Goal: Task Accomplishment & Management: Use online tool/utility

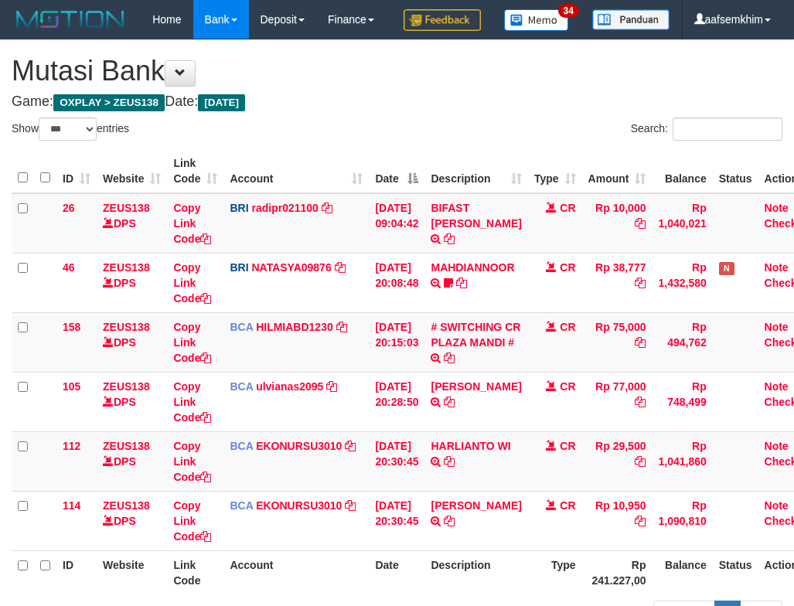
select select "***"
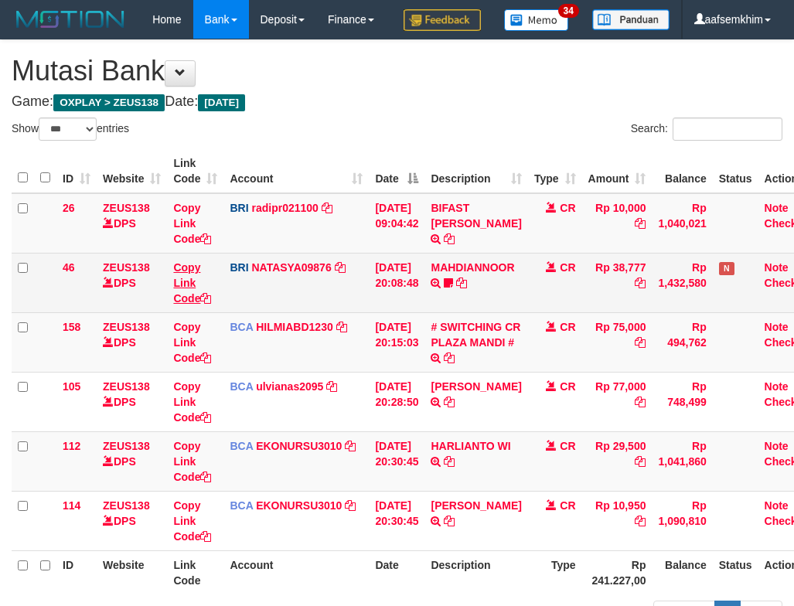
scroll to position [138, 0]
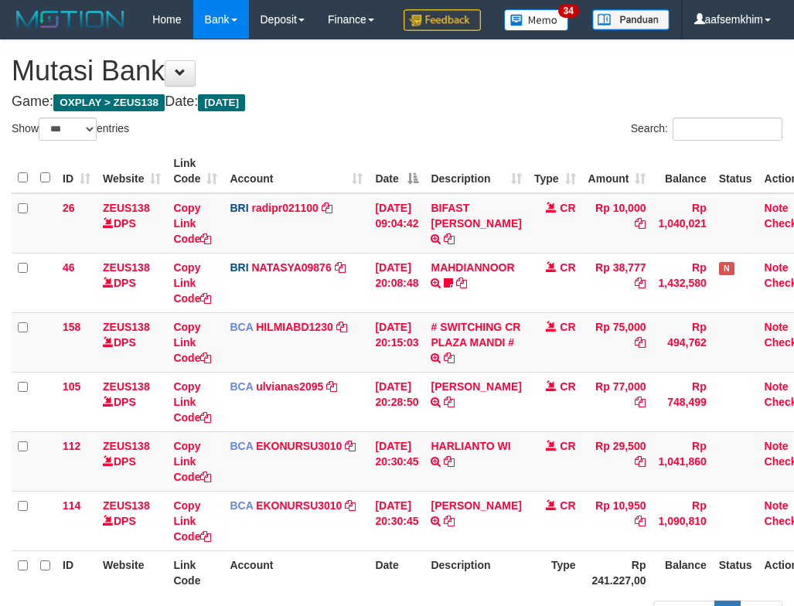
select select "***"
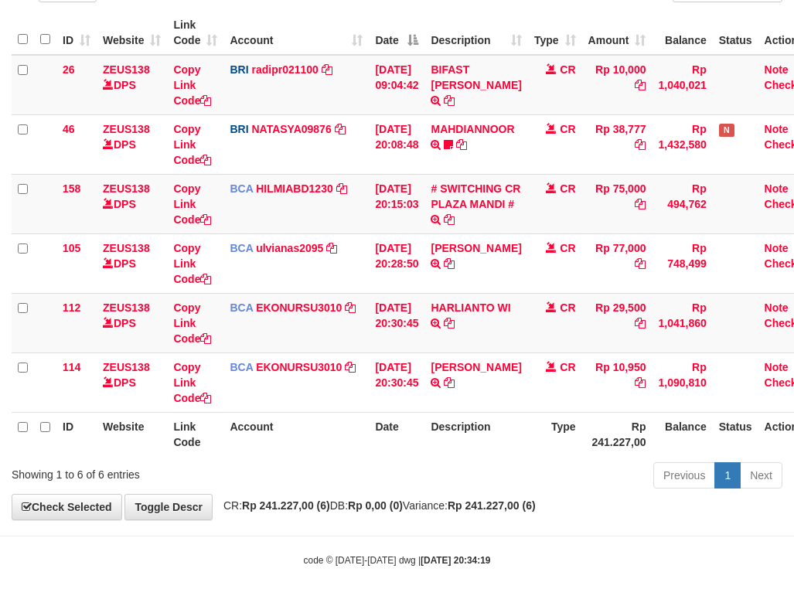
scroll to position [177, 0]
click at [232, 201] on td "BCA HILMIABD1230 DPS HILMI ABDILLAH mutasi_20250930_4766 | 158 mutasi_20250930_…" at bounding box center [295, 204] width 145 height 60
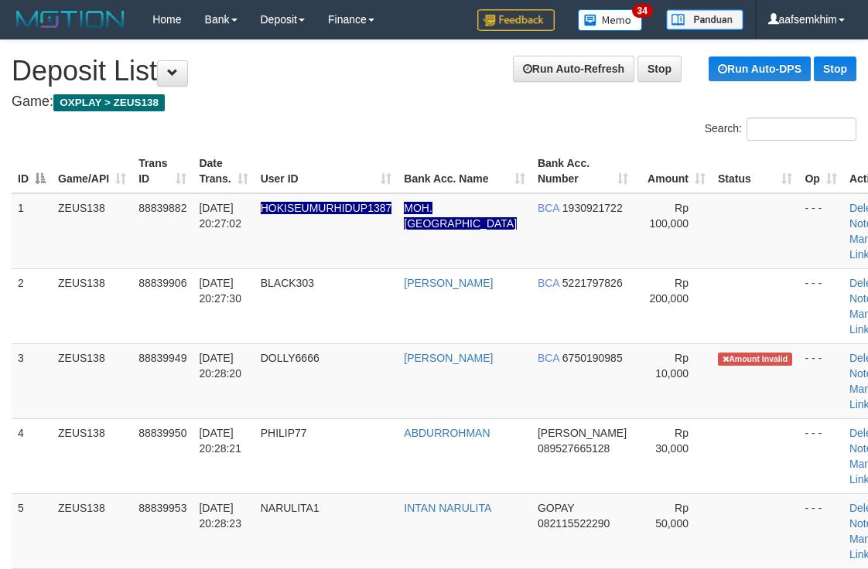
scroll to position [975, 0]
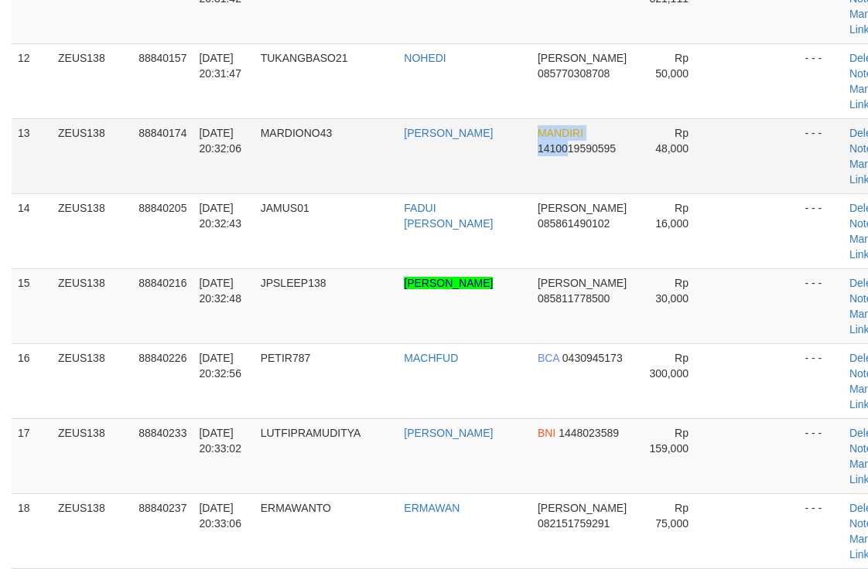
click at [477, 147] on tr "13 ZEUS138 88840174 30/09/2025 20:32:06 MARDIONO43 YOYON BUDIONO MANDIRI 141001…" at bounding box center [459, 155] width 894 height 75
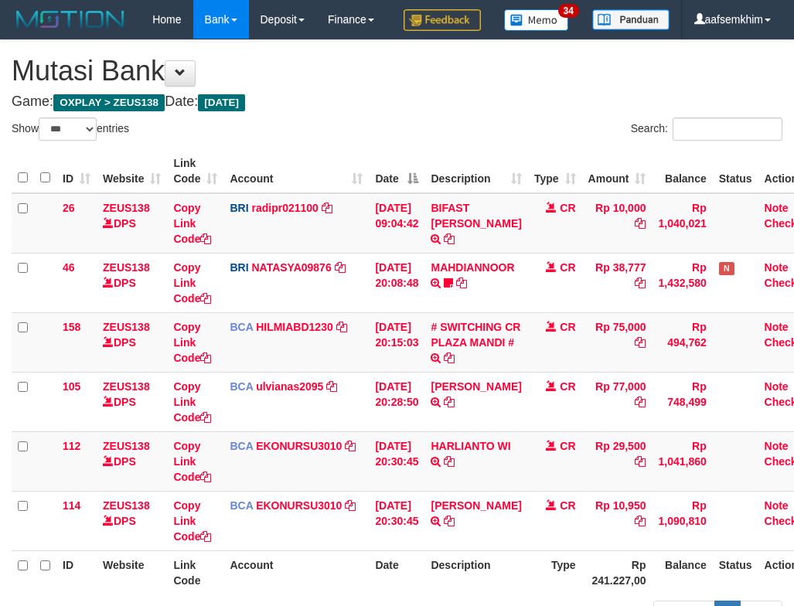
select select "***"
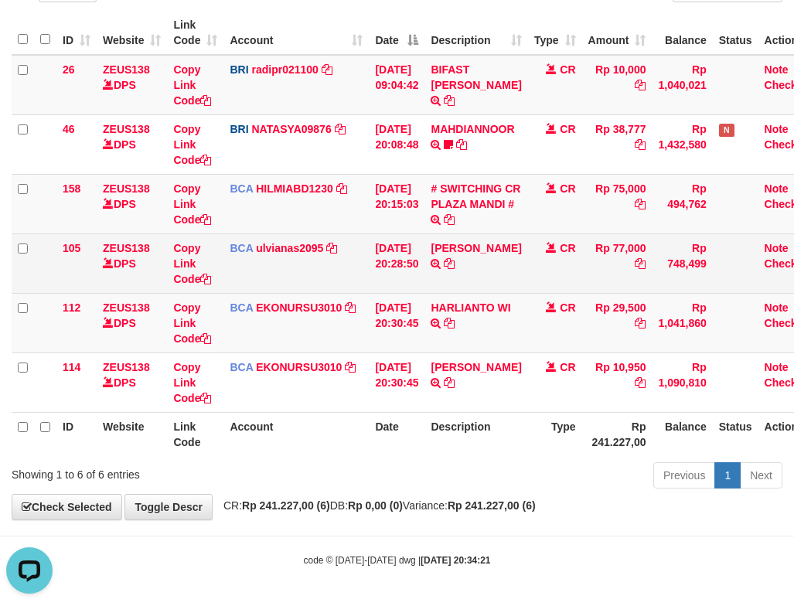
click at [317, 268] on td "BCA ulvianas2095 DPS ULVIANASARI mutasi_20250930_4139 | 105 mutasi_20250930_413…" at bounding box center [295, 264] width 145 height 60
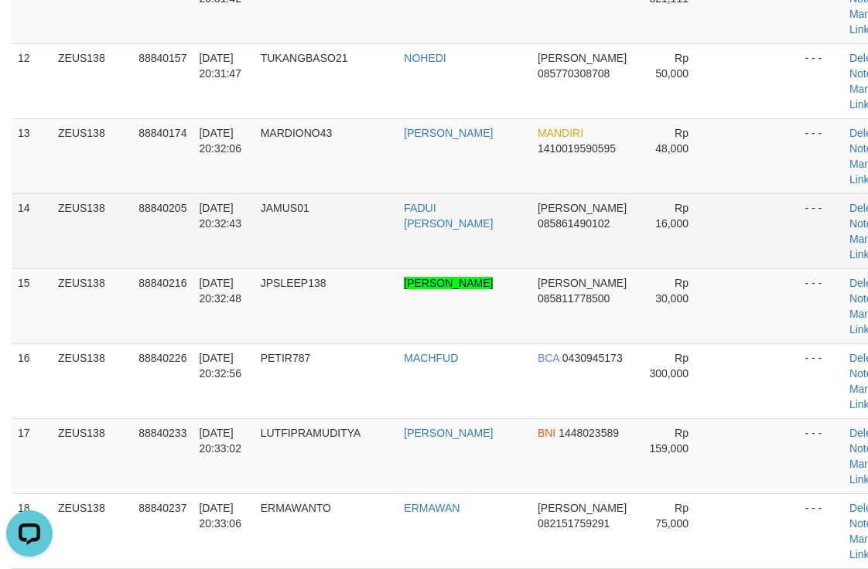
click at [531, 206] on td "DANA 085861490102" at bounding box center [582, 230] width 103 height 75
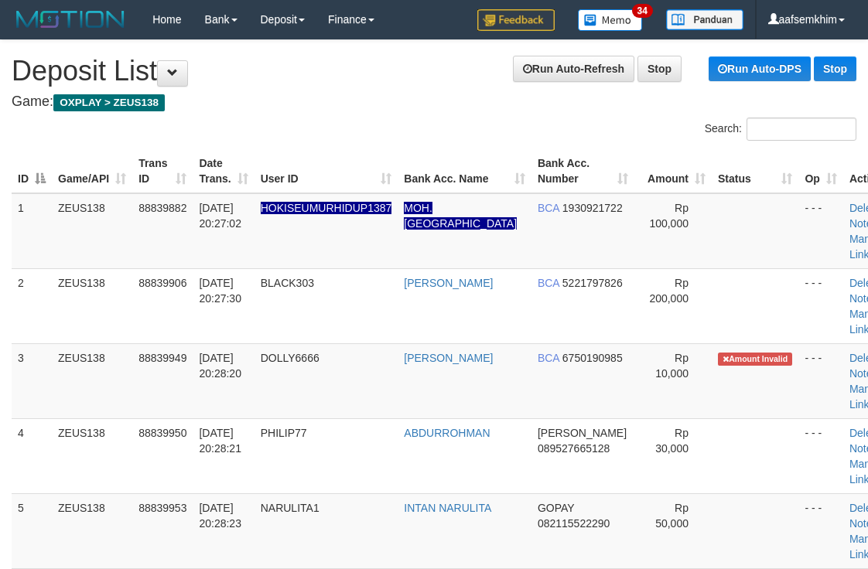
scroll to position [975, 0]
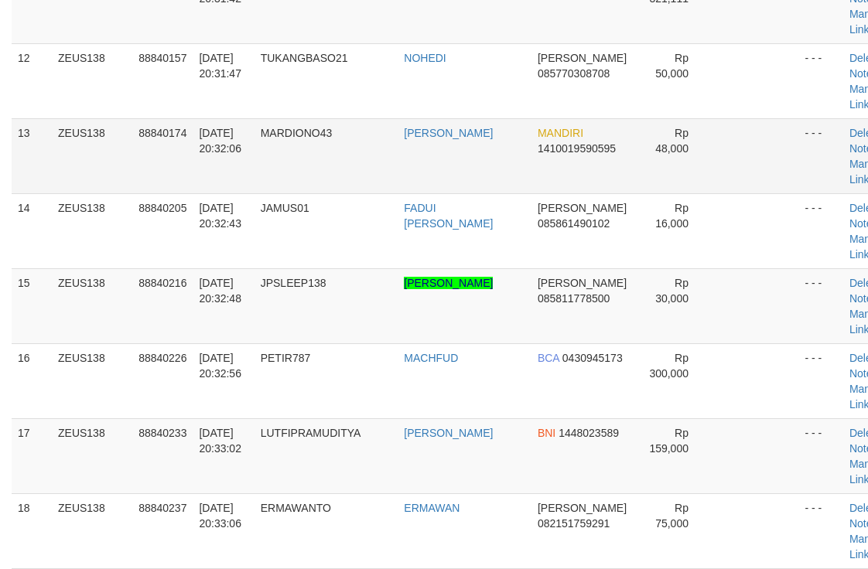
drag, startPoint x: 482, startPoint y: 133, endPoint x: 523, endPoint y: 138, distance: 41.3
click at [498, 138] on td "[PERSON_NAME]" at bounding box center [464, 155] width 134 height 75
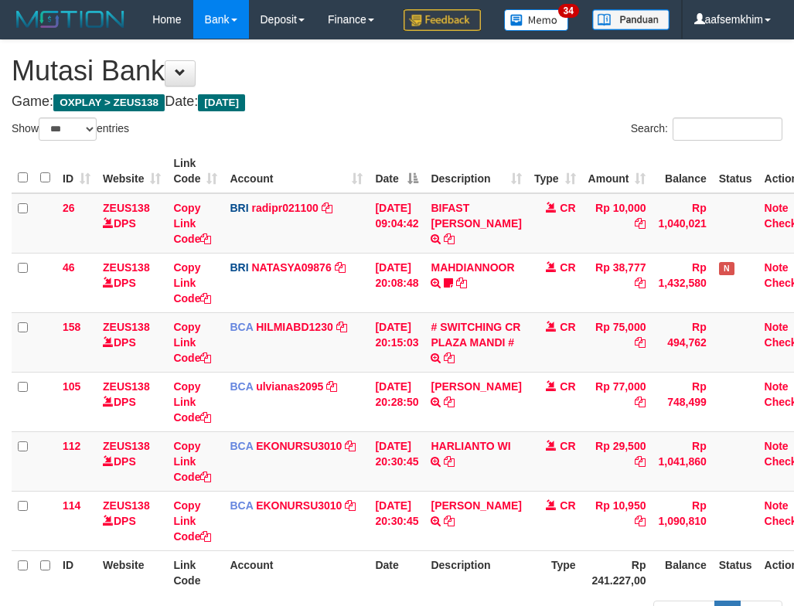
select select "***"
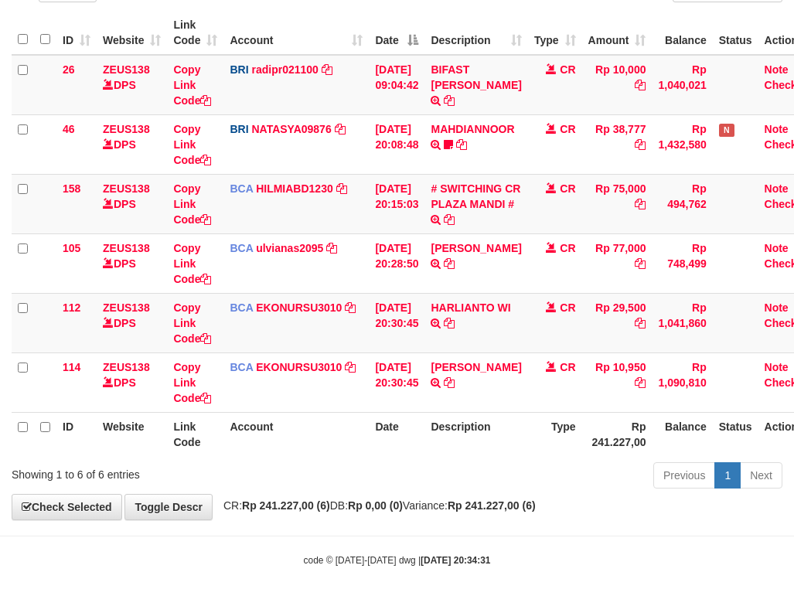
scroll to position [177, 0]
click at [446, 297] on td "HARLIANTO WI TRSF E-BANKING CR 3009/FTSCY/WS95051 29500.002025093073169402 TRFD…" at bounding box center [475, 323] width 103 height 60
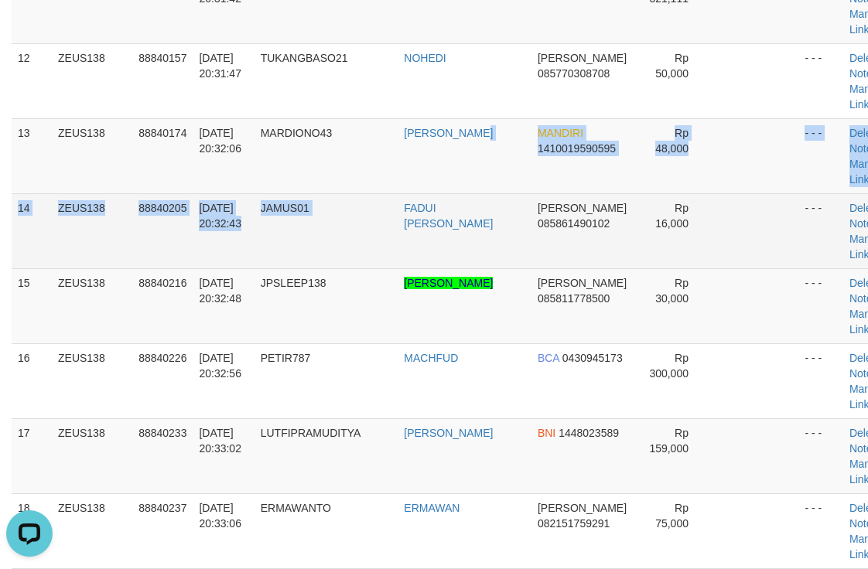
drag, startPoint x: 407, startPoint y: 206, endPoint x: 691, endPoint y: 197, distance: 283.9
click at [470, 202] on tbody "1 ZEUS138 88839882 30/09/2025 20:27:02 HOKISEUMURHIDUP1387 MOH. KHADAFI BCA 193…" at bounding box center [459, 81] width 894 height 1726
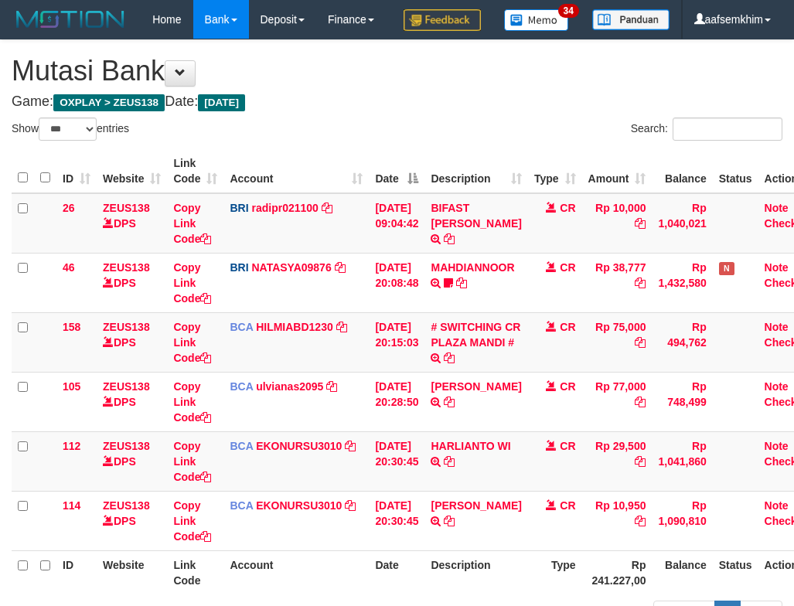
select select "***"
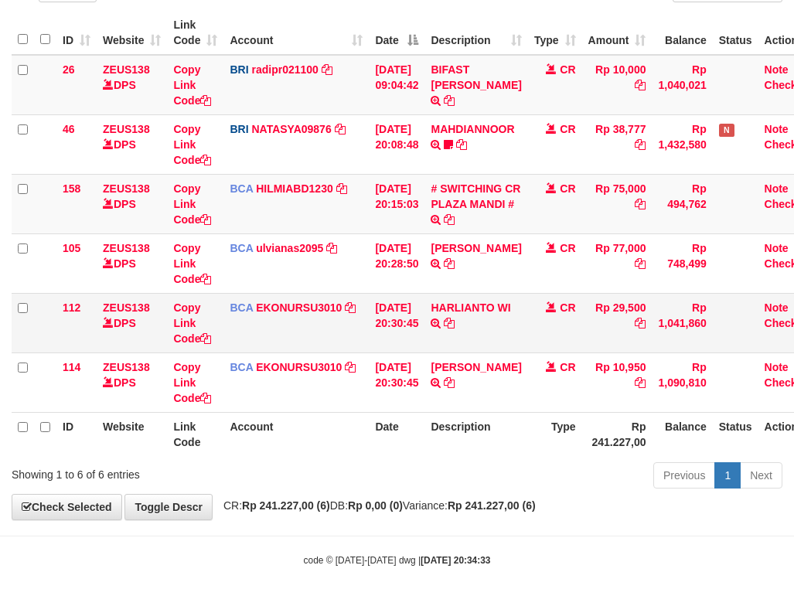
drag, startPoint x: 625, startPoint y: 308, endPoint x: 588, endPoint y: 308, distance: 37.1
click at [629, 293] on td "Rp 77,000" at bounding box center [617, 264] width 70 height 60
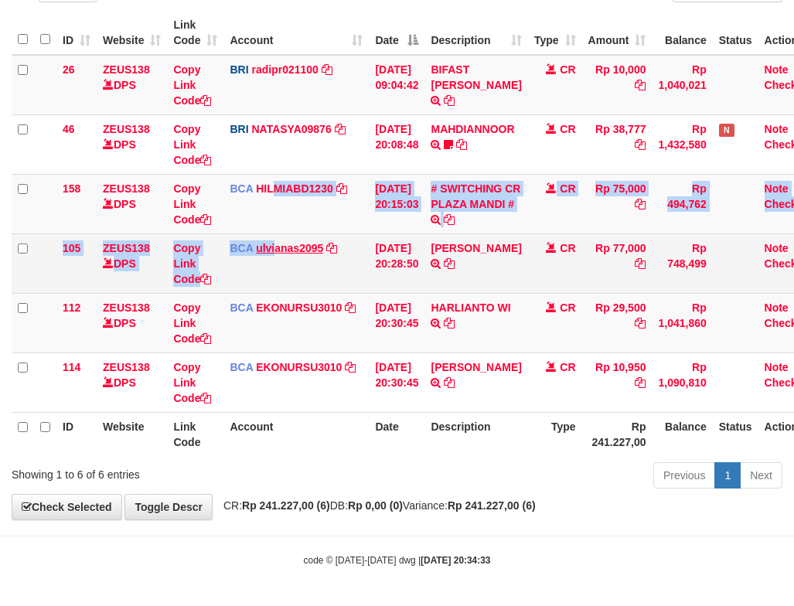
drag, startPoint x: 271, startPoint y: 212, endPoint x: 295, endPoint y: 246, distance: 41.6
click at [279, 247] on body "Toggle navigation Home Bank Account List Load By Website Group [OXPLAY] ZEUS138…" at bounding box center [397, 234] width 794 height 745
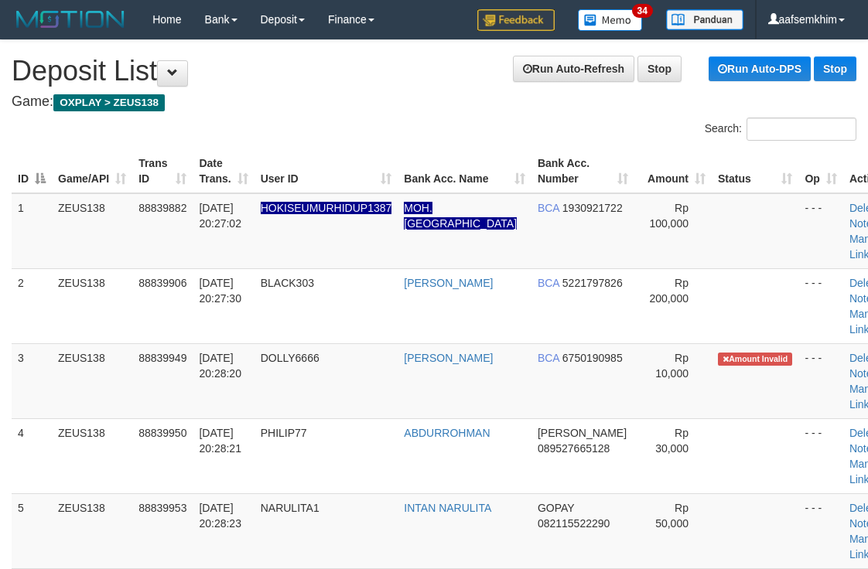
scroll to position [975, 0]
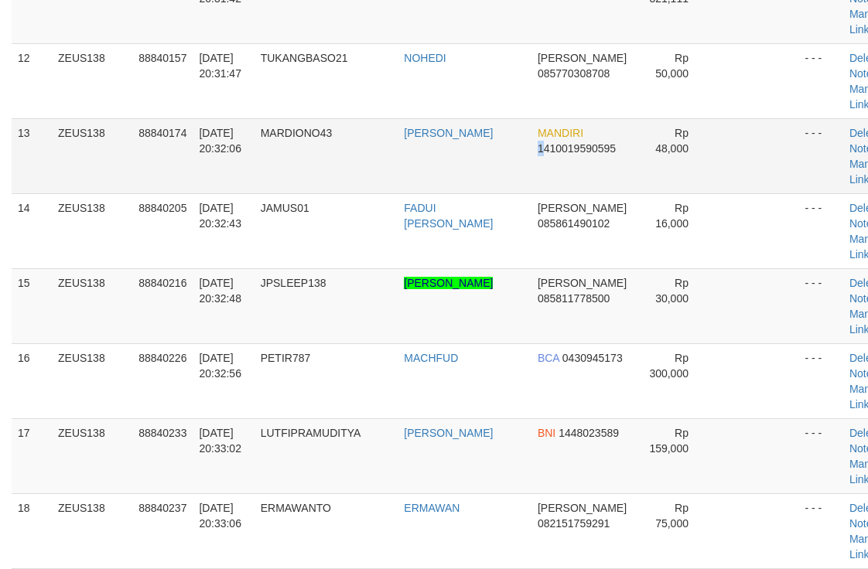
drag, startPoint x: 496, startPoint y: 169, endPoint x: 643, endPoint y: 158, distance: 147.3
click at [531, 178] on td "MANDIRI 1410019590595" at bounding box center [582, 155] width 103 height 75
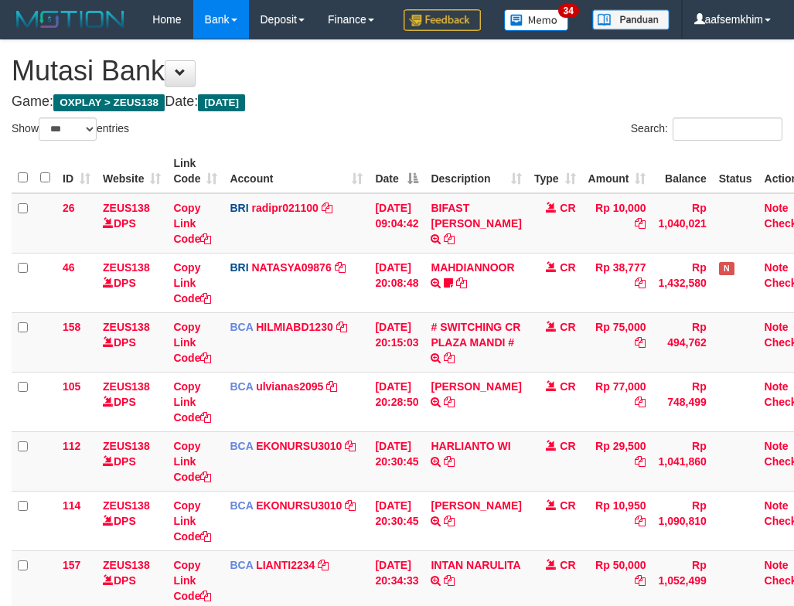
select select "***"
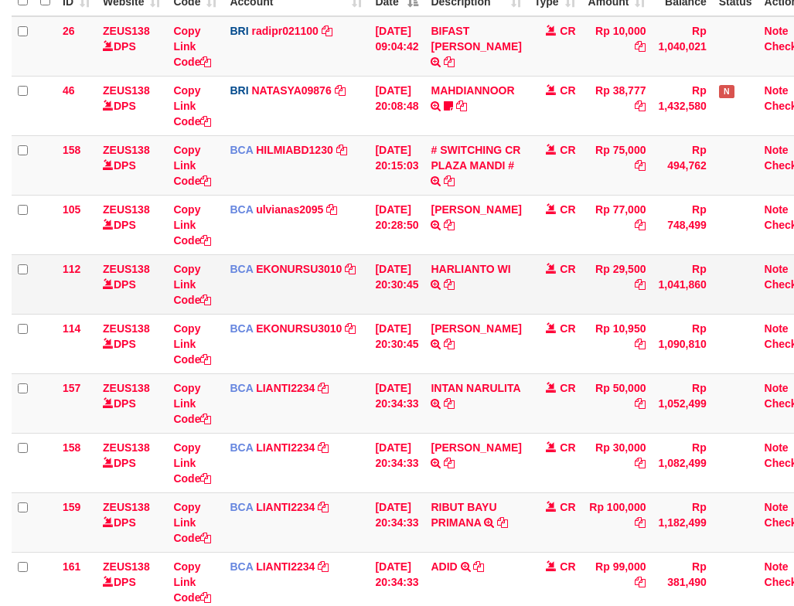
click at [422, 295] on tbody "26 ZEUS138 DPS Copy Link Code BRI radipr021100 DPS REYNALDI ADI PRATAMA mutasi_…" at bounding box center [417, 314] width 810 height 596
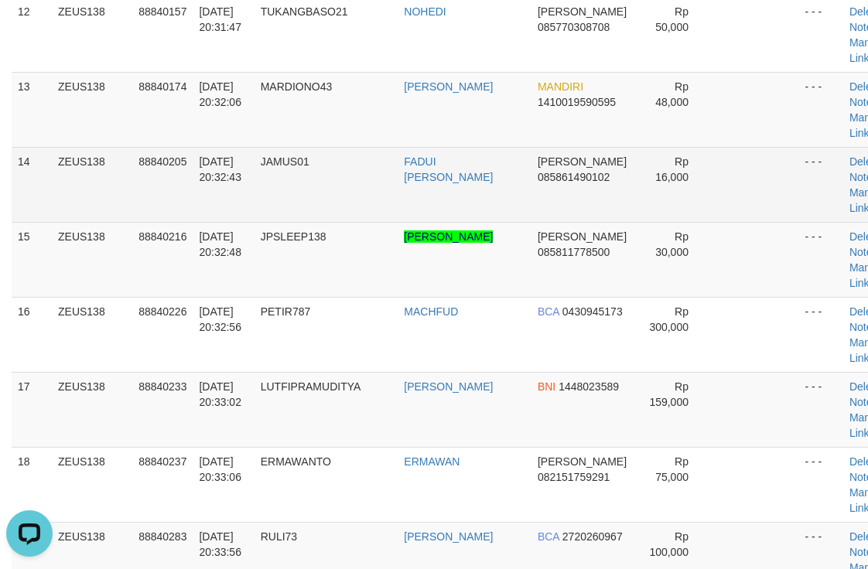
drag, startPoint x: 643, startPoint y: 203, endPoint x: 643, endPoint y: 195, distance: 8.5
click at [643, 195] on td "Rp 16,000" at bounding box center [672, 184] width 77 height 75
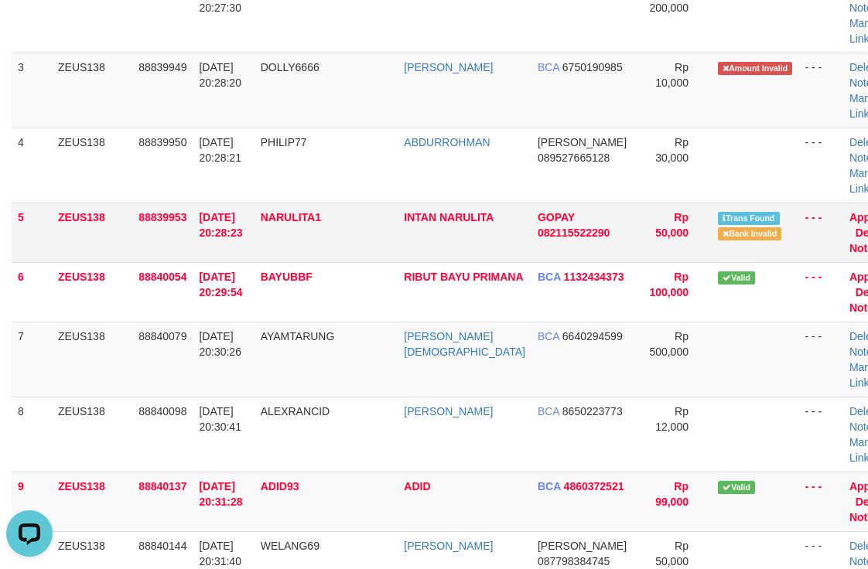
drag, startPoint x: 590, startPoint y: 216, endPoint x: 604, endPoint y: 208, distance: 15.9
click at [595, 216] on td "GOPAY 082115522290" at bounding box center [582, 233] width 103 height 60
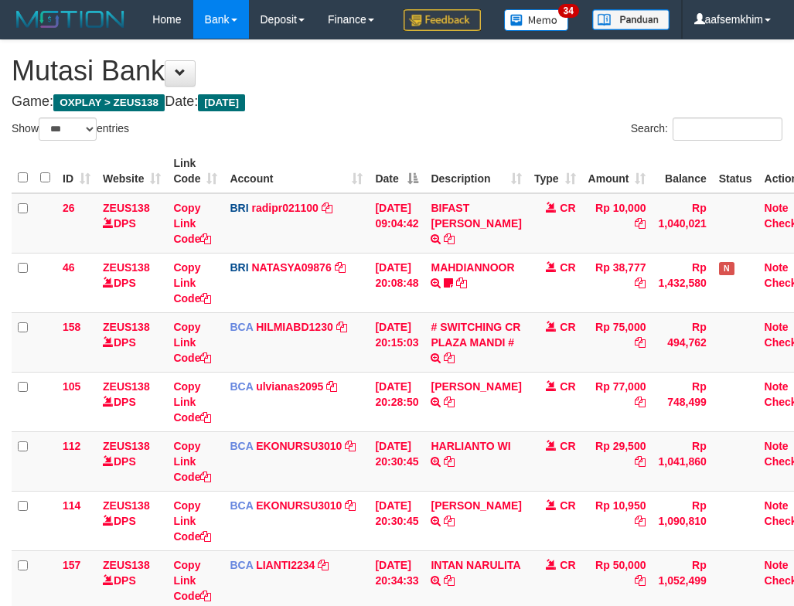
select select "***"
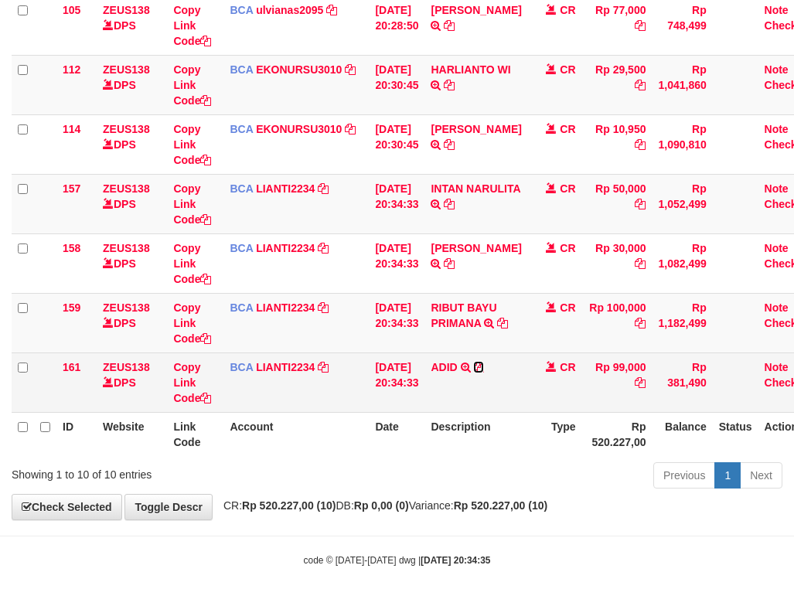
click at [484, 363] on icon at bounding box center [478, 367] width 11 height 11
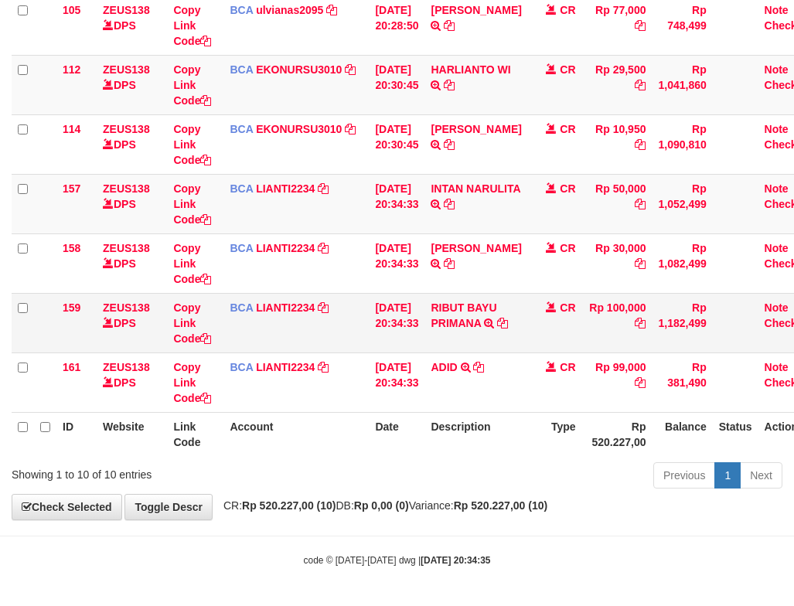
click at [507, 321] on td "RIBUT BAYU PRIMANA TRSF E-BANKING CR 3009/FTSCY/WS95031 100000.00RIBUT BAYU PRI…" at bounding box center [475, 323] width 103 height 60
click at [508, 322] on icon at bounding box center [502, 323] width 11 height 11
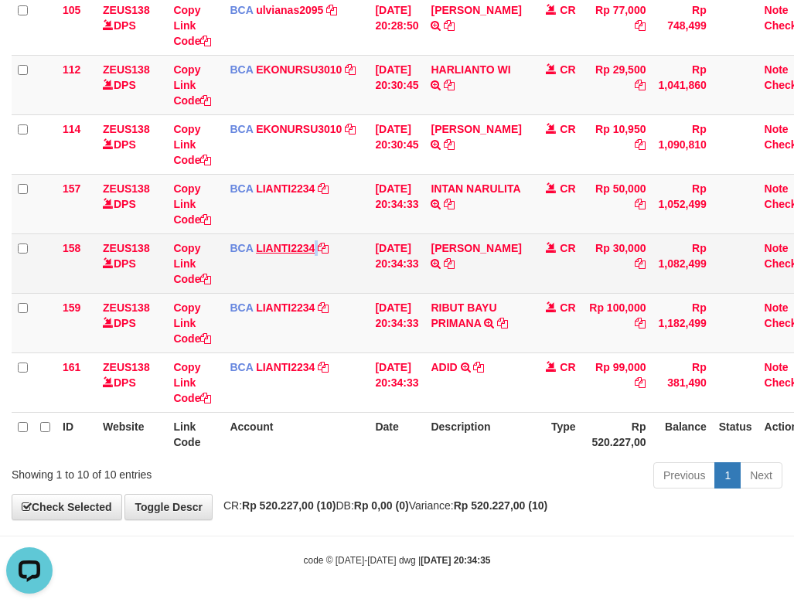
drag, startPoint x: 325, startPoint y: 260, endPoint x: 298, endPoint y: 254, distance: 27.0
click at [315, 261] on td "BCA LIANTI2234 DPS YULIANTI mutasi_20250930_4646 | 158 mutasi_20250930_4646 | 1…" at bounding box center [295, 264] width 145 height 60
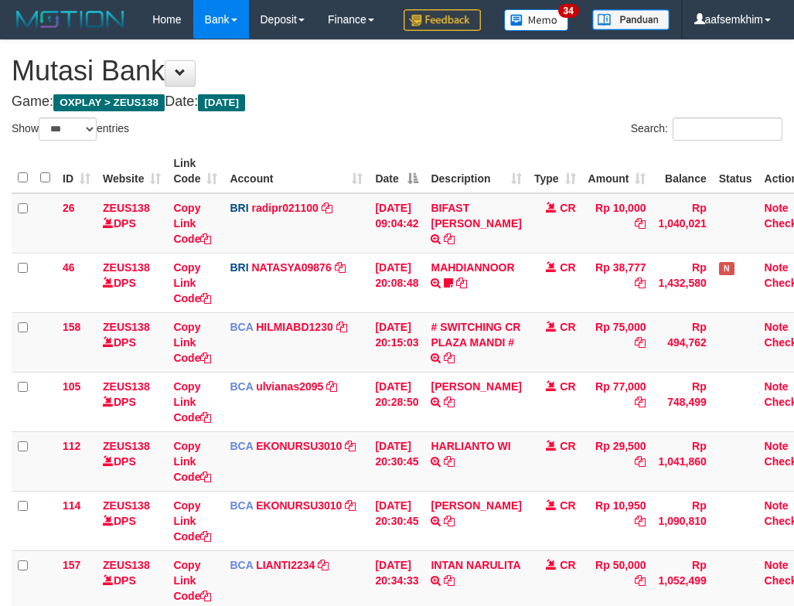
select select "***"
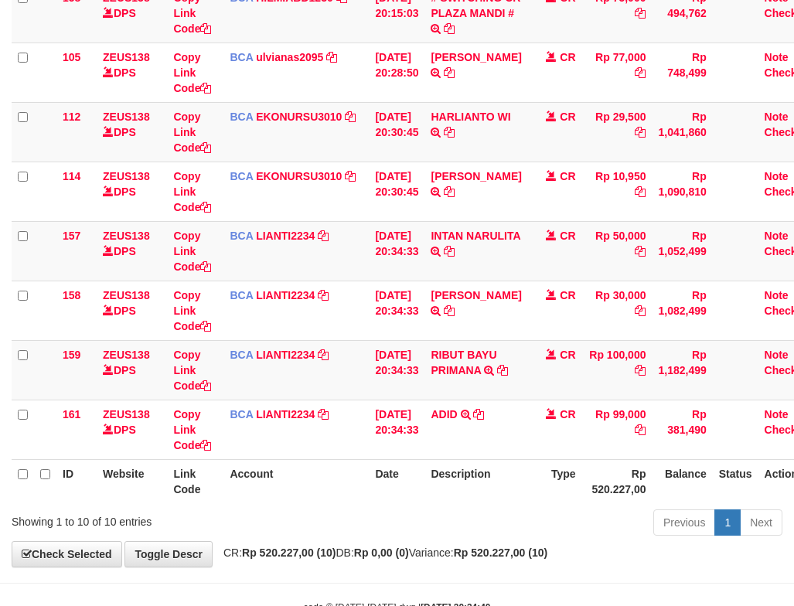
scroll to position [415, 0]
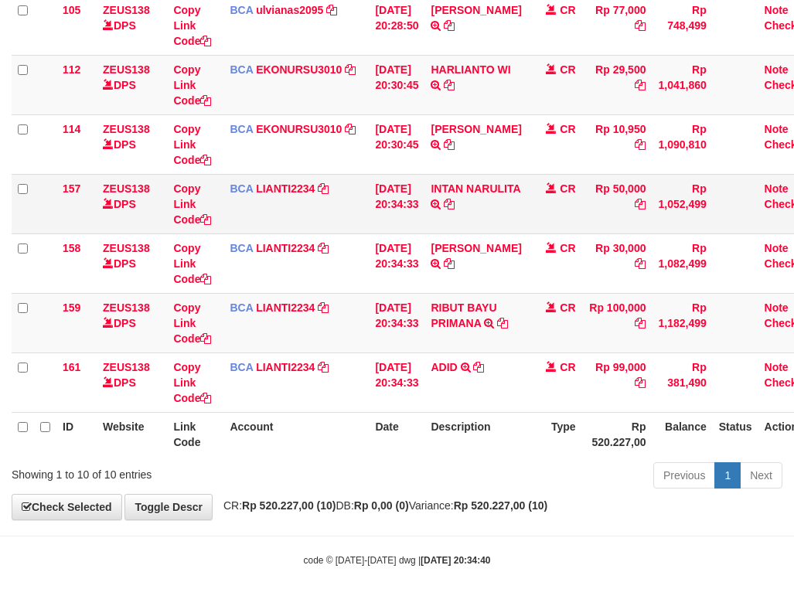
click at [403, 230] on td "30/09/2025 20:34:33" at bounding box center [397, 204] width 56 height 60
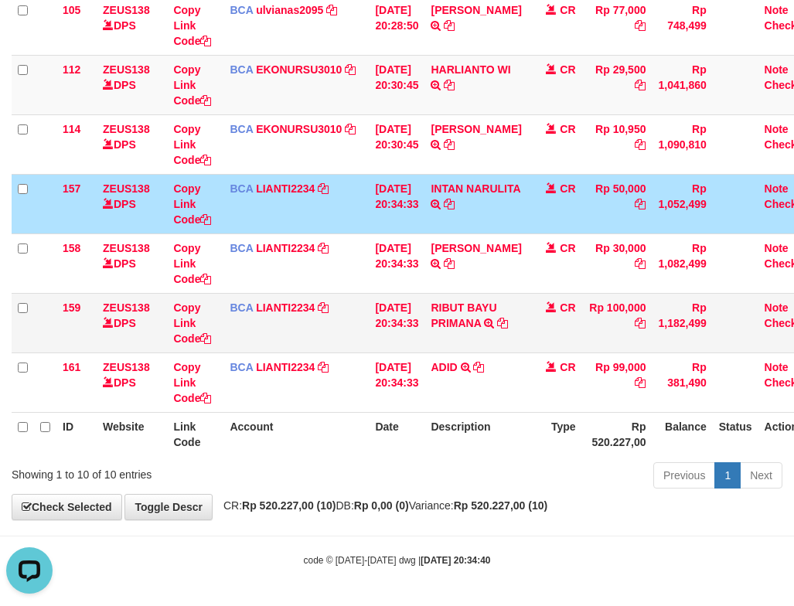
scroll to position [0, 0]
click at [295, 189] on link "LIANTI2234" at bounding box center [285, 188] width 59 height 12
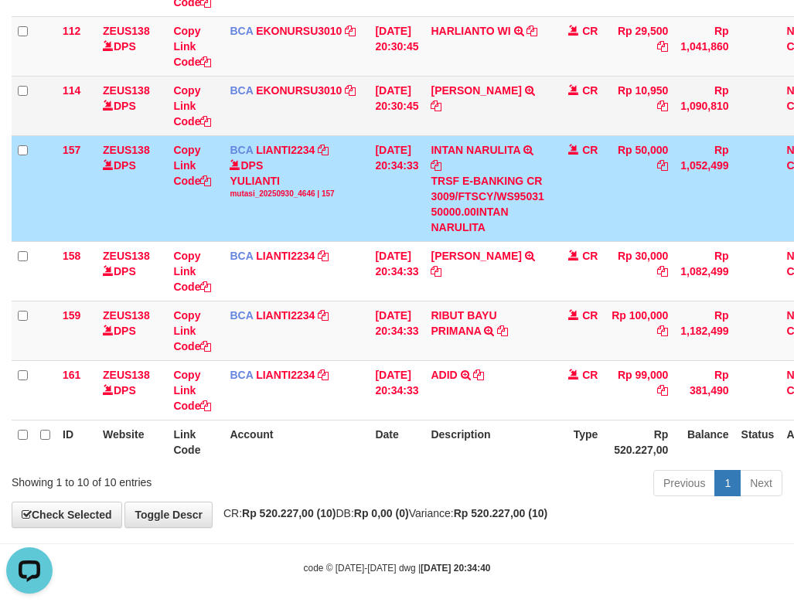
click at [424, 135] on td "30/09/2025 20:30:45" at bounding box center [397, 106] width 56 height 60
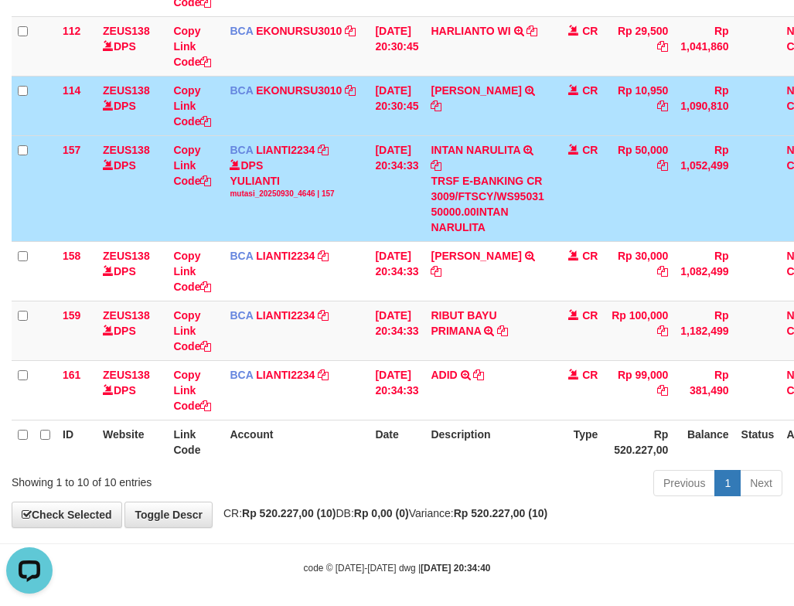
click at [408, 234] on td "30/09/2025 20:34:33" at bounding box center [397, 188] width 56 height 106
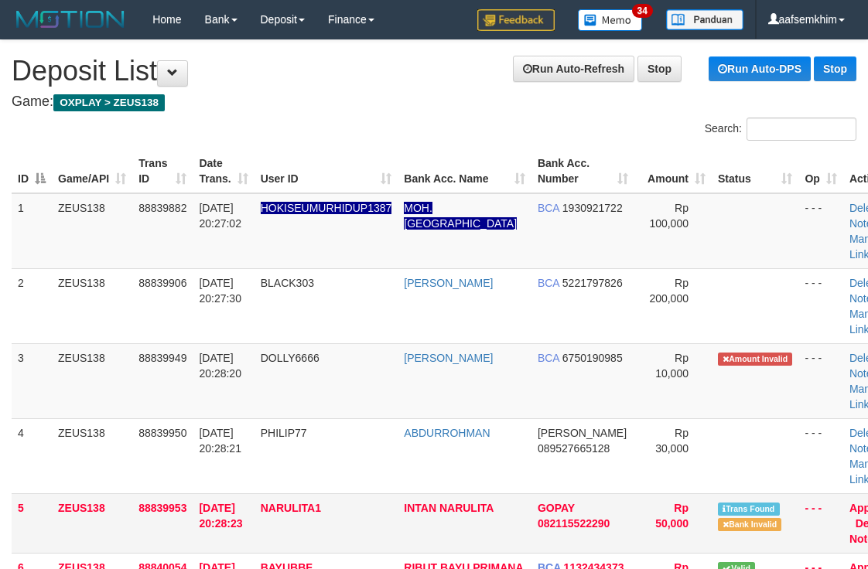
scroll to position [291, 0]
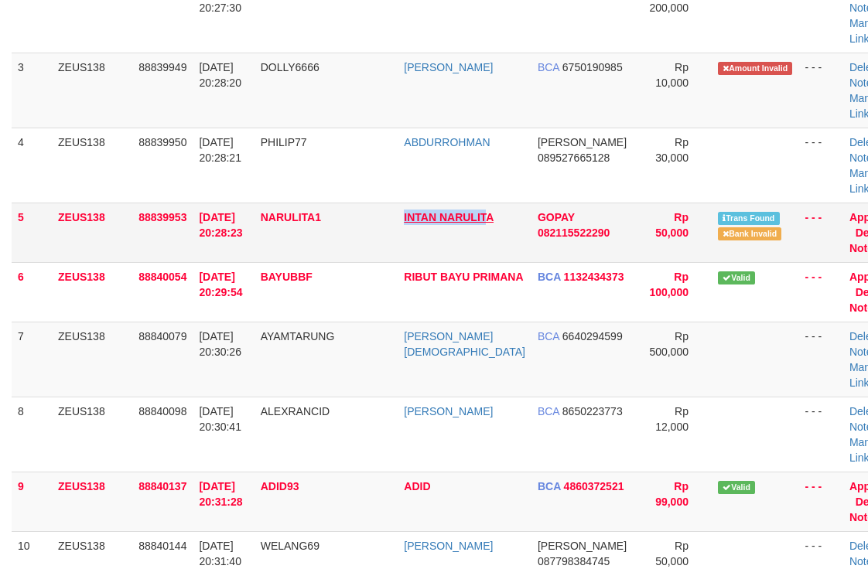
drag, startPoint x: 404, startPoint y: 220, endPoint x: 875, endPoint y: 203, distance: 471.2
click at [496, 217] on tr "5 ZEUS138 88839953 30/09/2025 20:28:23 NARULITA1 INTAN NARULITA GOPAY 082115522…" at bounding box center [459, 233] width 894 height 60
click at [664, 124] on td "Rp 10,000" at bounding box center [672, 90] width 77 height 75
click at [849, 214] on link "Approve" at bounding box center [871, 217] width 44 height 12
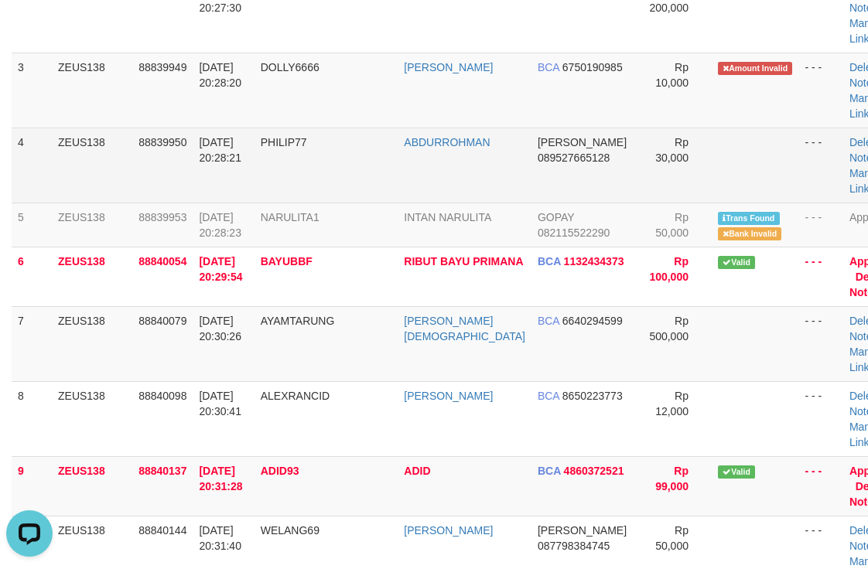
drag, startPoint x: 585, startPoint y: 145, endPoint x: 586, endPoint y: 153, distance: 8.5
click at [586, 153] on td "DANA 089527665128" at bounding box center [582, 165] width 103 height 75
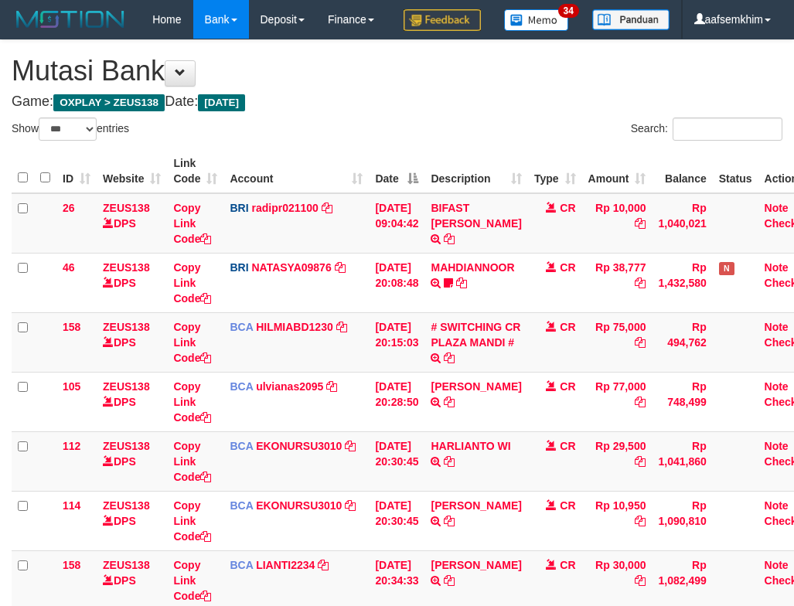
select select "***"
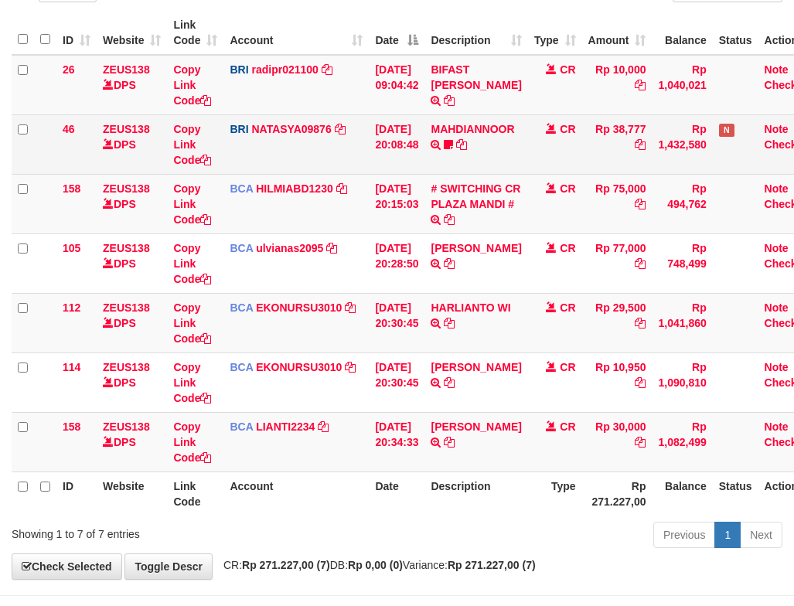
scroll to position [237, 0]
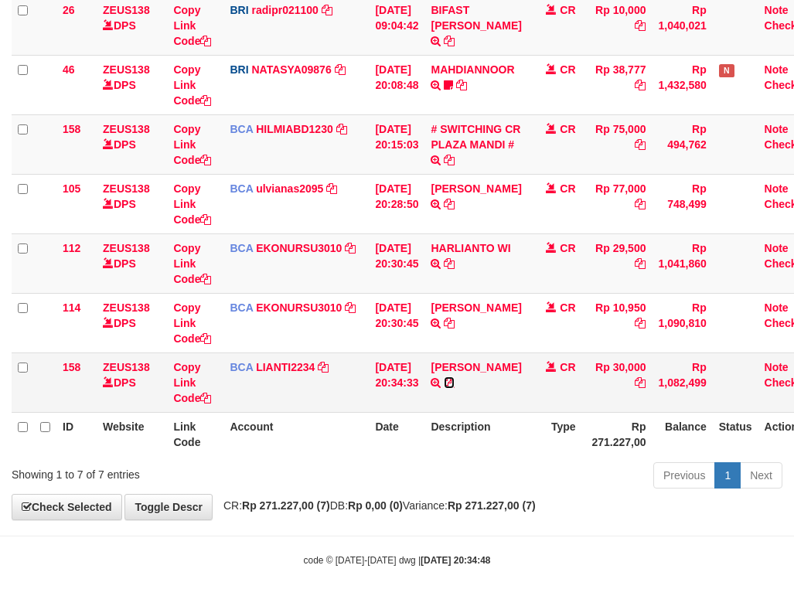
click at [455, 386] on icon at bounding box center [449, 382] width 11 height 11
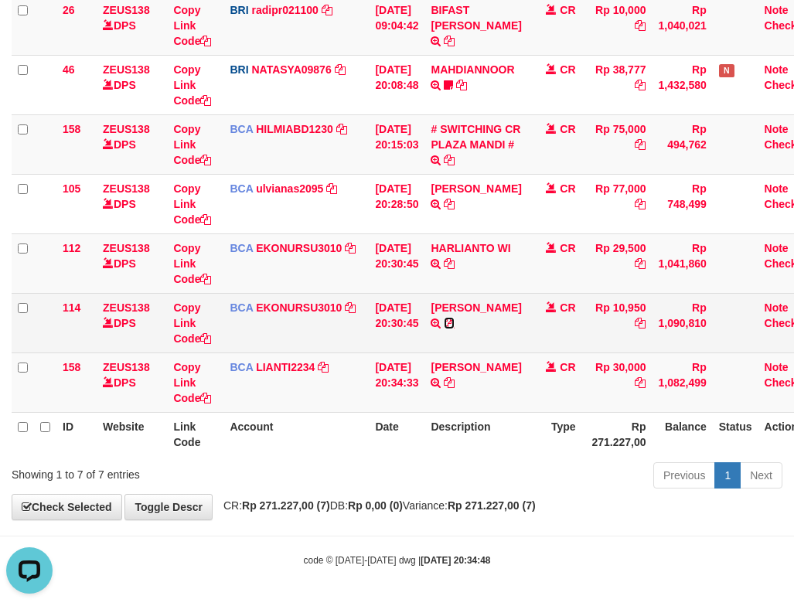
drag, startPoint x: 504, startPoint y: 326, endPoint x: 327, endPoint y: 297, distance: 179.4
click at [455, 326] on icon at bounding box center [449, 323] width 11 height 11
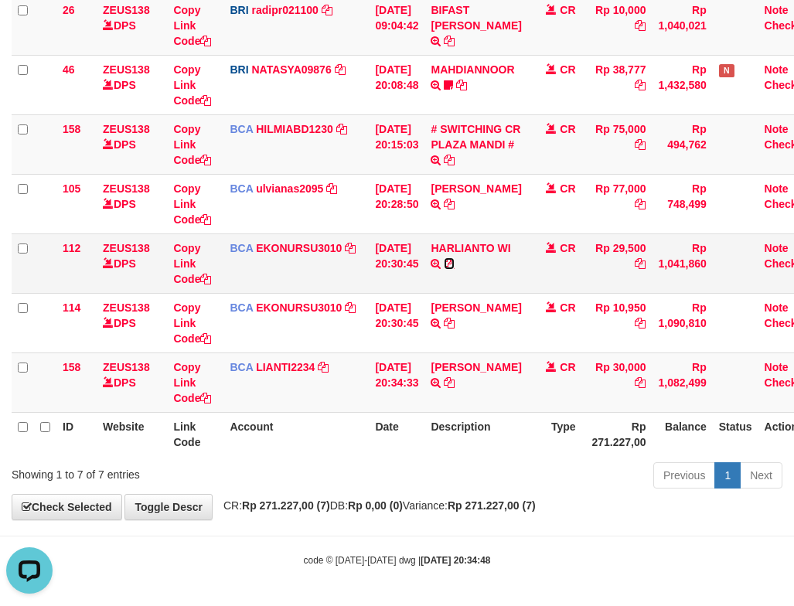
drag, startPoint x: 458, startPoint y: 265, endPoint x: 8, endPoint y: 238, distance: 451.6
click at [455, 266] on icon at bounding box center [449, 263] width 11 height 11
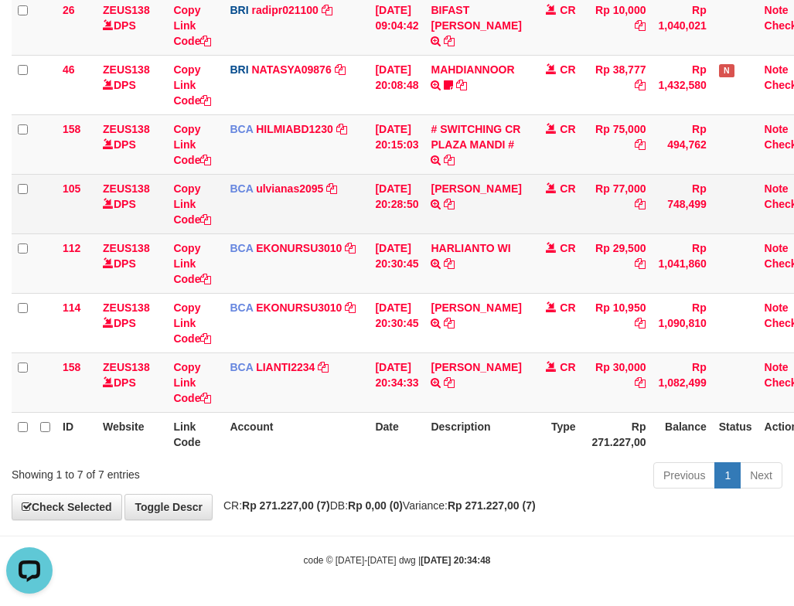
click at [511, 203] on td "BAKHTIAR EFENDI TRSF E-BANKING CR 3009/FTSCY/WS95031 77000.00BAKHTIAR EFENDI" at bounding box center [475, 204] width 103 height 60
click at [455, 206] on icon at bounding box center [449, 204] width 11 height 11
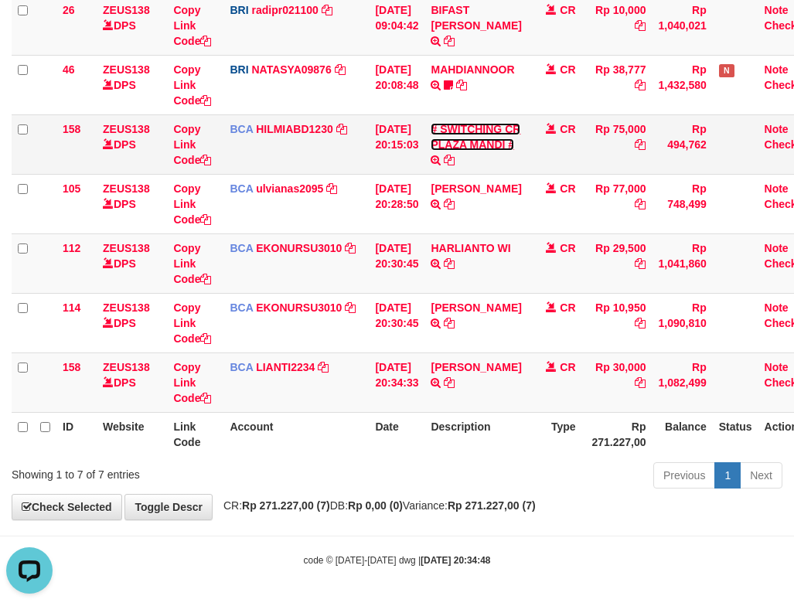
click at [482, 150] on link "# SWITCHING CR PLAZA MANDI #" at bounding box center [476, 137] width 90 height 28
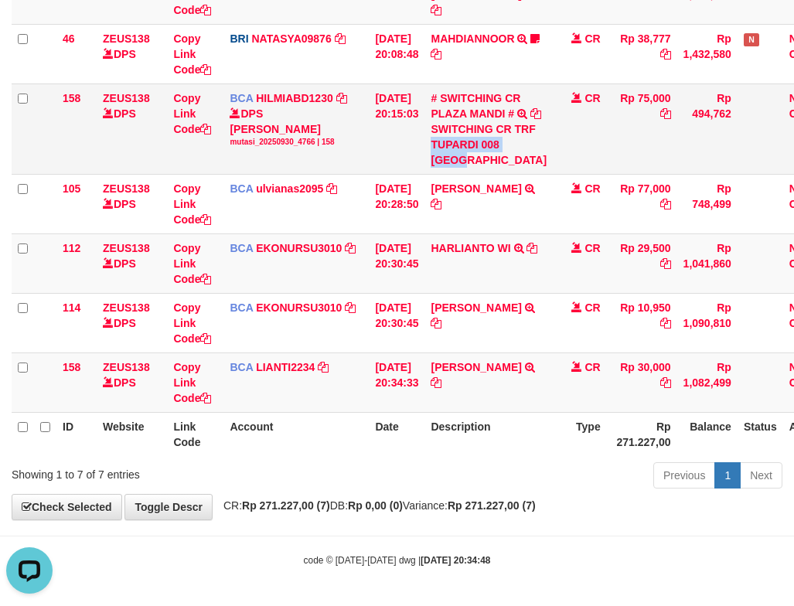
drag, startPoint x: 462, startPoint y: 196, endPoint x: 499, endPoint y: 206, distance: 38.4
click at [499, 168] on div "SWITCHING CR TRF TUPARDI 008 PLAZA MANDI" at bounding box center [489, 144] width 116 height 46
click at [479, 168] on div "SWITCHING CR TRF TUPARDI 008 PLAZA MANDI" at bounding box center [489, 144] width 116 height 46
click at [479, 168] on div "SWITCHING CR TRF TUPARDI 008 [GEOGRAPHIC_DATA]" at bounding box center [489, 144] width 116 height 46
drag, startPoint x: 587, startPoint y: 231, endPoint x: 608, endPoint y: 234, distance: 21.8
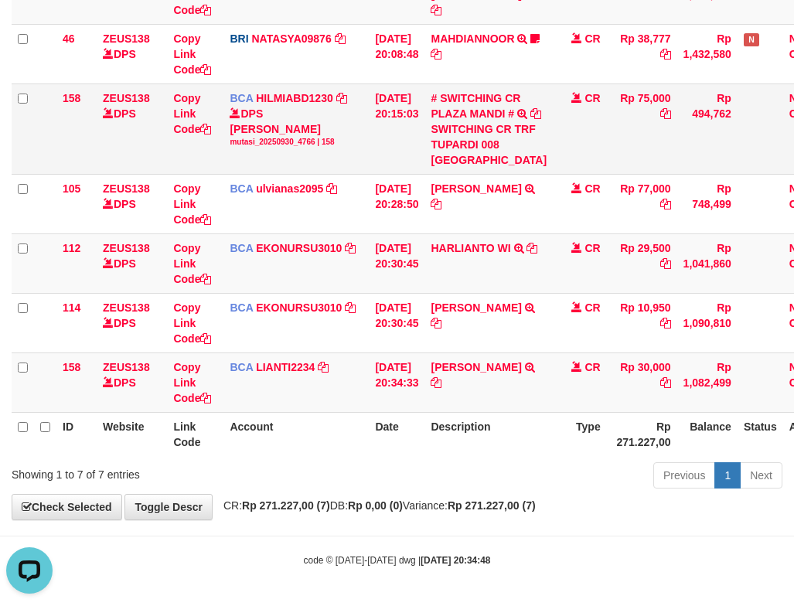
click at [608, 174] on td "Rp 75,000" at bounding box center [642, 129] width 70 height 90
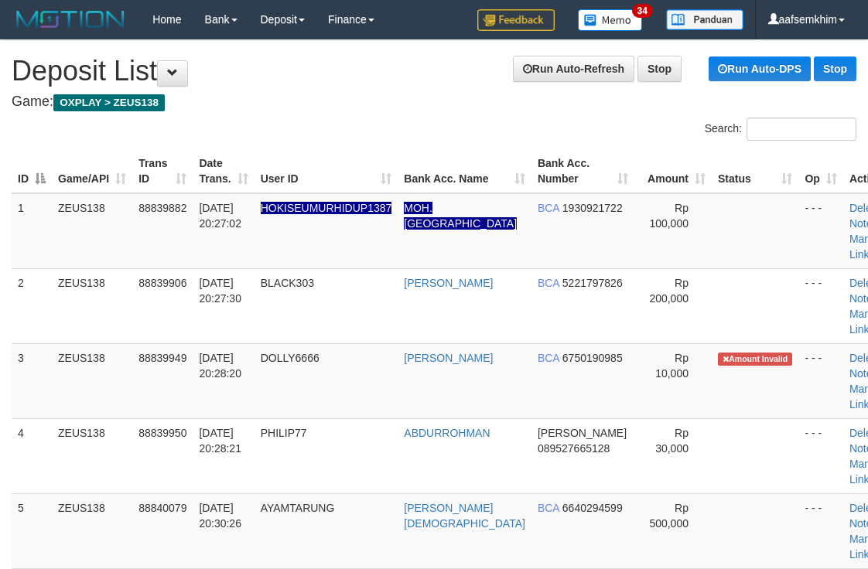
scroll to position [291, 0]
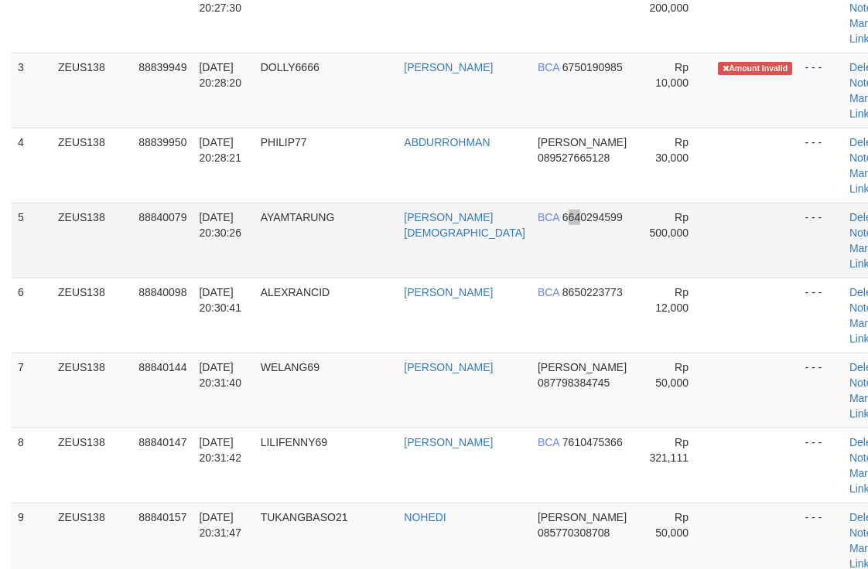
click at [542, 227] on td "BCA 6640294599" at bounding box center [582, 240] width 103 height 75
drag, startPoint x: 636, startPoint y: 230, endPoint x: 874, endPoint y: 224, distance: 239.0
click at [705, 220] on tr "5 ZEUS138 88840079 [DATE] 20:30:26 AYAMTARUNG [PERSON_NAME][DEMOGRAPHIC_DATA] B…" at bounding box center [459, 240] width 894 height 75
click at [571, 221] on span "6640294599" at bounding box center [592, 217] width 60 height 12
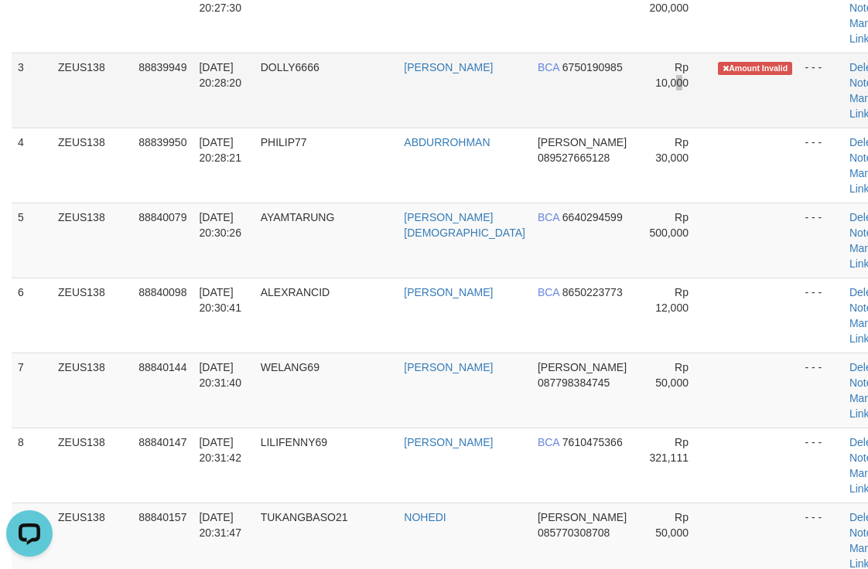
click at [650, 118] on td "Rp 10,000" at bounding box center [672, 90] width 77 height 75
drag, startPoint x: 605, startPoint y: 111, endPoint x: 878, endPoint y: 125, distance: 272.6
click at [631, 109] on tr "3 ZEUS138 88839949 30/09/2025 20:28:20 DOLLY6666 BAKHTIAR EFENDI BCA 6750190985…" at bounding box center [459, 90] width 894 height 75
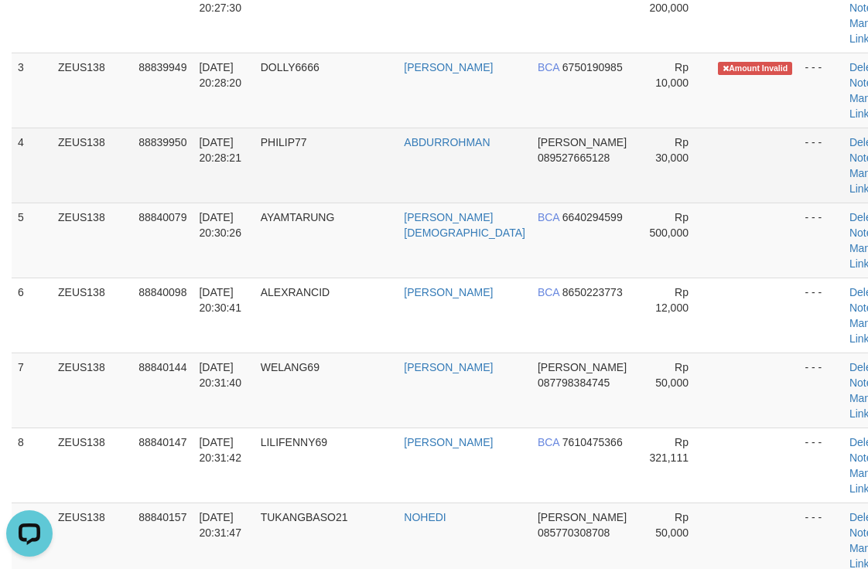
click at [427, 132] on td "ABDURROHMAN" at bounding box center [464, 165] width 134 height 75
drag, startPoint x: 570, startPoint y: 192, endPoint x: 601, endPoint y: 186, distance: 31.5
click at [591, 189] on tr "4 ZEUS138 88839950 30/09/2025 20:28:21 PHILIP77 ABDURROHMAN DANA 089527665128 R…" at bounding box center [459, 165] width 894 height 75
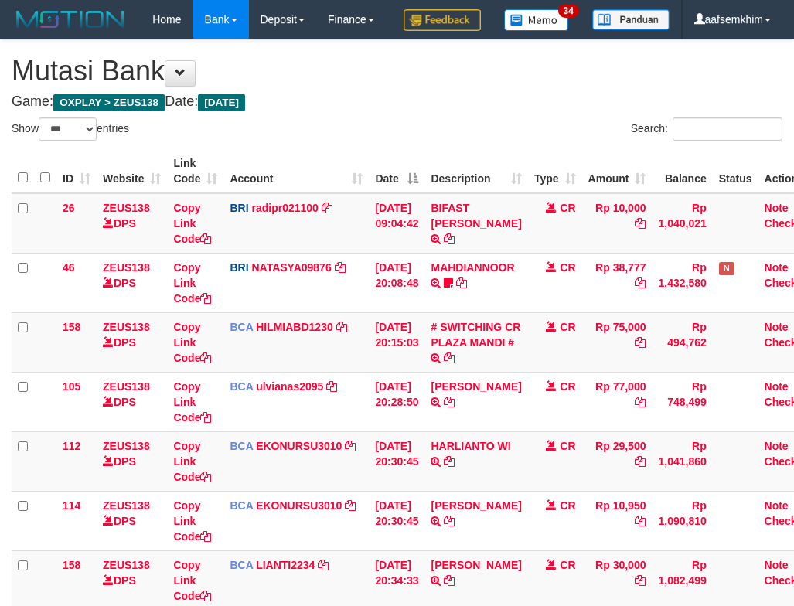
select select "***"
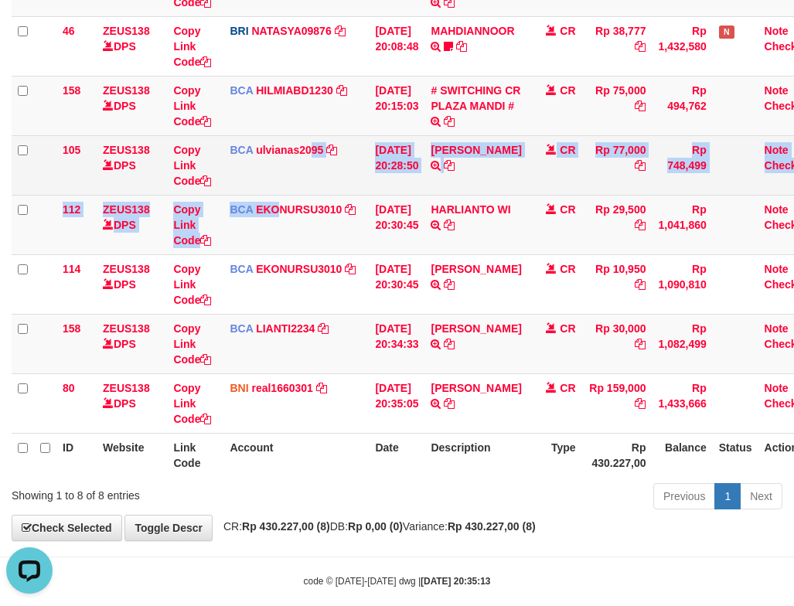
drag, startPoint x: 282, startPoint y: 234, endPoint x: 312, endPoint y: 228, distance: 29.9
click at [312, 228] on tbody "26 ZEUS138 DPS Copy Link Code BRI radipr021100 DPS REYNALDI ADI PRATAMA mutasi_…" at bounding box center [417, 195] width 810 height 477
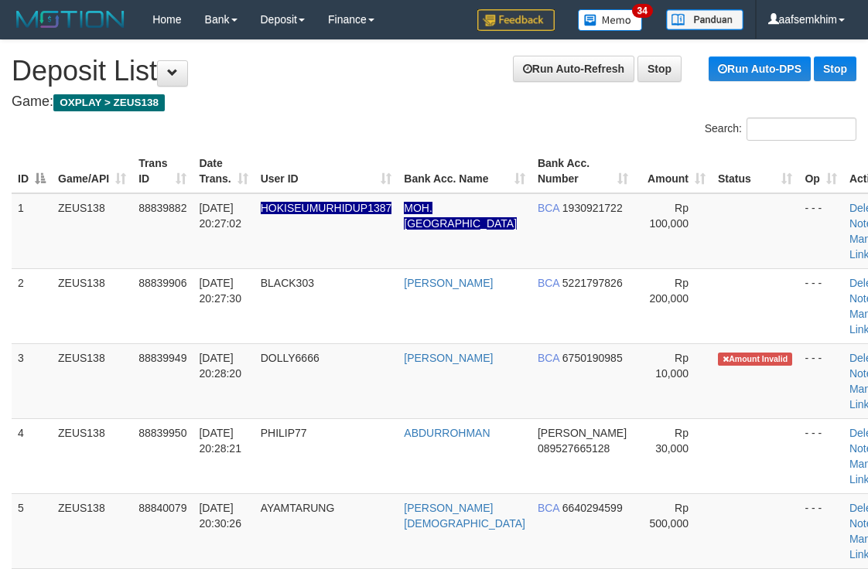
scroll to position [291, 0]
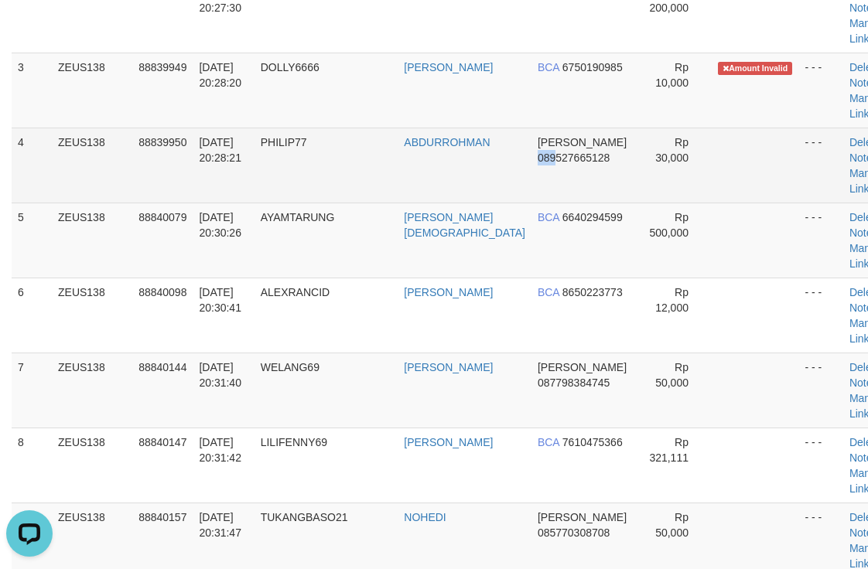
click at [531, 159] on td "DANA 089527665128" at bounding box center [582, 165] width 103 height 75
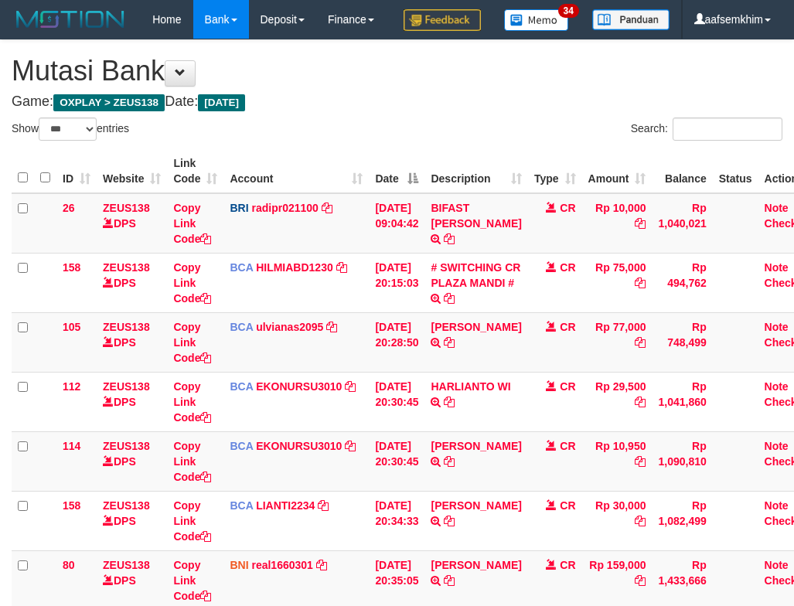
select select "***"
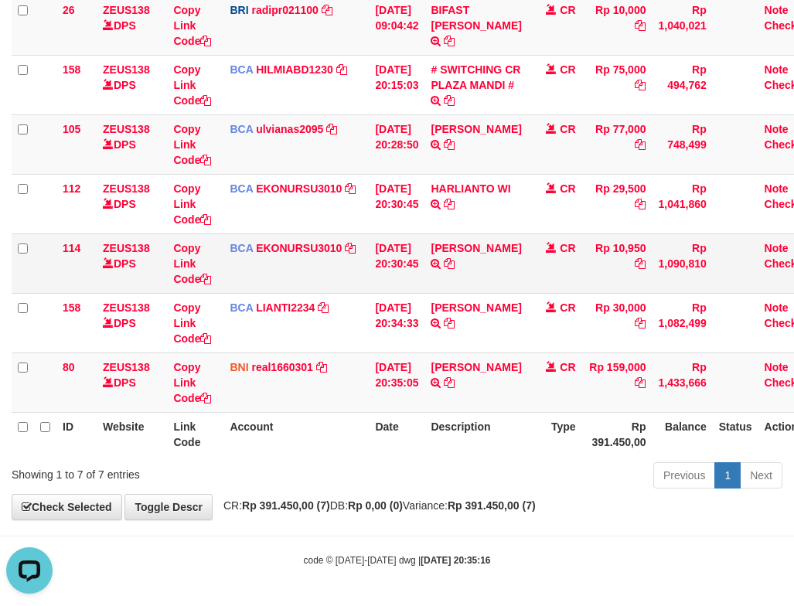
click at [438, 243] on tr "114 ZEUS138 DPS Copy Link Code BCA EKONURSU3010 DPS EKO NUR SUSILO mutasi_20250…" at bounding box center [417, 264] width 810 height 60
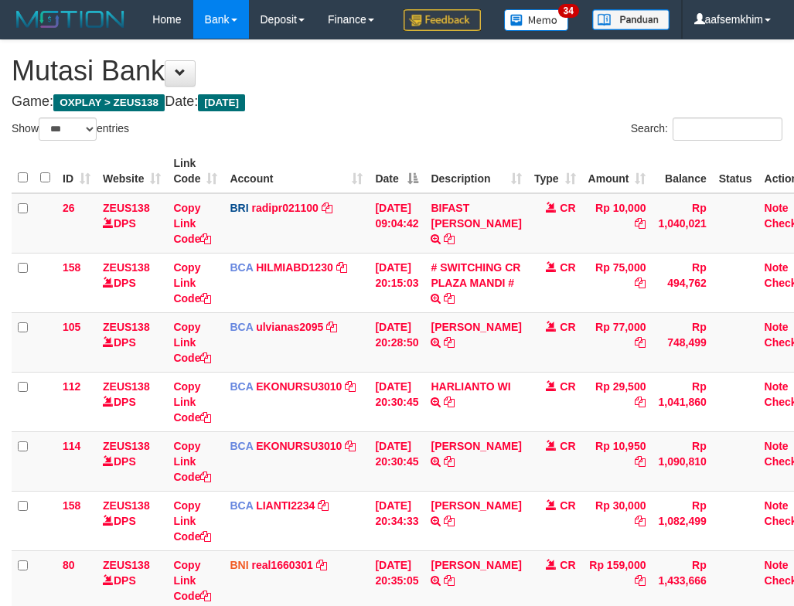
select select "***"
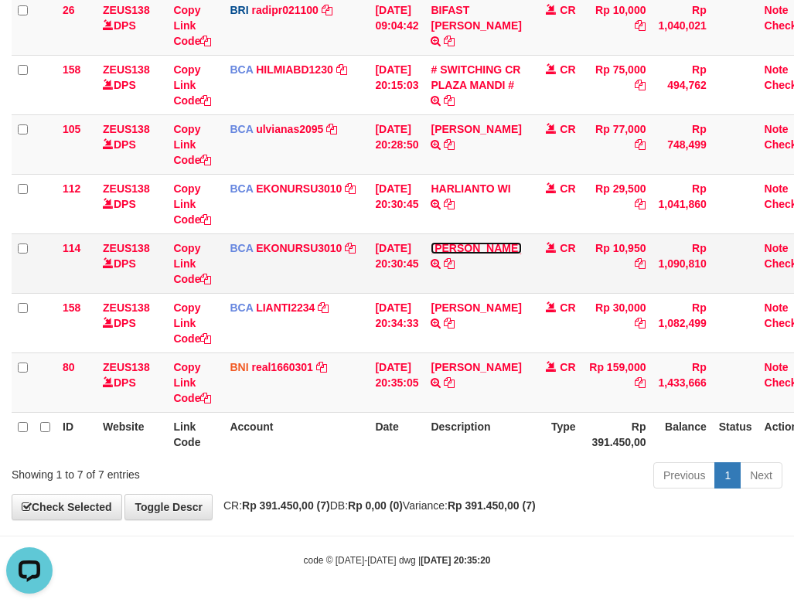
click at [449, 249] on link "[PERSON_NAME]" at bounding box center [476, 248] width 90 height 12
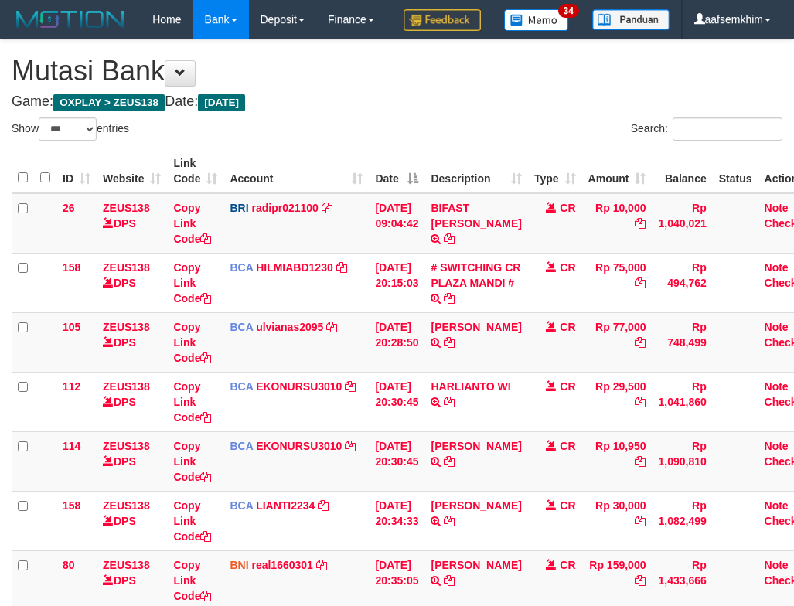
select select "***"
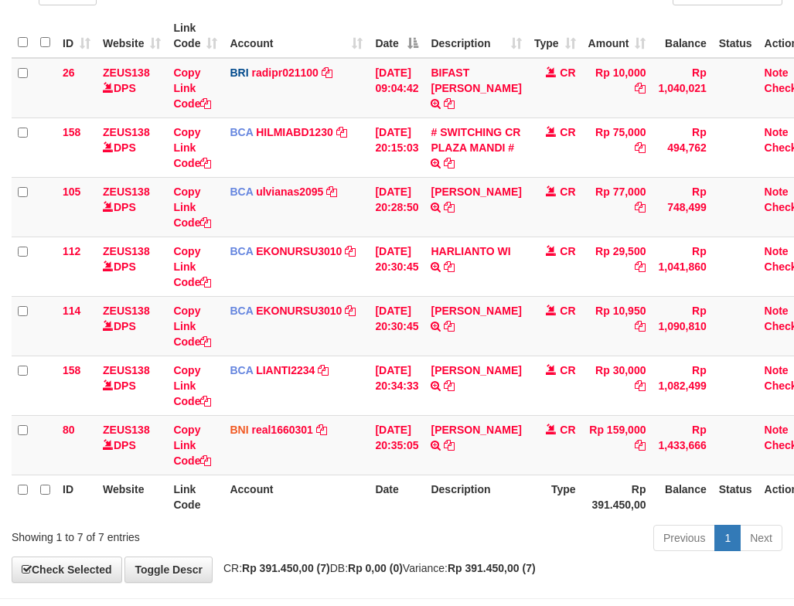
scroll to position [237, 0]
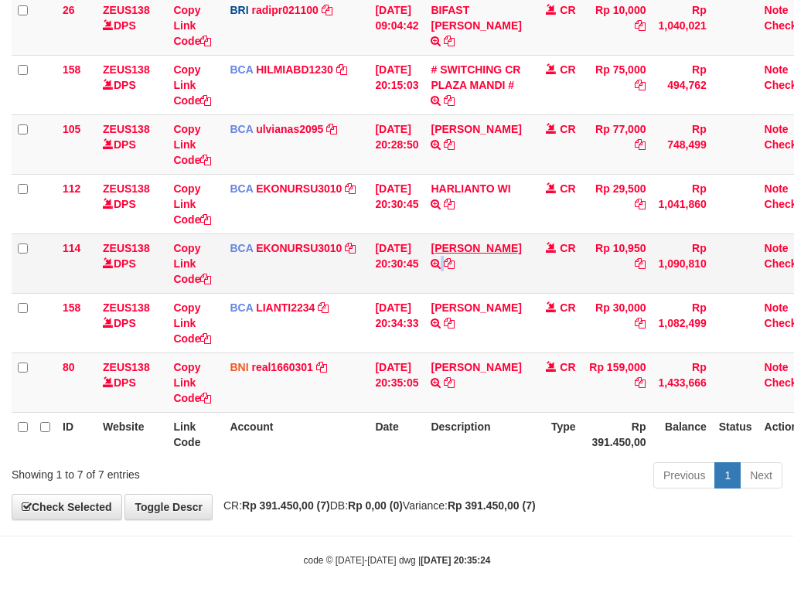
drag, startPoint x: 506, startPoint y: 274, endPoint x: 469, endPoint y: 257, distance: 39.8
click at [491, 269] on td "AHMAD AGUSTI TRSF E-BANKING CR 3009/FTSCY/WS95051 10950.002025093089200473 TRFD…" at bounding box center [475, 264] width 103 height 60
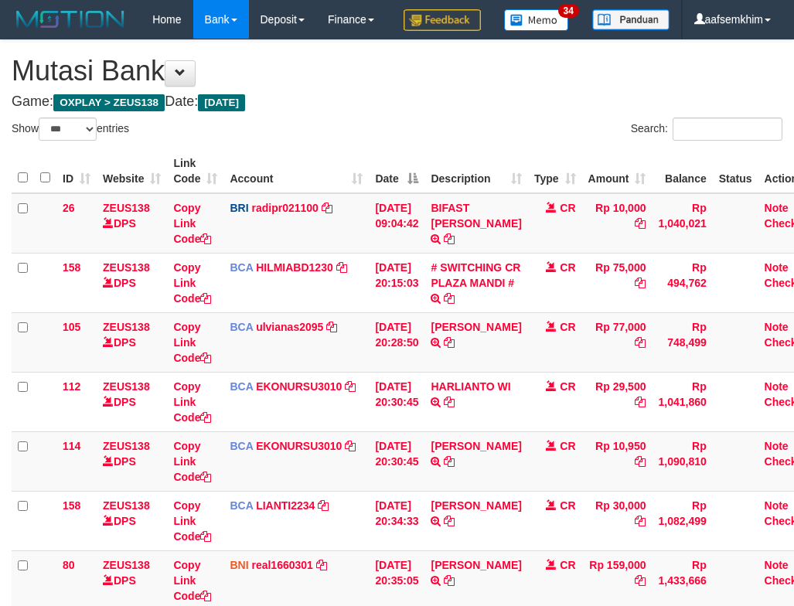
select select "***"
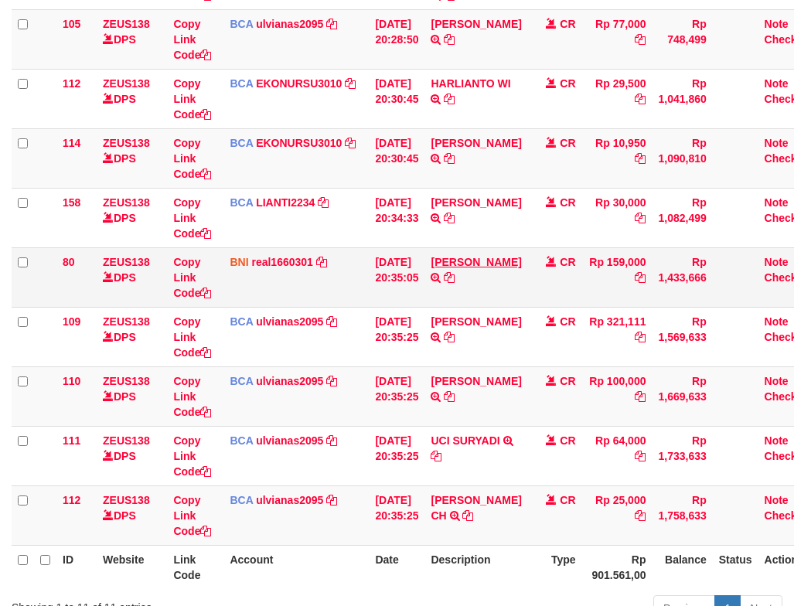
scroll to position [475, 0]
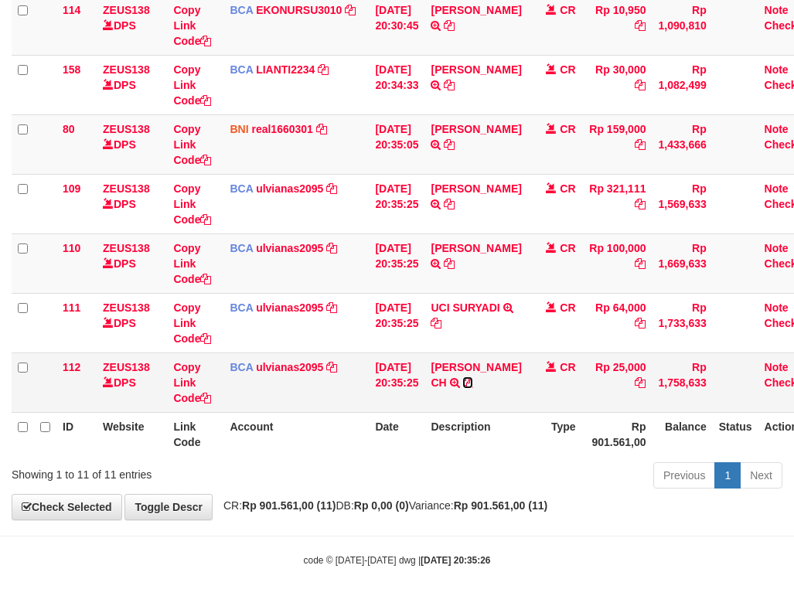
click at [462, 388] on icon at bounding box center [467, 382] width 11 height 11
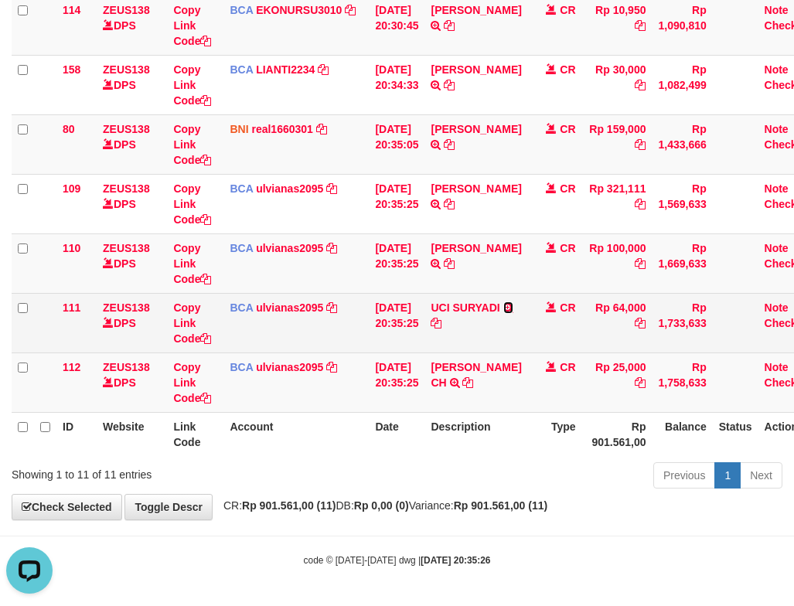
click at [503, 313] on icon at bounding box center [508, 307] width 10 height 11
click at [441, 324] on icon at bounding box center [436, 323] width 11 height 11
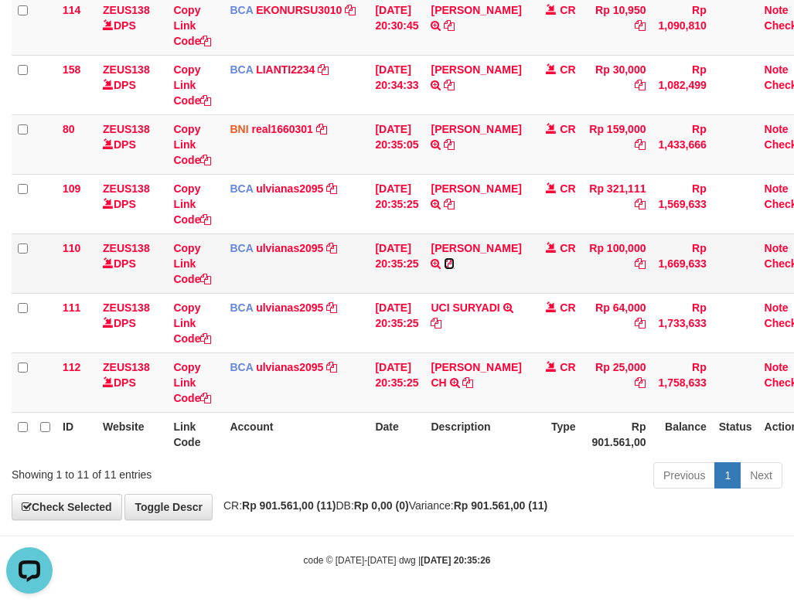
click at [455, 269] on icon at bounding box center [449, 263] width 11 height 11
click at [455, 150] on icon at bounding box center [449, 144] width 11 height 11
drag, startPoint x: 366, startPoint y: 416, endPoint x: 0, endPoint y: 312, distance: 380.1
click at [346, 412] on th "Account" at bounding box center [295, 434] width 145 height 44
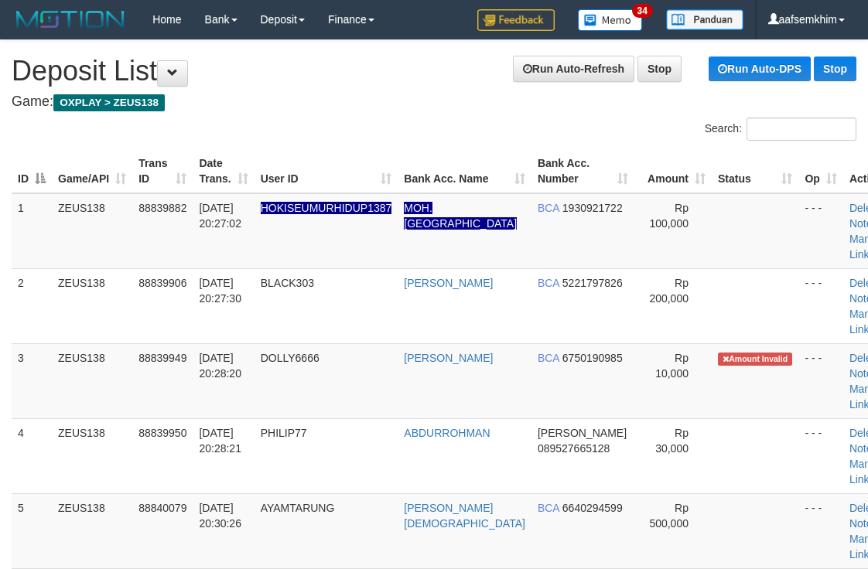
scroll to position [291, 0]
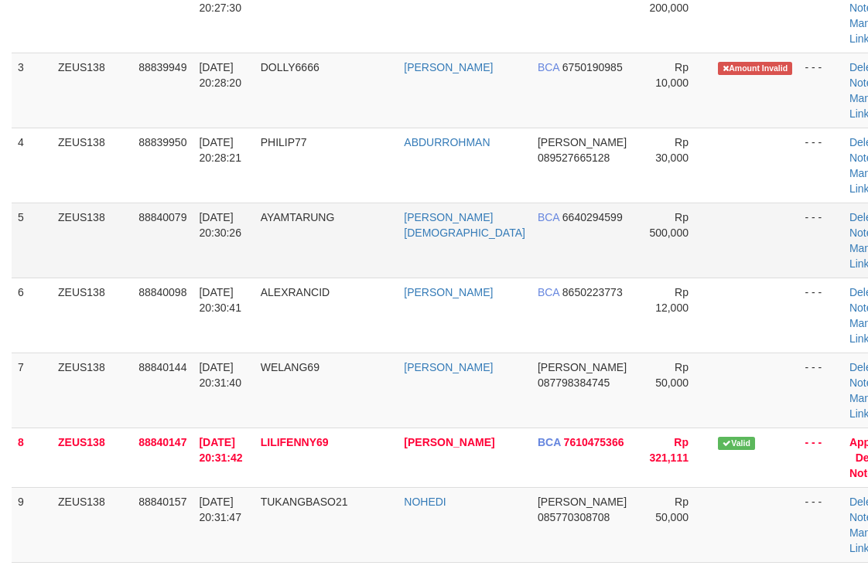
click at [666, 215] on td "Rp 500,000" at bounding box center [672, 240] width 77 height 75
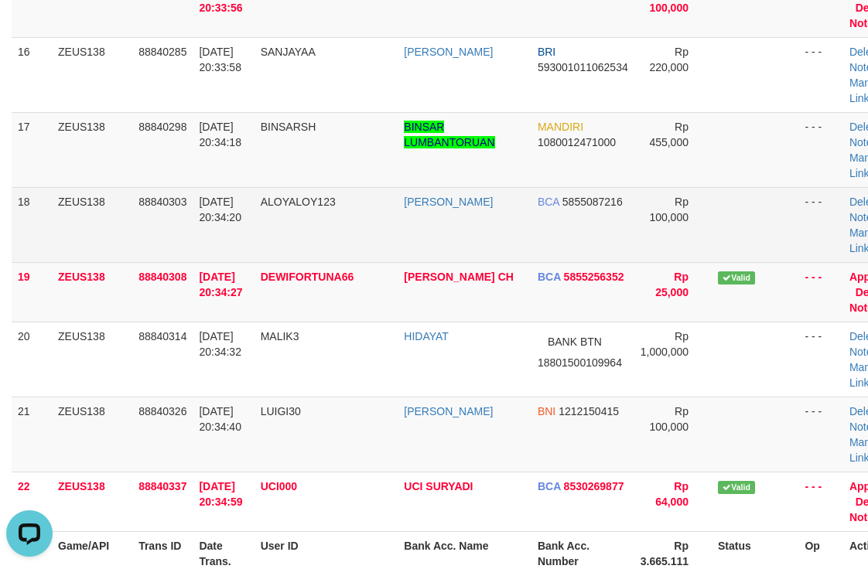
scroll to position [0, 0]
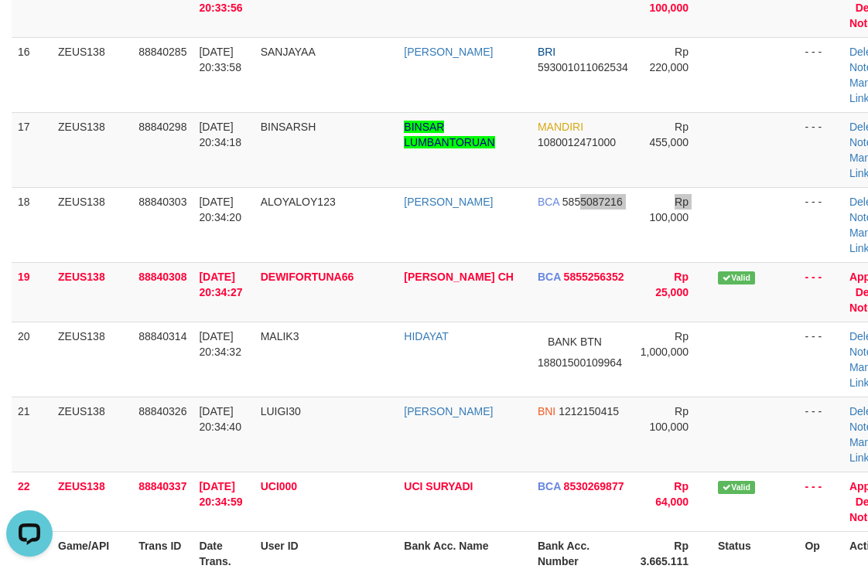
drag, startPoint x: 557, startPoint y: 225, endPoint x: 874, endPoint y: 231, distance: 316.3
click at [591, 224] on tr "18 ZEUS138 88840303 30/09/2025 20:34:20 ALOYALOY123 MUHAMMAD FACHMI BCA 5855087…" at bounding box center [459, 224] width 894 height 75
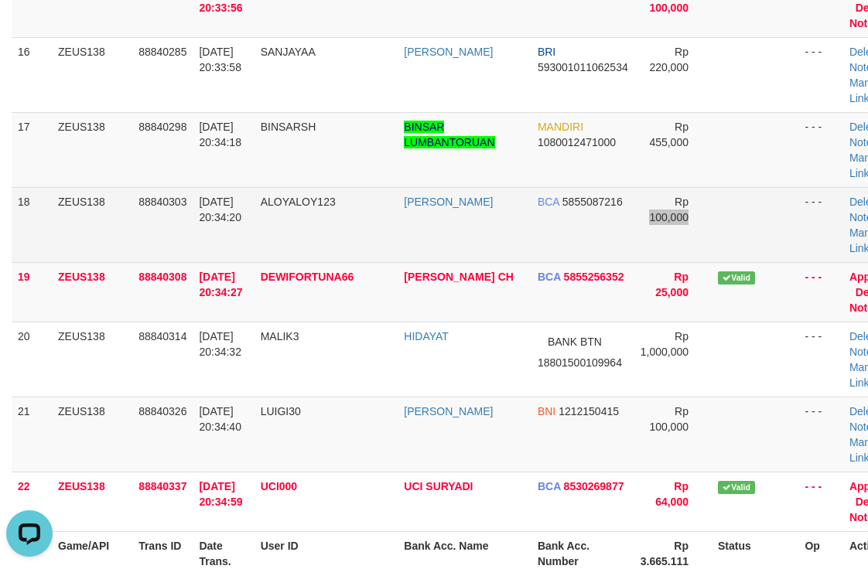
click at [672, 204] on tr "18 ZEUS138 88840303 30/09/2025 20:34:20 ALOYALOY123 MUHAMMAD FACHMI BCA 5855087…" at bounding box center [459, 224] width 894 height 75
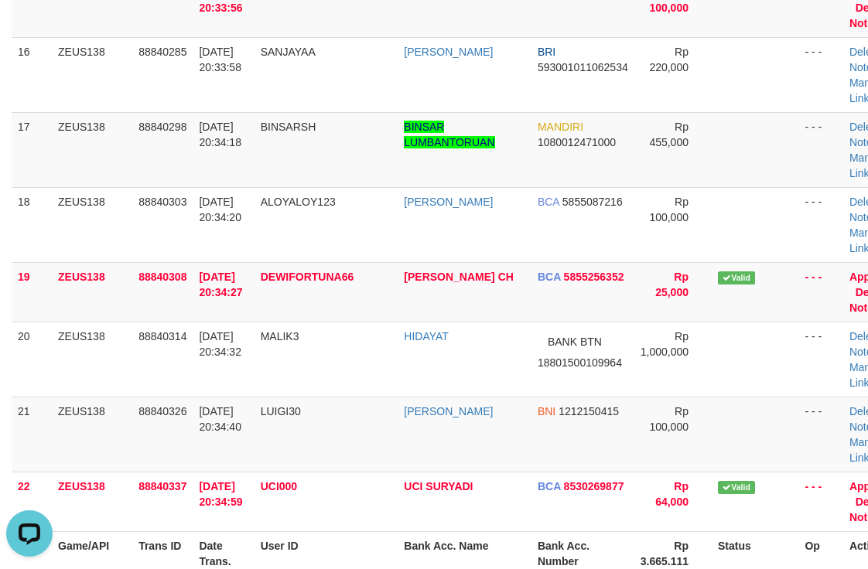
scroll to position [1236, 0]
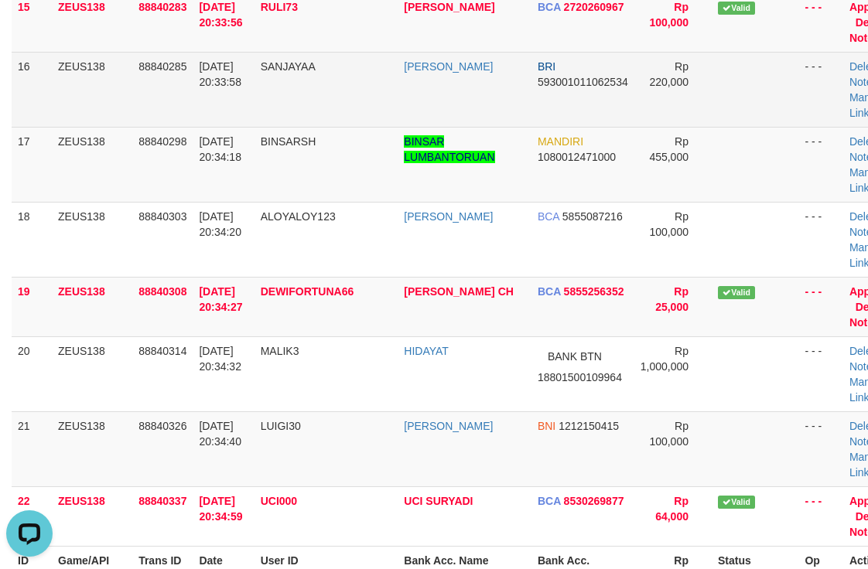
click at [634, 115] on td "Rp 220,000" at bounding box center [672, 89] width 77 height 75
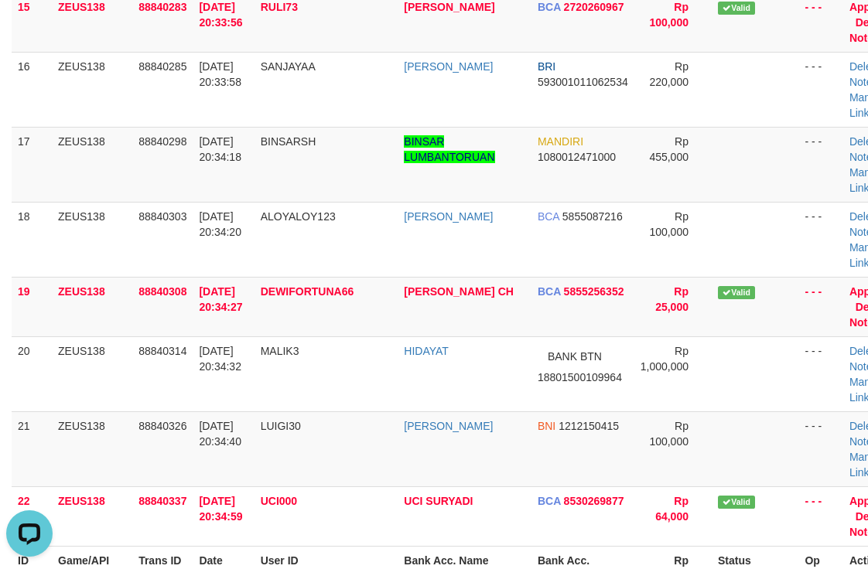
scroll to position [816, 0]
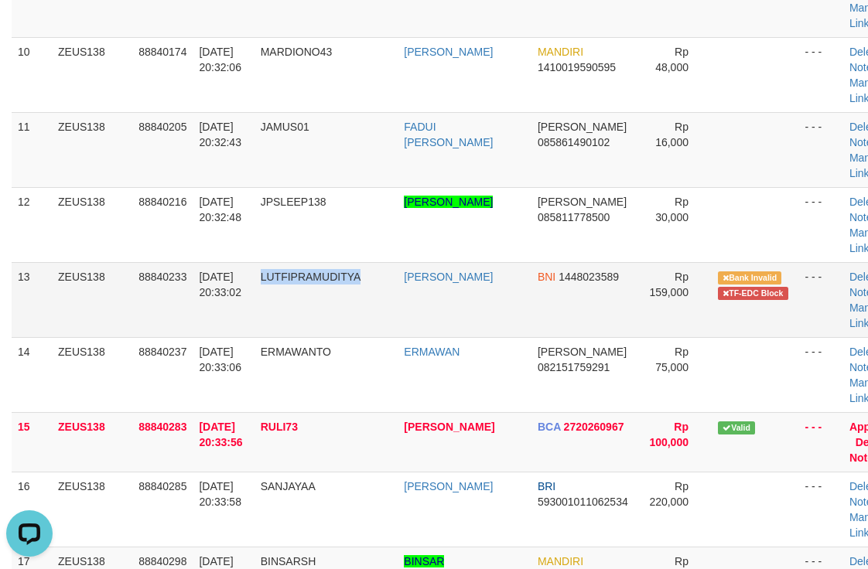
drag, startPoint x: 362, startPoint y: 302, endPoint x: 382, endPoint y: 299, distance: 20.2
click at [382, 299] on tr "13 ZEUS138 88840233 30/09/2025 20:33:02 LUTFIPRAMUDITYA LUTFI PRAMUDITYA BNI 14…" at bounding box center [459, 299] width 894 height 75
click at [330, 331] on td "LUTFIPRAMUDITYA" at bounding box center [326, 299] width 144 height 75
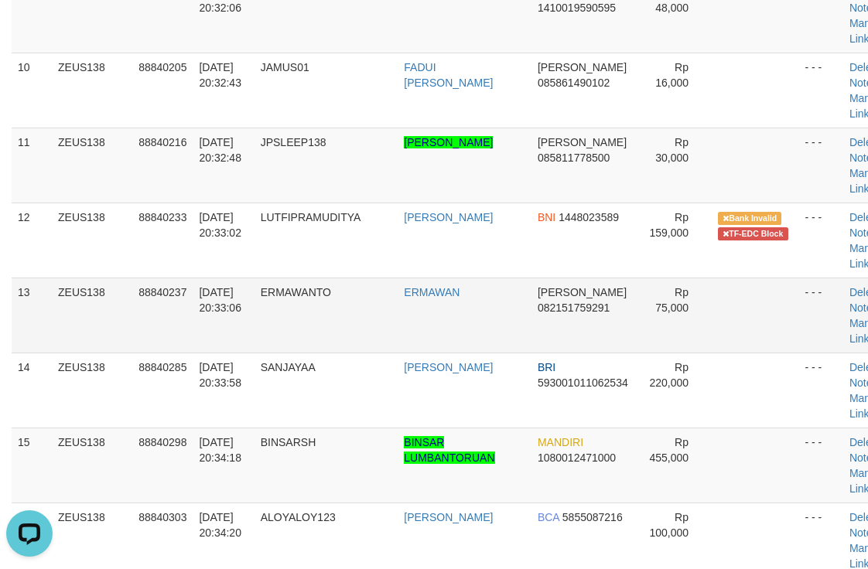
drag, startPoint x: 320, startPoint y: 290, endPoint x: 291, endPoint y: 298, distance: 29.6
click at [320, 292] on span "ERMAWANTO" at bounding box center [296, 292] width 70 height 12
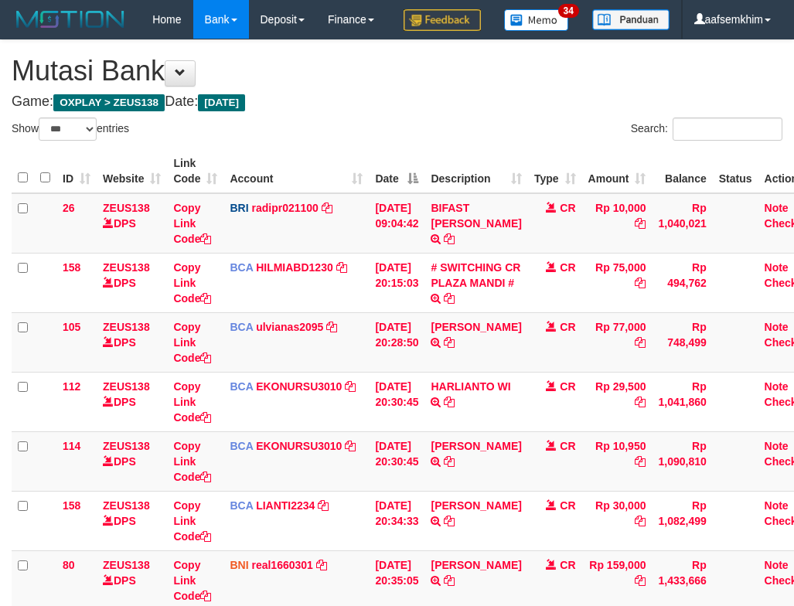
select select "***"
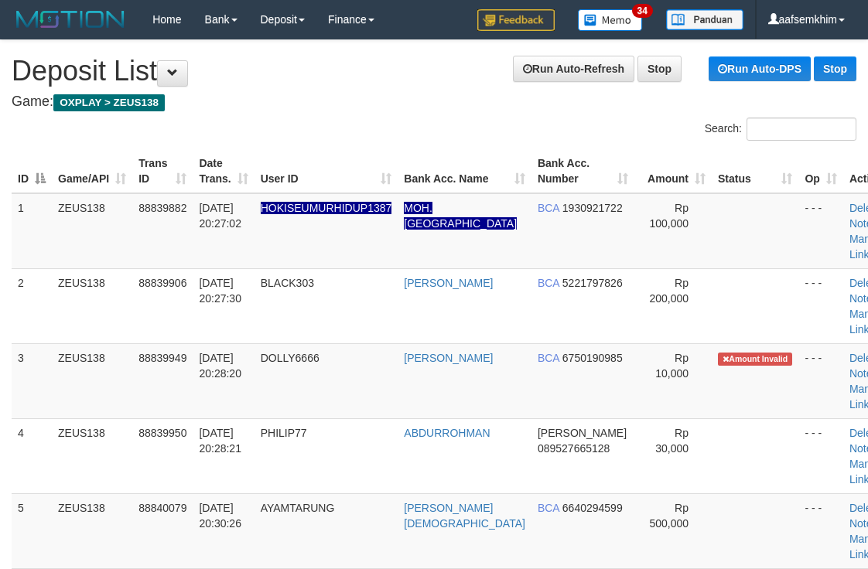
scroll to position [816, 0]
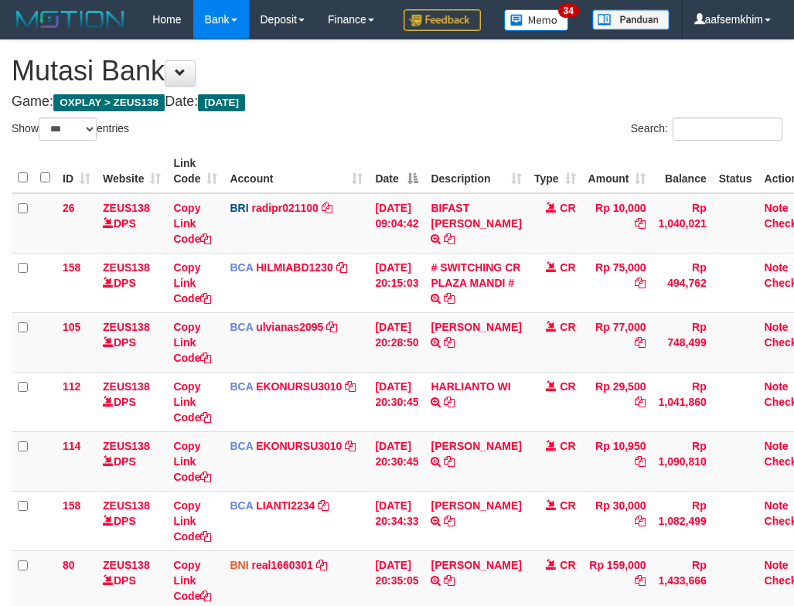
select select "***"
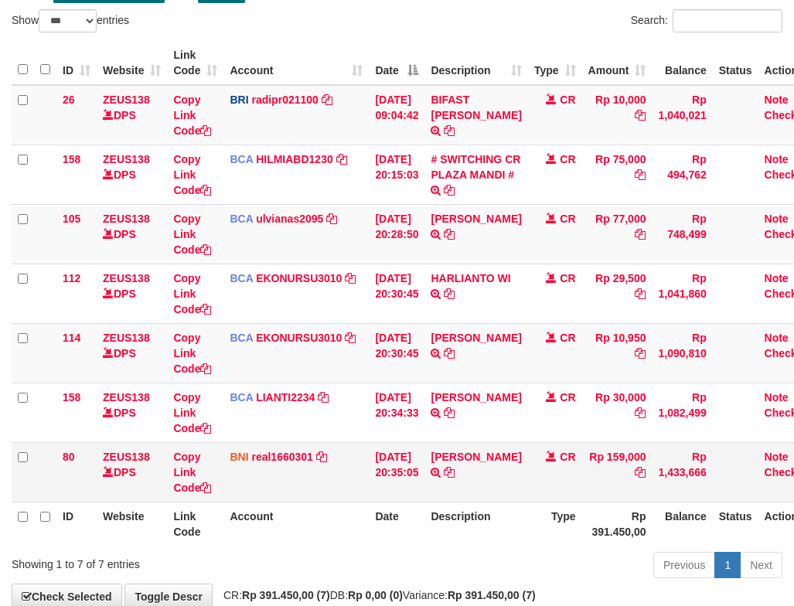
scroll to position [237, 0]
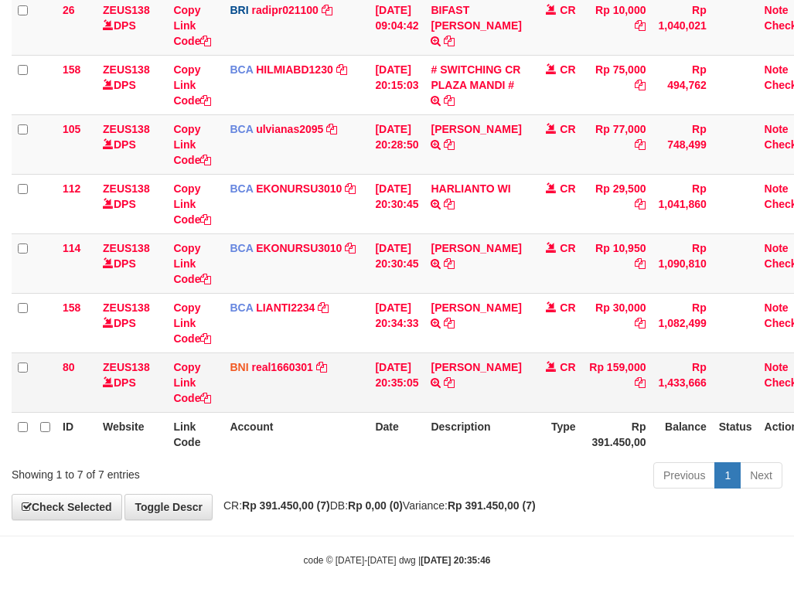
click at [466, 394] on td "LUTFI PRAMUDITYA TRF/PAY/TOP-UP ECHANNEL SDR LUTFI PRAMUDITYA" at bounding box center [475, 383] width 103 height 60
click at [455, 388] on icon at bounding box center [449, 382] width 11 height 11
drag, startPoint x: 511, startPoint y: 324, endPoint x: 431, endPoint y: 290, distance: 86.6
click at [455, 324] on icon at bounding box center [449, 323] width 11 height 11
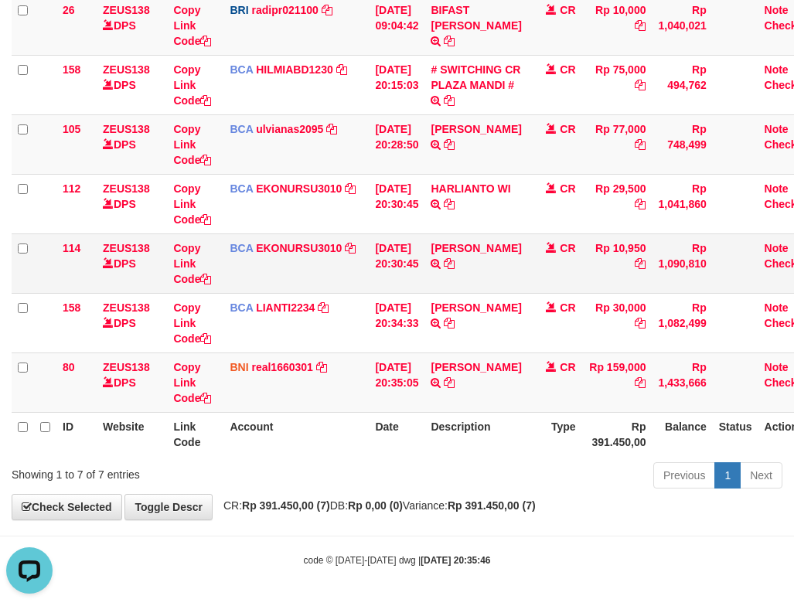
drag, startPoint x: 497, startPoint y: 235, endPoint x: 506, endPoint y: 249, distance: 16.7
click at [498, 235] on td "AHMAD AGUSTI TRSF E-BANKING CR 3009/FTSCY/WS95051 10950.002025093089200473 TRFD…" at bounding box center [475, 264] width 103 height 60
click at [506, 271] on td "AHMAD AGUSTI TRSF E-BANKING CR 3009/FTSCY/WS95051 10950.002025093089200473 TRFD…" at bounding box center [475, 264] width 103 height 60
click at [506, 270] on td "AHMAD AGUSTI TRSF E-BANKING CR 3009/FTSCY/WS95051 10950.002025093089200473 TRFD…" at bounding box center [475, 264] width 103 height 60
click at [455, 264] on icon at bounding box center [449, 263] width 11 height 11
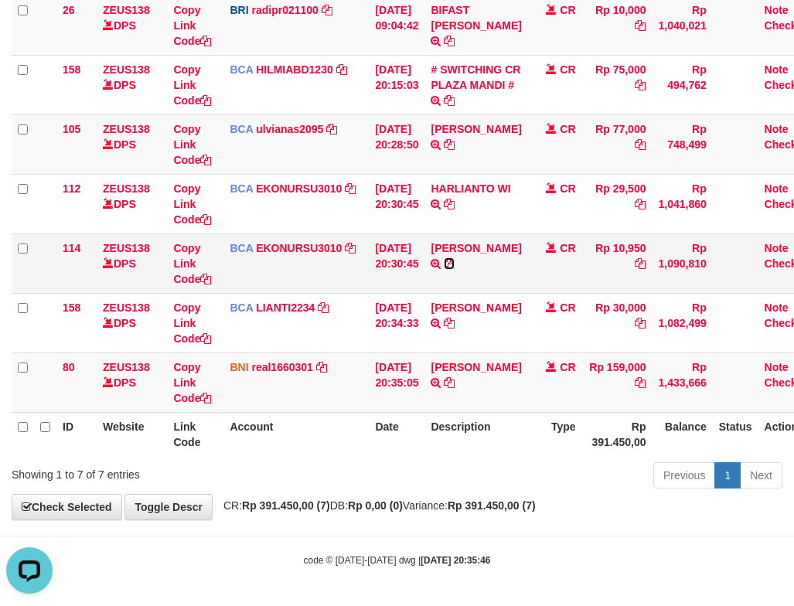
click at [455, 264] on icon at bounding box center [449, 263] width 11 height 11
click at [504, 447] on th "Description" at bounding box center [475, 434] width 103 height 44
click at [383, 462] on div "Previous 1 Next" at bounding box center [563, 477] width 440 height 33
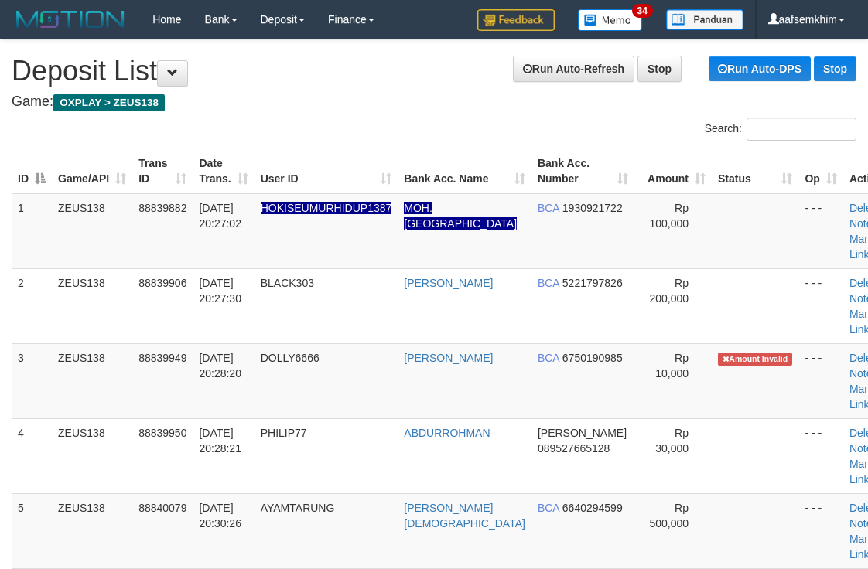
scroll to position [816, 0]
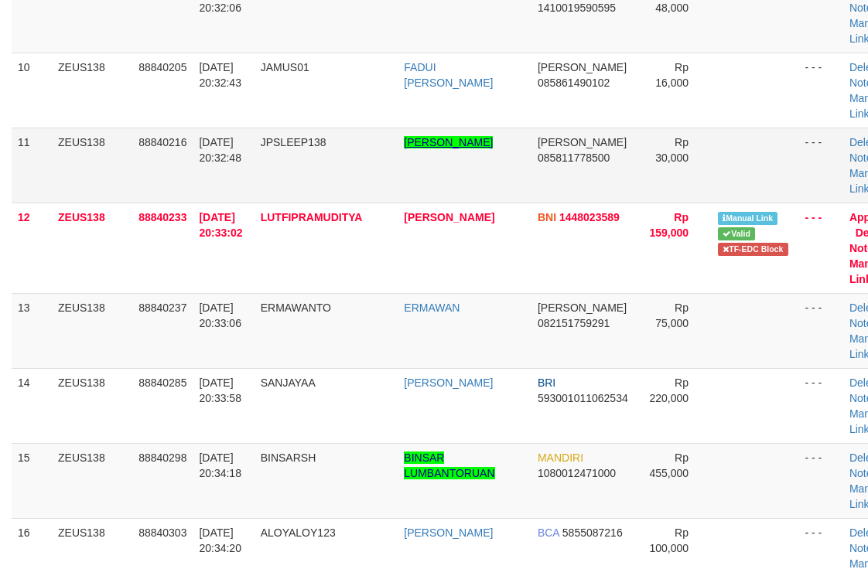
click at [460, 148] on link "[PERSON_NAME]" at bounding box center [448, 142] width 89 height 12
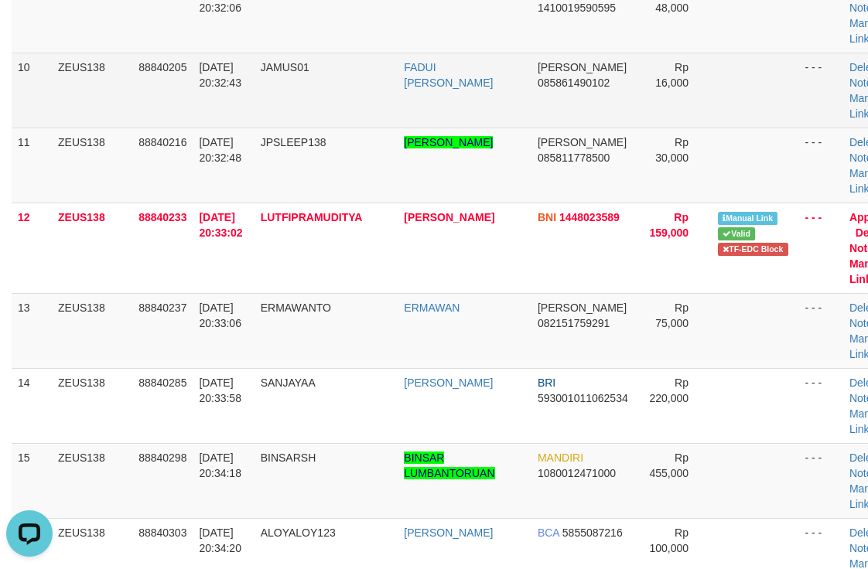
click at [598, 94] on td "[PERSON_NAME] 085861490102" at bounding box center [582, 90] width 103 height 75
click at [455, 105] on td "FADUI [PERSON_NAME]" at bounding box center [464, 90] width 134 height 75
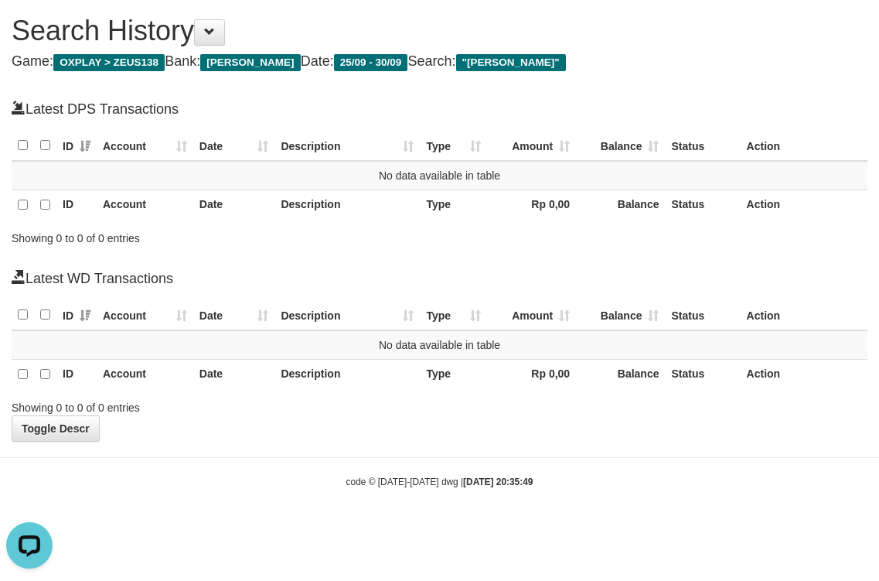
click at [387, 84] on div "**********" at bounding box center [439, 220] width 879 height 441
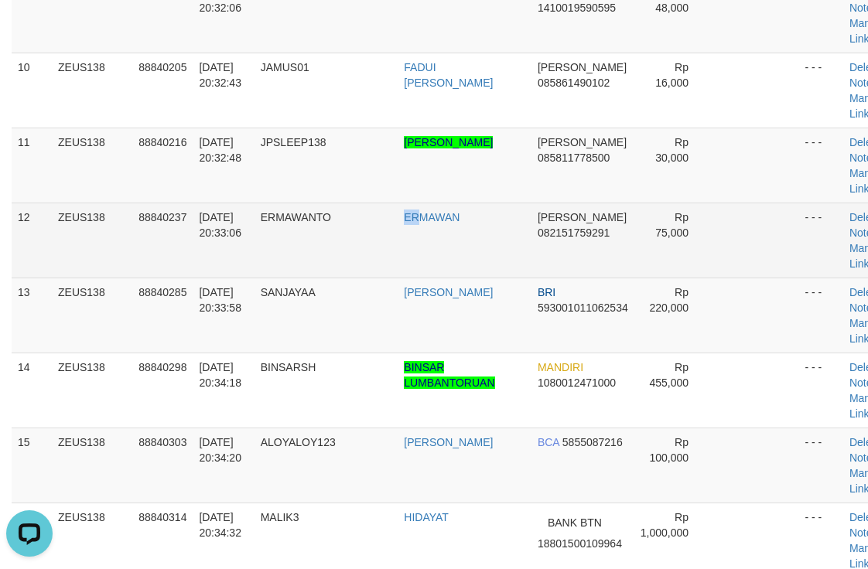
click at [392, 261] on tr "12 ZEUS138 88840237 30/09/2025 20:33:06 ERMAWANTO ERMAWAN DANA 082151759291 Rp …" at bounding box center [459, 240] width 894 height 75
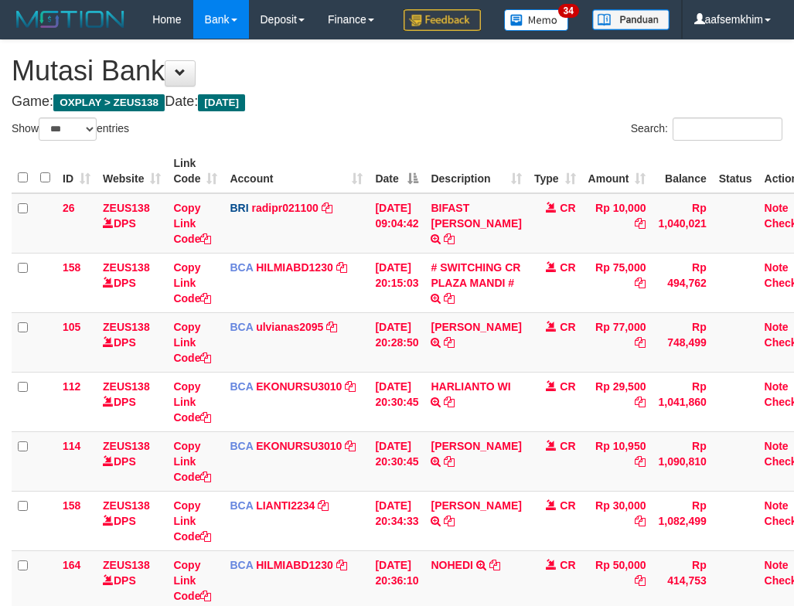
select select "***"
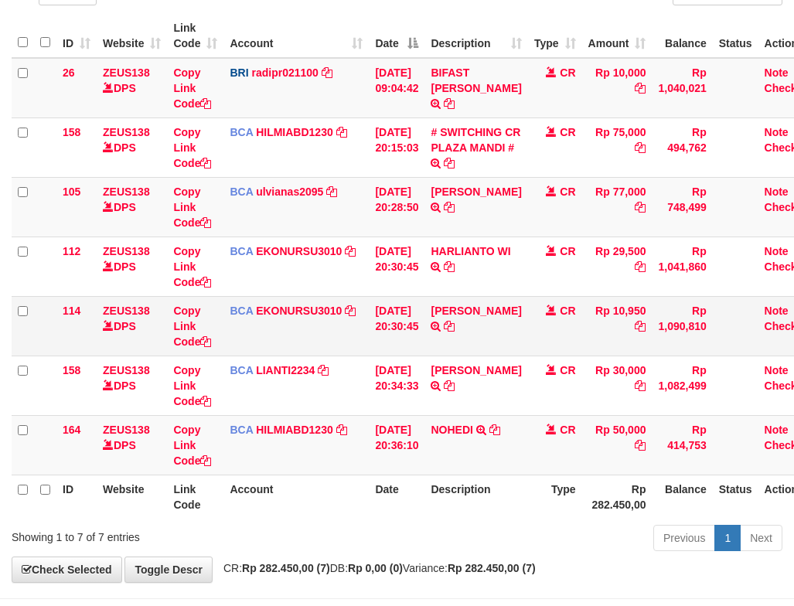
scroll to position [237, 0]
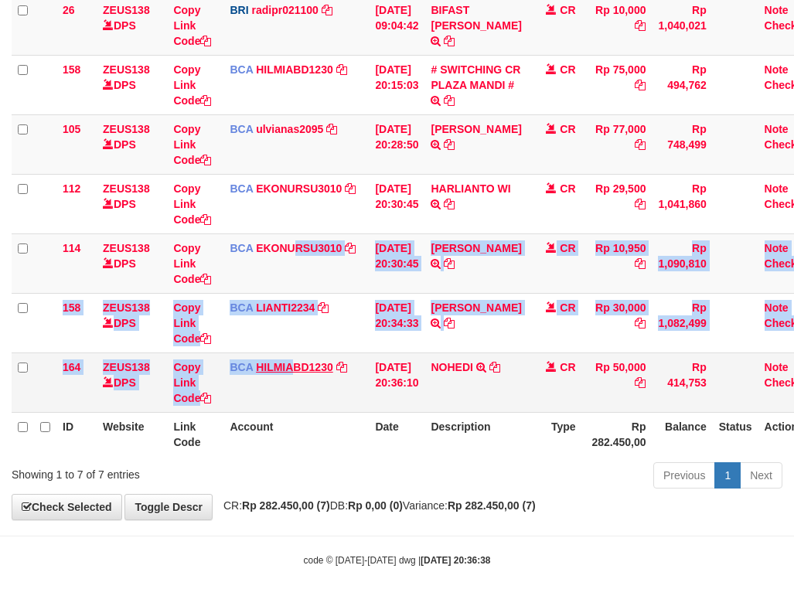
drag, startPoint x: 295, startPoint y: 374, endPoint x: 26, endPoint y: 274, distance: 287.2
click at [295, 369] on tbody "26 ZEUS138 DPS Copy Link Code BRI radipr021100 DPS REYNALDI ADI PRATAMA mutasi_…" at bounding box center [417, 204] width 810 height 418
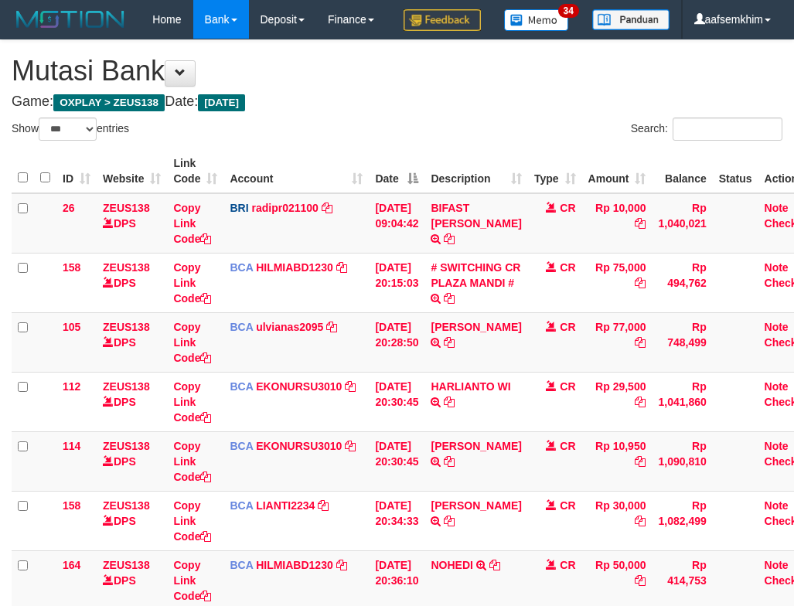
select select "***"
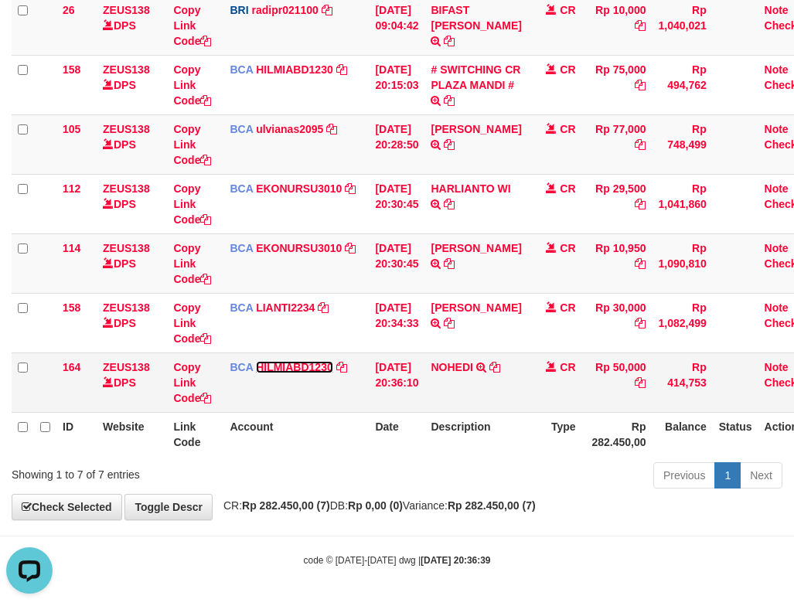
click at [272, 370] on link "HILMIABD1230" at bounding box center [294, 367] width 77 height 12
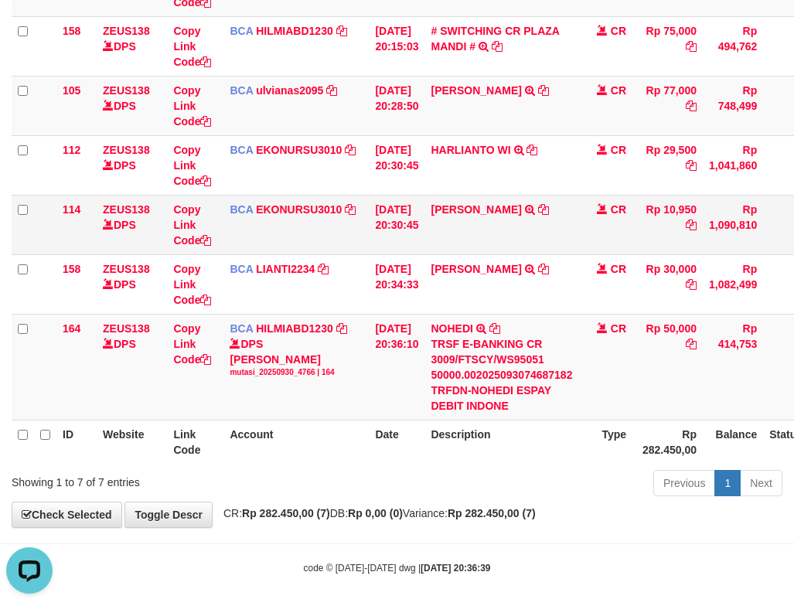
click at [311, 254] on td "BCA EKONURSU3010 DPS EKO NUR SUSILO mutasi_20250930_3353 | 114 mutasi_20250930_…" at bounding box center [295, 225] width 145 height 60
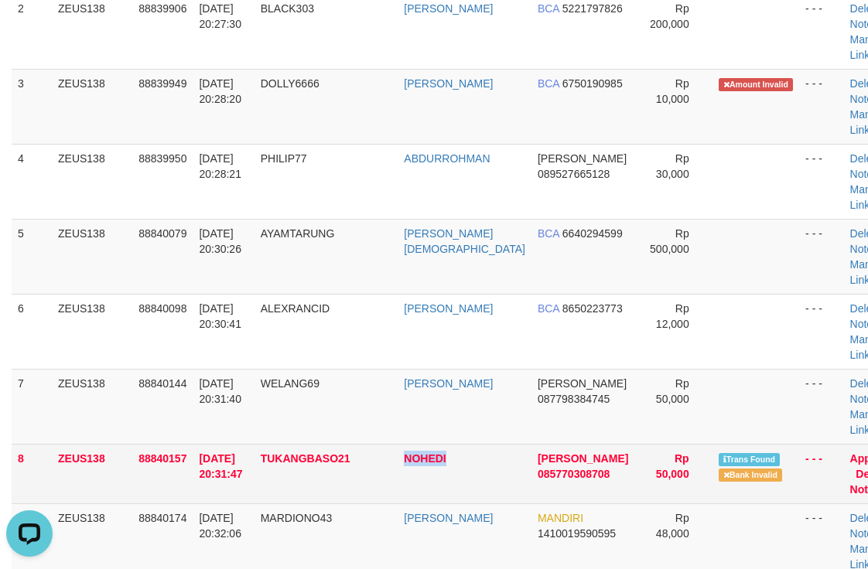
drag, startPoint x: 401, startPoint y: 456, endPoint x: 462, endPoint y: 458, distance: 61.9
click at [462, 458] on tr "8 ZEUS138 88840157 30/09/2025 20:31:47 TUKANGBASO21 NOHEDI DANA 085770308708 Rp…" at bounding box center [459, 474] width 895 height 60
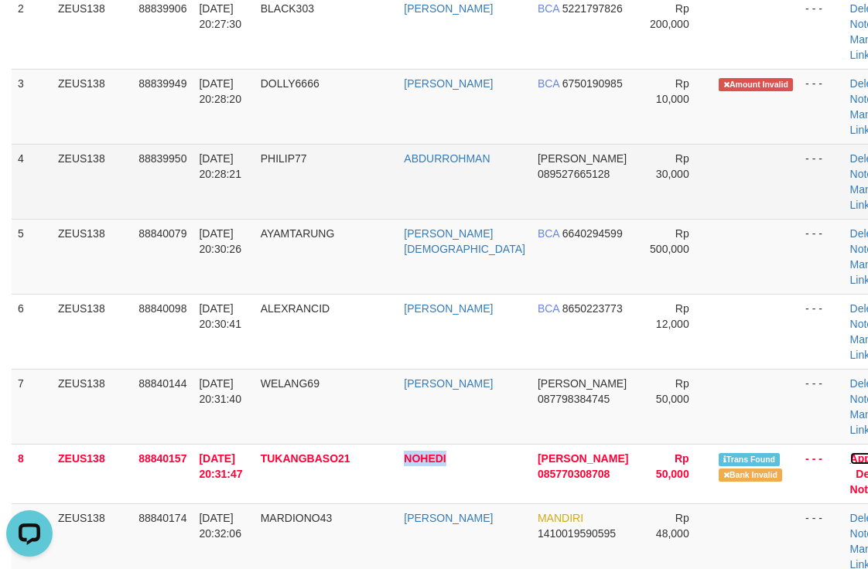
drag, startPoint x: 853, startPoint y: 456, endPoint x: 520, endPoint y: 188, distance: 427.2
click at [853, 456] on link "Approve" at bounding box center [872, 458] width 44 height 12
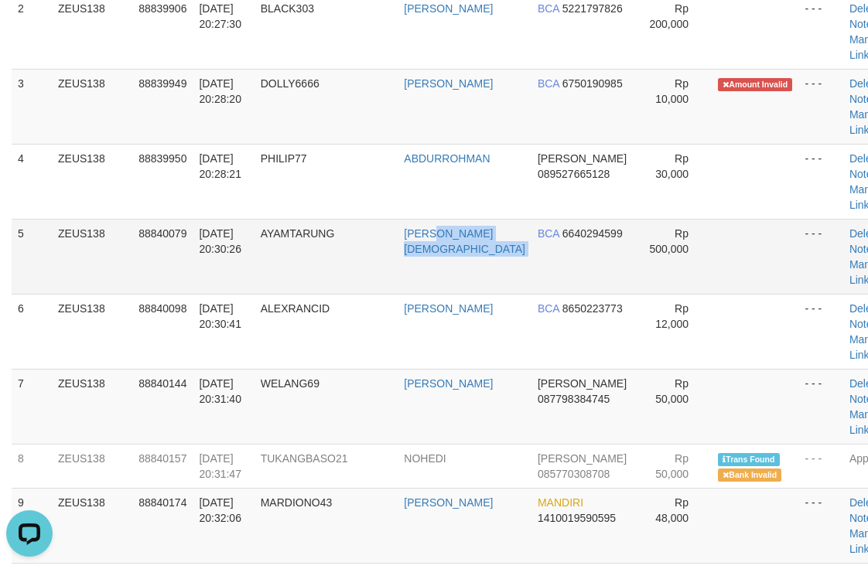
drag, startPoint x: 505, startPoint y: 252, endPoint x: 625, endPoint y: 232, distance: 121.5
click at [509, 252] on tr "5 ZEUS138 88840079 30/09/2025 20:30:26 AYAMTARUNG RUBBY AGUSTIANTO BCA 66402945…" at bounding box center [459, 256] width 894 height 75
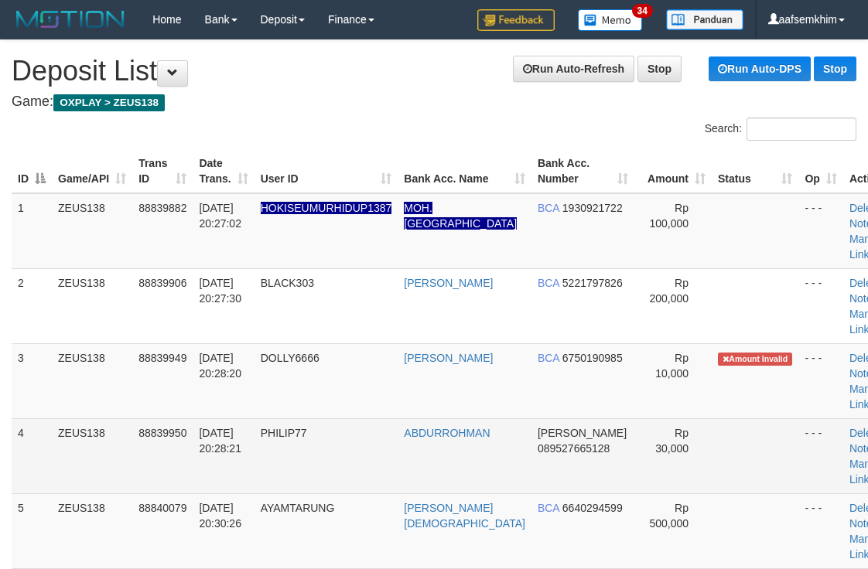
scroll to position [274, 0]
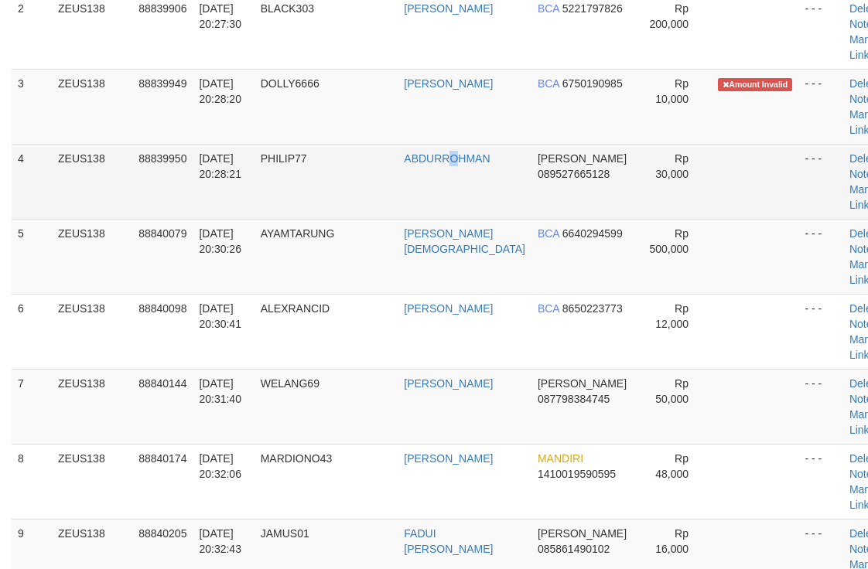
click at [455, 215] on td "ABDURROHMAN" at bounding box center [464, 181] width 134 height 75
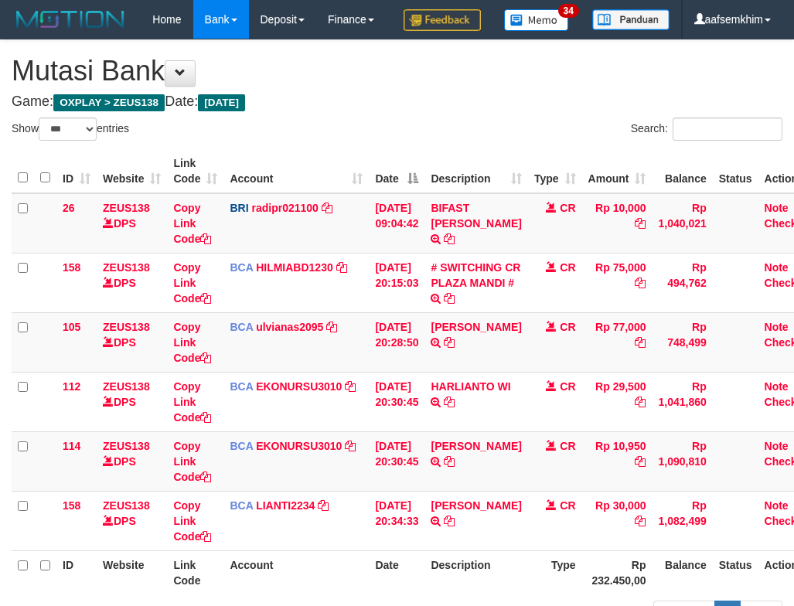
select select "***"
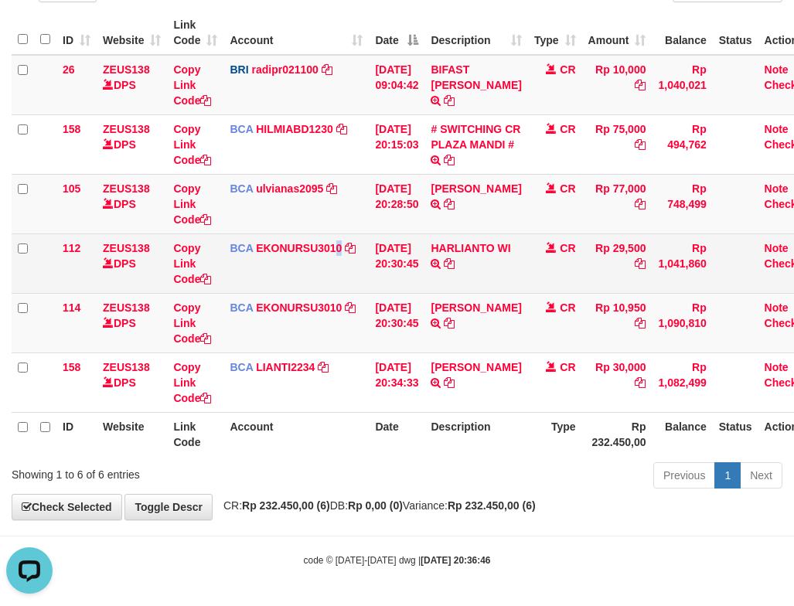
drag, startPoint x: 337, startPoint y: 278, endPoint x: 322, endPoint y: 272, distance: 16.4
click at [340, 276] on td "BCA EKONURSU3010 DPS EKO NUR SUSILO mutasi_20250930_3353 | 112 mutasi_20250930_…" at bounding box center [295, 264] width 145 height 60
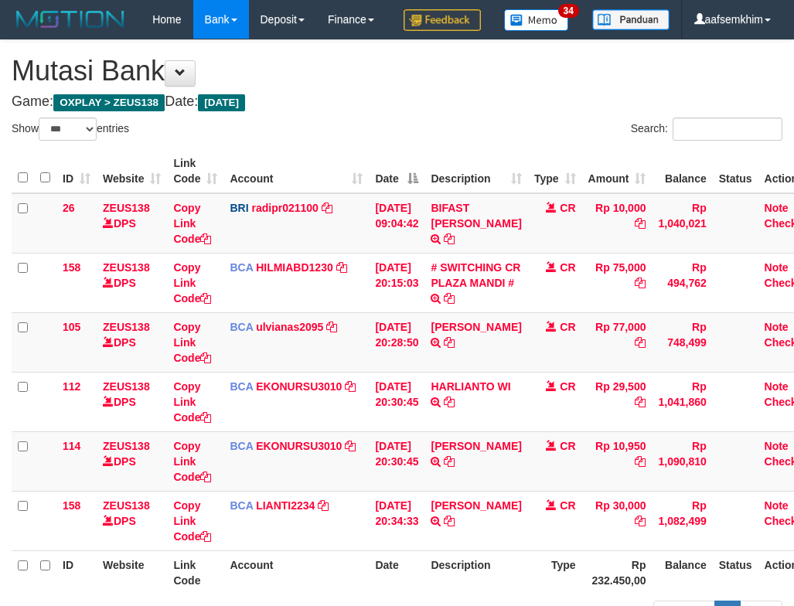
select select "***"
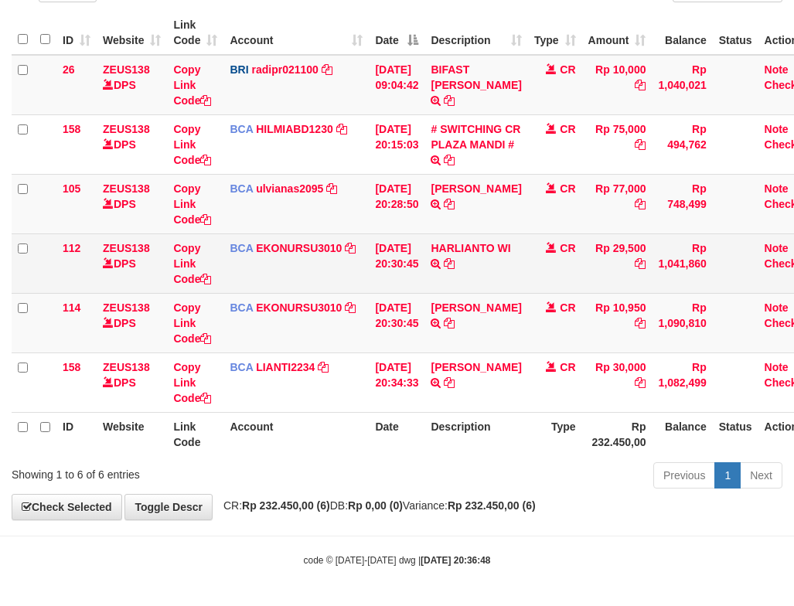
drag, startPoint x: 385, startPoint y: 310, endPoint x: 272, endPoint y: 295, distance: 113.8
click at [384, 310] on td "30/09/2025 20:30:45" at bounding box center [397, 323] width 56 height 60
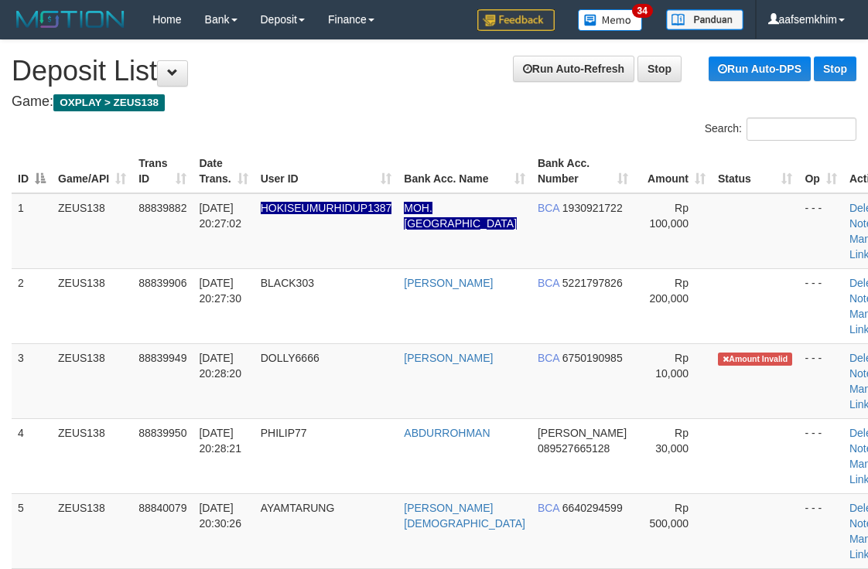
scroll to position [274, 0]
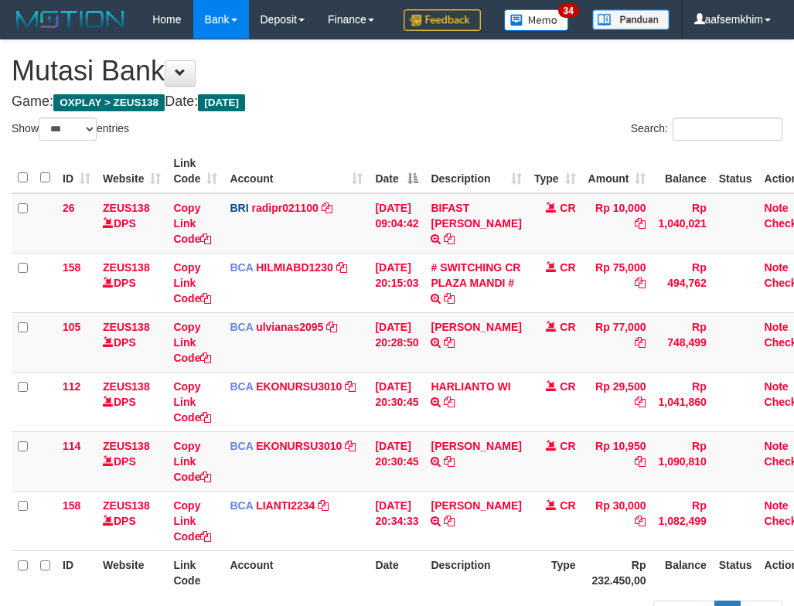
select select "***"
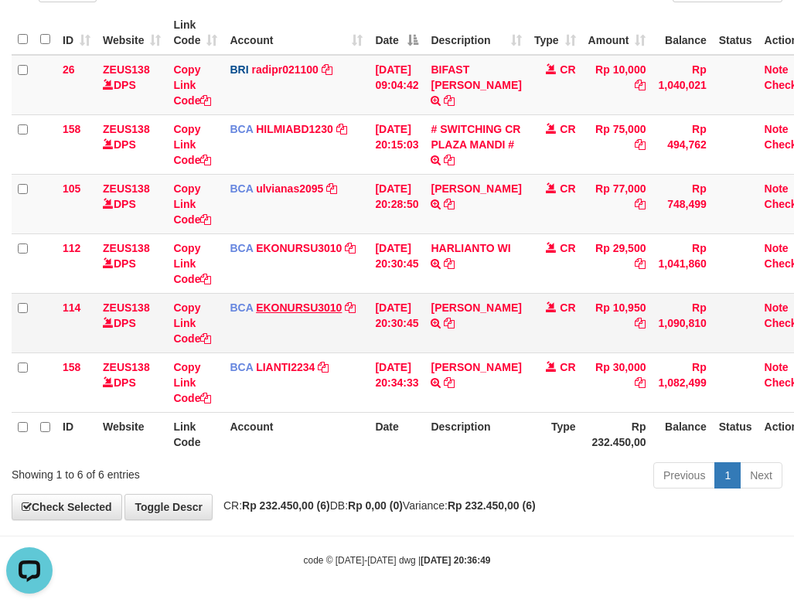
click at [257, 312] on td "BCA EKONURSU3010 DPS EKO NUR SUSILO mutasi_20250930_3353 | 114 mutasi_20250930_…" at bounding box center [295, 323] width 145 height 60
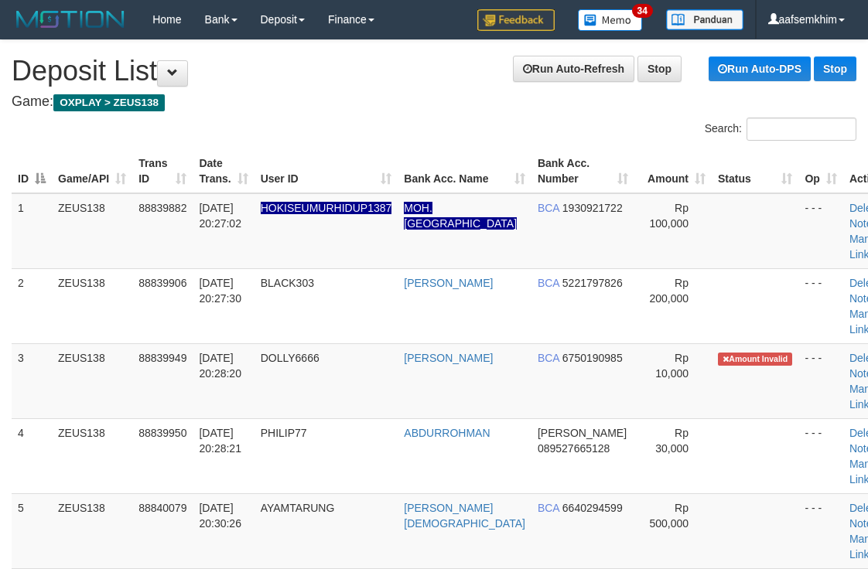
scroll to position [274, 0]
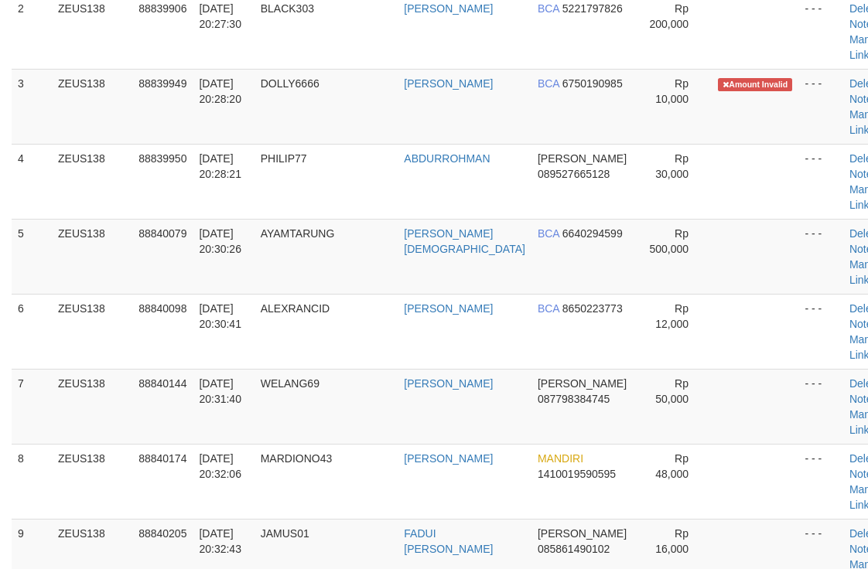
click at [584, 226] on td "BCA 6640294599" at bounding box center [582, 256] width 103 height 75
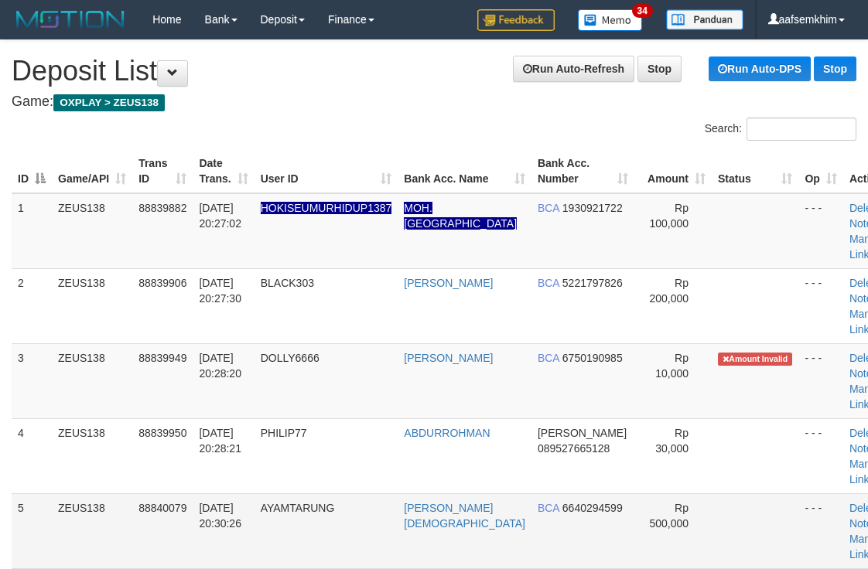
scroll to position [274, 0]
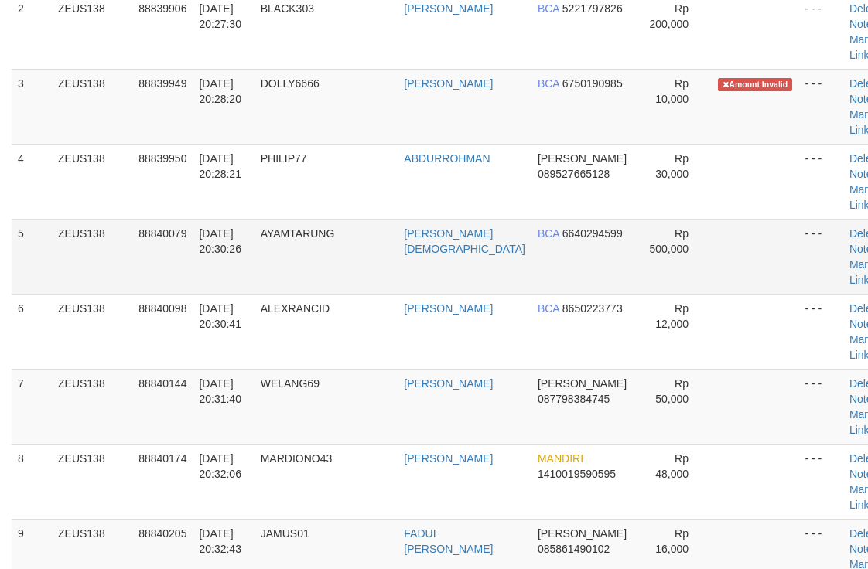
click at [553, 244] on td "BCA 6640294599" at bounding box center [582, 256] width 103 height 75
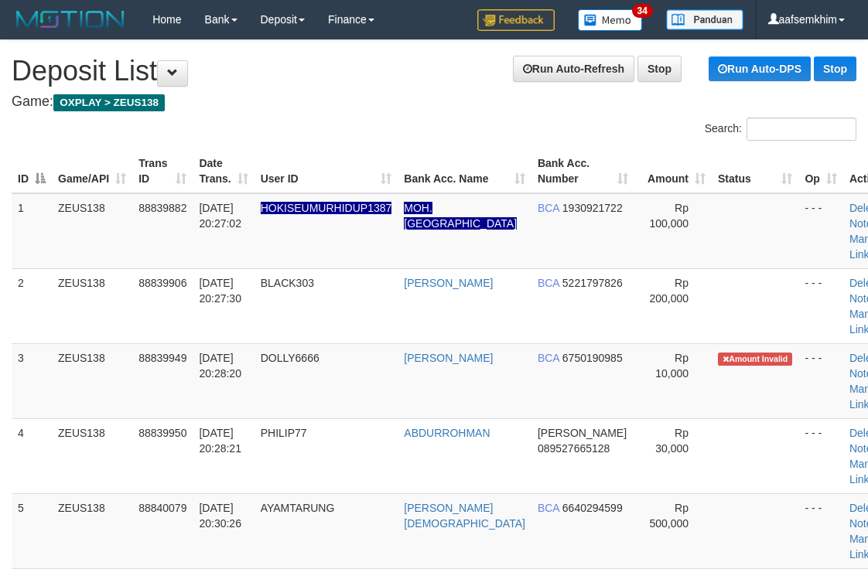
scroll to position [274, 0]
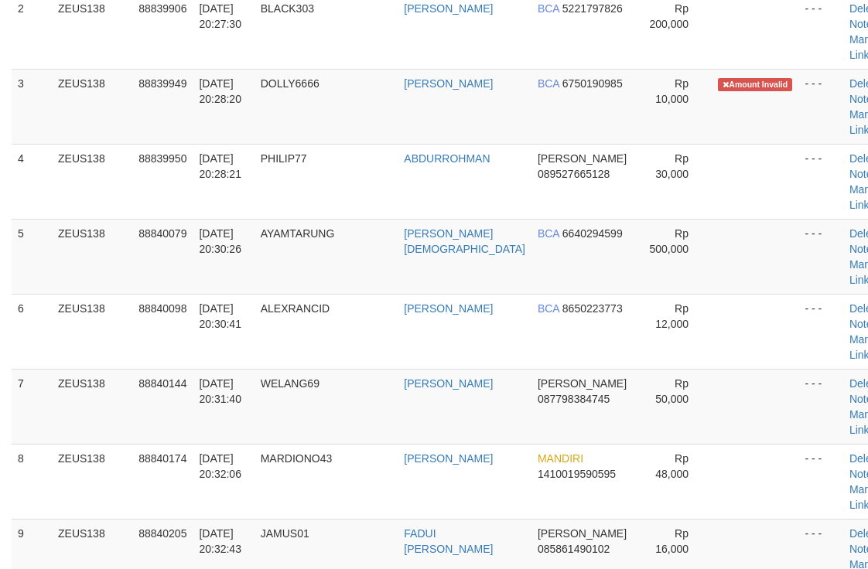
click at [364, 182] on td "PHILIP77" at bounding box center [326, 181] width 144 height 75
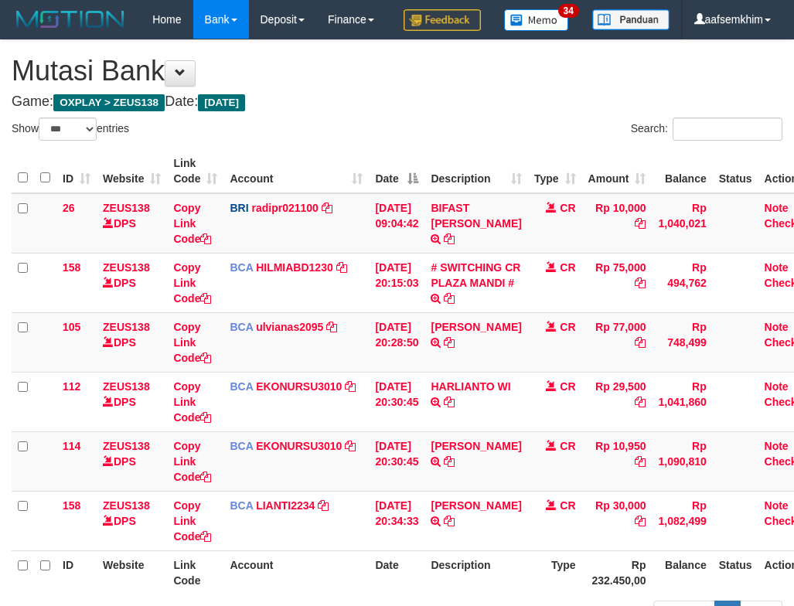
select select "***"
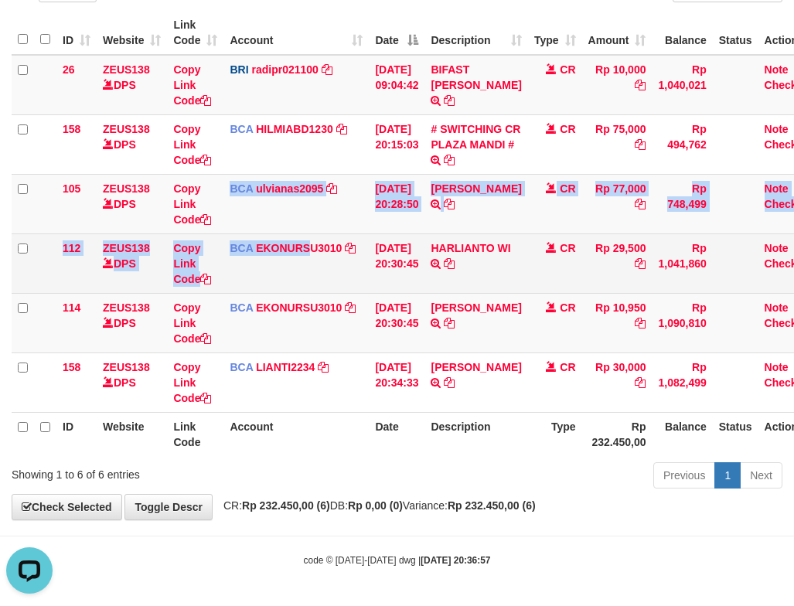
drag, startPoint x: 257, startPoint y: 229, endPoint x: 279, endPoint y: 236, distance: 23.5
click at [279, 236] on tbody "26 ZEUS138 DPS Copy Link Code BRI radipr021100 DPS REYNALDI ADI PRATAMA mutasi_…" at bounding box center [417, 234] width 810 height 358
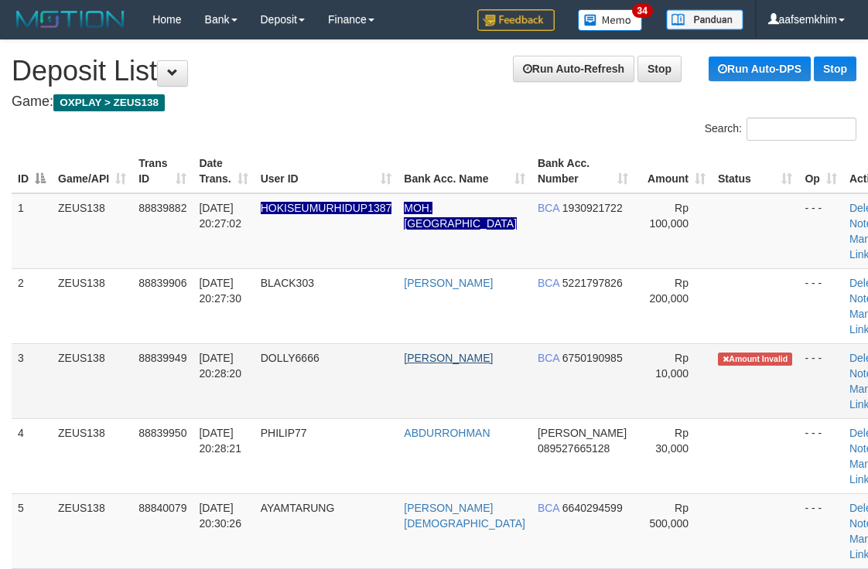
scroll to position [274, 0]
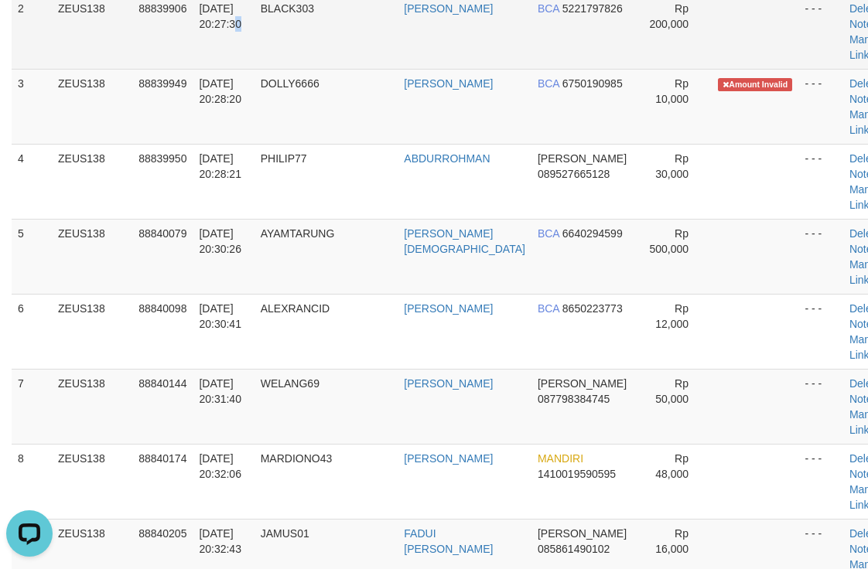
drag, startPoint x: 0, startPoint y: 0, endPoint x: 217, endPoint y: 55, distance: 224.1
click at [217, 54] on td "[DATE] 20:27:30" at bounding box center [223, 31] width 61 height 75
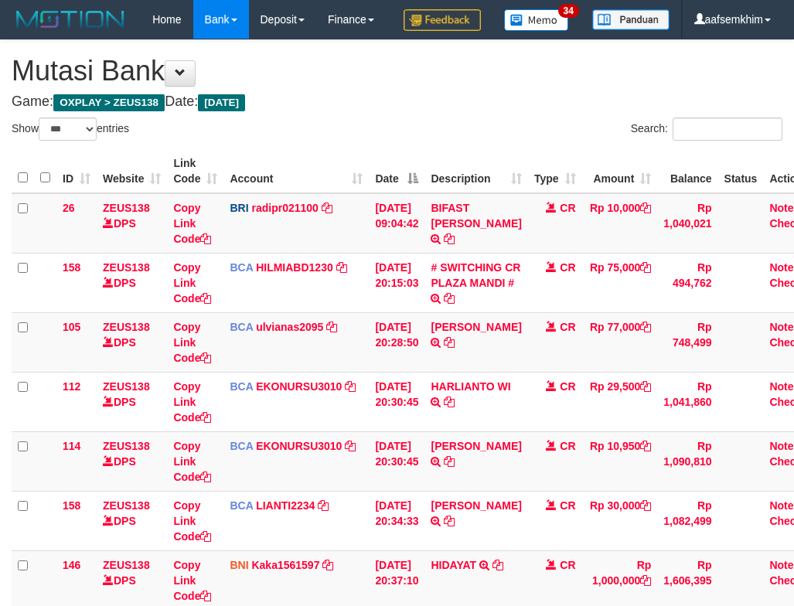
select select "***"
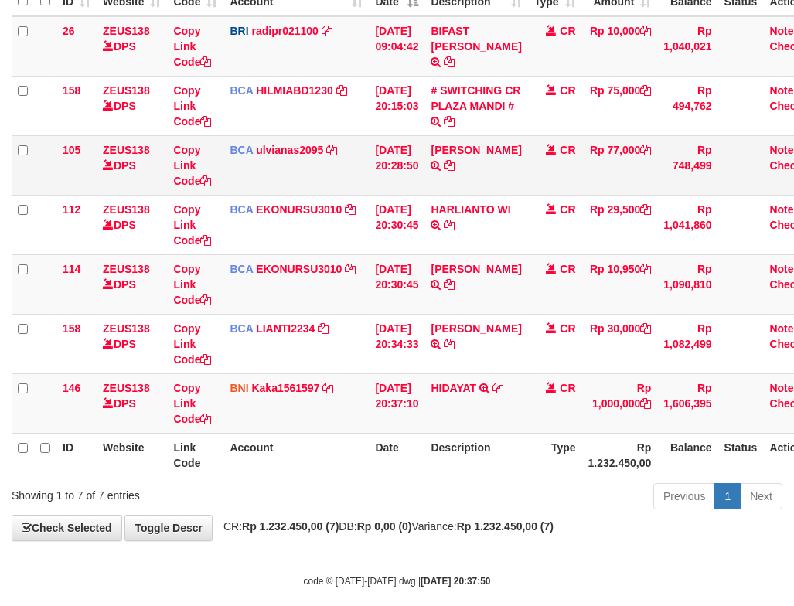
drag, startPoint x: 544, startPoint y: 213, endPoint x: 518, endPoint y: 208, distance: 25.9
click at [528, 195] on td "CR" at bounding box center [555, 165] width 54 height 60
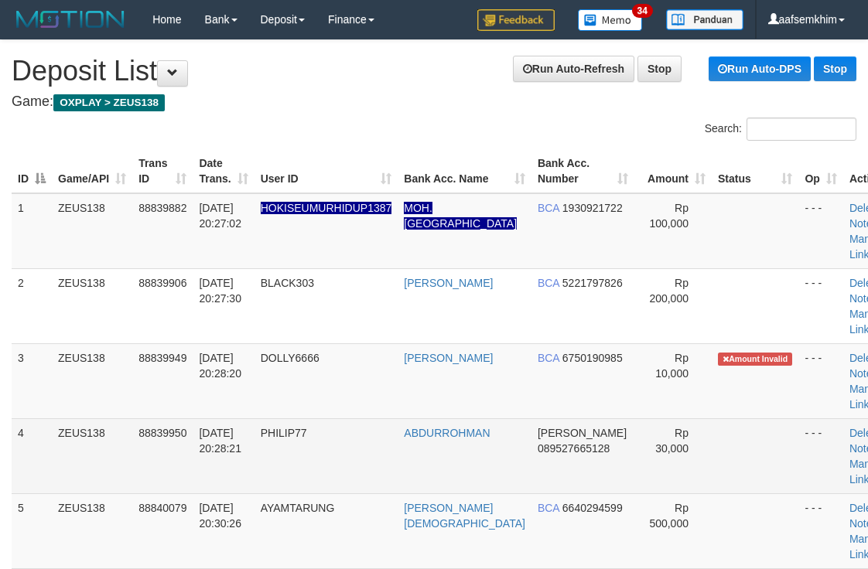
scroll to position [274, 0]
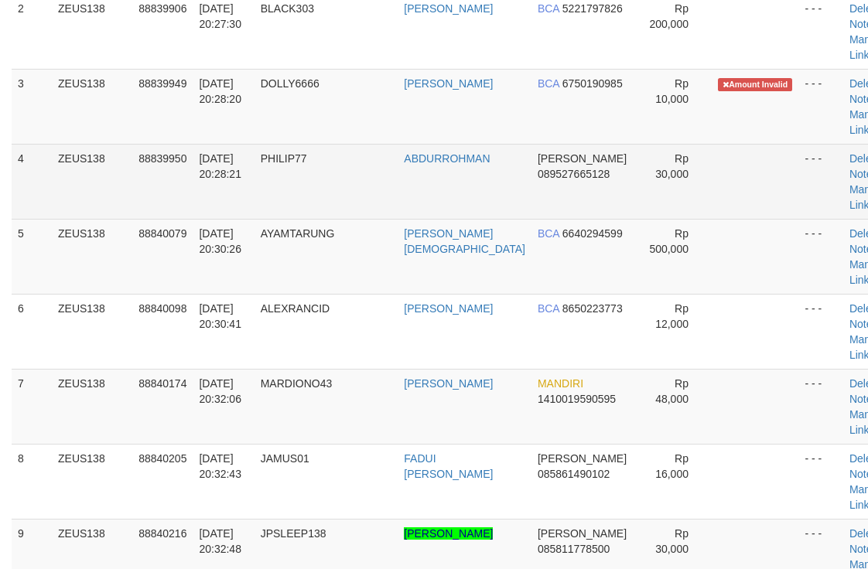
drag, startPoint x: 496, startPoint y: 158, endPoint x: 519, endPoint y: 169, distance: 25.9
click at [516, 169] on tr "4 ZEUS138 88839950 30/09/2025 20:28:21 PHILIP77 ABDURROHMAN DANA 089527665128 R…" at bounding box center [459, 181] width 894 height 75
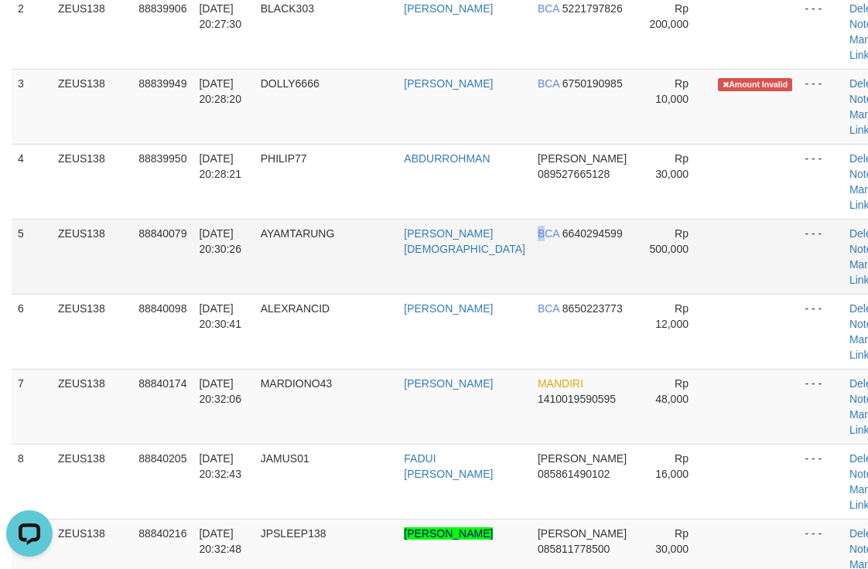
drag, startPoint x: 509, startPoint y: 282, endPoint x: 614, endPoint y: 261, distance: 107.4
click at [524, 281] on tr "5 ZEUS138 88840079 30/09/2025 20:30:26 AYAMTARUNG RUBBY AGUSTIANTO BCA 66402945…" at bounding box center [459, 256] width 894 height 75
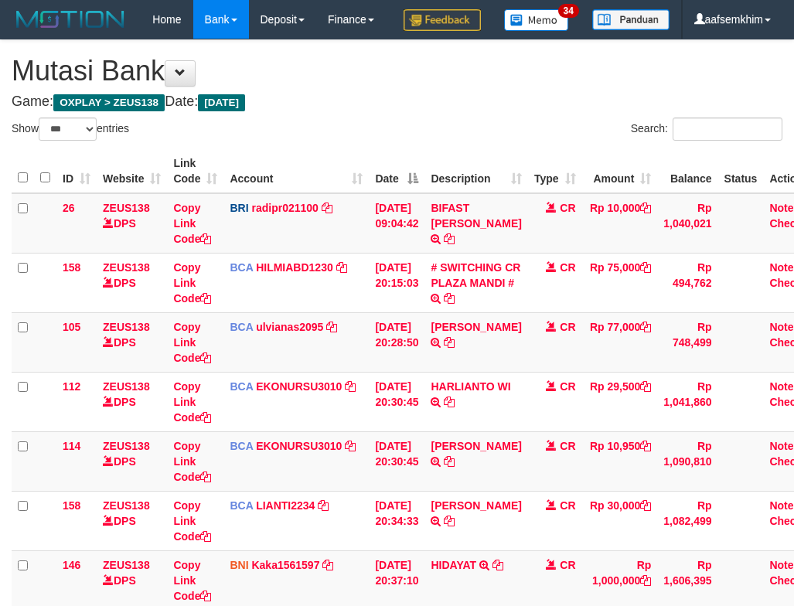
select select "***"
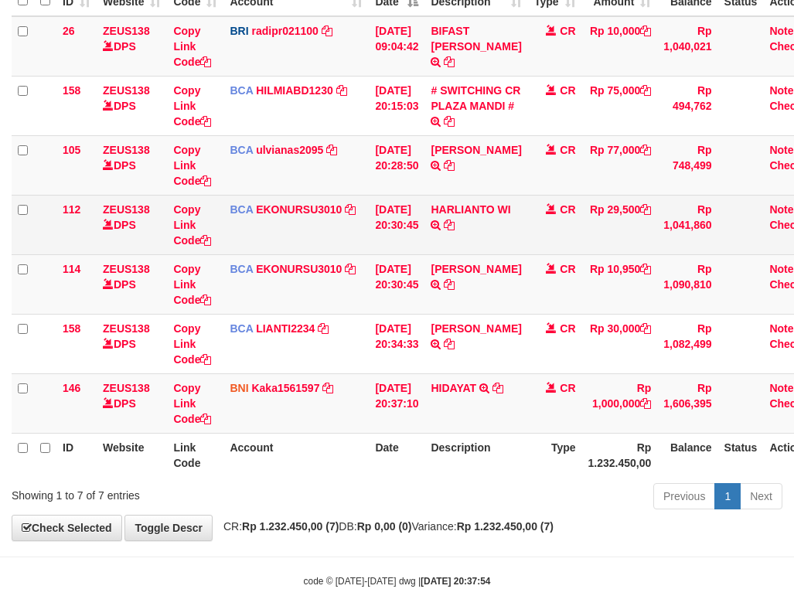
click at [392, 254] on td "30/09/2025 20:30:45" at bounding box center [397, 225] width 56 height 60
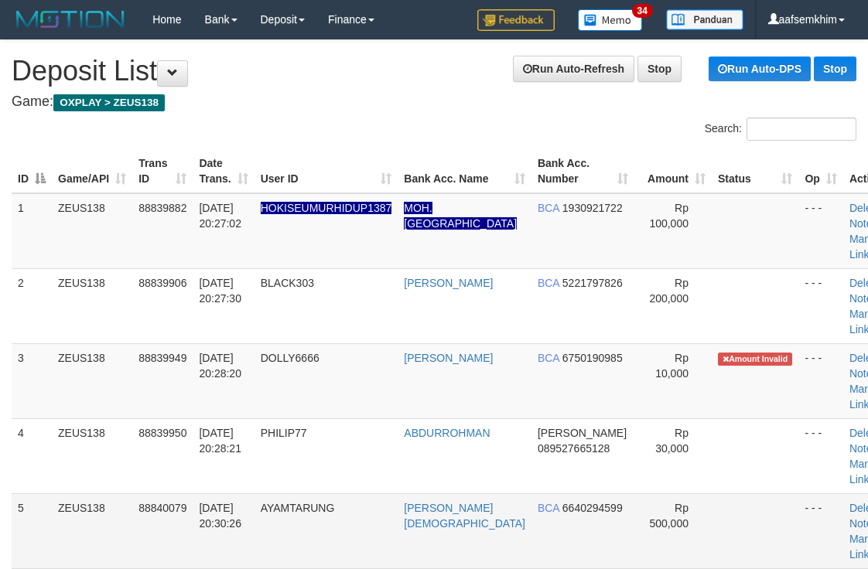
scroll to position [274, 0]
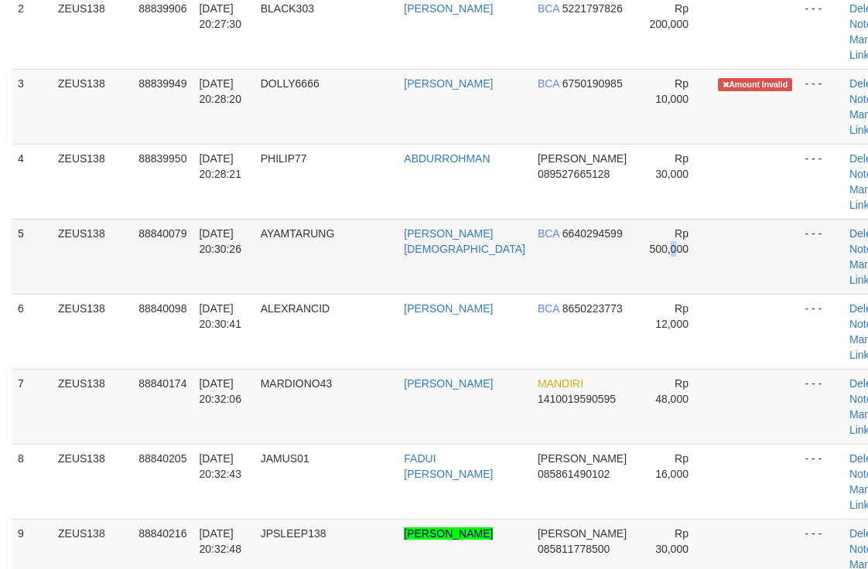
click at [656, 253] on span "Rp 500,000" at bounding box center [668, 241] width 39 height 28
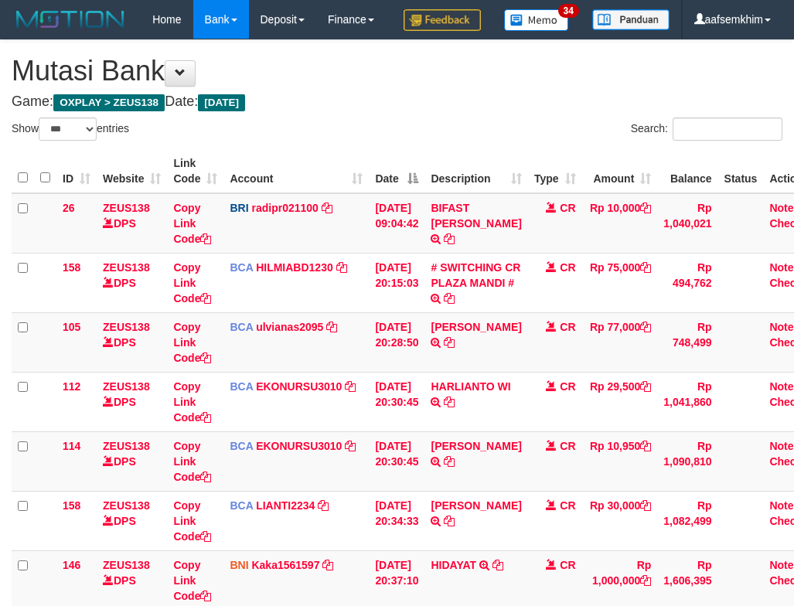
select select "***"
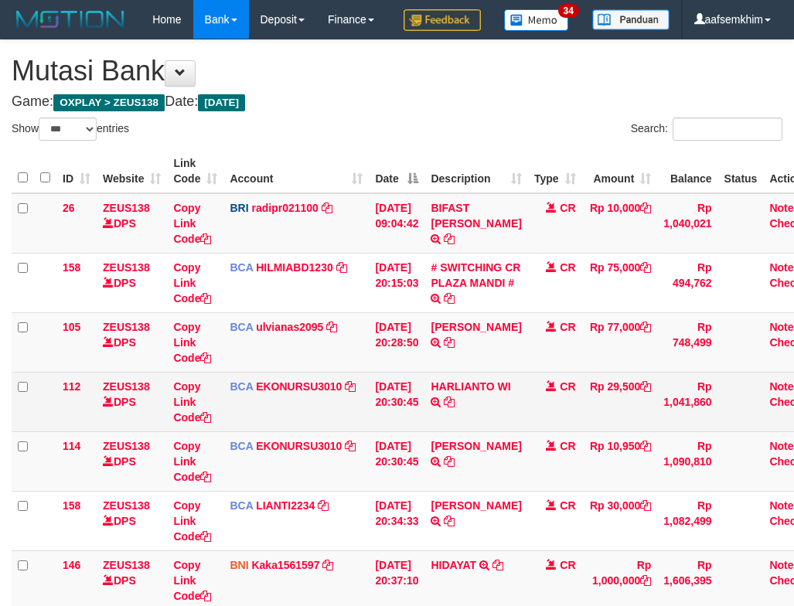
scroll to position [177, 0]
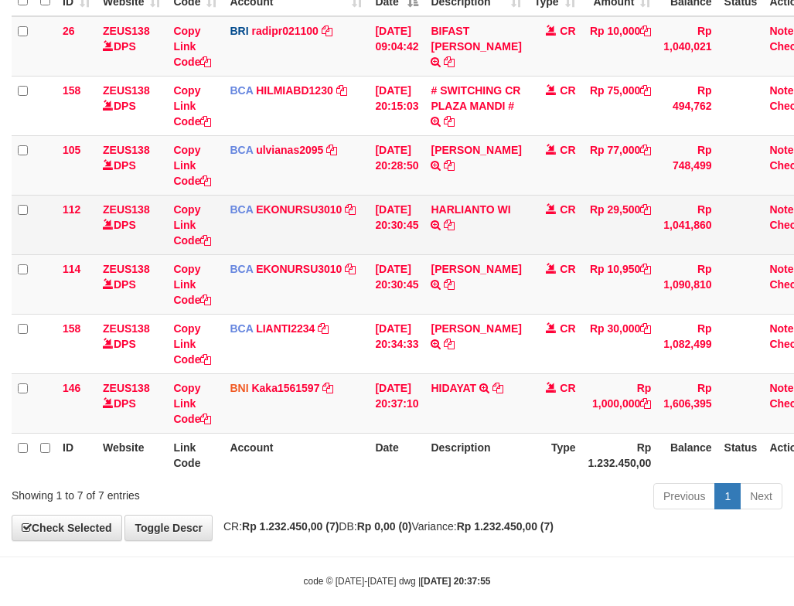
drag, startPoint x: 498, startPoint y: 275, endPoint x: 486, endPoint y: 281, distance: 13.1
click at [497, 254] on td "HARLIANTO WI TRSF E-BANKING CR 3009/FTSCY/WS95051 29500.002025093073169402 TRFD…" at bounding box center [475, 225] width 103 height 60
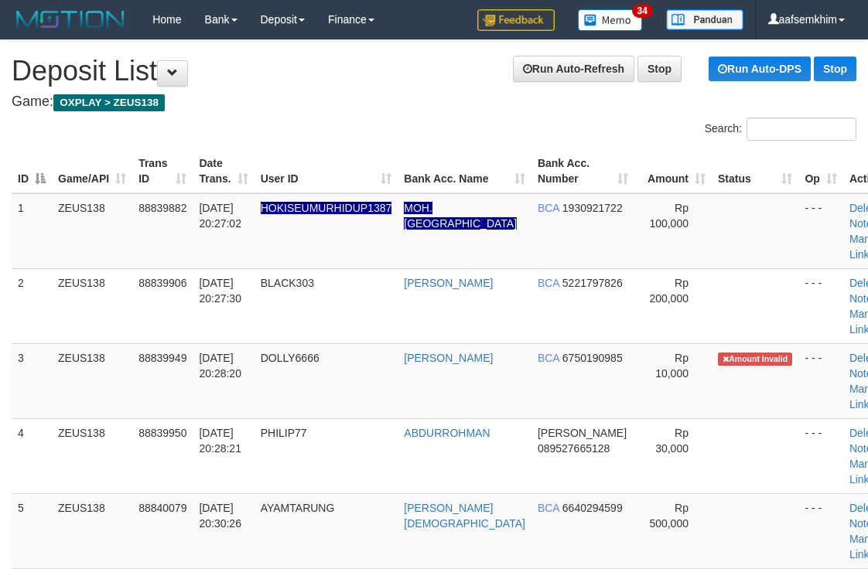
scroll to position [274, 0]
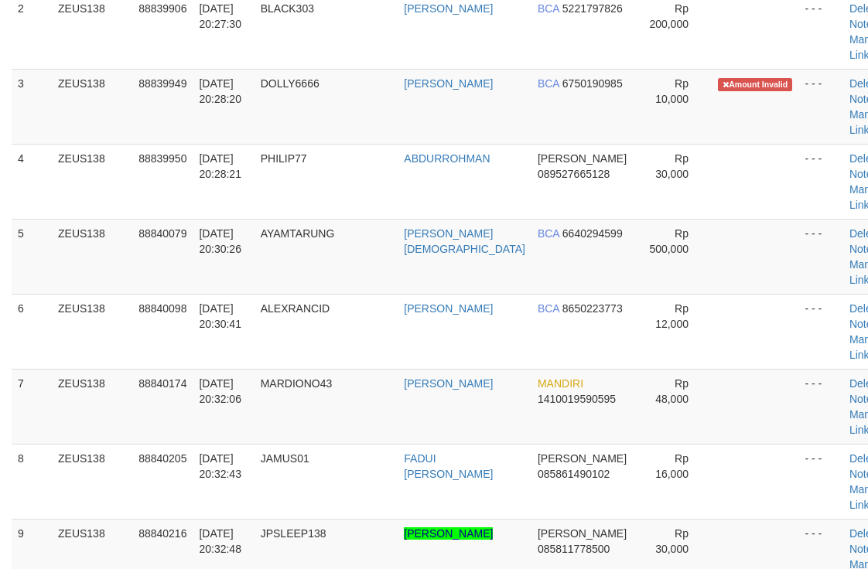
drag, startPoint x: 752, startPoint y: 307, endPoint x: 874, endPoint y: 267, distance: 128.6
click at [760, 299] on tr "6 ZEUS138 88840098 30/09/2025 20:30:41 ALEXRANCID YADI SUNARDI BCA 8650223773 R…" at bounding box center [459, 331] width 894 height 75
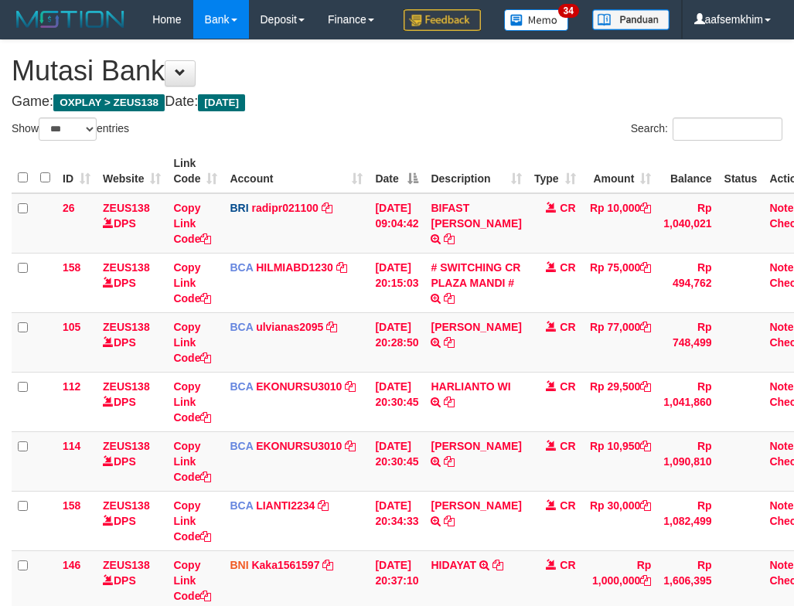
select select "***"
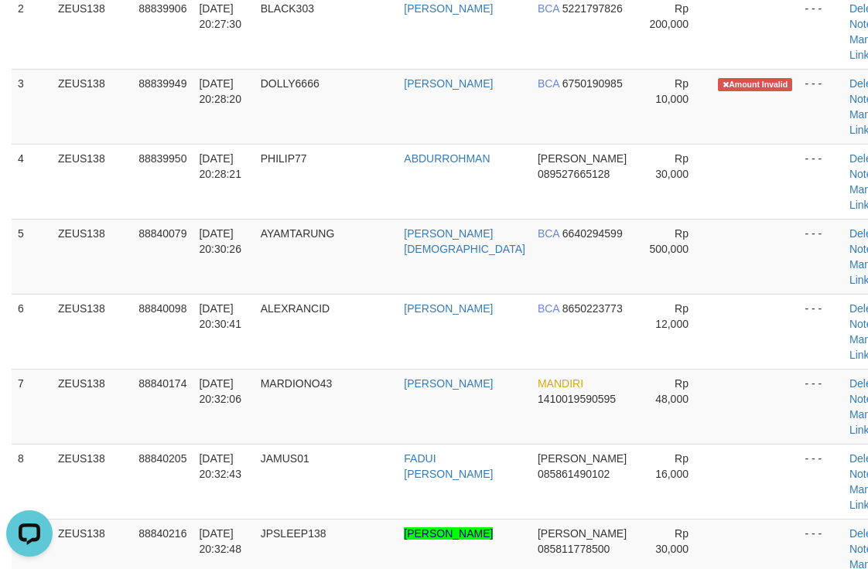
drag, startPoint x: 811, startPoint y: 233, endPoint x: 878, endPoint y: 217, distance: 68.3
click at [834, 221] on tr "5 ZEUS138 88840079 30/09/2025 20:30:26 AYAMTARUNG RUBBY AGUSTIANTO BCA 66402945…" at bounding box center [459, 256] width 894 height 75
click at [711, 233] on td at bounding box center [754, 256] width 87 height 75
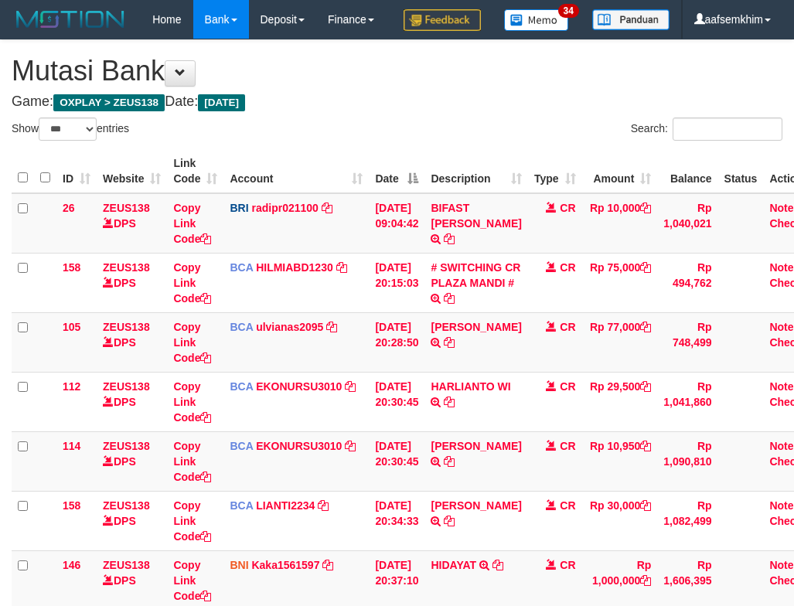
select select "***"
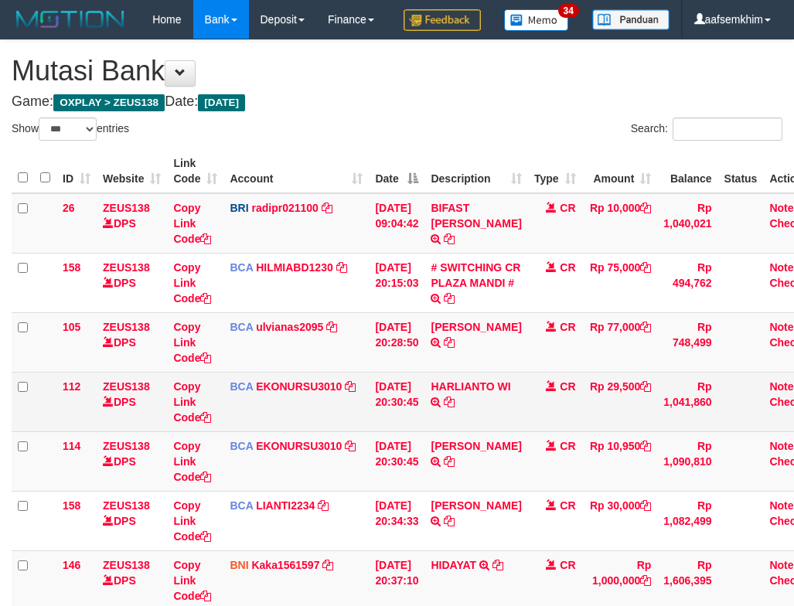
scroll to position [177, 0]
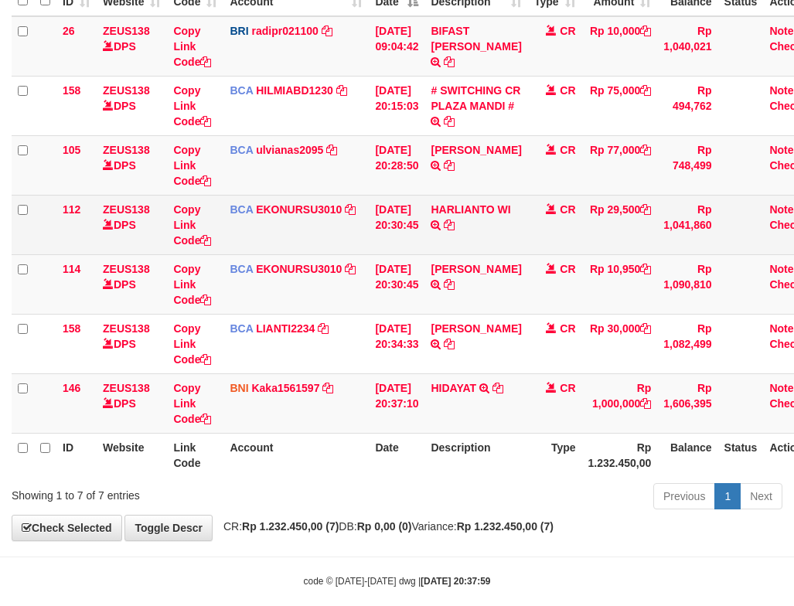
click at [504, 254] on td "HARLIANTO WI TRSF E-BANKING CR 3009/FTSCY/WS95051 29500.002025093073169402 TRFD…" at bounding box center [475, 225] width 103 height 60
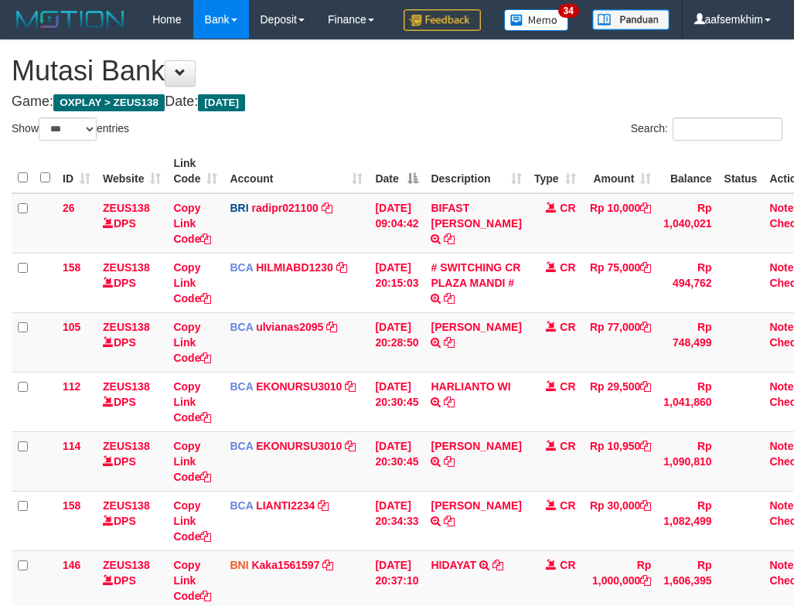
select select "***"
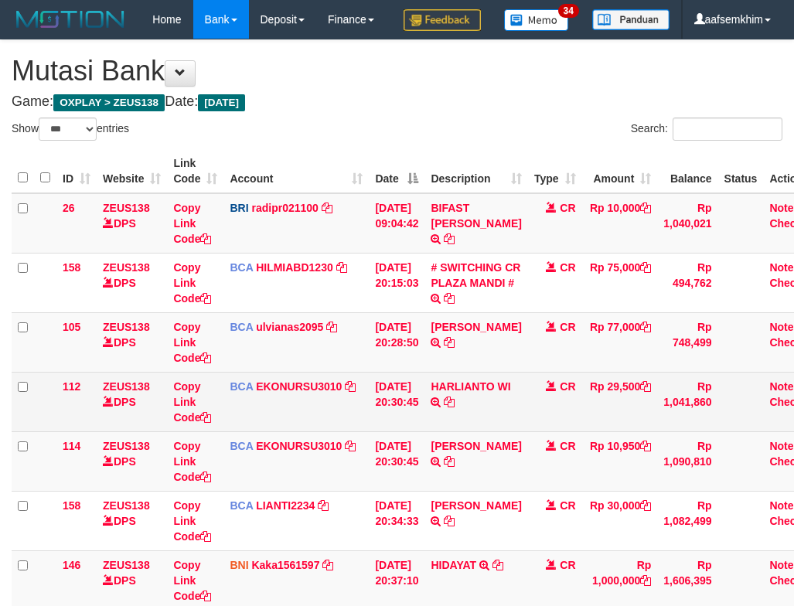
scroll to position [177, 0]
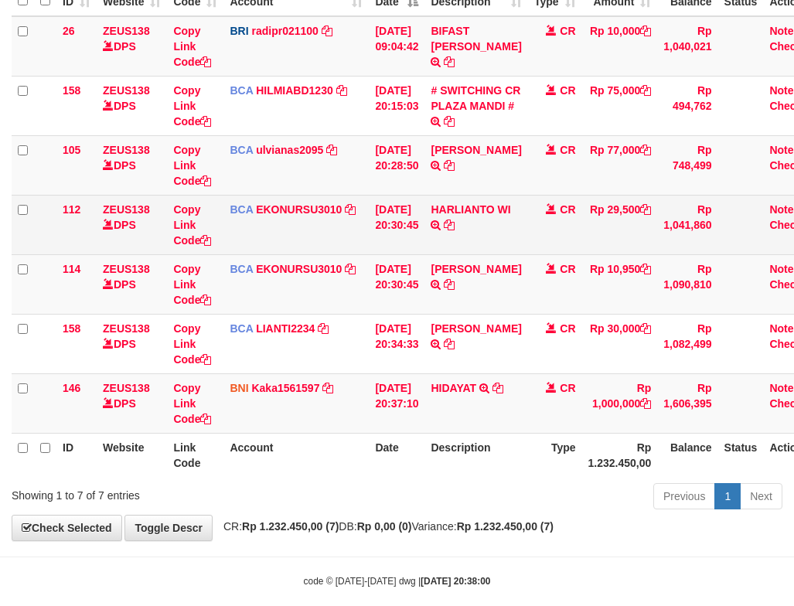
click at [479, 254] on td "HARLIANTO WI TRSF E-BANKING CR 3009/FTSCY/WS95051 29500.002025093073169402 TRFD…" at bounding box center [475, 225] width 103 height 60
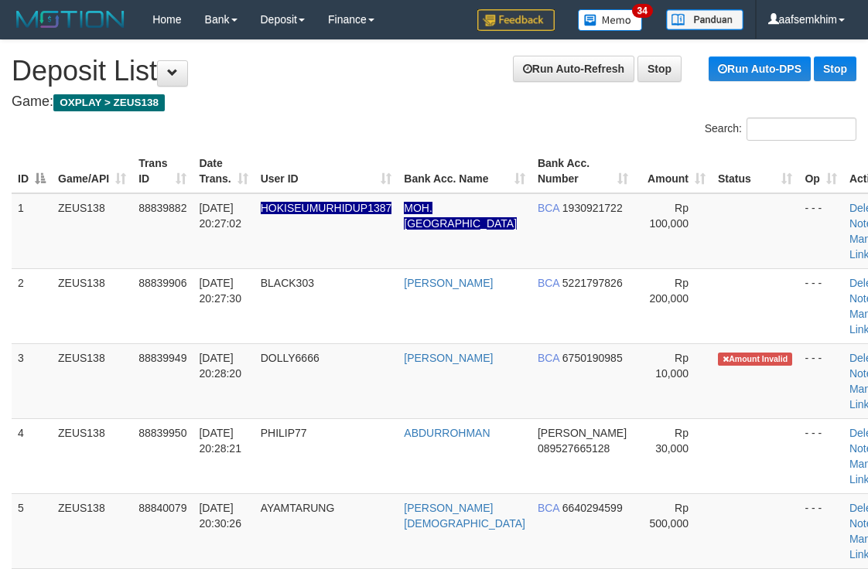
scroll to position [274, 0]
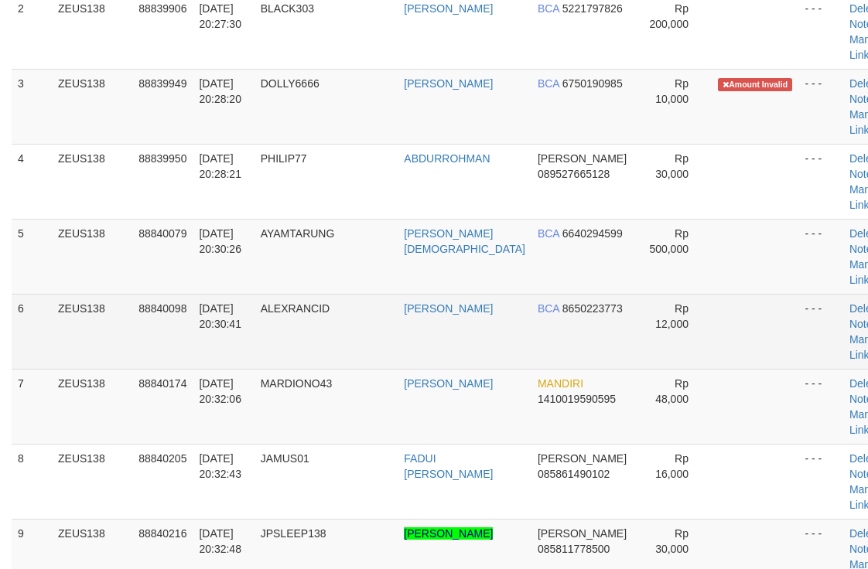
click at [798, 361] on td "- - -" at bounding box center [820, 331] width 44 height 75
click at [634, 319] on td "Rp 12,000" at bounding box center [672, 331] width 77 height 75
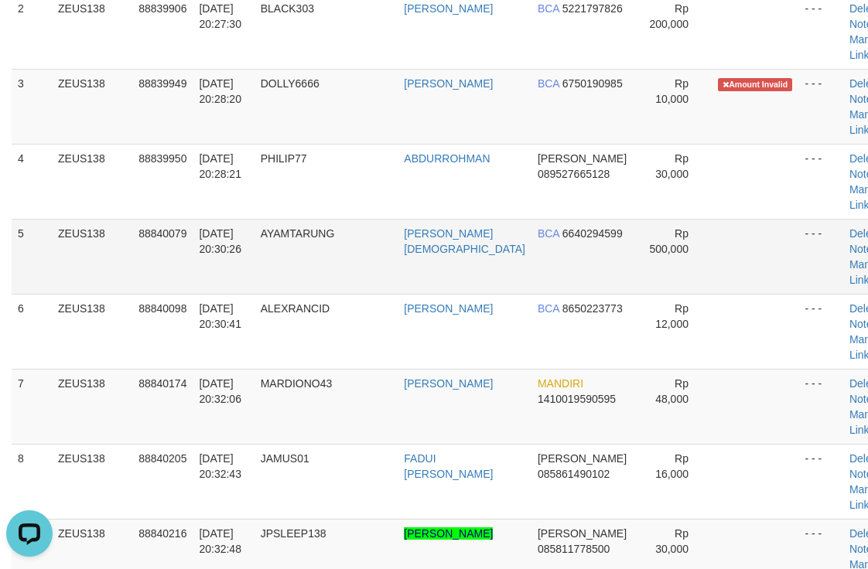
scroll to position [0, 0]
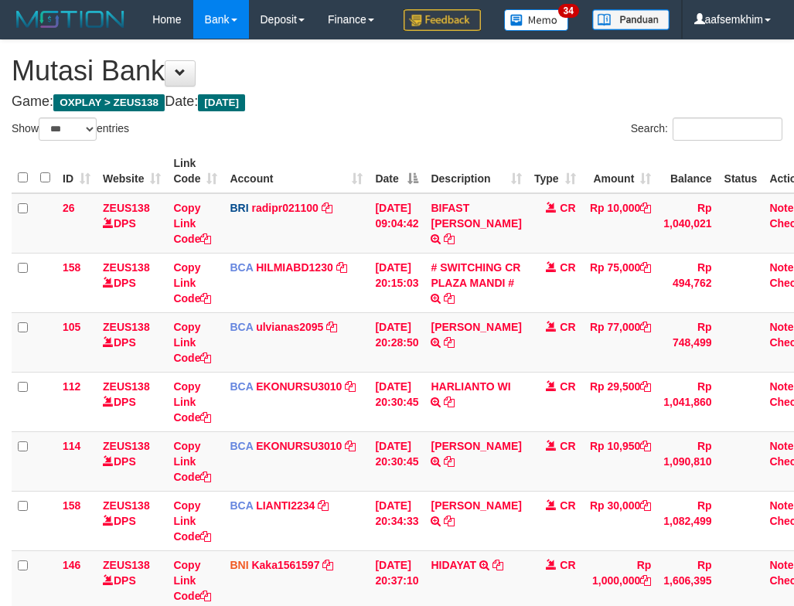
select select "***"
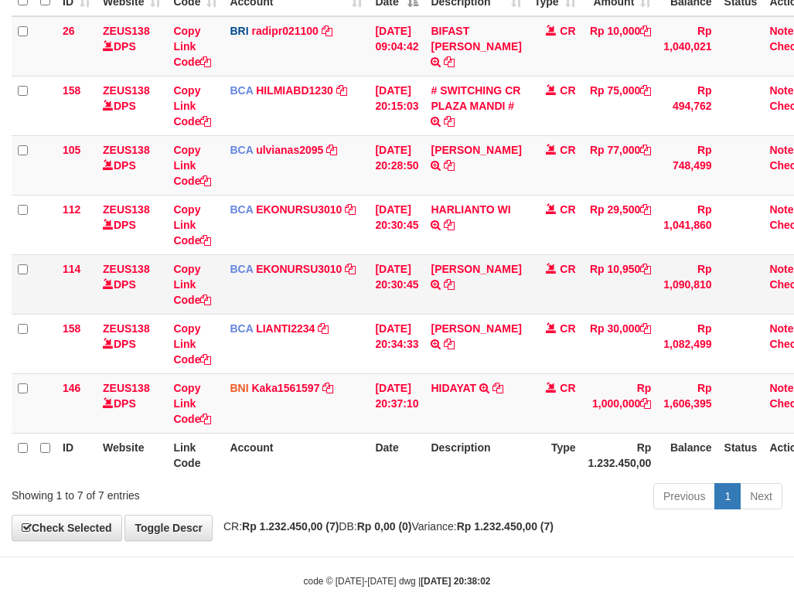
click at [643, 312] on td "Rp 10,950" at bounding box center [620, 284] width 76 height 60
click at [550, 295] on td "CR" at bounding box center [555, 284] width 54 height 60
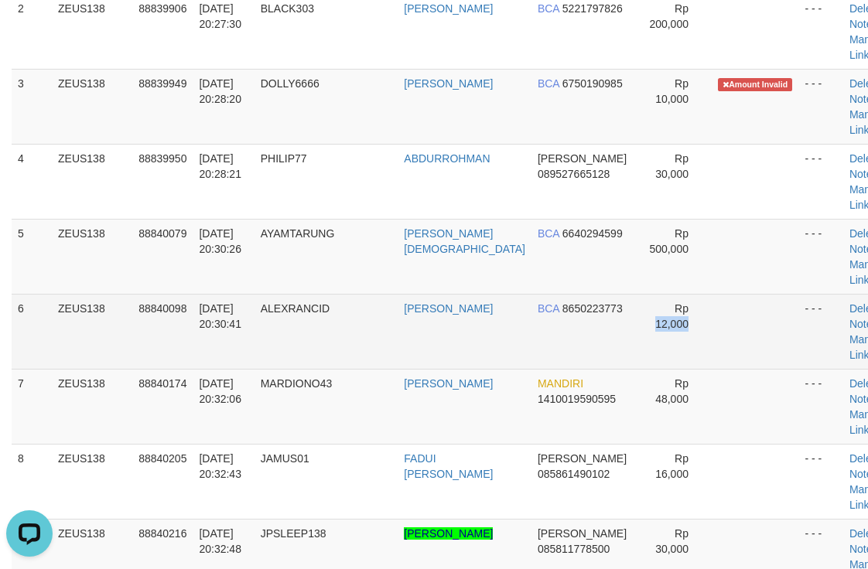
drag, startPoint x: 689, startPoint y: 318, endPoint x: 722, endPoint y: 314, distance: 33.5
click at [698, 319] on tr "6 ZEUS138 88840098 30/09/2025 20:30:41 ALEXRANCID YADI SUNARDI BCA 8650223773 R…" at bounding box center [459, 331] width 894 height 75
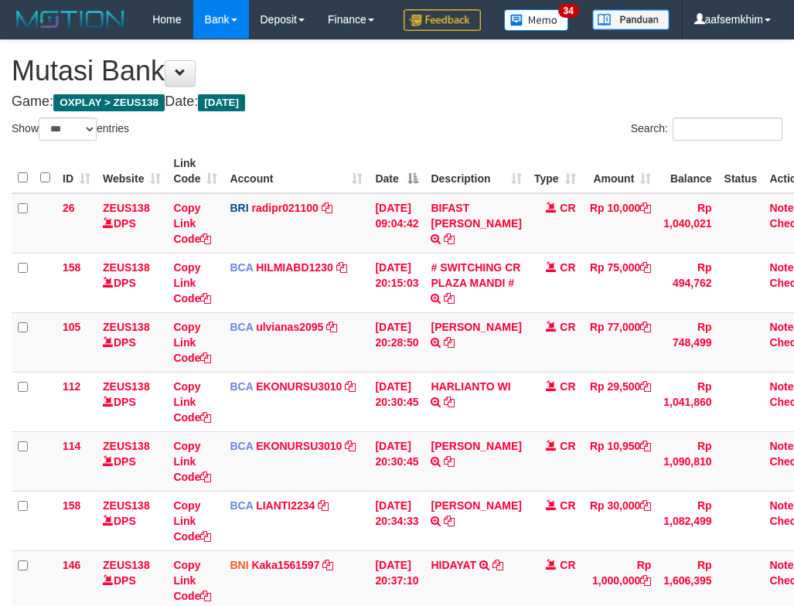
select select "***"
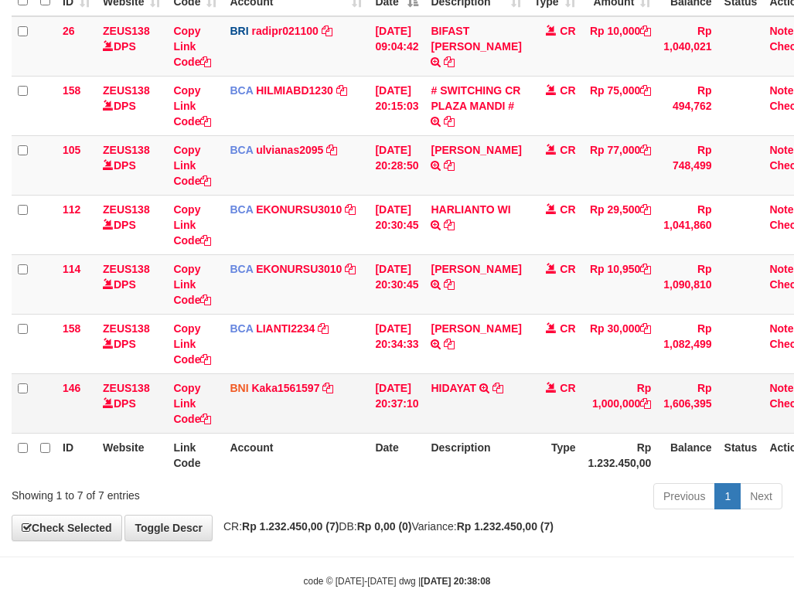
click at [484, 414] on td "HIDAYAT TRANSFER DARI BPK HIDAYAT" at bounding box center [475, 403] width 103 height 60
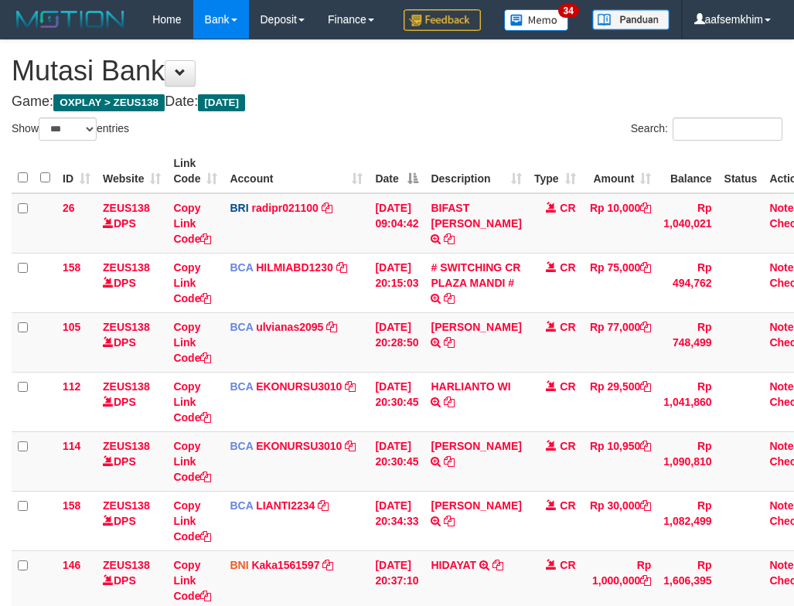
select select "***"
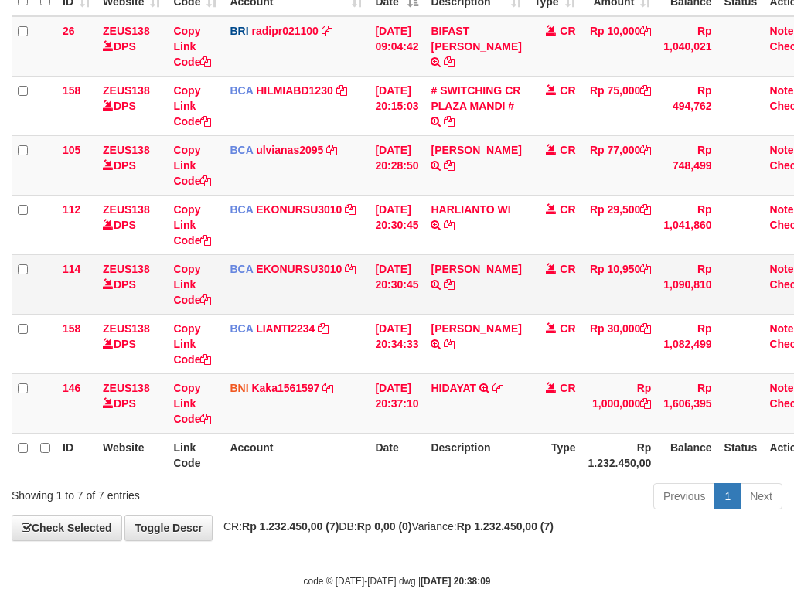
click at [597, 314] on td "Rp 10,950" at bounding box center [620, 284] width 76 height 60
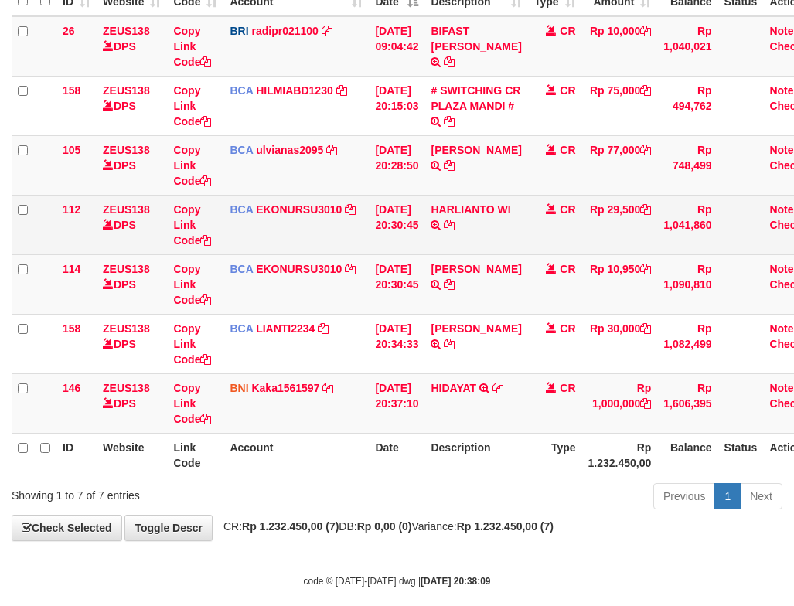
click at [385, 254] on td "[DATE] 20:30:45" at bounding box center [397, 225] width 56 height 60
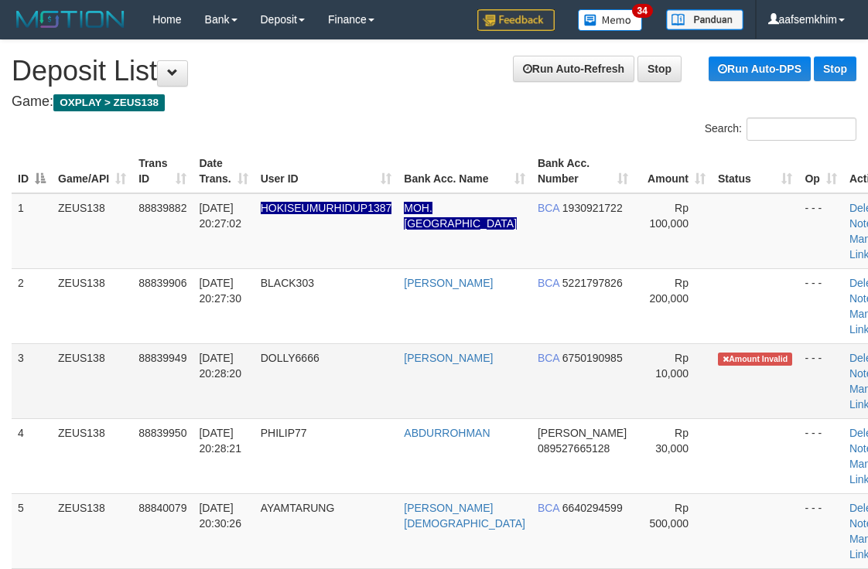
scroll to position [274, 0]
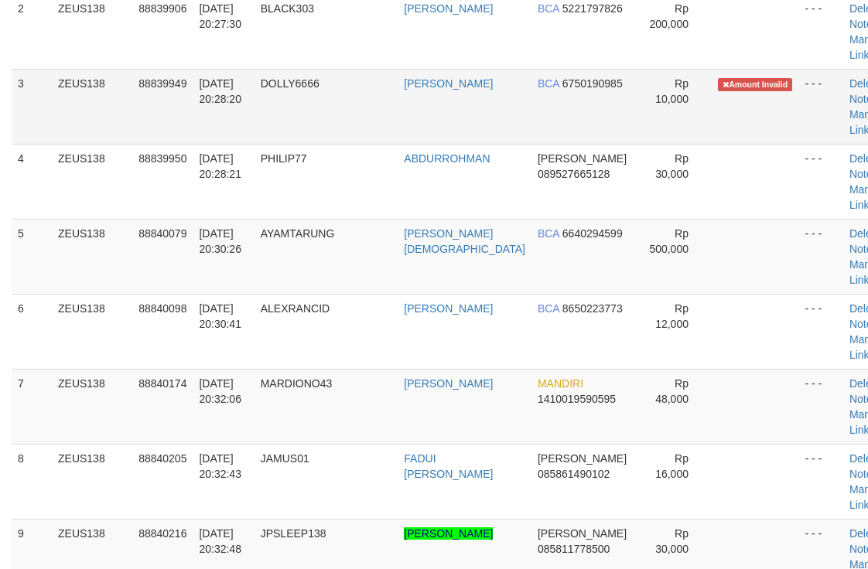
click at [634, 125] on td "Rp 10,000" at bounding box center [672, 106] width 77 height 75
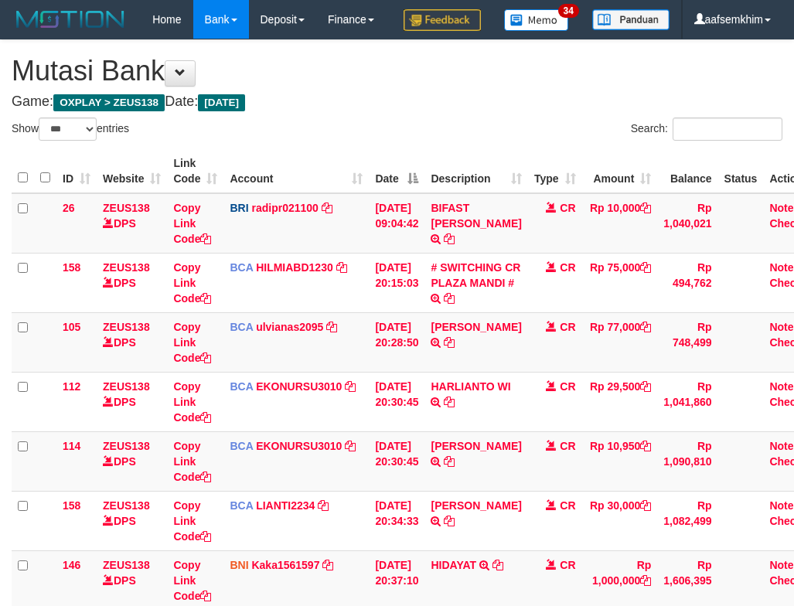
select select "***"
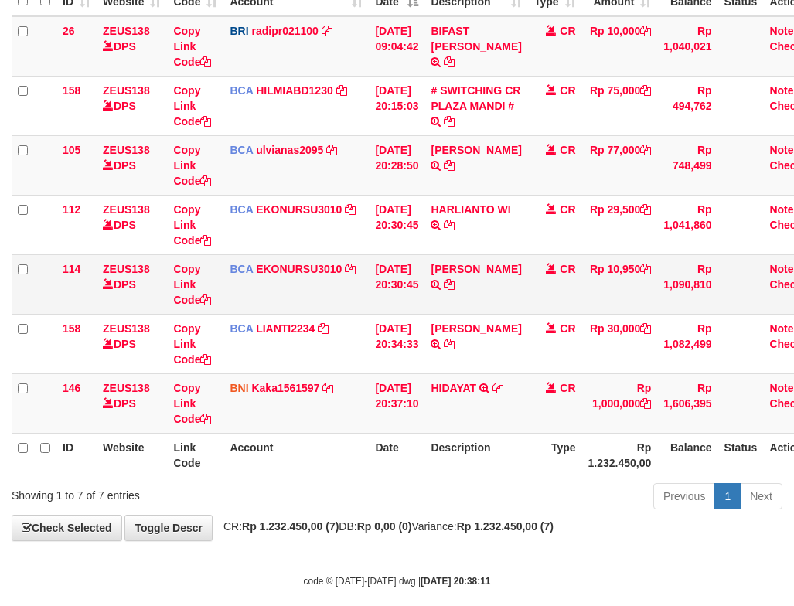
click at [420, 304] on td "[DATE] 20:30:45" at bounding box center [397, 284] width 56 height 60
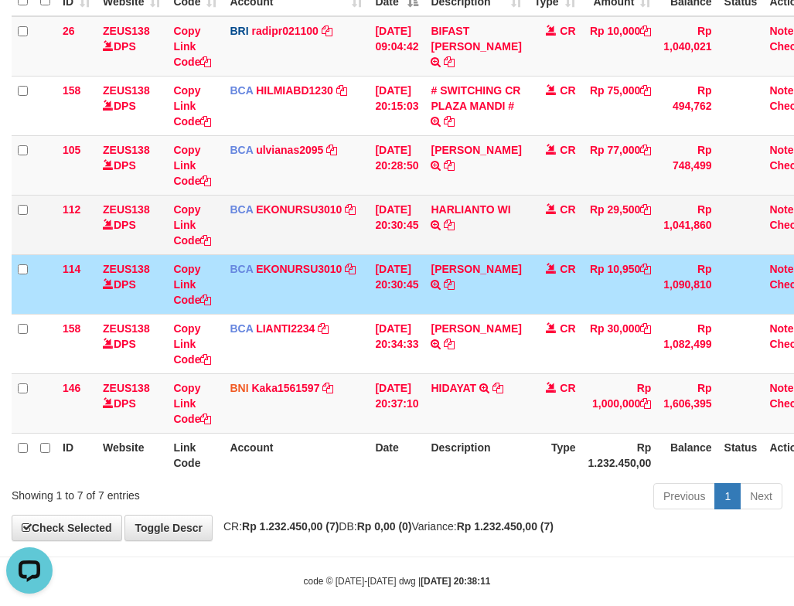
scroll to position [0, 0]
click at [353, 254] on td "BCA EKONURSU3010 DPS EKO NUR SUSILO mutasi_20250930_3353 | 112 mutasi_20250930_…" at bounding box center [295, 225] width 145 height 60
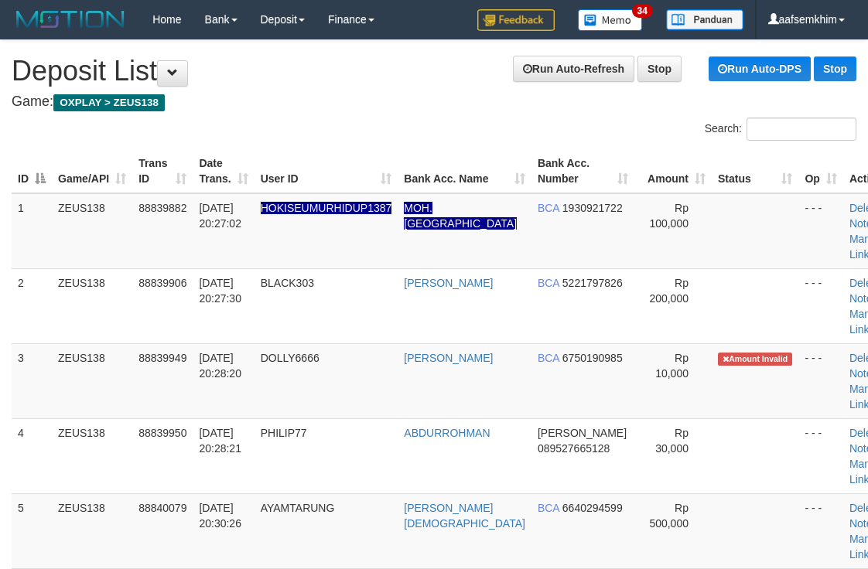
click at [373, 343] on td "DOLLY6666" at bounding box center [326, 380] width 144 height 75
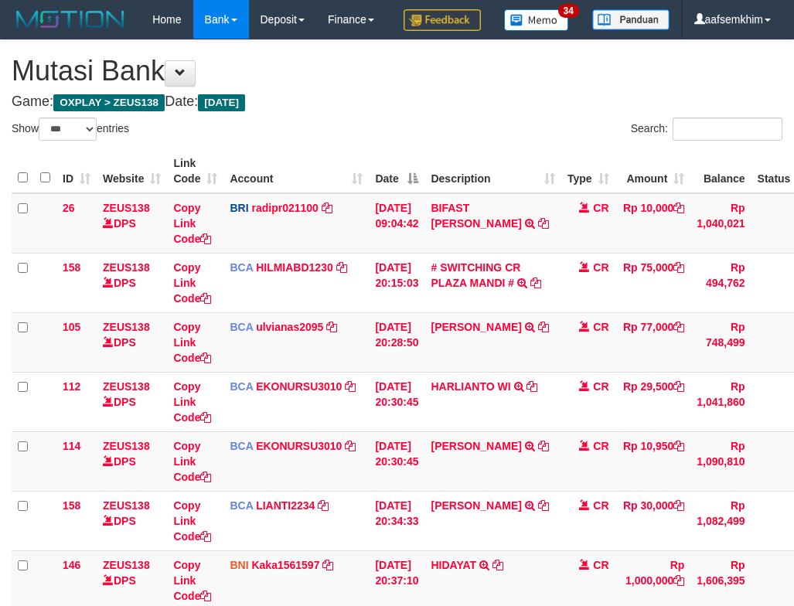
select select "***"
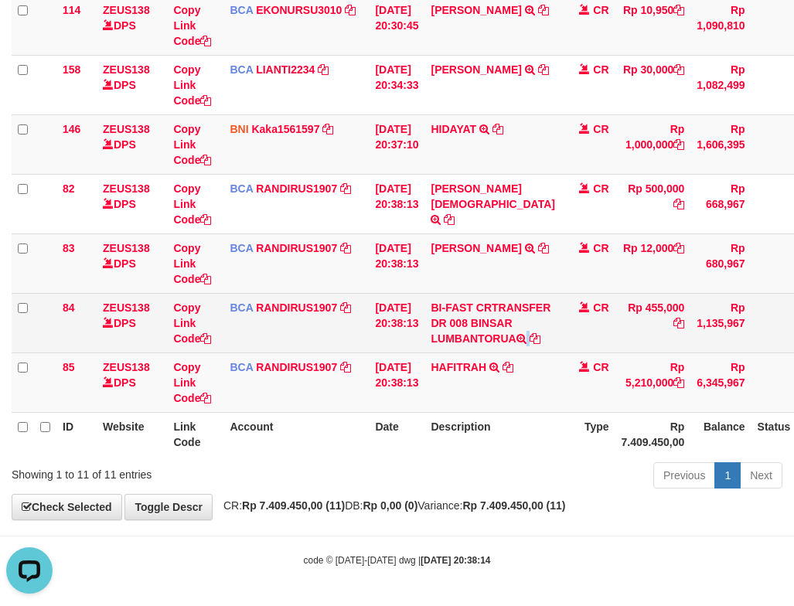
click at [492, 336] on td "BI-FAST CRTRANSFER DR 008 BINSAR LUMBANTORUA" at bounding box center [492, 323] width 136 height 60
drag, startPoint x: 486, startPoint y: 315, endPoint x: 489, endPoint y: 333, distance: 18.8
click at [489, 333] on td "BI-FAST CRTRANSFER DR 008 BINSAR LUMBANTORUA" at bounding box center [492, 323] width 136 height 60
copy td "INSAR LUMBANTORUA"
click at [346, 334] on td "BCA RANDIRUS1907 DPS RANDI RUSTANDI mutasi_20250930_4645 | 84 mutasi_20250930_4…" at bounding box center [295, 323] width 145 height 60
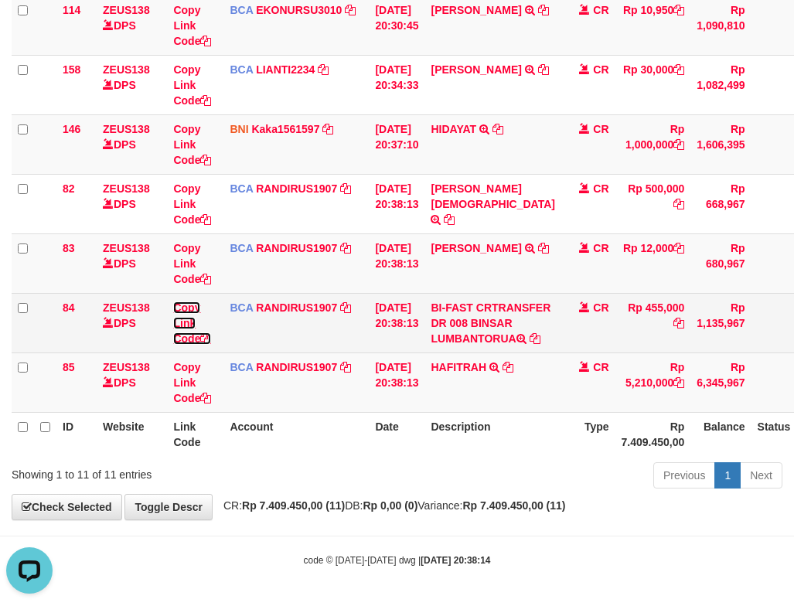
drag, startPoint x: 179, startPoint y: 279, endPoint x: 112, endPoint y: 283, distance: 66.6
click at [179, 302] on link "Copy Link Code" at bounding box center [192, 323] width 38 height 43
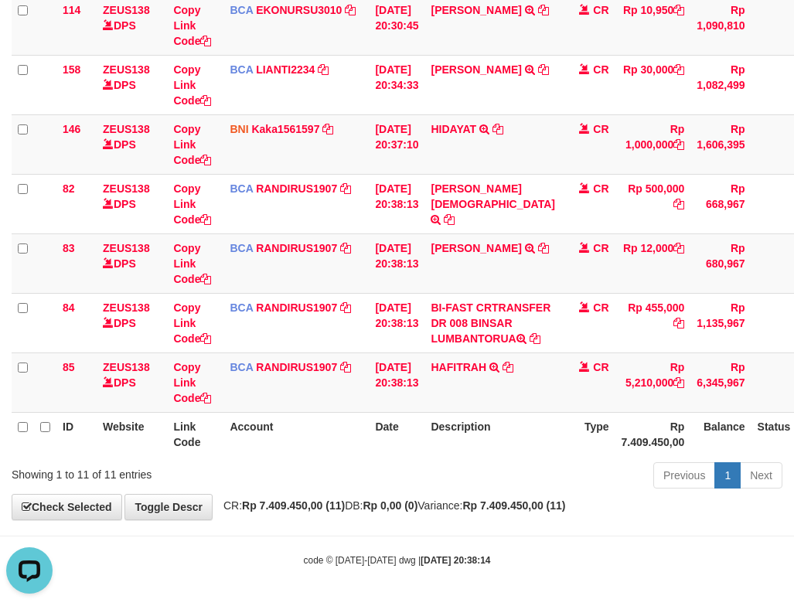
scroll to position [212, 0]
drag, startPoint x: 489, startPoint y: 367, endPoint x: 455, endPoint y: 363, distance: 34.2
click at [465, 370] on td "HAFITRAH TRSF E-BANKING CR 3009/FTSCY/WS95031 5210000.00HAFITRAH" at bounding box center [492, 383] width 136 height 60
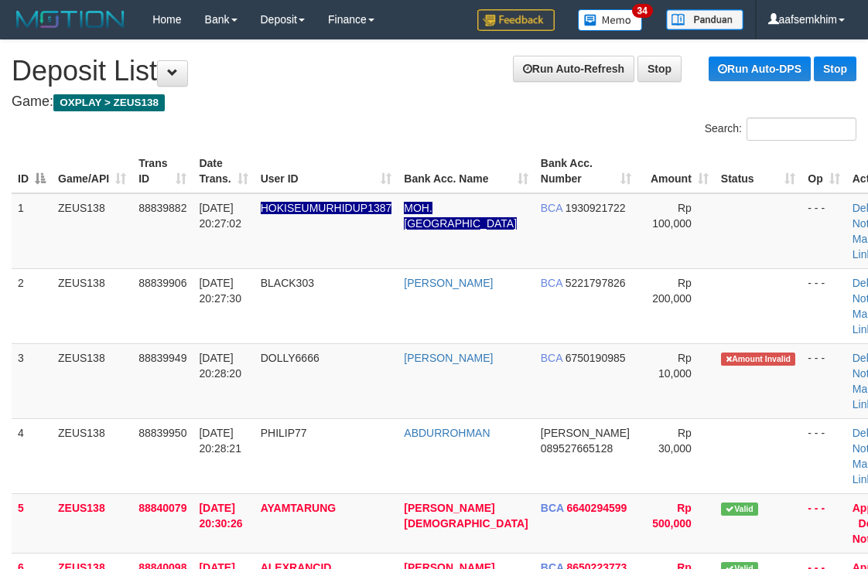
scroll to position [274, 0]
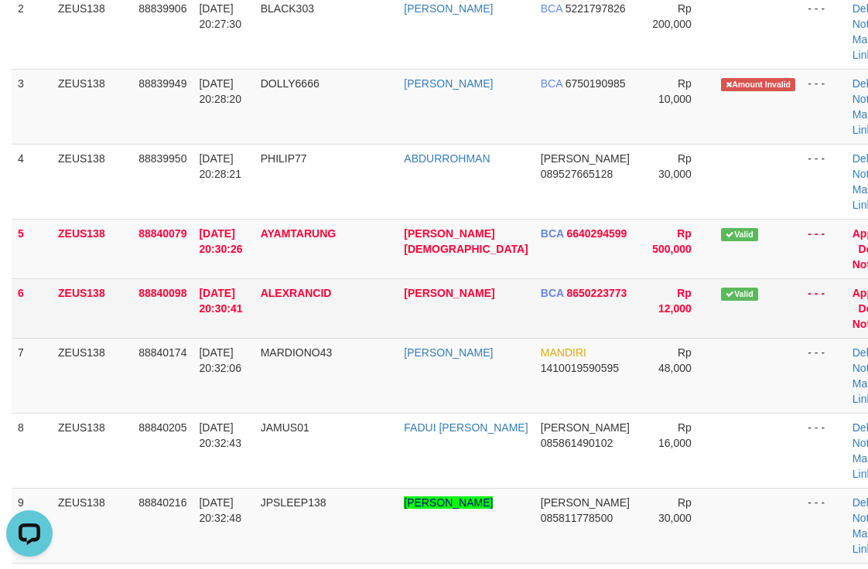
click at [714, 279] on td "Valid" at bounding box center [757, 308] width 87 height 60
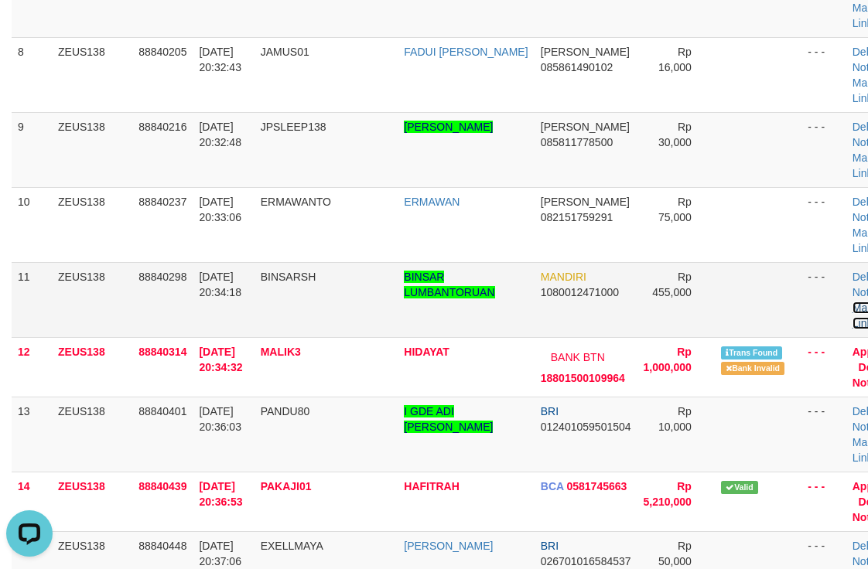
click at [852, 309] on link "Manual Link" at bounding box center [870, 316] width 36 height 28
click at [852, 305] on link "Manual Link" at bounding box center [870, 316] width 36 height 28
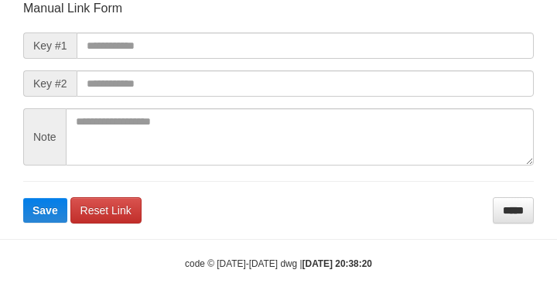
scroll to position [180, 0]
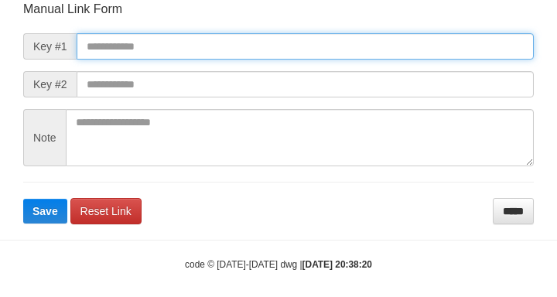
paste input "**********"
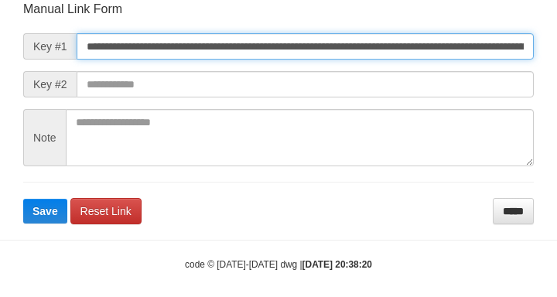
click at [421, 46] on input "**********" at bounding box center [305, 46] width 457 height 26
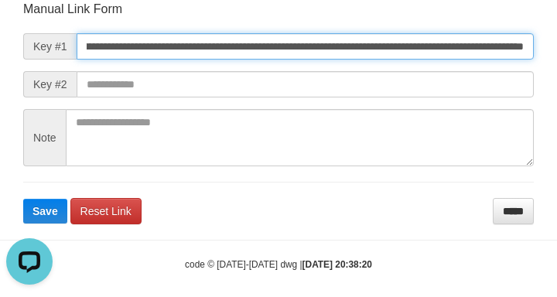
scroll to position [0, 0]
type input "**********"
click at [23, 199] on button "Save" at bounding box center [45, 211] width 44 height 25
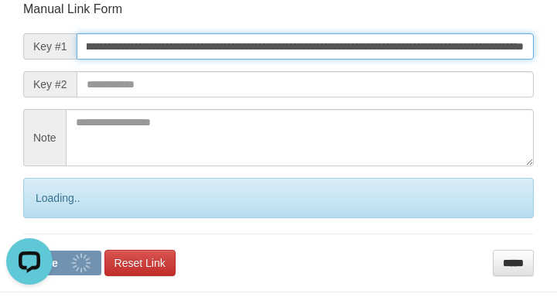
click at [23, 251] on button "Save" at bounding box center [62, 263] width 78 height 25
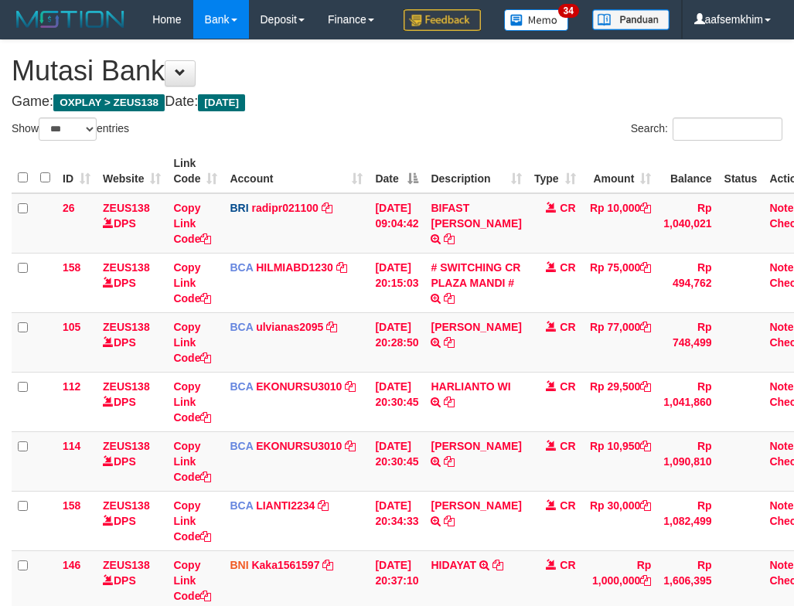
select select "***"
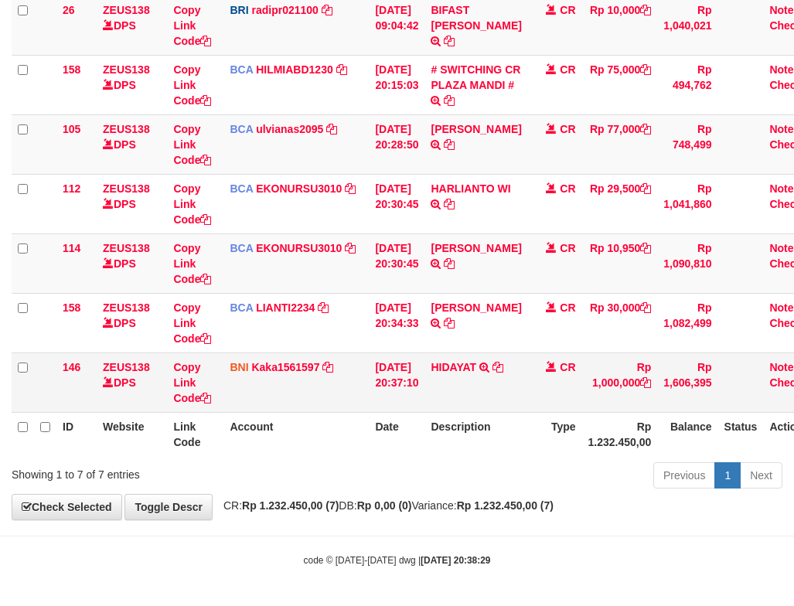
scroll to position [237, 0]
click at [503, 366] on icon at bounding box center [498, 367] width 11 height 11
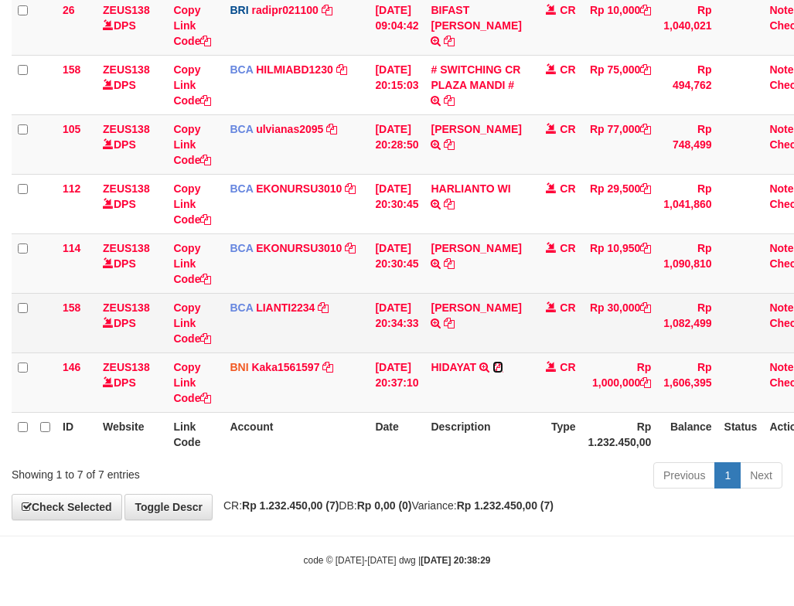
drag, startPoint x: 513, startPoint y: 366, endPoint x: 326, endPoint y: 338, distance: 189.2
click at [503, 366] on icon at bounding box center [498, 367] width 11 height 11
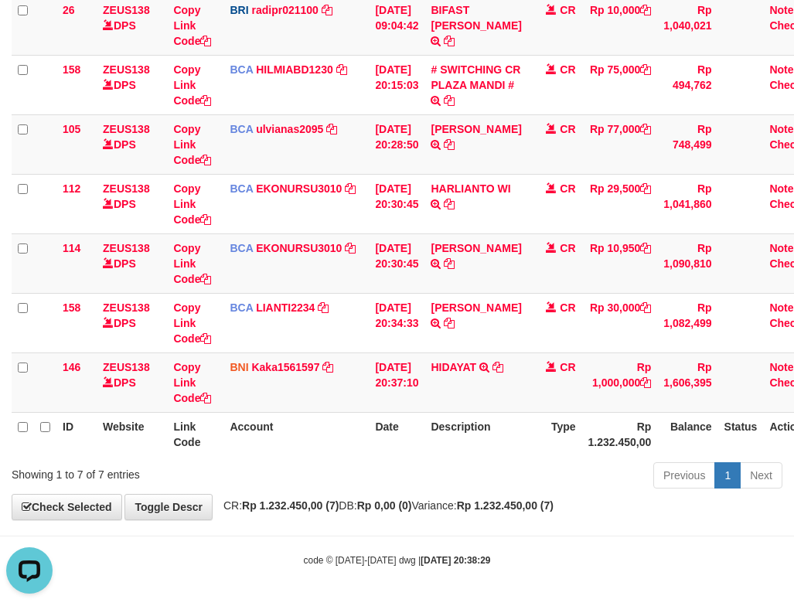
scroll to position [0, 0]
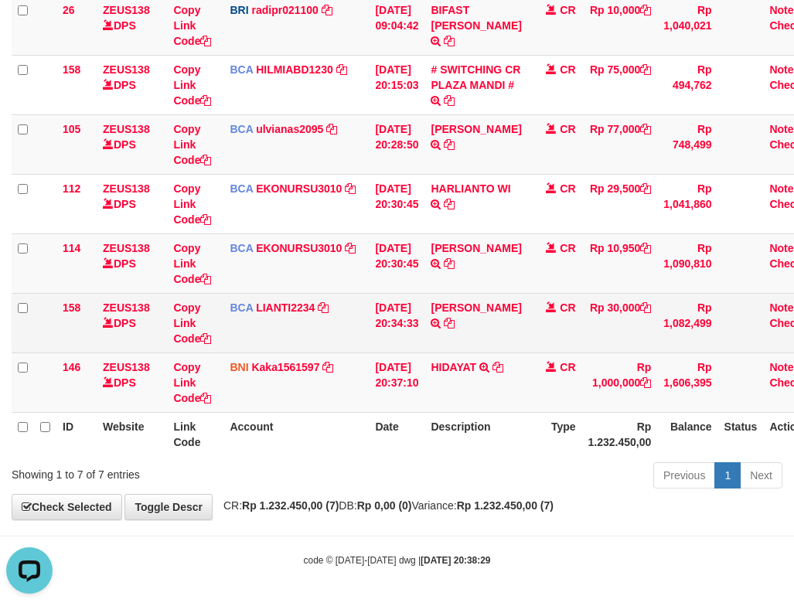
click at [339, 300] on td "BCA LIANTI2234 DPS YULIANTI mutasi_20250930_4646 | 158 mutasi_20250930_4646 | 1…" at bounding box center [295, 323] width 145 height 60
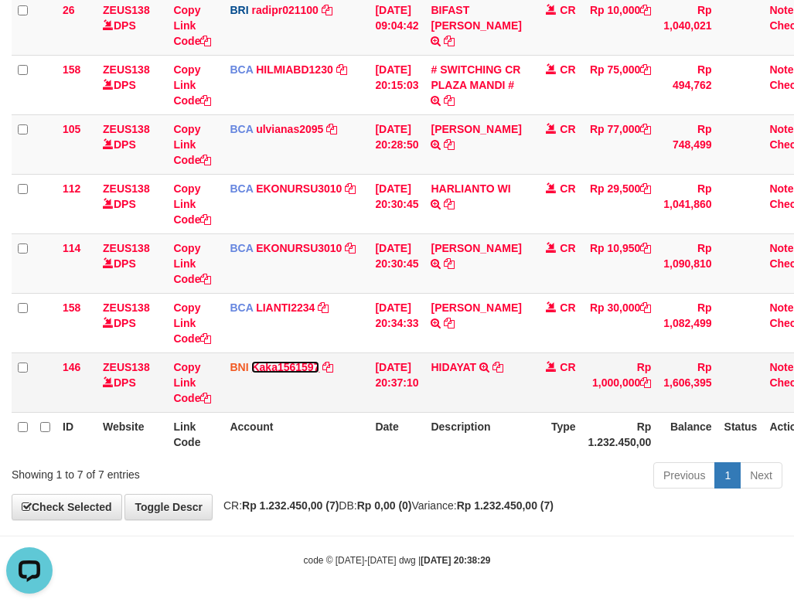
click at [295, 369] on link "Kaka1561597" at bounding box center [285, 367] width 68 height 12
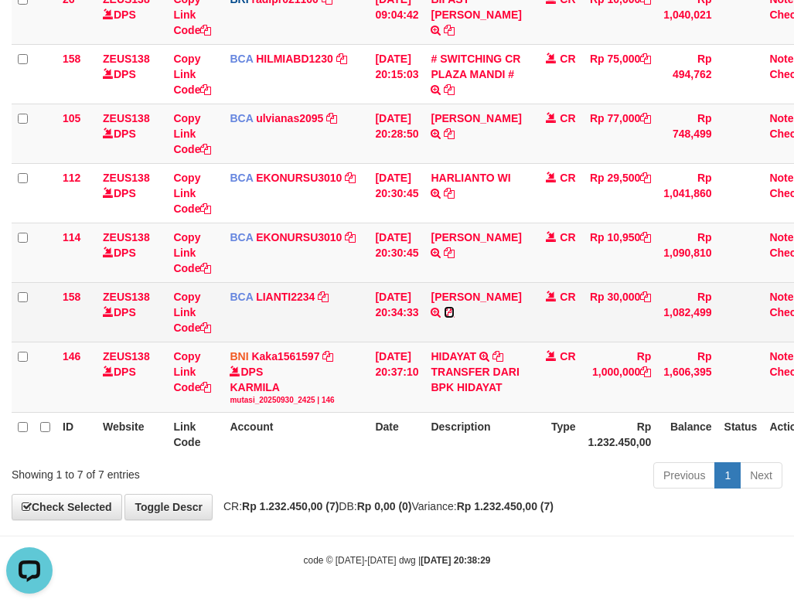
click at [455, 318] on icon at bounding box center [449, 312] width 11 height 11
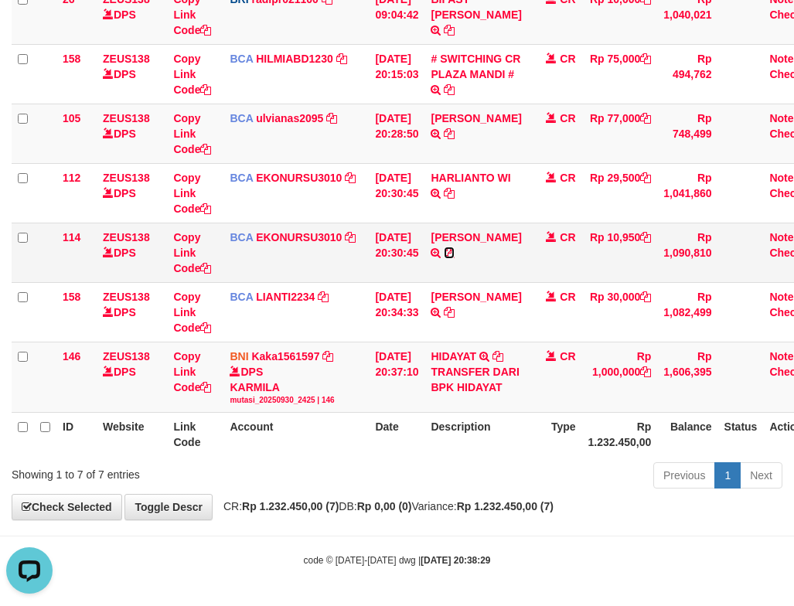
click at [455, 258] on icon at bounding box center [449, 252] width 11 height 11
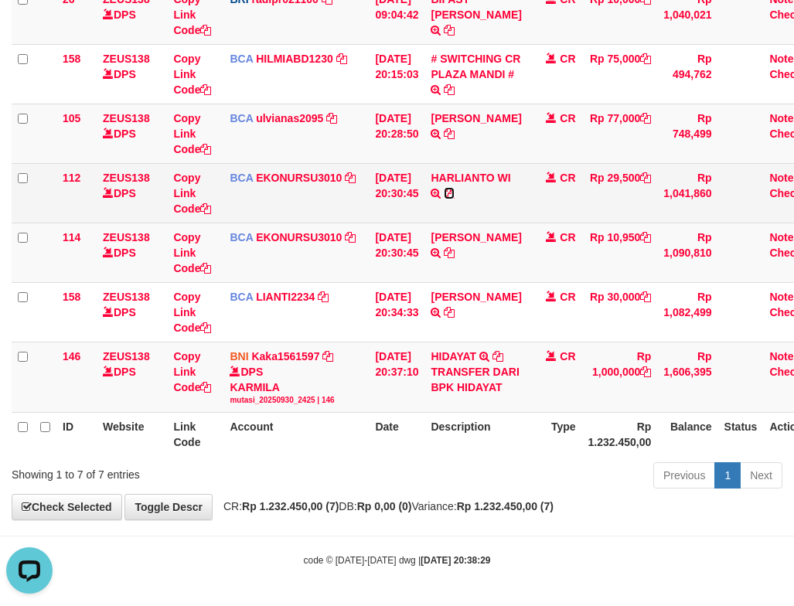
click at [455, 199] on icon at bounding box center [449, 193] width 11 height 11
click at [424, 222] on td "30/09/2025 20:30:45" at bounding box center [397, 193] width 56 height 60
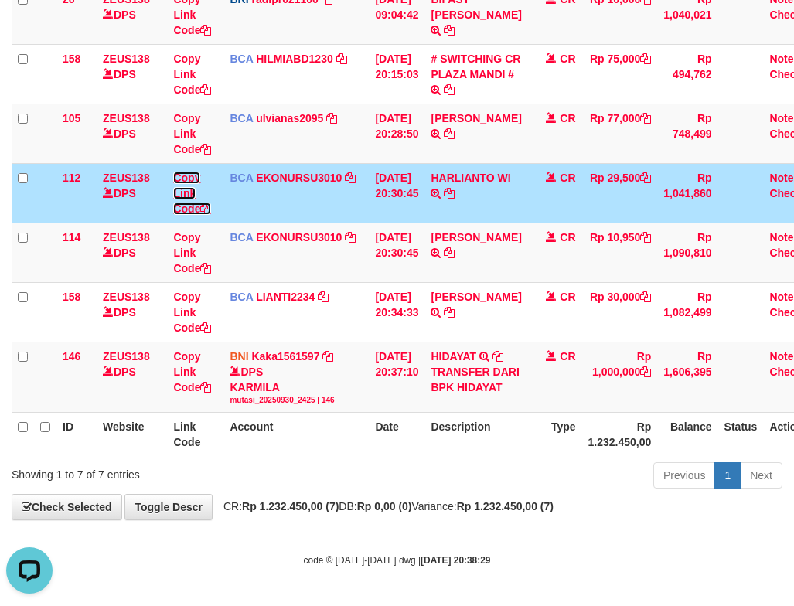
click at [194, 192] on link "Copy Link Code" at bounding box center [192, 193] width 38 height 43
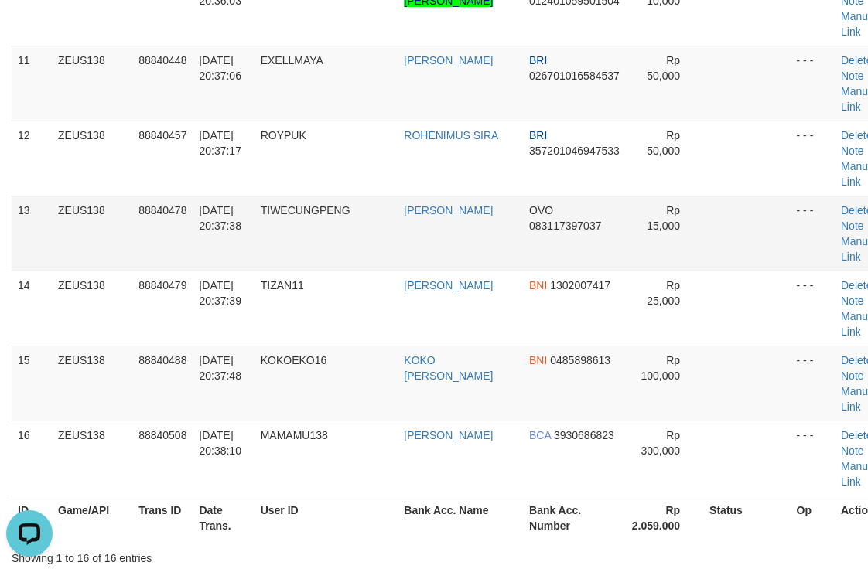
click at [703, 261] on td at bounding box center [746, 233] width 87 height 75
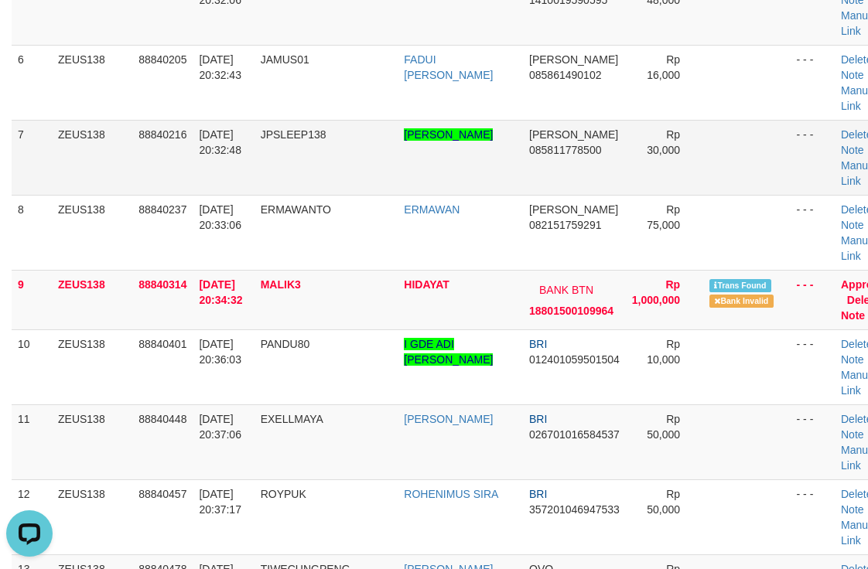
drag, startPoint x: 547, startPoint y: 138, endPoint x: 577, endPoint y: 162, distance: 37.4
click at [547, 138] on td "[PERSON_NAME] 085811778500" at bounding box center [574, 157] width 103 height 75
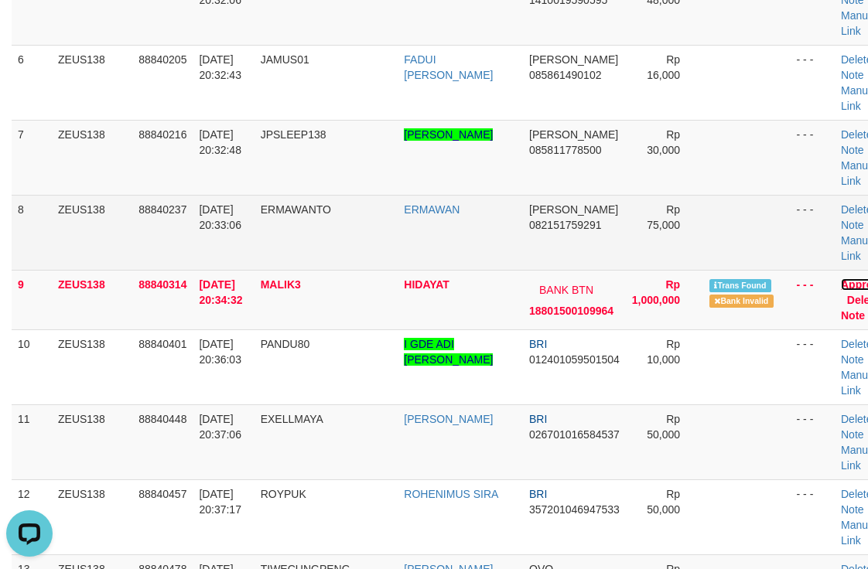
click at [840, 284] on link "Approve" at bounding box center [862, 284] width 44 height 12
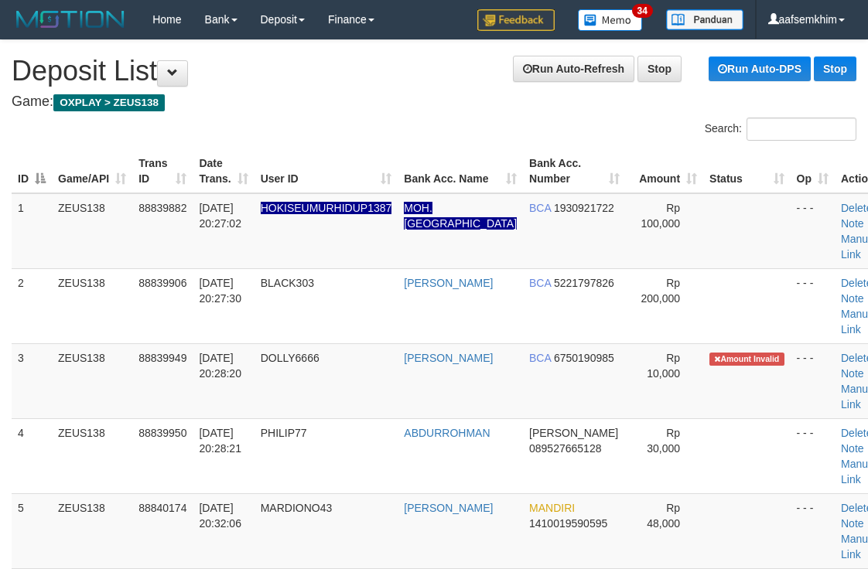
scroll to position [523, 0]
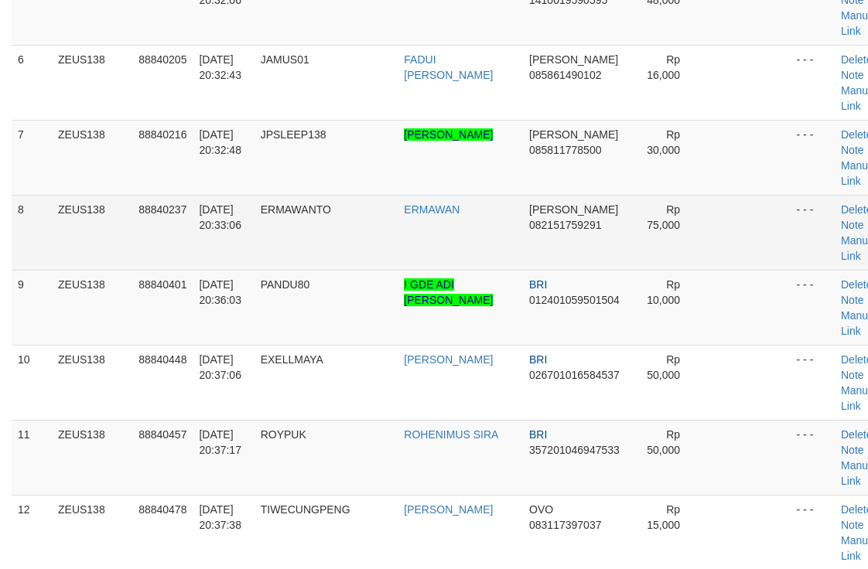
click at [634, 204] on td "Rp 75,000" at bounding box center [664, 232] width 77 height 75
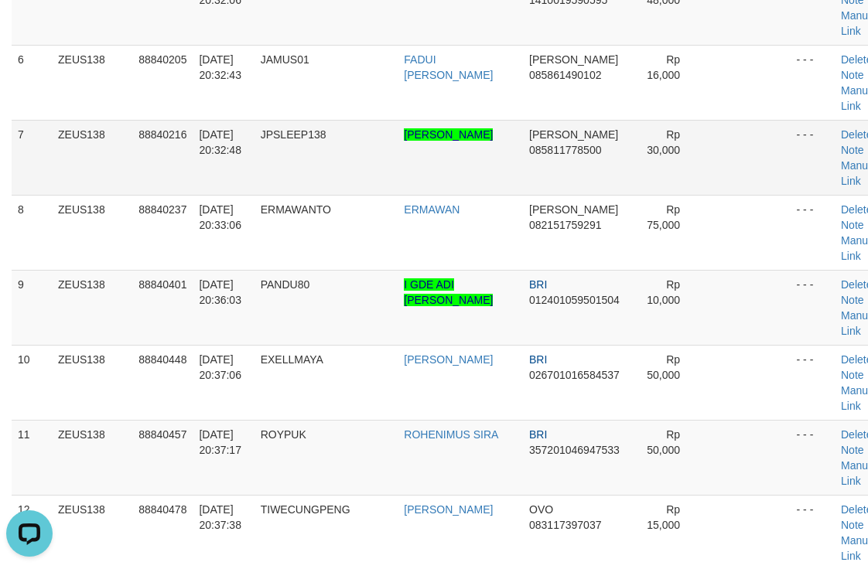
click at [585, 131] on td "[PERSON_NAME] 085811778500" at bounding box center [574, 157] width 103 height 75
click at [595, 145] on td "[PERSON_NAME] 085811778500" at bounding box center [574, 157] width 103 height 75
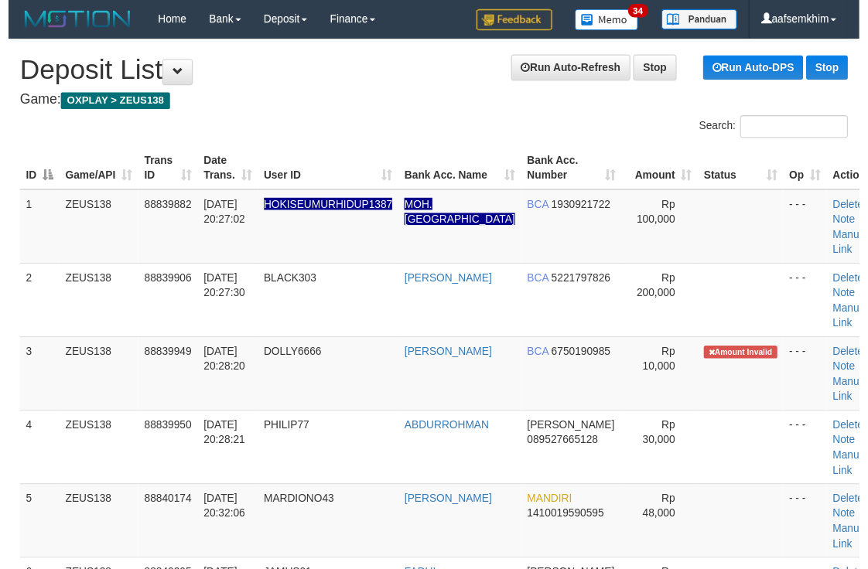
scroll to position [523, 0]
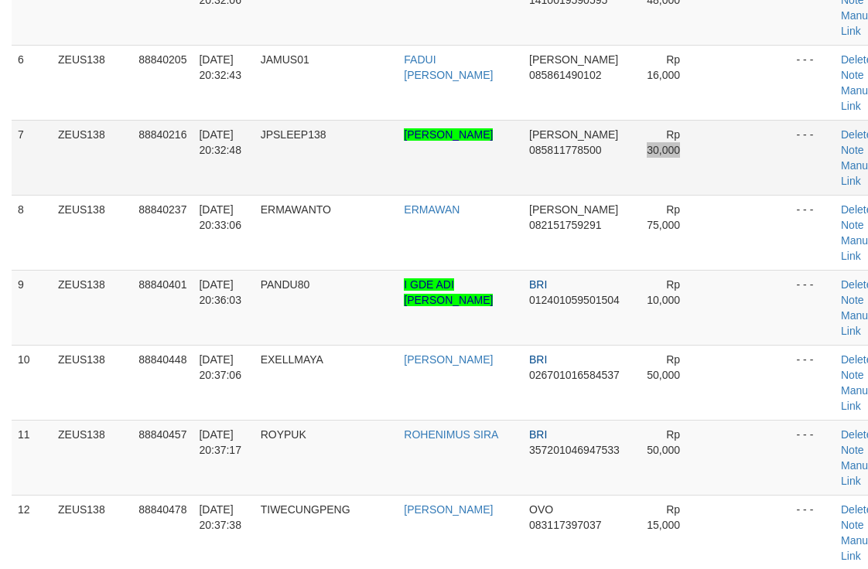
click at [680, 132] on tr "7 ZEUS138 88840216 30/09/2025 20:32:48 JPSLEEP138 HARLIANTO WICAKSONO DANA 0858…" at bounding box center [455, 157] width 886 height 75
click at [842, 169] on link "Manual Link" at bounding box center [858, 173] width 36 height 28
click at [322, 164] on td "JPSLEEP138" at bounding box center [326, 157] width 144 height 75
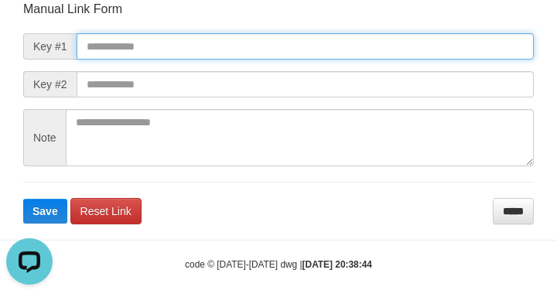
click at [469, 49] on input "text" at bounding box center [305, 46] width 457 height 26
paste input "**********"
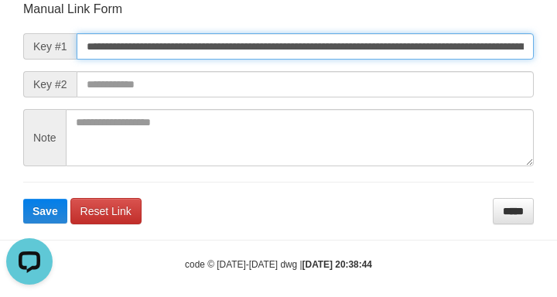
scroll to position [0, 1096]
type input "**********"
click at [23, 199] on button "Save" at bounding box center [45, 211] width 44 height 25
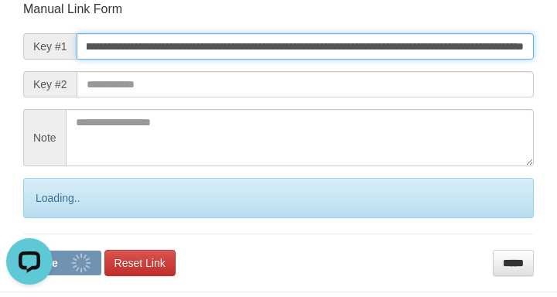
click at [23, 251] on button "Save" at bounding box center [62, 263] width 78 height 25
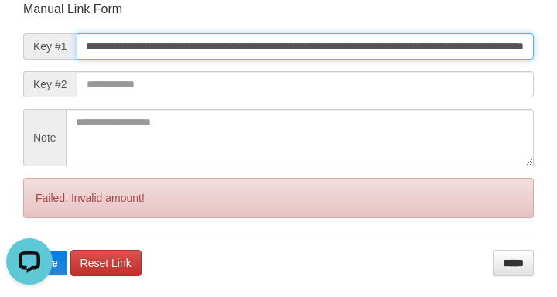
click at [23, 251] on button "Save" at bounding box center [45, 263] width 44 height 25
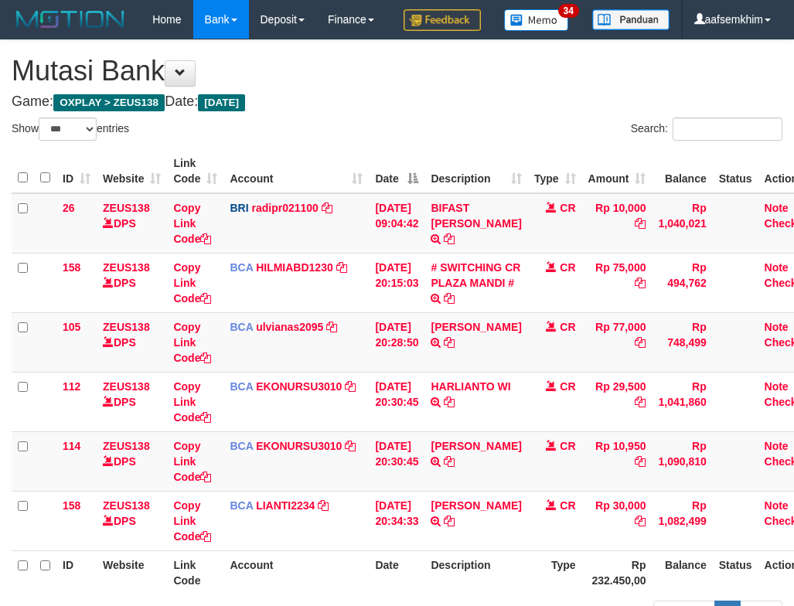
select select "***"
drag, startPoint x: 539, startPoint y: 283, endPoint x: 530, endPoint y: 285, distance: 9.4
click at [540, 254] on td "CR" at bounding box center [555, 223] width 54 height 60
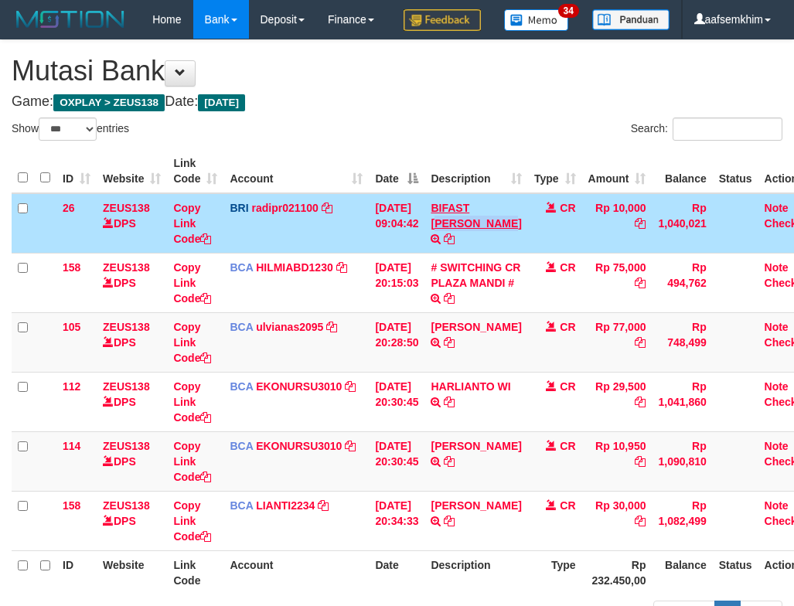
drag, startPoint x: 478, startPoint y: 261, endPoint x: 479, endPoint y: 249, distance: 11.6
click at [489, 252] on td "BIFAST ERIKA S PAUN TRANSFER NBMB BIFAST ERIKA S PAUN TO REYNALDI ADI PRATAMA" at bounding box center [475, 223] width 103 height 60
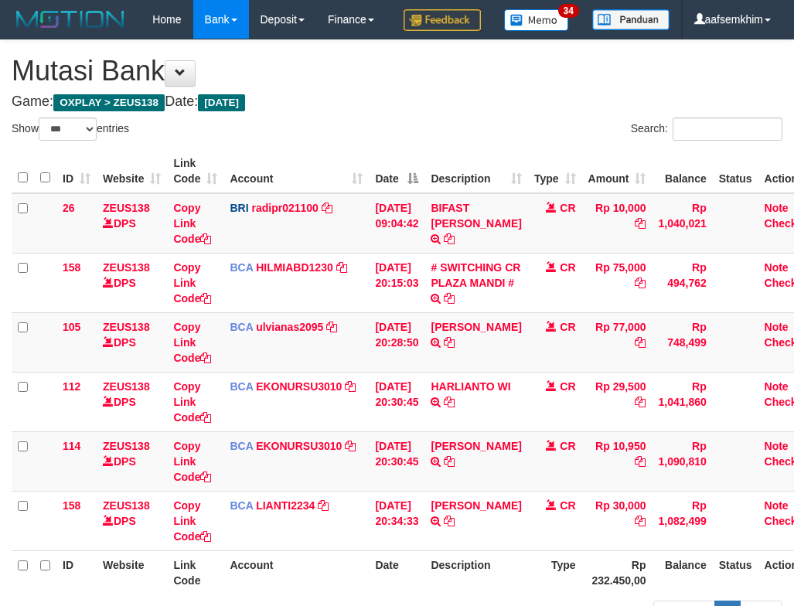
select select "***"
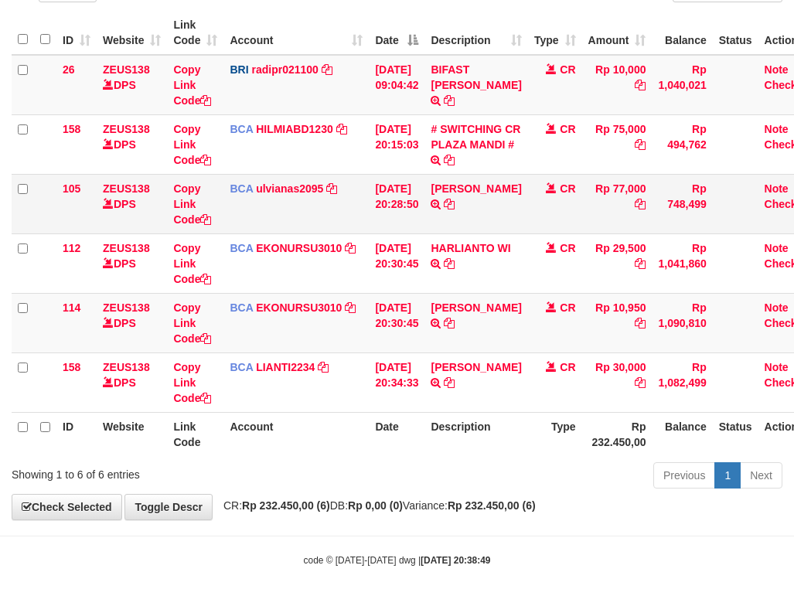
click at [285, 213] on td "BCA ulvianas2095 DPS ULVIANASARI mutasi_20250930_4139 | 105 mutasi_20250930_413…" at bounding box center [295, 204] width 145 height 60
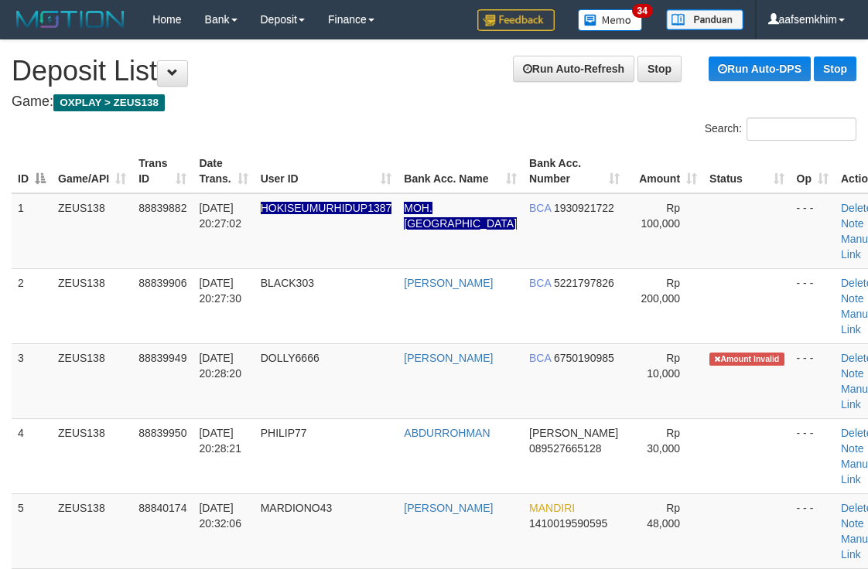
scroll to position [523, 0]
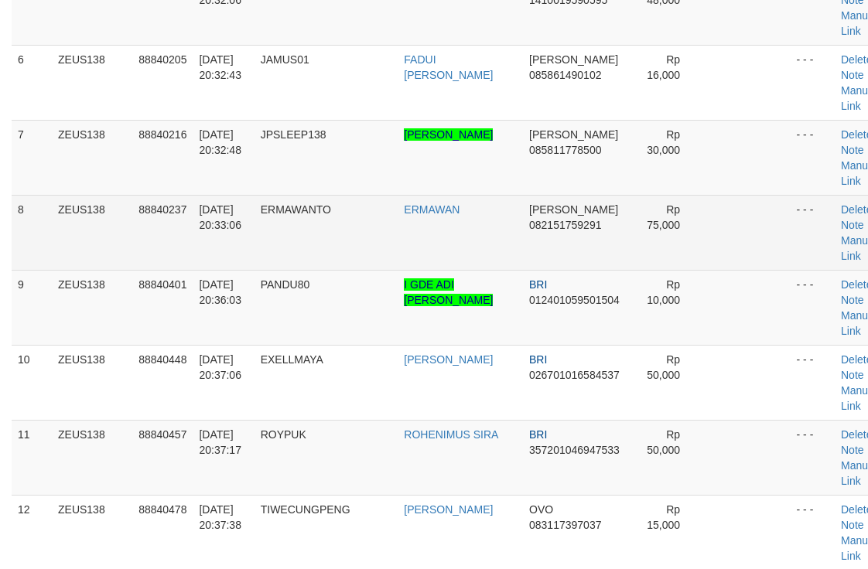
drag, startPoint x: 435, startPoint y: 203, endPoint x: 473, endPoint y: 203, distance: 38.7
click at [470, 203] on tr "8 ZEUS138 88840237 [DATE] 20:33:06 ERMAWANTO [GEOGRAPHIC_DATA] [PERSON_NAME] 08…" at bounding box center [455, 232] width 886 height 75
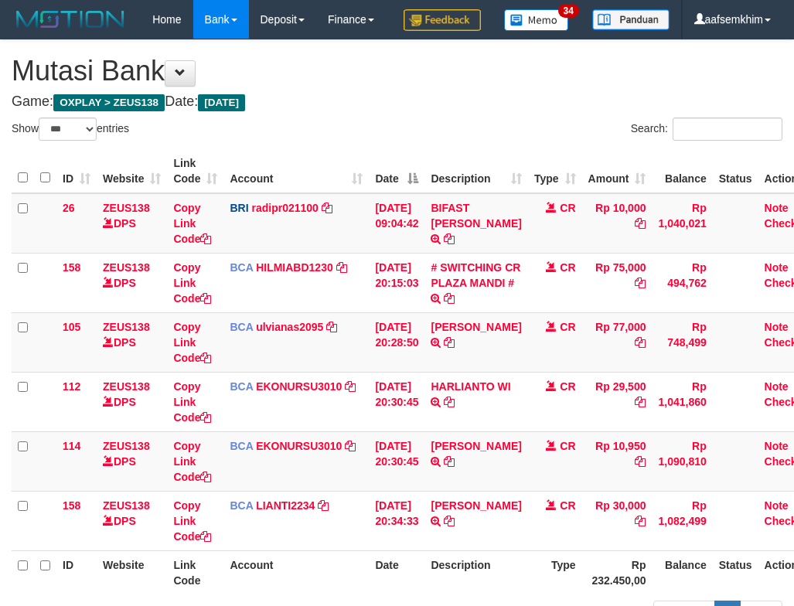
select select "***"
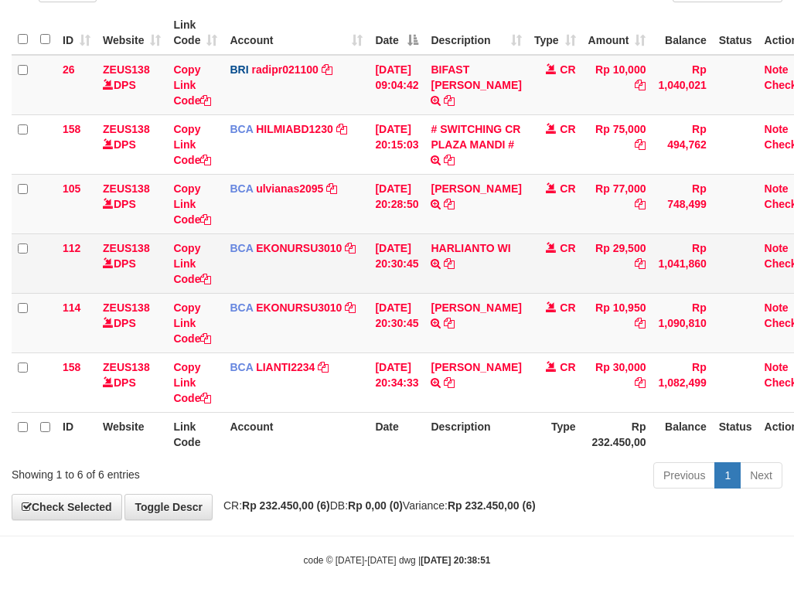
scroll to position [177, 0]
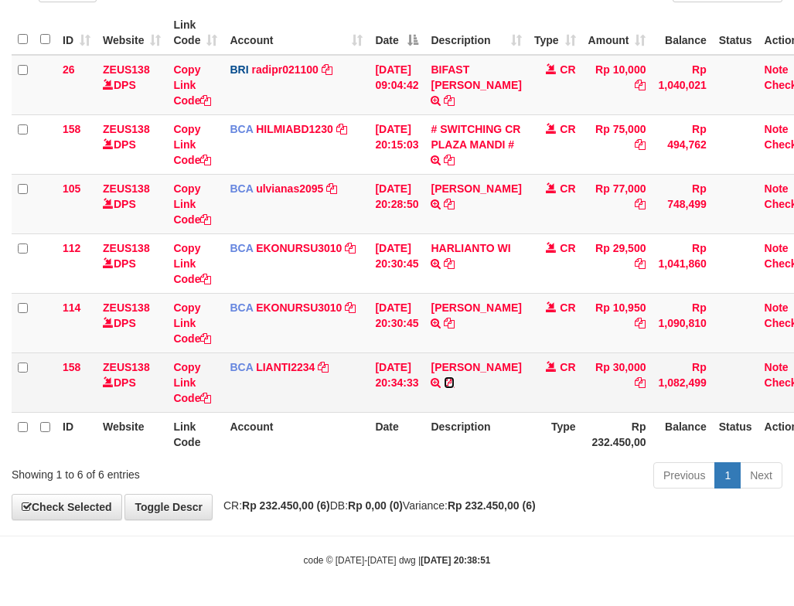
click at [455, 380] on icon at bounding box center [449, 382] width 11 height 11
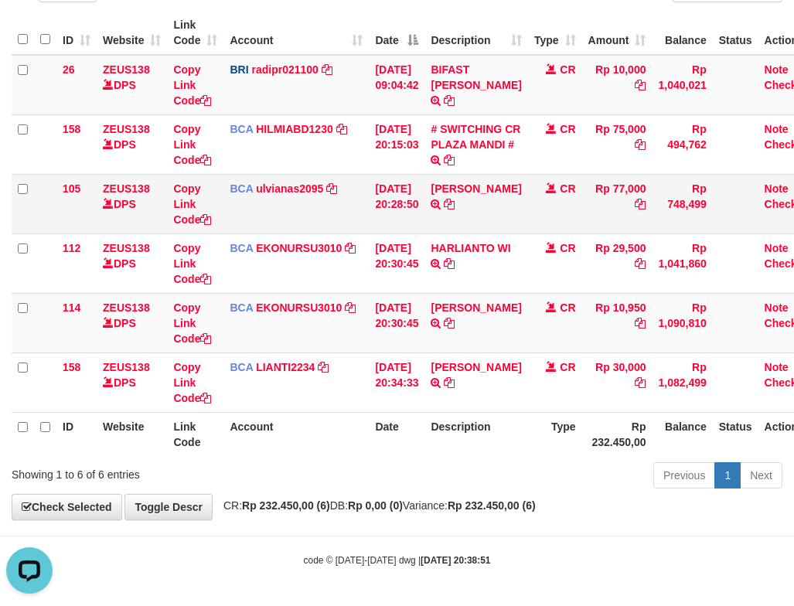
drag, startPoint x: 540, startPoint y: 230, endPoint x: 531, endPoint y: 231, distance: 8.6
click at [540, 230] on td "CR" at bounding box center [555, 204] width 54 height 60
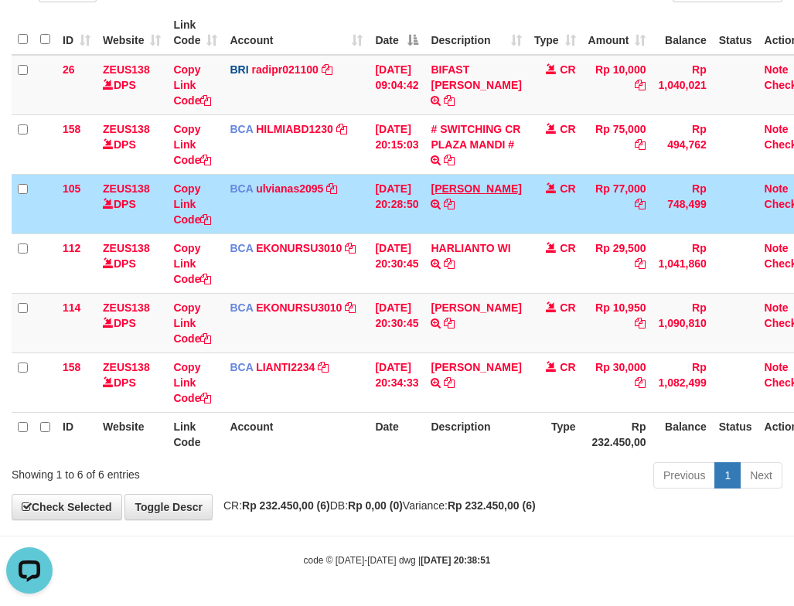
click at [481, 208] on td "BAKHTIAR EFENDI TRSF E-BANKING CR 3009/FTSCY/WS95031 77000.00BAKHTIAR EFENDI" at bounding box center [475, 204] width 103 height 60
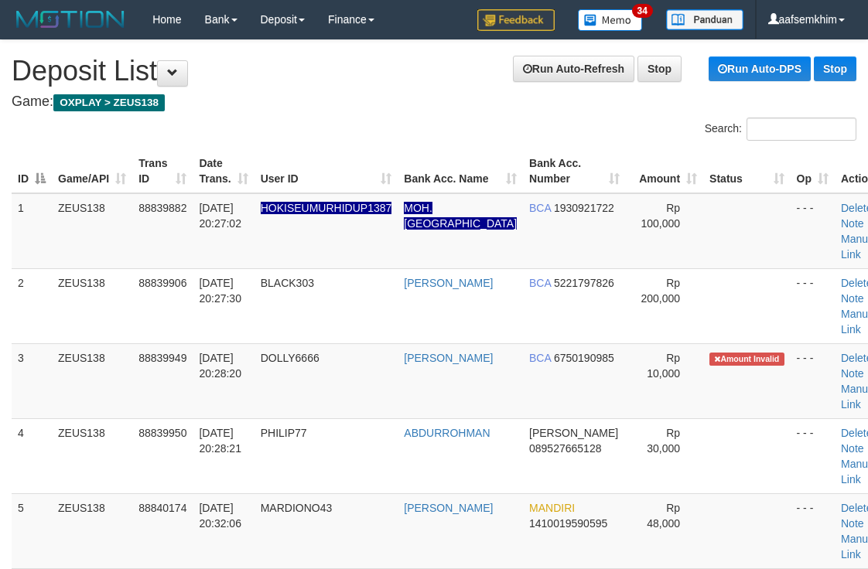
scroll to position [523, 0]
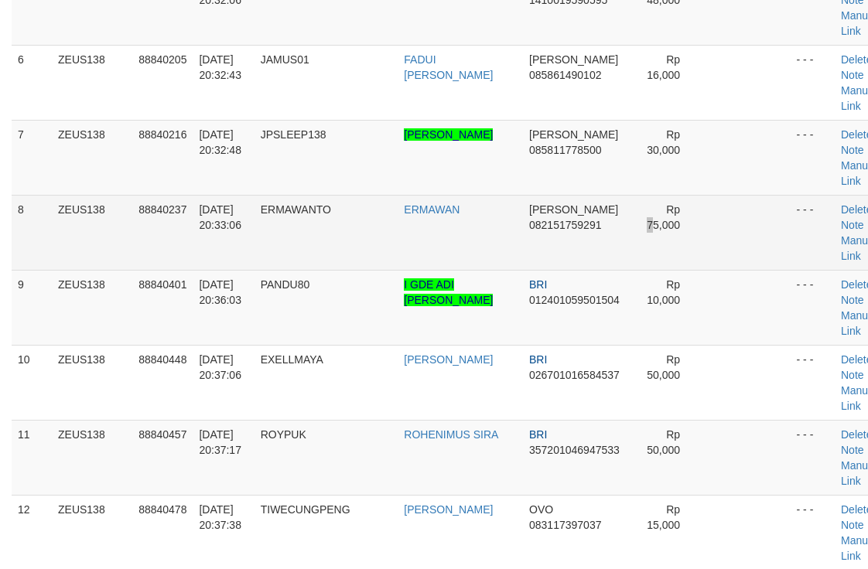
click at [626, 218] on td "Rp 75,000" at bounding box center [664, 232] width 77 height 75
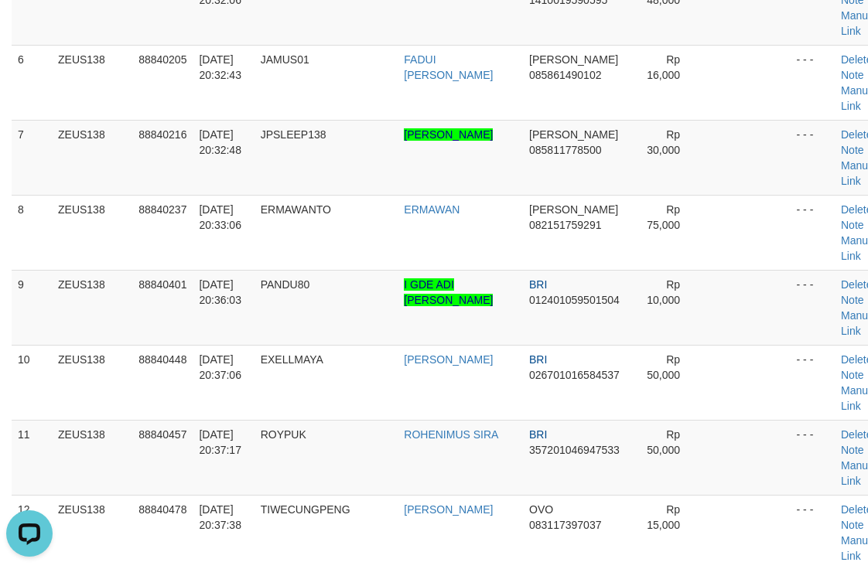
scroll to position [0, 0]
drag, startPoint x: 352, startPoint y: 166, endPoint x: 446, endPoint y: 172, distance: 94.5
click at [411, 179] on tr "7 ZEUS138 88840216 30/09/2025 20:32:48 JPSLEEP138 HARLIANTO WICAKSONO DANA 0858…" at bounding box center [455, 157] width 886 height 75
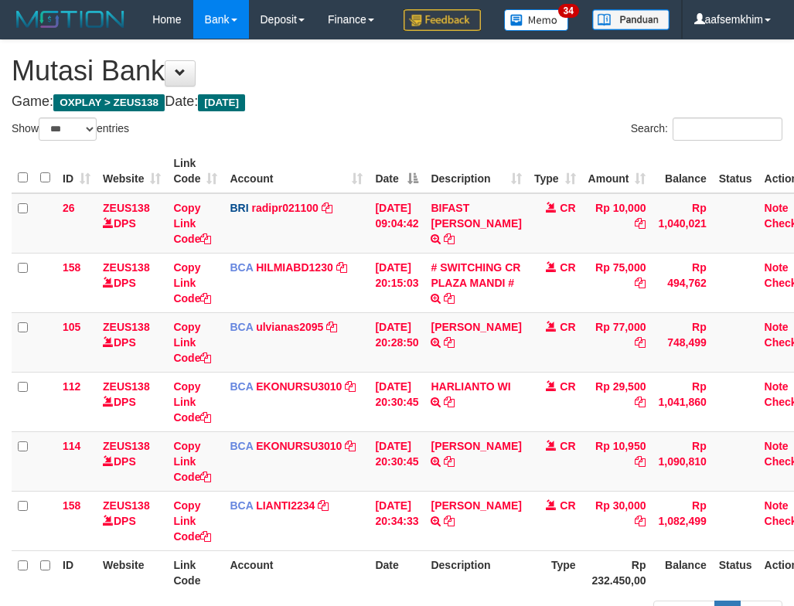
select select "***"
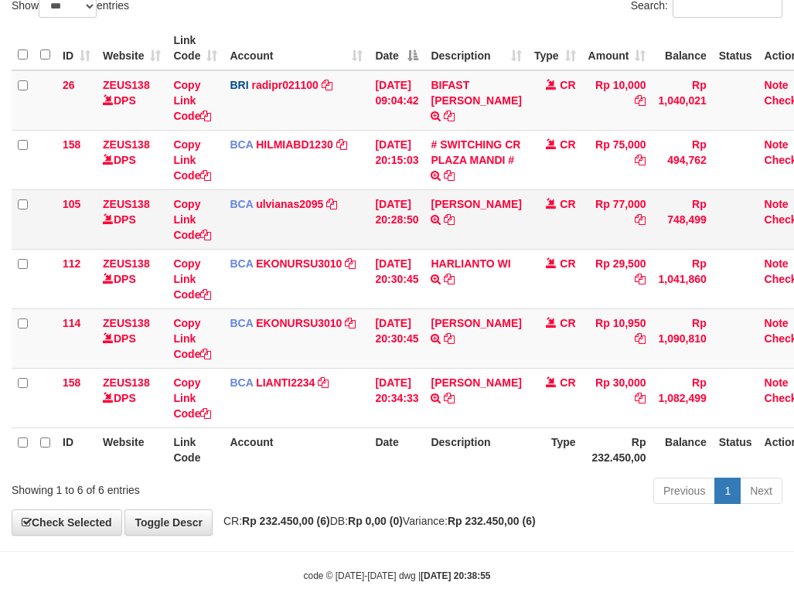
drag, startPoint x: 437, startPoint y: 220, endPoint x: 414, endPoint y: 203, distance: 27.7
click at [431, 189] on tr "158 ZEUS138 DPS Copy Link Code BCA HILMIABD1230 DPS [PERSON_NAME] mutasi_202509…" at bounding box center [417, 160] width 810 height 60
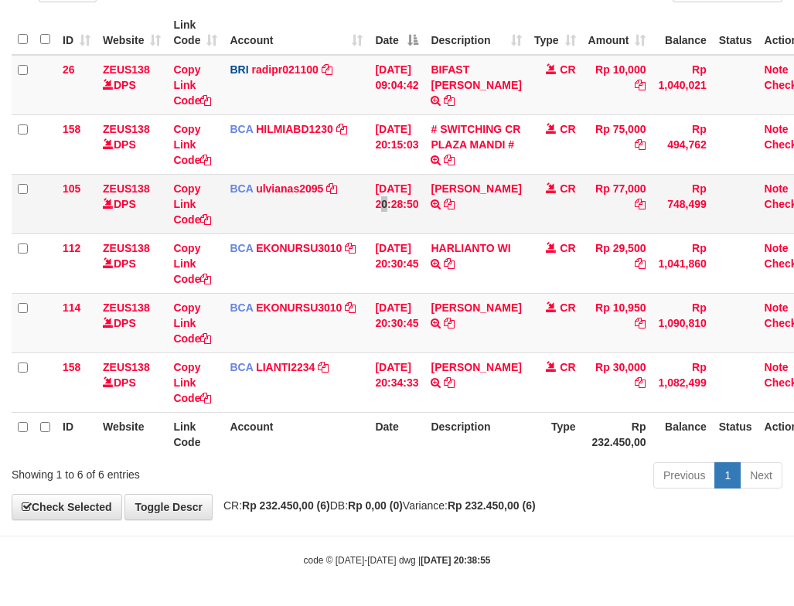
click at [387, 176] on td "[DATE] 20:28:50" at bounding box center [397, 204] width 56 height 60
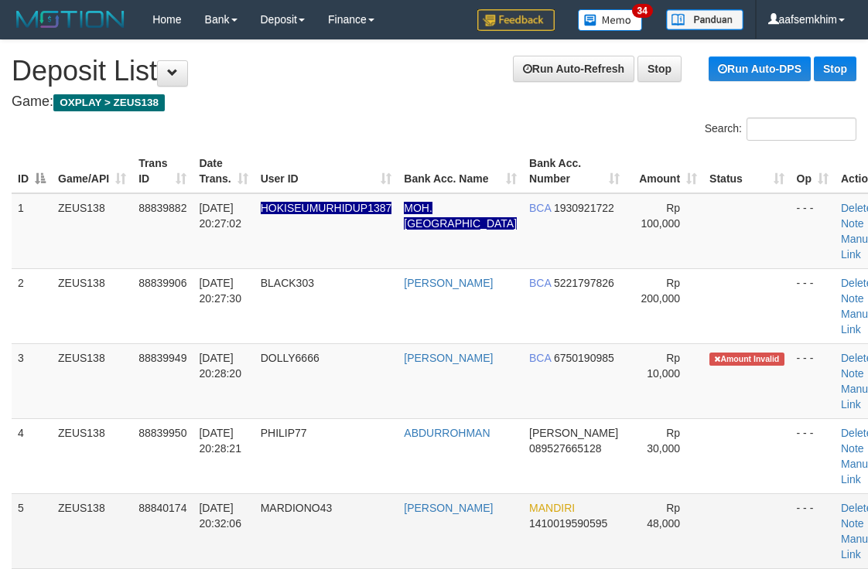
scroll to position [523, 0]
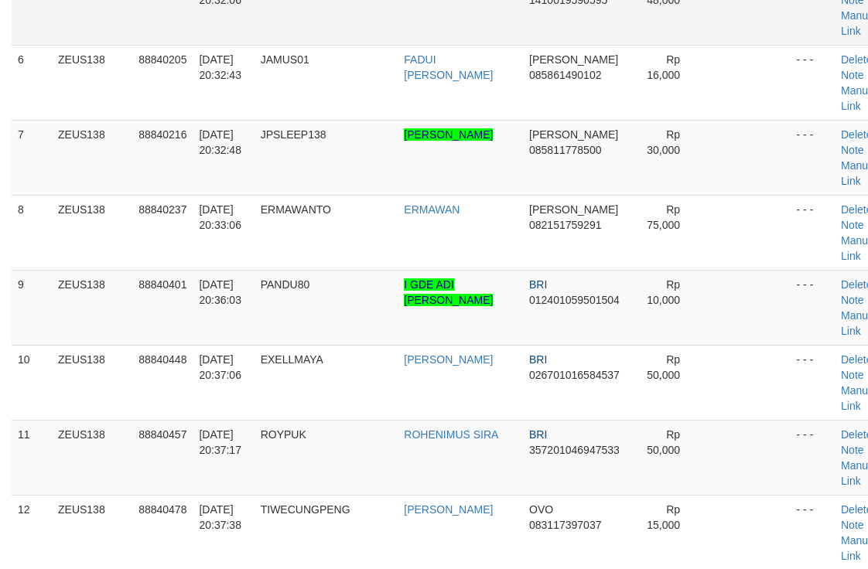
drag, startPoint x: 383, startPoint y: 43, endPoint x: 636, endPoint y: 24, distance: 253.6
click at [407, 36] on tr "5 ZEUS138 88840174 30/09/2025 20:32:06 MARDIONO43 YOYON BUDIONO MANDIRI 1410019…" at bounding box center [455, 7] width 886 height 75
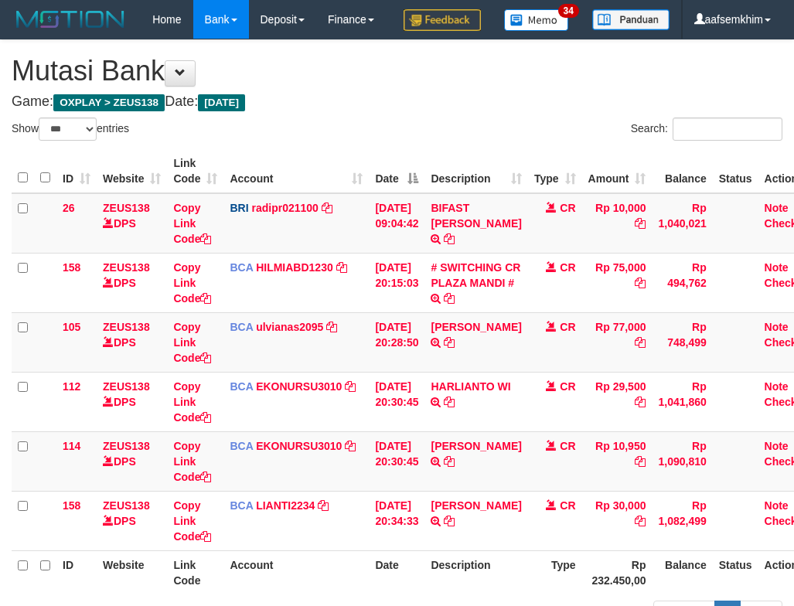
select select "***"
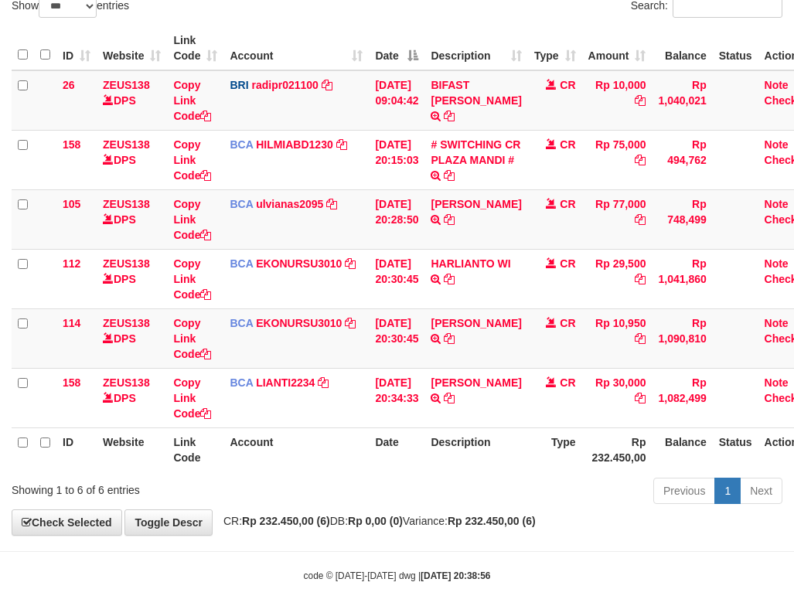
scroll to position [177, 0]
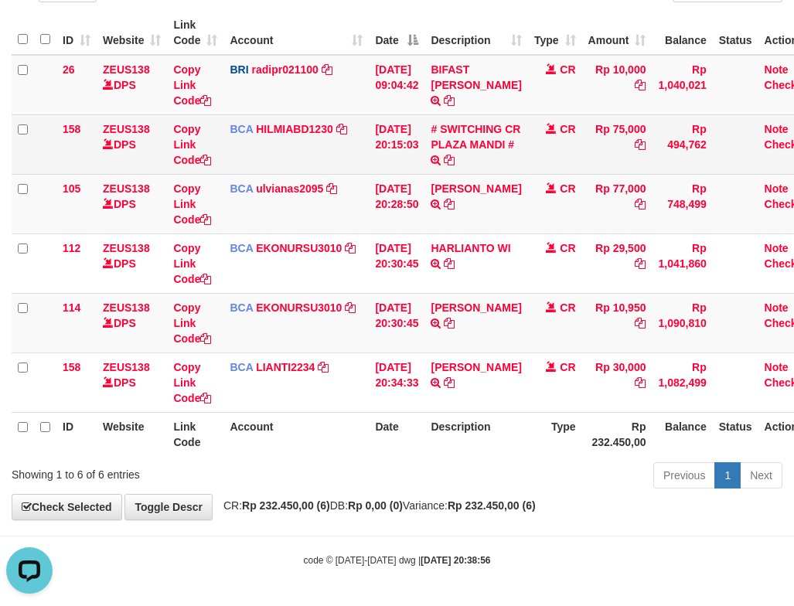
click at [368, 153] on td "BCA HILMIABD1230 DPS HILMI ABDILLAH mutasi_20250930_4766 | 158 mutasi_20250930_…" at bounding box center [295, 144] width 145 height 60
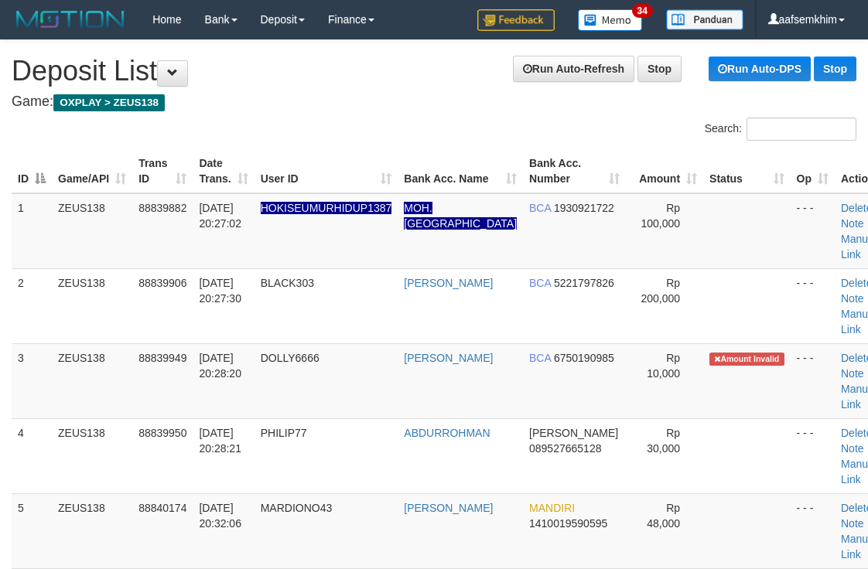
scroll to position [523, 0]
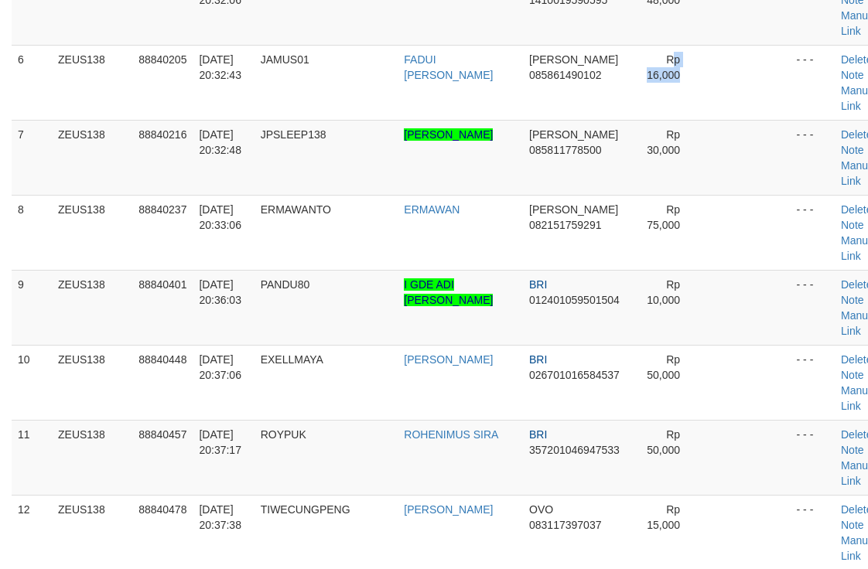
drag, startPoint x: 675, startPoint y: 45, endPoint x: 872, endPoint y: 68, distance: 198.5
click at [664, 46] on tr "6 ZEUS138 88840205 30/09/2025 20:32:43 JAMUS01 FADUI FATIHAL FAH DANA 085861490…" at bounding box center [455, 82] width 886 height 75
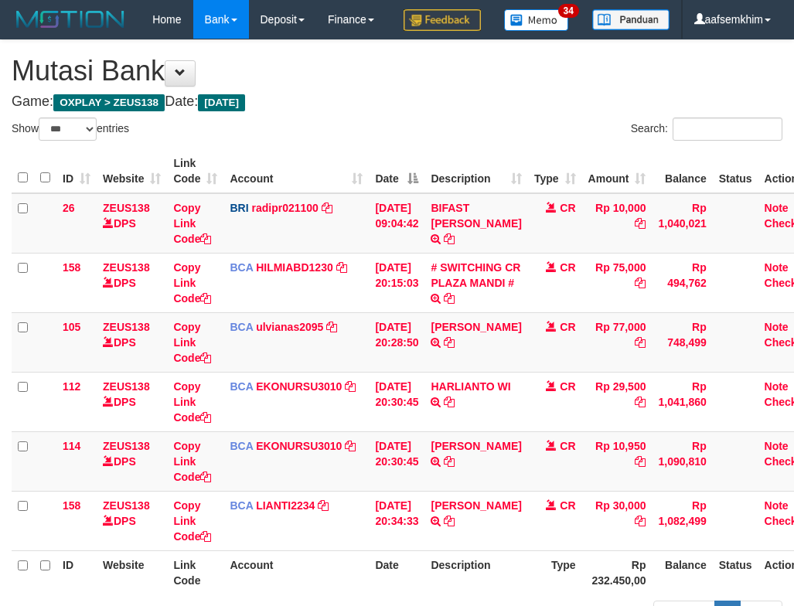
select select "***"
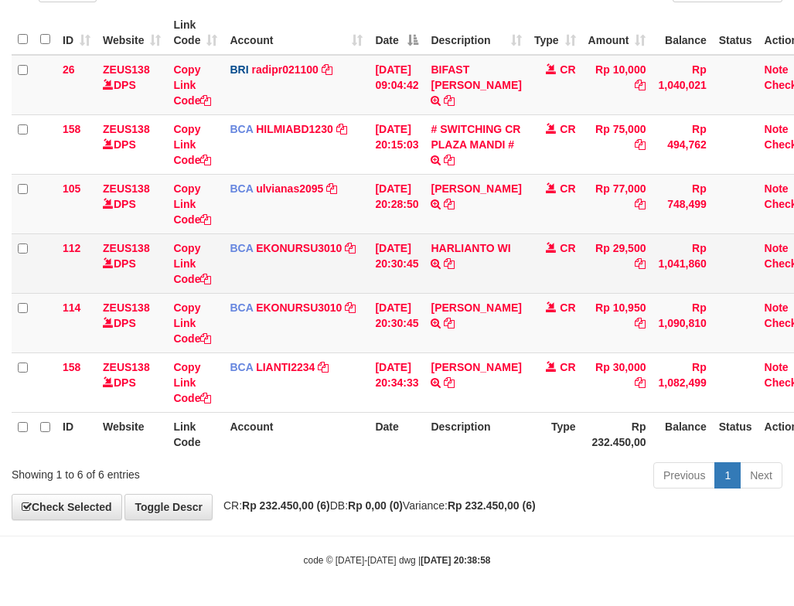
scroll to position [177, 0]
drag, startPoint x: 503, startPoint y: 322, endPoint x: 354, endPoint y: 281, distance: 154.0
click at [455, 322] on icon at bounding box center [449, 323] width 11 height 11
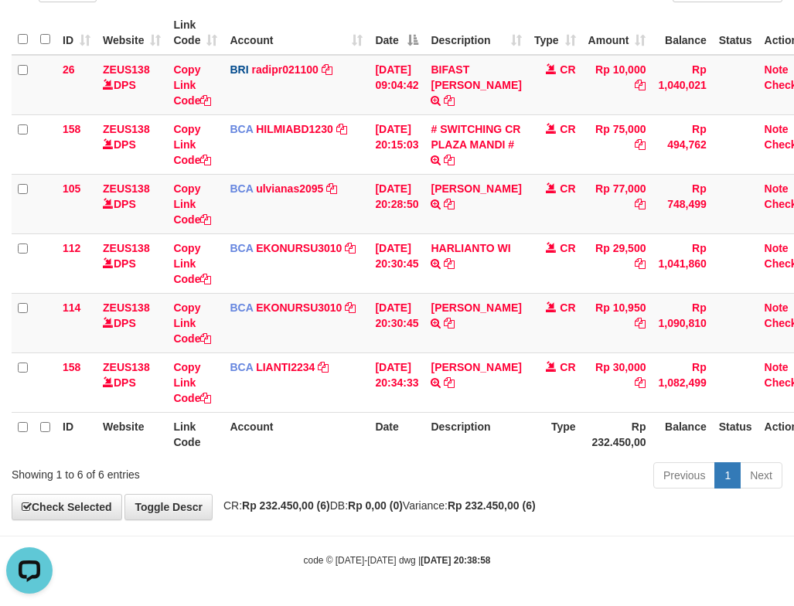
scroll to position [0, 0]
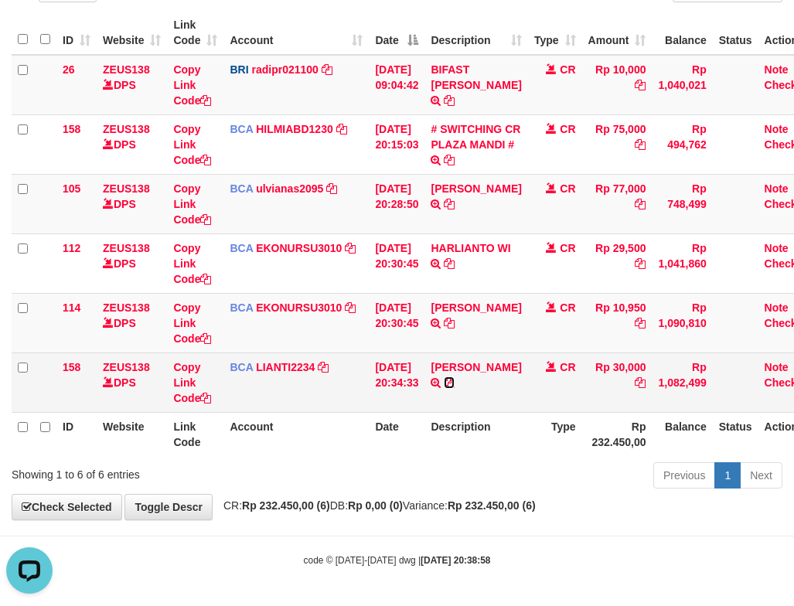
click at [455, 385] on icon at bounding box center [449, 382] width 11 height 11
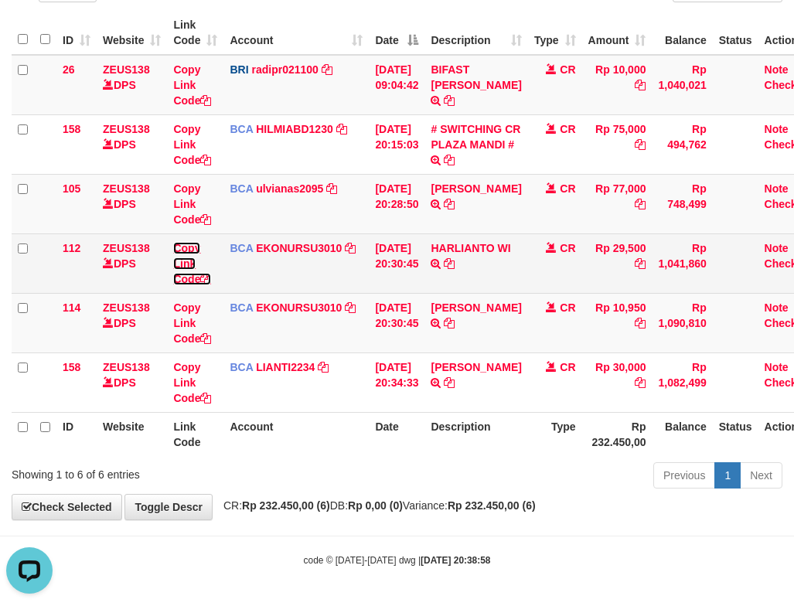
click at [183, 269] on link "Copy Link Code" at bounding box center [192, 263] width 38 height 43
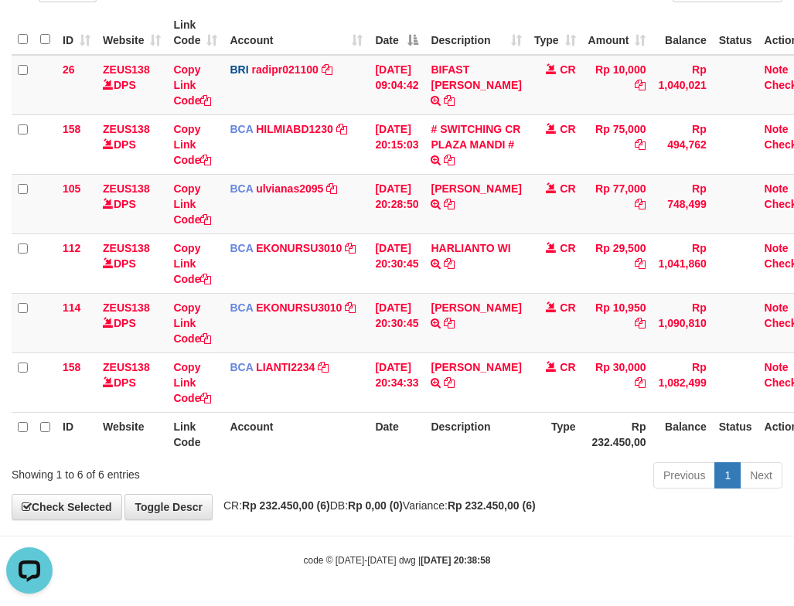
scroll to position [247, 0]
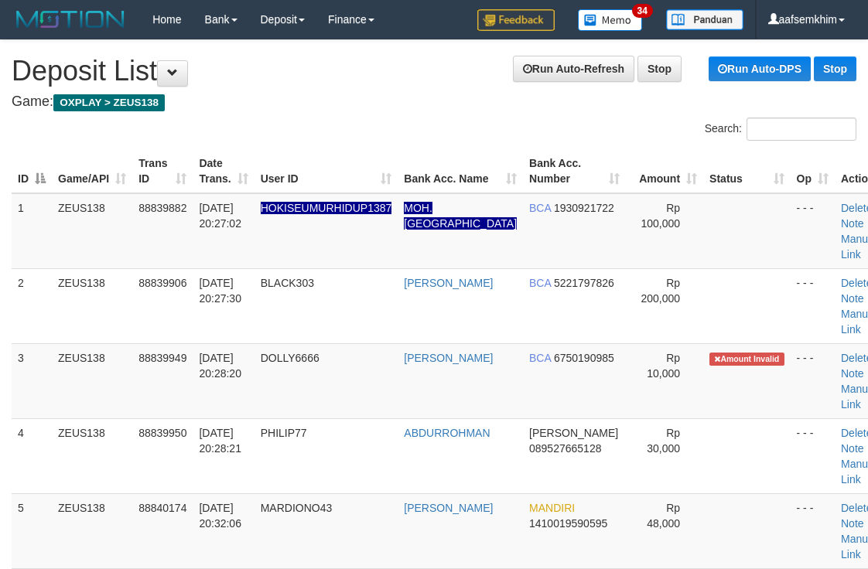
scroll to position [523, 0]
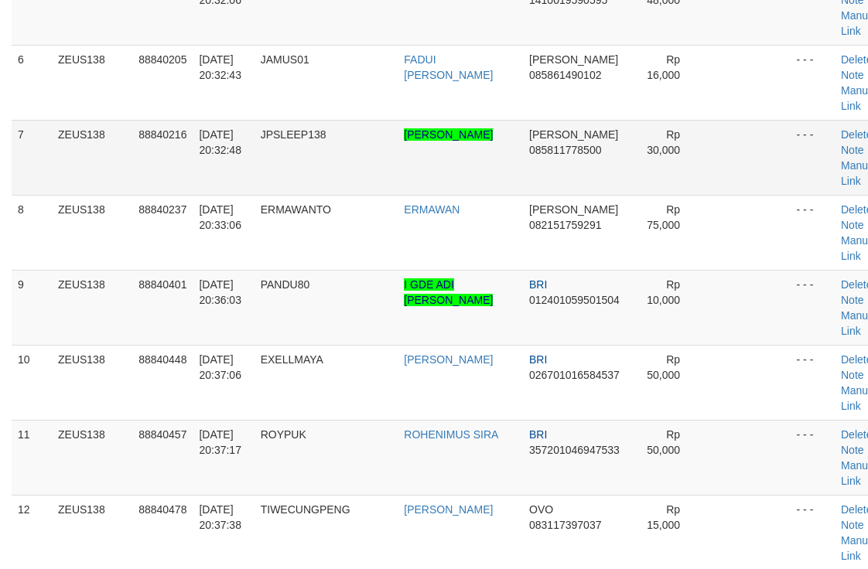
click at [660, 187] on td "Rp 30,000" at bounding box center [664, 157] width 77 height 75
click at [646, 296] on span "Rp 10,000" at bounding box center [662, 292] width 33 height 28
click at [455, 34] on td "[PERSON_NAME]" at bounding box center [459, 7] width 125 height 75
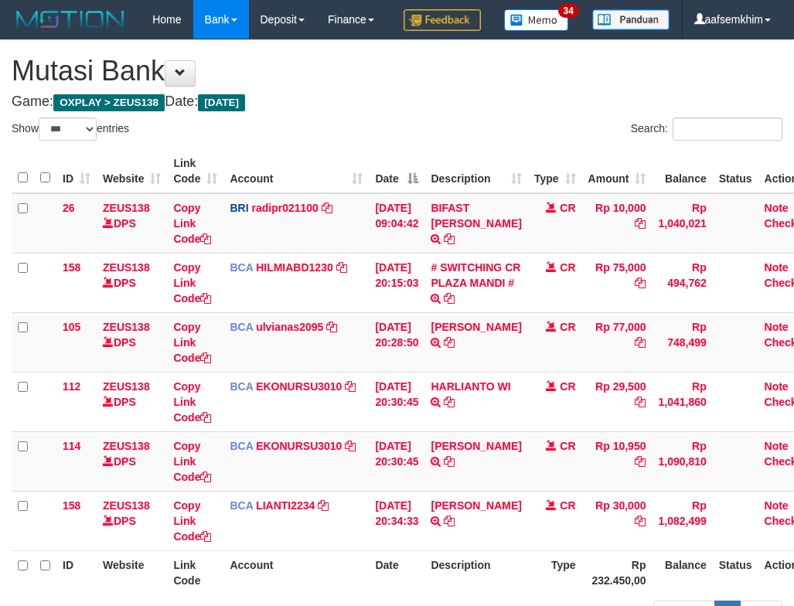
select select "***"
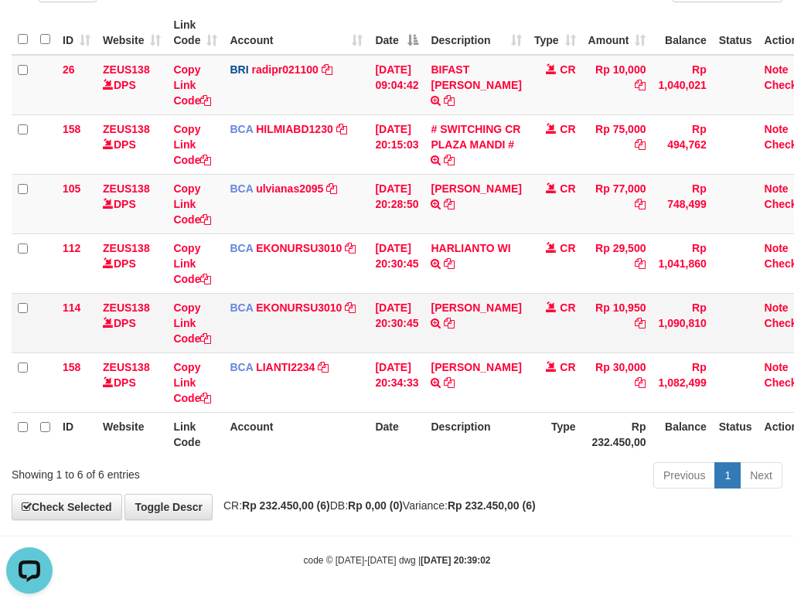
drag, startPoint x: 427, startPoint y: 304, endPoint x: 408, endPoint y: 306, distance: 18.7
click at [412, 306] on tbody "26 ZEUS138 DPS Copy Link Code BRI radipr021100 DPS REYNALDI ADI PRATAMA mutasi_…" at bounding box center [417, 234] width 810 height 358
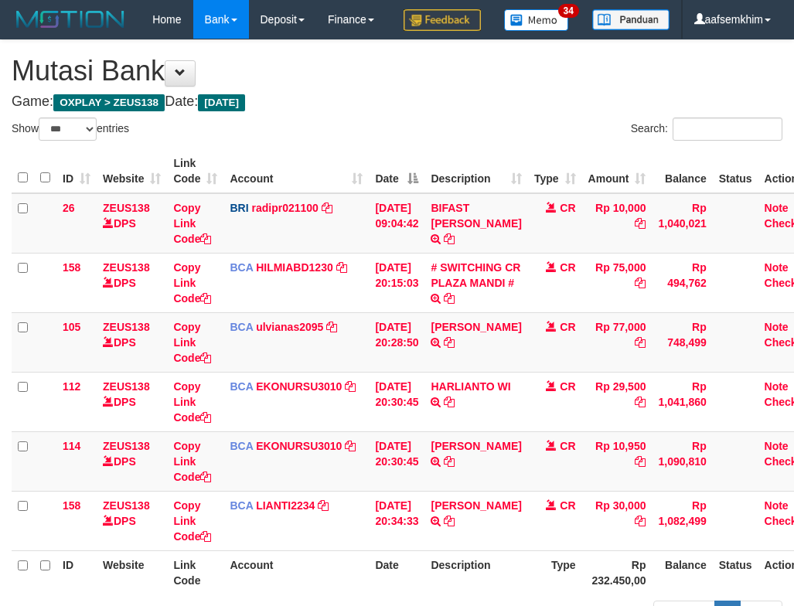
select select "***"
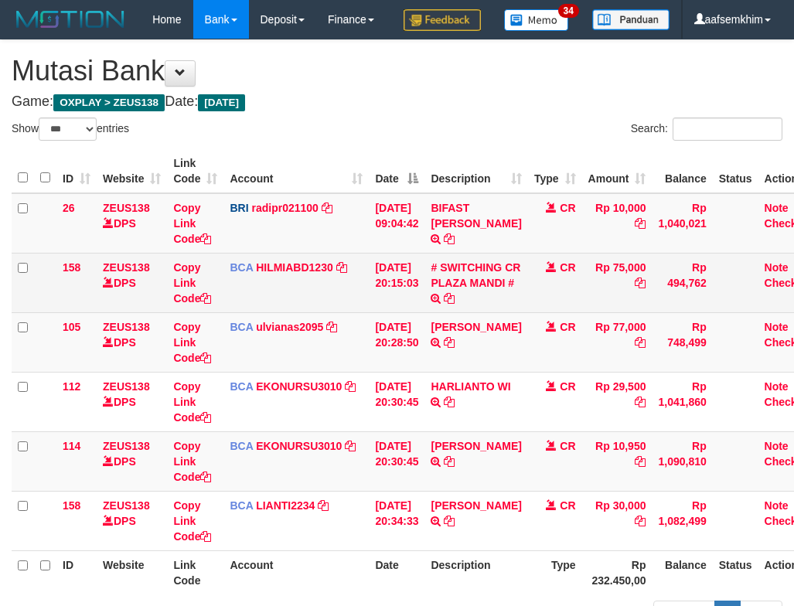
scroll to position [123, 0]
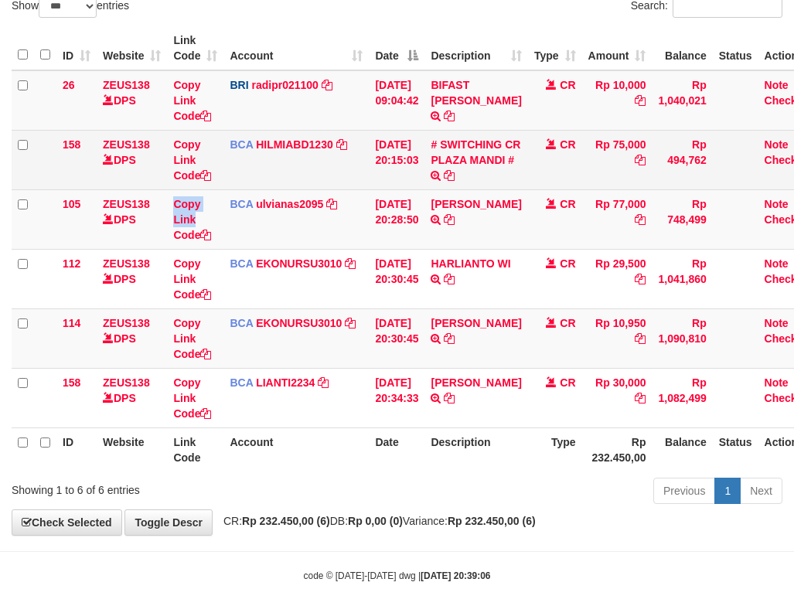
click at [182, 242] on td "Copy Link Code" at bounding box center [195, 219] width 56 height 60
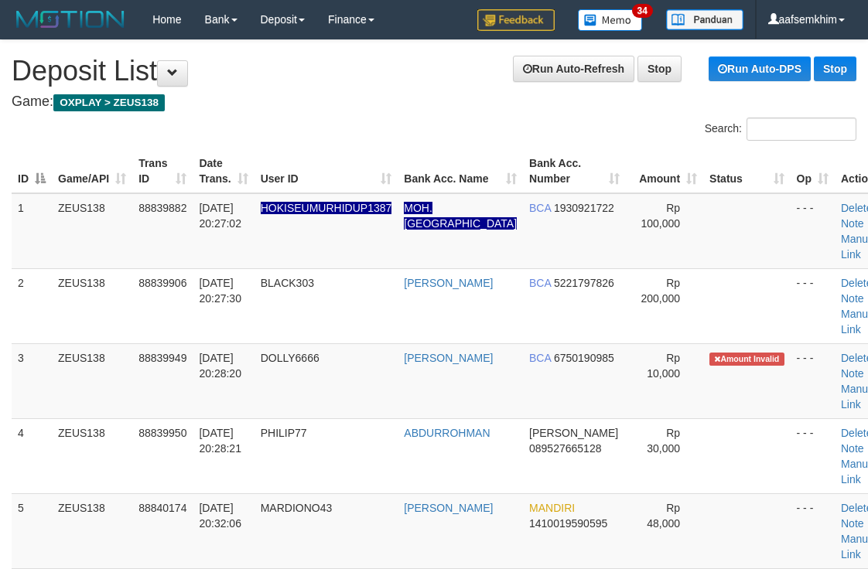
scroll to position [523, 0]
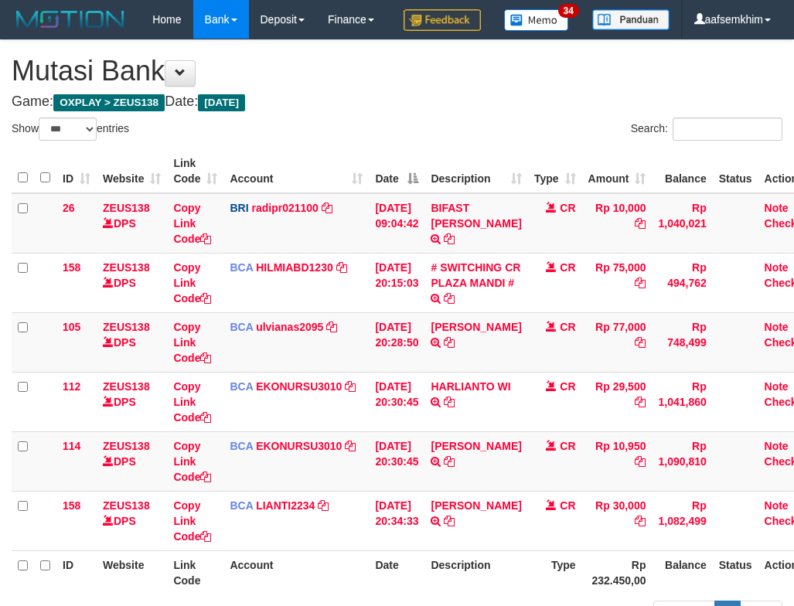
select select "***"
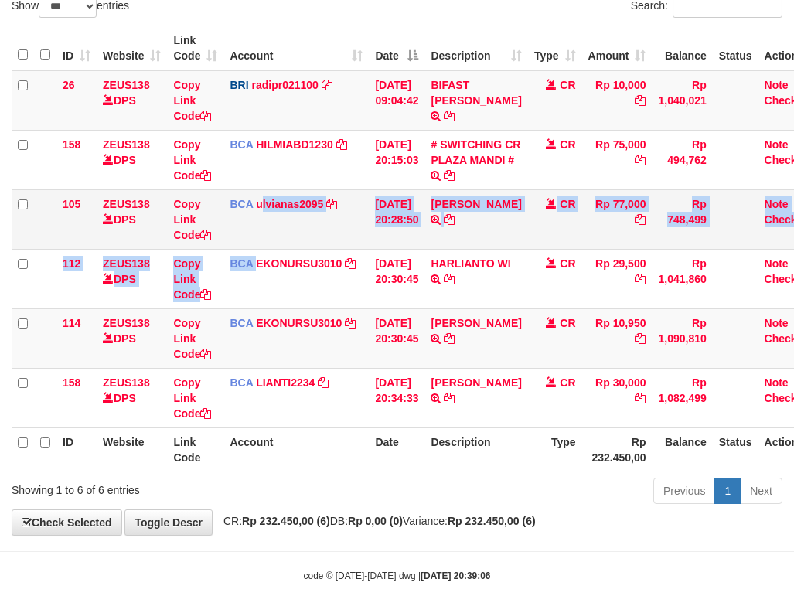
drag, startPoint x: 261, startPoint y: 284, endPoint x: 245, endPoint y: 264, distance: 25.2
click at [250, 268] on tbody "26 ZEUS138 DPS Copy Link Code BRI radipr021100 DPS REYNALDI ADI PRATAMA mutasi_…" at bounding box center [417, 249] width 810 height 358
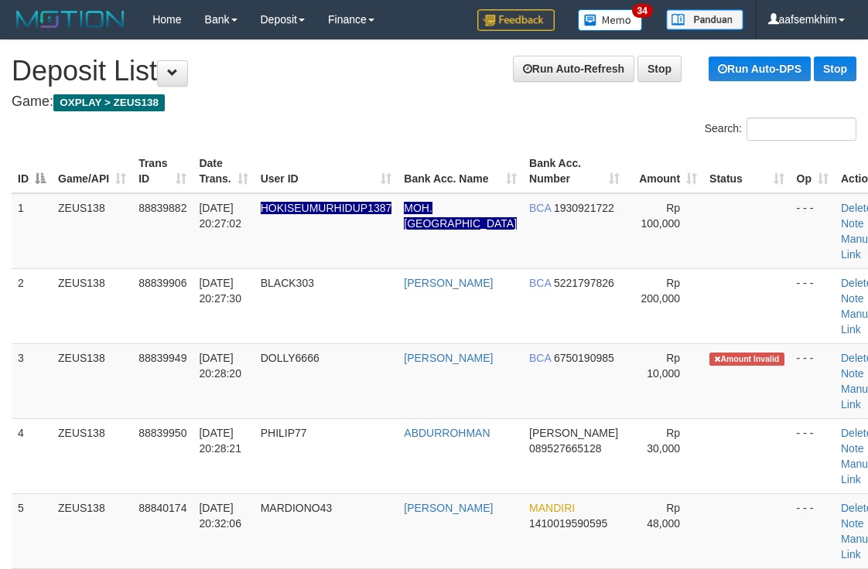
scroll to position [523, 0]
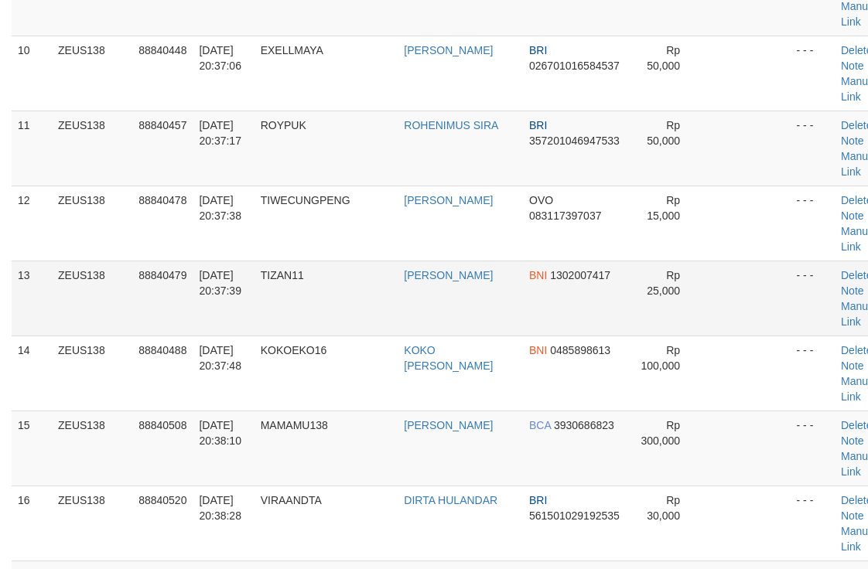
click at [703, 297] on td at bounding box center [746, 298] width 87 height 75
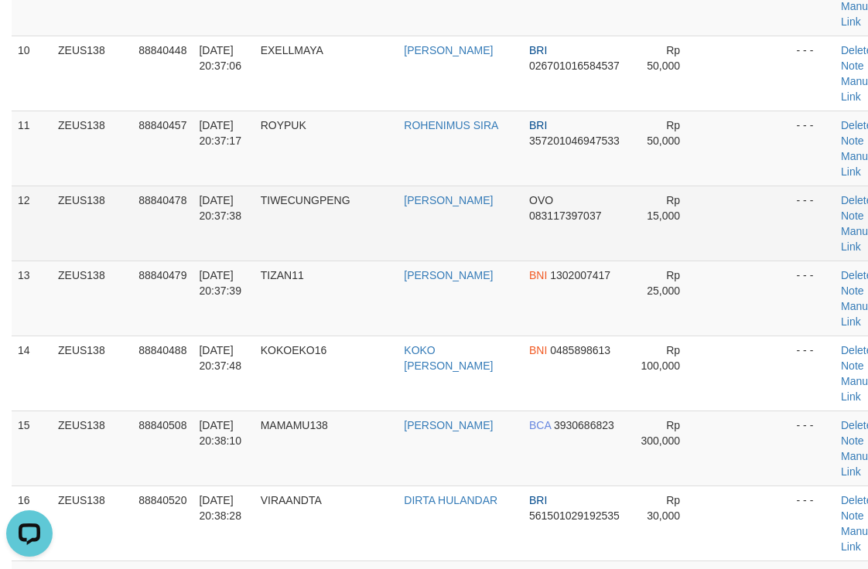
click at [668, 222] on td "Rp 15,000" at bounding box center [664, 223] width 77 height 75
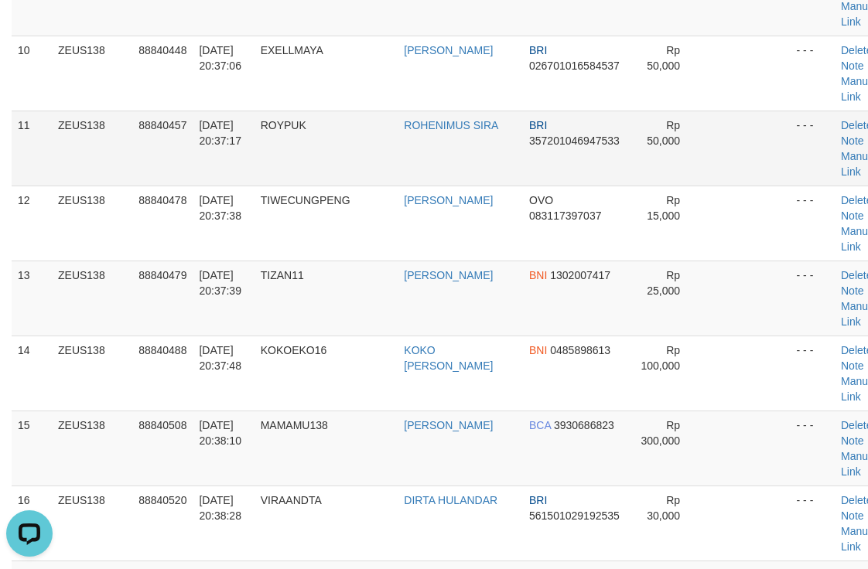
click at [376, 178] on td "ROYPUK" at bounding box center [326, 148] width 144 height 75
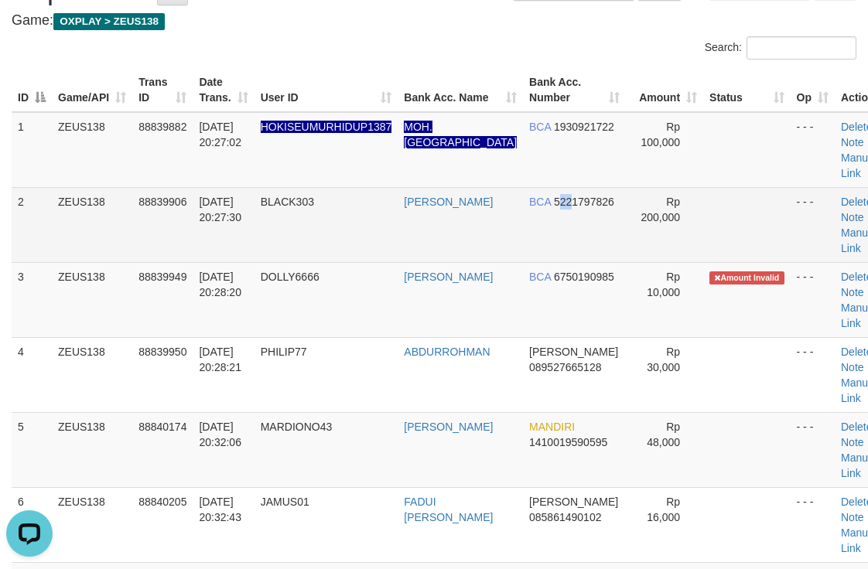
click at [554, 199] on span "5221797826" at bounding box center [584, 202] width 60 height 12
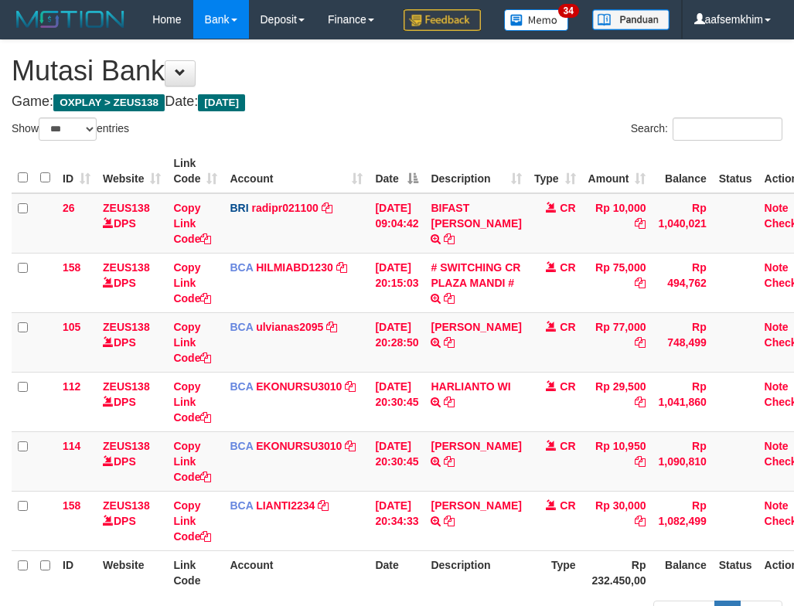
select select "***"
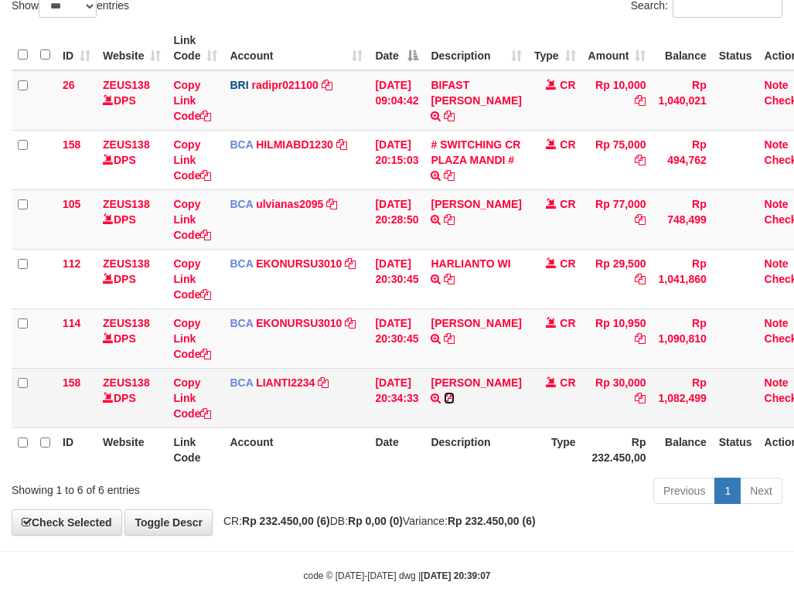
click at [455, 404] on icon at bounding box center [449, 398] width 11 height 11
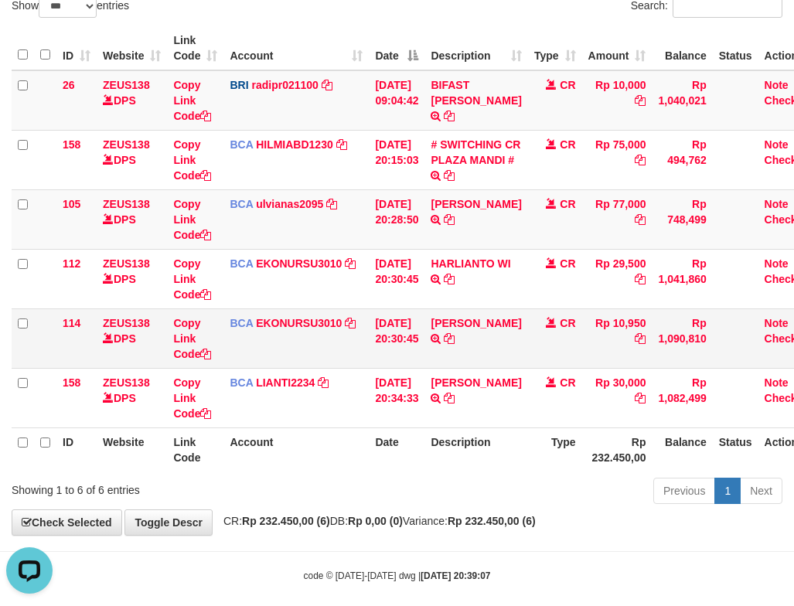
scroll to position [0, 0]
click at [499, 368] on td "AHMAD AGUSTI TRSF E-BANKING CR 3009/FTSCY/WS95051 10950.002025093089200473 TRFD…" at bounding box center [475, 338] width 103 height 60
click at [493, 249] on td "BAKHTIAR EFENDI TRSF E-BANKING CR 3009/FTSCY/WS95031 77000.00BAKHTIAR EFENDI" at bounding box center [475, 219] width 103 height 60
drag, startPoint x: 511, startPoint y: 256, endPoint x: 498, endPoint y: 257, distance: 13.2
click at [508, 249] on td "BAKHTIAR EFENDI TRSF E-BANKING CR 3009/FTSCY/WS95031 77000.00BAKHTIAR EFENDI" at bounding box center [475, 219] width 103 height 60
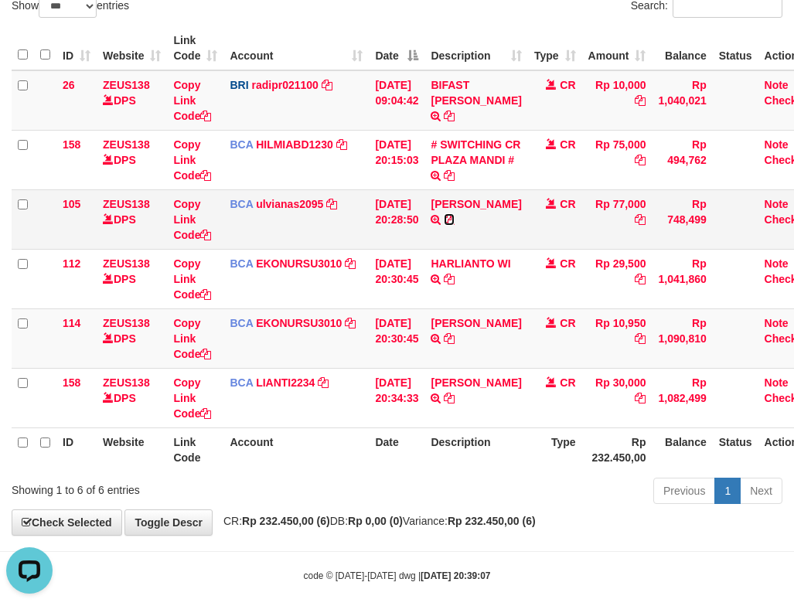
click at [455, 225] on icon at bounding box center [449, 219] width 11 height 11
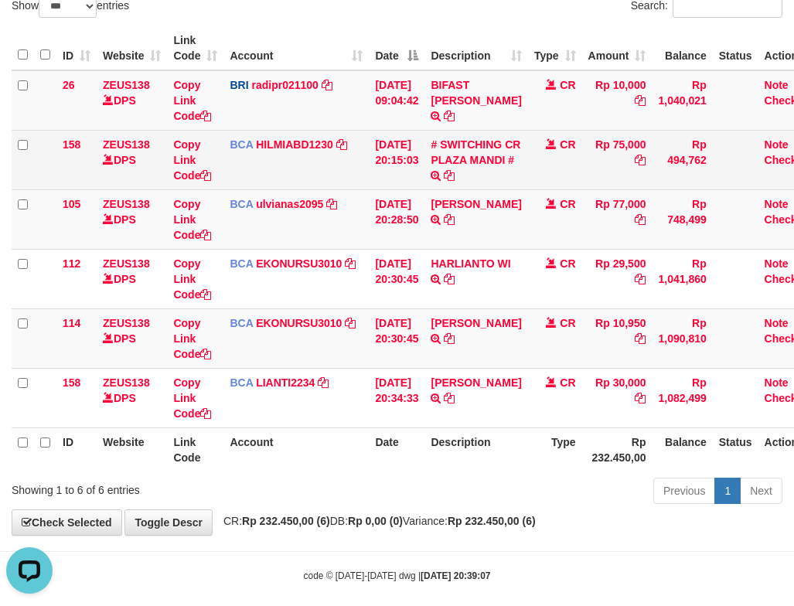
click at [213, 189] on td "Copy Link Code" at bounding box center [195, 160] width 56 height 60
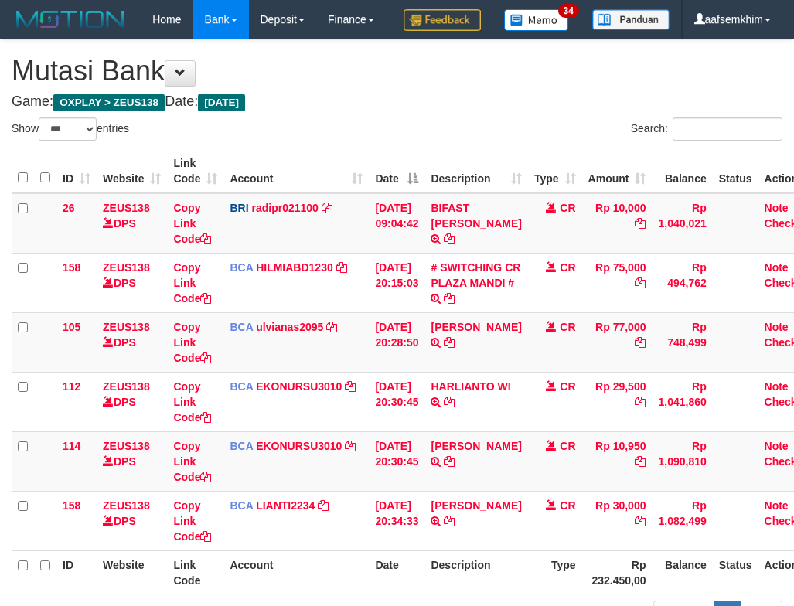
select select "***"
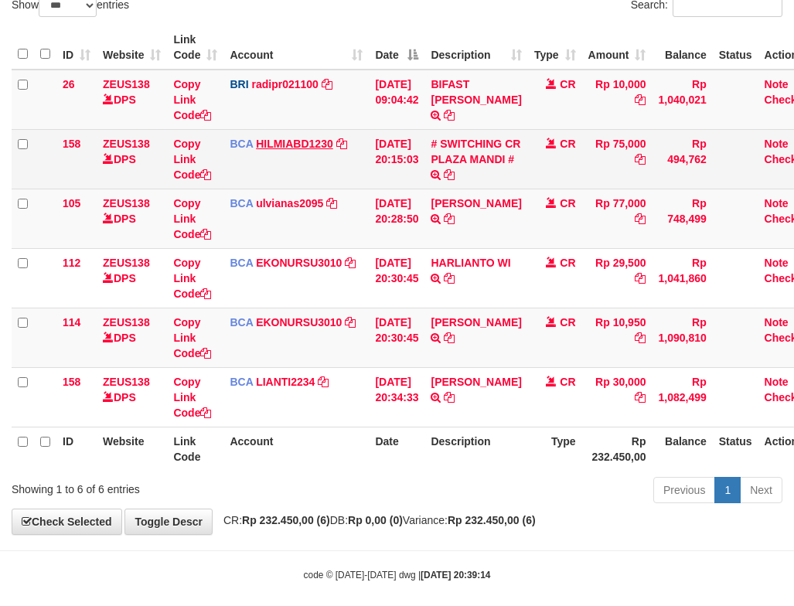
drag, startPoint x: 281, startPoint y: 191, endPoint x: 260, endPoint y: 182, distance: 22.8
click at [277, 189] on td "BCA HILMIABD1230 DPS HILMI ABDILLAH mutasi_20250930_4766 | 158 mutasi_20250930_…" at bounding box center [295, 159] width 145 height 60
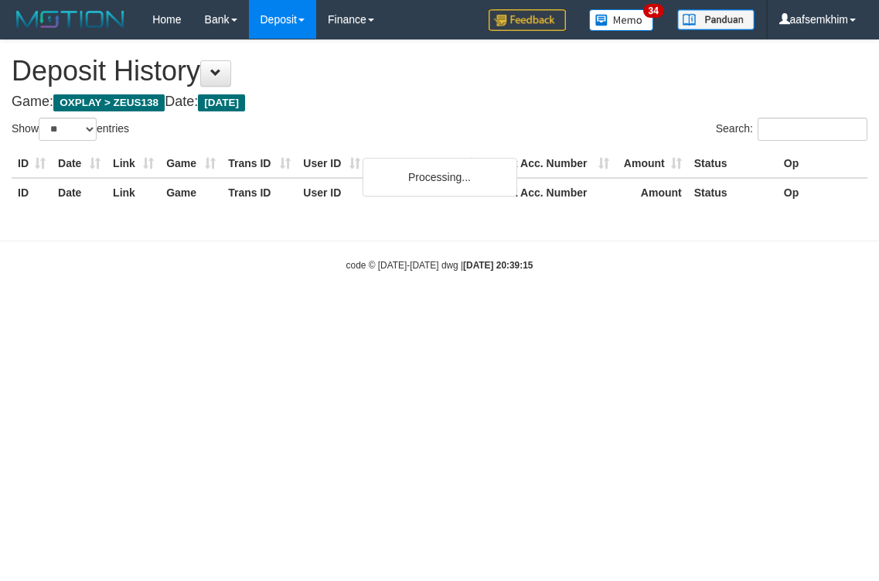
select select "**"
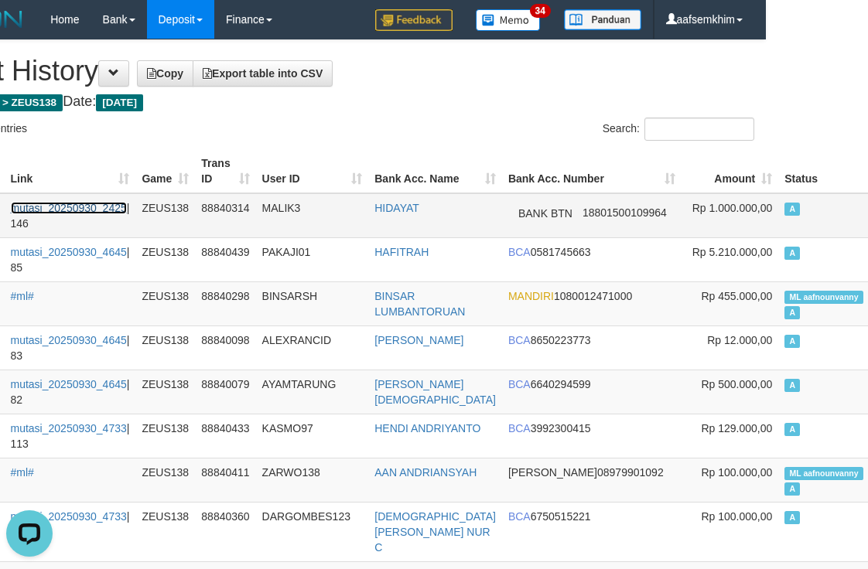
click at [79, 206] on link "mutasi_20250930_2425" at bounding box center [69, 208] width 116 height 12
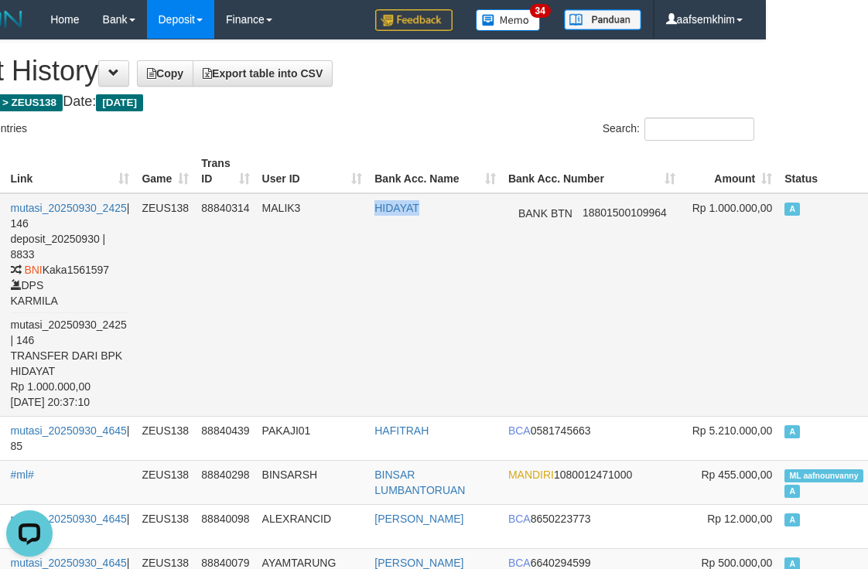
drag, startPoint x: 369, startPoint y: 232, endPoint x: 427, endPoint y: 233, distance: 58.0
click at [427, 233] on tr "8833 30/09/2025 20:38:36 mutasi_20250930_2425 | 146 deposit_20250930 | 8833 BNI…" at bounding box center [451, 304] width 1082 height 223
click at [420, 136] on div "Search:" at bounding box center [548, 131] width 411 height 27
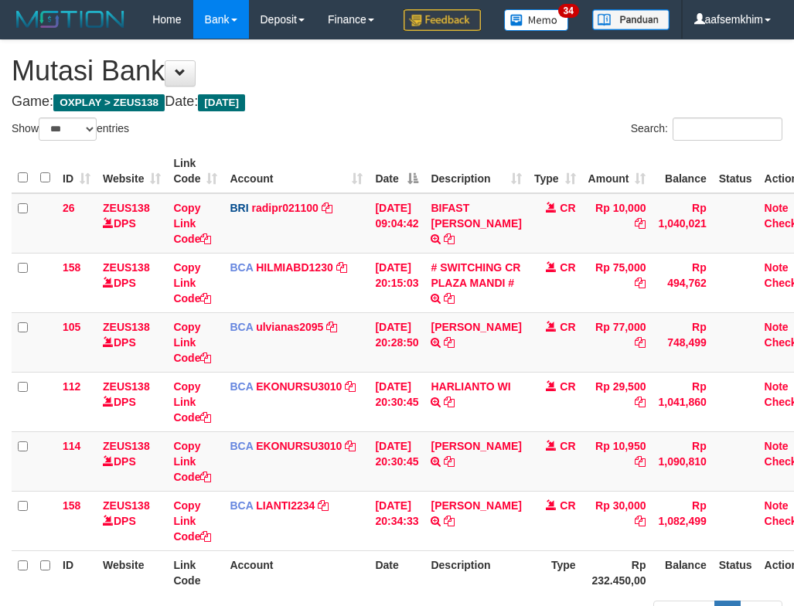
select select "***"
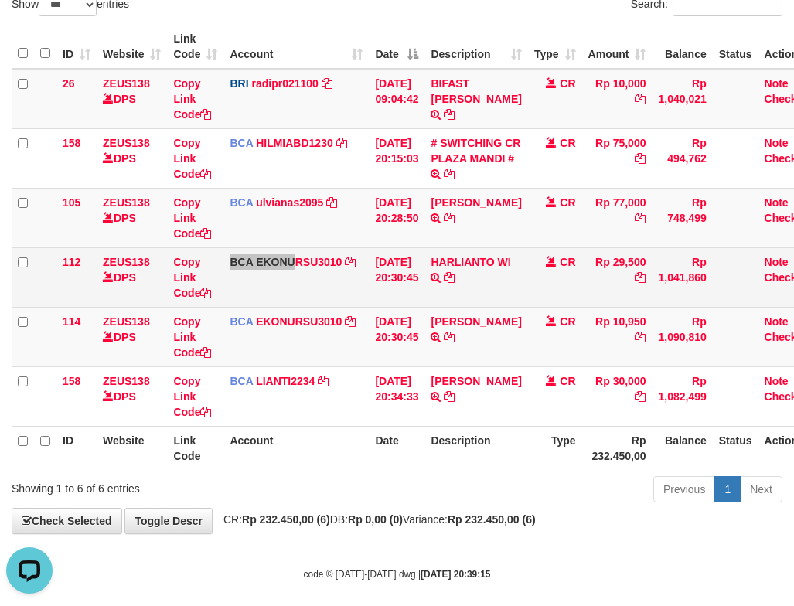
click at [296, 307] on td "BCA EKONURSU3010 DPS EKO NUR SUSILO mutasi_20250930_3353 | 112 mutasi_20250930_…" at bounding box center [295, 277] width 145 height 60
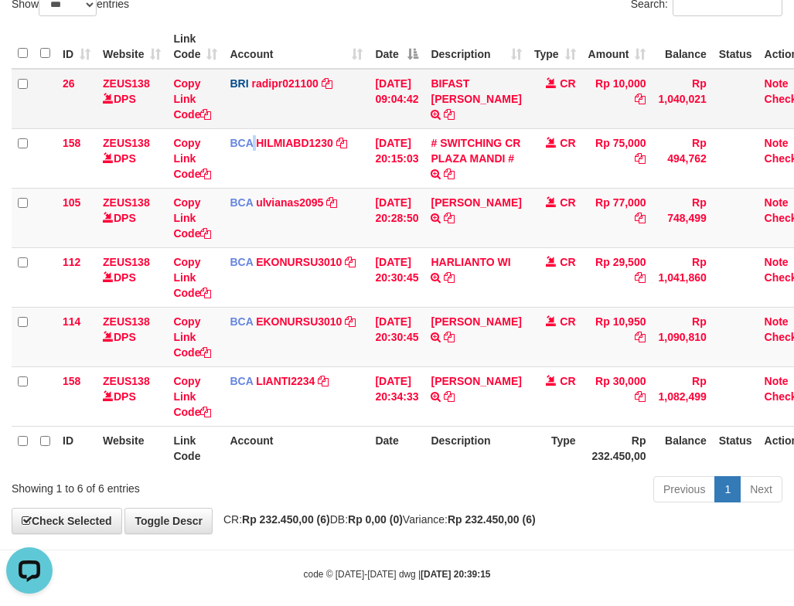
drag, startPoint x: 257, startPoint y: 169, endPoint x: 233, endPoint y: 160, distance: 25.7
click at [251, 169] on td "BCA HILMIABD1230 DPS HILMI ABDILLAH mutasi_20250930_4766 | 158 mutasi_20250930_…" at bounding box center [295, 158] width 145 height 60
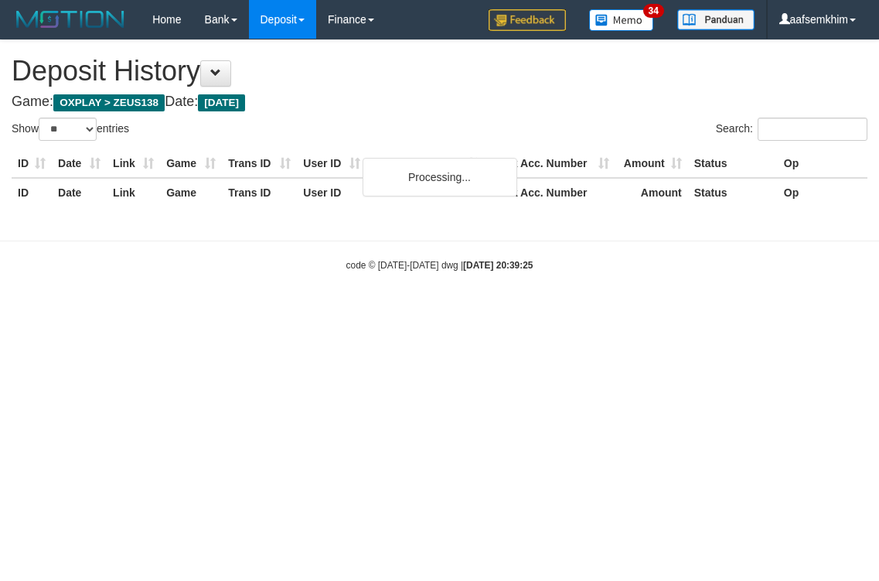
select select "**"
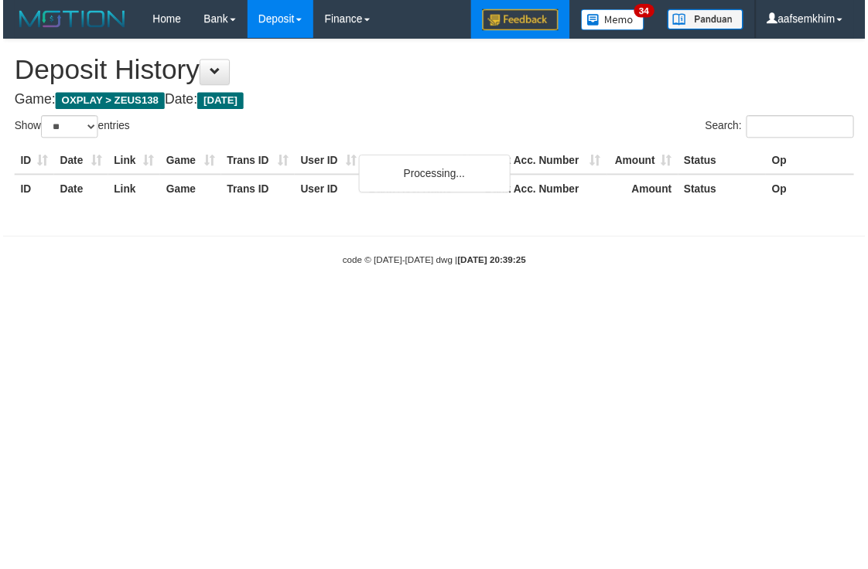
scroll to position [0, 102]
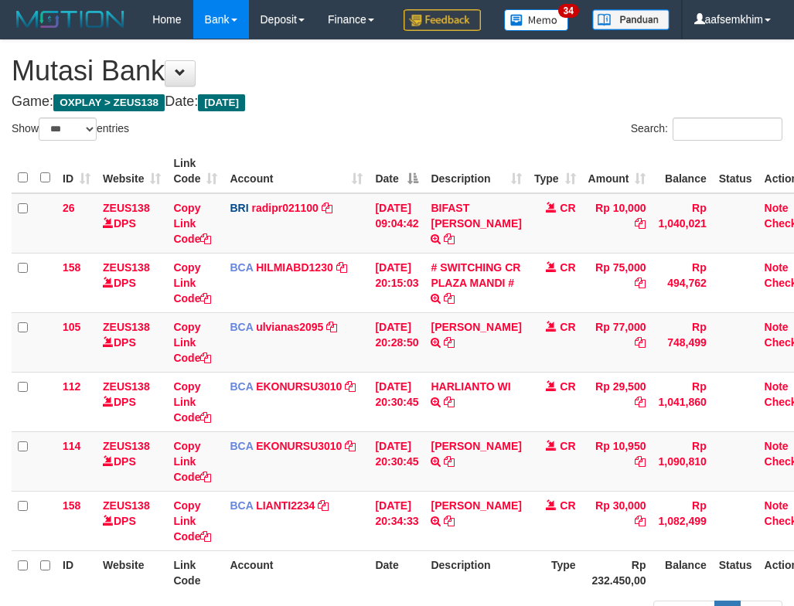
select select "***"
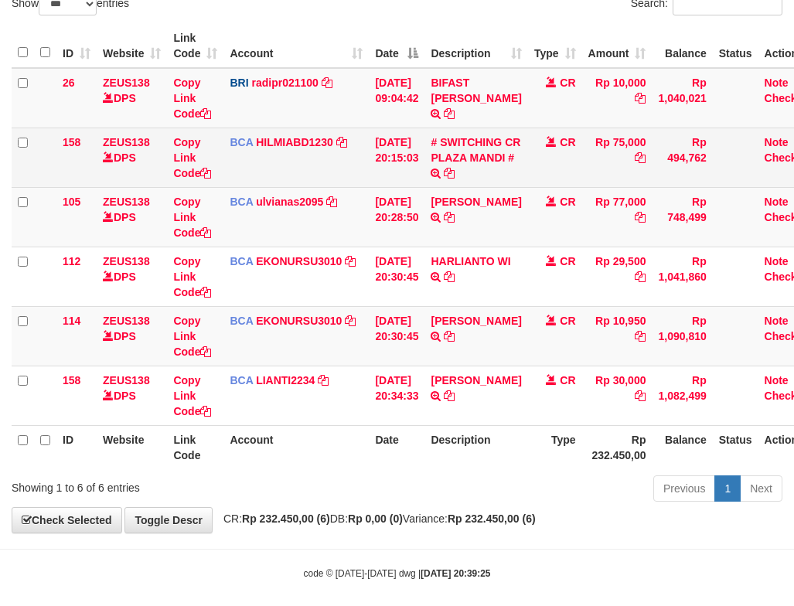
drag, startPoint x: 547, startPoint y: 168, endPoint x: 521, endPoint y: 172, distance: 25.9
click at [530, 172] on td "CR" at bounding box center [555, 158] width 54 height 60
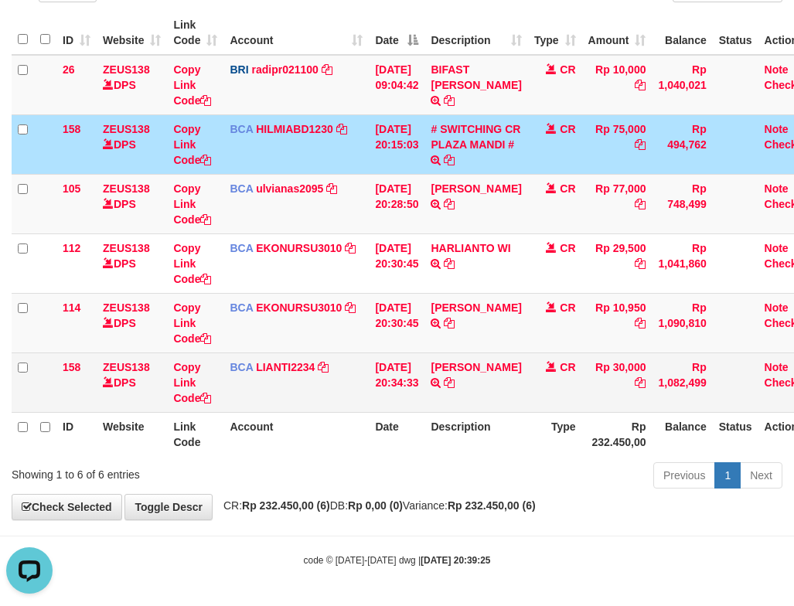
scroll to position [0, 0]
click at [455, 378] on icon at bounding box center [449, 382] width 11 height 11
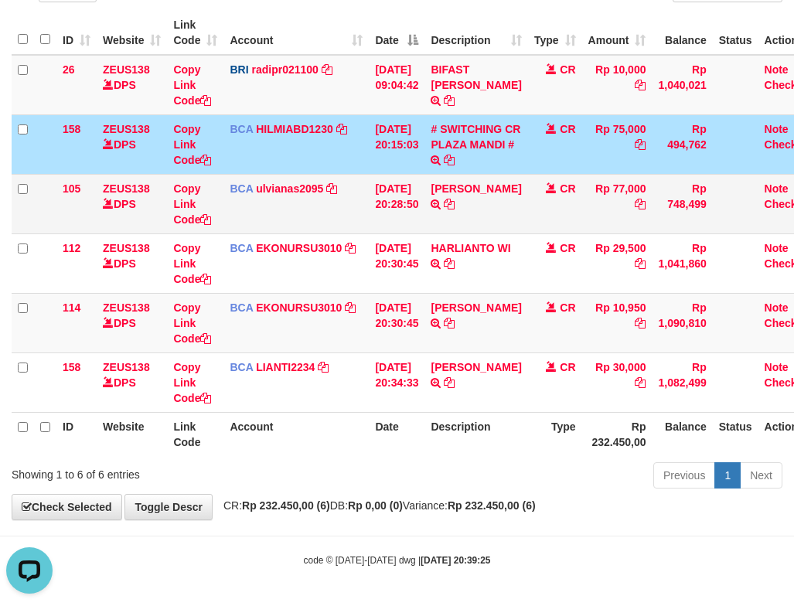
click at [349, 223] on td "BCA ulvianas2095 DPS ULVIANASARI mutasi_20250930_4139 | 105 mutasi_20250930_413…" at bounding box center [295, 204] width 145 height 60
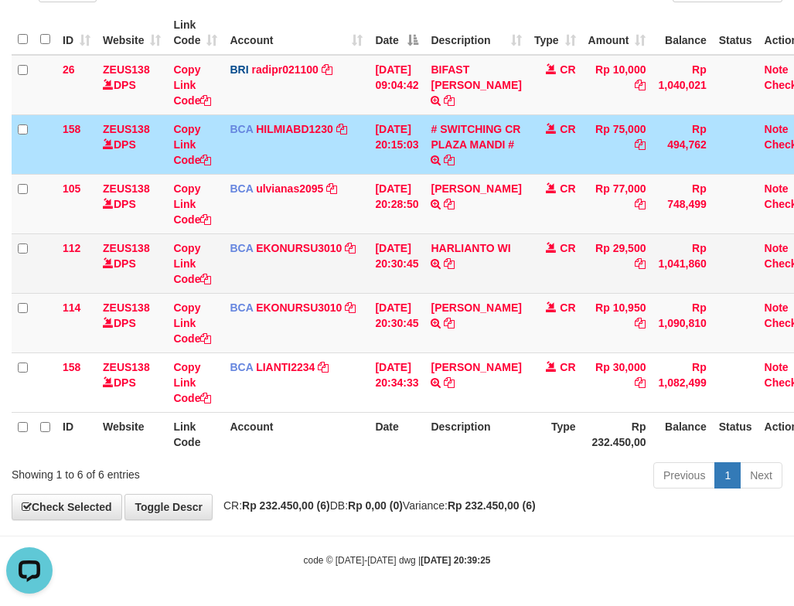
click at [232, 241] on td "BCA EKONURSU3010 DPS EKO NUR SUSILO mutasi_20250930_3353 | 112 mutasi_20250930_…" at bounding box center [295, 264] width 145 height 60
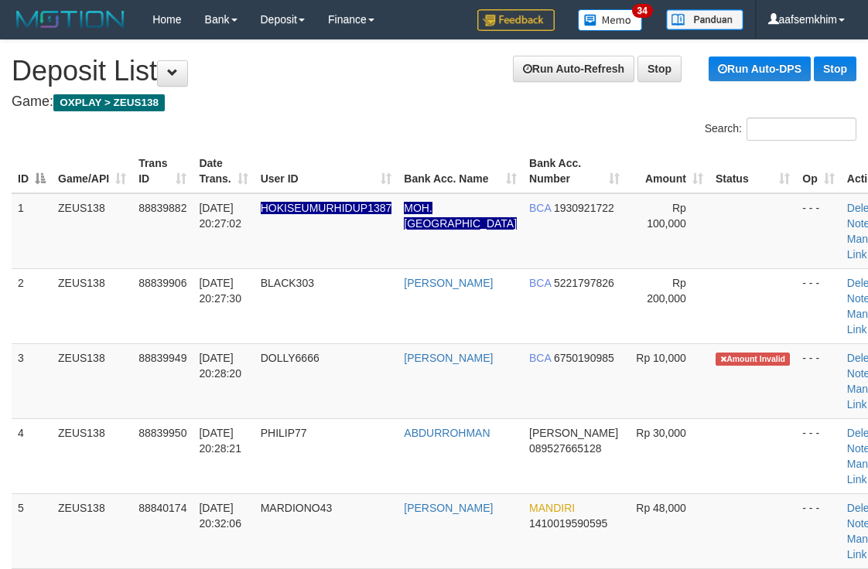
scroll to position [81, 0]
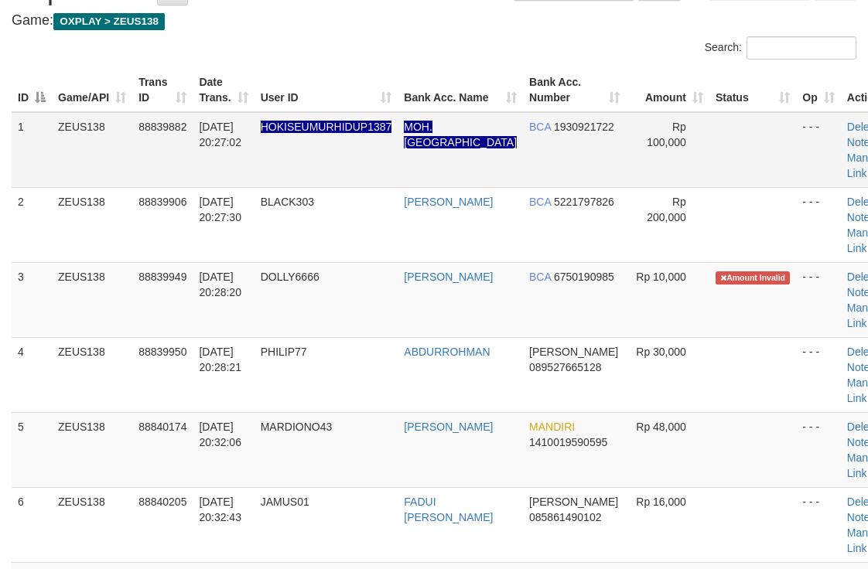
click at [590, 159] on td "BCA 1930921722" at bounding box center [574, 150] width 103 height 76
click at [427, 60] on div "Search:" at bounding box center [434, 49] width 868 height 27
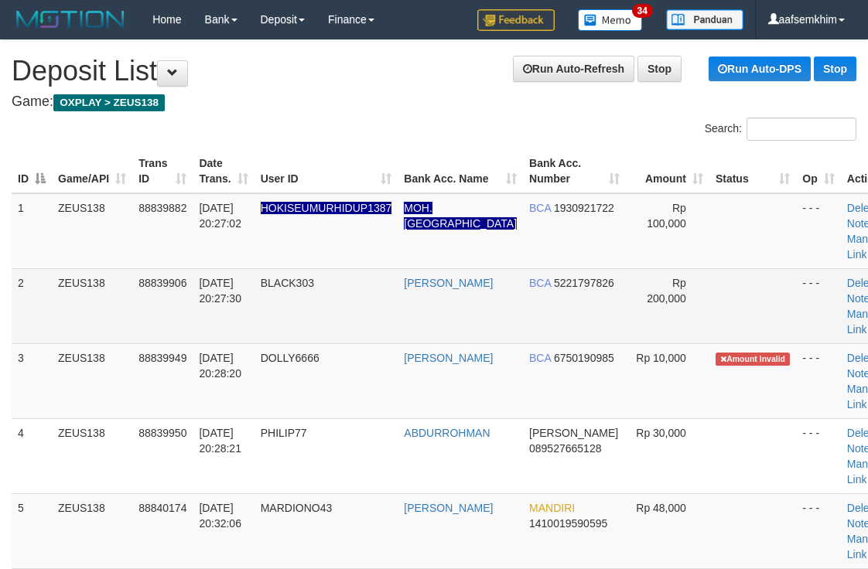
scroll to position [81, 0]
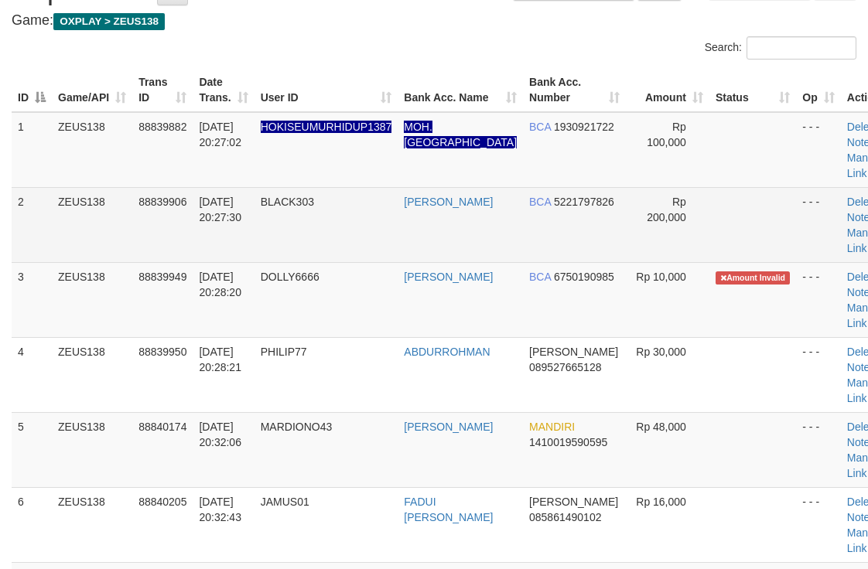
click at [512, 183] on tr "1 ZEUS138 88839882 [DATE] 20:27:02 HOKISEUMURHIDUP1387 MOH. [GEOGRAPHIC_DATA] B…" at bounding box center [457, 150] width 891 height 76
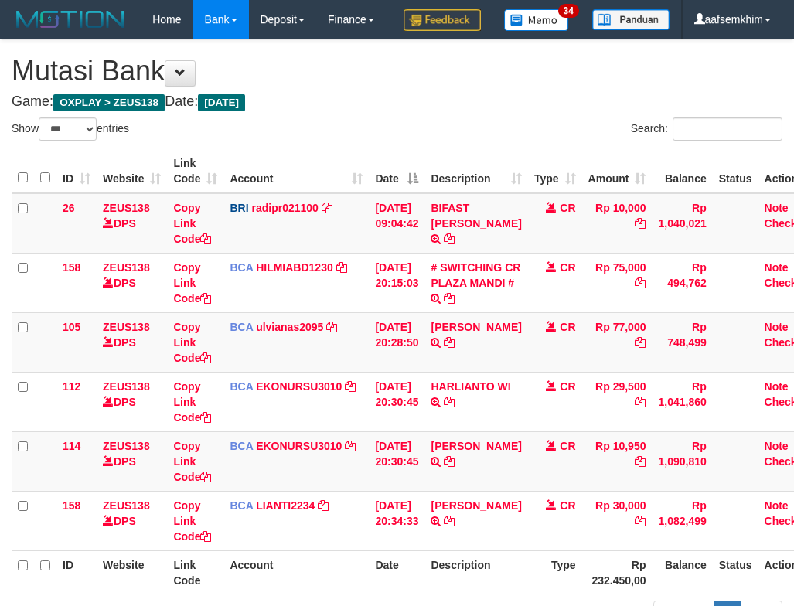
select select "***"
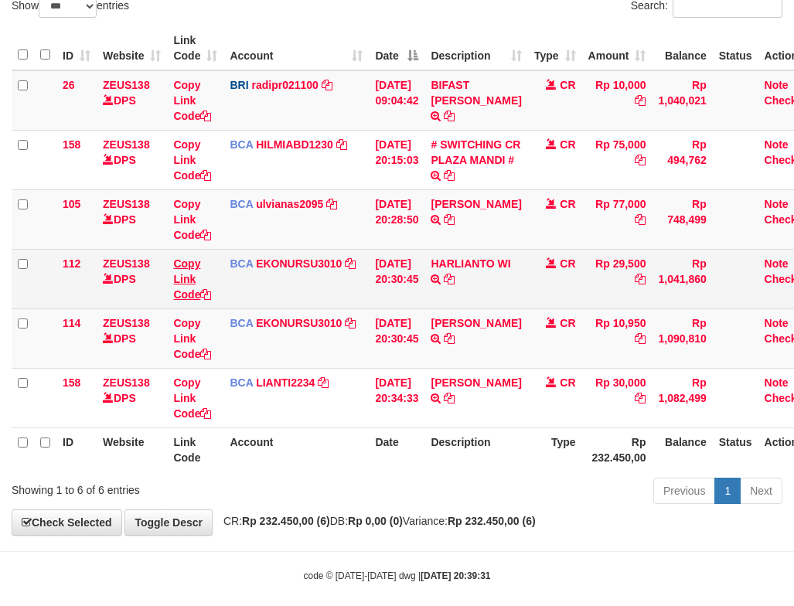
scroll to position [177, 0]
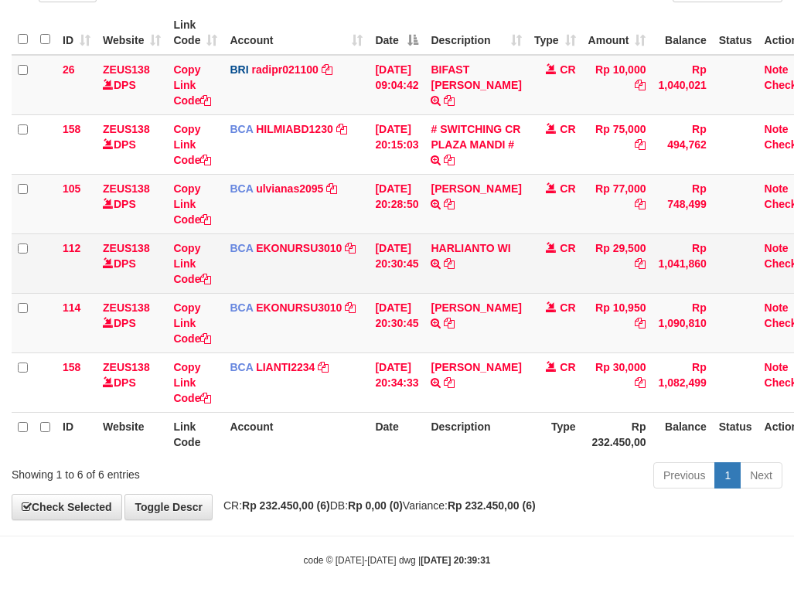
click at [237, 285] on td "BCA EKONURSU3010 DPS EKO NUR SUSILO mutasi_20250930_3353 | 112 mutasi_20250930_…" at bounding box center [295, 264] width 145 height 60
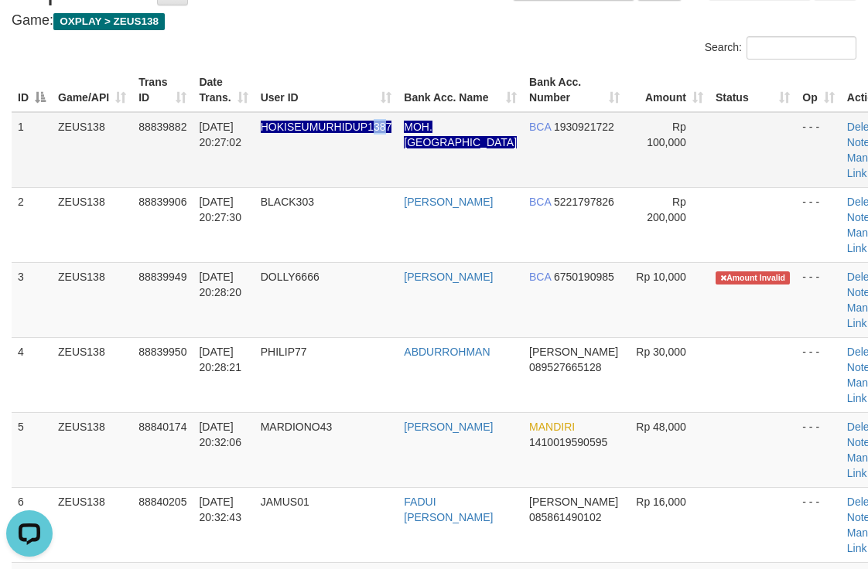
drag, startPoint x: 376, startPoint y: 152, endPoint x: 576, endPoint y: 126, distance: 201.9
click at [396, 145] on td "HOKISEUMURHIDUP1387" at bounding box center [326, 150] width 144 height 76
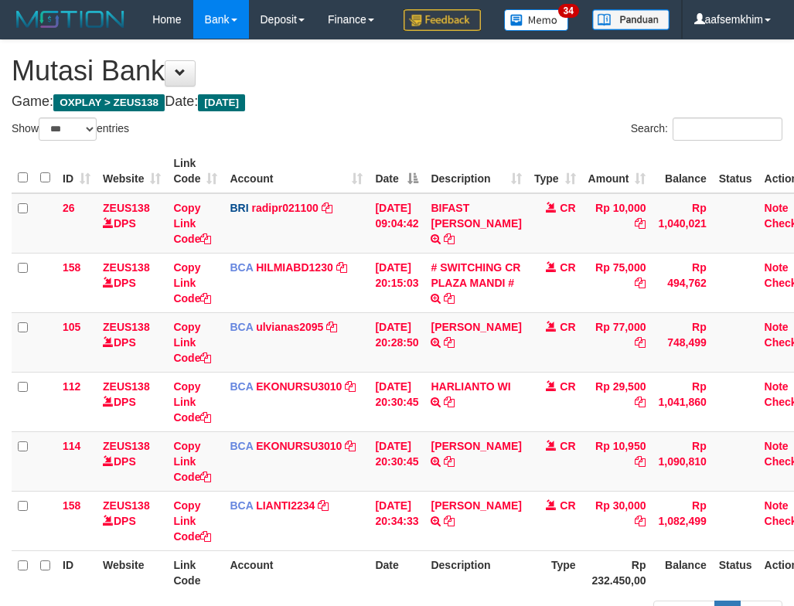
select select "***"
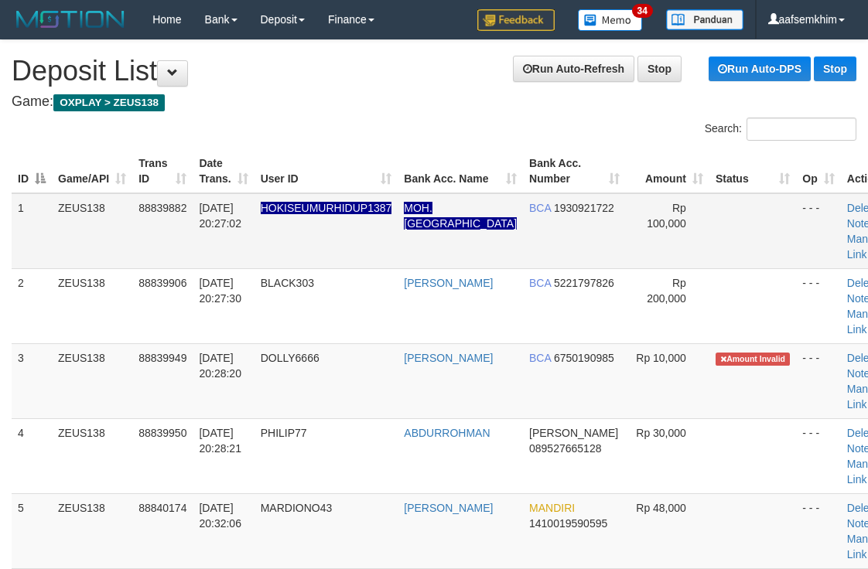
scroll to position [81, 0]
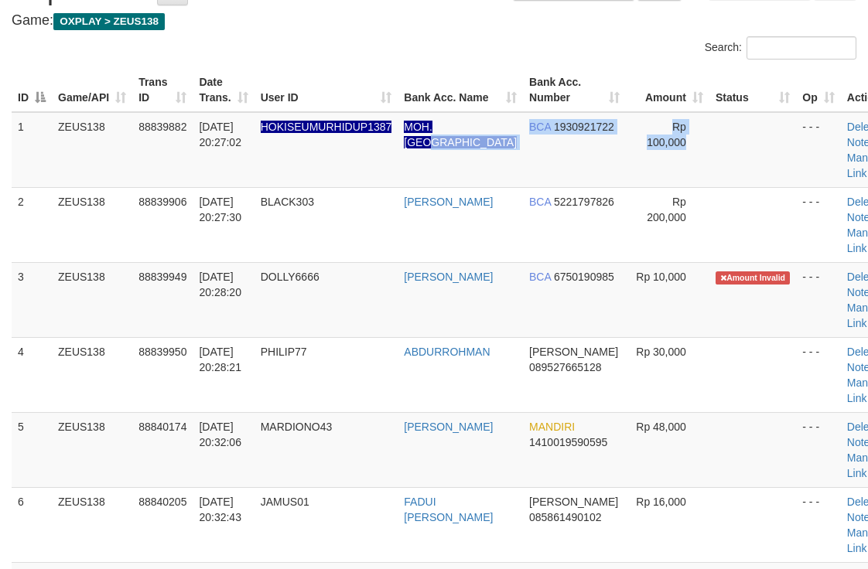
click at [745, 166] on tr "1 ZEUS138 88839882 30/09/2025 20:27:02 HOKISEUMURHIDUP1387 MOH. KHADAFI BCA 193…" at bounding box center [457, 150] width 891 height 76
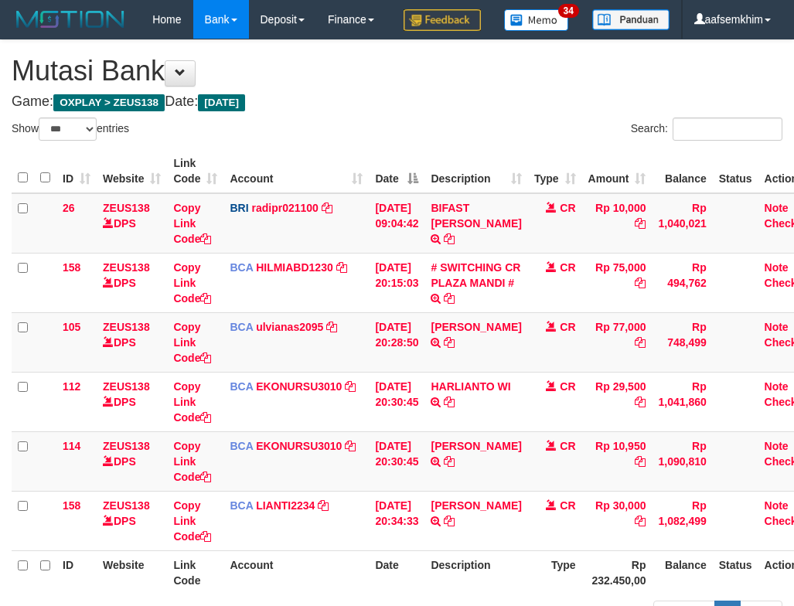
select select "***"
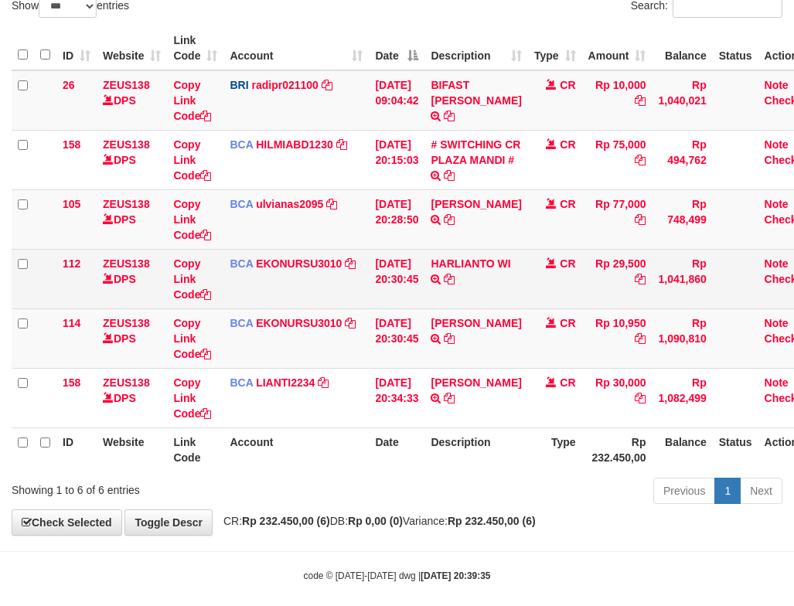
scroll to position [177, 0]
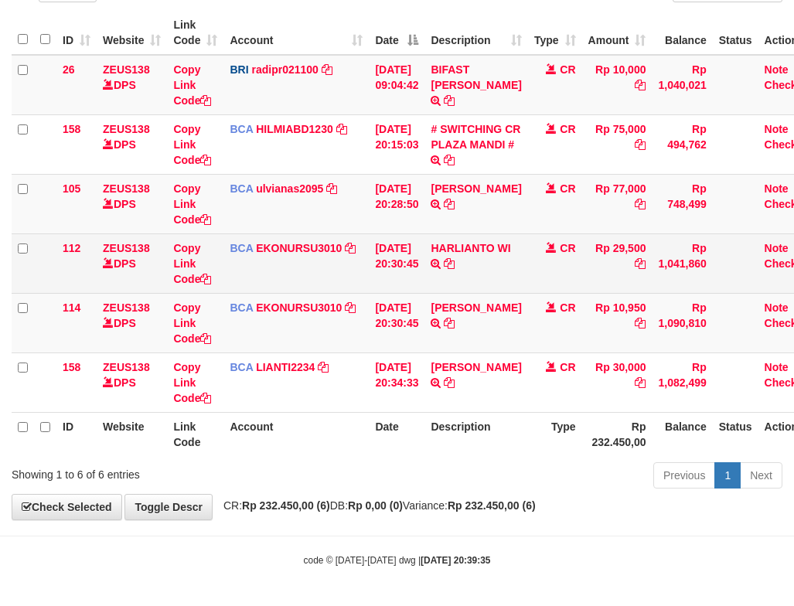
click at [148, 263] on td "ZEUS138 DPS" at bounding box center [132, 264] width 70 height 60
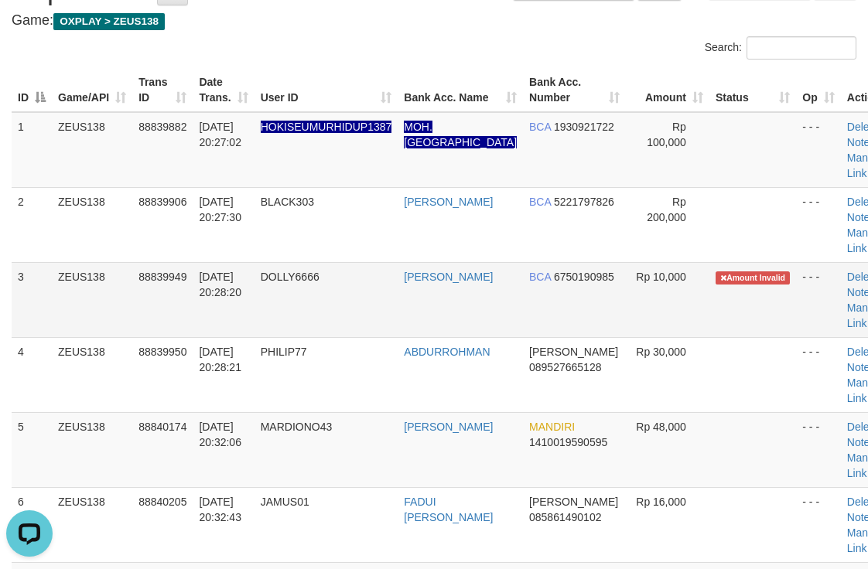
drag, startPoint x: 346, startPoint y: 360, endPoint x: 490, endPoint y: 329, distance: 147.3
click at [357, 342] on td "PHILIP77" at bounding box center [326, 374] width 144 height 75
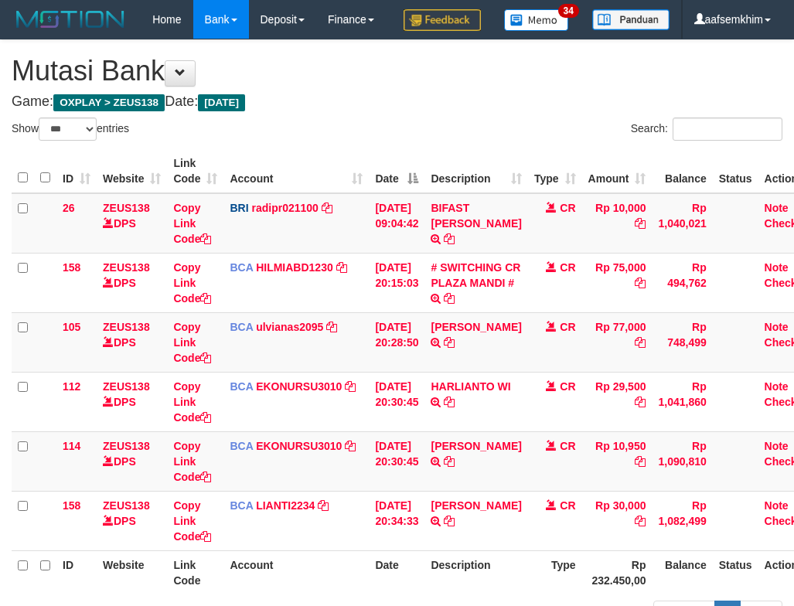
select select "***"
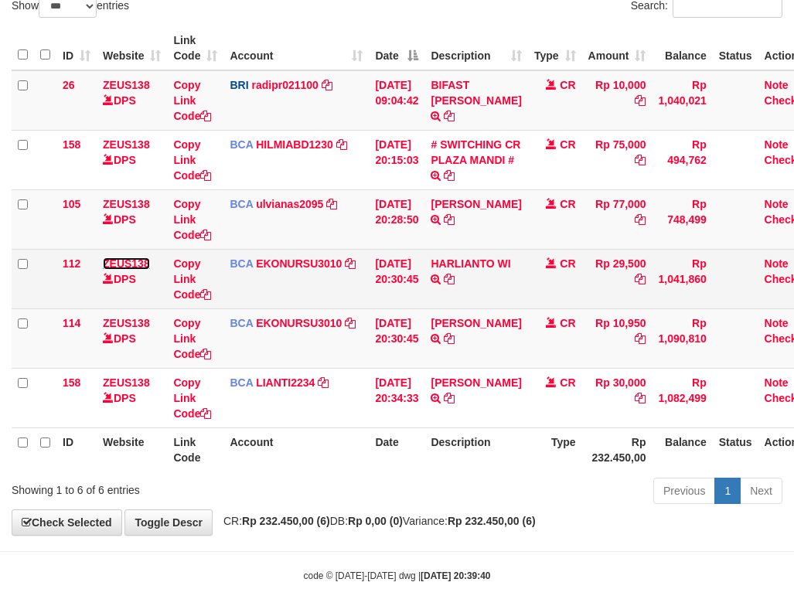
click at [108, 270] on link "ZEUS138" at bounding box center [126, 263] width 47 height 12
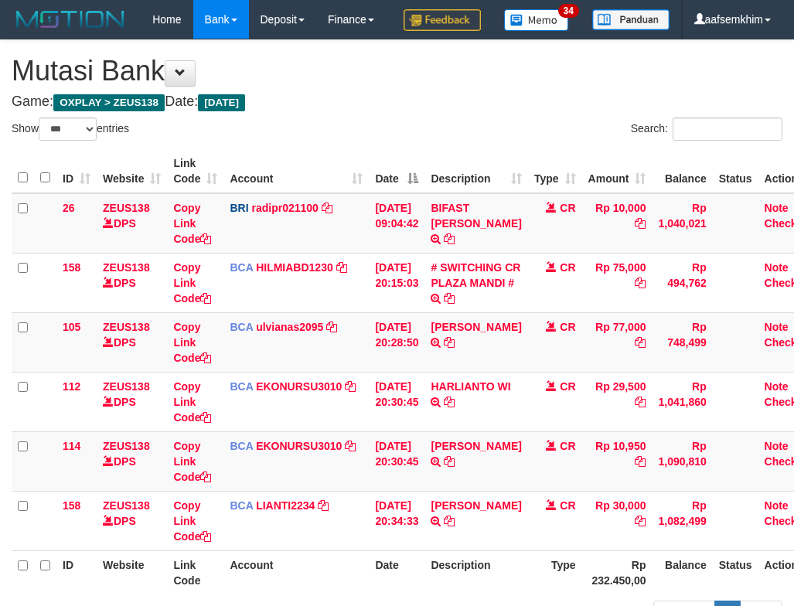
select select "***"
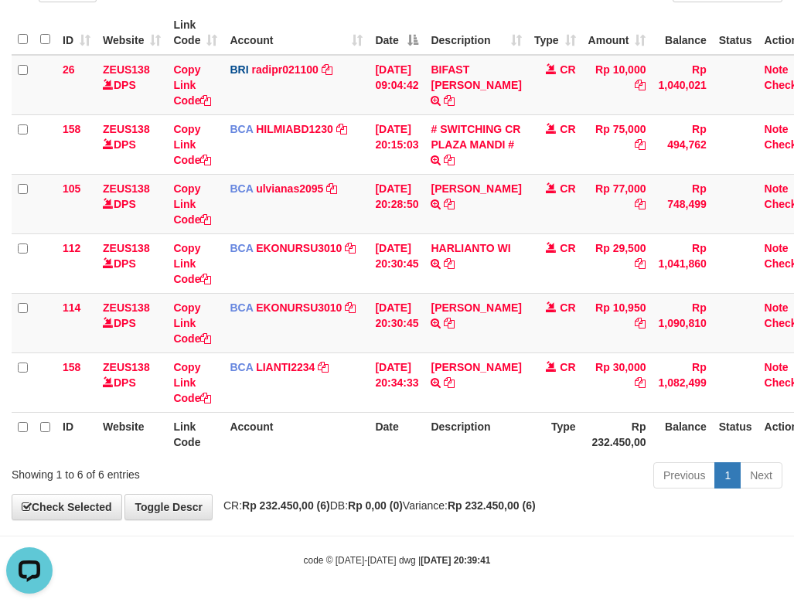
click at [11, 422] on div "ID Website Link Code Account Date Description Type Amount Balance Status Action…" at bounding box center [397, 233] width 794 height 455
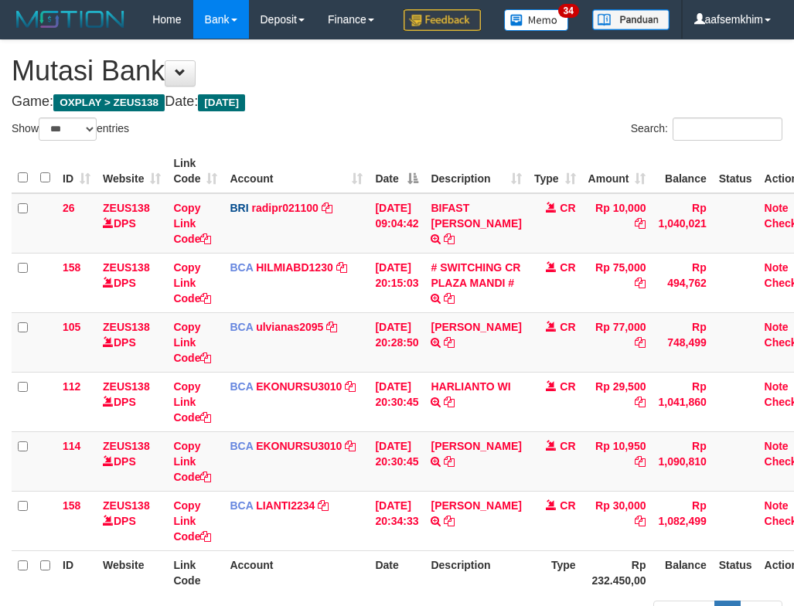
select select "***"
click at [268, 431] on td "BCA EKONURSU3010 DPS EKO NUR SUSILO mutasi_20250930_3353 | 114 mutasi_20250930_…" at bounding box center [295, 461] width 145 height 60
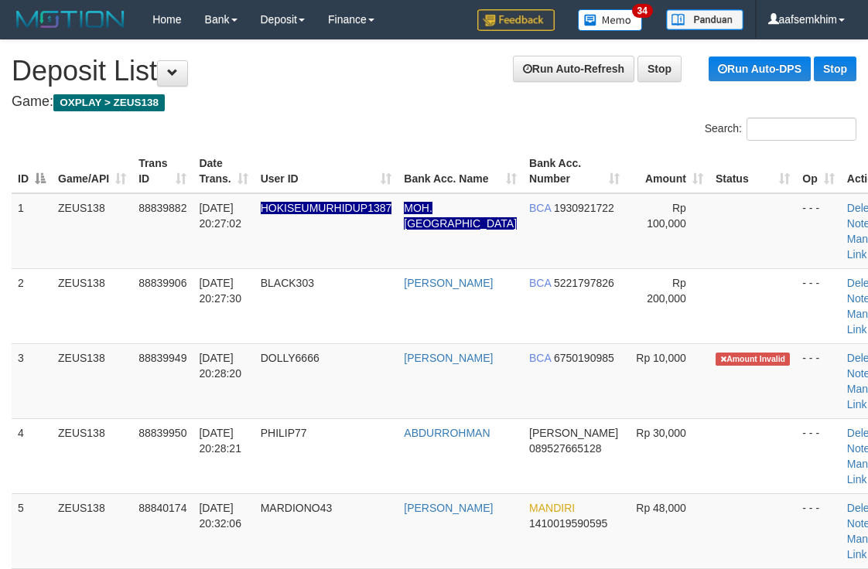
scroll to position [81, 0]
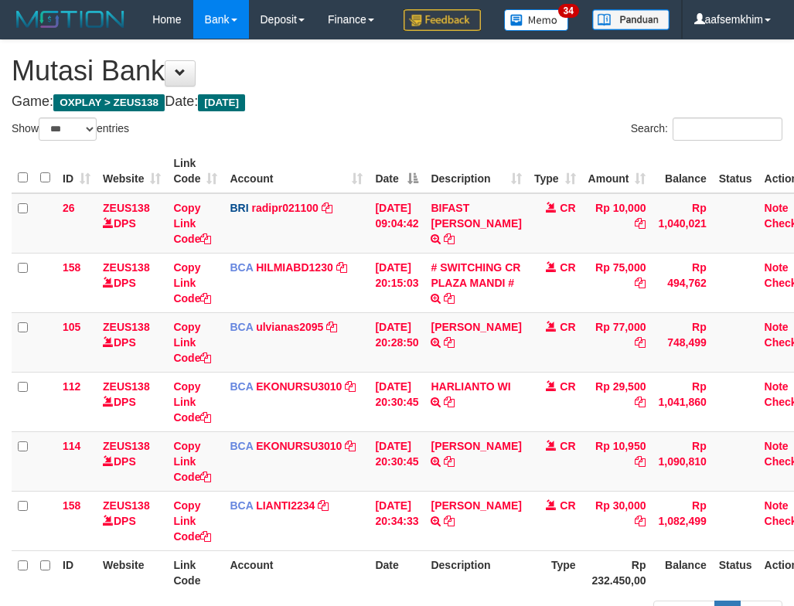
select select "***"
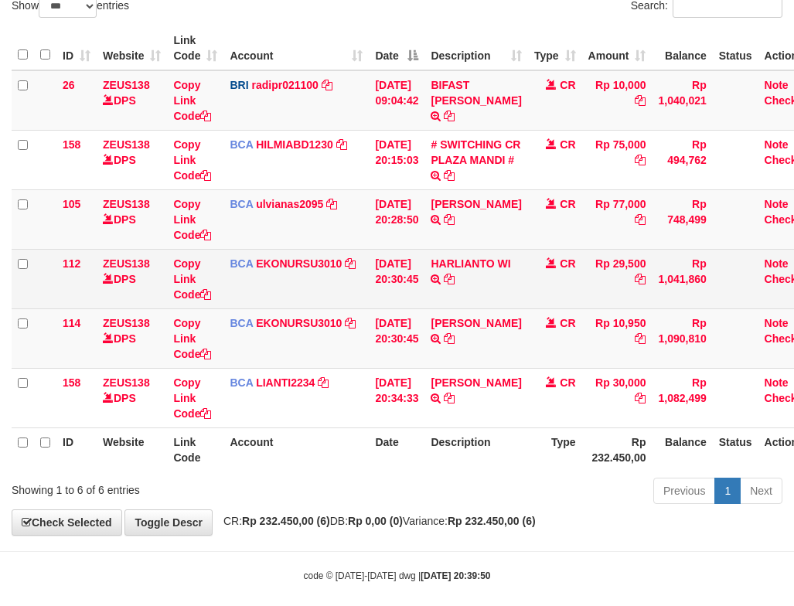
scroll to position [123, 0]
click at [327, 308] on td "BCA EKONURSU3010 DPS EKO NUR SUSILO mutasi_20250930_3353 | 112 mutasi_20250930_…" at bounding box center [295, 279] width 145 height 60
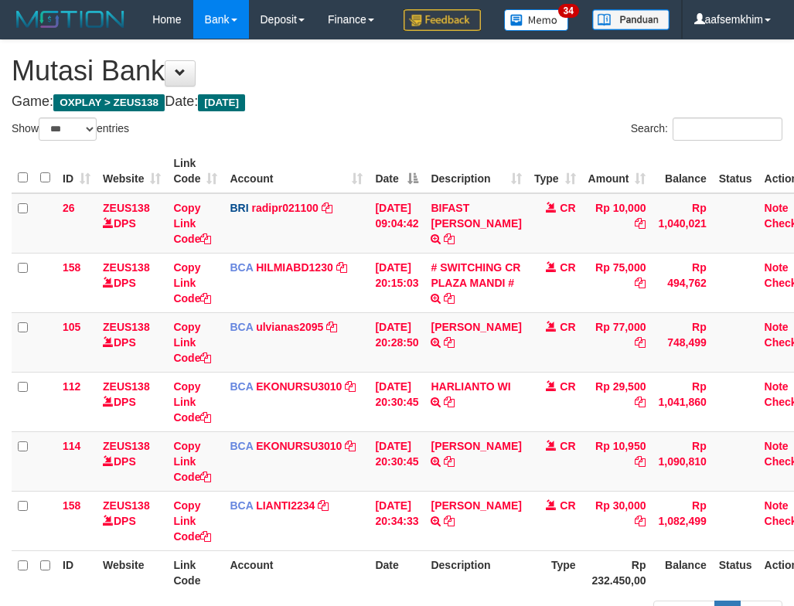
select select "***"
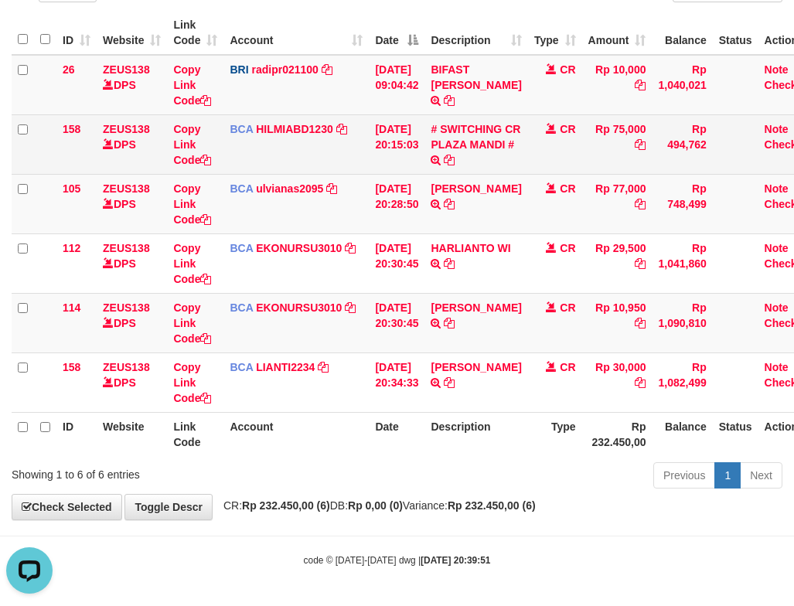
click at [379, 169] on td "30/09/2025 20:15:03" at bounding box center [397, 144] width 56 height 60
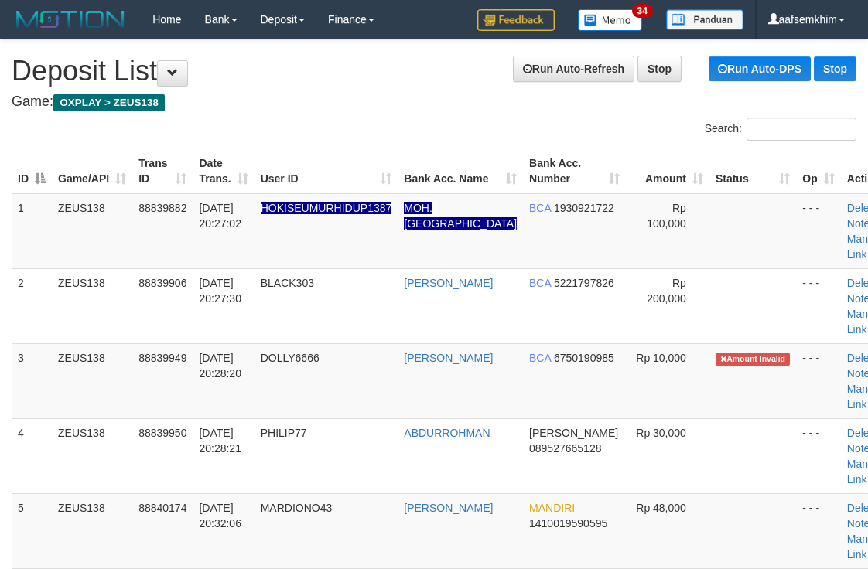
scroll to position [81, 0]
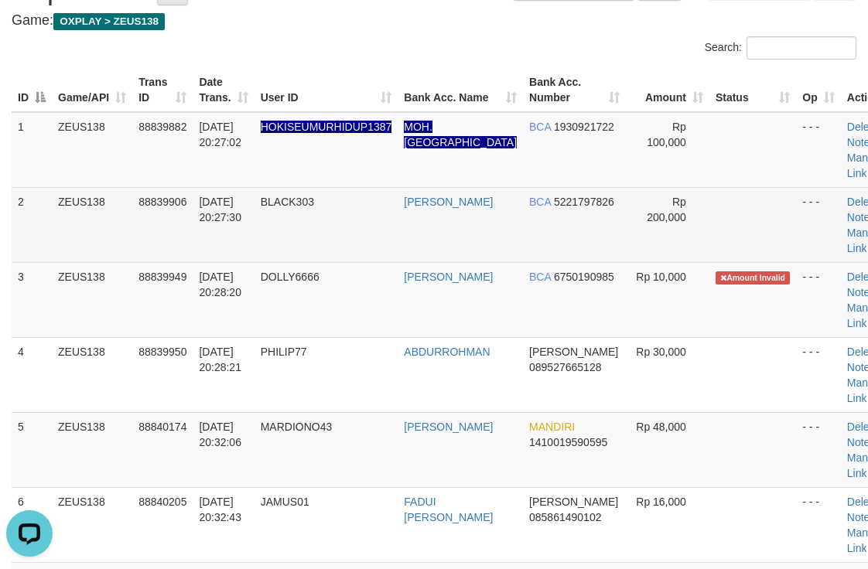
click at [480, 190] on td "[PERSON_NAME]" at bounding box center [459, 224] width 125 height 75
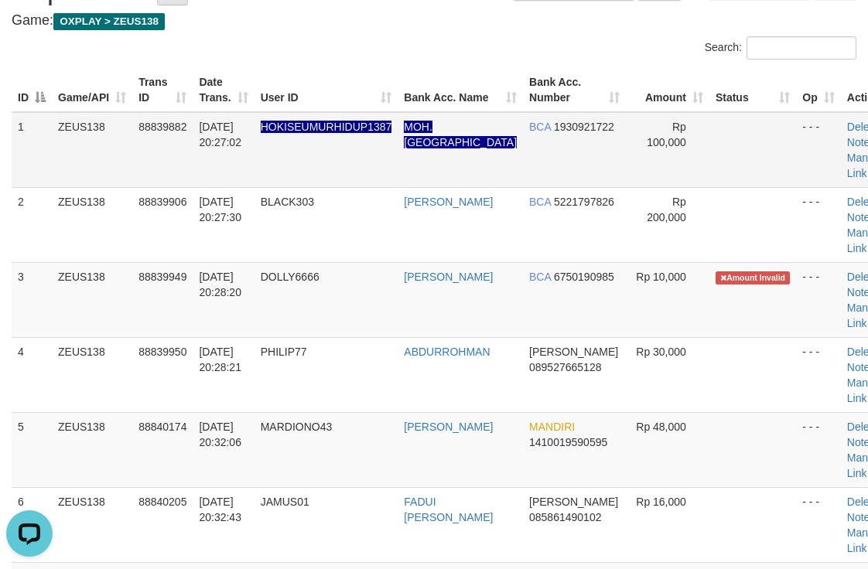
click at [442, 146] on td "MOH. [GEOGRAPHIC_DATA]" at bounding box center [459, 150] width 125 height 76
click at [472, 56] on div "Search:" at bounding box center [650, 49] width 411 height 27
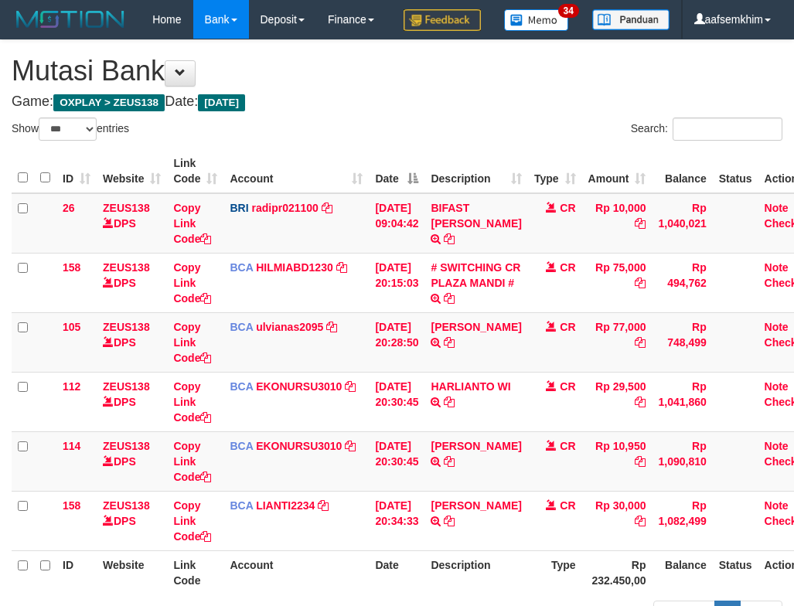
select select "***"
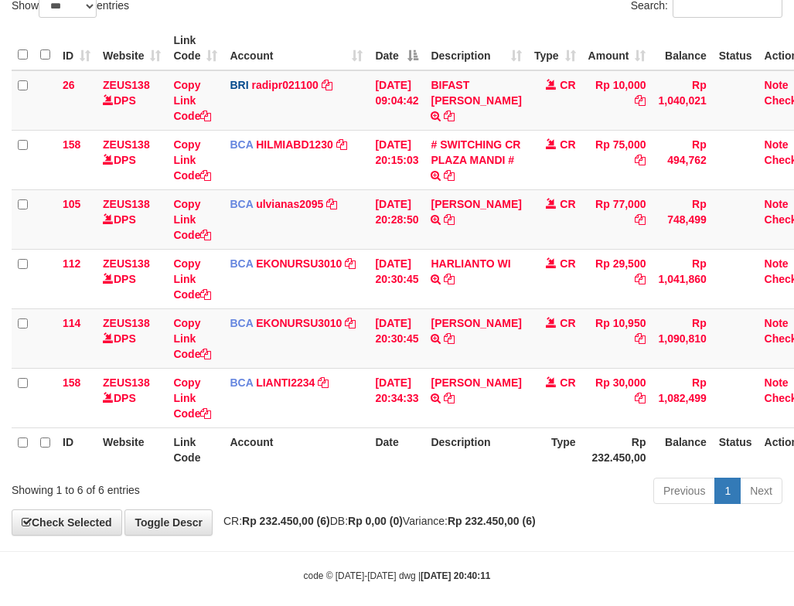
scroll to position [177, 0]
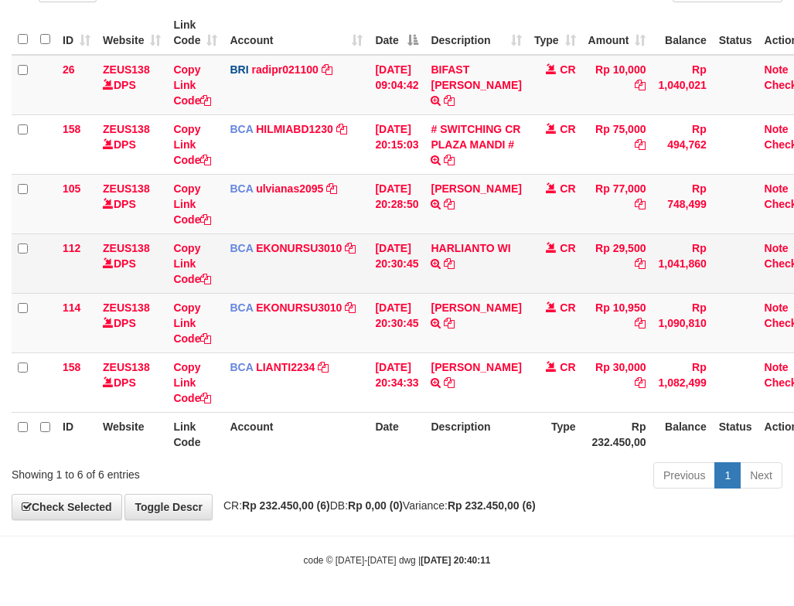
click at [376, 242] on td "30/09/2025 20:30:45" at bounding box center [397, 264] width 56 height 60
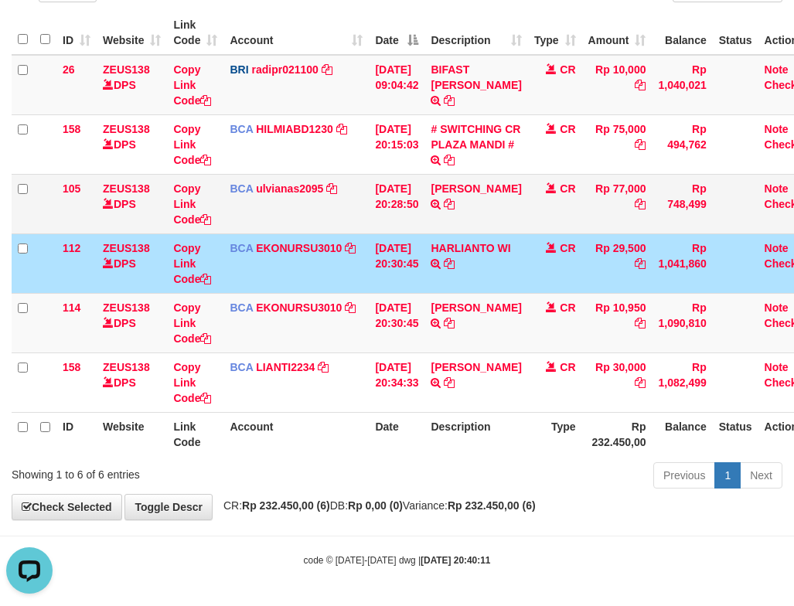
scroll to position [0, 0]
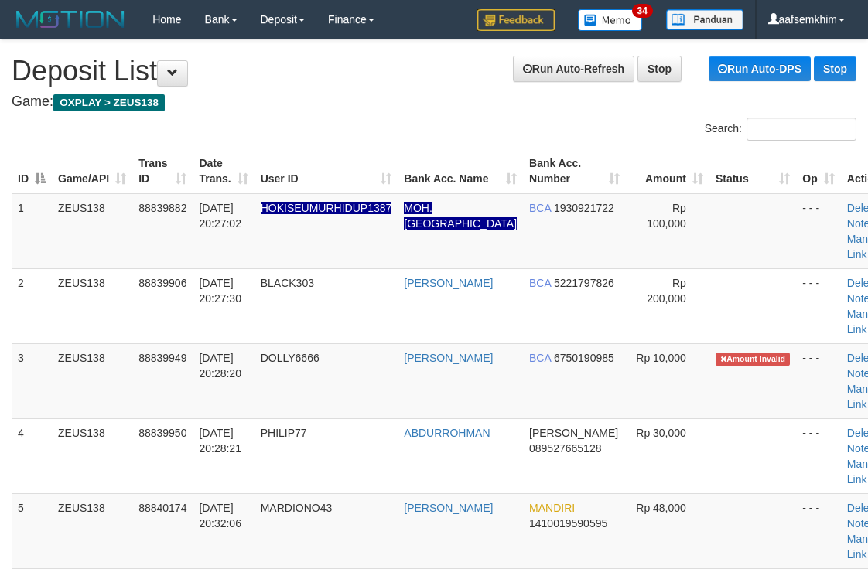
scroll to position [81, 0]
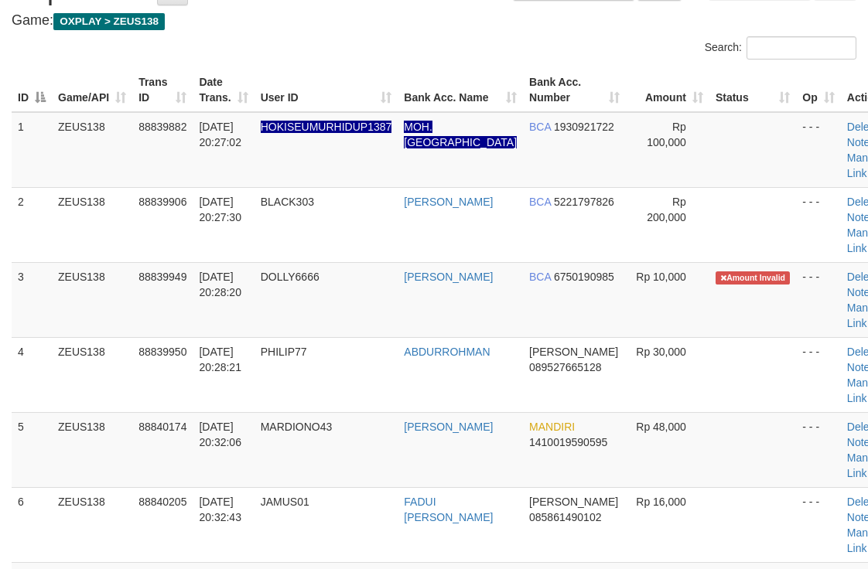
click at [431, 57] on div "Search:" at bounding box center [434, 49] width 868 height 27
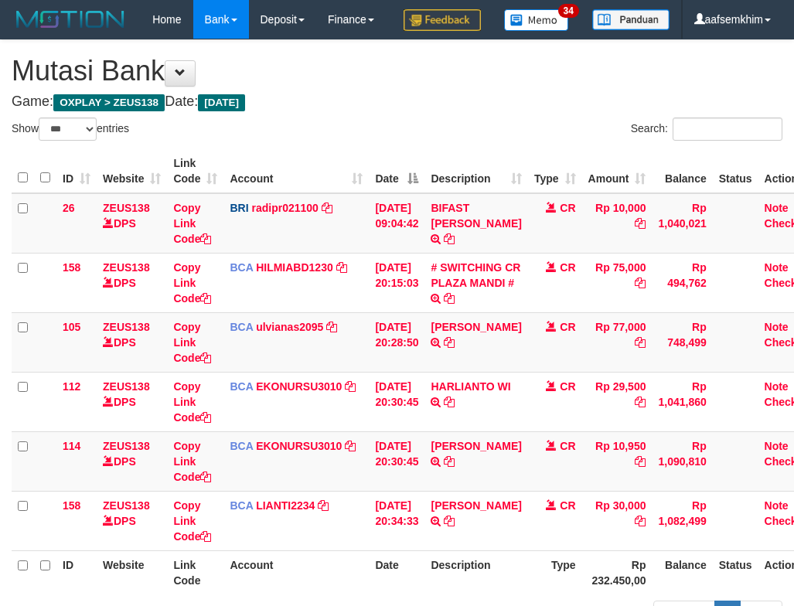
select select "***"
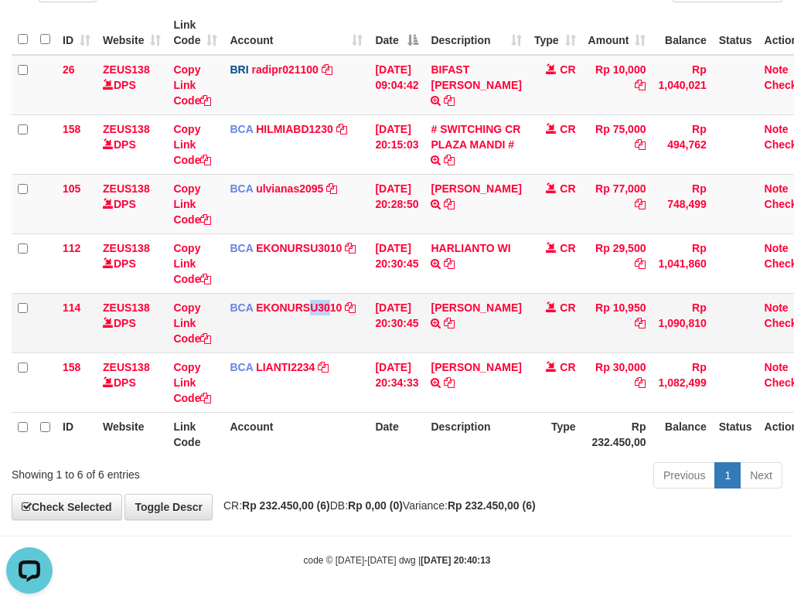
drag, startPoint x: 309, startPoint y: 323, endPoint x: 329, endPoint y: 332, distance: 21.8
click at [329, 332] on td "BCA EKONURSU3010 DPS EKO NUR SUSILO mutasi_20250930_3353 | 114 mutasi_20250930_…" at bounding box center [295, 323] width 145 height 60
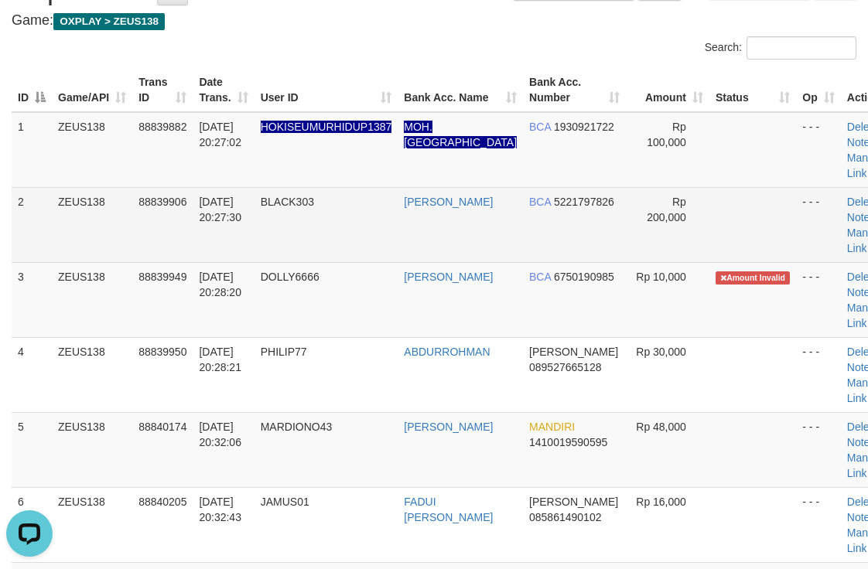
drag, startPoint x: 356, startPoint y: 257, endPoint x: 382, endPoint y: 254, distance: 26.6
click at [382, 254] on td "BLACK303" at bounding box center [326, 224] width 144 height 75
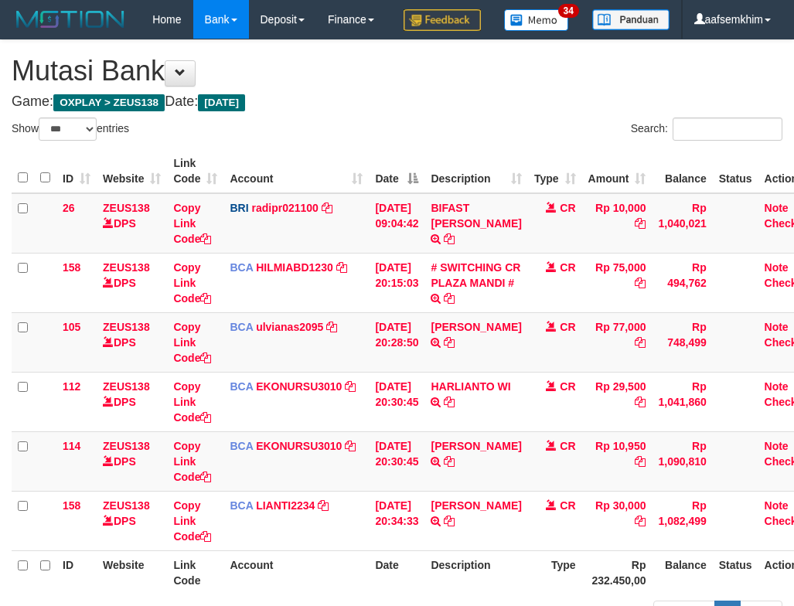
select select "***"
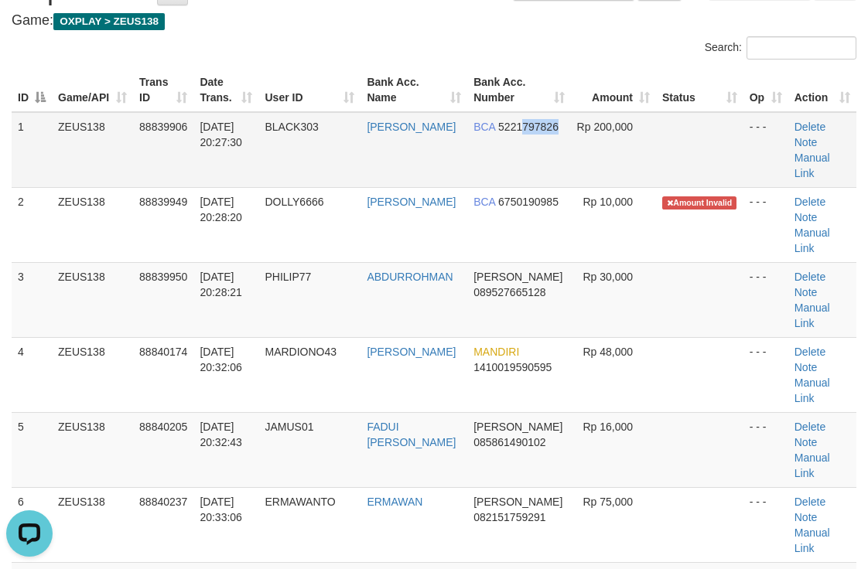
drag, startPoint x: 523, startPoint y: 165, endPoint x: 516, endPoint y: 148, distance: 18.0
click at [516, 154] on td "BCA 5221797826" at bounding box center [518, 150] width 103 height 76
drag, startPoint x: 439, startPoint y: 100, endPoint x: 520, endPoint y: 94, distance: 81.4
click at [438, 95] on th "Bank Acc. Name" at bounding box center [413, 90] width 107 height 44
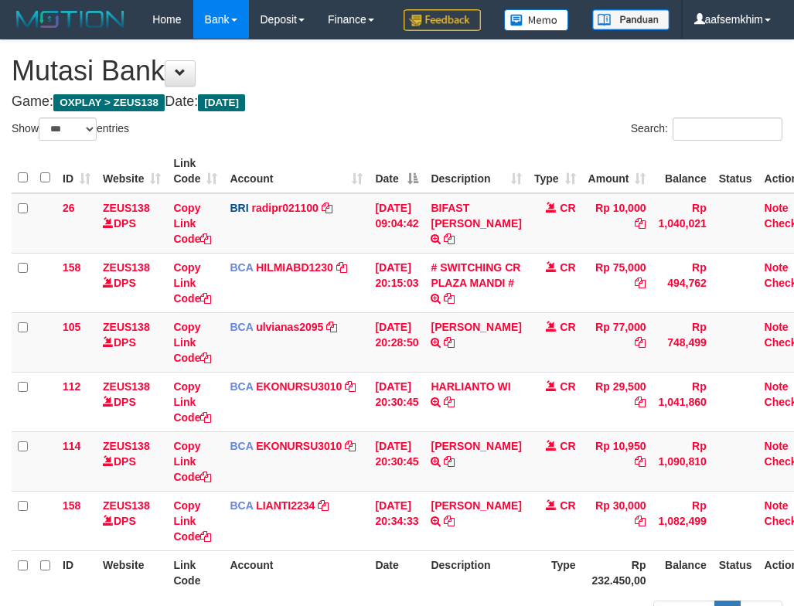
select select "***"
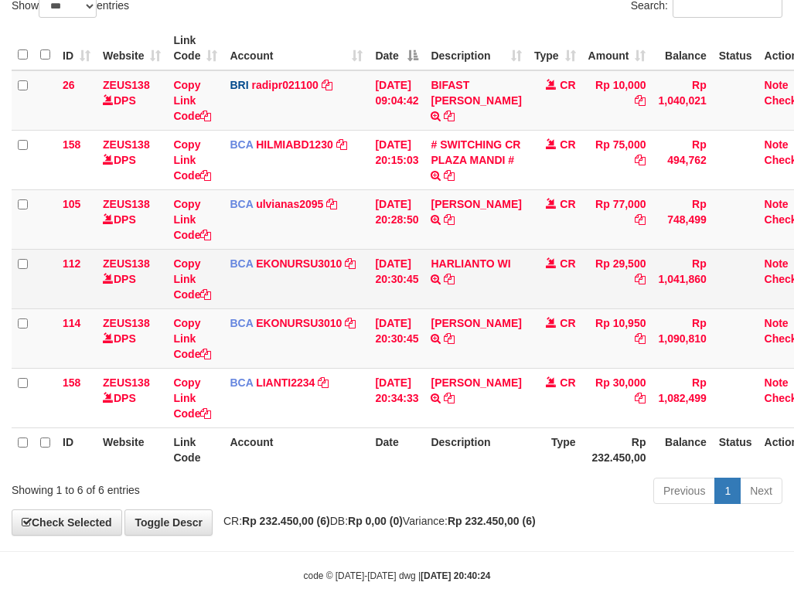
scroll to position [177, 0]
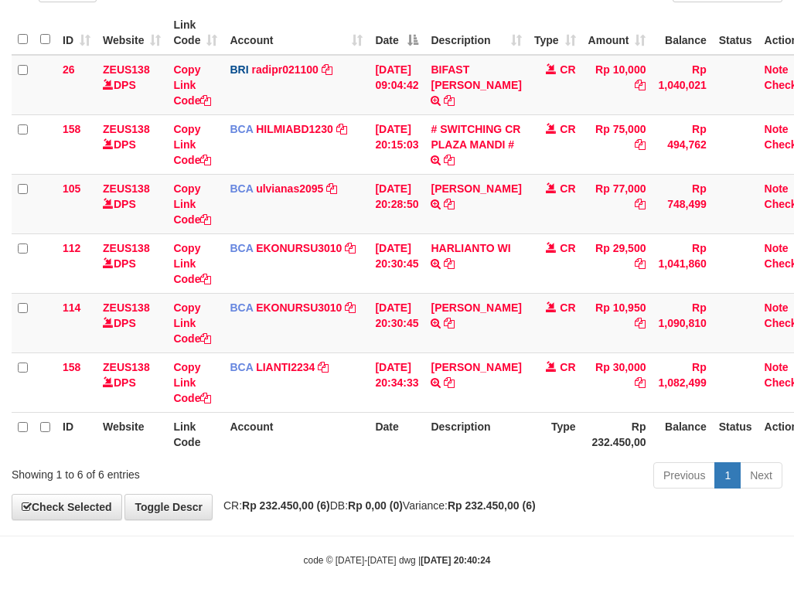
drag, startPoint x: 455, startPoint y: 265, endPoint x: 5, endPoint y: 52, distance: 498.0
click at [415, 261] on tr "112 ZEUS138 DPS Copy Link Code BCA EKONURSU3010 DPS EKO NUR SUSILO mutasi_20250…" at bounding box center [417, 264] width 810 height 60
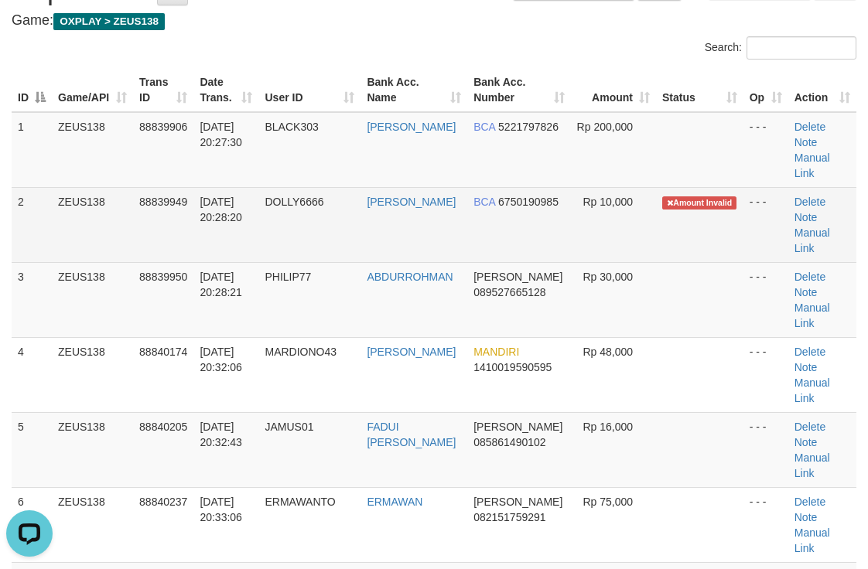
drag, startPoint x: 227, startPoint y: 191, endPoint x: 237, endPoint y: 191, distance: 9.3
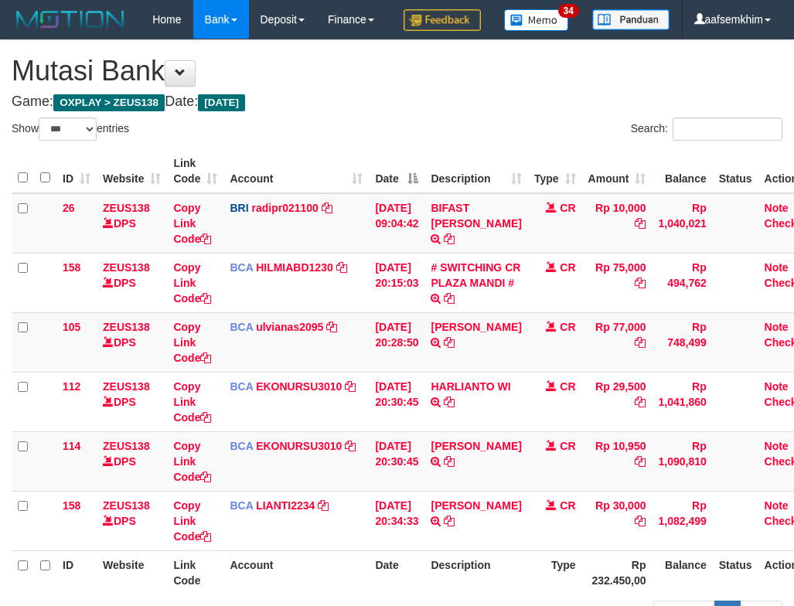
select select "***"
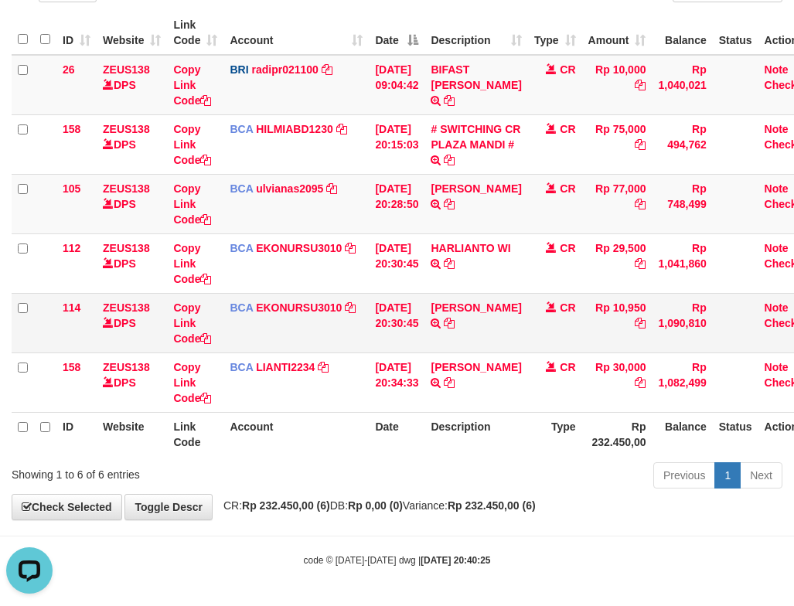
drag, startPoint x: 366, startPoint y: 346, endPoint x: 322, endPoint y: 321, distance: 50.3
click at [368, 345] on td "BCA EKONURSU3010 DPS EKO NUR SUSILO mutasi_20250930_3353 | 114 mutasi_20250930_…" at bounding box center [295, 323] width 145 height 60
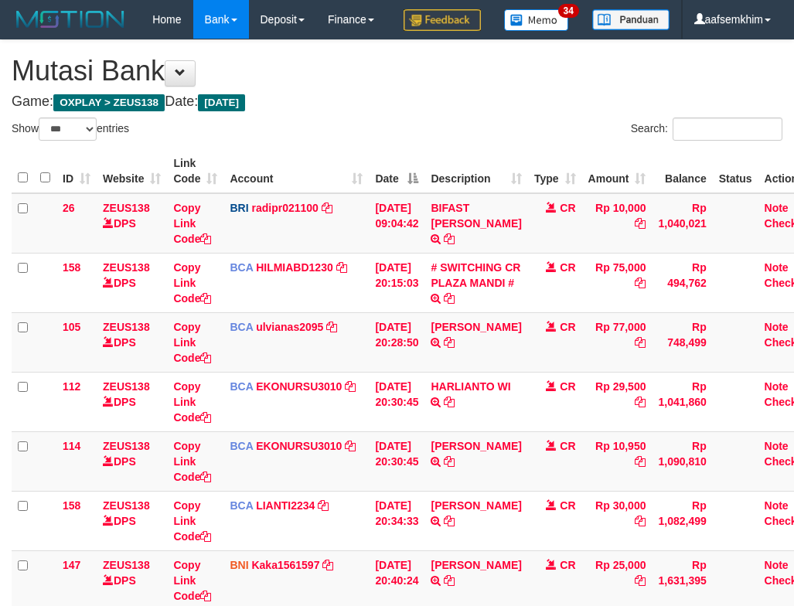
select select "***"
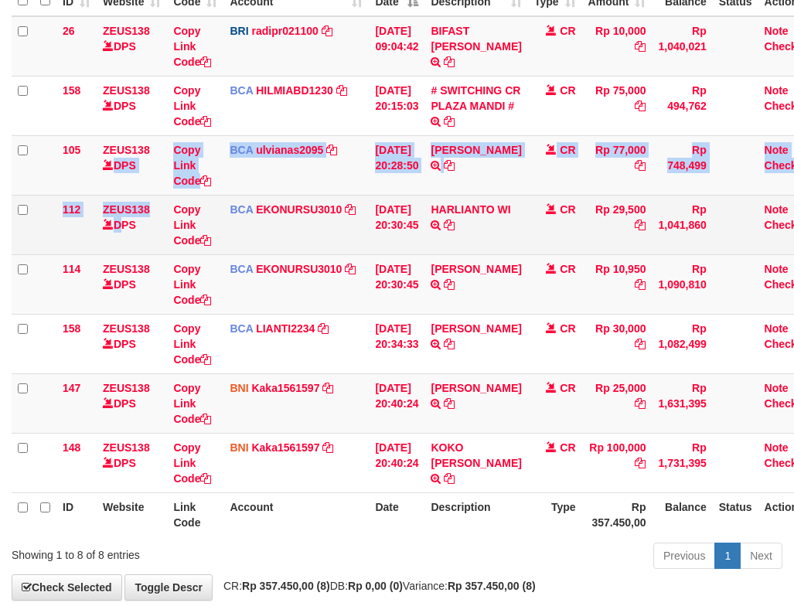
drag, startPoint x: 0, startPoint y: 0, endPoint x: 120, endPoint y: 286, distance: 310.2
click at [120, 285] on tbody "26 ZEUS138 DPS Copy Link Code BRI radipr021100 DPS REYNALDI ADI PRATAMA mutasi_…" at bounding box center [417, 254] width 810 height 477
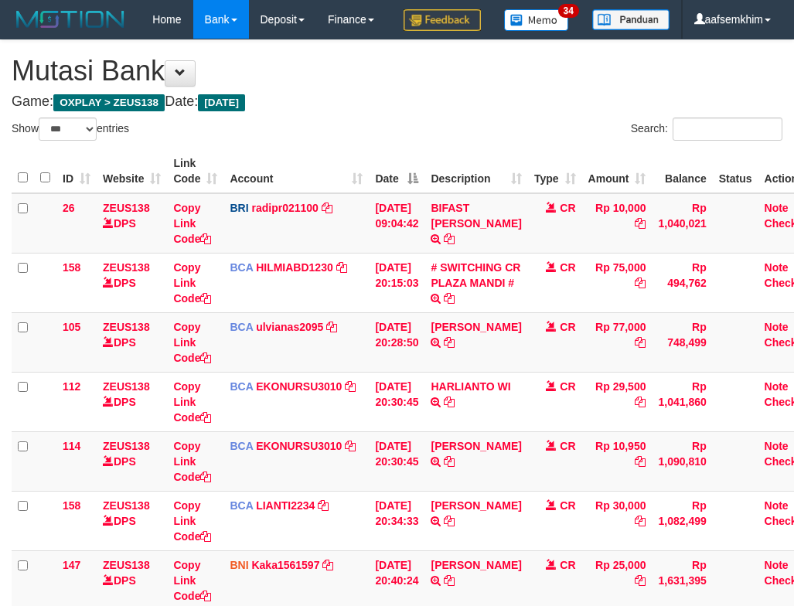
select select "***"
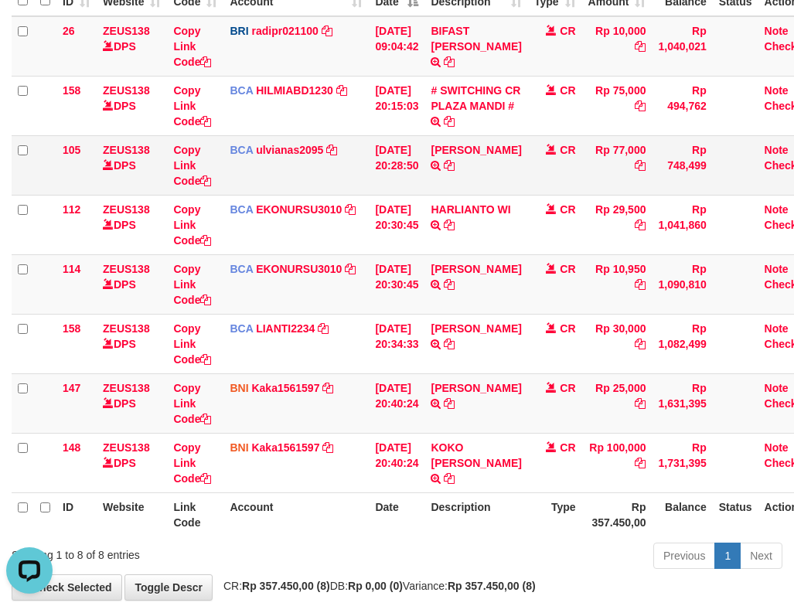
click at [152, 195] on td "ZEUS138 DPS" at bounding box center [132, 165] width 70 height 60
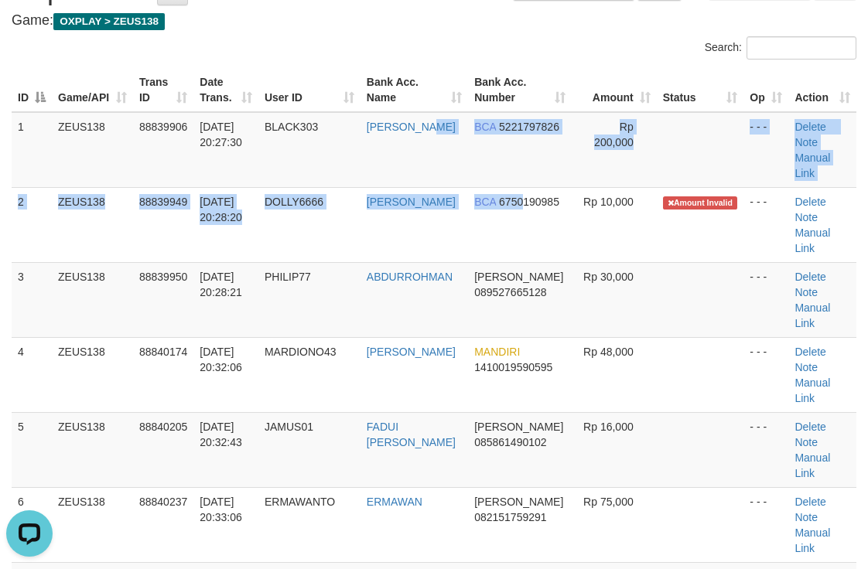
drag, startPoint x: 469, startPoint y: 189, endPoint x: 878, endPoint y: 228, distance: 411.6
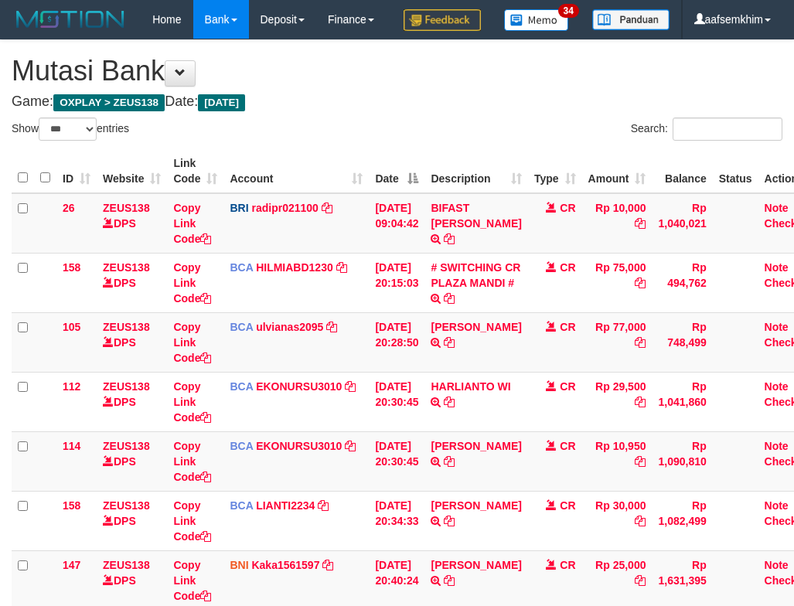
select select "***"
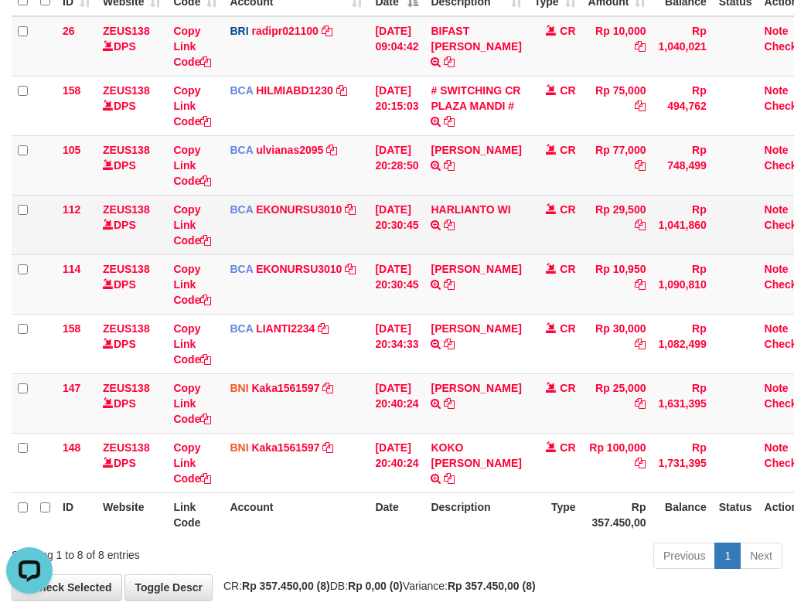
click at [383, 240] on td "[DATE] 20:30:45" at bounding box center [397, 225] width 56 height 60
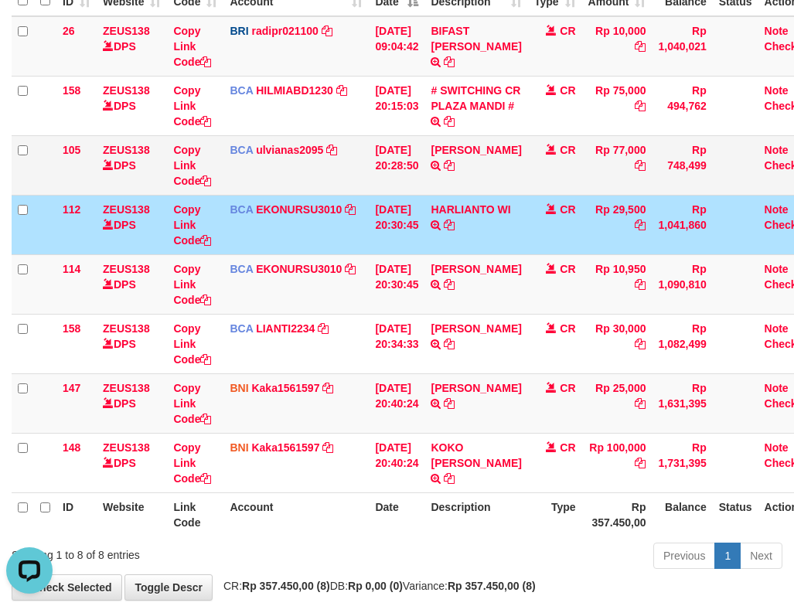
click at [359, 189] on td "BCA ulvianas2095 DPS ULVIANASARI mutasi_20250930_4139 | 105 mutasi_20250930_413…" at bounding box center [295, 165] width 145 height 60
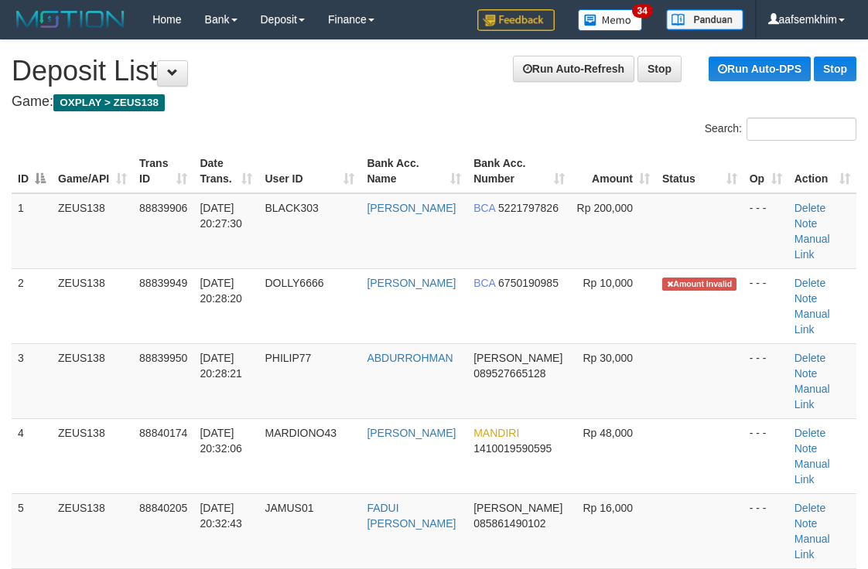
scroll to position [81, 0]
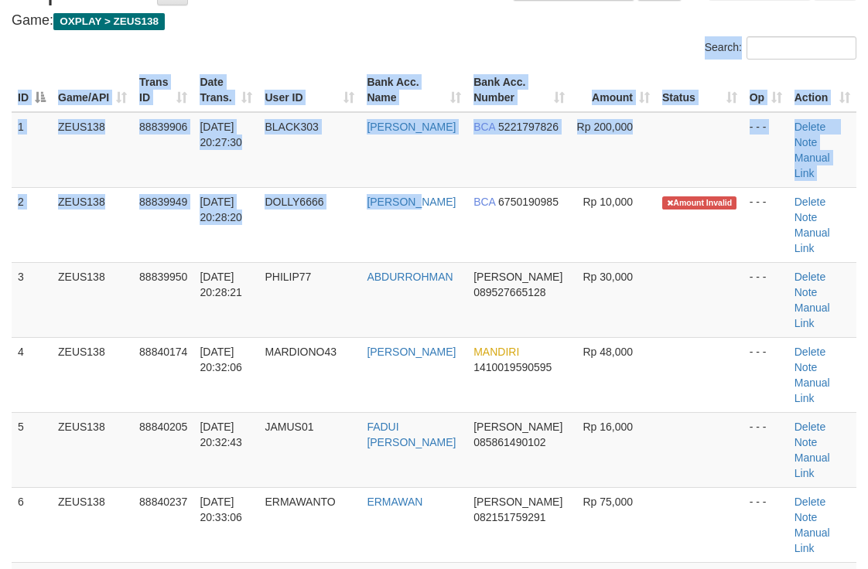
click at [370, 104] on th "Bank Acc. Name" at bounding box center [413, 90] width 107 height 44
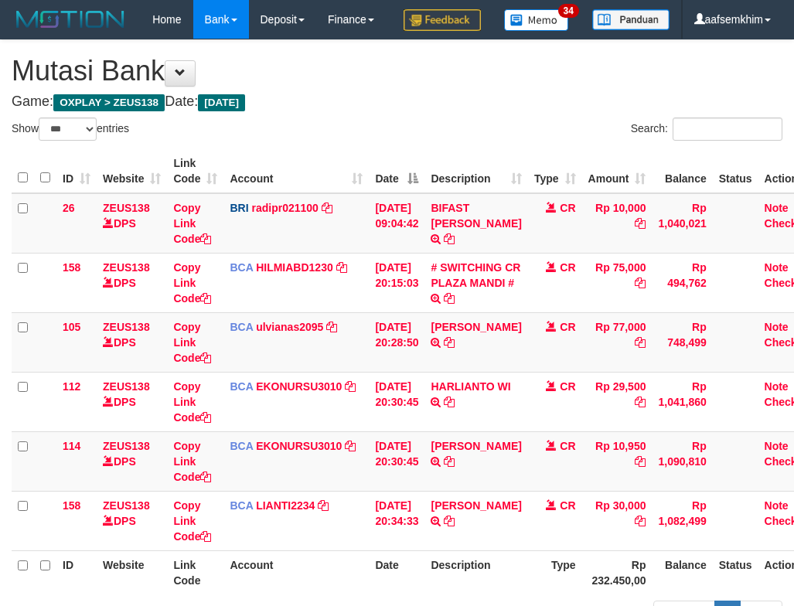
select select "***"
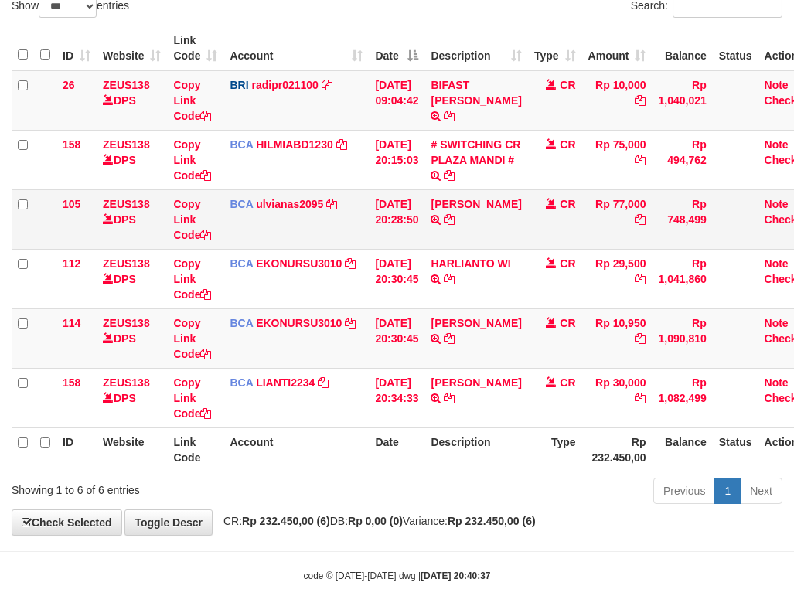
scroll to position [177, 0]
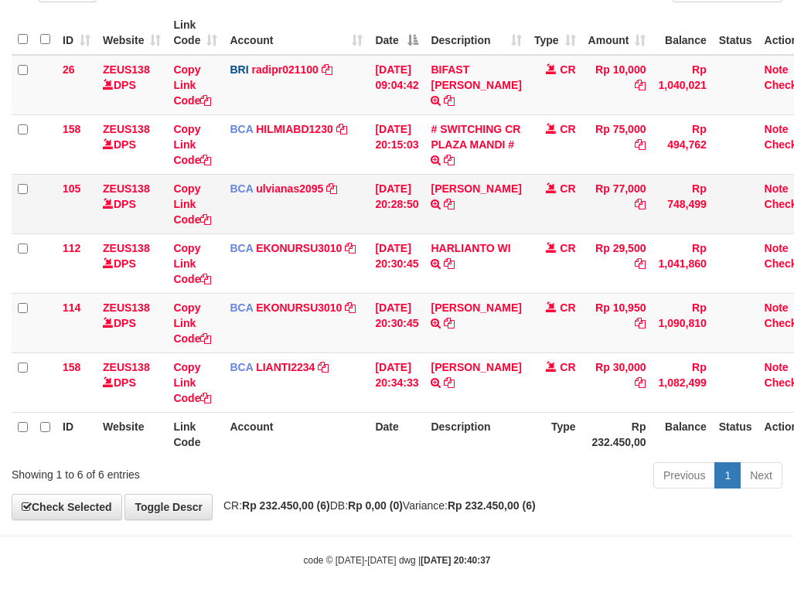
click at [438, 194] on td "BAKHTIAR EFENDI TRSF E-BANKING CR 3009/FTSCY/WS95031 77000.00BAKHTIAR EFENDI" at bounding box center [475, 204] width 103 height 60
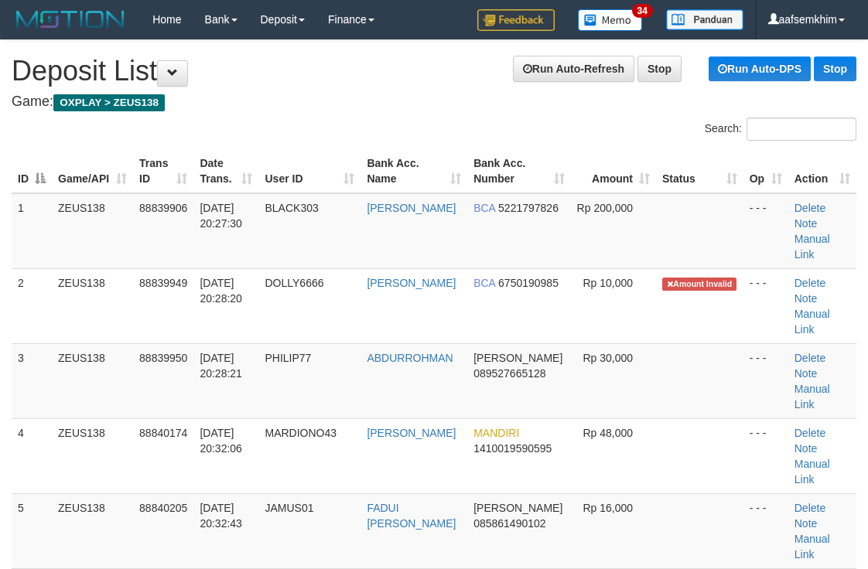
scroll to position [81, 0]
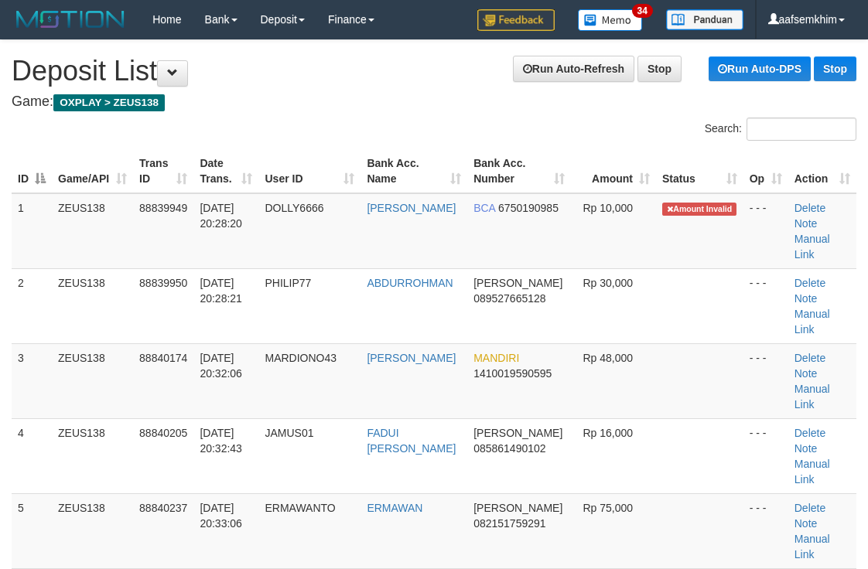
scroll to position [81, 0]
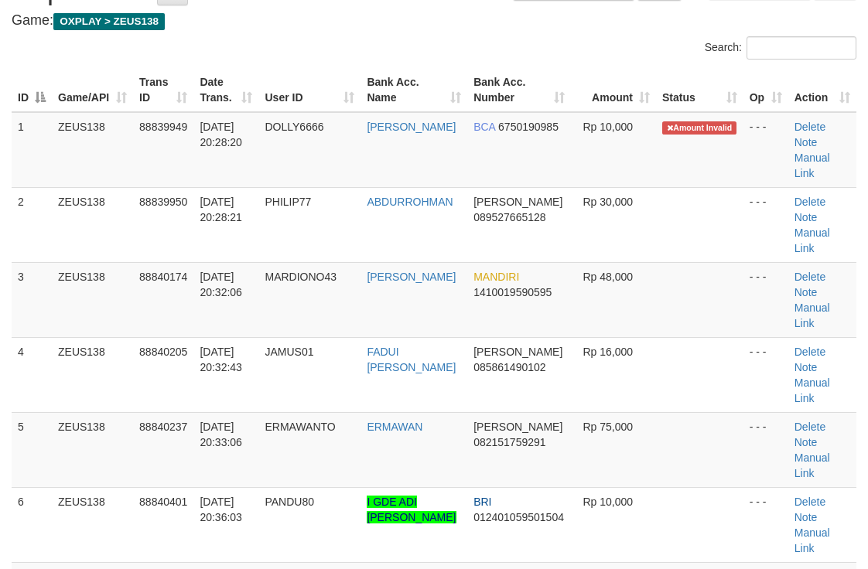
drag, startPoint x: 499, startPoint y: 110, endPoint x: 523, endPoint y: 100, distance: 26.0
drag, startPoint x: 425, startPoint y: 32, endPoint x: 445, endPoint y: 53, distance: 29.0
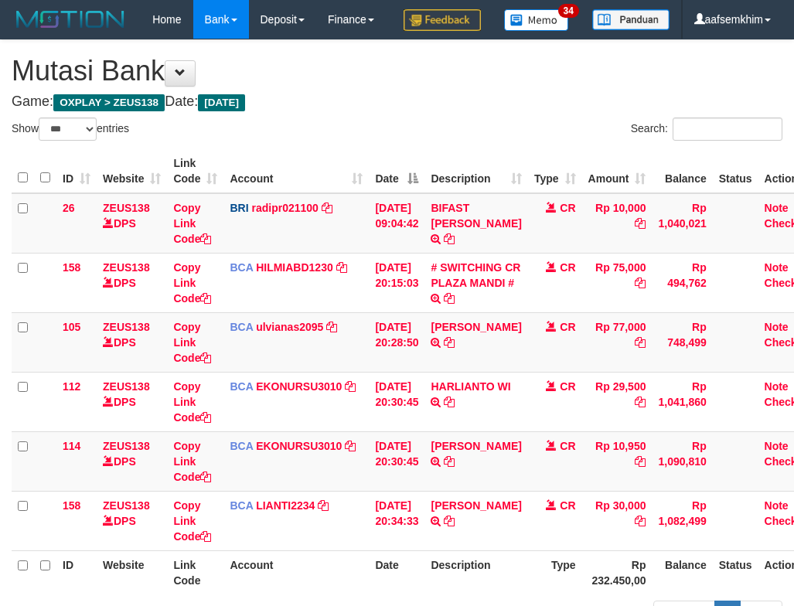
select select "***"
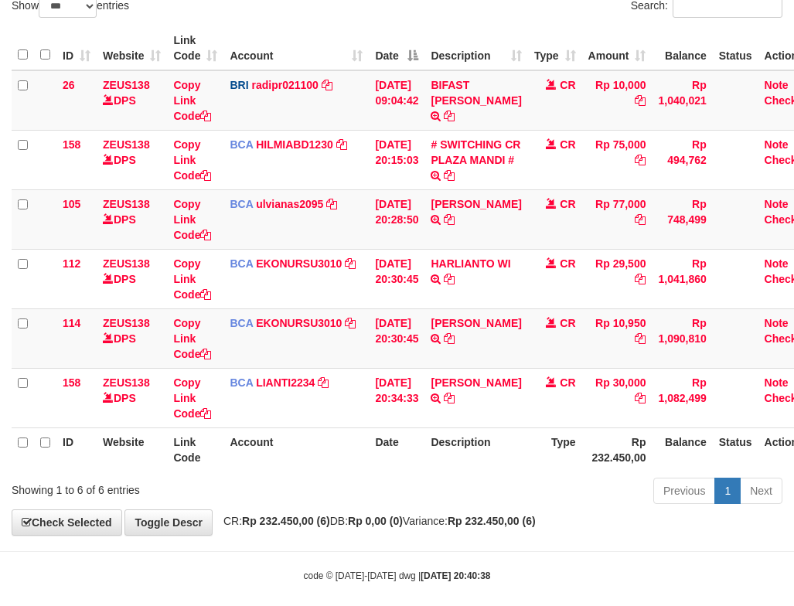
click at [311, 91] on link "radipr021100" at bounding box center [284, 85] width 66 height 12
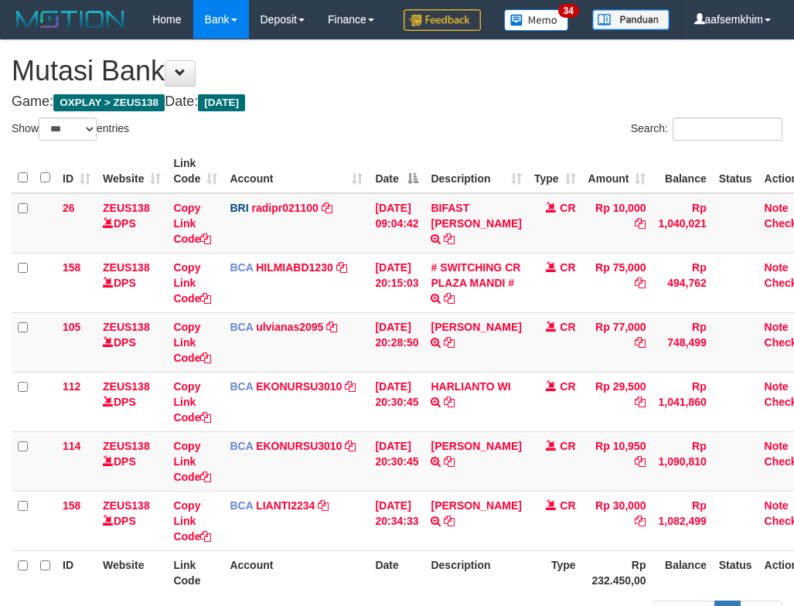
select select "***"
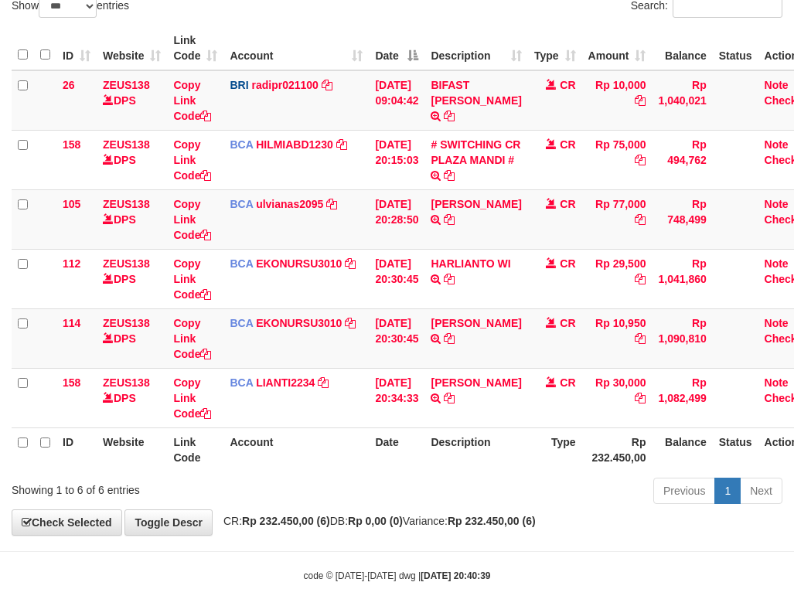
scroll to position [177, 0]
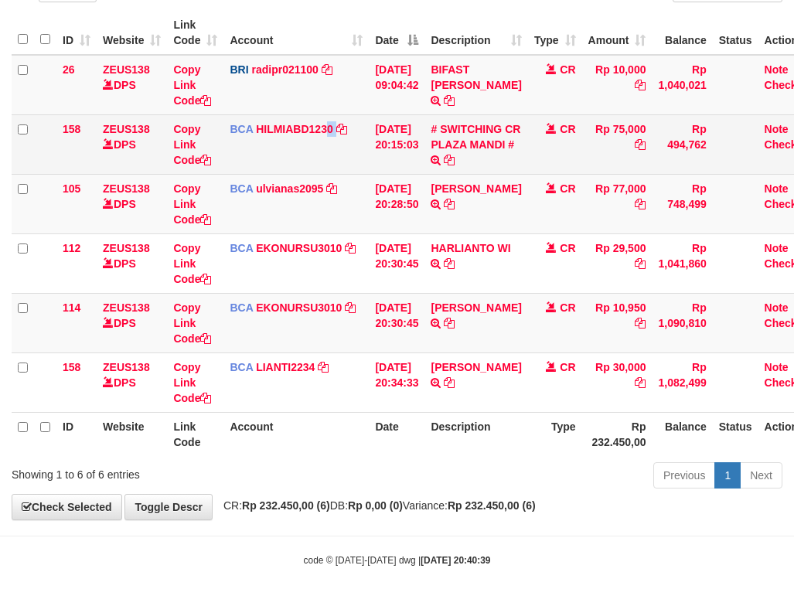
drag, startPoint x: 343, startPoint y: 121, endPoint x: 376, endPoint y: 97, distance: 41.0
click at [345, 121] on td "BCA HILMIABD1230 DPS HILMI ABDILLAH mutasi_20250930_4766 | 158 mutasi_20250930_…" at bounding box center [295, 144] width 145 height 60
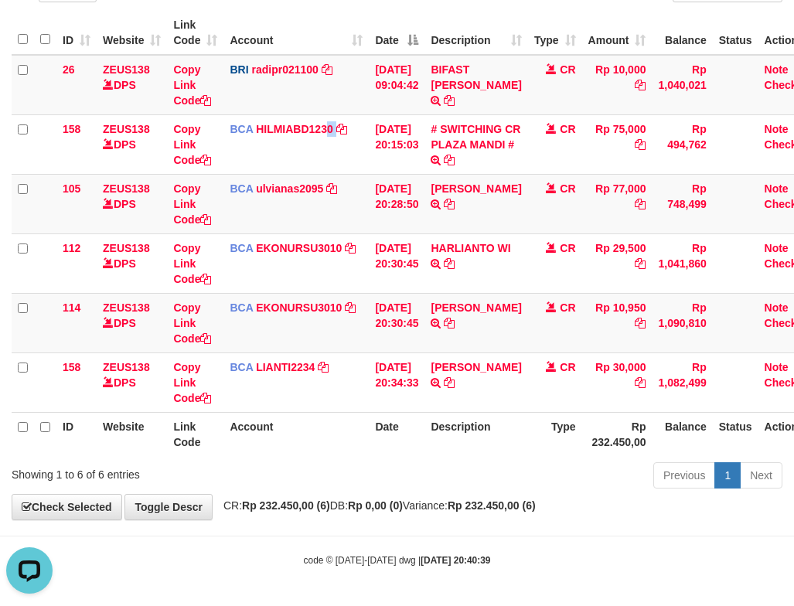
scroll to position [0, 0]
click at [424, 40] on th "Date" at bounding box center [397, 33] width 56 height 44
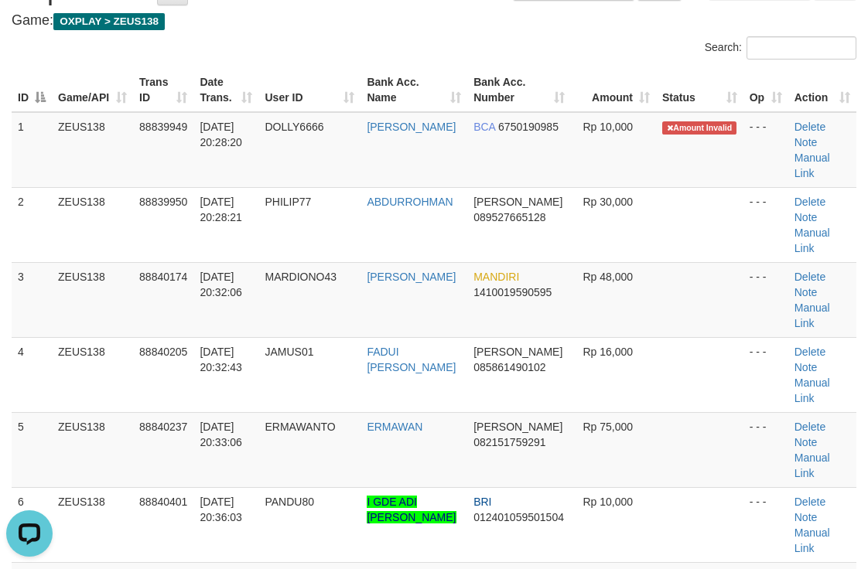
drag, startPoint x: 444, startPoint y: 60, endPoint x: 528, endPoint y: 45, distance: 85.7
click at [455, 60] on div "Search:" at bounding box center [651, 49] width 434 height 27
drag, startPoint x: 354, startPoint y: 179, endPoint x: 448, endPoint y: 167, distance: 94.3
click at [378, 179] on tr "1 ZEUS138 88839949 30/09/2025 20:28:20 DOLLY6666 BAKHTIAR EFENDI BCA 6750190985…" at bounding box center [434, 150] width 844 height 76
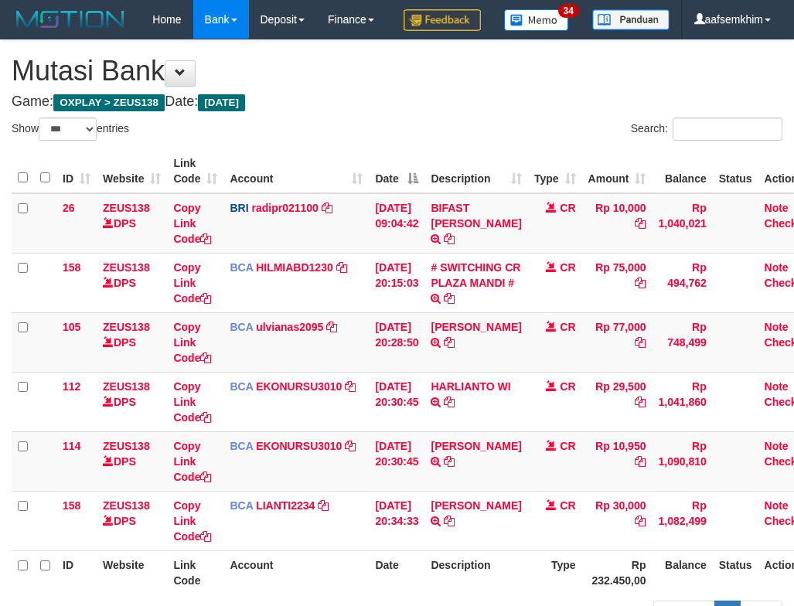
select select "***"
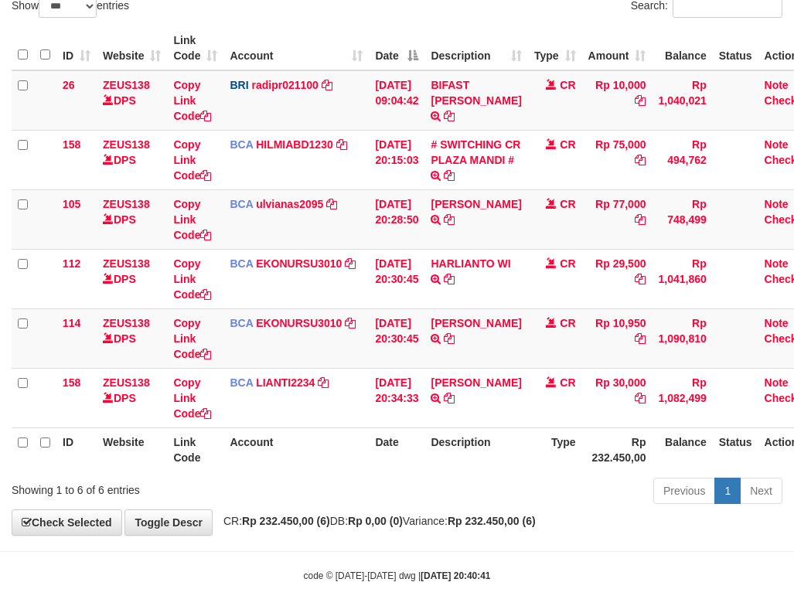
click at [330, 70] on th "Account" at bounding box center [295, 48] width 145 height 44
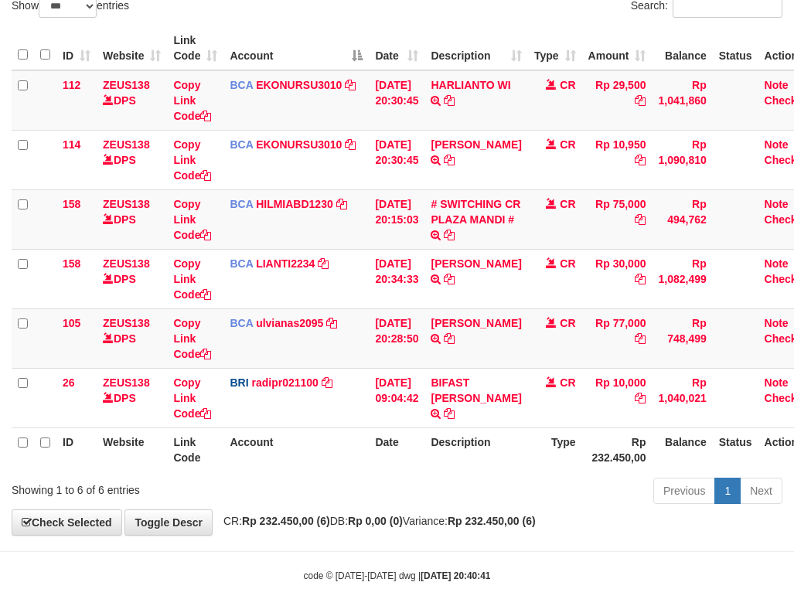
scroll to position [177, 0]
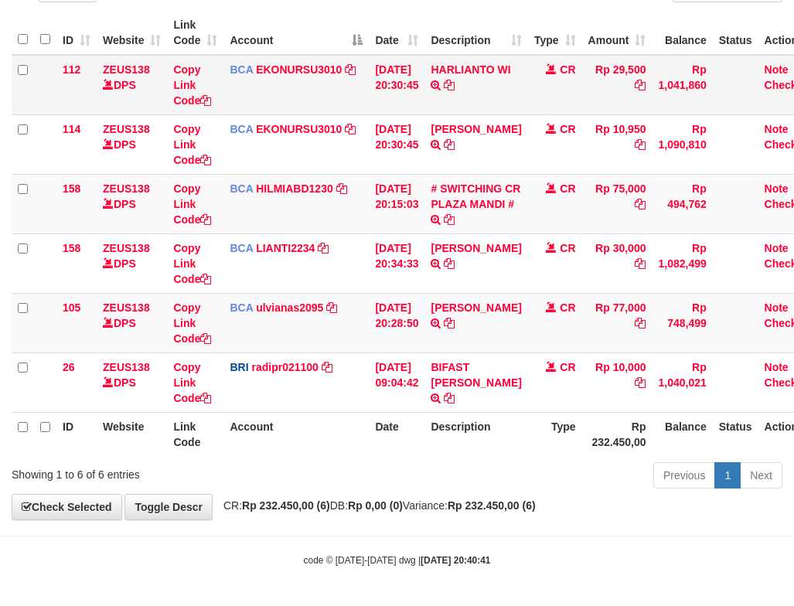
drag, startPoint x: 329, startPoint y: 93, endPoint x: 319, endPoint y: 92, distance: 10.1
click at [327, 93] on td "BCA EKONURSU3010 DPS EKO NUR SUSILO mutasi_20250930_3353 | 112 mutasi_20250930_…" at bounding box center [295, 85] width 145 height 60
click at [284, 91] on td "BCA EKONURSU3010 DPS EKO NUR SUSILO mutasi_20250930_3353 | 112 mutasi_20250930_…" at bounding box center [295, 85] width 145 height 60
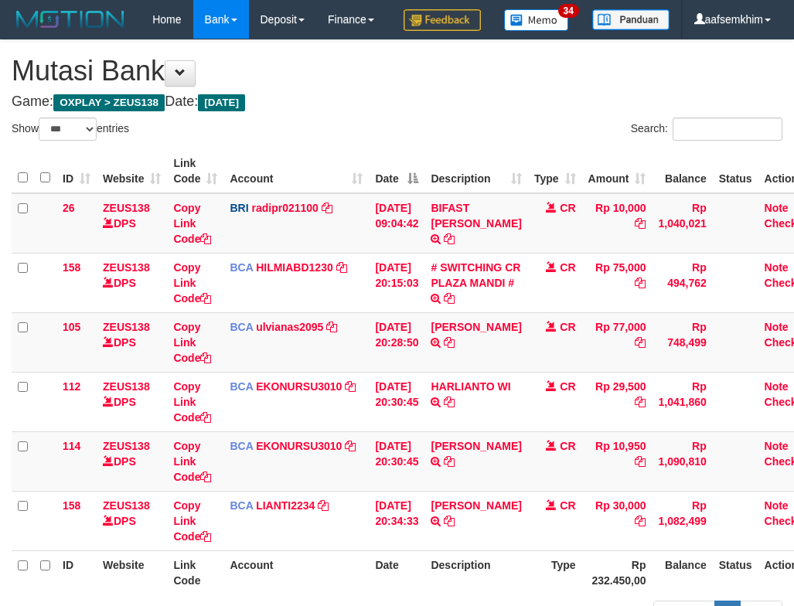
select select "***"
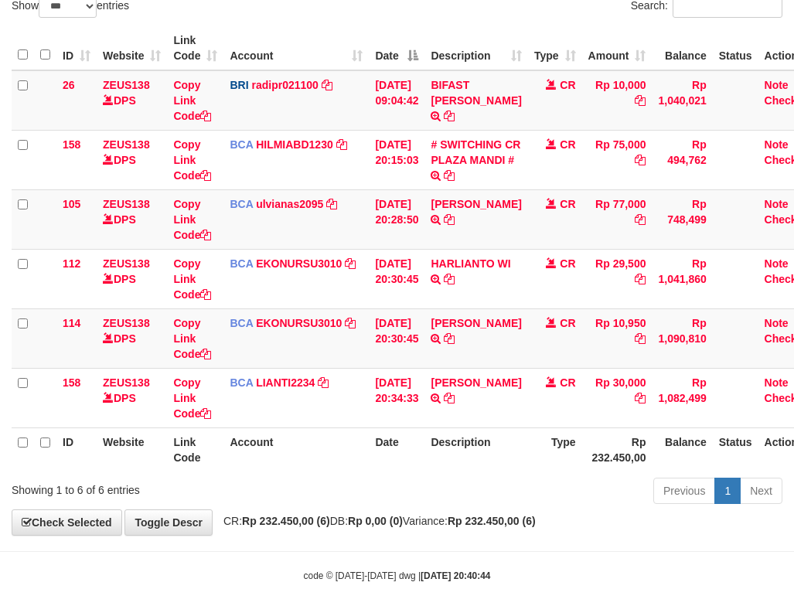
click at [274, 70] on th "Account" at bounding box center [295, 48] width 145 height 44
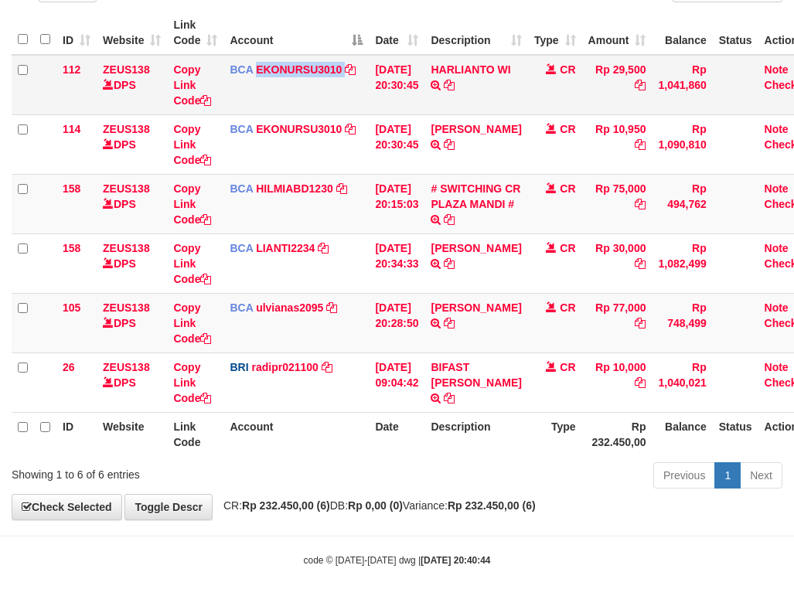
click at [274, 91] on td "BCA EKONURSU3010 DPS EKO NUR SUSILO mutasi_20250930_3353 | 112 mutasi_20250930_…" at bounding box center [295, 85] width 145 height 60
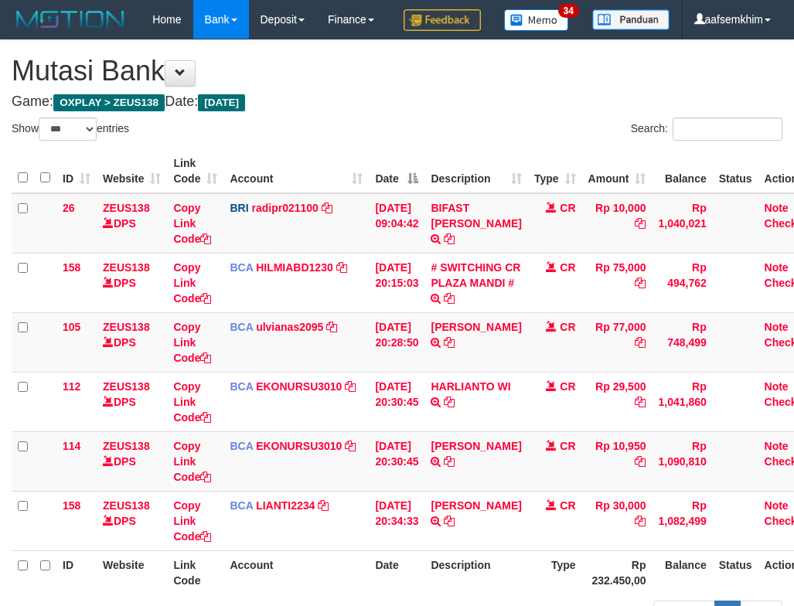
select select "***"
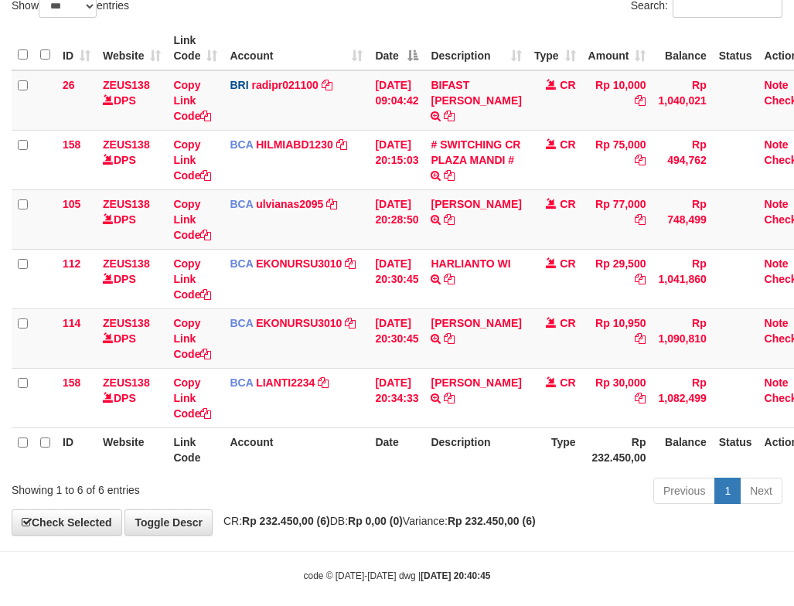
drag, startPoint x: 0, startPoint y: 0, endPoint x: 274, endPoint y: 90, distance: 288.0
click at [274, 70] on th "Account" at bounding box center [295, 48] width 145 height 44
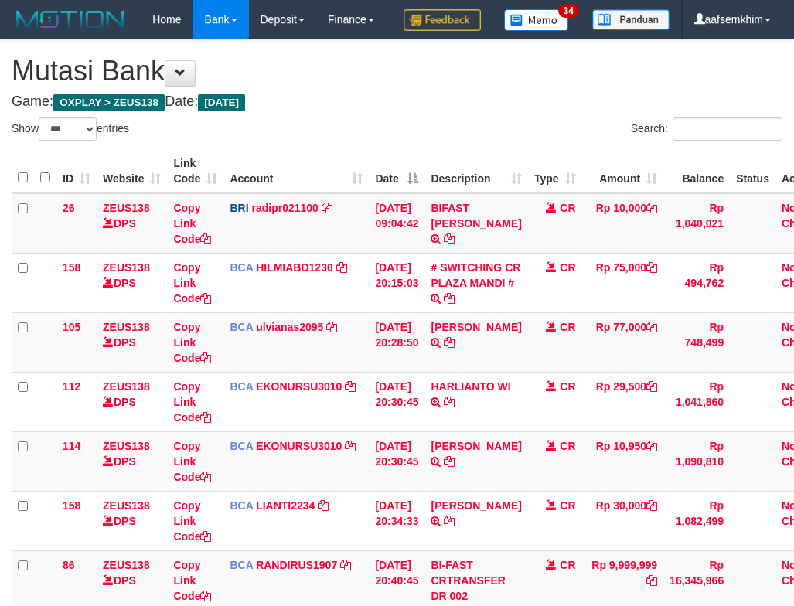
select select "***"
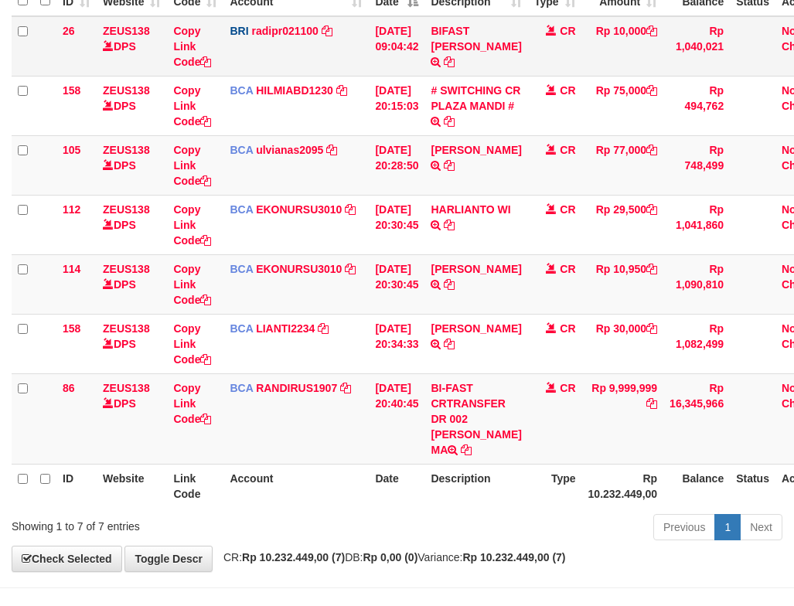
click at [273, 77] on td "BRI radipr021100 DPS REYNALDI ADI PRATAMA mutasi_20250930_3774 | 26 mutasi_2025…" at bounding box center [295, 46] width 145 height 60
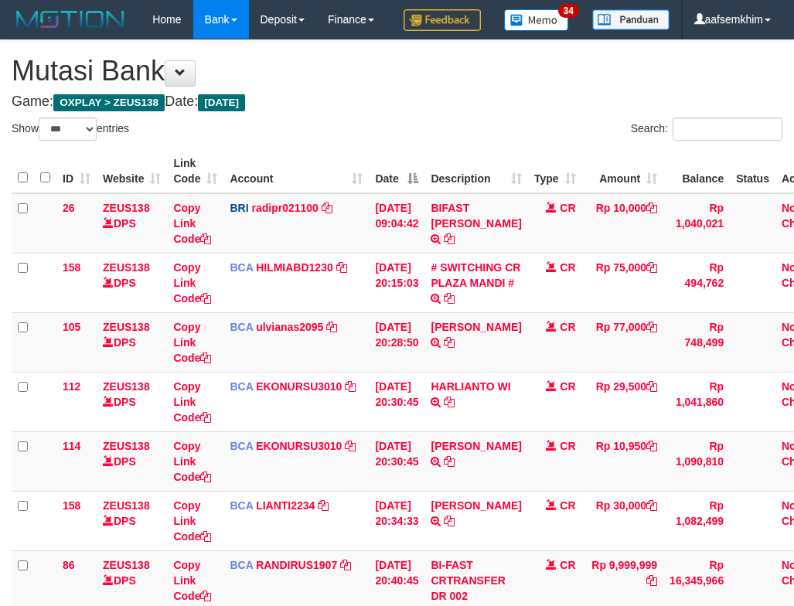
select select "***"
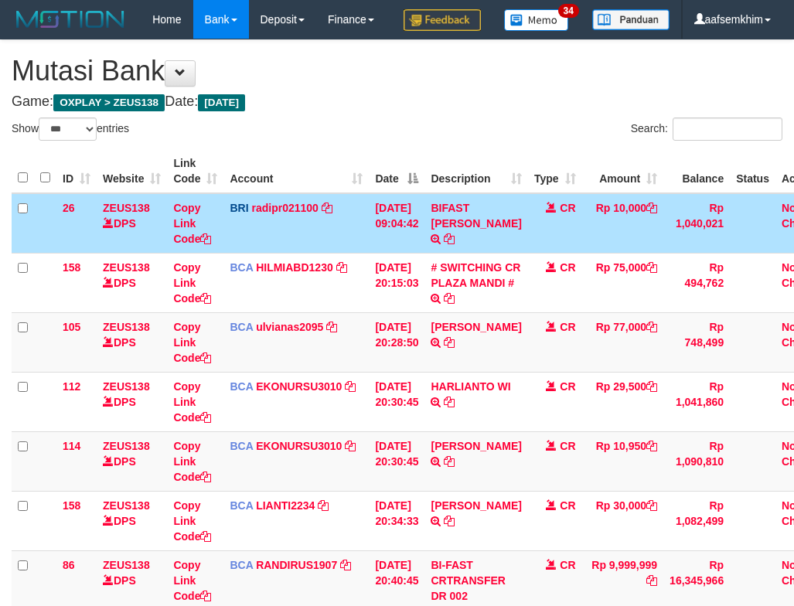
select select "***"
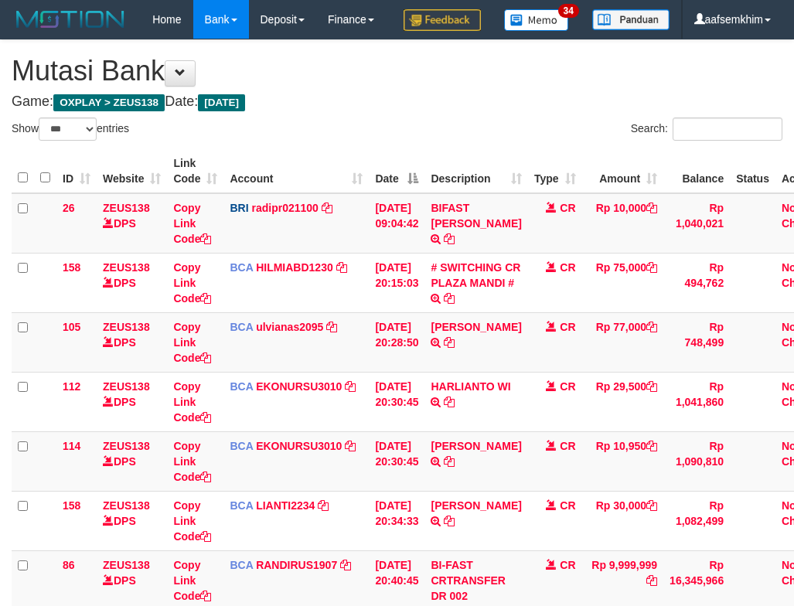
select select "***"
click at [84, 193] on td "26" at bounding box center [76, 223] width 40 height 60
select select "***"
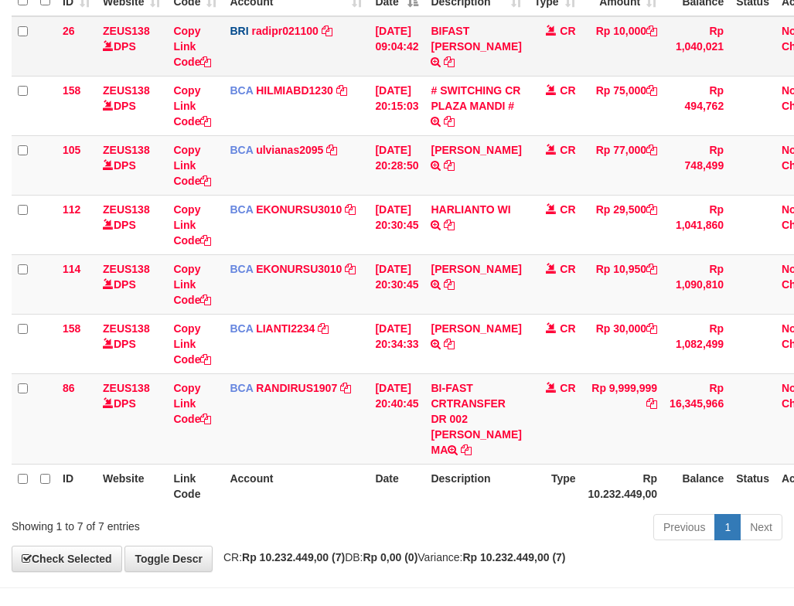
click at [69, 77] on td "26" at bounding box center [76, 46] width 40 height 60
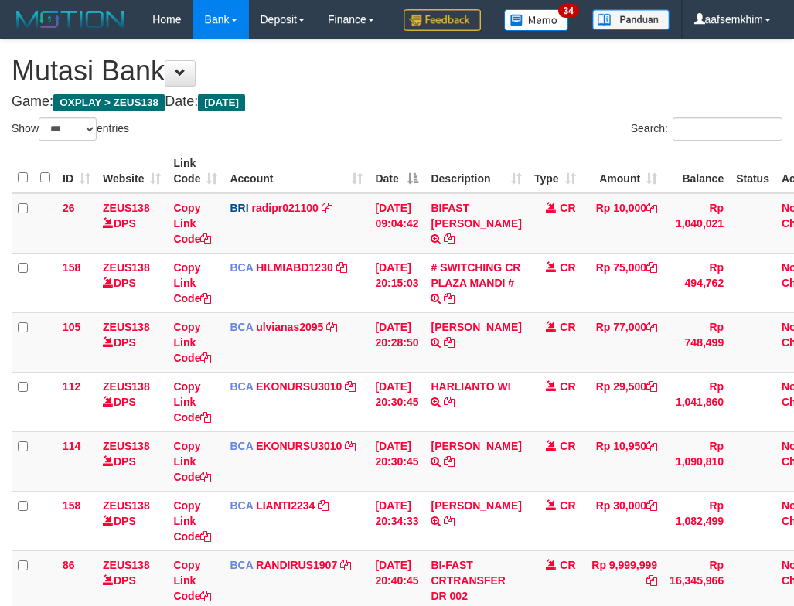
select select "***"
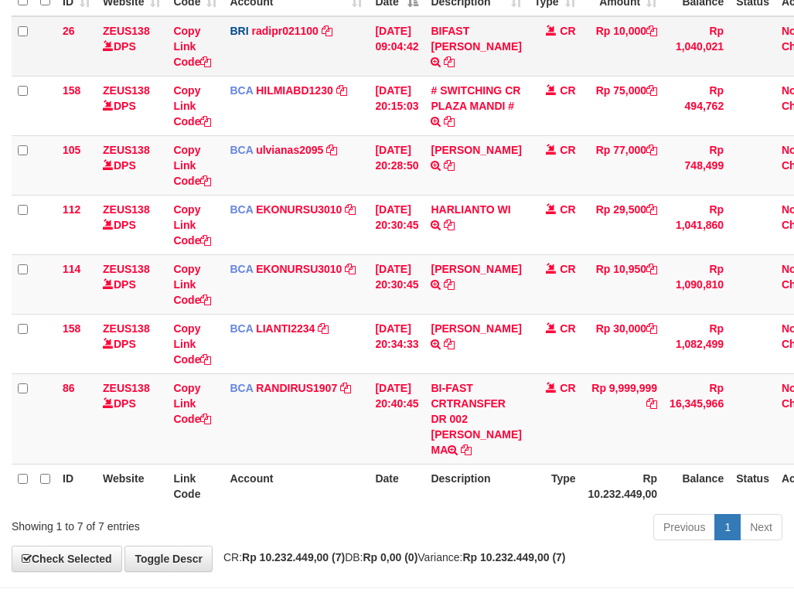
drag, startPoint x: 0, startPoint y: 0, endPoint x: 72, endPoint y: 92, distance: 116.8
click at [72, 77] on td "26" at bounding box center [76, 46] width 40 height 60
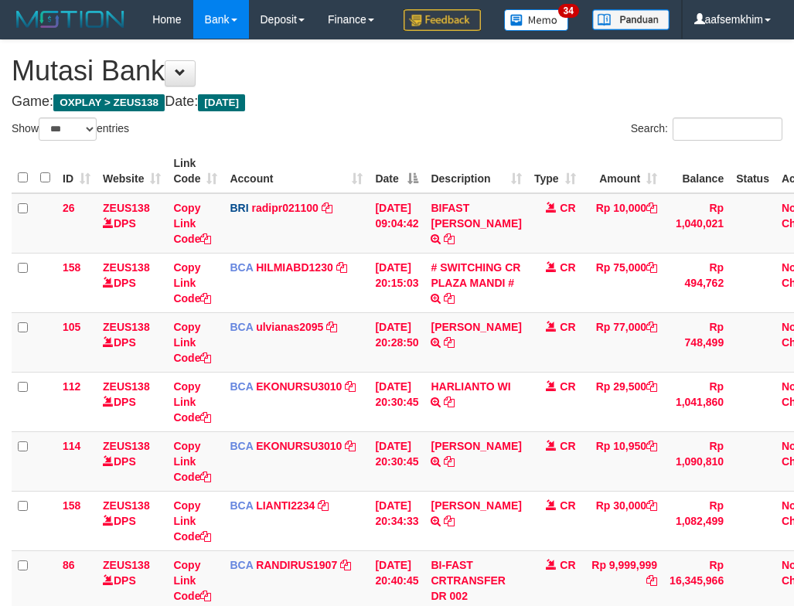
select select "***"
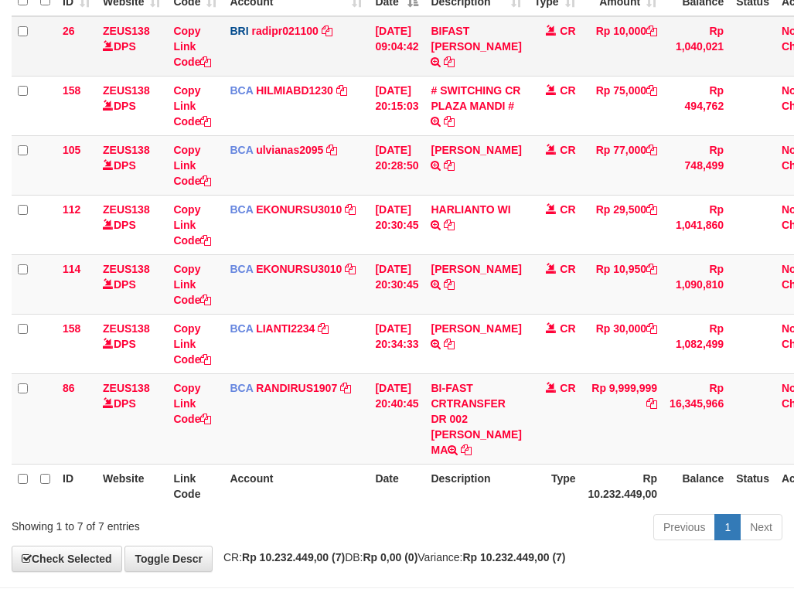
click at [131, 77] on td "ZEUS138 DPS" at bounding box center [132, 46] width 70 height 60
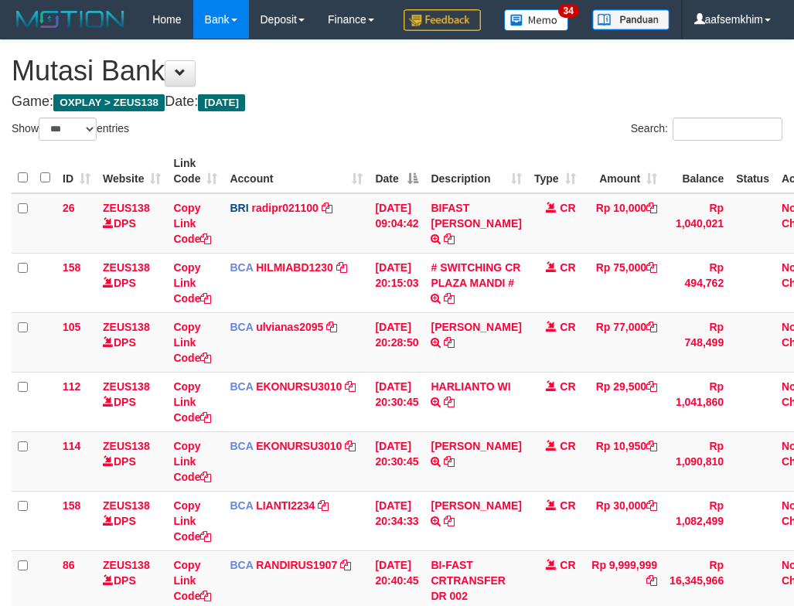
select select "***"
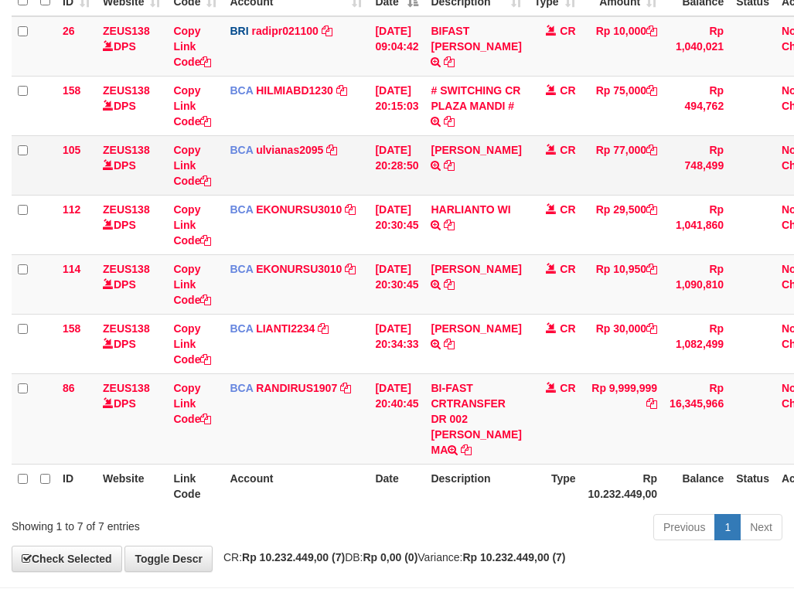
drag, startPoint x: 153, startPoint y: 200, endPoint x: 242, endPoint y: 214, distance: 90.0
click at [161, 195] on td "ZEUS138 DPS" at bounding box center [132, 165] width 70 height 60
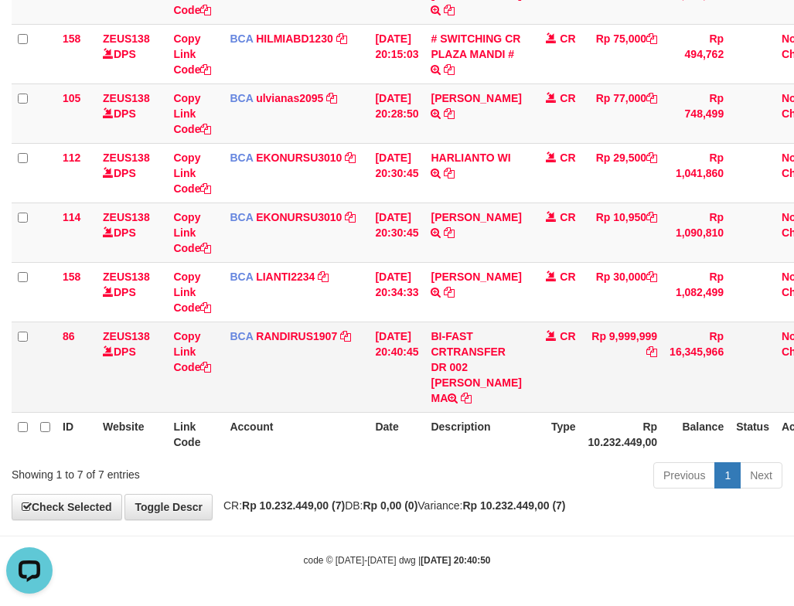
drag, startPoint x: 445, startPoint y: 370, endPoint x: 28, endPoint y: 308, distance: 422.1
click at [473, 383] on td "BI-FAST CRTRANSFER DR 002 AKBAR RISVANDAR MA" at bounding box center [475, 367] width 103 height 90
copy td "AKBAR RISVA"
click at [336, 359] on td "BCA RANDIRUS1907 DPS RANDI RUSTANDI mutasi_20250930_4645 | 86 mutasi_20250930_4…" at bounding box center [295, 367] width 145 height 90
drag, startPoint x: 298, startPoint y: 248, endPoint x: 2, endPoint y: 222, distance: 297.3
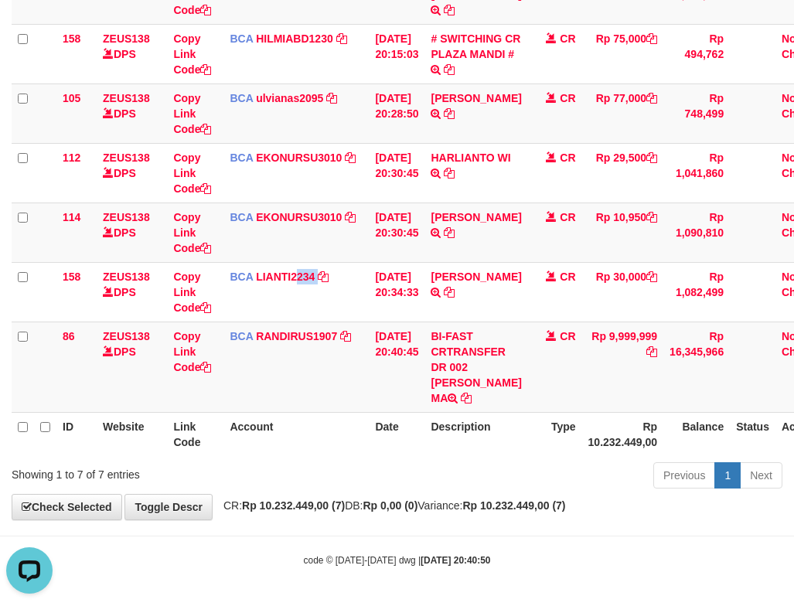
click at [319, 262] on td "BCA LIANTI2234 DPS YULIANTI mutasi_20250930_4646 | 158 mutasi_20250930_4646 | 1…" at bounding box center [295, 292] width 145 height 60
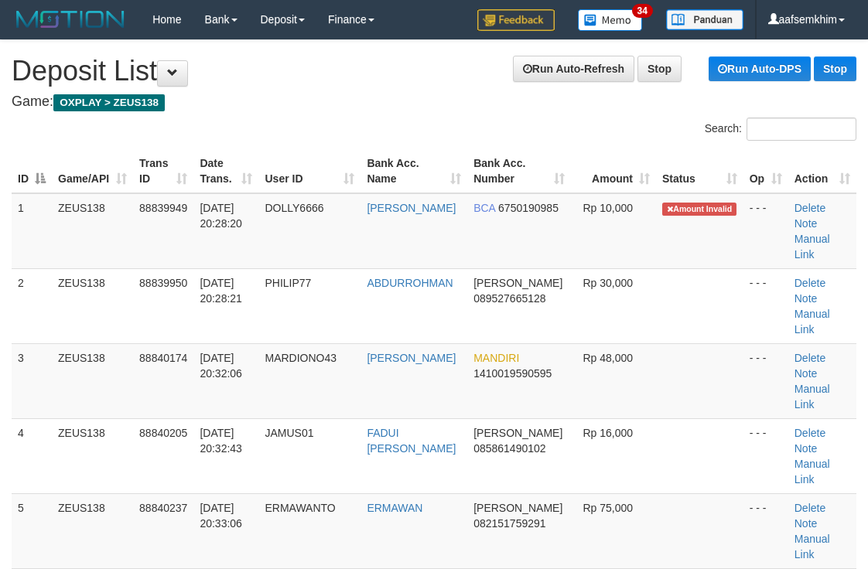
scroll to position [81, 0]
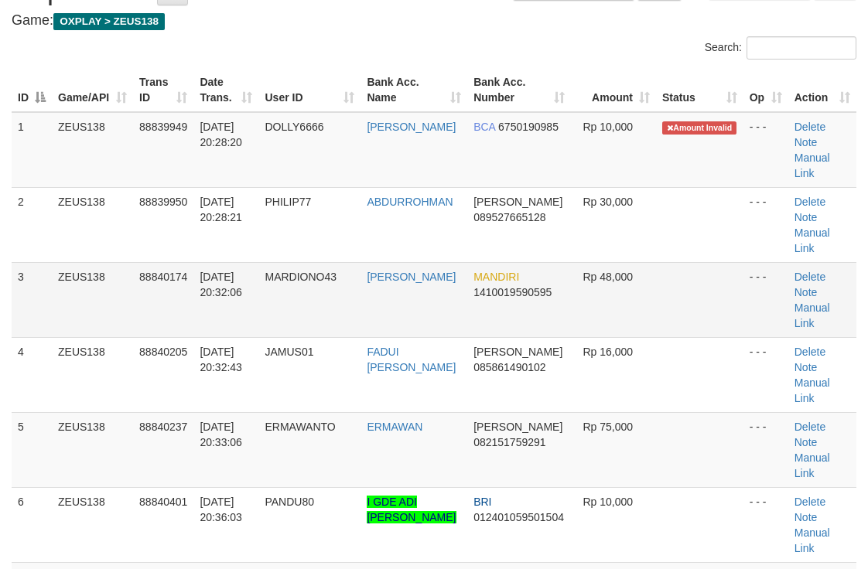
click at [561, 267] on td "MANDIRI 1410019590595" at bounding box center [518, 299] width 103 height 75
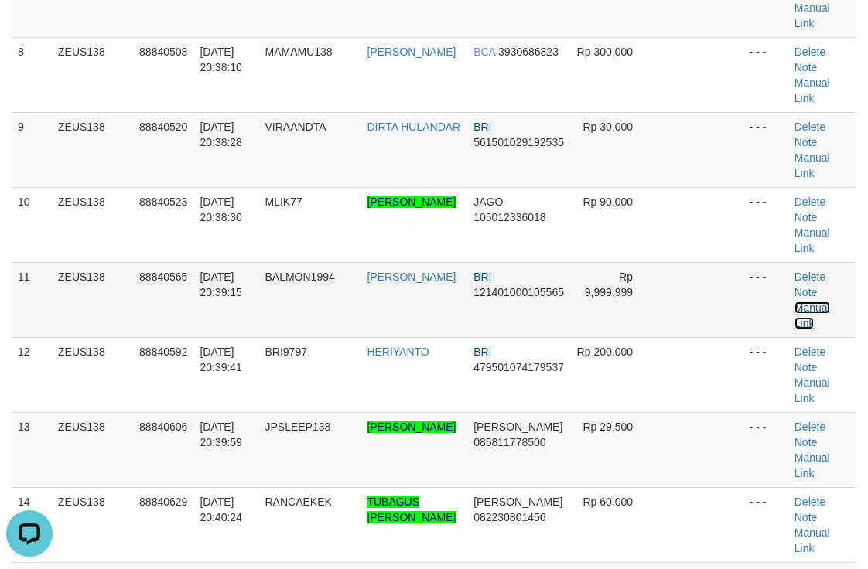
click at [811, 305] on link "Manual Link" at bounding box center [812, 316] width 36 height 28
drag, startPoint x: 810, startPoint y: 309, endPoint x: 622, endPoint y: 288, distance: 189.9
click at [810, 309] on link "Manual Link" at bounding box center [812, 316] width 36 height 28
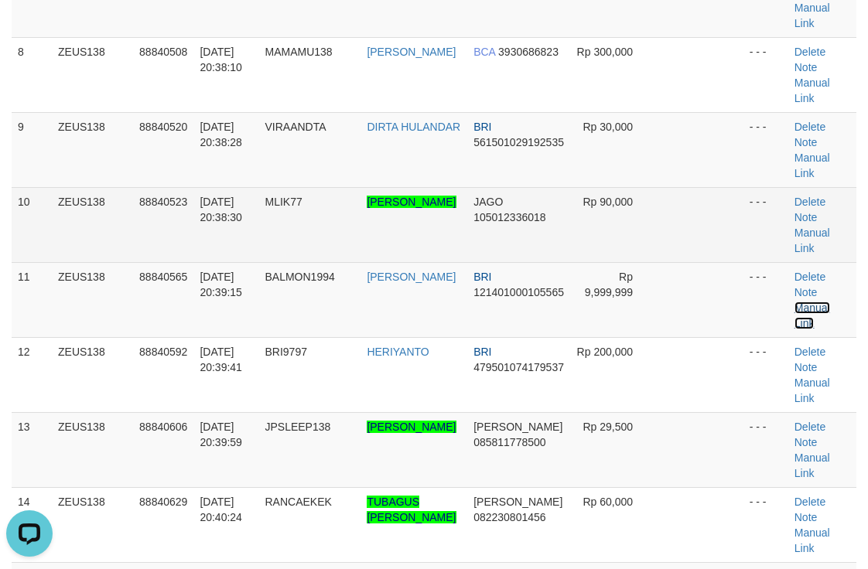
click at [794, 302] on link "Manual Link" at bounding box center [812, 316] width 36 height 28
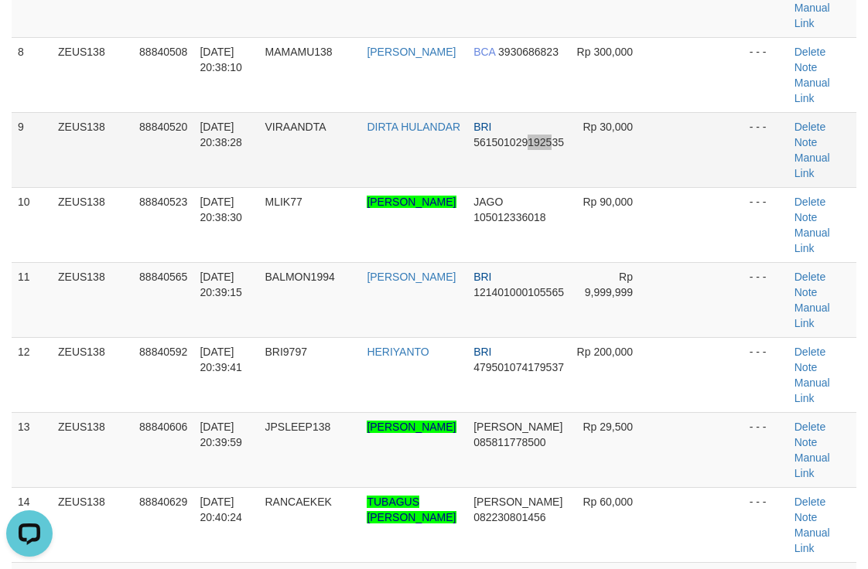
drag, startPoint x: 525, startPoint y: 179, endPoint x: 560, endPoint y: 179, distance: 34.8
click at [542, 179] on td "BRI 561501029192535" at bounding box center [518, 149] width 103 height 75
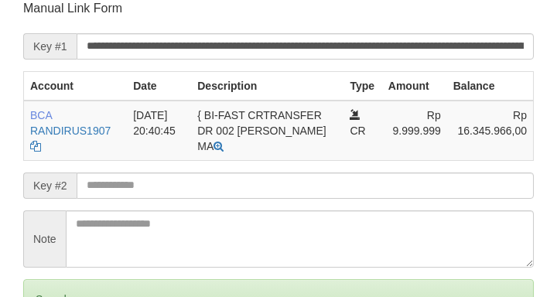
click at [467, 43] on input "**********" at bounding box center [305, 46] width 457 height 26
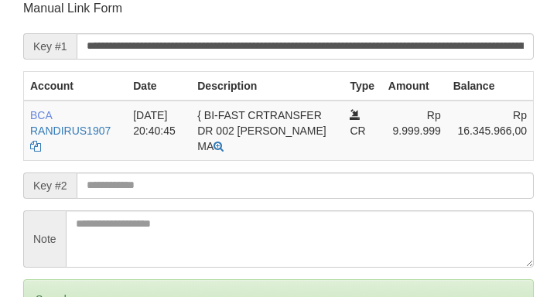
click at [481, 40] on input "**********" at bounding box center [305, 46] width 457 height 26
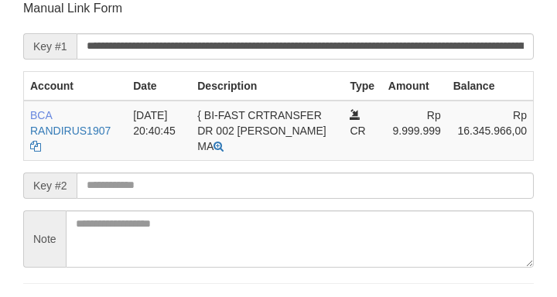
click at [491, 64] on form "**********" at bounding box center [278, 162] width 510 height 325
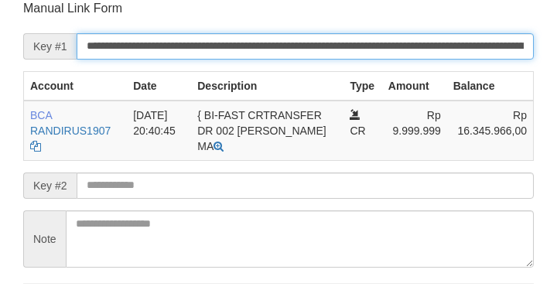
click at [492, 46] on input "**********" at bounding box center [305, 46] width 457 height 26
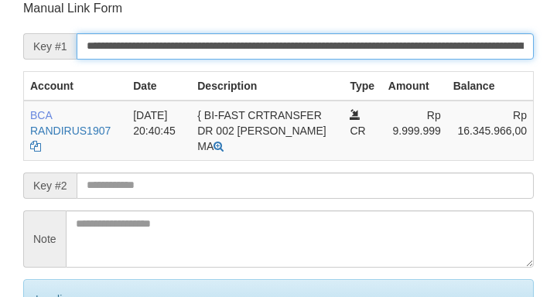
scroll to position [303, 0]
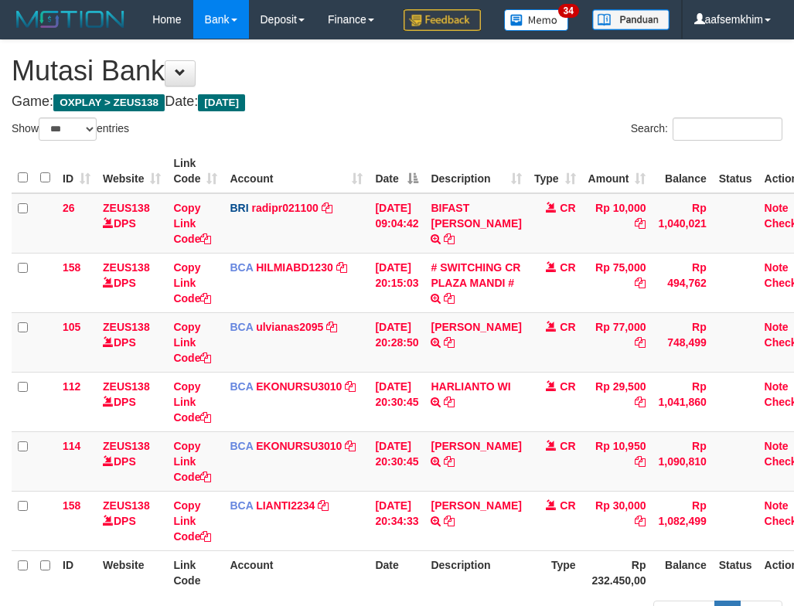
select select "***"
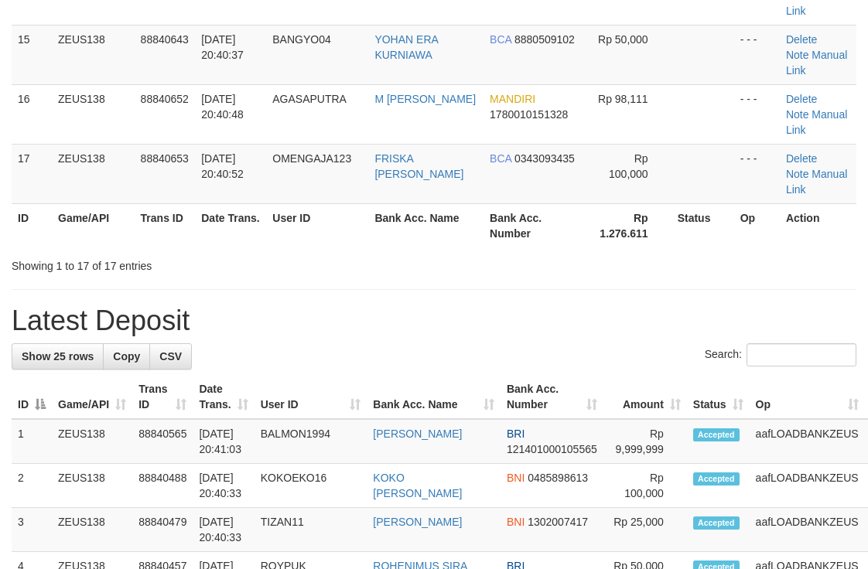
scroll to position [681, 0]
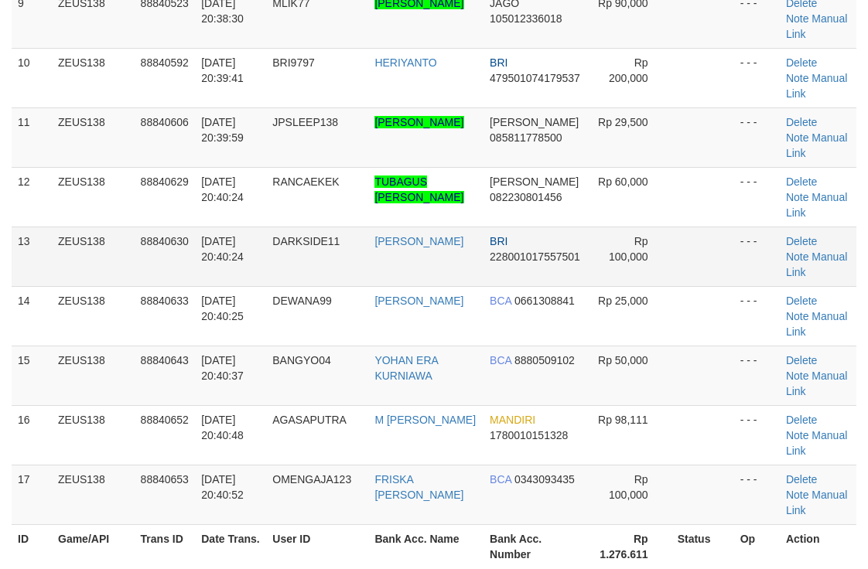
click at [622, 238] on td "Rp 100,000" at bounding box center [630, 257] width 84 height 60
drag, startPoint x: 591, startPoint y: 148, endPoint x: 874, endPoint y: 141, distance: 282.3
click at [625, 148] on td "Rp 29,500" at bounding box center [630, 137] width 84 height 60
click at [716, 160] on tbody "1 ZEUS138 88839950 30/09/2025 20:28:21 PHILIP77 ABDURROHMAN DANA 089527665128 R…" at bounding box center [434, 18] width 844 height 1013
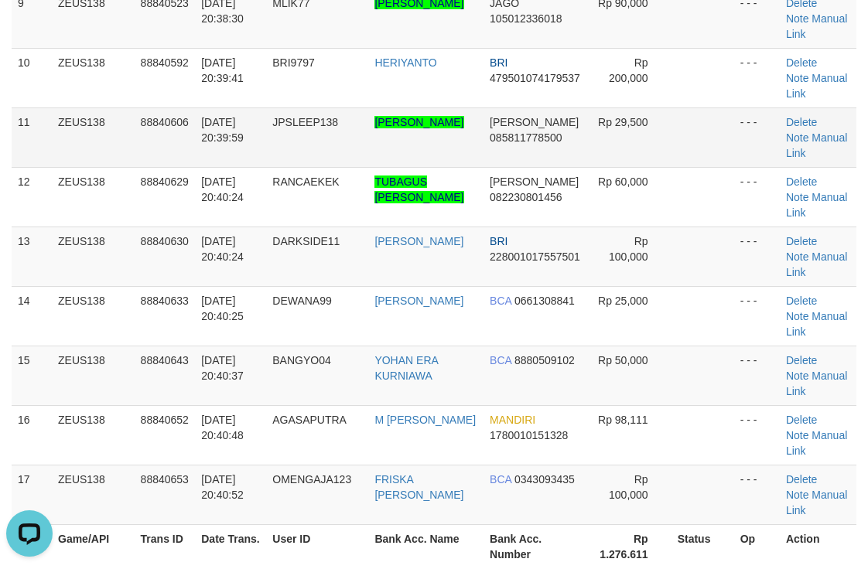
click at [825, 144] on td "Delete Note Manual Link" at bounding box center [817, 137] width 77 height 60
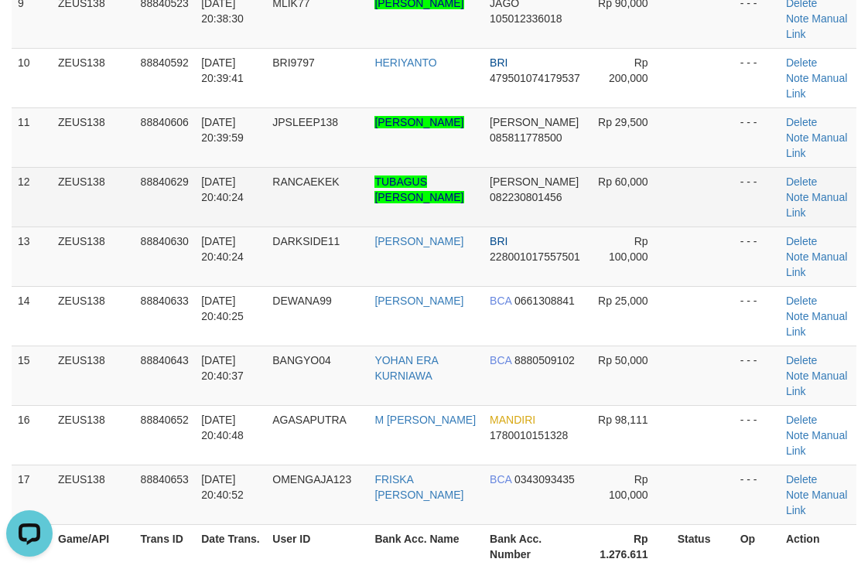
drag, startPoint x: 641, startPoint y: 184, endPoint x: 685, endPoint y: 171, distance: 46.0
click at [642, 184] on span "Rp 60,000" at bounding box center [623, 182] width 50 height 12
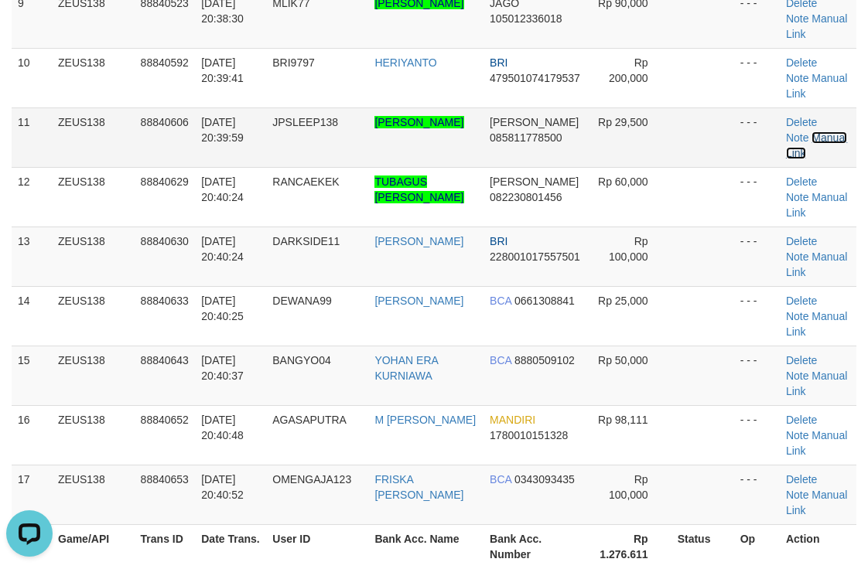
click at [830, 141] on link "Manual Link" at bounding box center [816, 145] width 61 height 28
click at [837, 139] on link "Manual Link" at bounding box center [816, 145] width 61 height 28
click at [786, 131] on link "Manual Link" at bounding box center [816, 145] width 61 height 28
click at [438, 160] on td "HARLIANTO WICAKSONO" at bounding box center [425, 137] width 115 height 60
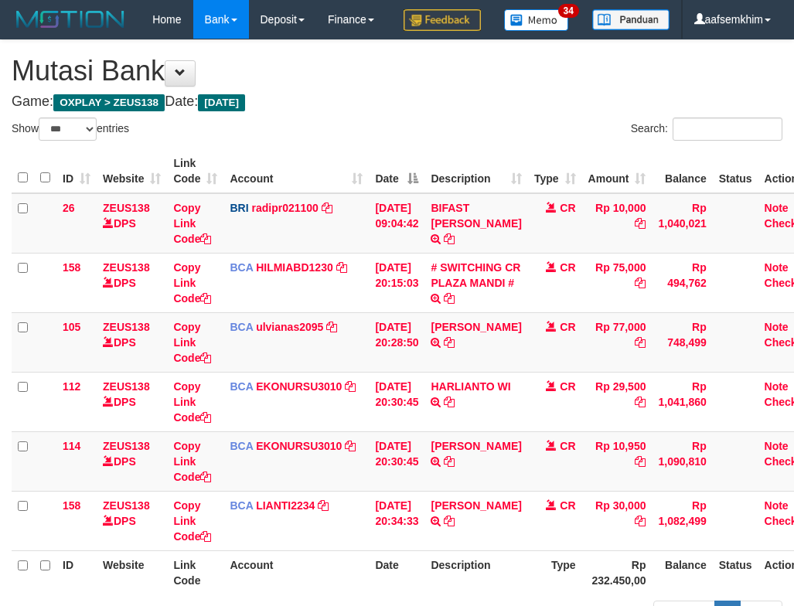
select select "***"
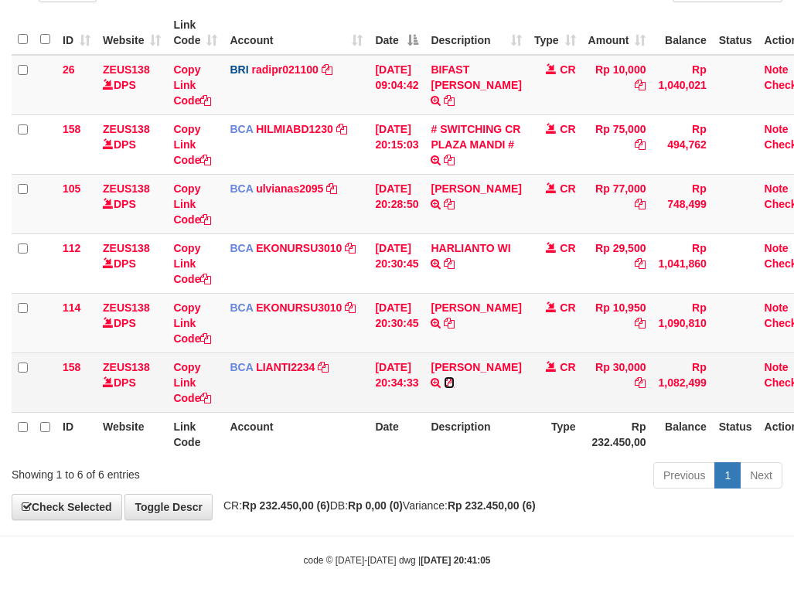
click at [455, 384] on icon at bounding box center [449, 382] width 11 height 11
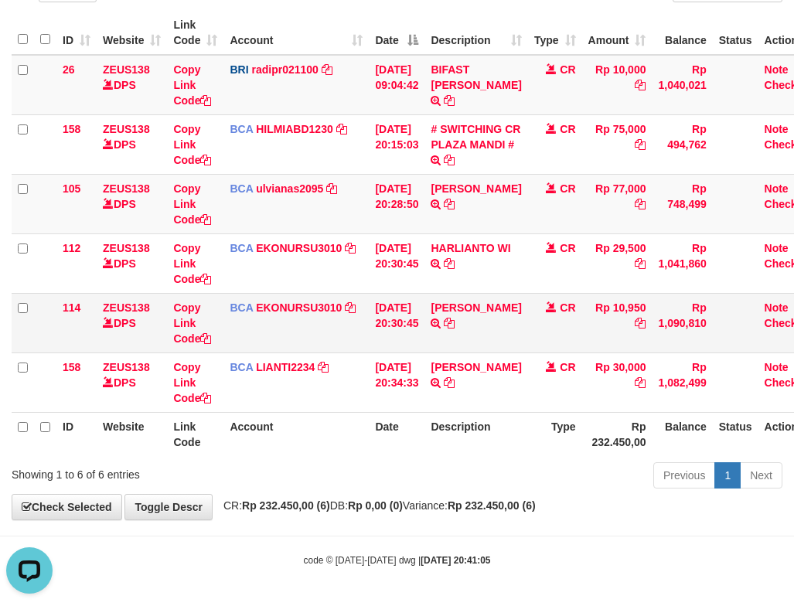
scroll to position [0, 0]
click at [455, 322] on icon at bounding box center [449, 323] width 11 height 11
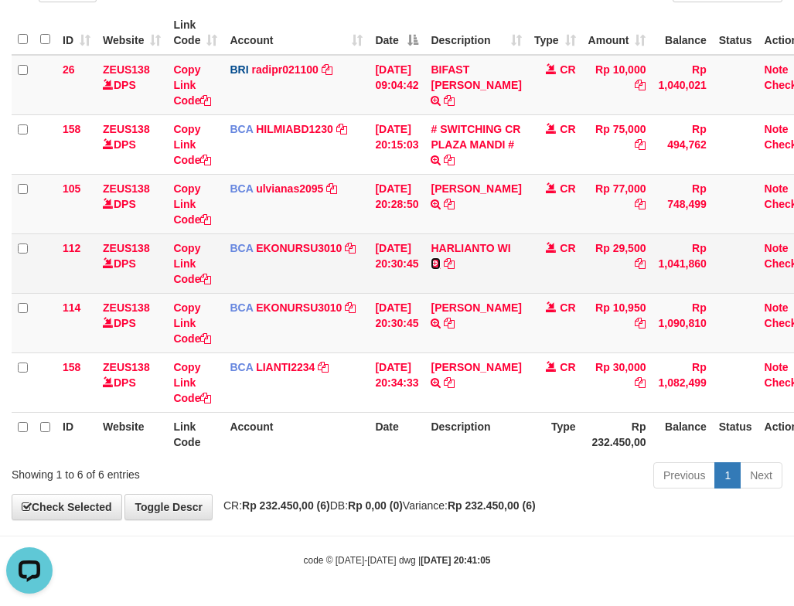
click at [441, 266] on icon at bounding box center [436, 263] width 10 height 11
click at [455, 260] on icon at bounding box center [449, 263] width 11 height 11
click at [462, 240] on td "HARLIANTO WI TRSF E-BANKING CR 3009/FTSCY/WS95051 29500.002025093073169402 TRFD…" at bounding box center [475, 264] width 103 height 60
click at [380, 280] on td "[DATE] 20:30:45" at bounding box center [397, 264] width 56 height 60
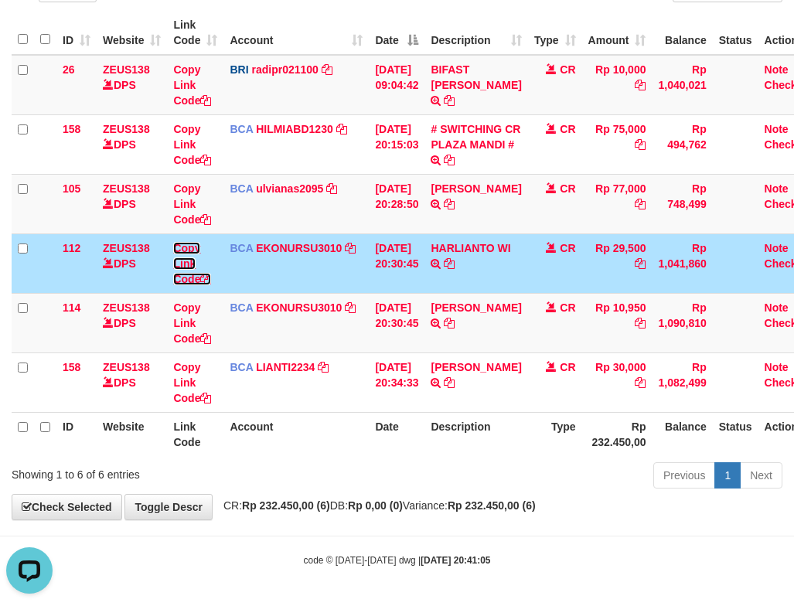
click at [188, 251] on link "Copy Link Code" at bounding box center [192, 263] width 38 height 43
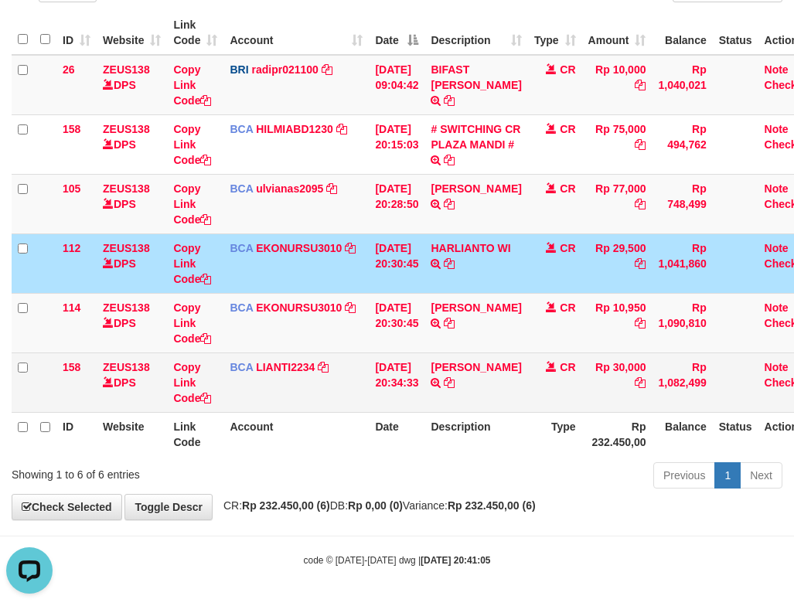
drag, startPoint x: 537, startPoint y: 369, endPoint x: 527, endPoint y: 371, distance: 10.3
click at [534, 373] on td "CR" at bounding box center [555, 383] width 54 height 60
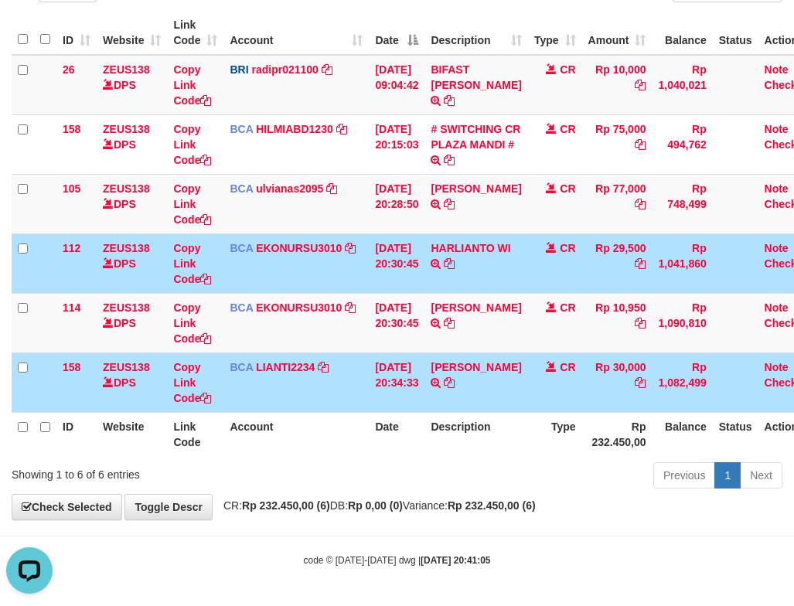
drag, startPoint x: 412, startPoint y: 261, endPoint x: 405, endPoint y: 257, distance: 8.4
click at [405, 257] on td "[DATE] 20:30:45" at bounding box center [397, 264] width 56 height 60
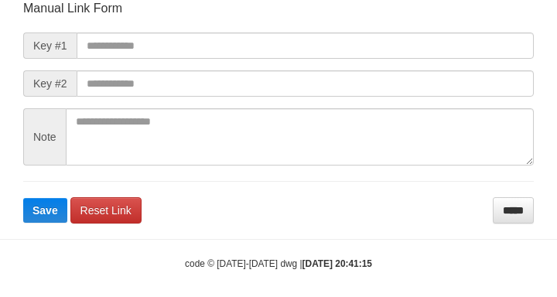
scroll to position [180, 0]
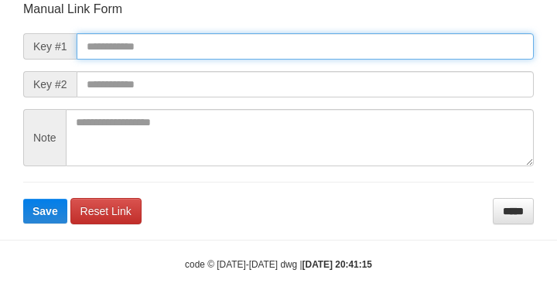
paste input "**********"
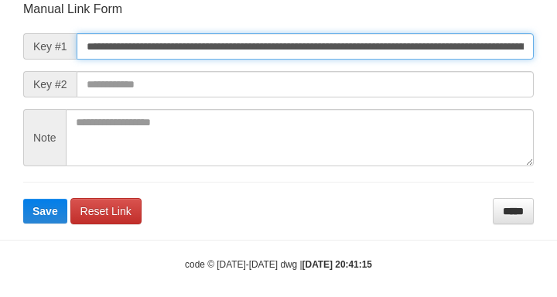
click at [446, 44] on input "**********" at bounding box center [305, 46] width 457 height 26
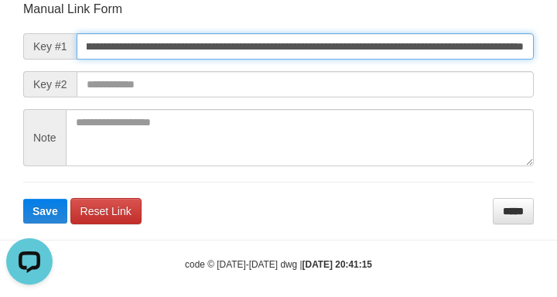
scroll to position [0, 0]
type input "**********"
click at [23, 199] on button "Save" at bounding box center [45, 211] width 44 height 25
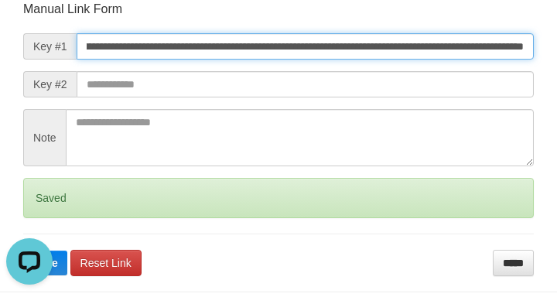
click at [23, 251] on button "Save" at bounding box center [45, 263] width 44 height 25
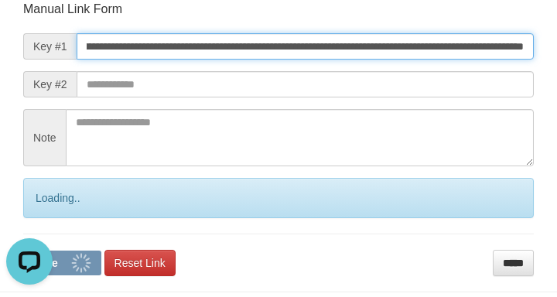
click at [23, 251] on button "Save" at bounding box center [62, 263] width 78 height 25
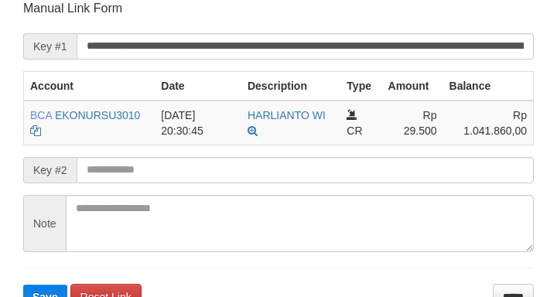
click at [23, 285] on button "Save" at bounding box center [45, 297] width 44 height 25
click at [413, 46] on input "**********" at bounding box center [305, 46] width 457 height 26
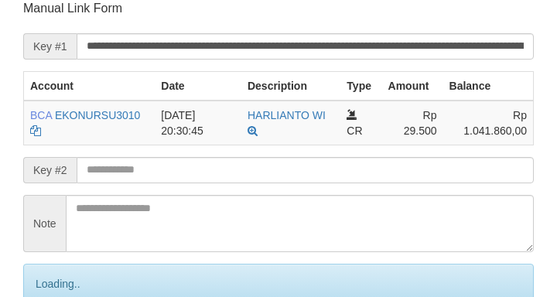
click at [424, 47] on input "**********" at bounding box center [305, 46] width 457 height 26
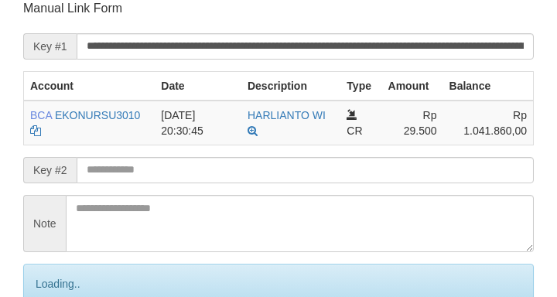
click at [441, 51] on input "**********" at bounding box center [305, 46] width 457 height 26
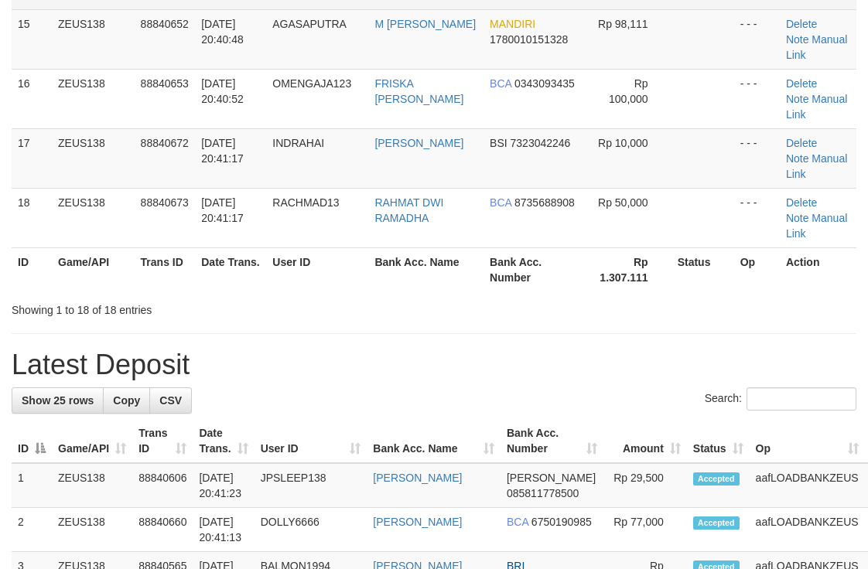
scroll to position [681, 0]
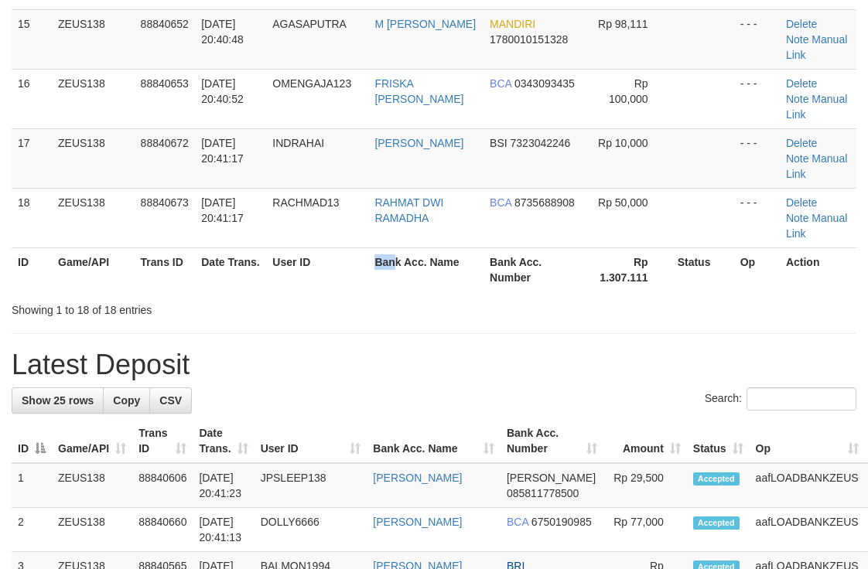
drag, startPoint x: 366, startPoint y: 274, endPoint x: 878, endPoint y: 201, distance: 517.0
click at [430, 263] on th "Bank Acc. Name" at bounding box center [425, 269] width 115 height 44
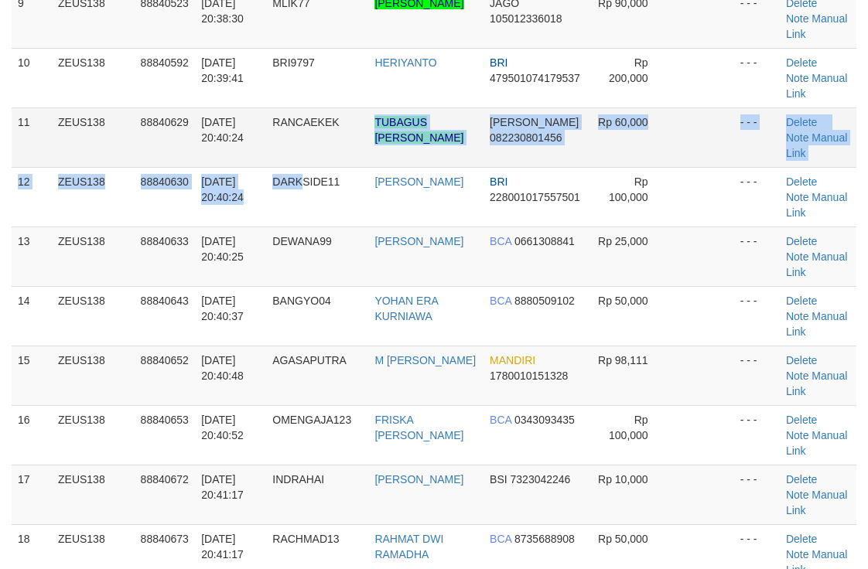
drag, startPoint x: 303, startPoint y: 171, endPoint x: 354, endPoint y: 154, distance: 53.8
click at [351, 156] on tbody "1 ZEUS138 88839950 30/09/2025 20:28:21 PHILIP77 ABDURROHMAN DANA 089527665128 R…" at bounding box center [434, 48] width 844 height 1072
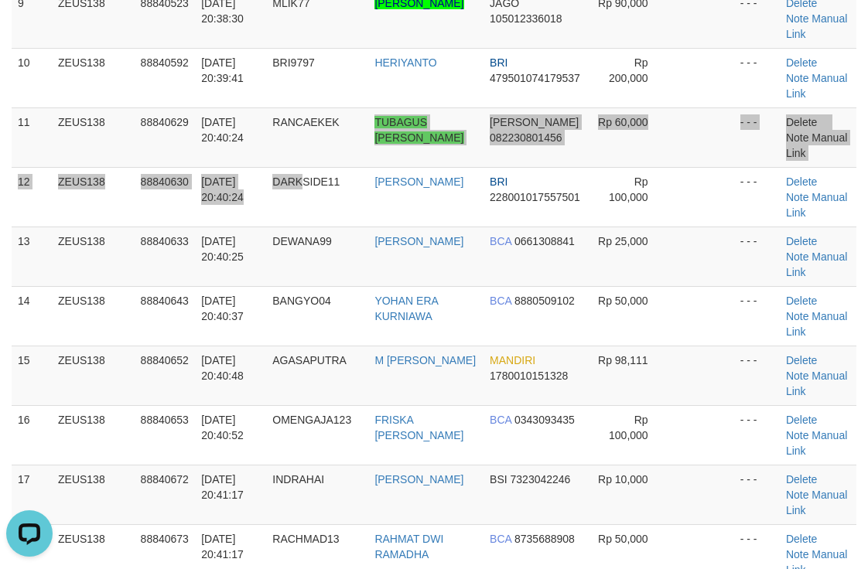
scroll to position [0, 0]
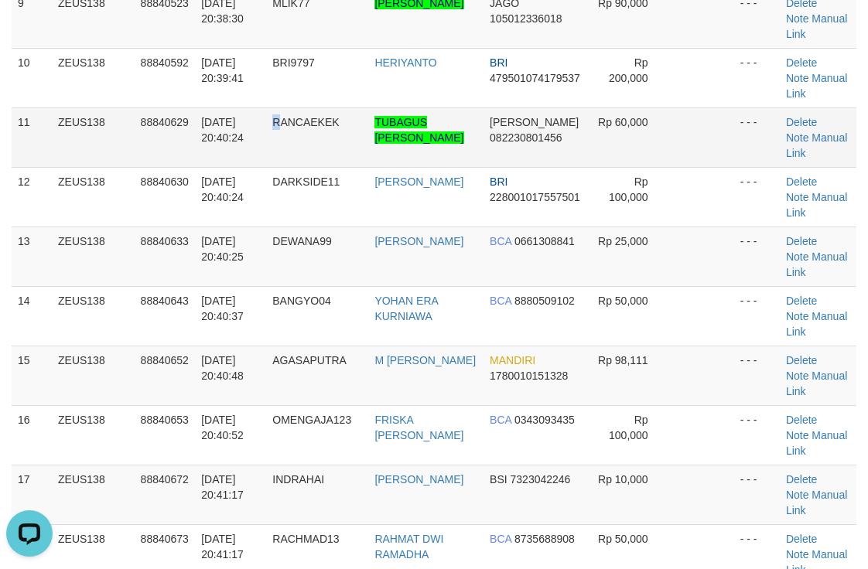
drag, startPoint x: 280, startPoint y: 119, endPoint x: 269, endPoint y: 118, distance: 10.9
click at [278, 119] on span "RANCAEKEK" at bounding box center [305, 122] width 66 height 12
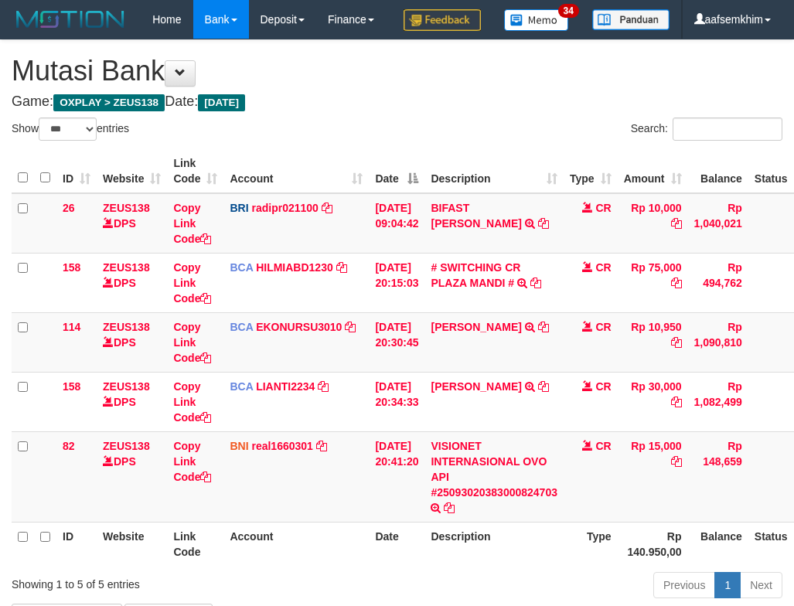
select select "***"
click at [388, 234] on td "[DATE] 09:04:42" at bounding box center [397, 223] width 56 height 60
select select "***"
drag, startPoint x: 83, startPoint y: 191, endPoint x: 70, endPoint y: 190, distance: 13.2
click at [81, 191] on th "ID" at bounding box center [76, 171] width 40 height 44
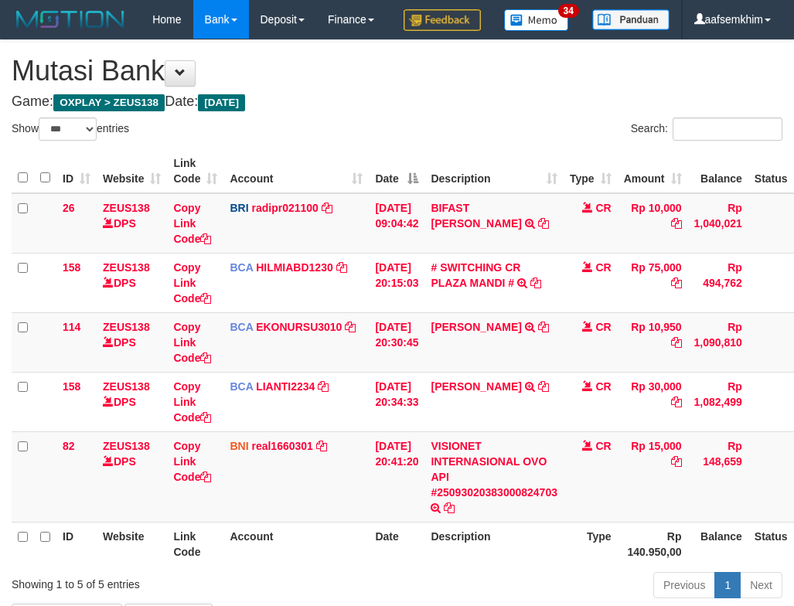
select select "***"
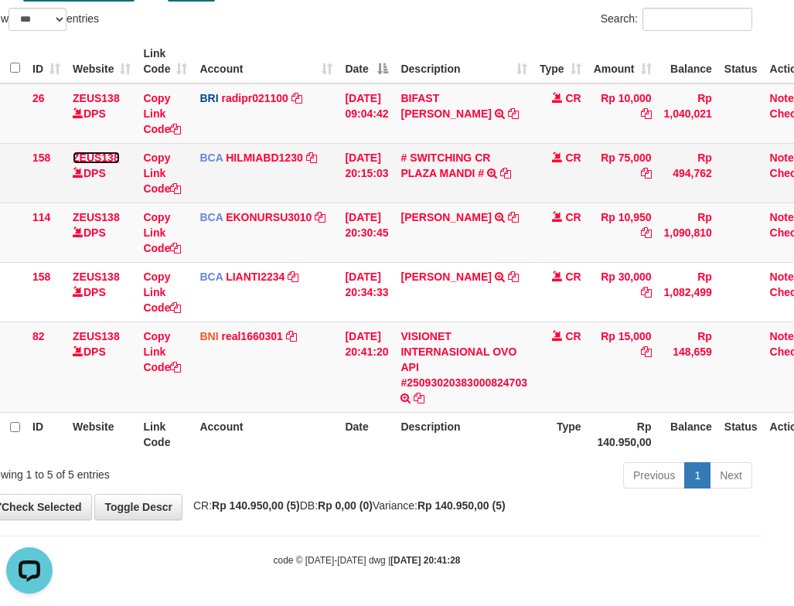
click at [88, 156] on link "ZEUS138" at bounding box center [96, 158] width 47 height 12
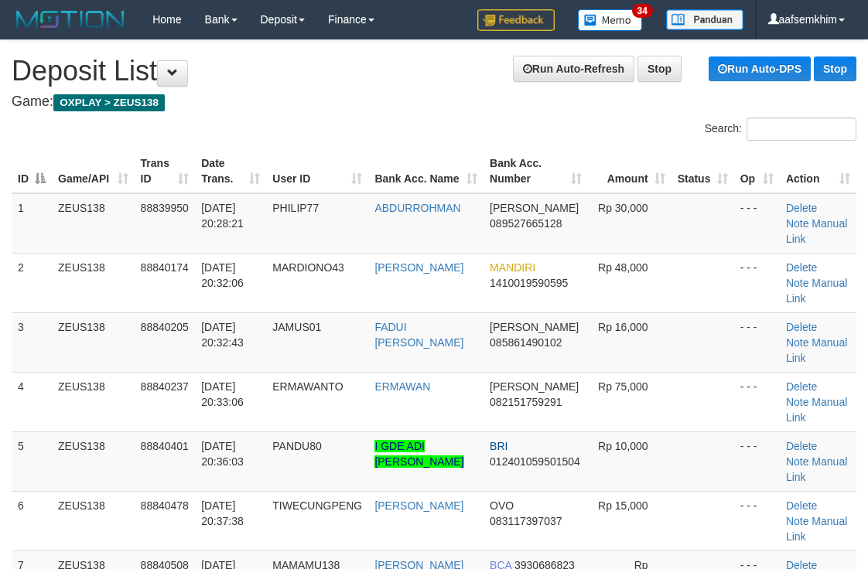
scroll to position [1018, 0]
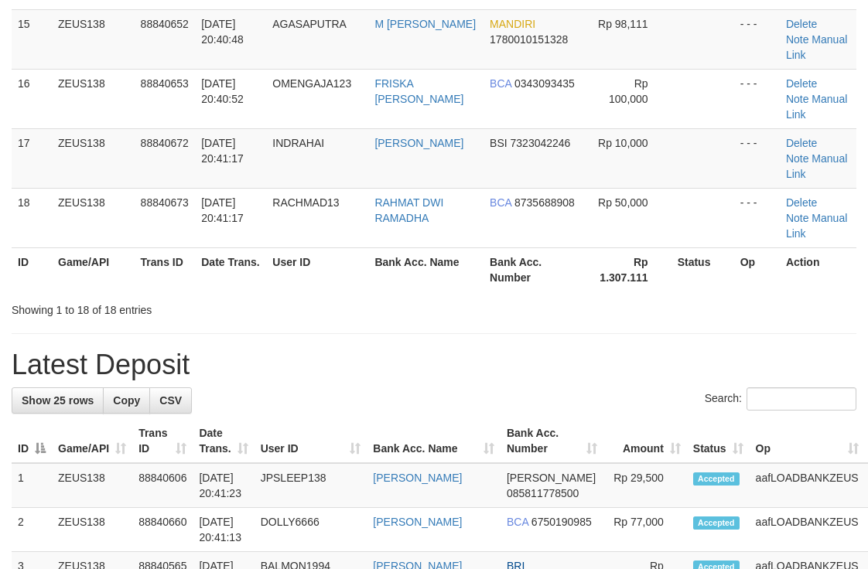
scroll to position [681, 0]
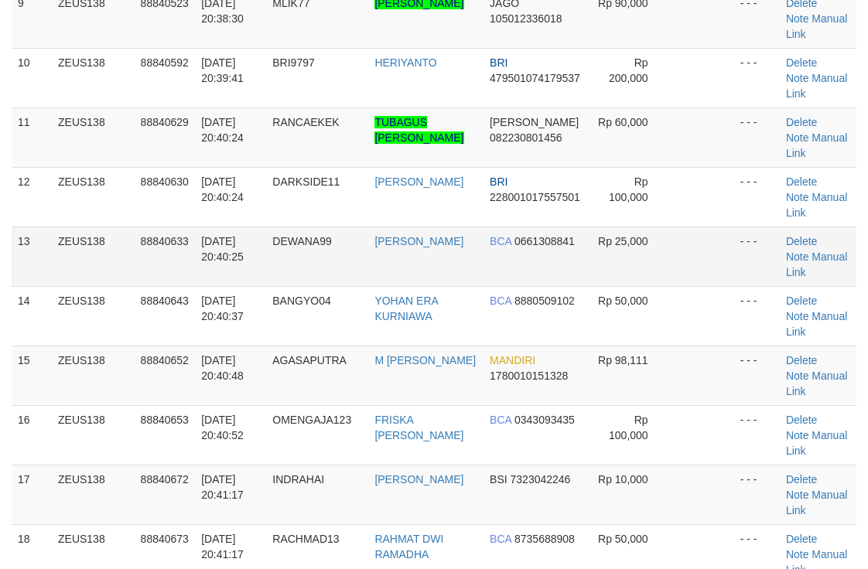
drag, startPoint x: 96, startPoint y: 231, endPoint x: 97, endPoint y: 241, distance: 10.1
click at [97, 241] on td "ZEUS138" at bounding box center [93, 257] width 83 height 60
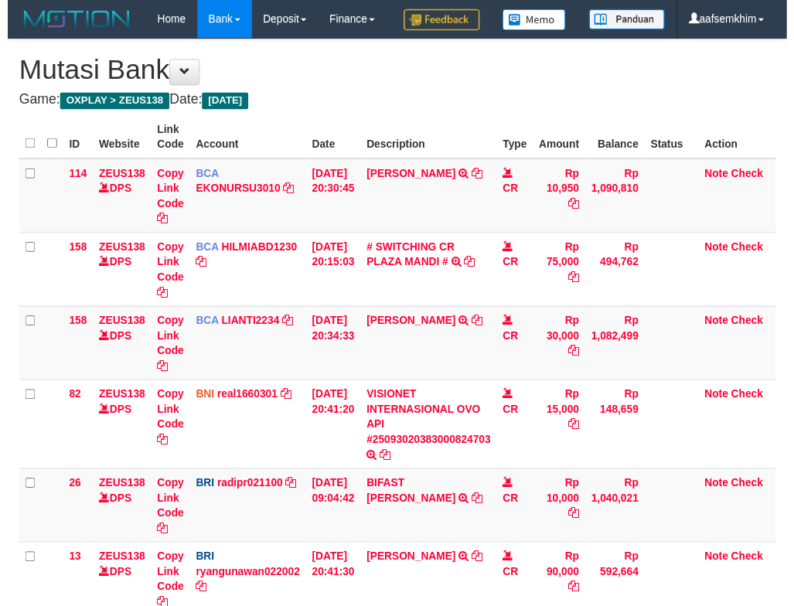
scroll to position [148, 30]
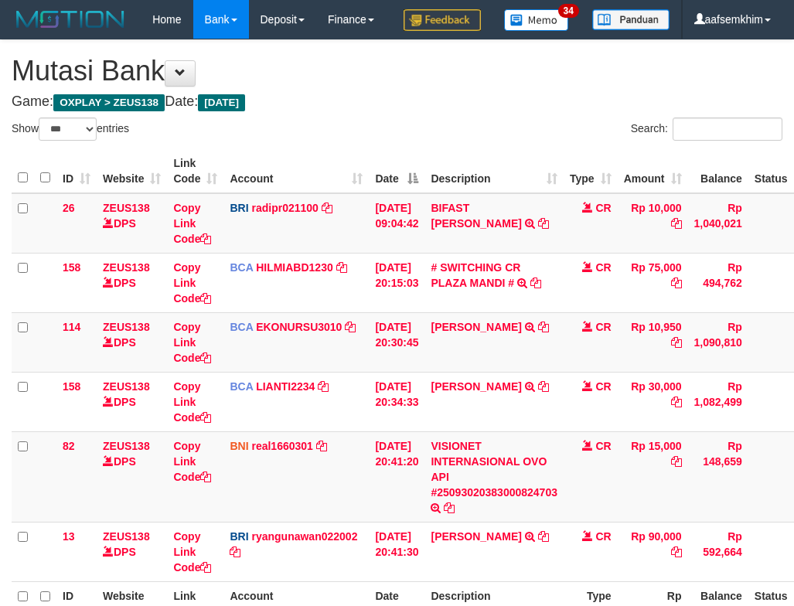
select select "***"
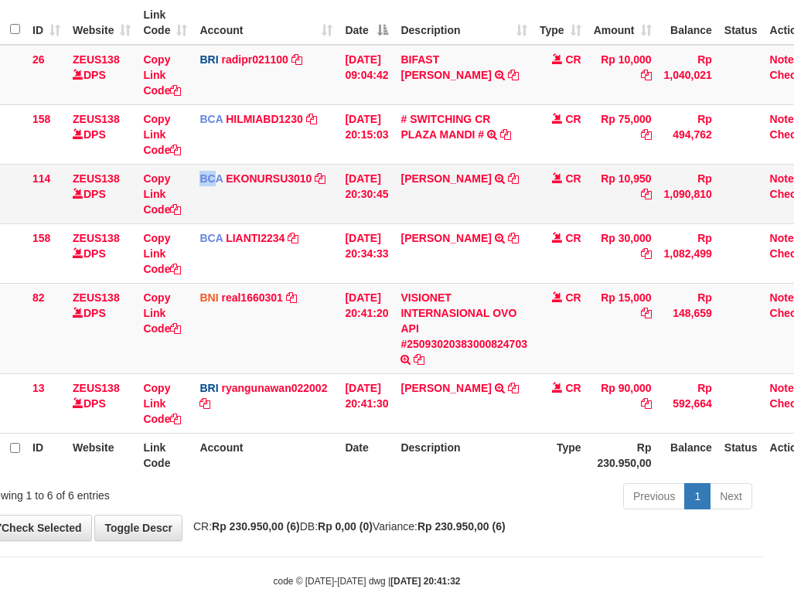
click at [214, 223] on tr "114 ZEUS138 DPS Copy Link Code BCA EKONURSU3010 DPS EKO NUR SUSILO mutasi_20250…" at bounding box center [403, 194] width 845 height 60
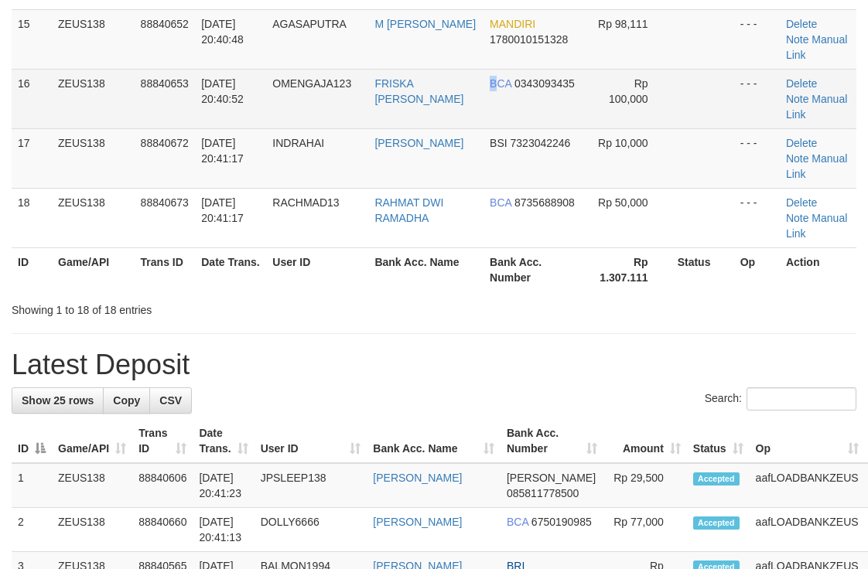
click at [472, 94] on tr "16 ZEUS138 88840653 [DATE] 20:40:52 OMENGAJA123 FRISKA [PERSON_NAME] BCA 034309…" at bounding box center [434, 99] width 844 height 60
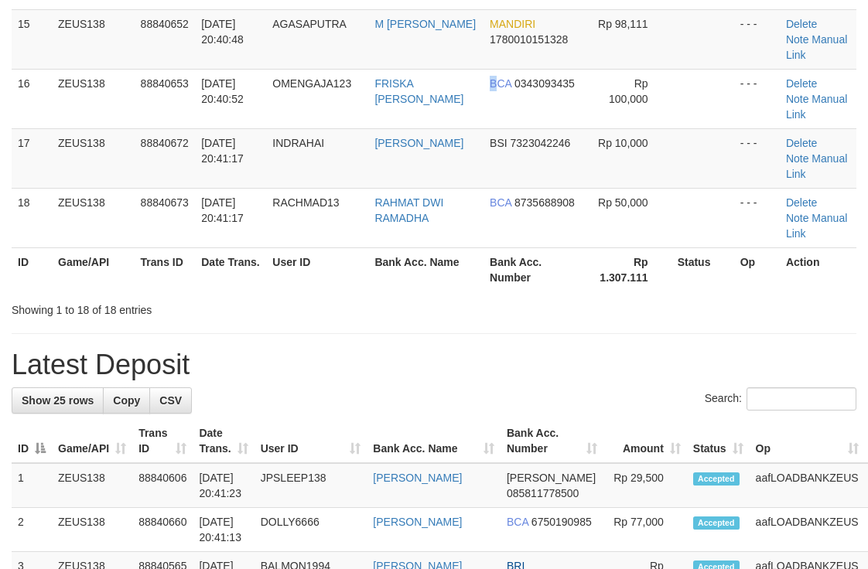
scroll to position [681, 0]
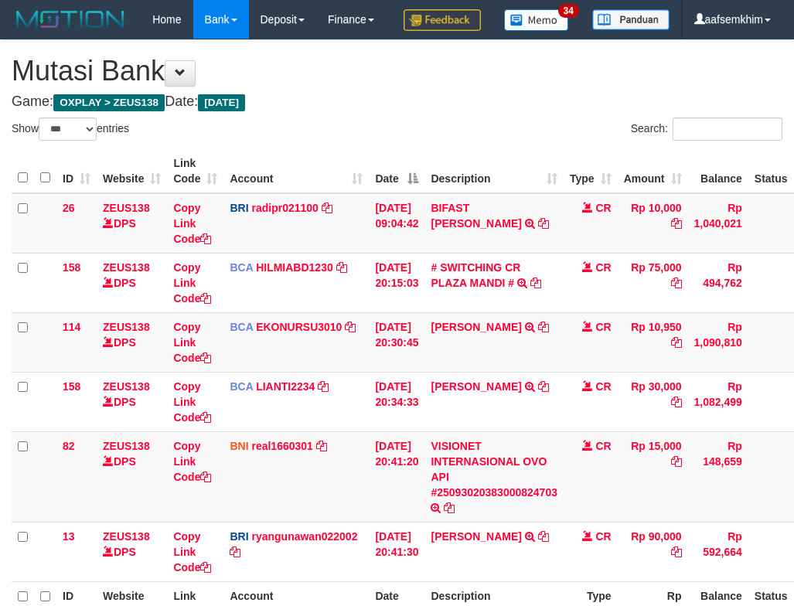
select select "***"
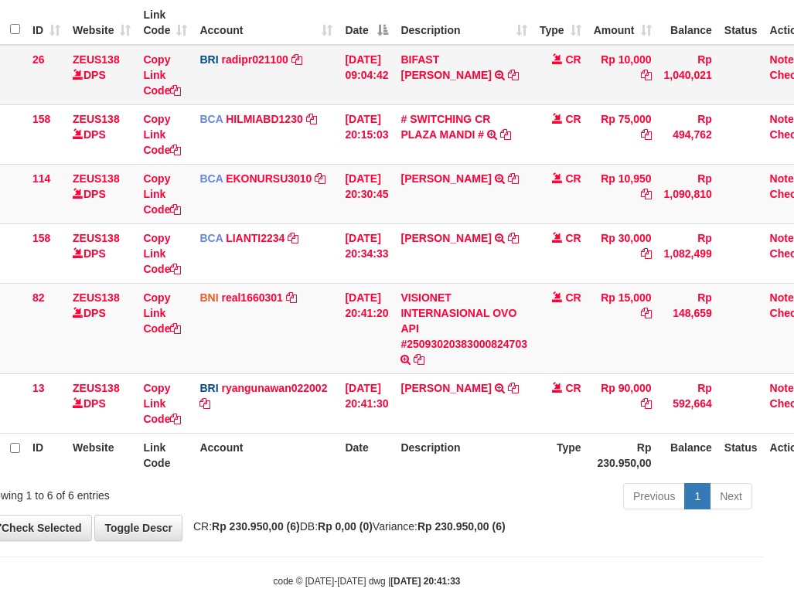
click at [206, 105] on td "BRI radipr021100 DPS REYNALDI ADI PRATAMA mutasi_20250930_3774 | 26 mutasi_2025…" at bounding box center [265, 75] width 145 height 60
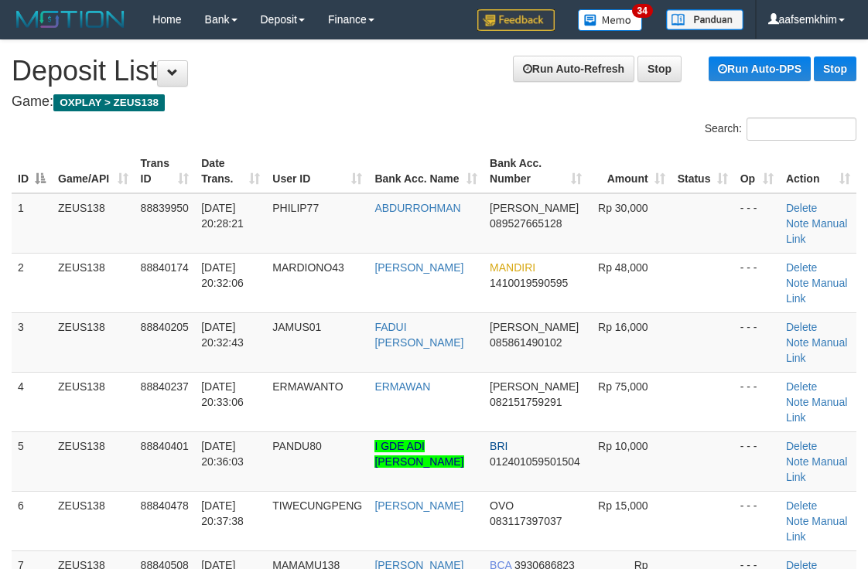
scroll to position [1018, 0]
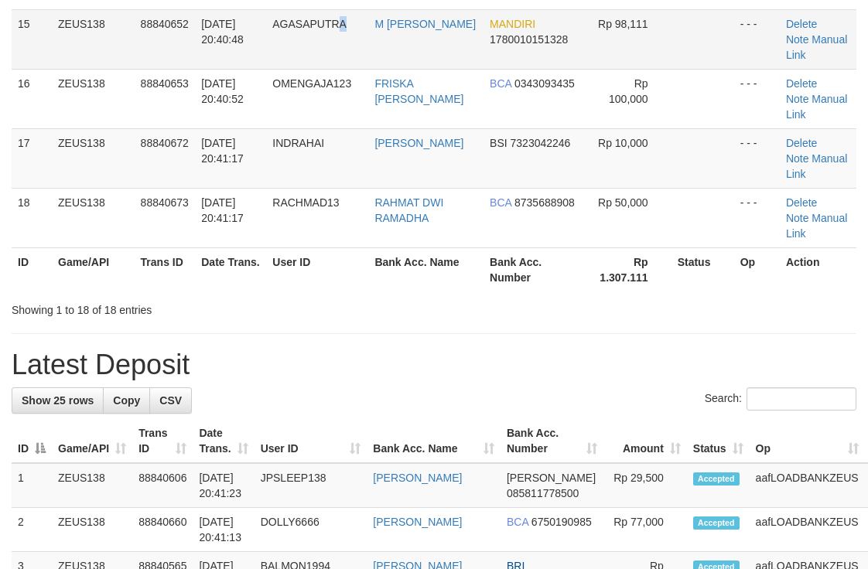
click at [360, 54] on td "AGASAPUTRA" at bounding box center [317, 39] width 102 height 60
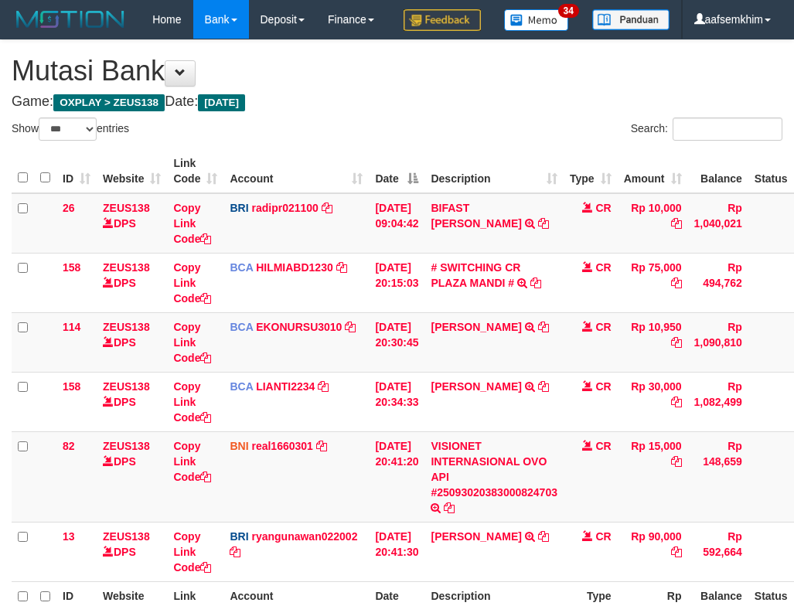
select select "***"
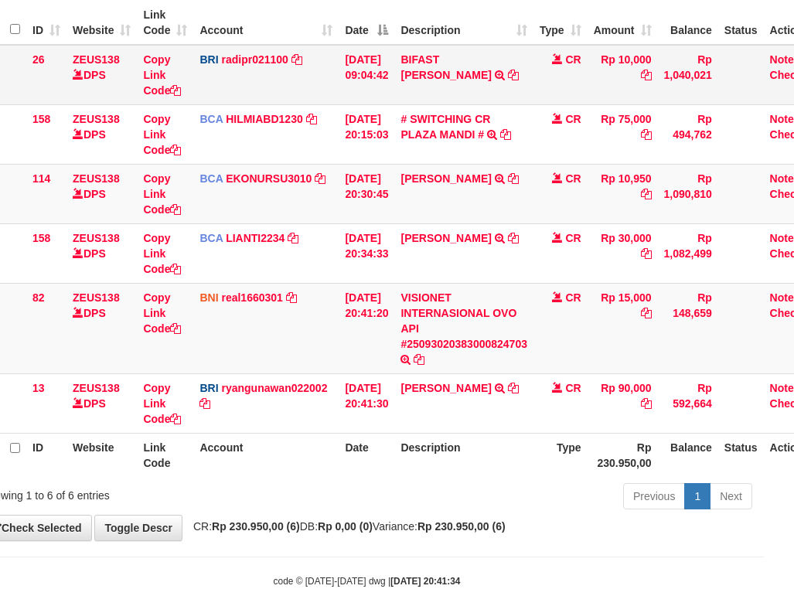
drag, startPoint x: 407, startPoint y: 86, endPoint x: 388, endPoint y: 87, distance: 19.4
click at [403, 86] on tr "26 ZEUS138 DPS Copy Link Code BRI radipr021100 DPS REYNALDI ADI PRATAMA mutasi_…" at bounding box center [403, 75] width 845 height 60
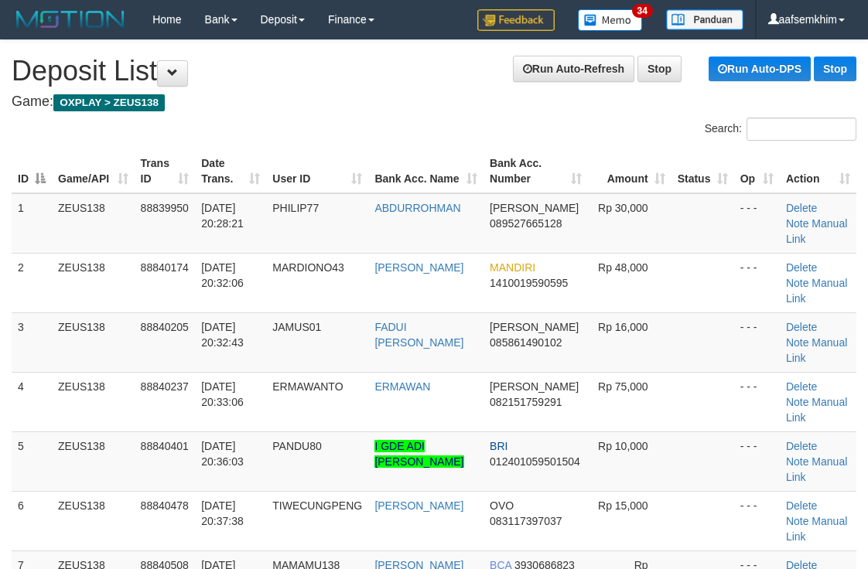
scroll to position [1018, 0]
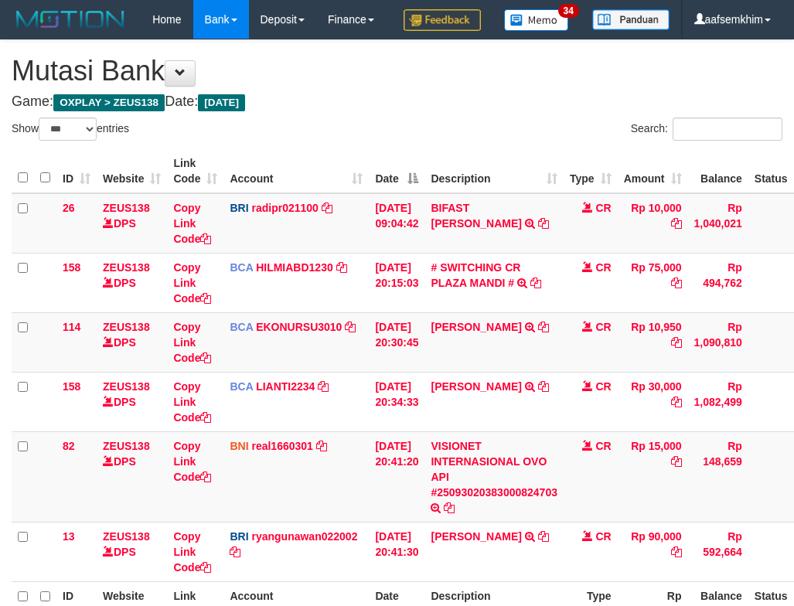
select select "***"
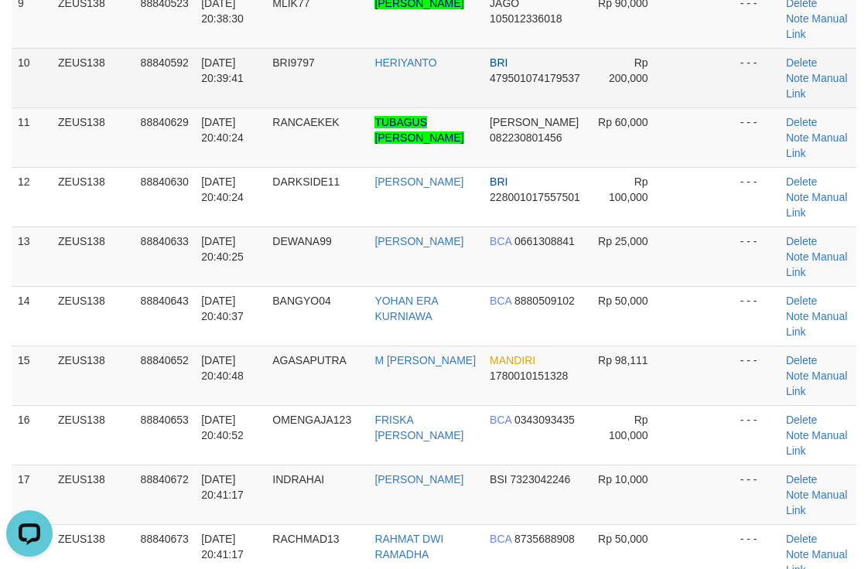
drag, startPoint x: 363, startPoint y: 79, endPoint x: 646, endPoint y: 78, distance: 283.0
click at [381, 76] on tr "10 ZEUS138 88840592 30/09/2025 20:39:41 BRI9797 HERIYANTO BRI 479501074179537 R…" at bounding box center [434, 78] width 844 height 60
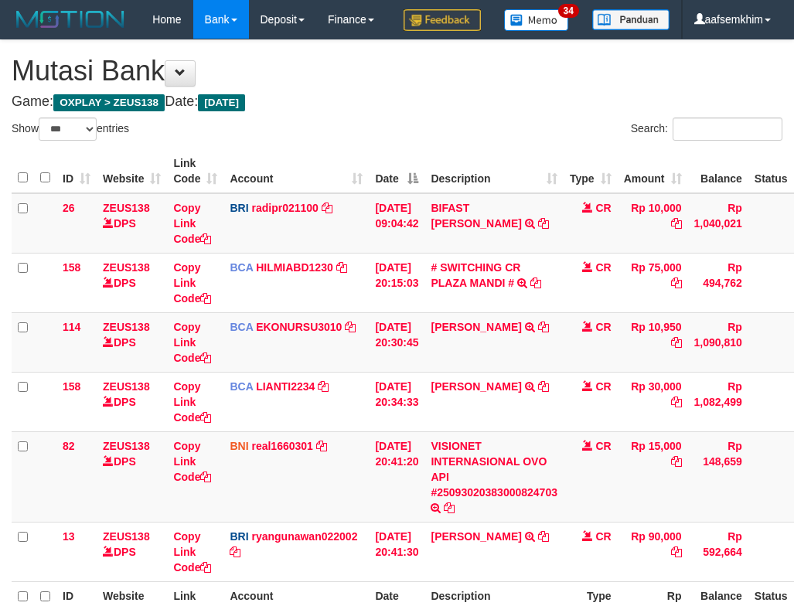
select select "***"
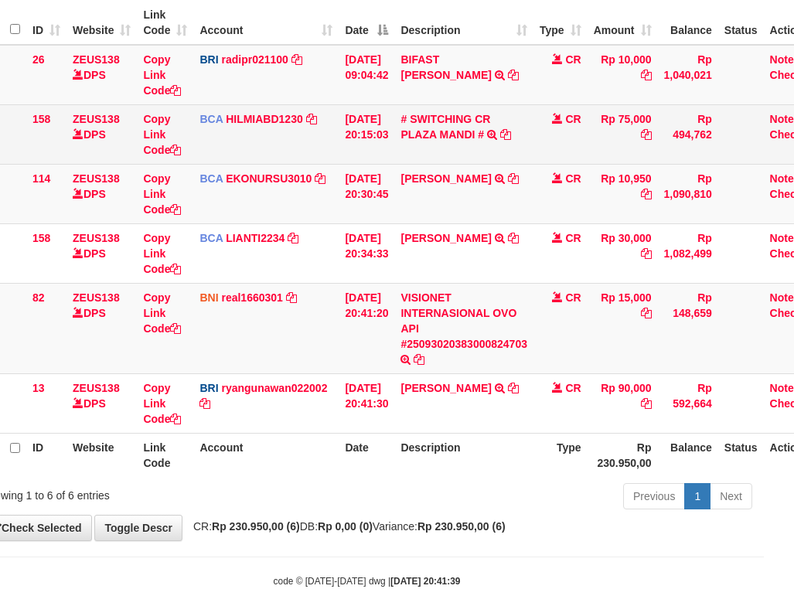
drag, startPoint x: 411, startPoint y: 188, endPoint x: 329, endPoint y: 168, distance: 85.1
click at [411, 164] on td "# SWITCHING CR PLAZA MANDI # SWITCHING CR TRF TUPARDI 008 PLAZA MANDI" at bounding box center [463, 134] width 139 height 60
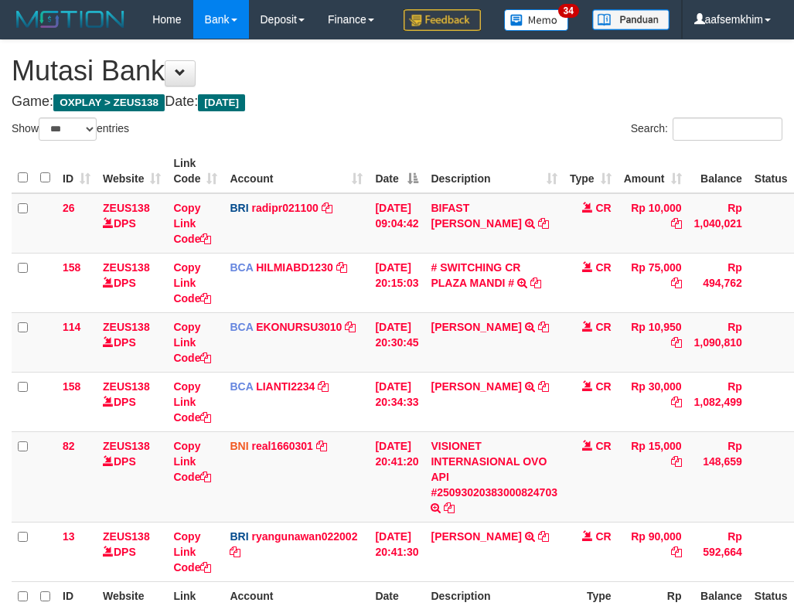
select select "***"
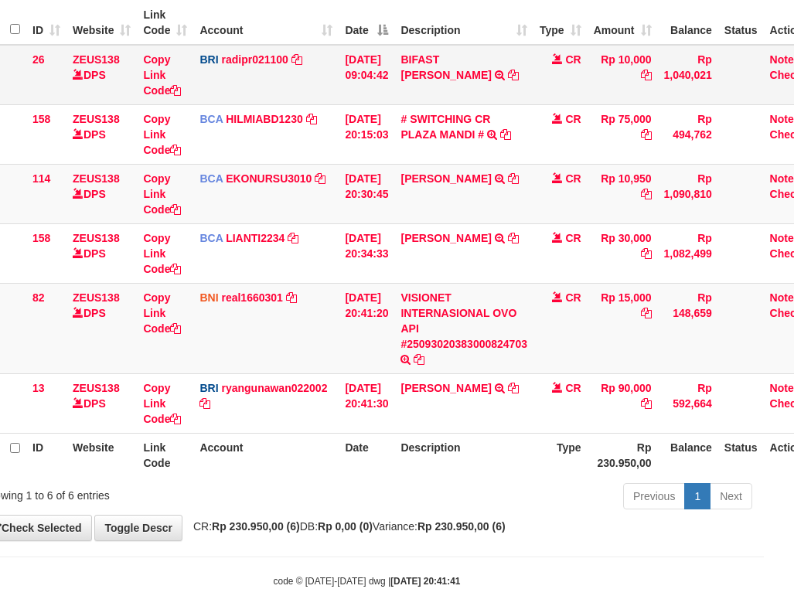
drag, startPoint x: 75, startPoint y: 118, endPoint x: 61, endPoint y: 114, distance: 14.4
click at [79, 80] on span at bounding box center [78, 74] width 11 height 11
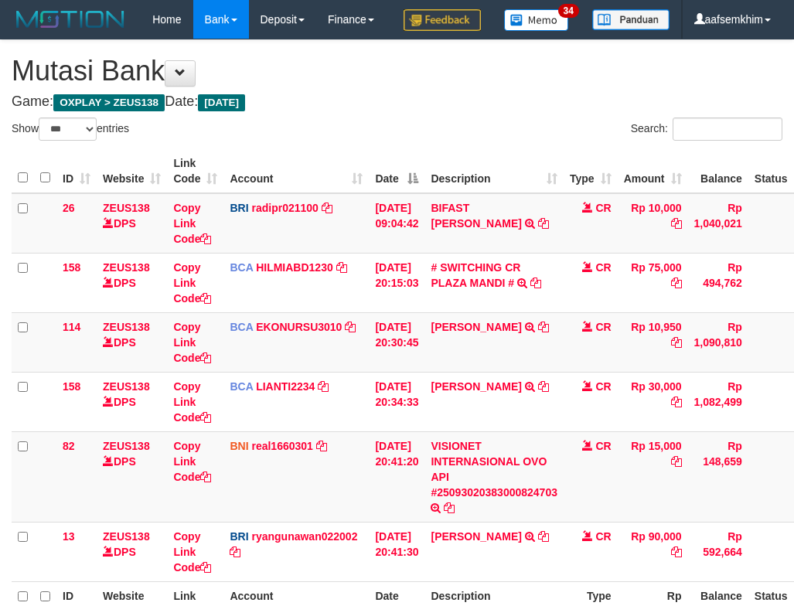
select select "***"
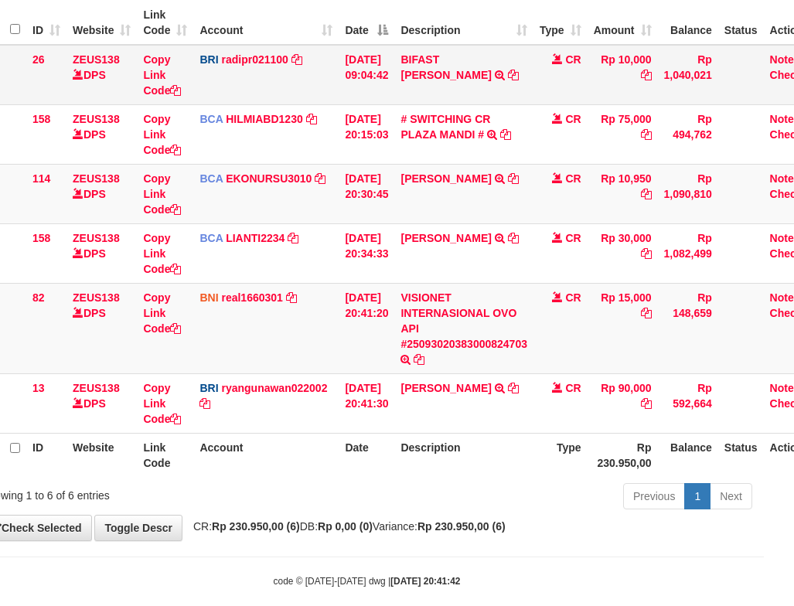
click at [366, 105] on td "30/09/2025 09:04:42" at bounding box center [367, 75] width 56 height 60
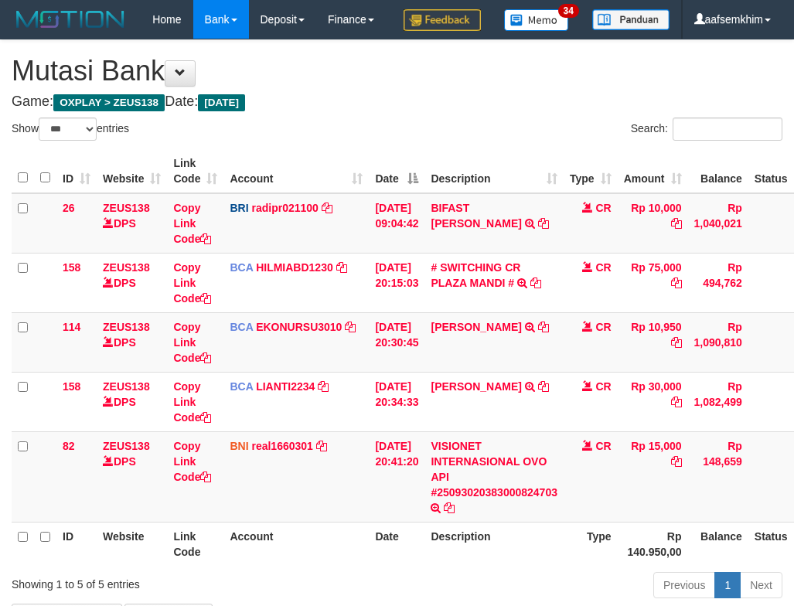
select select "***"
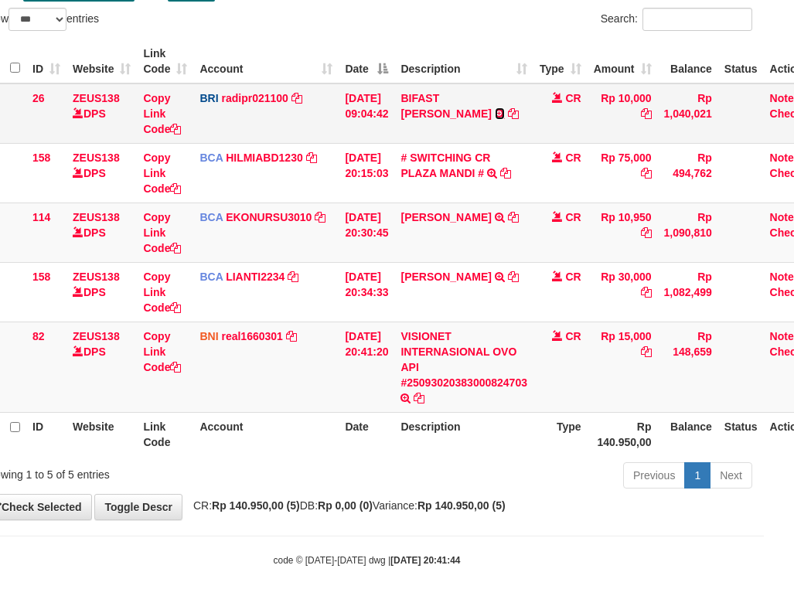
click at [495, 111] on icon at bounding box center [500, 113] width 10 height 11
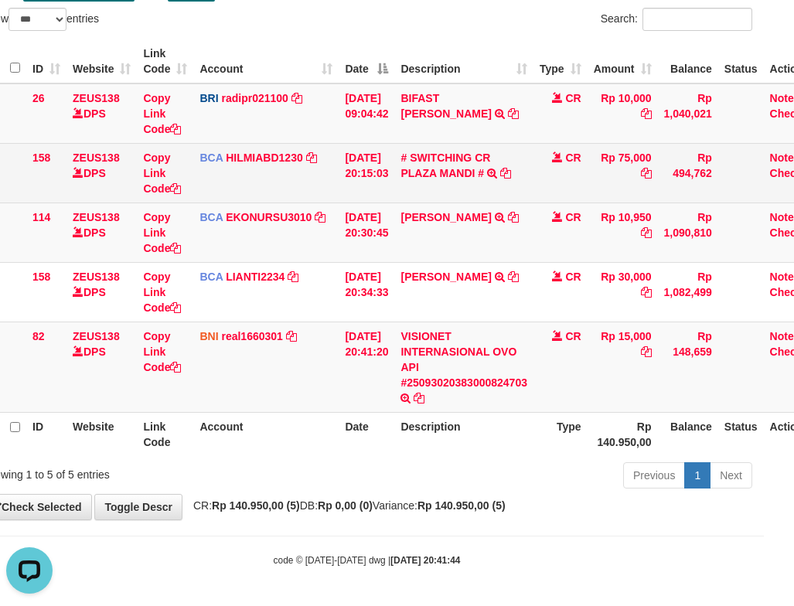
click at [484, 199] on td "# SWITCHING CR PLAZA MANDI # SWITCHING CR TRF TUPARDI 008 PLAZA MANDI" at bounding box center [463, 173] width 139 height 60
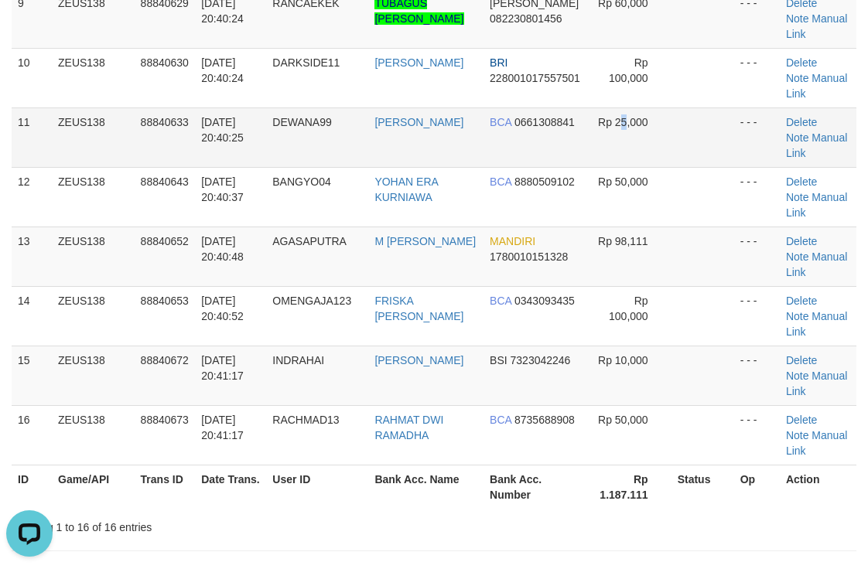
drag, startPoint x: 629, startPoint y: 157, endPoint x: 843, endPoint y: 135, distance: 215.3
click at [665, 155] on td "Rp 25,000" at bounding box center [630, 137] width 84 height 60
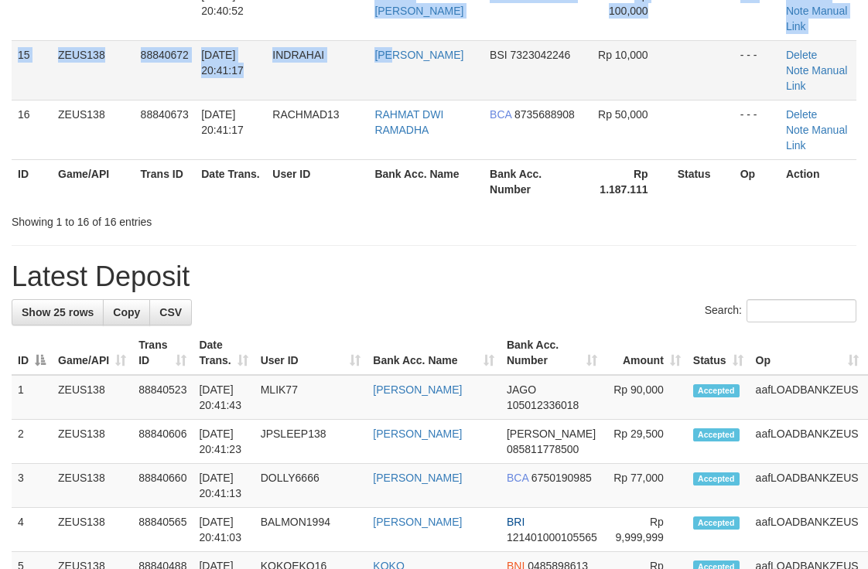
drag, startPoint x: 372, startPoint y: 39, endPoint x: 438, endPoint y: 57, distance: 69.0
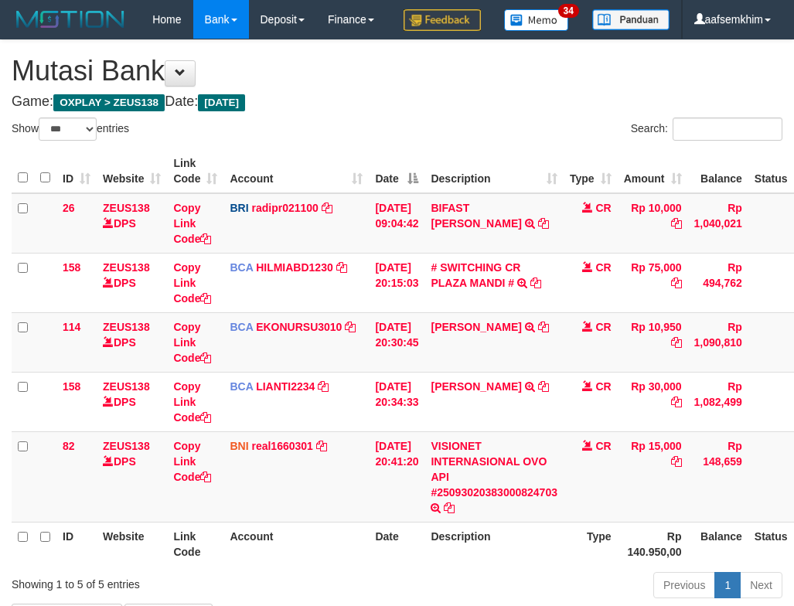
select select "***"
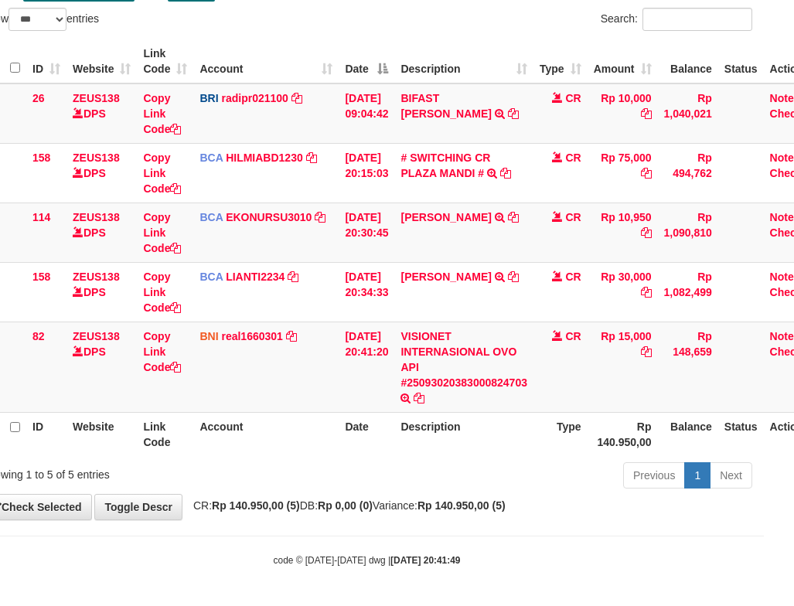
click at [339, 12] on div "Show ** ** ** *** entries" at bounding box center [168, 21] width 374 height 27
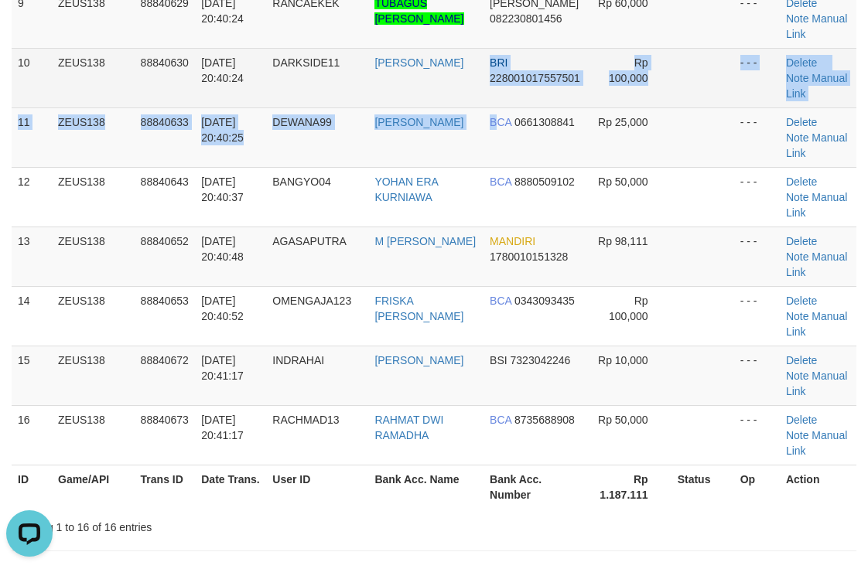
drag, startPoint x: 439, startPoint y: 120, endPoint x: 521, endPoint y: 74, distance: 93.8
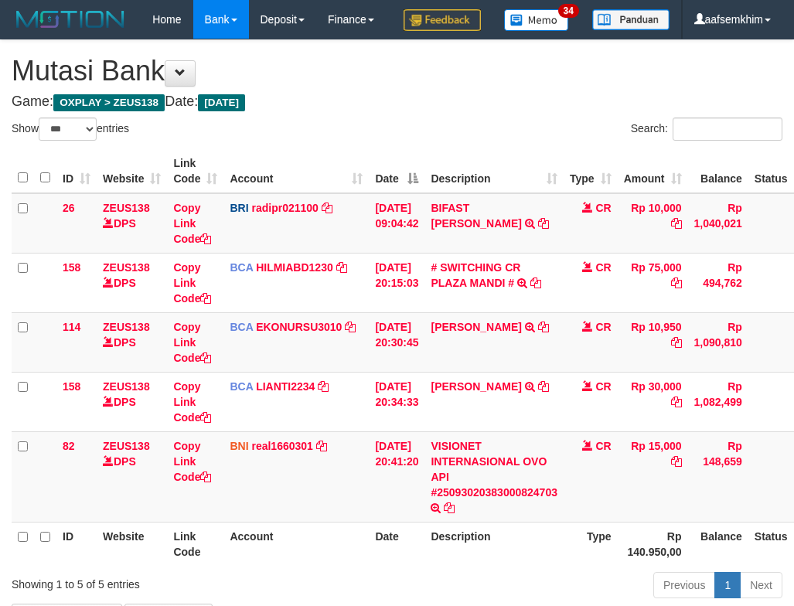
select select "***"
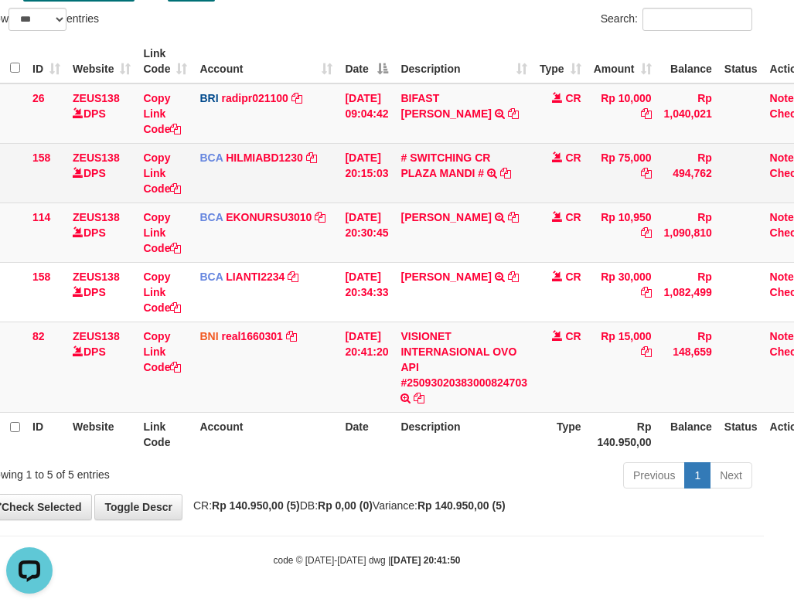
click at [131, 192] on td "ZEUS138 DPS" at bounding box center [101, 173] width 70 height 60
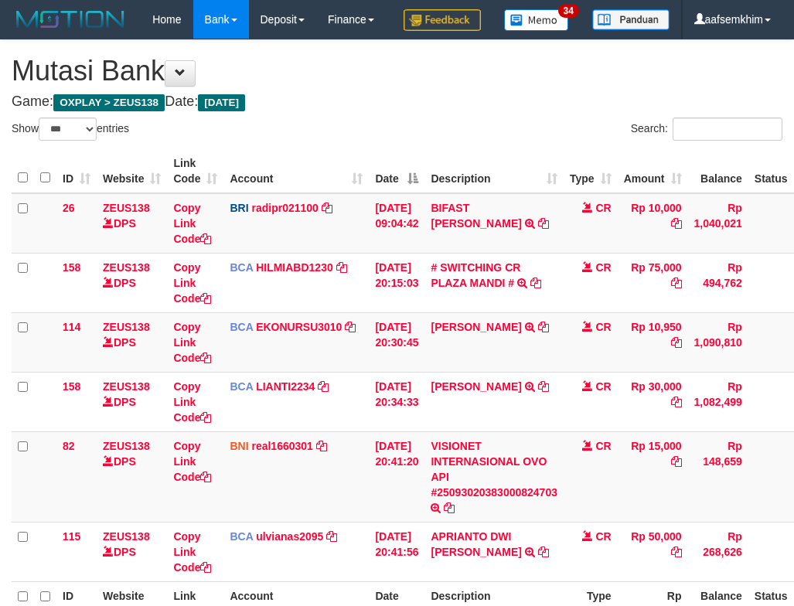
select select "***"
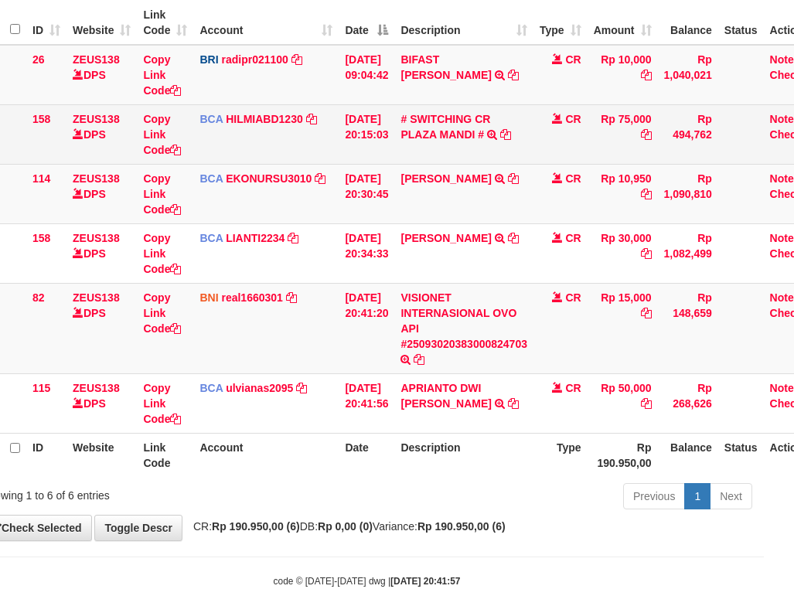
click at [418, 164] on td "# SWITCHING CR PLAZA MANDI # SWITCHING CR TRF TUPARDI 008 PLAZA MANDI" at bounding box center [463, 134] width 139 height 60
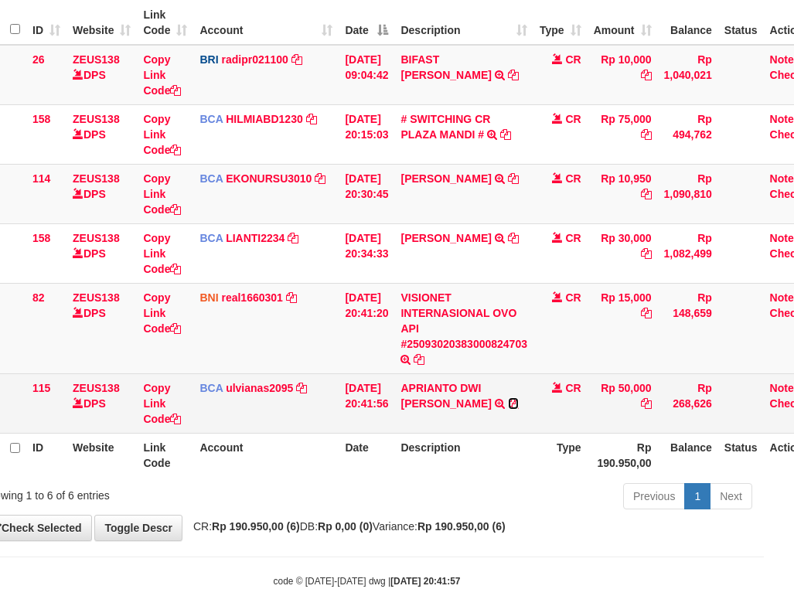
click at [508, 409] on icon at bounding box center [513, 403] width 11 height 11
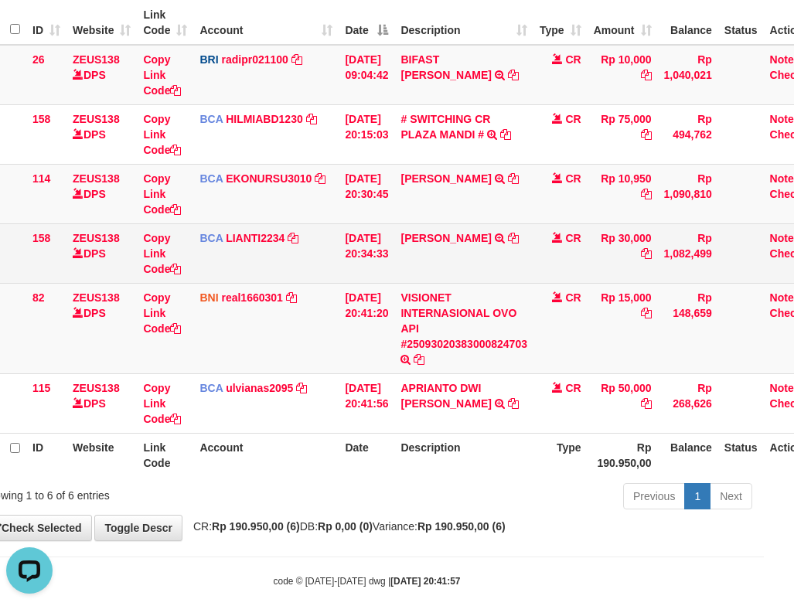
scroll to position [0, 0]
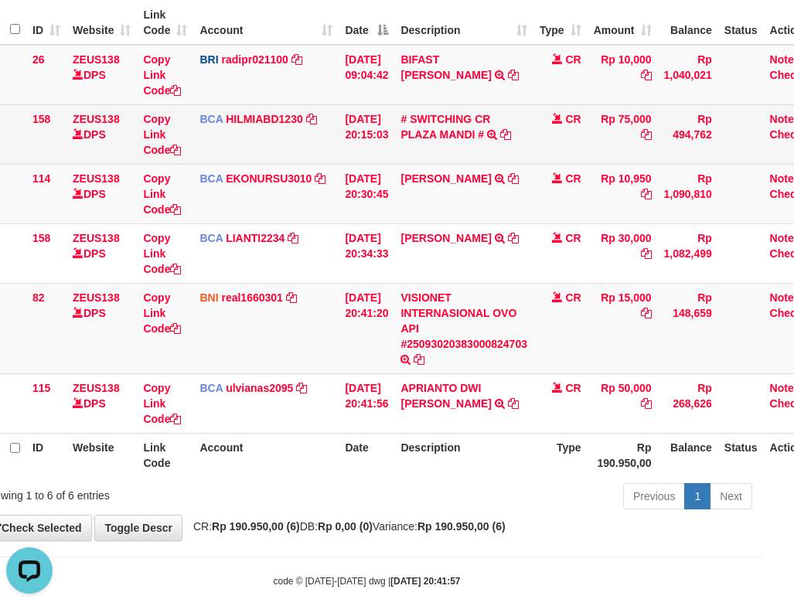
drag, startPoint x: 328, startPoint y: 266, endPoint x: 10, endPoint y: 193, distance: 326.2
click at [318, 263] on td "BCA LIANTI2234 DPS YULIANTI mutasi_20250930_4646 | 158 mutasi_20250930_4646 | 1…" at bounding box center [265, 253] width 145 height 60
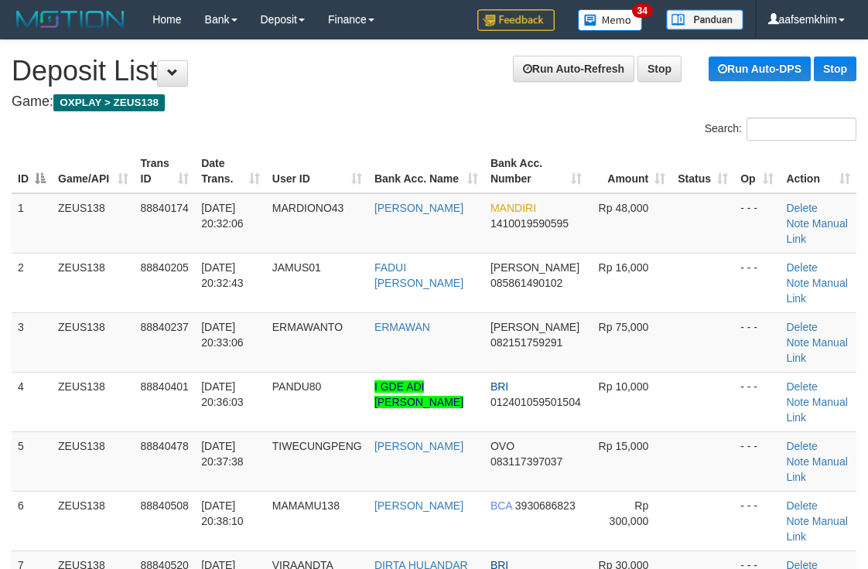
scroll to position [1033, 0]
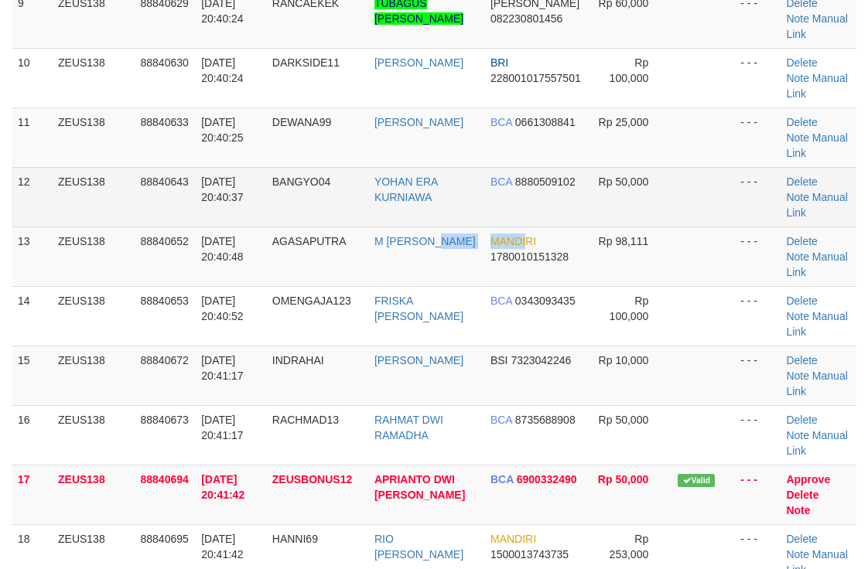
drag, startPoint x: 470, startPoint y: 237, endPoint x: 583, endPoint y: 203, distance: 118.1
click at [482, 218] on tbody "1 ZEUS138 88840174 30/09/2025 20:32:06 MARDIONO43 YOYON BUDIONO MANDIRI 1410019…" at bounding box center [434, 78] width 844 height 1132
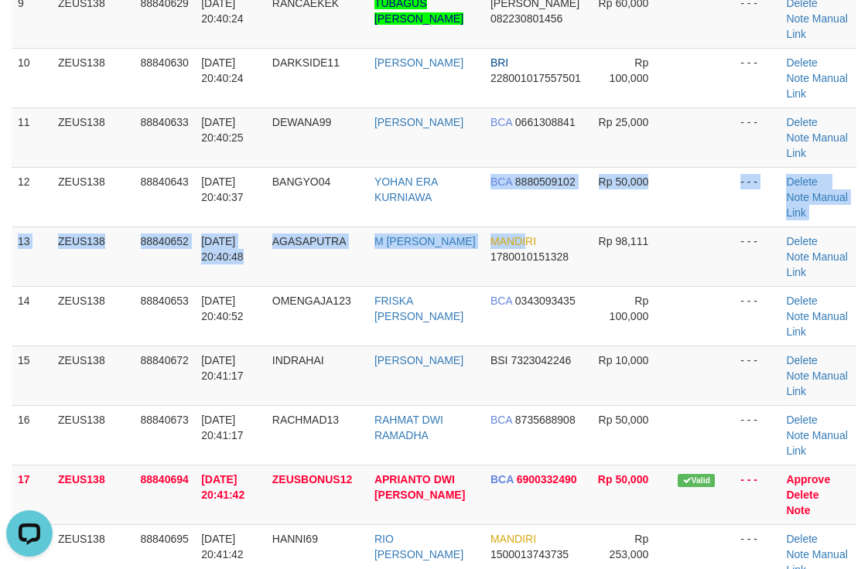
scroll to position [0, 0]
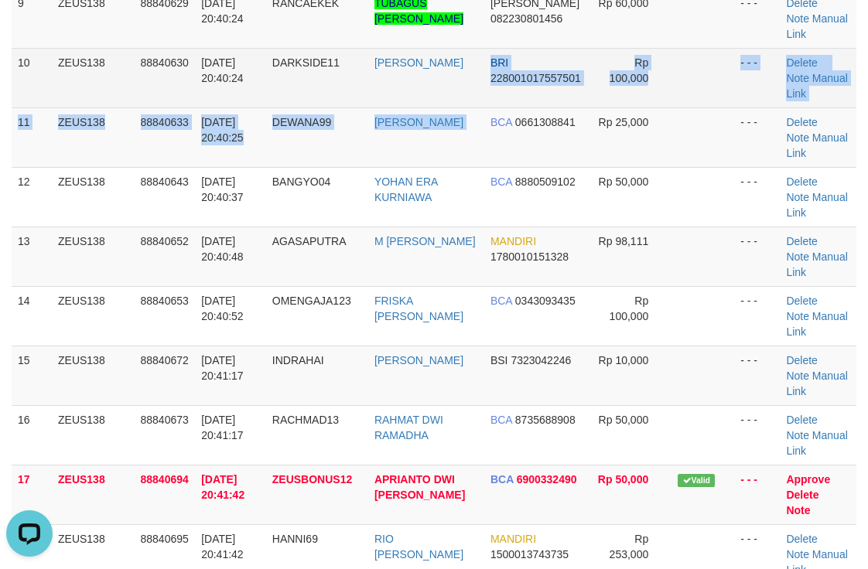
drag, startPoint x: 479, startPoint y: 107, endPoint x: 873, endPoint y: 86, distance: 394.1
click at [542, 97] on tbody "1 ZEUS138 88840174 30/09/2025 20:32:06 MARDIONO43 YOYON BUDIONO MANDIRI 1410019…" at bounding box center [434, 78] width 844 height 1132
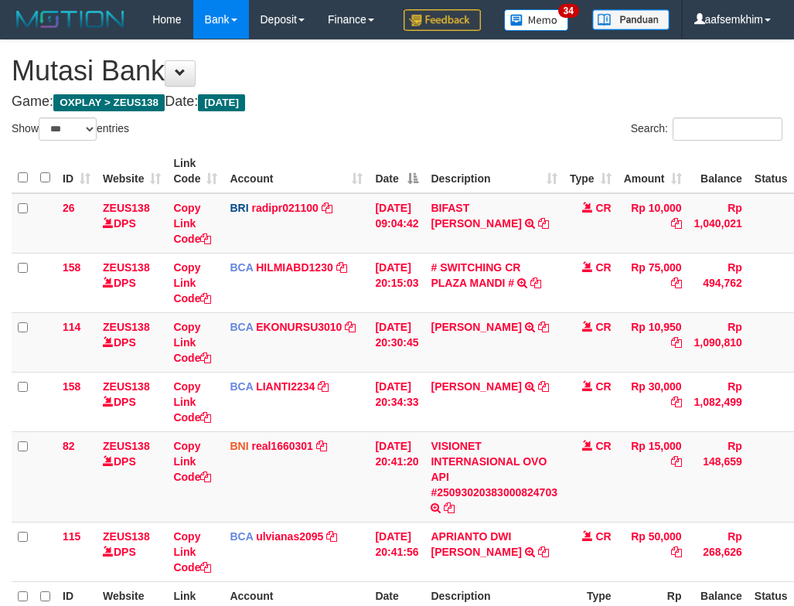
select select "***"
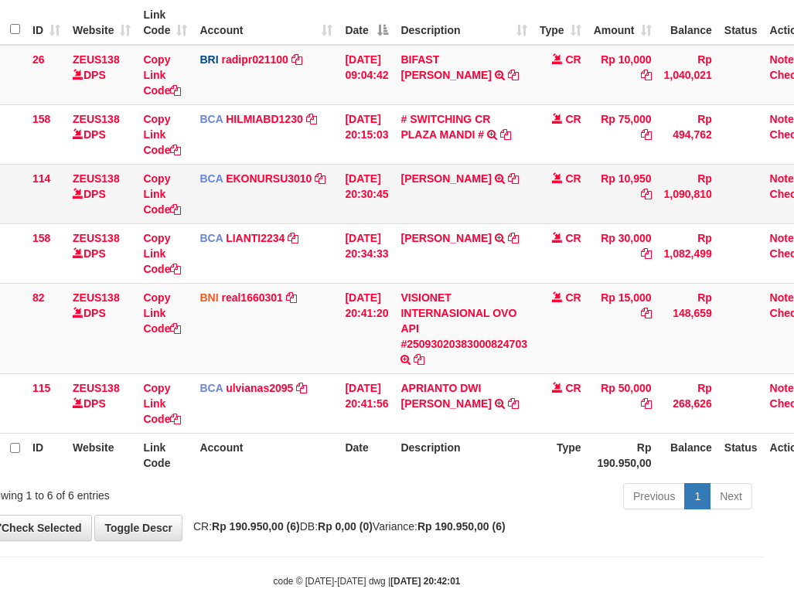
click at [454, 223] on td "AHMAD AGUSTI TRSF E-BANKING CR 3009/FTSCY/WS95051 10950.002025093089200473 TRFD…" at bounding box center [463, 194] width 139 height 60
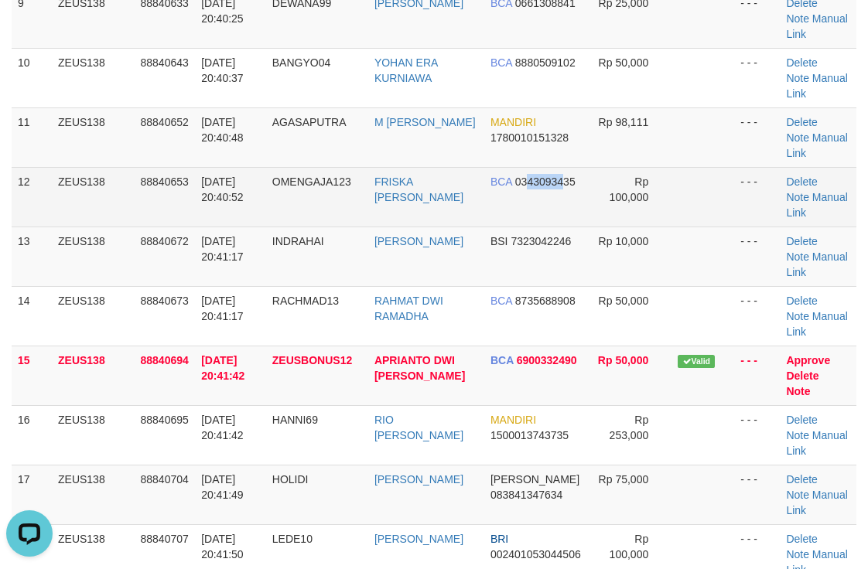
drag, startPoint x: 524, startPoint y: 205, endPoint x: 680, endPoint y: 201, distance: 155.5
click at [563, 204] on td "BCA 0343093435" at bounding box center [536, 197] width 104 height 60
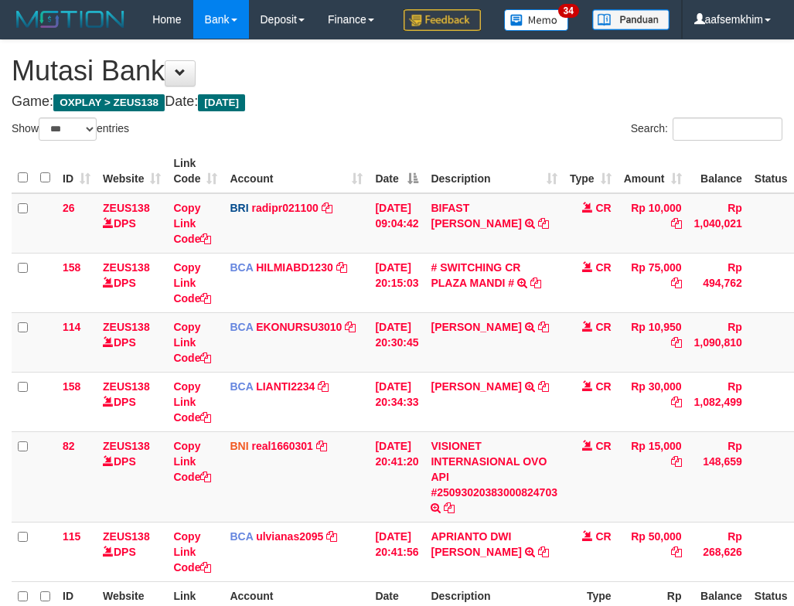
select select "***"
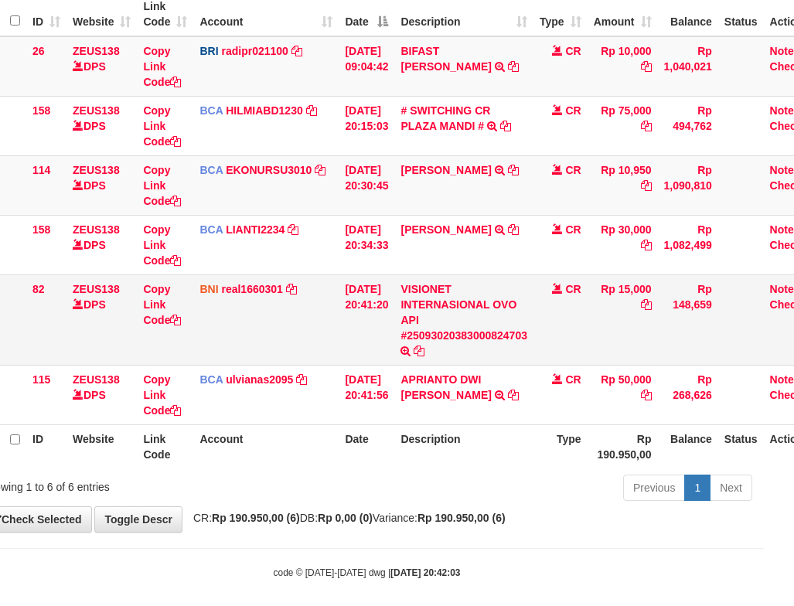
scroll to position [208, 30]
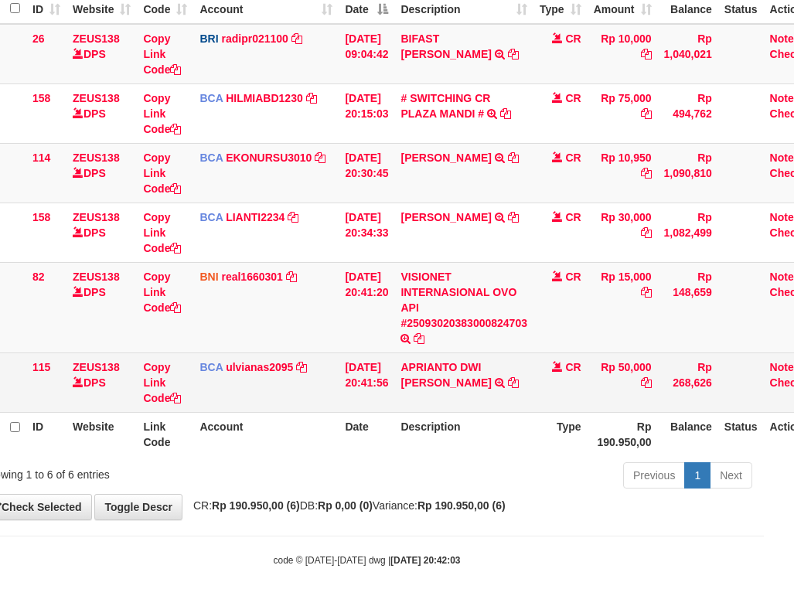
click at [422, 384] on td "APRIANTO DWI LAKSO TRSF E-BANKING CR 3009/FTSCY/WS95031 50000.00APRIANTO DWI LA…" at bounding box center [463, 383] width 139 height 60
click at [508, 385] on icon at bounding box center [513, 382] width 11 height 11
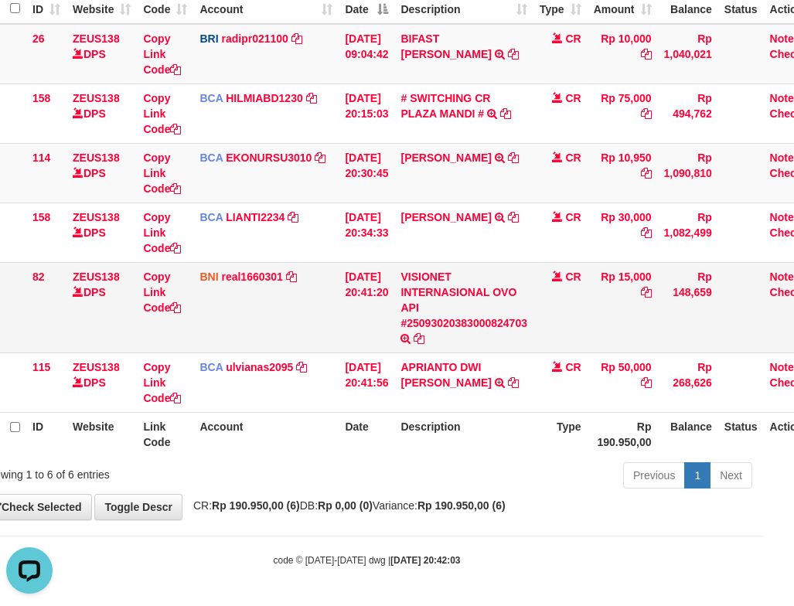
scroll to position [0, 0]
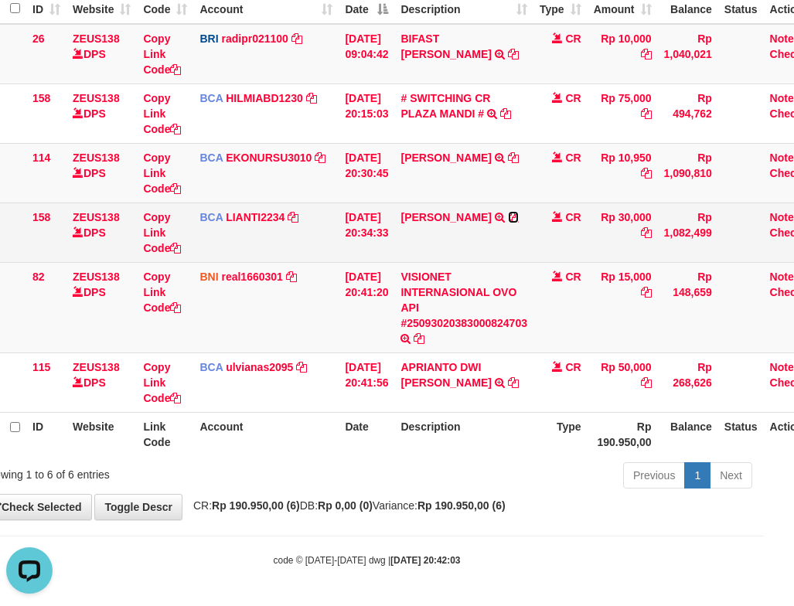
click at [519, 217] on icon at bounding box center [513, 217] width 11 height 11
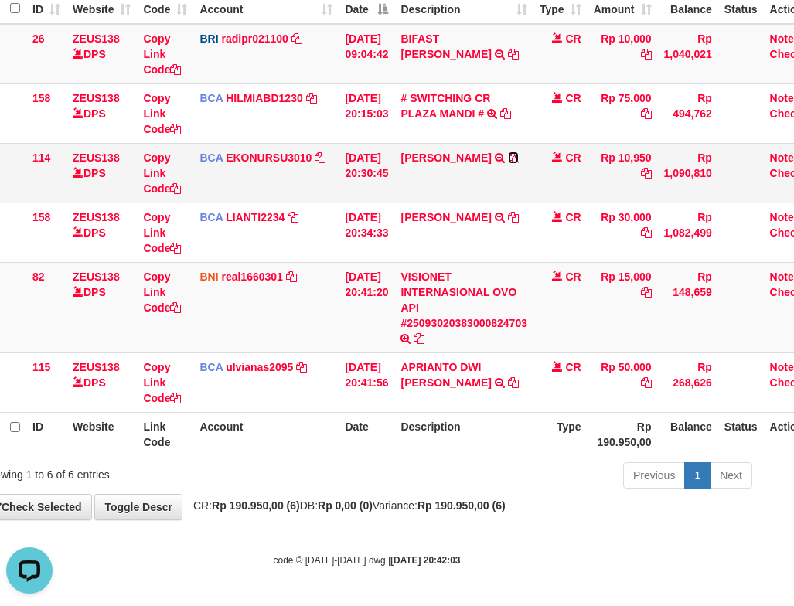
click at [515, 154] on icon at bounding box center [513, 157] width 11 height 11
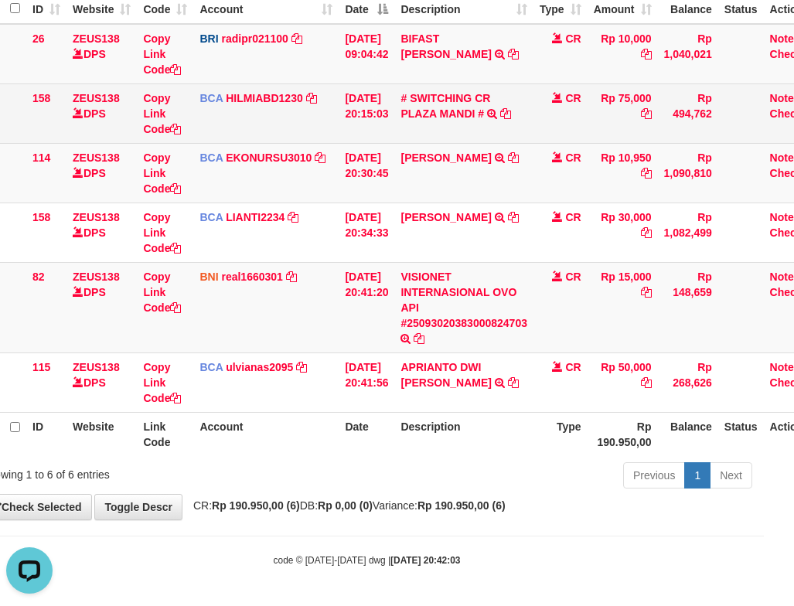
click at [386, 129] on td "[DATE] 20:15:03" at bounding box center [367, 114] width 56 height 60
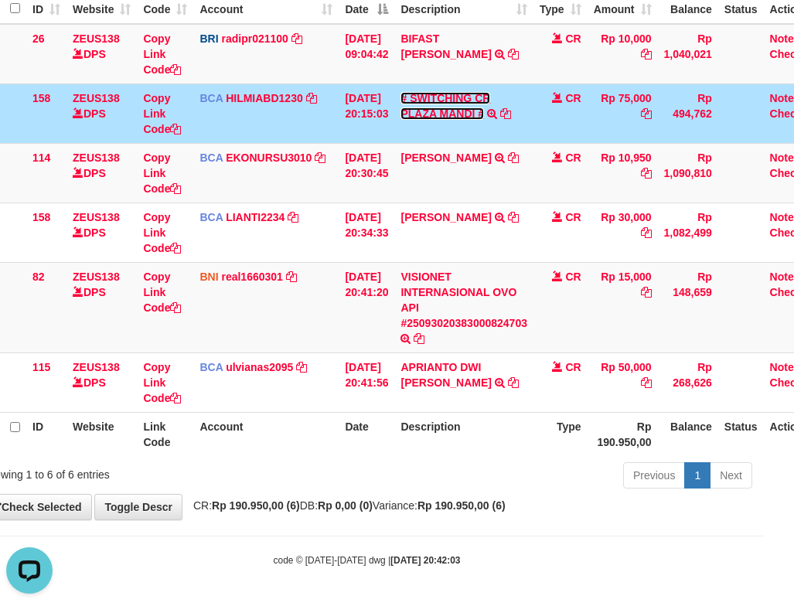
click at [438, 104] on link "# SWITCHING CR PLAZA MANDI #" at bounding box center [446, 106] width 90 height 28
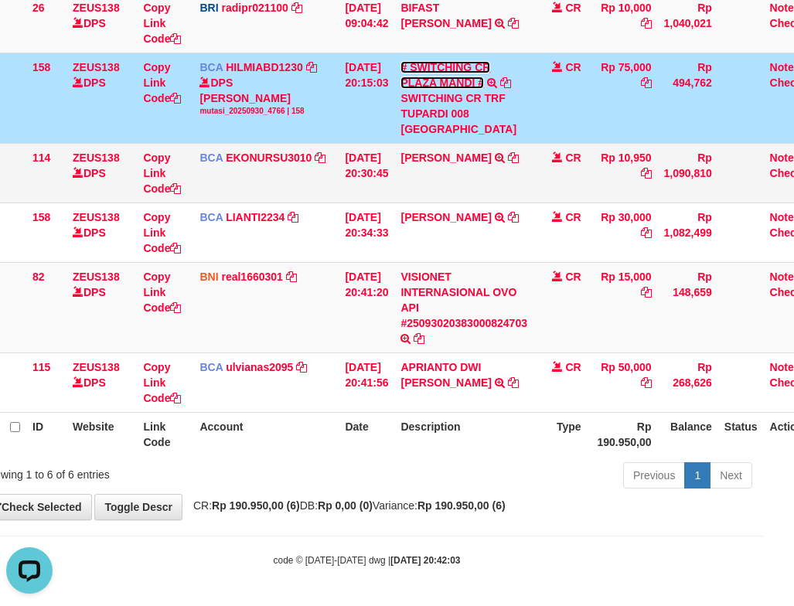
scroll to position [239, 30]
drag, startPoint x: 444, startPoint y: 119, endPoint x: 461, endPoint y: 118, distance: 17.1
click at [461, 118] on div "SWITCHING CR TRF TUPARDI 008 [GEOGRAPHIC_DATA]" at bounding box center [464, 113] width 127 height 46
click at [449, 117] on div "SWITCHING CR TRF TUPARDI 008 [GEOGRAPHIC_DATA]" at bounding box center [464, 113] width 127 height 46
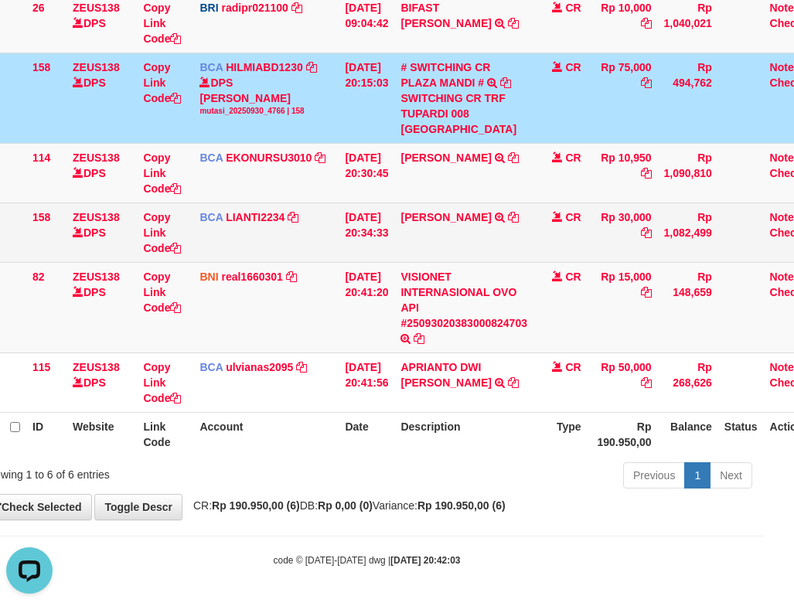
click at [345, 215] on td "[DATE] 20:34:33" at bounding box center [367, 233] width 56 height 60
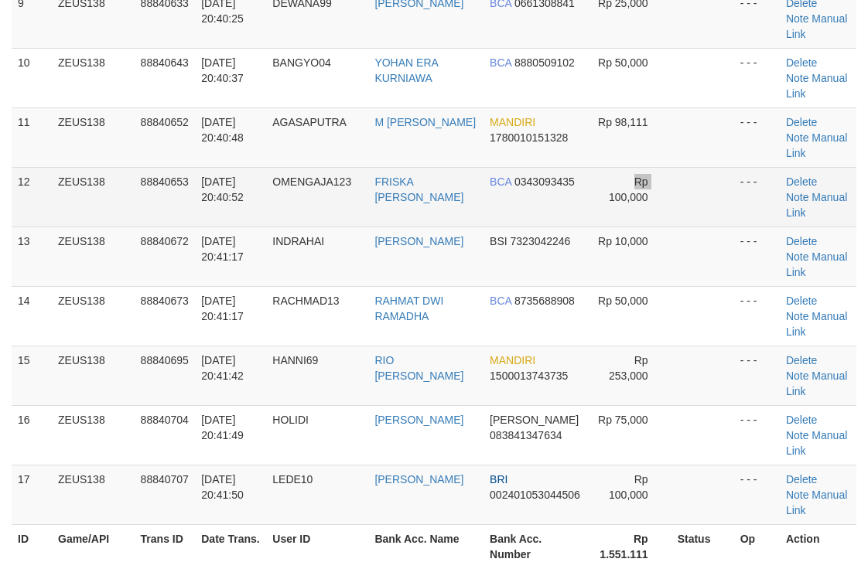
click at [575, 220] on tr "12 ZEUS138 88840653 30/09/2025 20:40:52 OMENGAJA123 FRISKA WATI PASARI BCA 0343…" at bounding box center [434, 197] width 844 height 60
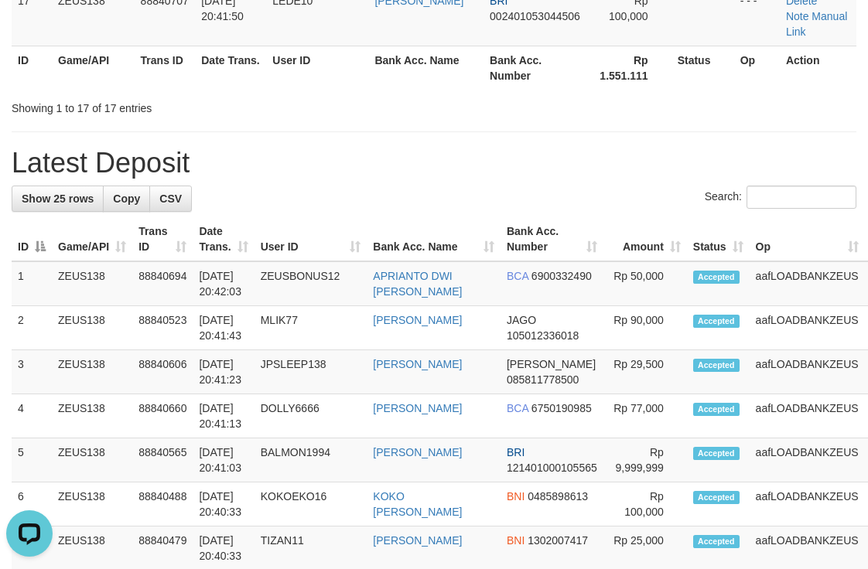
click at [709, 102] on div "Showing 1 to 17 of 17 entries" at bounding box center [434, 105] width 868 height 22
click at [581, 65] on tr "ID Game/API Trans ID Date Trans. User ID Bank Acc. Name Bank Acc. Number Rp 1.5…" at bounding box center [434, 68] width 844 height 44
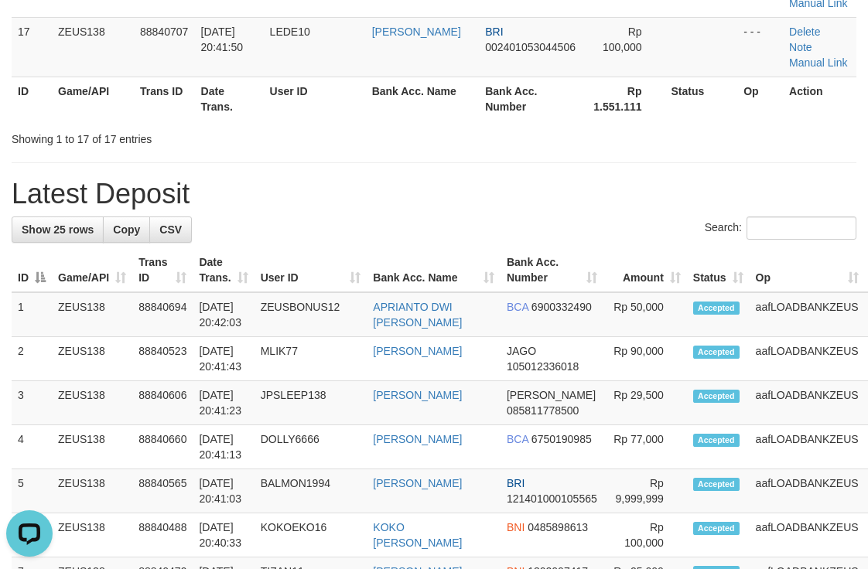
click at [482, 153] on div "**********" at bounding box center [434, 202] width 868 height 2644
click at [387, 195] on div "**********" at bounding box center [434, 202] width 868 height 2644
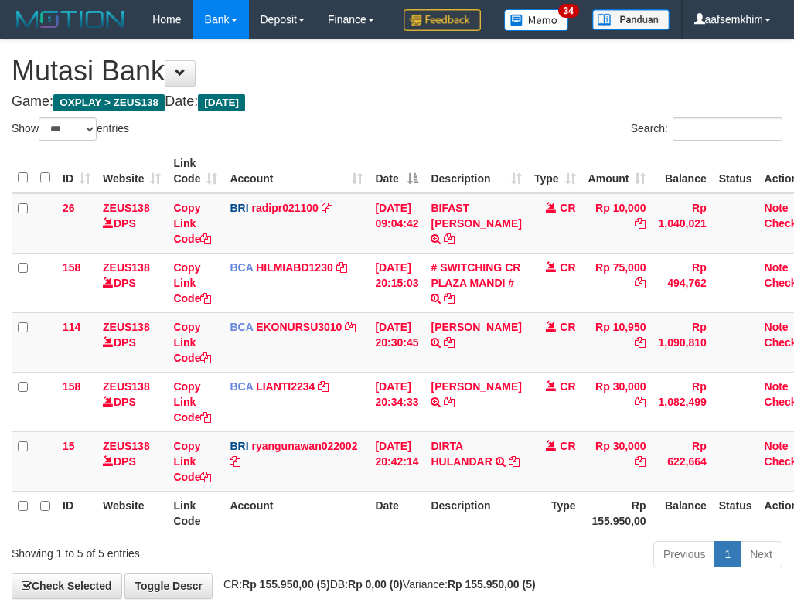
select select "***"
click at [257, 190] on th "Account" at bounding box center [295, 171] width 145 height 44
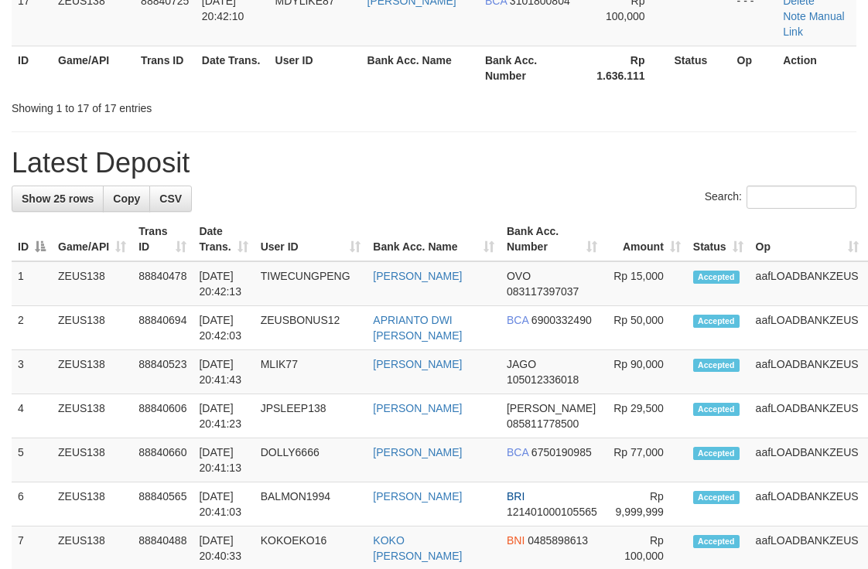
drag, startPoint x: 554, startPoint y: 166, endPoint x: 872, endPoint y: 177, distance: 318.0
click at [568, 394] on td "DANA 085811778500" at bounding box center [551, 416] width 103 height 44
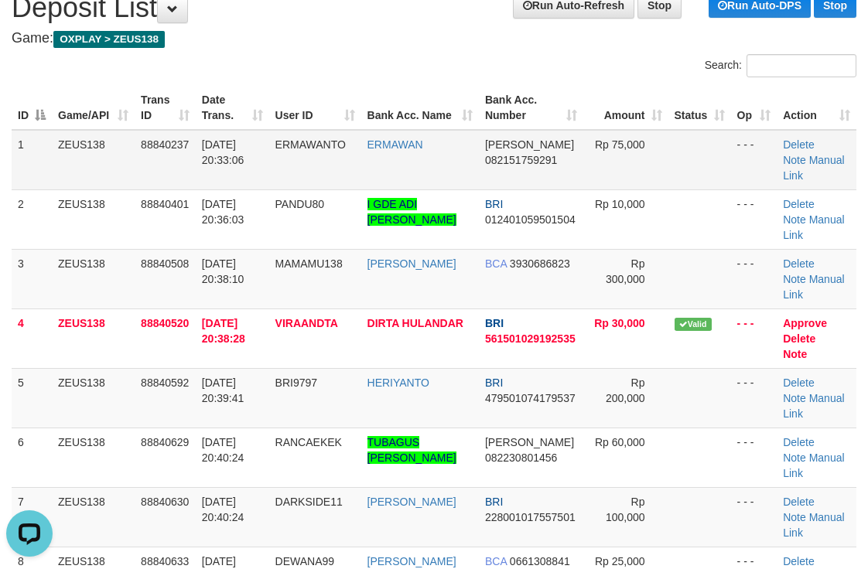
click at [714, 167] on td at bounding box center [699, 160] width 63 height 60
click at [500, 74] on div "Search:" at bounding box center [650, 67] width 411 height 27
drag, startPoint x: 496, startPoint y: 70, endPoint x: 876, endPoint y: 66, distance: 380.4
click at [514, 69] on div "Search:" at bounding box center [650, 67] width 411 height 27
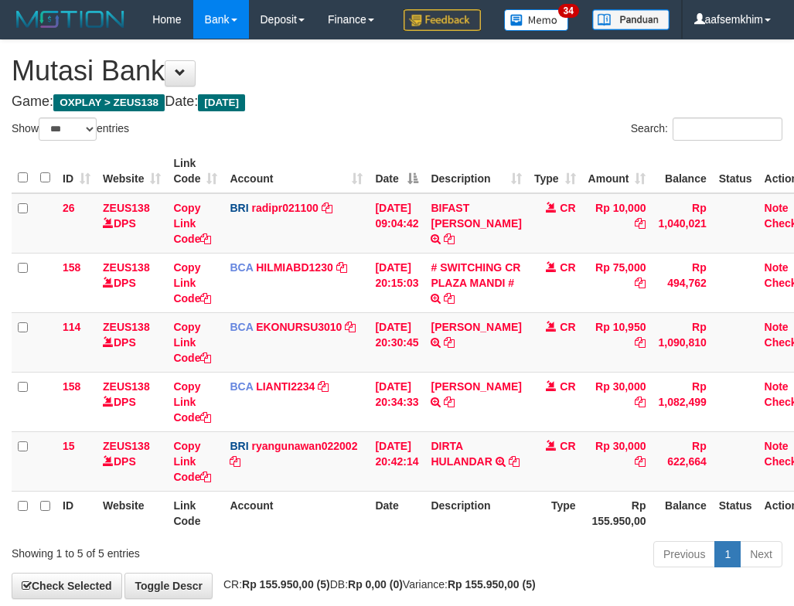
select select "***"
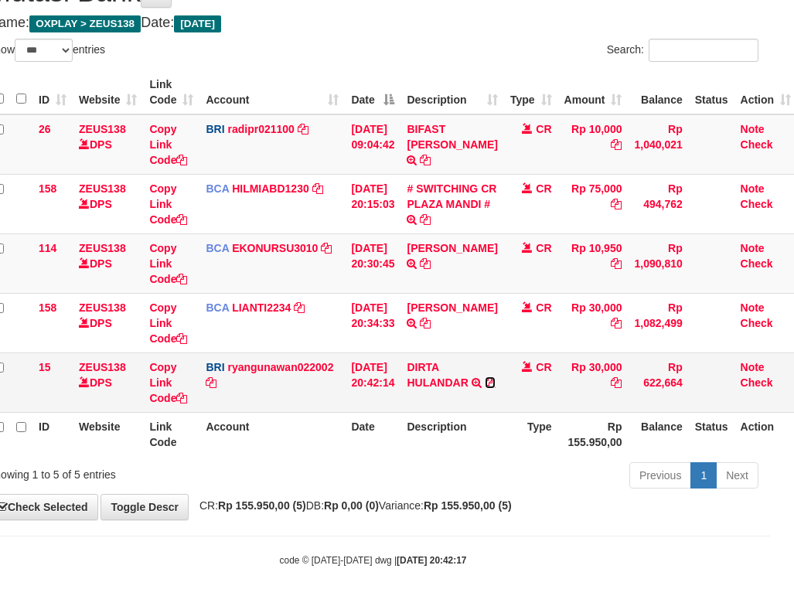
click at [485, 388] on icon at bounding box center [490, 382] width 11 height 11
drag, startPoint x: 489, startPoint y: 325, endPoint x: 247, endPoint y: 259, distance: 250.8
click at [431, 325] on icon at bounding box center [425, 323] width 11 height 11
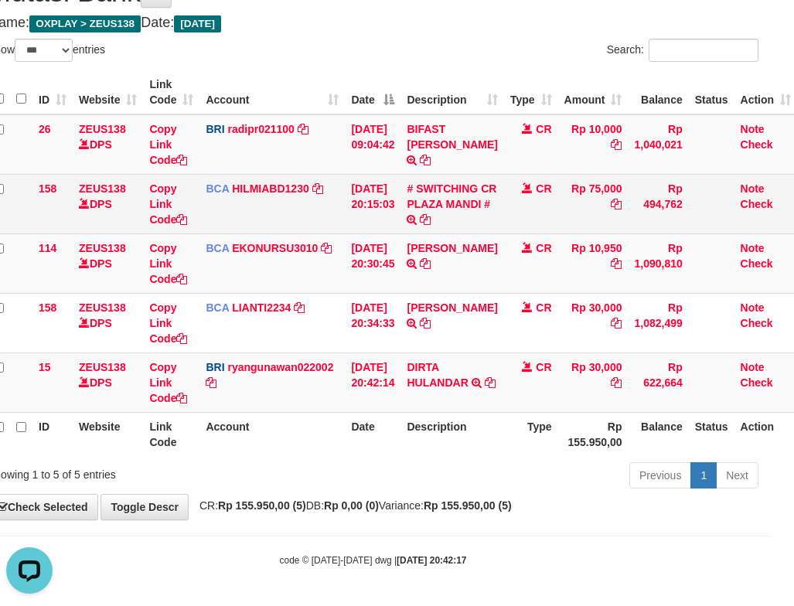
scroll to position [0, 0]
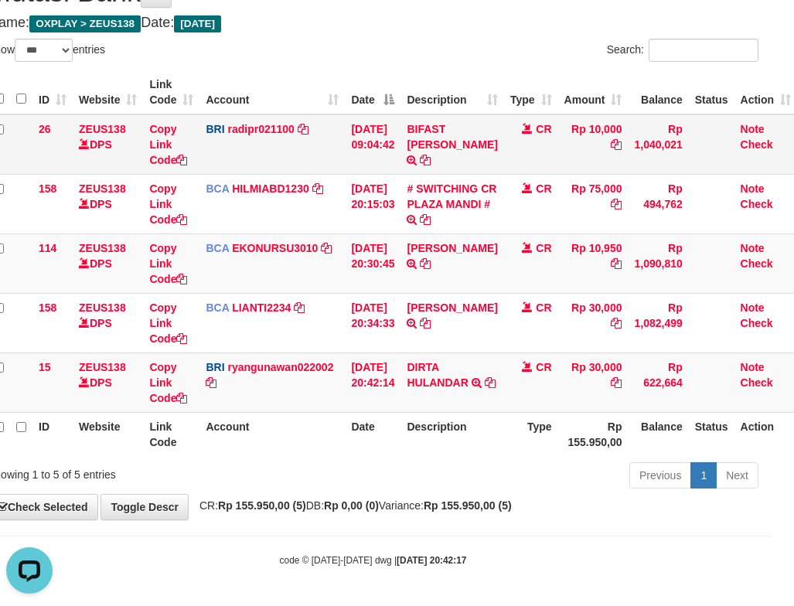
drag, startPoint x: 339, startPoint y: 158, endPoint x: 329, endPoint y: 152, distance: 11.8
click at [332, 153] on td "BRI radipr021100 DPS REYNALDI ADI PRATAMA mutasi_20250930_3774 | 26 mutasi_2025…" at bounding box center [271, 144] width 145 height 60
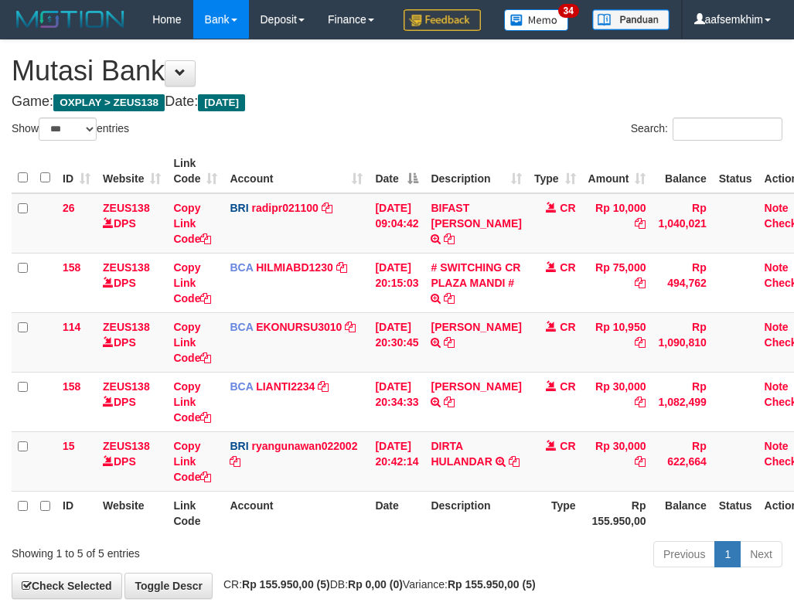
select select "***"
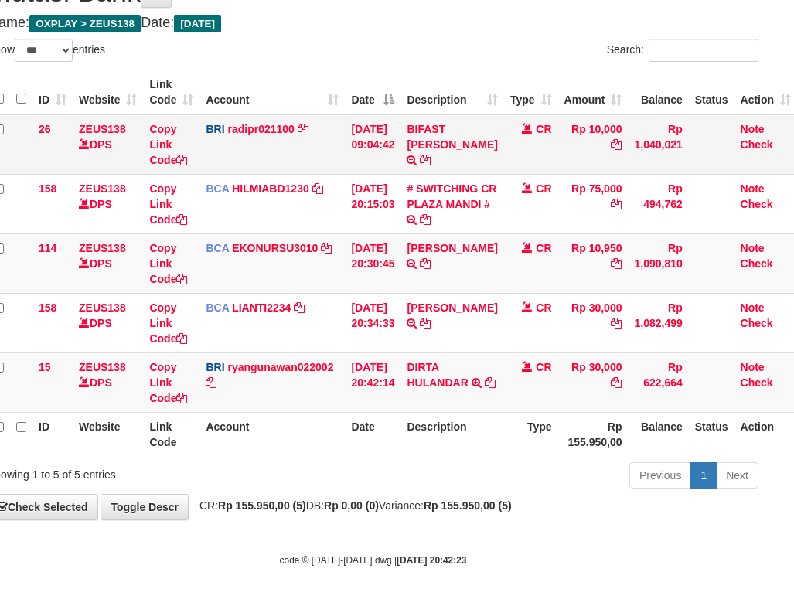
click at [295, 129] on td "BRI radipr021100 DPS REYNALDI ADI PRATAMA mutasi_20250930_3774 | 26 mutasi_2025…" at bounding box center [271, 144] width 145 height 60
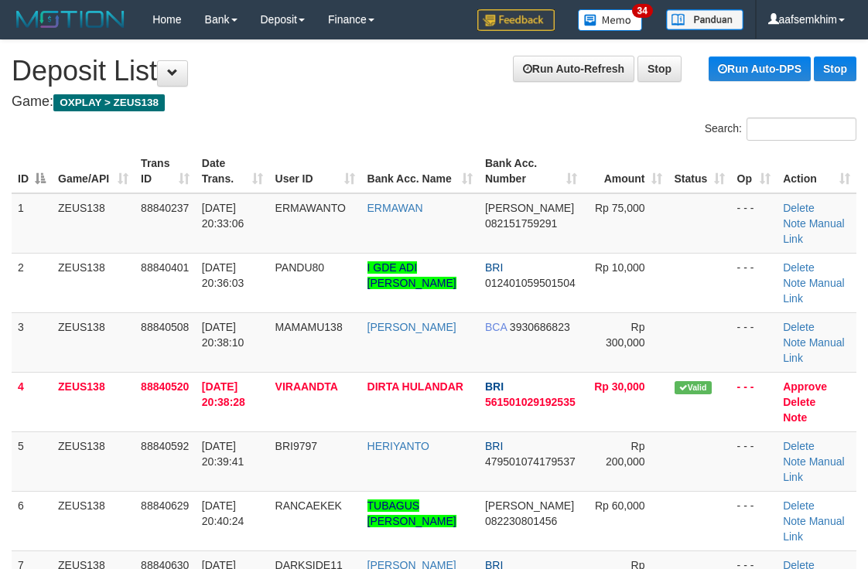
scroll to position [32, 0]
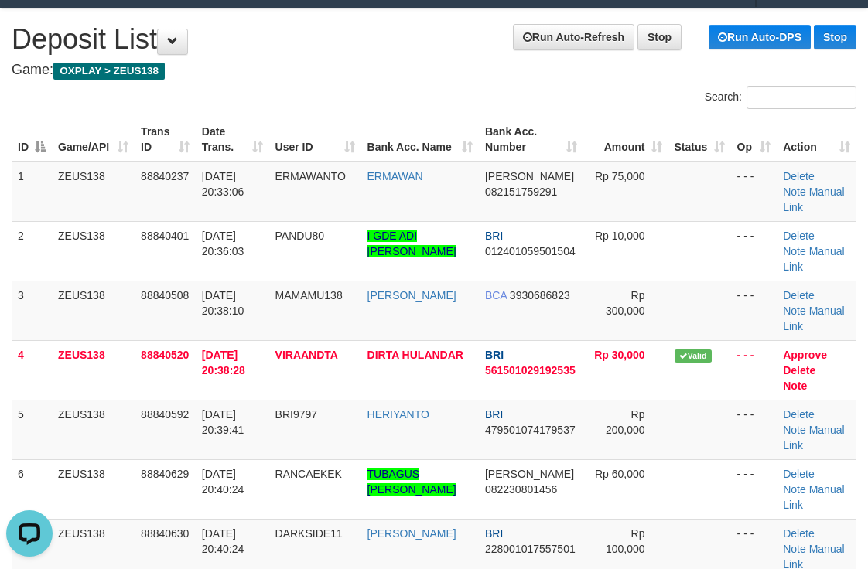
drag, startPoint x: 327, startPoint y: 78, endPoint x: 424, endPoint y: 66, distance: 98.1
click at [343, 75] on h4 "Game: OXPLAY > ZEUS138" at bounding box center [434, 70] width 844 height 15
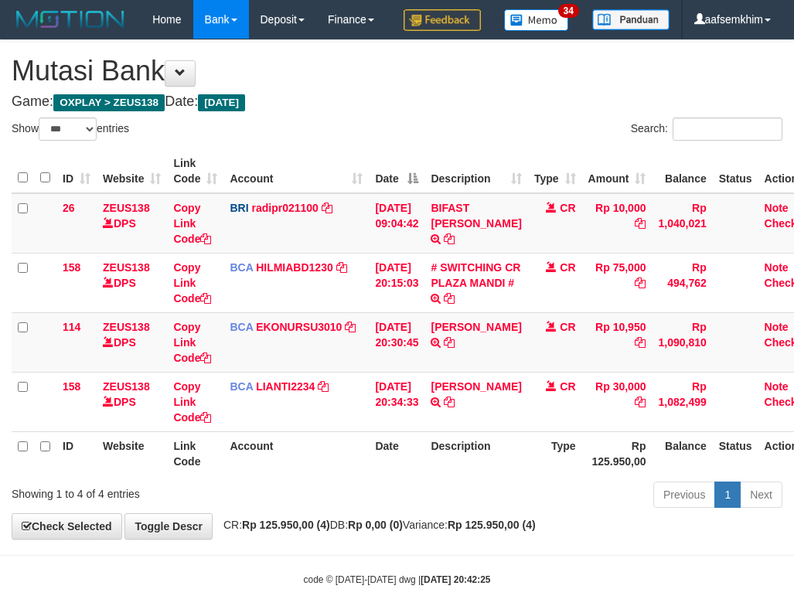
select select "***"
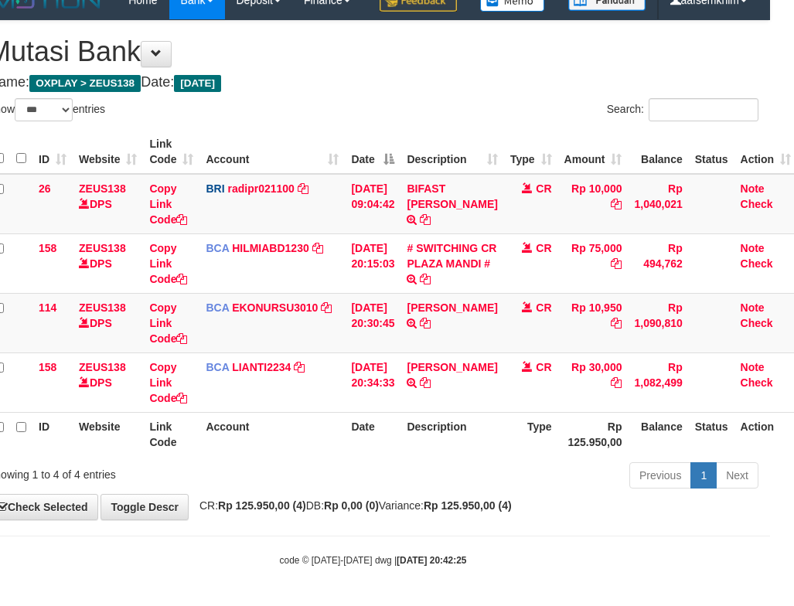
click at [85, 125] on div "ID Website Link Code Account Date Description Type Amount Balance Status Action…" at bounding box center [373, 293] width 794 height 336
click at [57, 98] on select "** ** ** ***" at bounding box center [44, 109] width 58 height 23
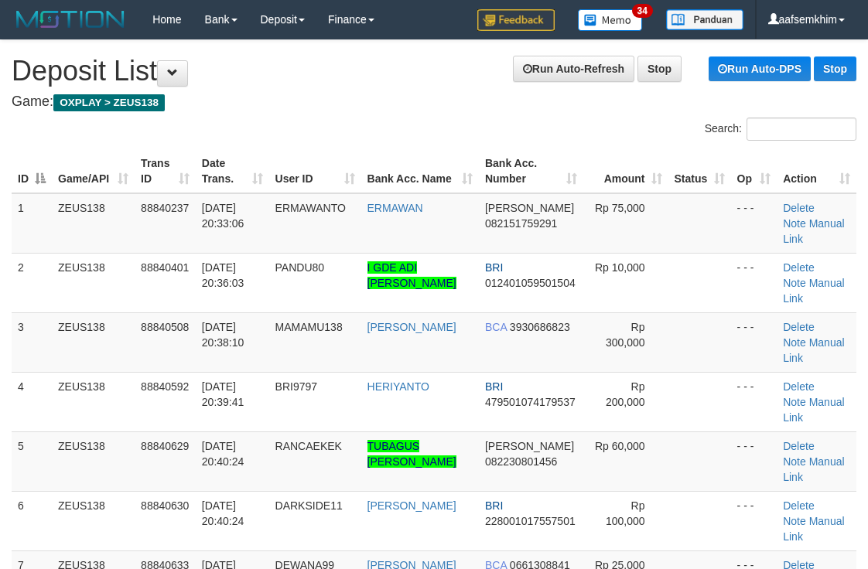
click at [305, 118] on div "Search:" at bounding box center [434, 131] width 868 height 27
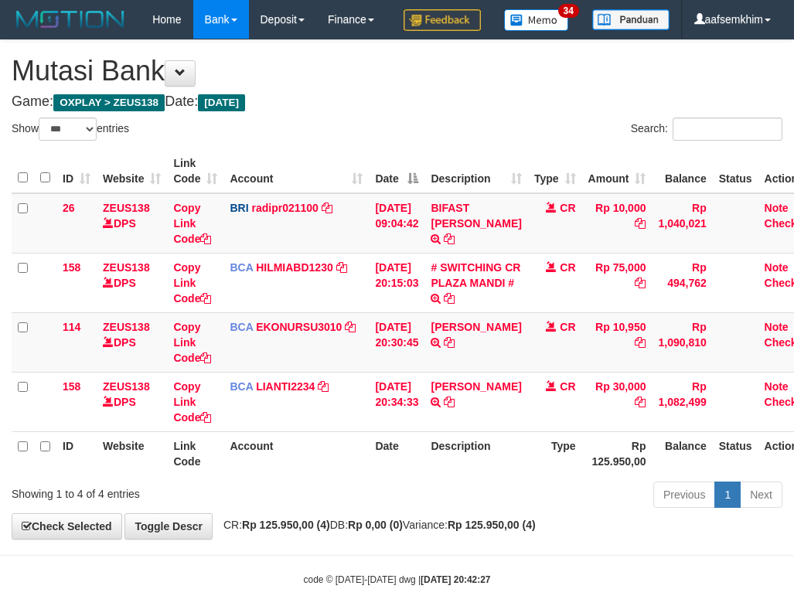
select select "***"
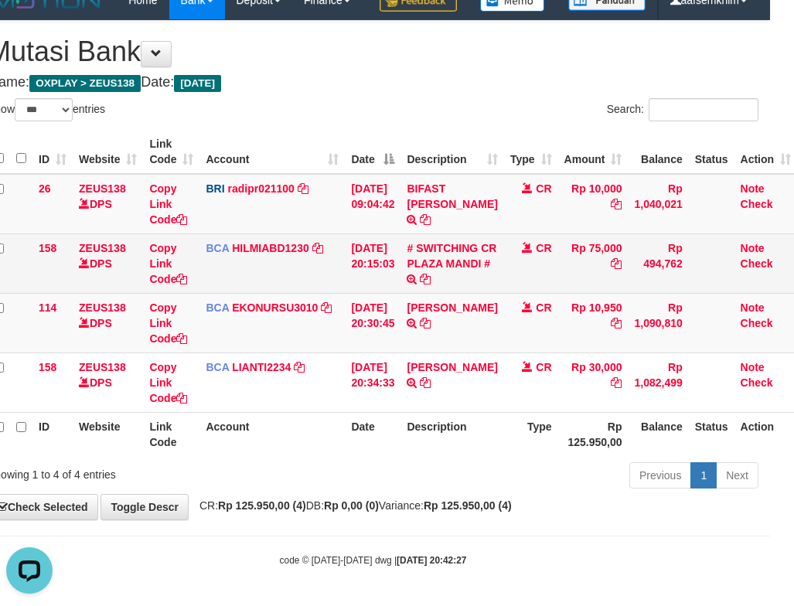
click at [396, 244] on td "[DATE] 20:15:03" at bounding box center [373, 264] width 56 height 60
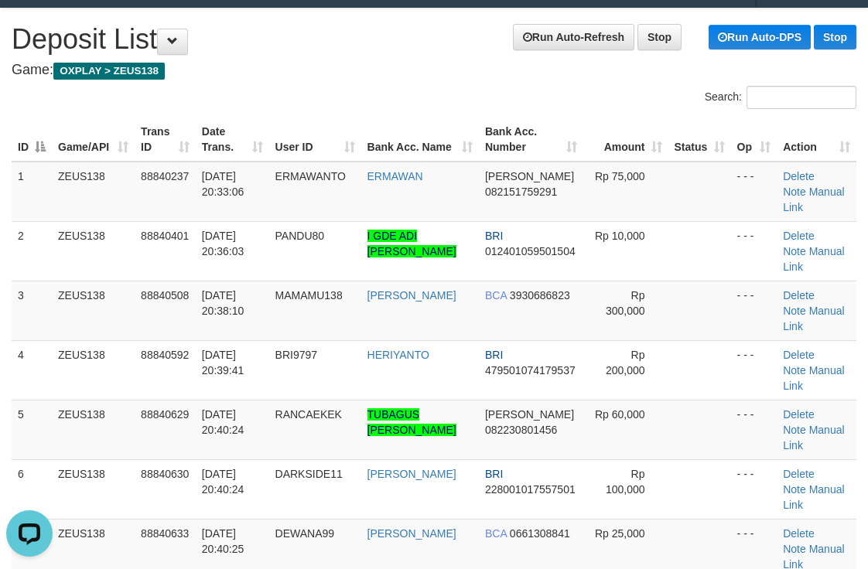
drag, startPoint x: 418, startPoint y: 165, endPoint x: 472, endPoint y: 152, distance: 56.4
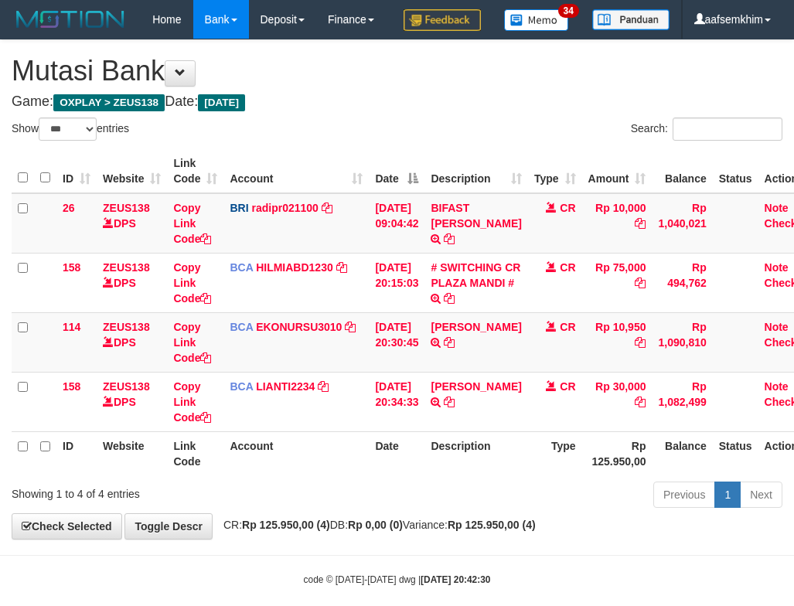
select select "***"
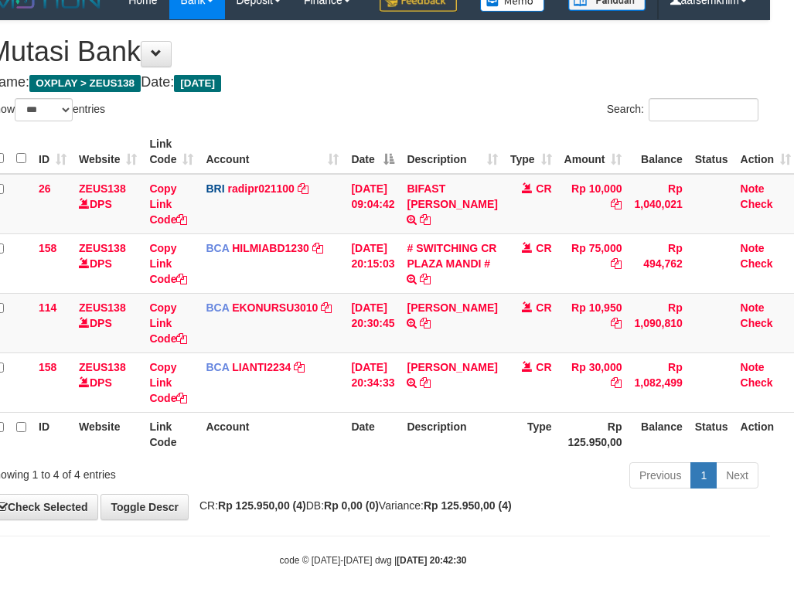
click at [401, 168] on th "Date" at bounding box center [373, 152] width 56 height 44
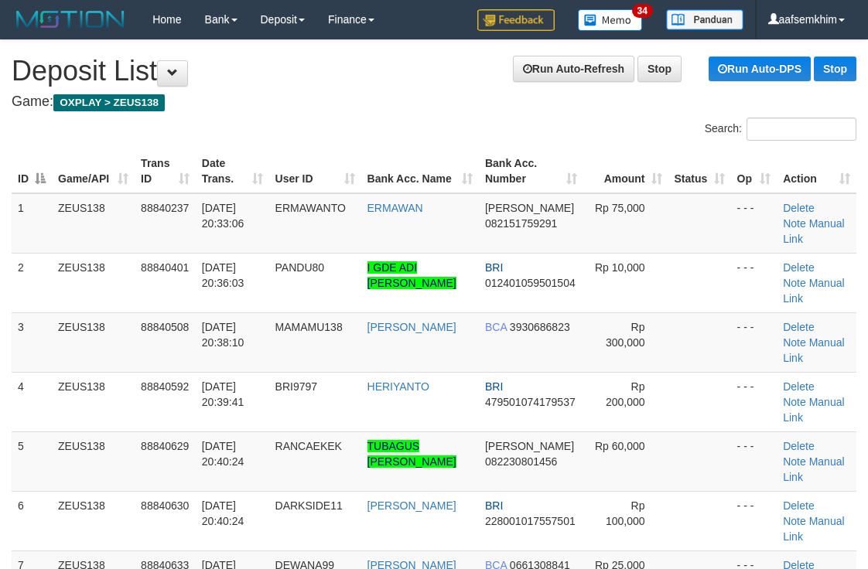
scroll to position [32, 0]
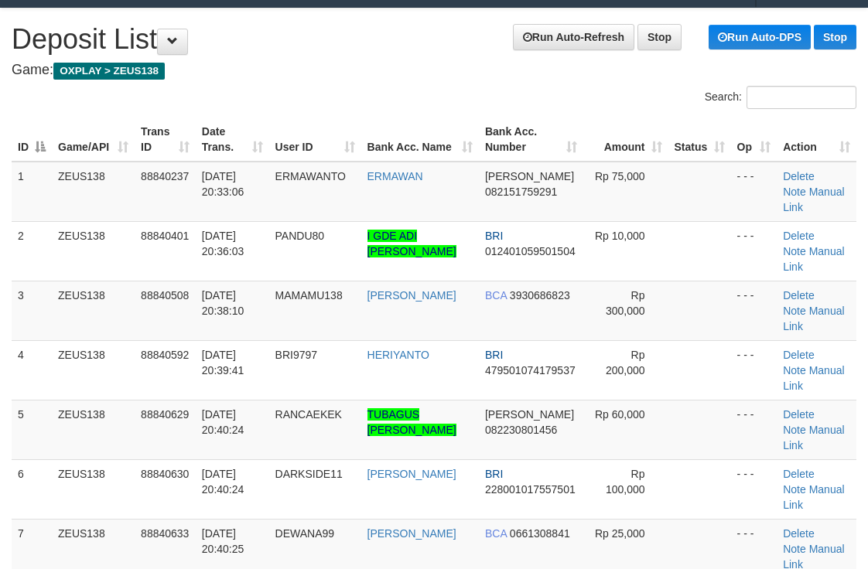
click at [187, 155] on th "Trans ID" at bounding box center [165, 140] width 61 height 44
click at [417, 106] on div "Search:" at bounding box center [434, 99] width 868 height 27
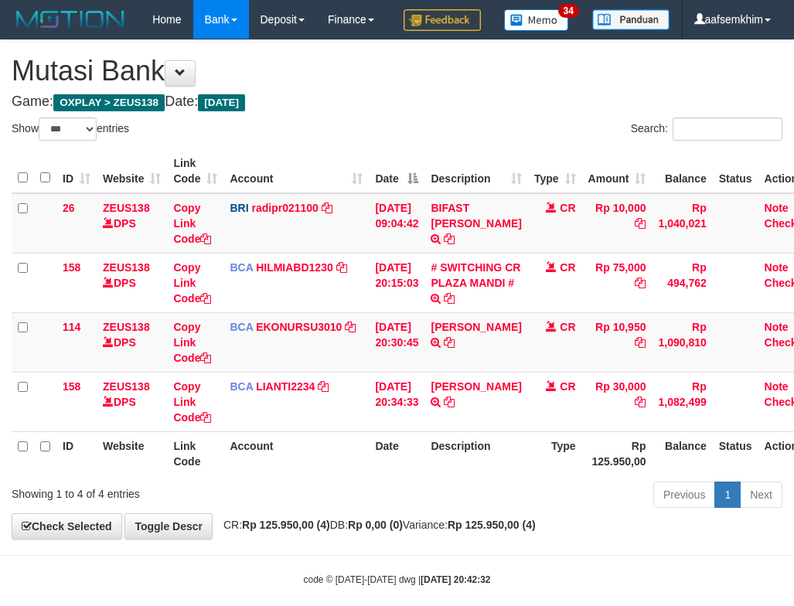
select select "***"
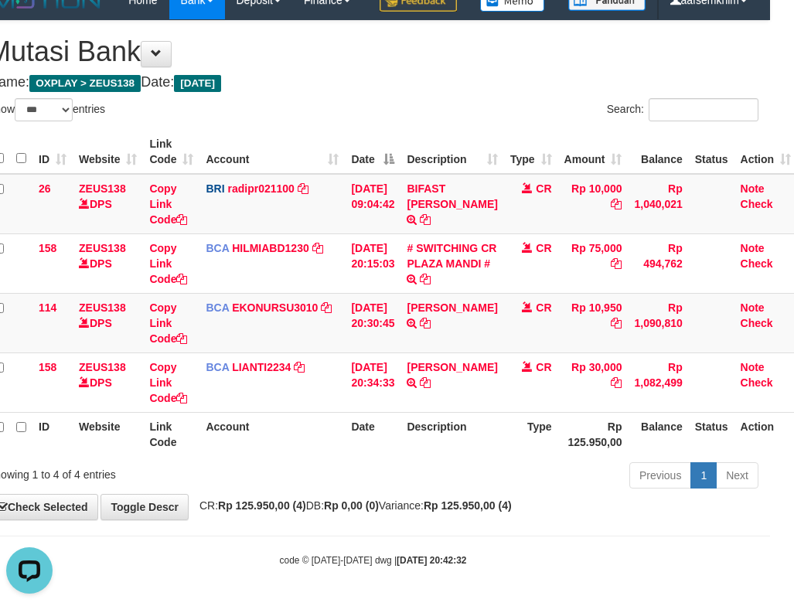
click at [424, 98] on div "Search:" at bounding box center [572, 111] width 374 height 27
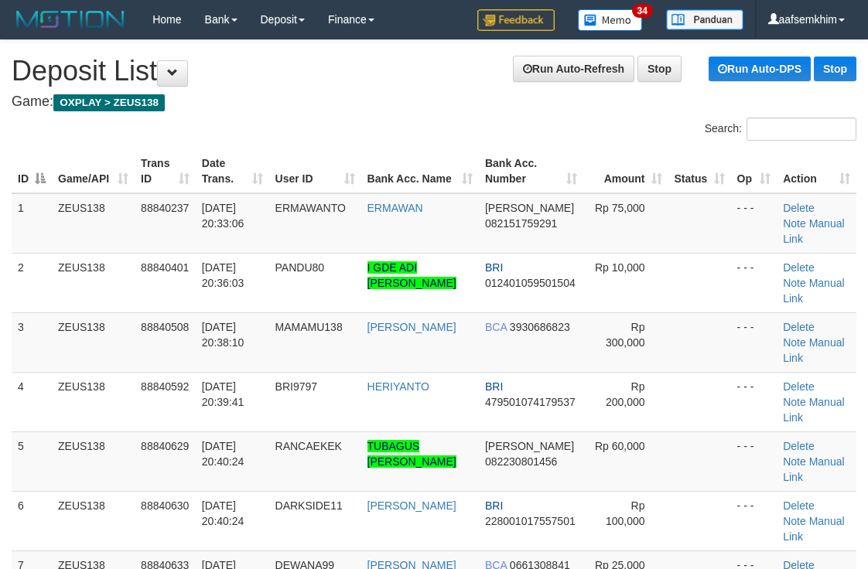
scroll to position [32, 0]
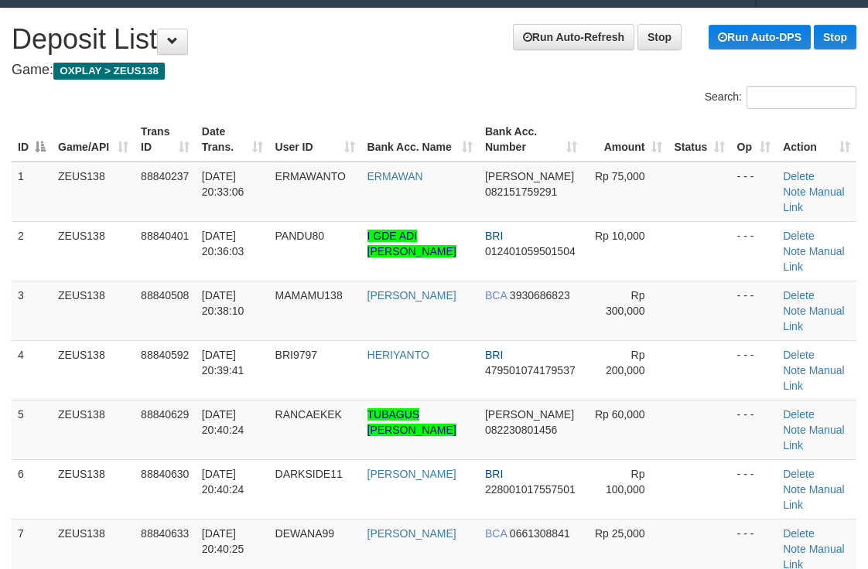
click at [390, 86] on div at bounding box center [217, 86] width 434 height 1
click at [285, 66] on h4 "Game: OXPLAY > ZEUS138" at bounding box center [434, 70] width 844 height 15
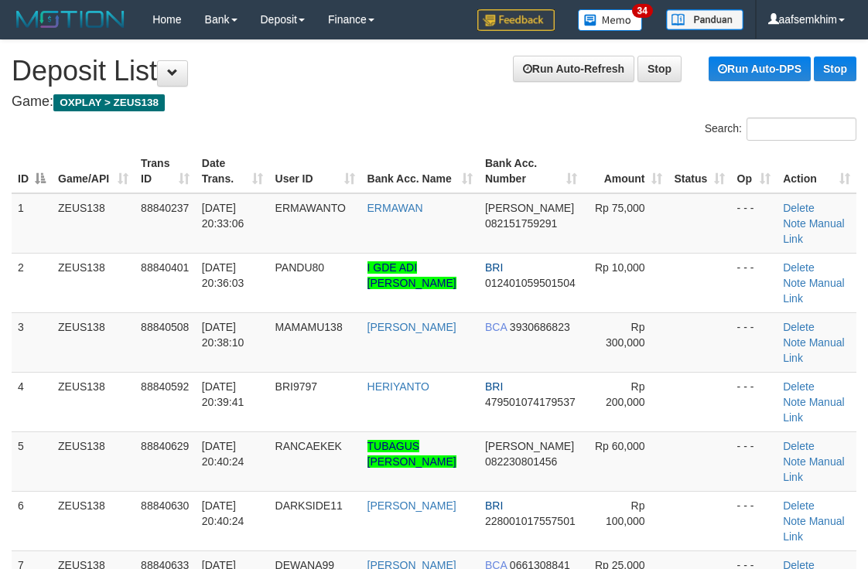
scroll to position [32, 0]
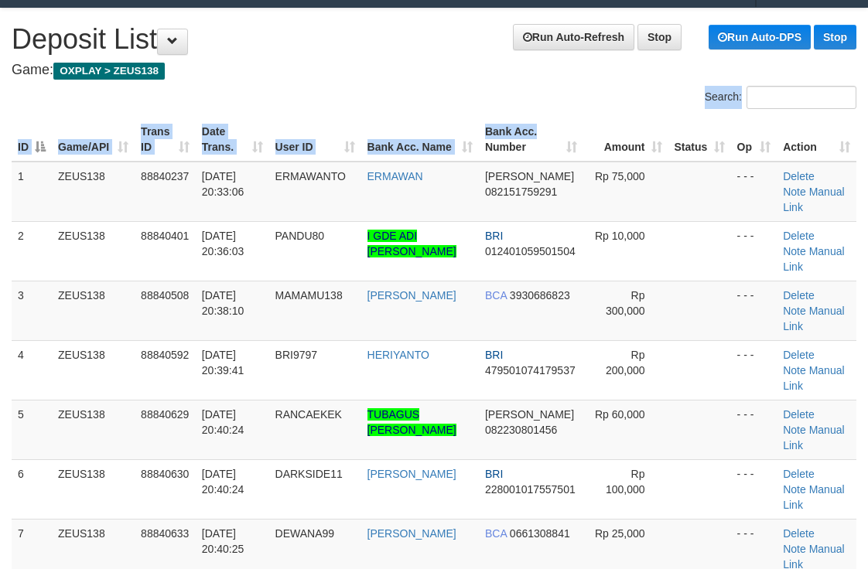
drag, startPoint x: 552, startPoint y: 120, endPoint x: 561, endPoint y: 117, distance: 9.0
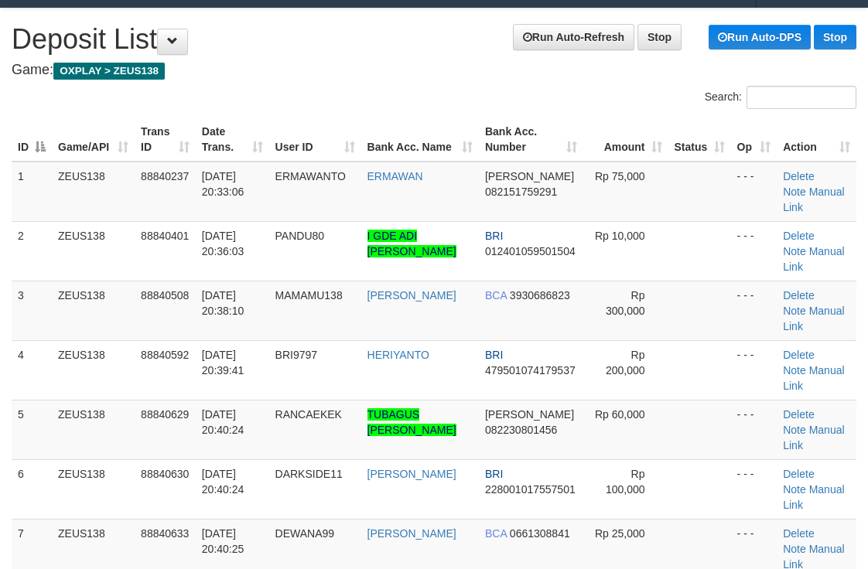
drag, startPoint x: 506, startPoint y: 102, endPoint x: 493, endPoint y: 93, distance: 16.1
click at [489, 97] on div "Search:" at bounding box center [650, 99] width 411 height 27
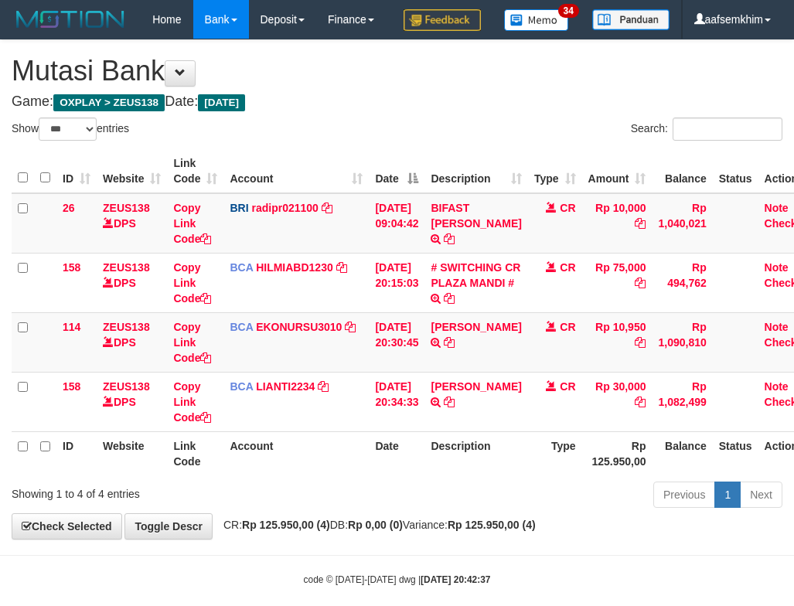
select select "***"
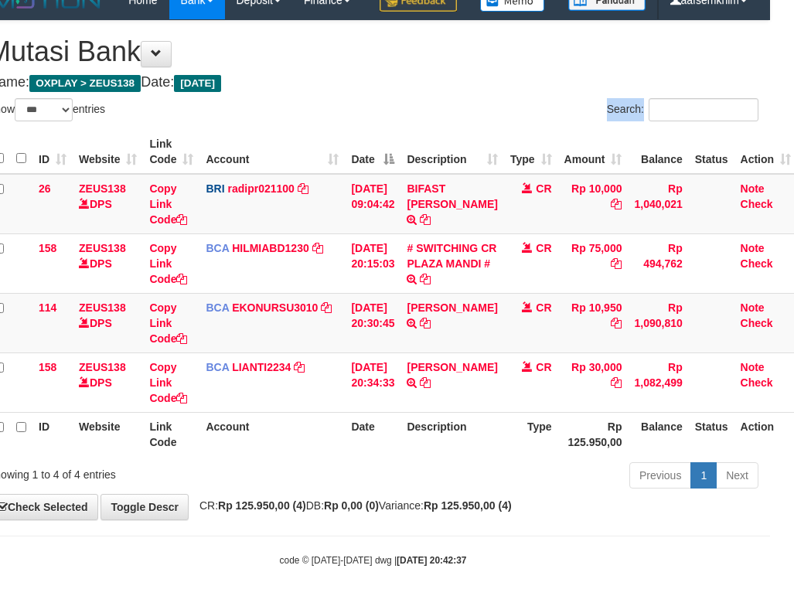
click at [487, 125] on div "Show ** ** ** *** entries Search: ID Website Link Code Account Date Description…" at bounding box center [373, 296] width 771 height 396
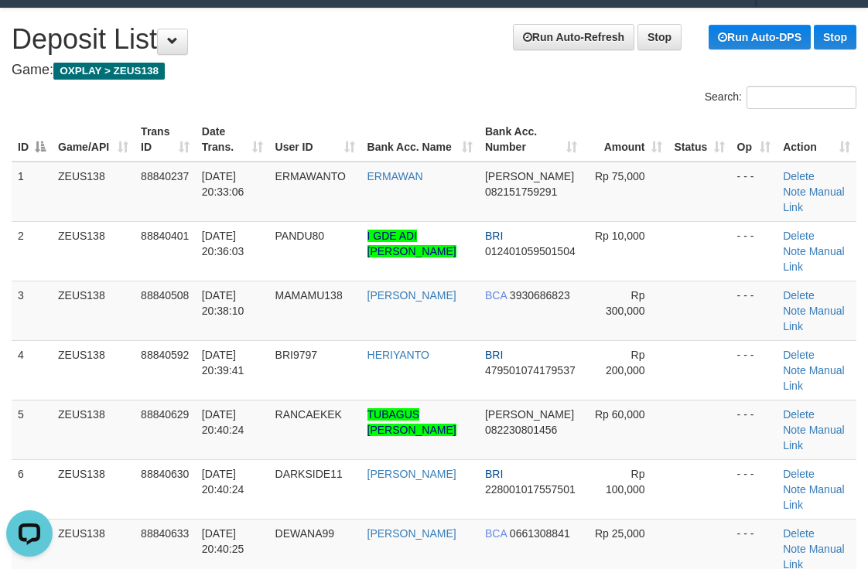
click at [479, 128] on th "Bank Acc. Number" at bounding box center [531, 140] width 104 height 44
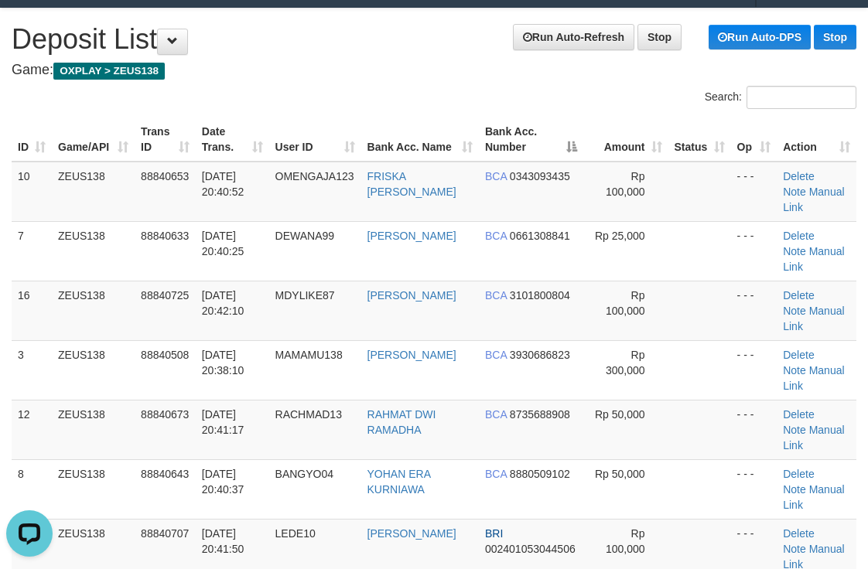
click at [415, 70] on h4 "Game: OXPLAY > ZEUS138" at bounding box center [434, 70] width 844 height 15
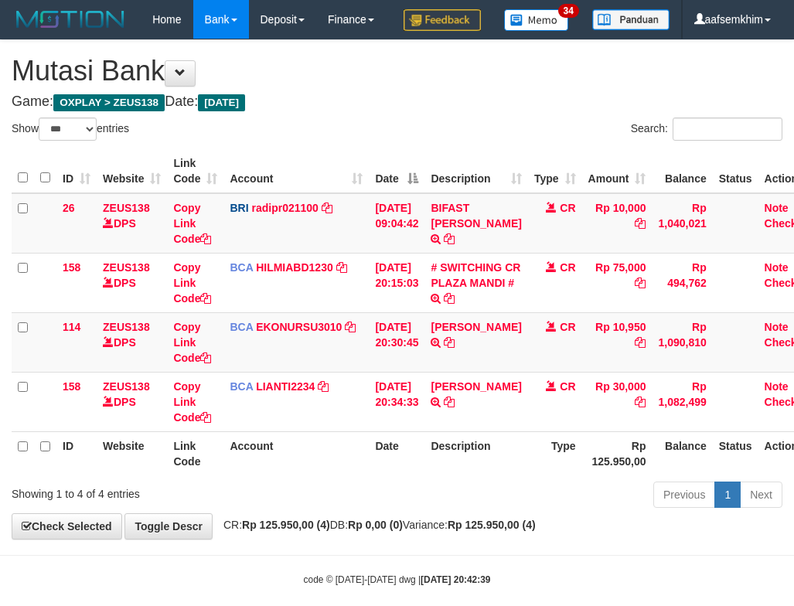
select select "***"
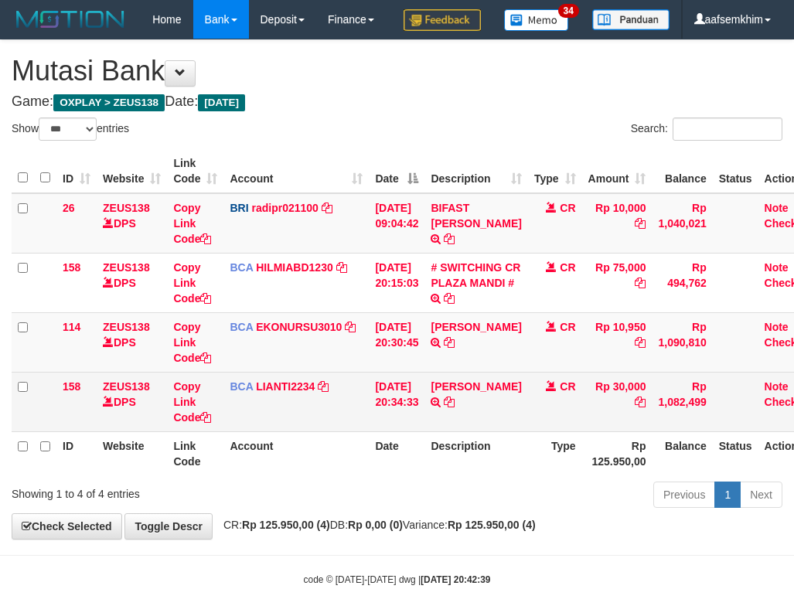
scroll to position [58, 24]
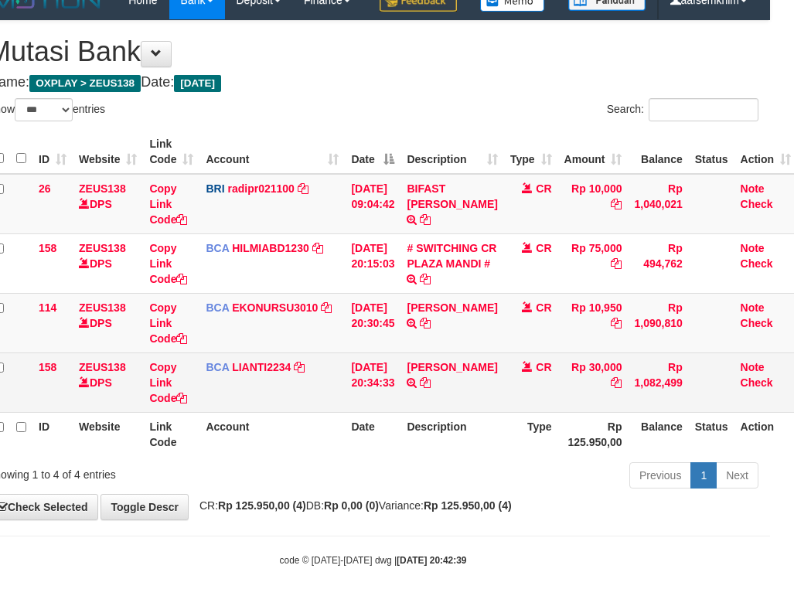
click at [492, 376] on td "[PERSON_NAME] TRSF E-BANKING CR 3009/FTSCY/WS95031 30000.00[PERSON_NAME]" at bounding box center [452, 383] width 103 height 60
click at [431, 382] on icon at bounding box center [425, 382] width 11 height 11
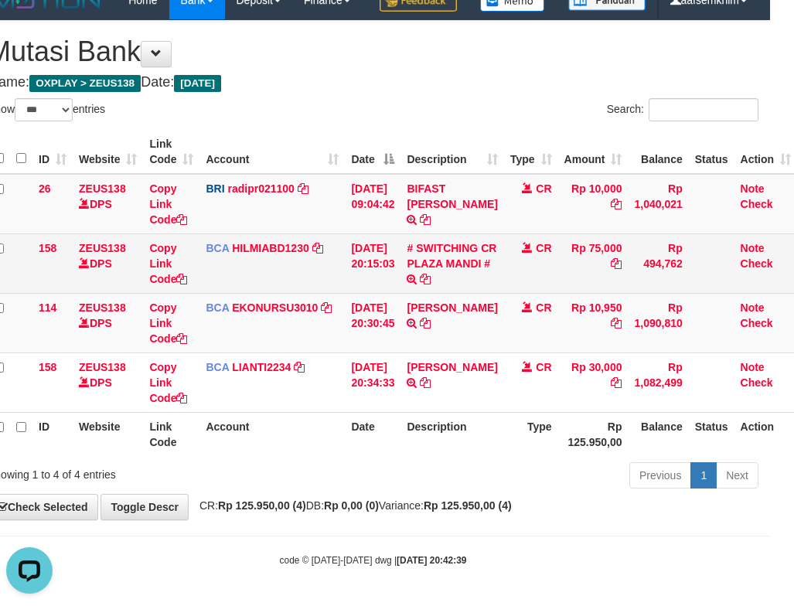
scroll to position [0, 0]
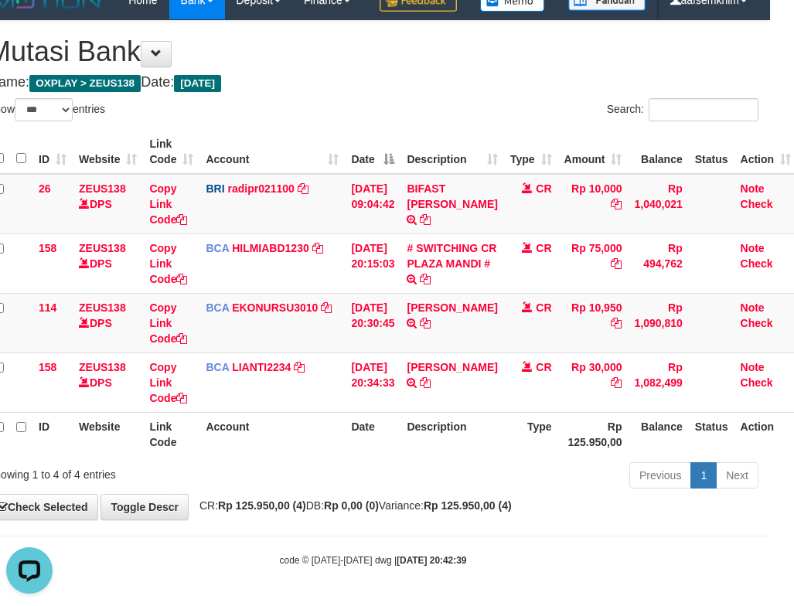
drag, startPoint x: 394, startPoint y: 78, endPoint x: 2, endPoint y: 75, distance: 392.0
click at [390, 78] on h4 "Game: OXPLAY > ZEUS138 Date: Today" at bounding box center [373, 82] width 771 height 15
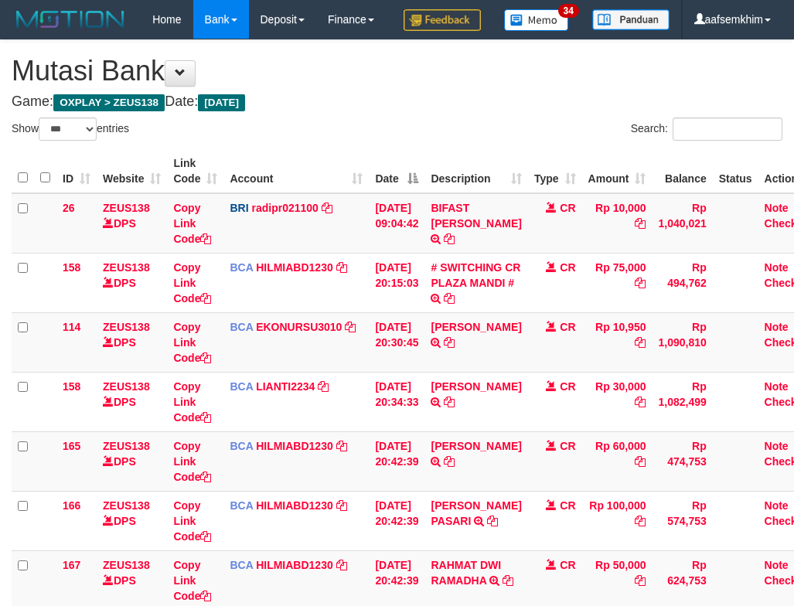
select select "***"
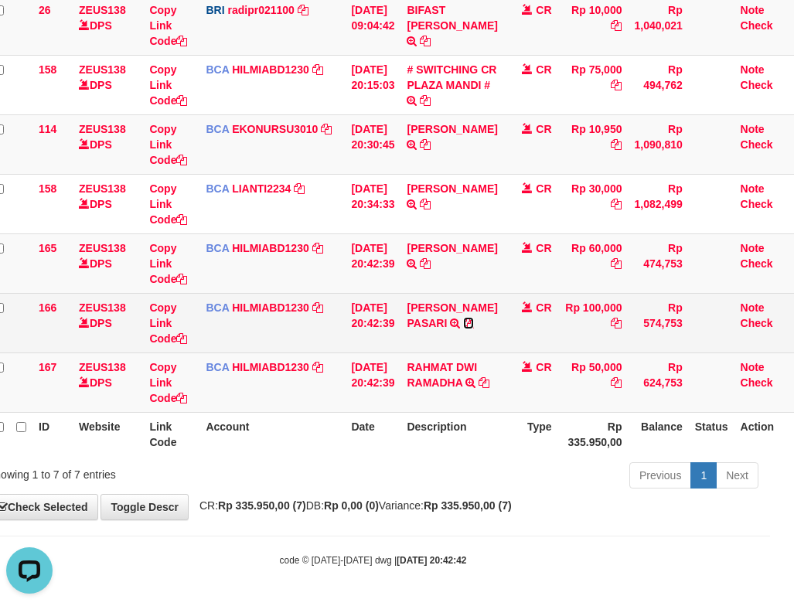
click at [474, 322] on icon at bounding box center [468, 323] width 11 height 11
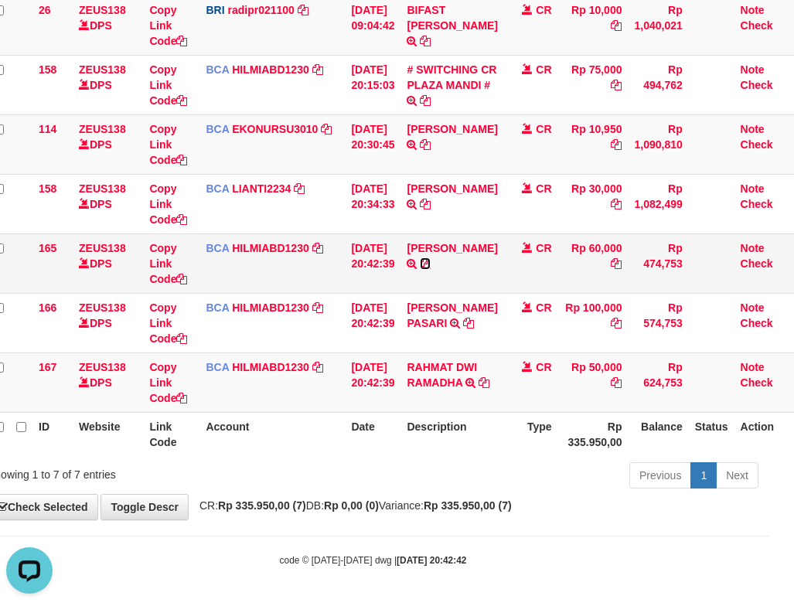
click at [422, 269] on icon at bounding box center [425, 263] width 11 height 11
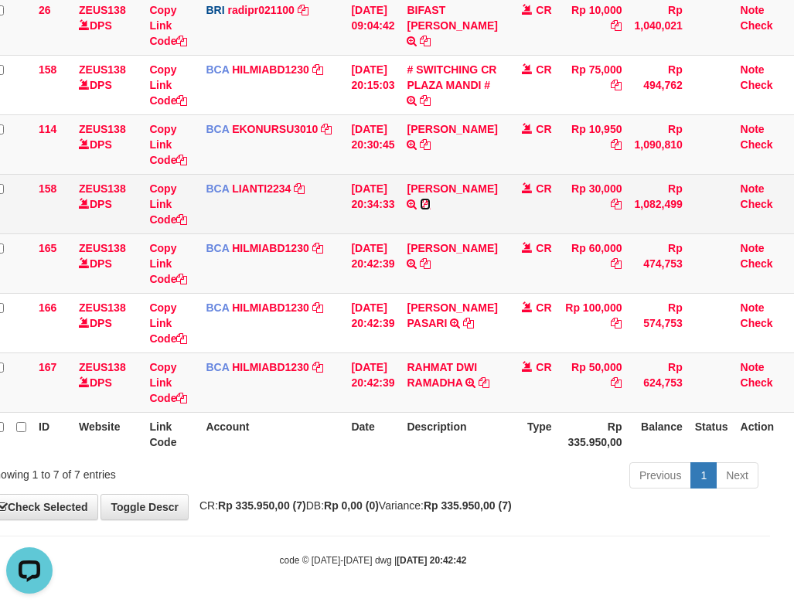
click at [431, 203] on icon at bounding box center [425, 204] width 11 height 11
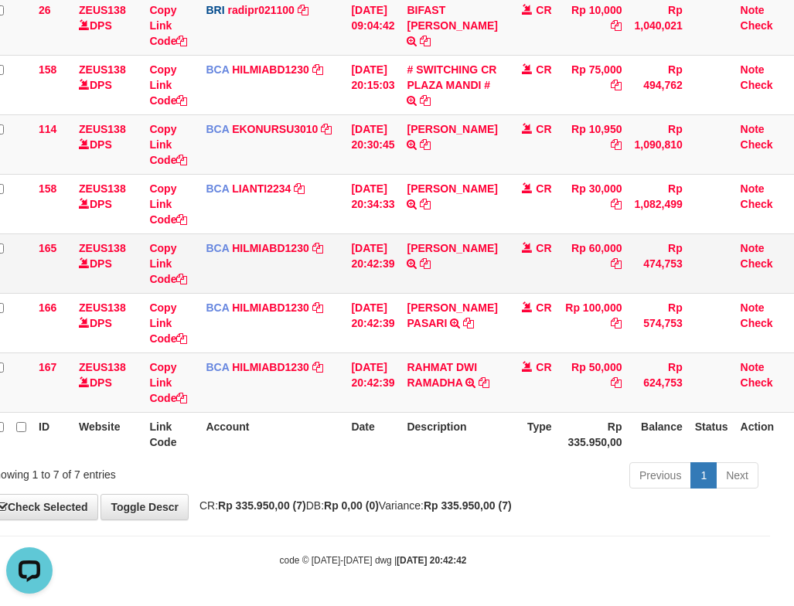
click at [348, 272] on td "[DATE] 20:42:39" at bounding box center [373, 264] width 56 height 60
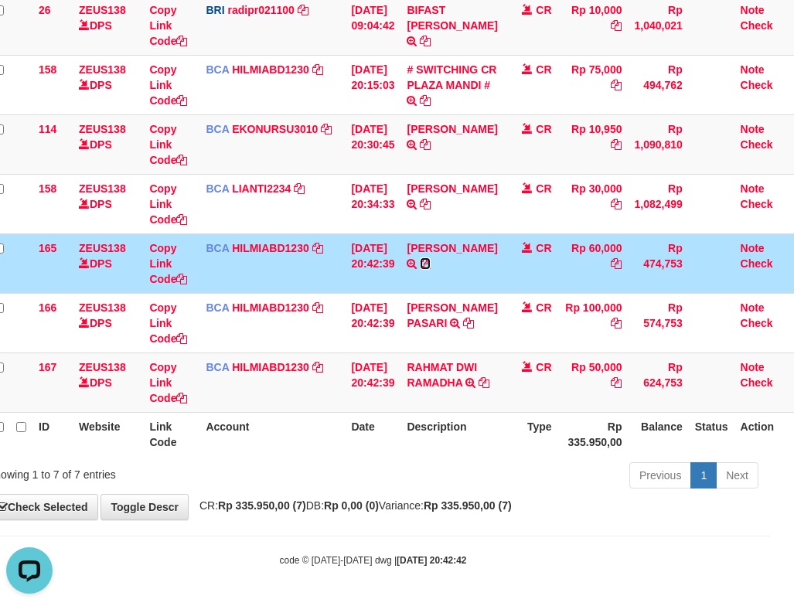
click at [424, 269] on icon at bounding box center [425, 263] width 11 height 11
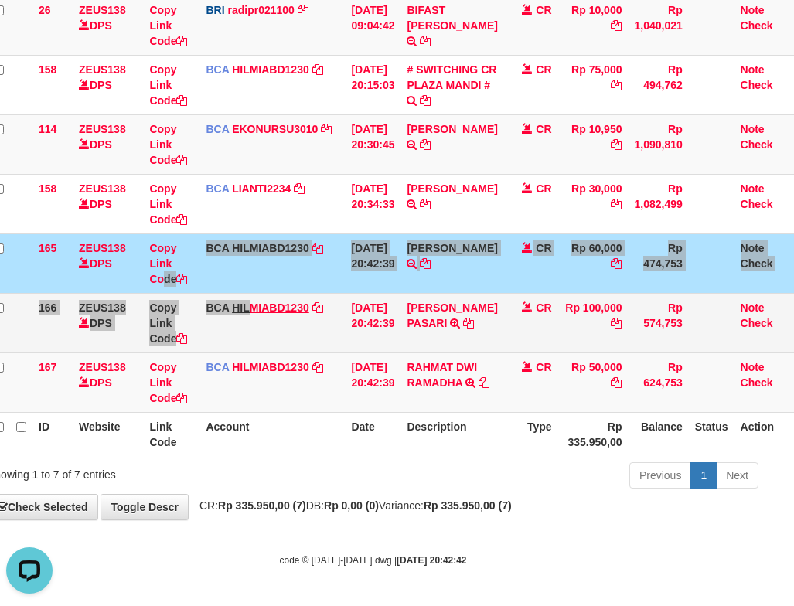
click at [257, 305] on tbody "26 ZEUS138 DPS Copy Link Code BRI radipr021100 DPS REYNALDI ADI PRATAMA mutasi_…" at bounding box center [393, 204] width 810 height 418
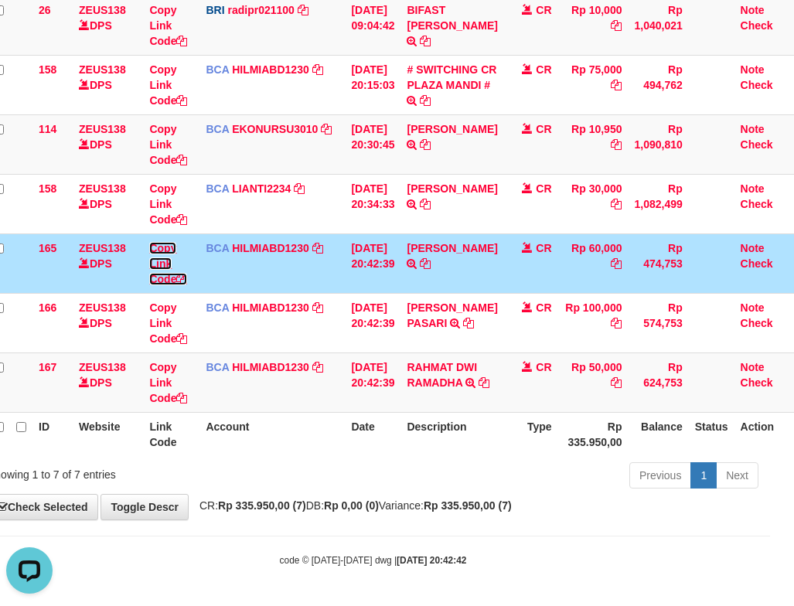
click at [157, 247] on link "Copy Link Code" at bounding box center [168, 263] width 38 height 43
drag, startPoint x: 157, startPoint y: 247, endPoint x: 128, endPoint y: 254, distance: 29.4
click at [155, 247] on link "Copy Link Code" at bounding box center [168, 263] width 38 height 43
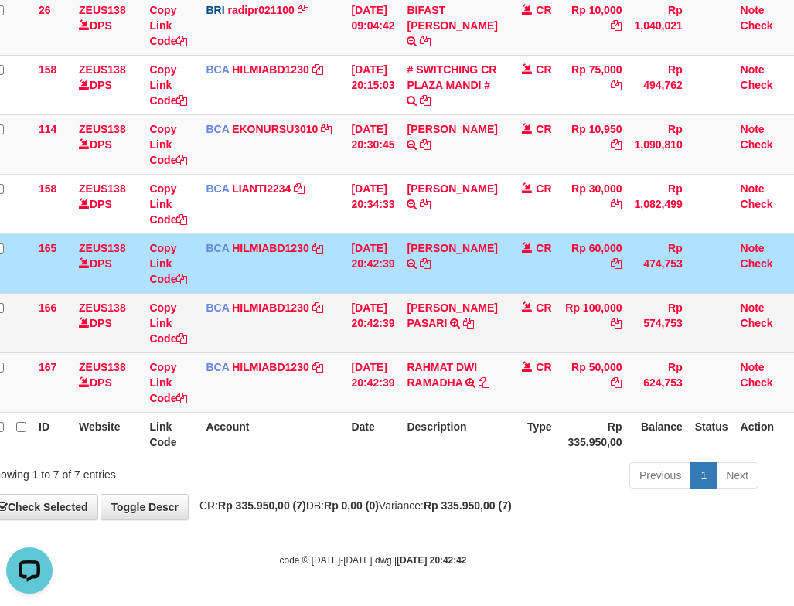
scroll to position [230, 0]
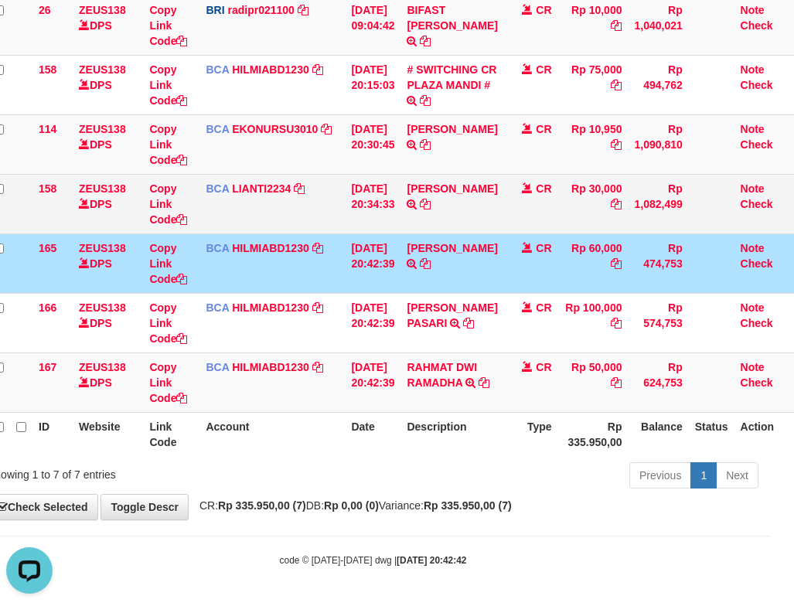
click at [160, 179] on td "Copy Link Code" at bounding box center [171, 204] width 56 height 60
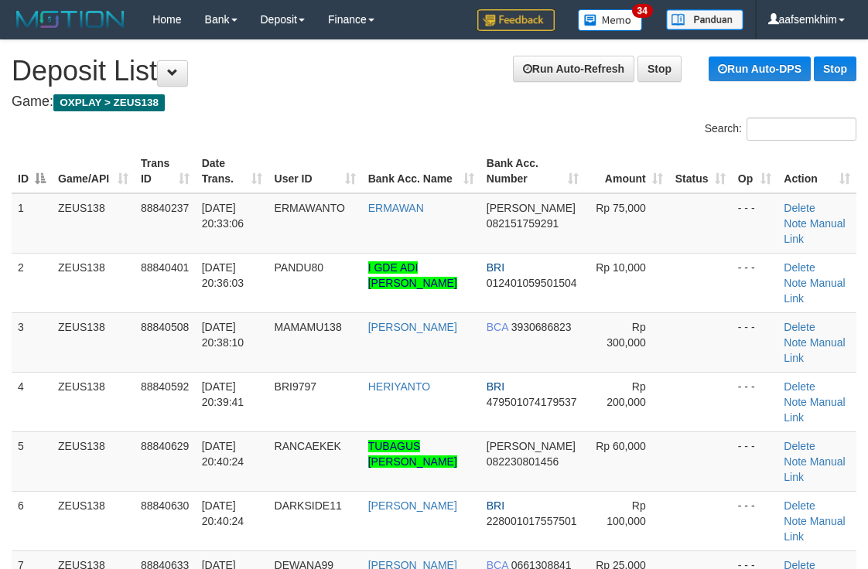
scroll to position [32, 0]
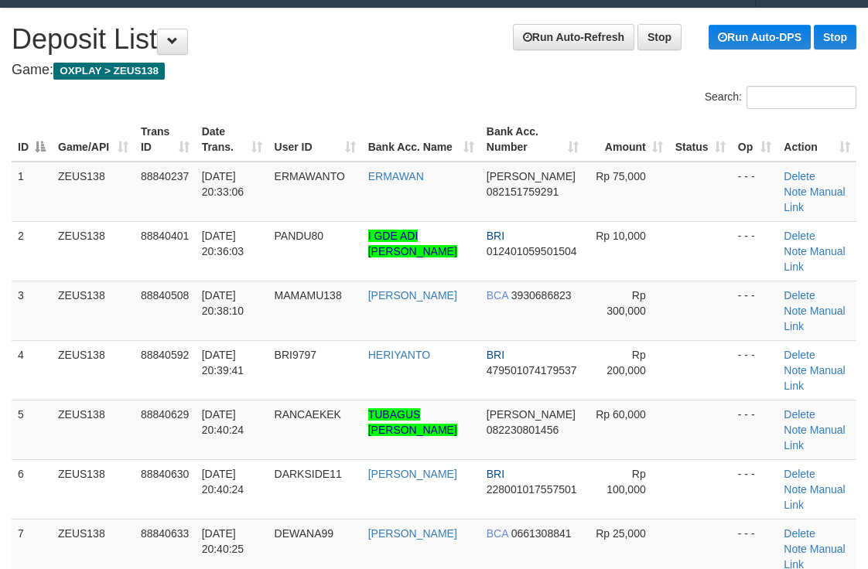
click at [524, 142] on th "Bank Acc. Number" at bounding box center [532, 140] width 104 height 44
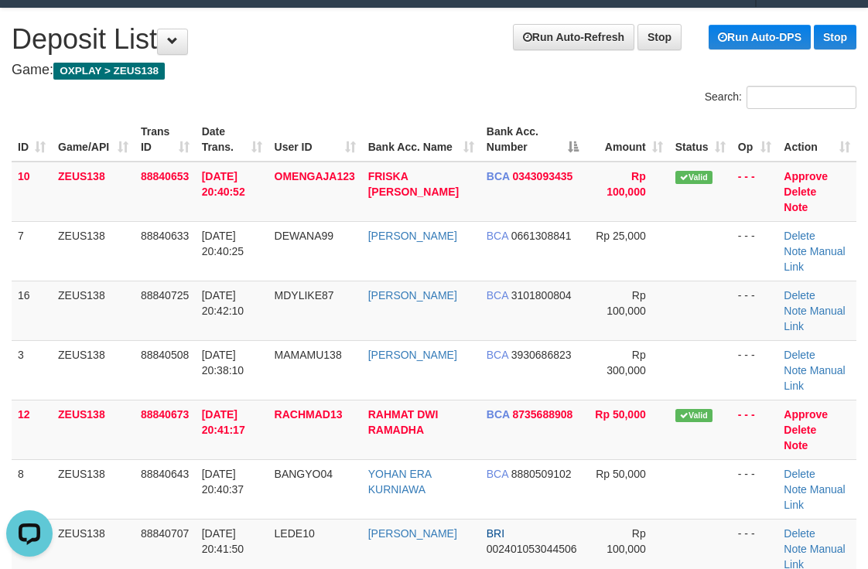
scroll to position [0, 0]
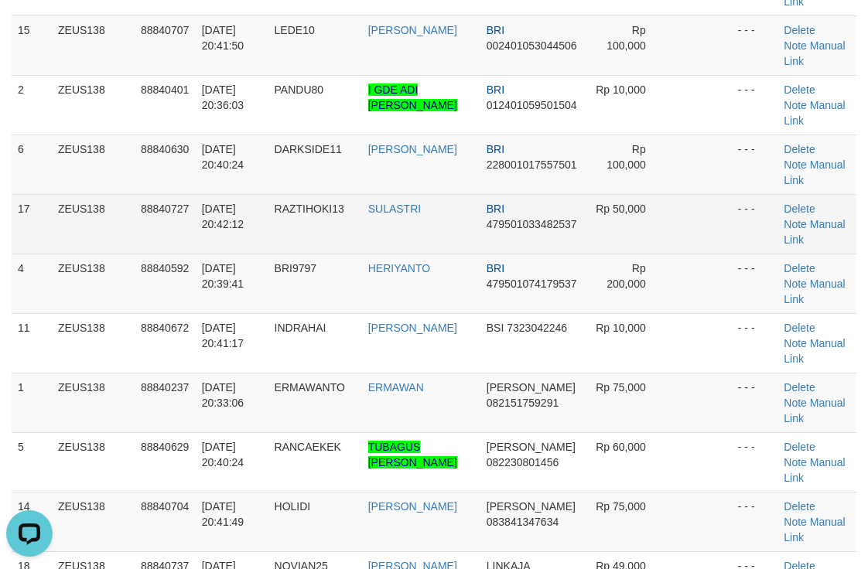
click at [649, 194] on td "Rp 50,000" at bounding box center [627, 224] width 84 height 60
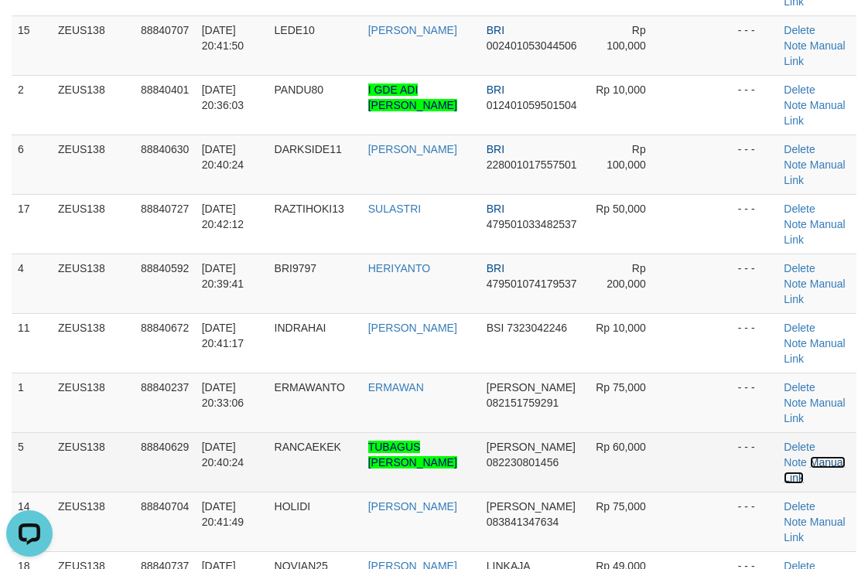
click at [792, 456] on link "Manual Link" at bounding box center [813, 470] width 61 height 28
click at [817, 456] on link "Manual Link" at bounding box center [813, 470] width 61 height 28
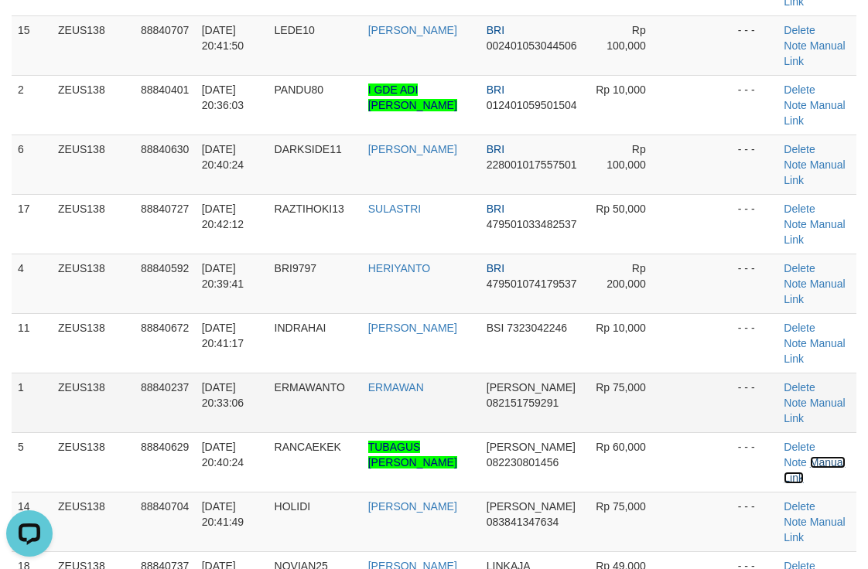
click at [783, 456] on link "Manual Link" at bounding box center [813, 470] width 61 height 28
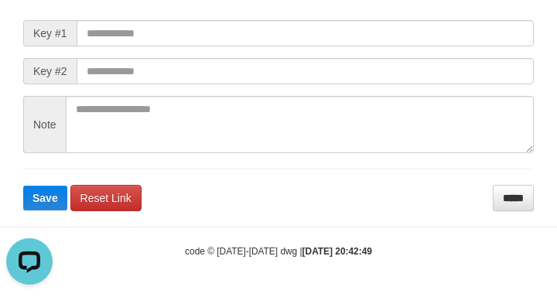
click at [420, 46] on input "text" at bounding box center [305, 33] width 457 height 26
click at [376, 123] on textarea at bounding box center [300, 124] width 468 height 57
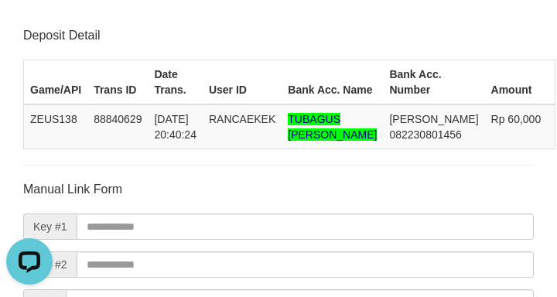
scroll to position [186, 0]
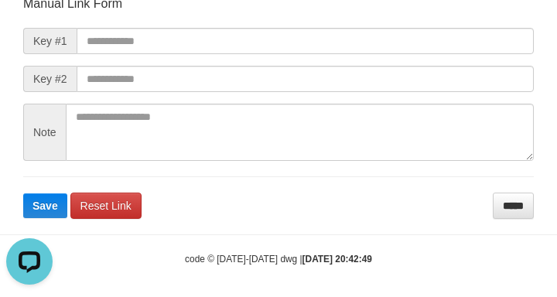
click at [527, 97] on form "Manual Link Form Key #1 Key #2 Note Save Reset Link *****" at bounding box center [278, 106] width 510 height 223
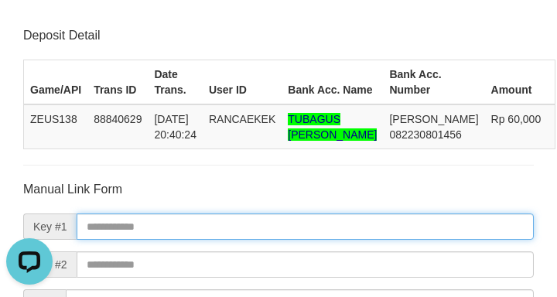
click at [393, 240] on input "text" at bounding box center [305, 226] width 457 height 26
paste input "**********"
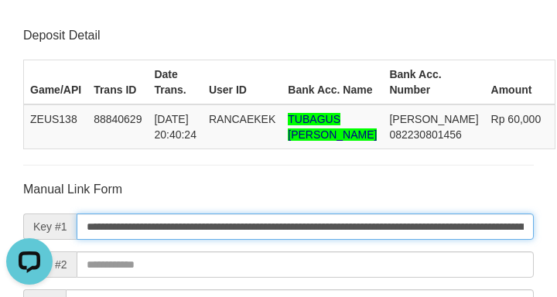
scroll to position [0, 1121]
type input "**********"
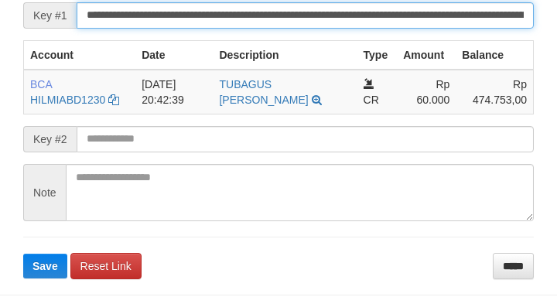
click at [23, 254] on button "Save" at bounding box center [45, 266] width 44 height 25
click at [406, 29] on input "**********" at bounding box center [305, 15] width 457 height 26
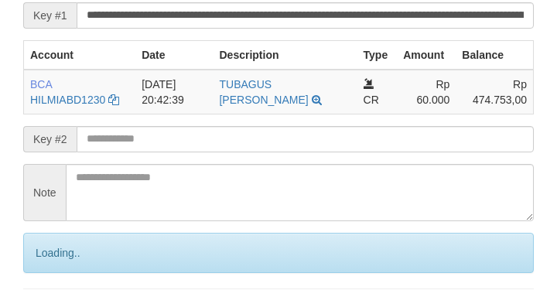
scroll to position [334, 0]
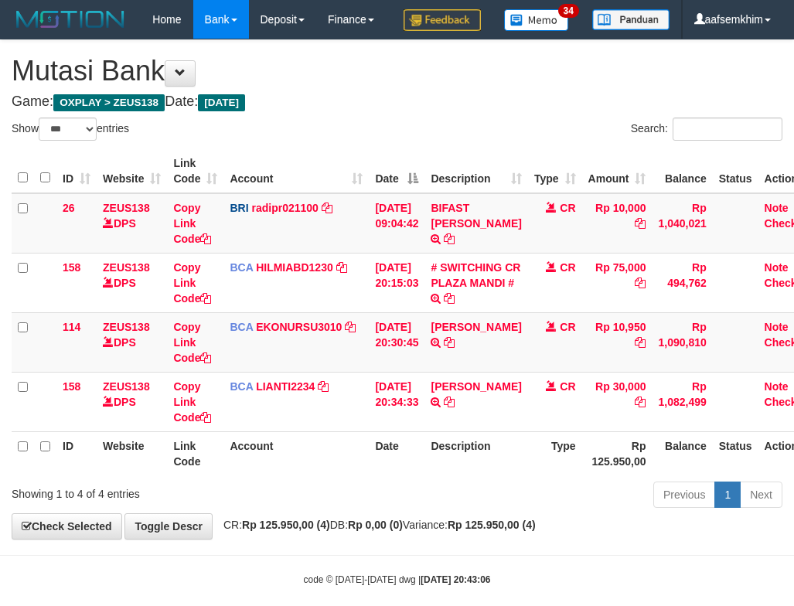
select select "***"
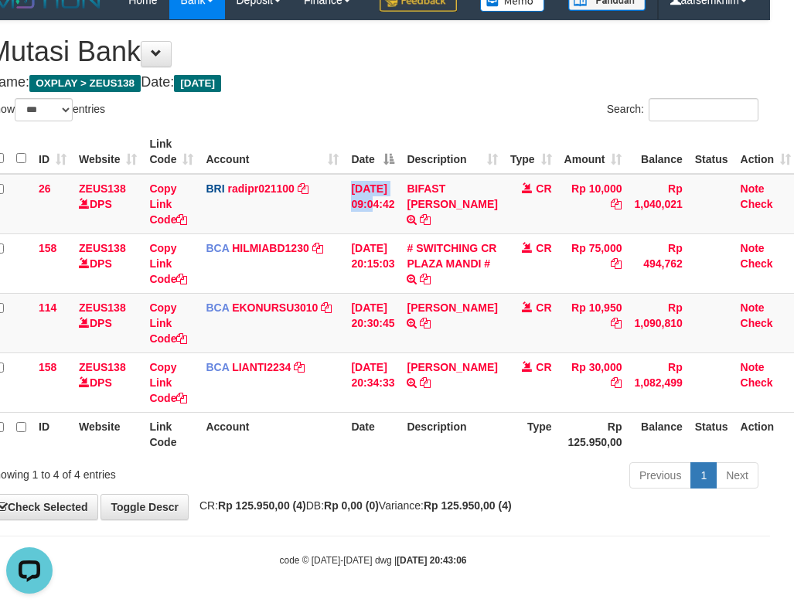
drag, startPoint x: 330, startPoint y: 176, endPoint x: 226, endPoint y: 150, distance: 107.5
click at [321, 169] on table "ID Website Link Code Account Date Description Type Amount Balance Status Action…" at bounding box center [393, 293] width 810 height 326
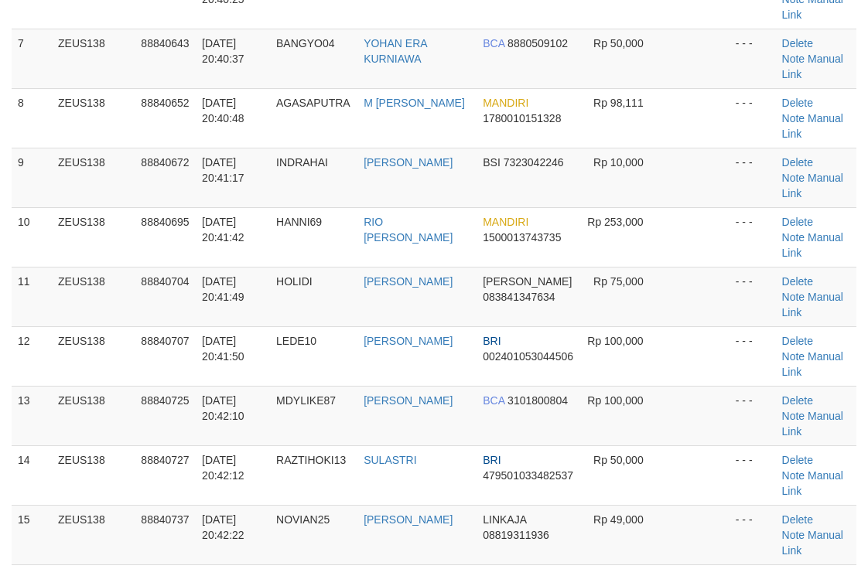
scroll to position [535, 0]
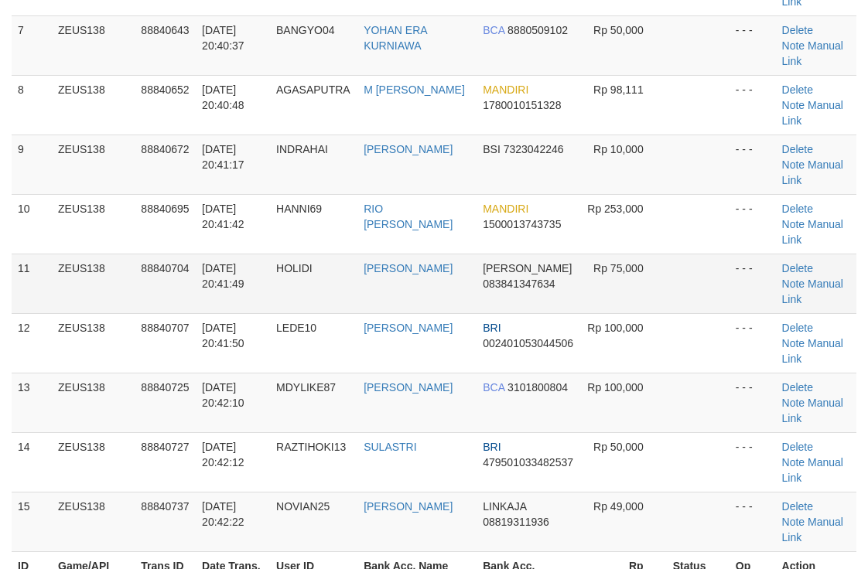
click at [454, 254] on td "[PERSON_NAME]" at bounding box center [416, 284] width 119 height 60
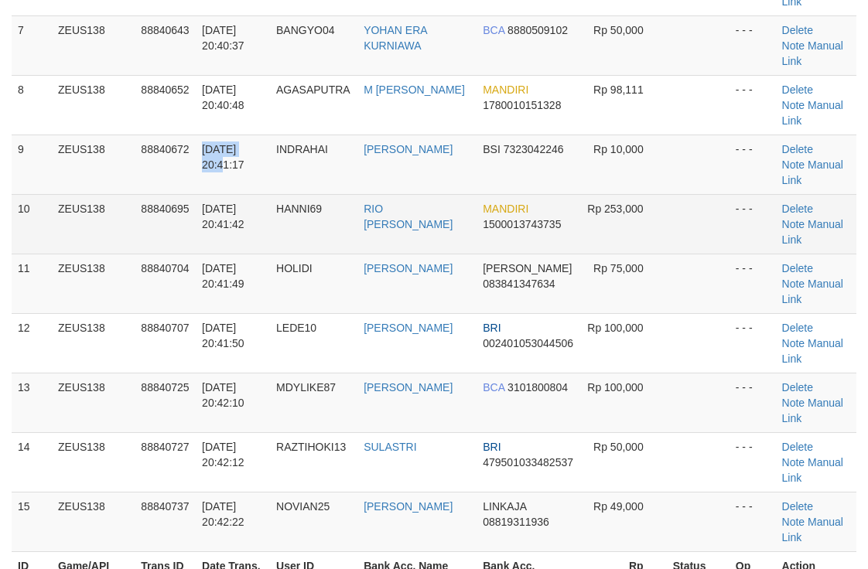
drag, startPoint x: 199, startPoint y: 32, endPoint x: 586, endPoint y: 58, distance: 388.3
click at [223, 135] on td "[DATE] 20:41:17" at bounding box center [233, 165] width 74 height 60
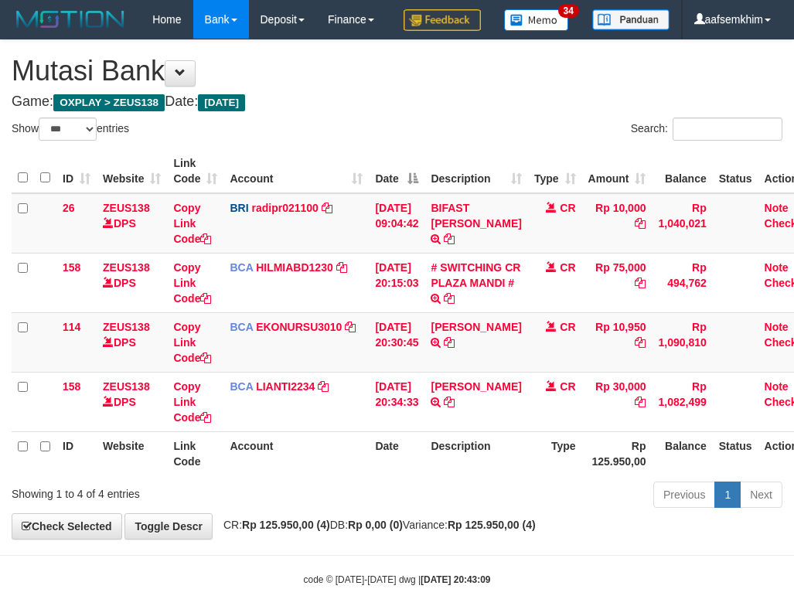
select select "***"
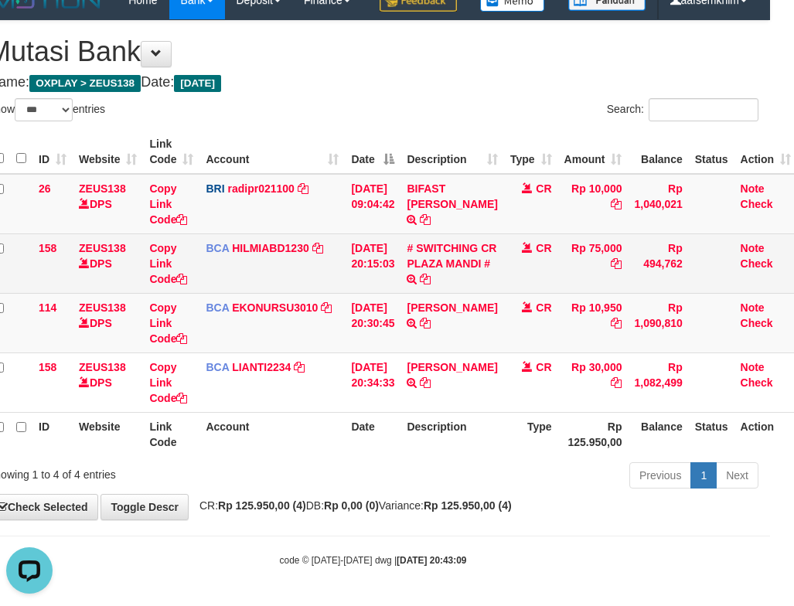
click at [220, 287] on td "BCA HILMIABD1230 DPS HILMI ABDILLAH mutasi_20250930_4766 | 158 mutasi_20250930_…" at bounding box center [271, 264] width 145 height 60
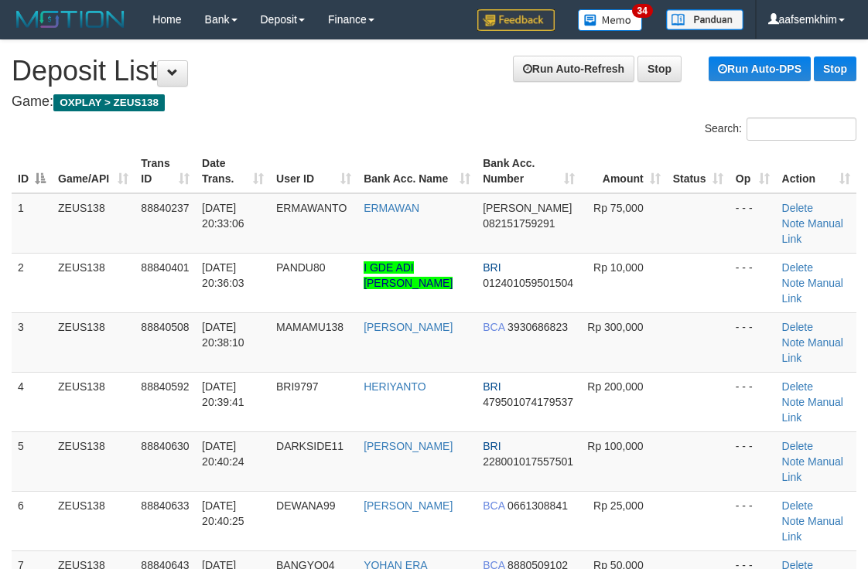
scroll to position [593, 0]
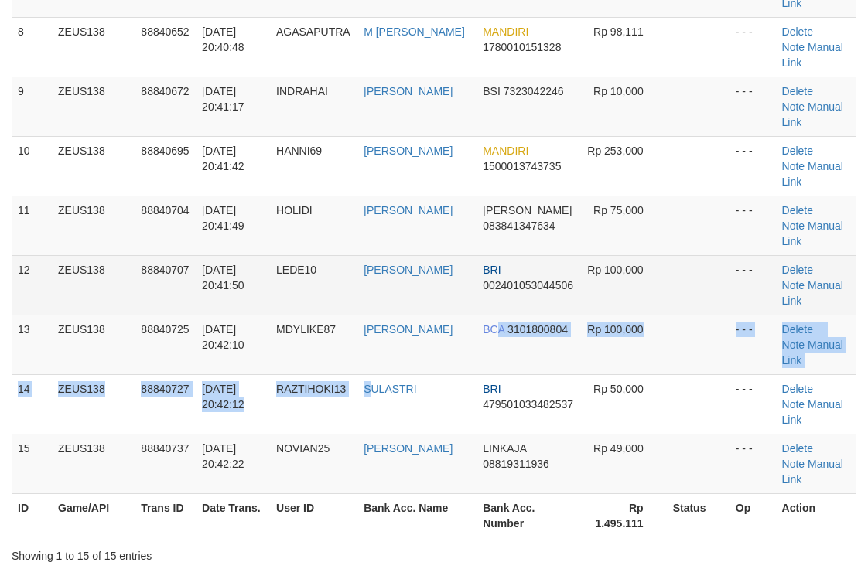
click at [360, 175] on tbody "1 ZEUS138 88840237 [DATE] 20:33:06 [PERSON_NAME] DANA 082151759291 Rp 75,000 - …" at bounding box center [434, 47] width 844 height 894
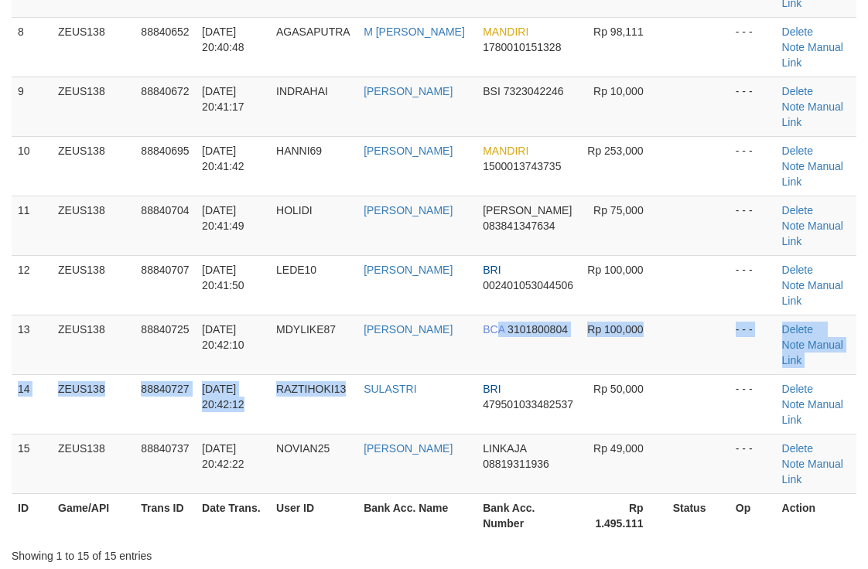
scroll to position [535, 0]
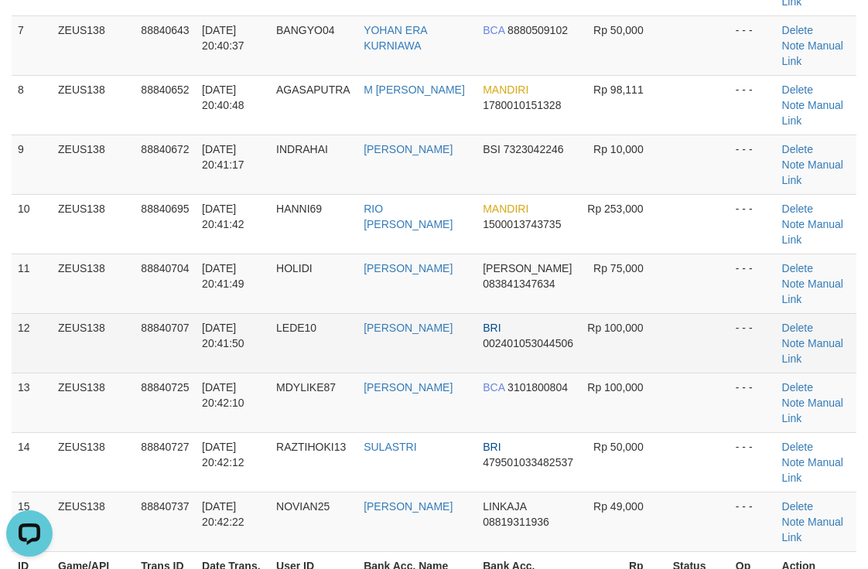
drag, startPoint x: 640, startPoint y: 176, endPoint x: 662, endPoint y: 172, distance: 22.0
click at [663, 313] on tr "12 ZEUS138 88840707 30/09/2025 20:41:50 LEDE10 ALFONSIUS LETS BRI 0024010530445…" at bounding box center [434, 343] width 844 height 60
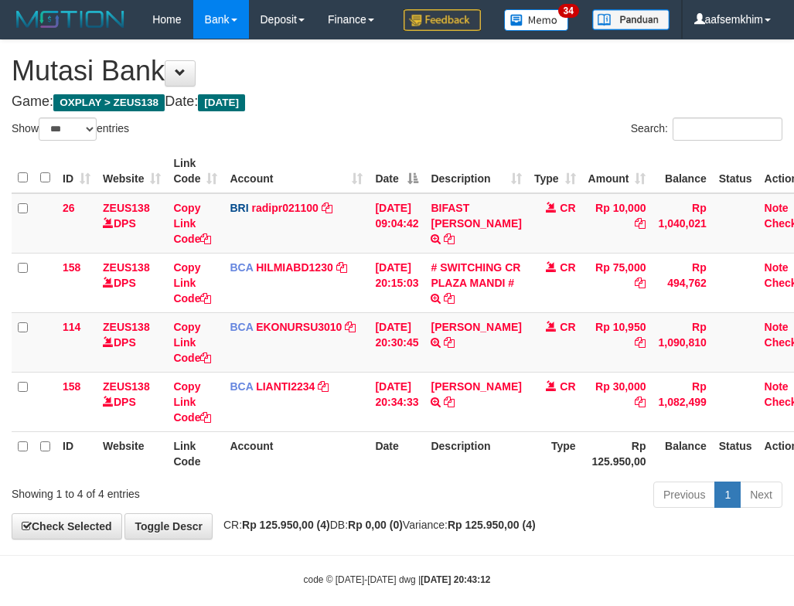
select select "***"
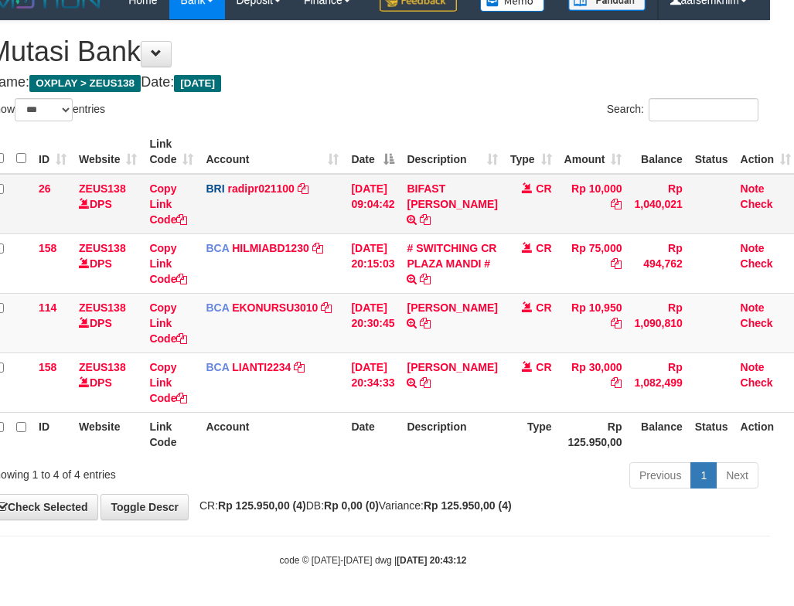
drag, startPoint x: 503, startPoint y: 206, endPoint x: 469, endPoint y: 178, distance: 44.0
click at [494, 197] on tr "26 ZEUS138 DPS Copy Link Code BRI radipr021100 DPS REYNALDI ADI PRATAMA mutasi_…" at bounding box center [393, 204] width 810 height 60
click at [395, 143] on th "Date" at bounding box center [373, 152] width 56 height 44
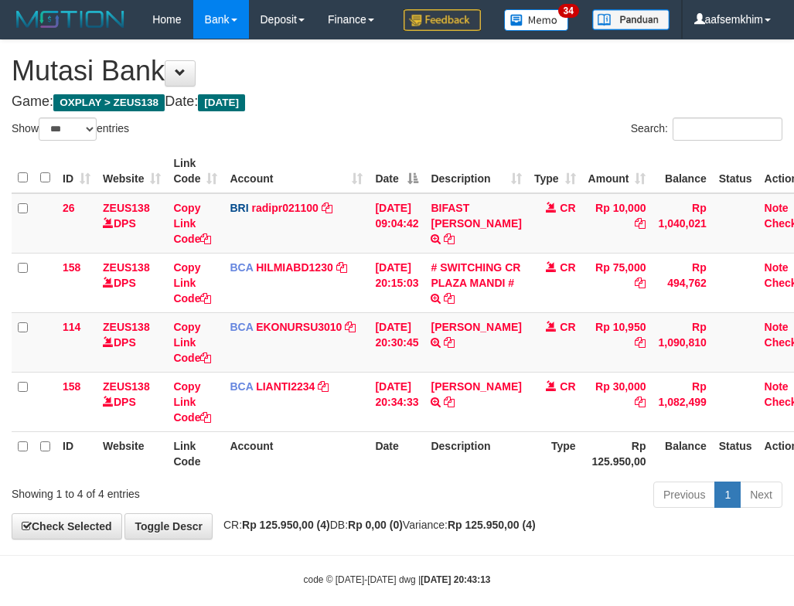
select select "***"
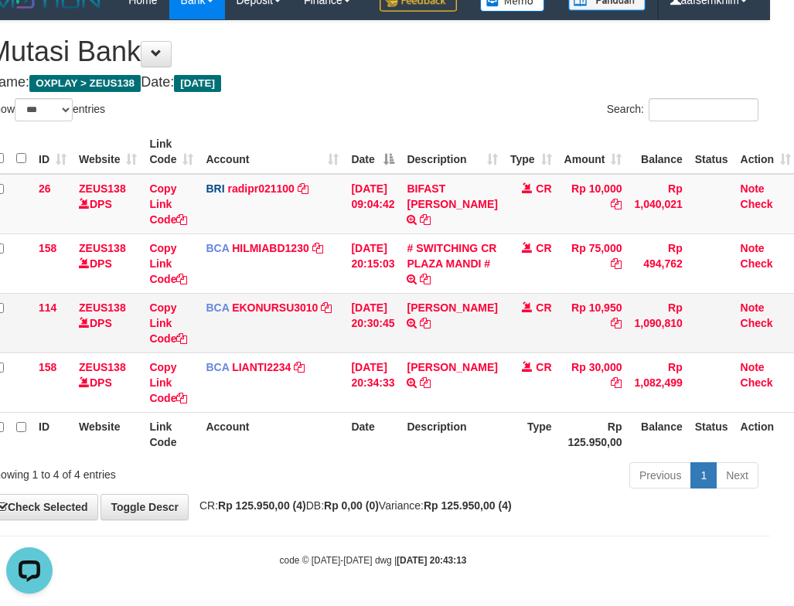
drag, startPoint x: 354, startPoint y: 334, endPoint x: 346, endPoint y: 346, distance: 13.9
click at [356, 346] on td "30/09/2025 20:30:45" at bounding box center [373, 323] width 56 height 60
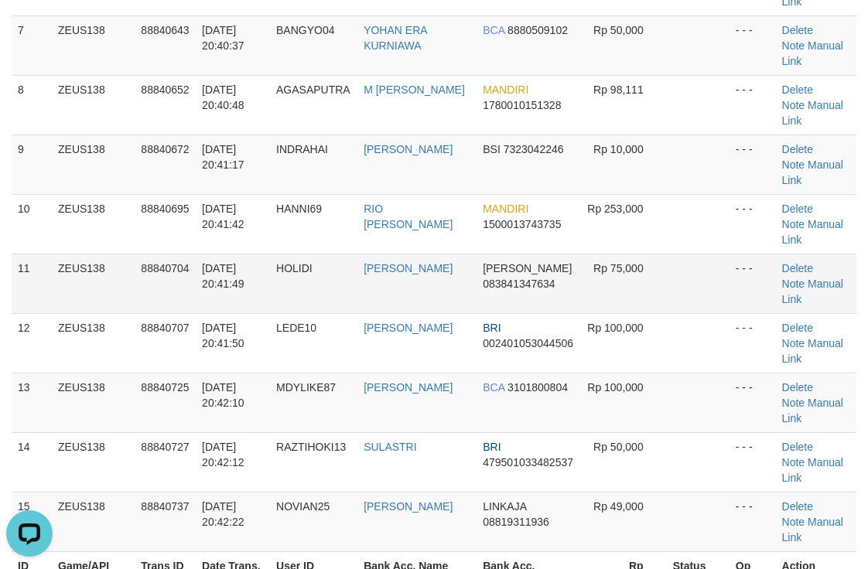
drag, startPoint x: 0, startPoint y: 0, endPoint x: 612, endPoint y: 124, distance: 624.0
click at [619, 262] on span "Rp 75,000" at bounding box center [618, 268] width 50 height 12
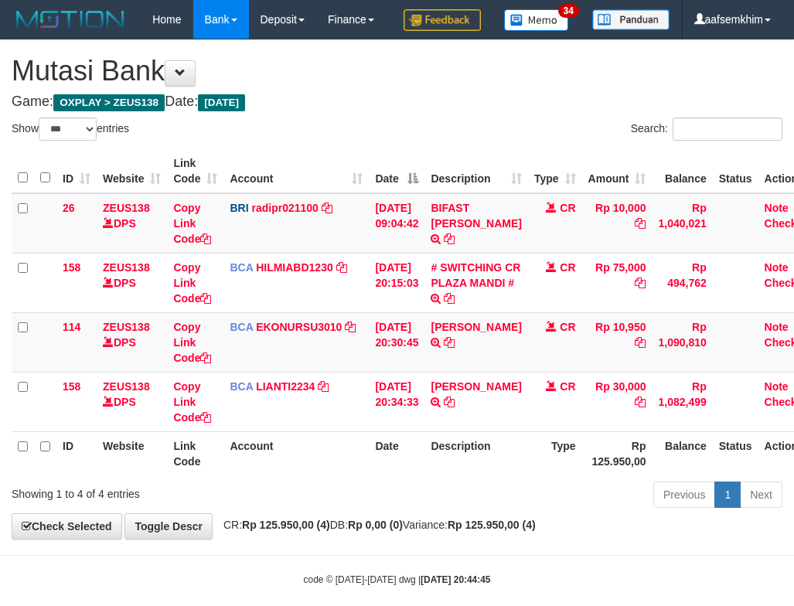
select select "***"
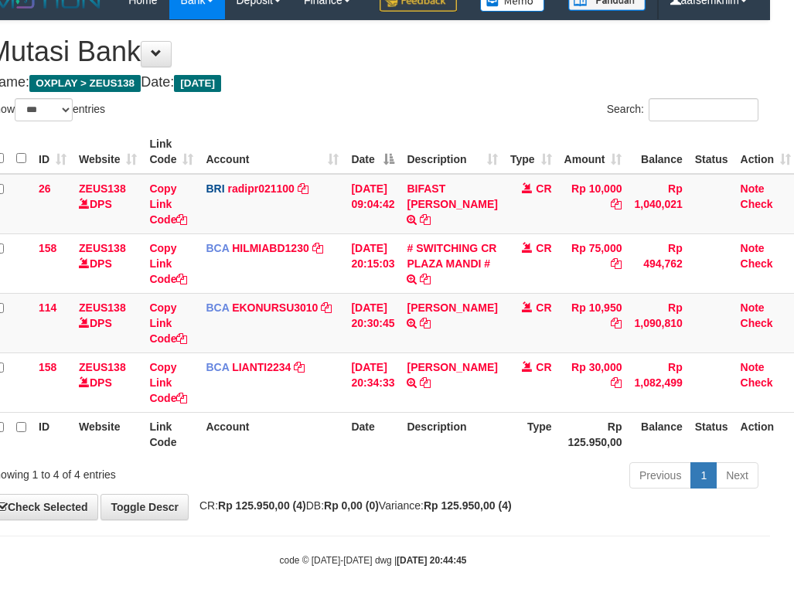
click at [337, 152] on th "Account" at bounding box center [271, 152] width 145 height 44
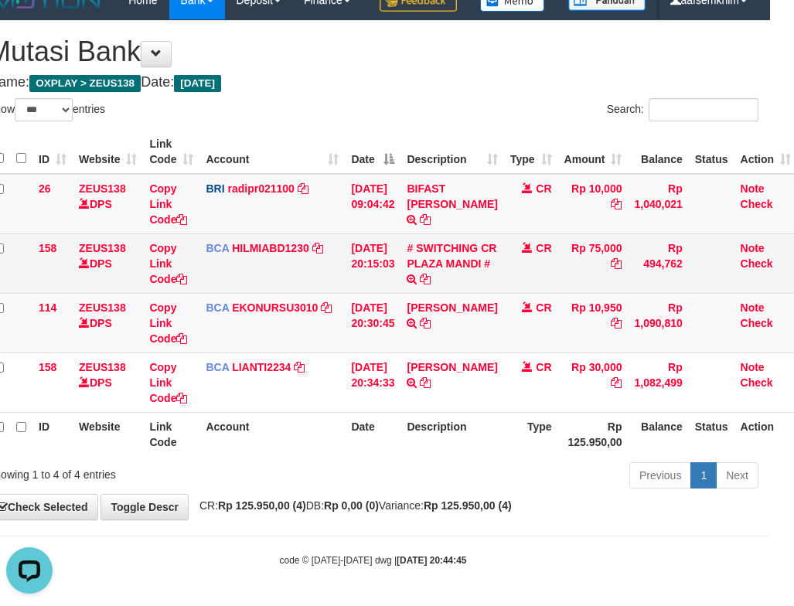
scroll to position [0, 0]
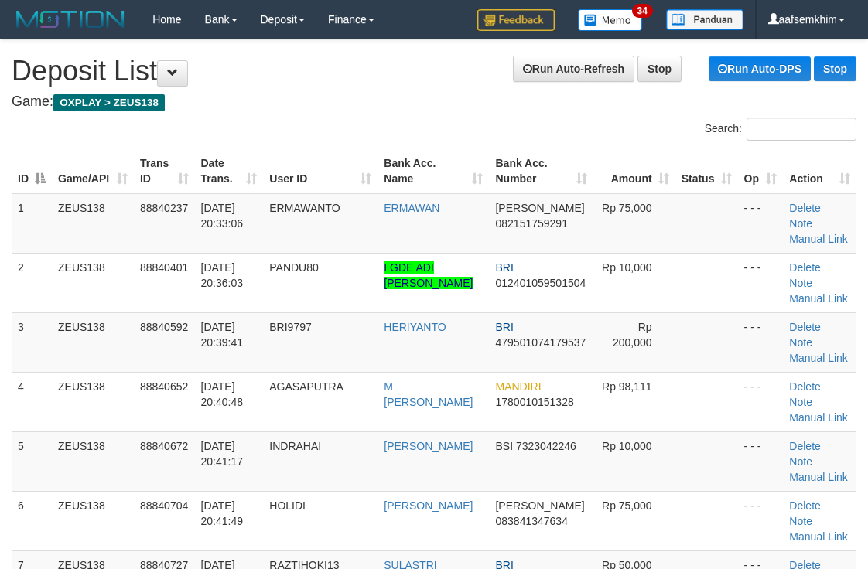
scroll to position [840, 0]
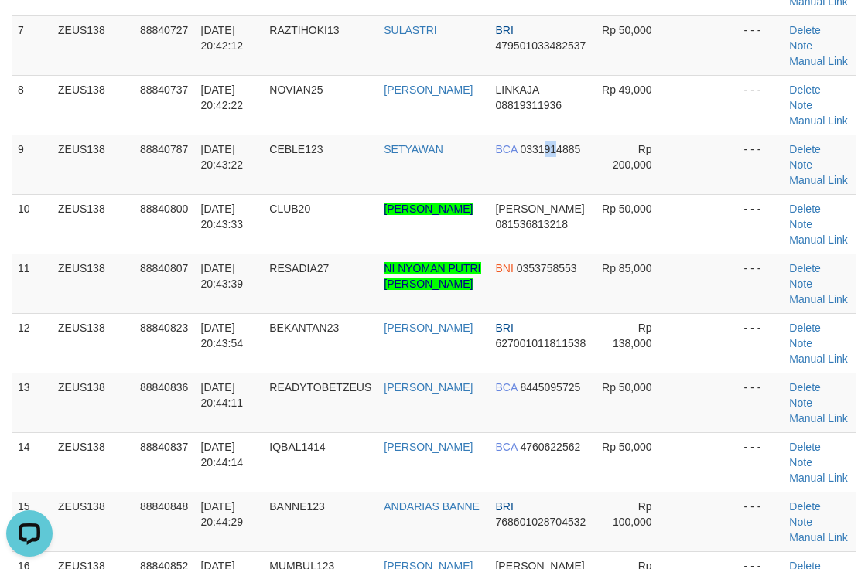
drag, startPoint x: 541, startPoint y: 190, endPoint x: 875, endPoint y: 170, distance: 334.6
click at [561, 184] on td "BCA 0331914885" at bounding box center [541, 165] width 104 height 60
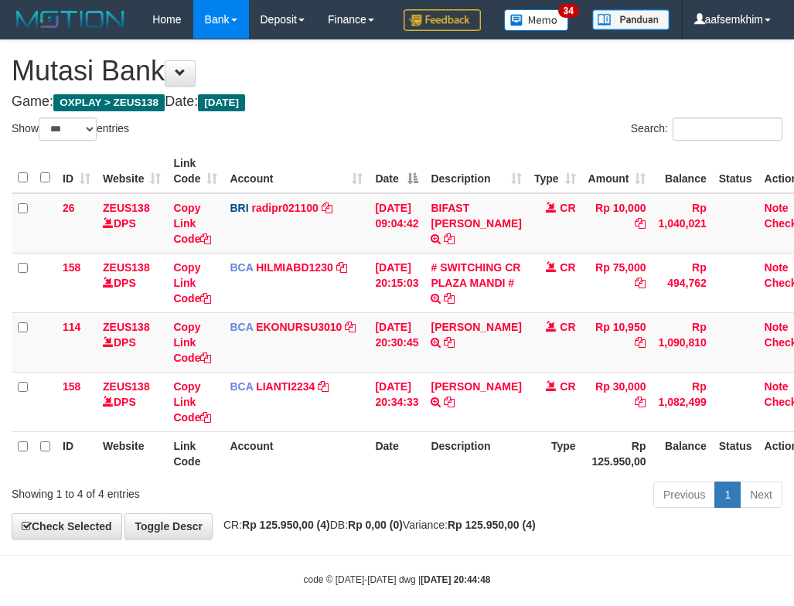
select select "***"
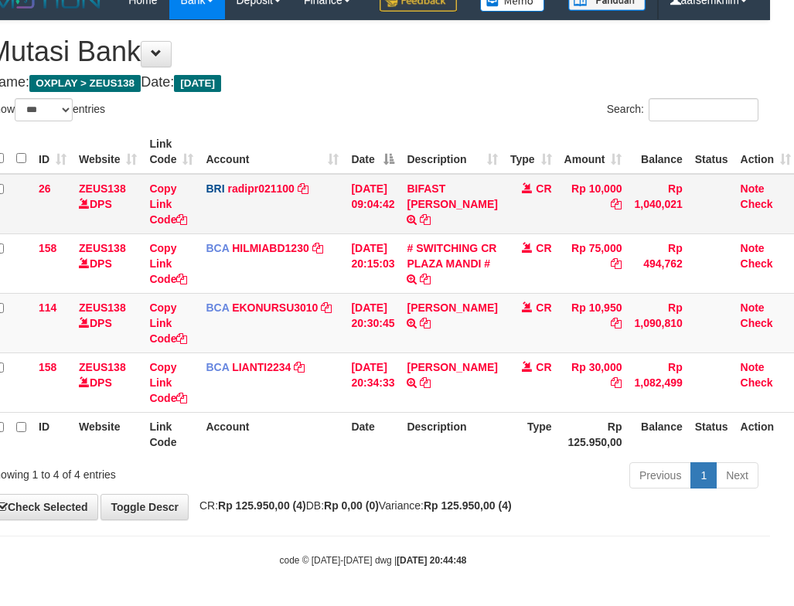
drag, startPoint x: 519, startPoint y: 217, endPoint x: 643, endPoint y: 377, distance: 202.1
click at [522, 218] on tr "26 ZEUS138 DPS Copy Link Code BRI radipr021100 DPS REYNALDI ADI PRATAMA mutasi_…" at bounding box center [393, 204] width 810 height 60
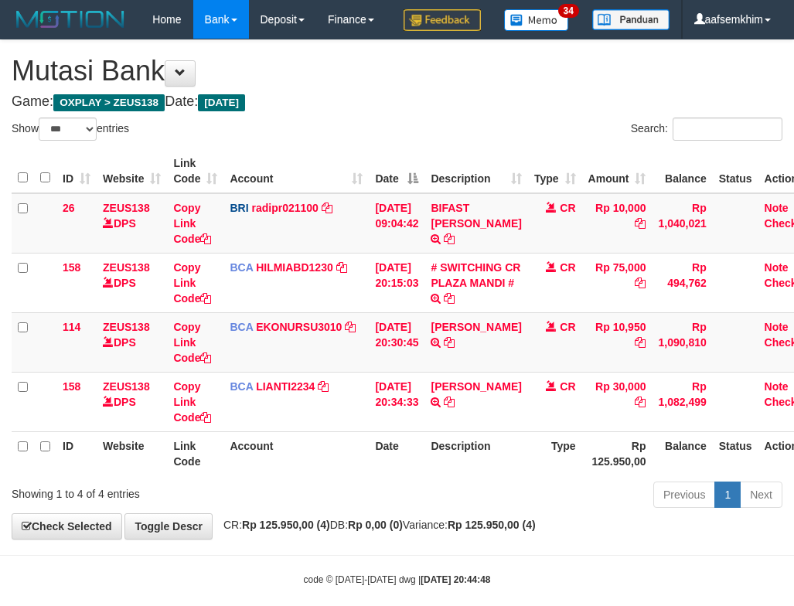
select select "***"
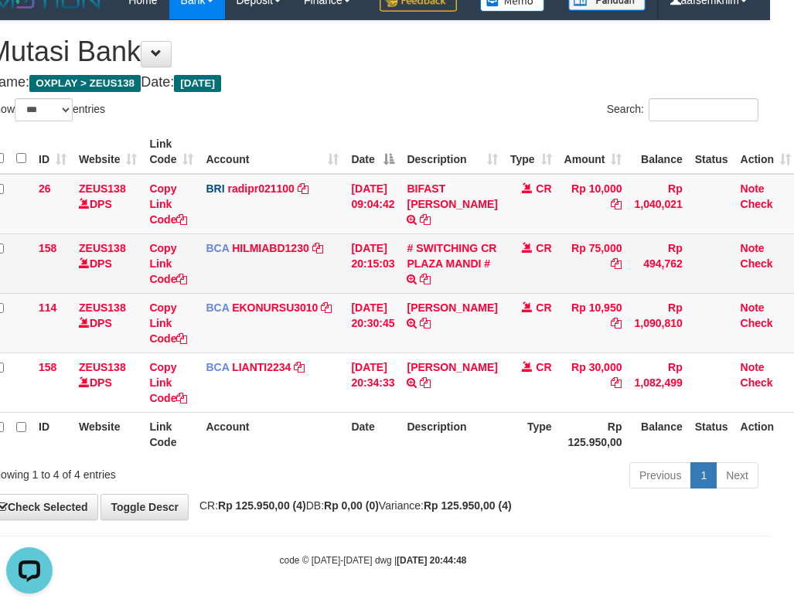
click at [366, 271] on td "[DATE] 20:15:03" at bounding box center [373, 264] width 56 height 60
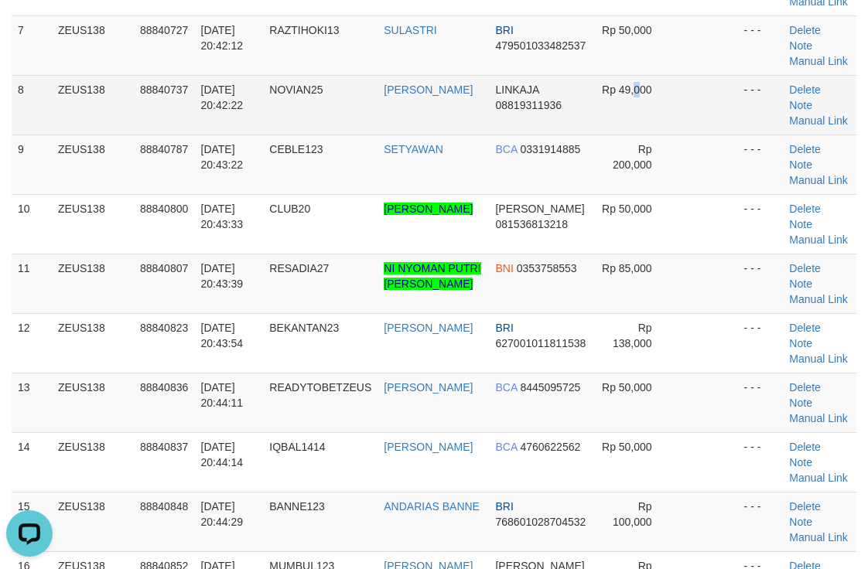
drag, startPoint x: 632, startPoint y: 125, endPoint x: 643, endPoint y: 125, distance: 10.1
click at [635, 126] on td "Rp 49,000" at bounding box center [634, 105] width 82 height 60
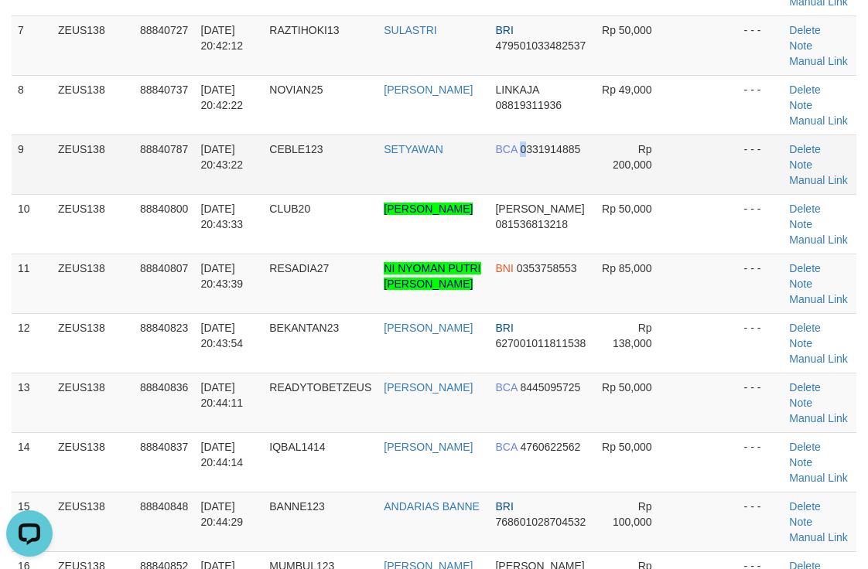
click at [520, 193] on td "BCA 0331914885" at bounding box center [541, 165] width 104 height 60
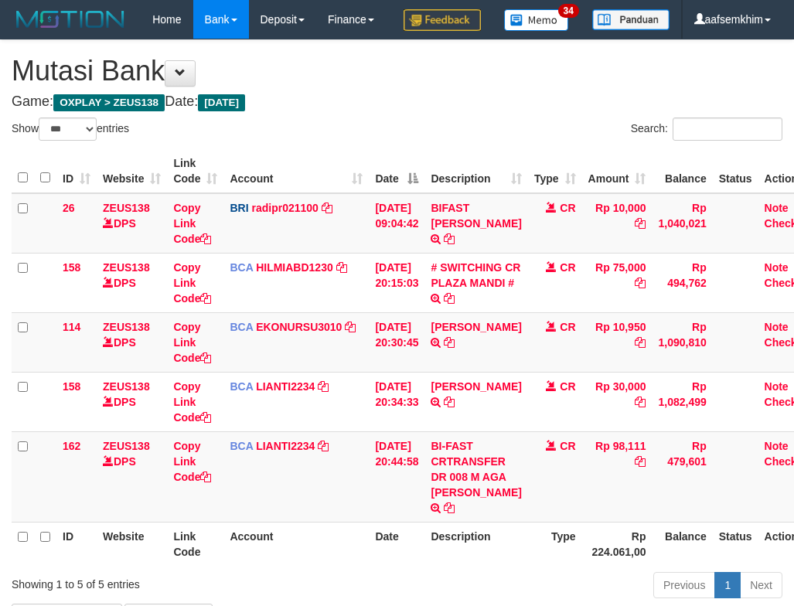
select select "***"
click at [377, 145] on div "ID Website Link Code Account Date Description Type Amount Balance Status Action…" at bounding box center [397, 358] width 794 height 426
select select "***"
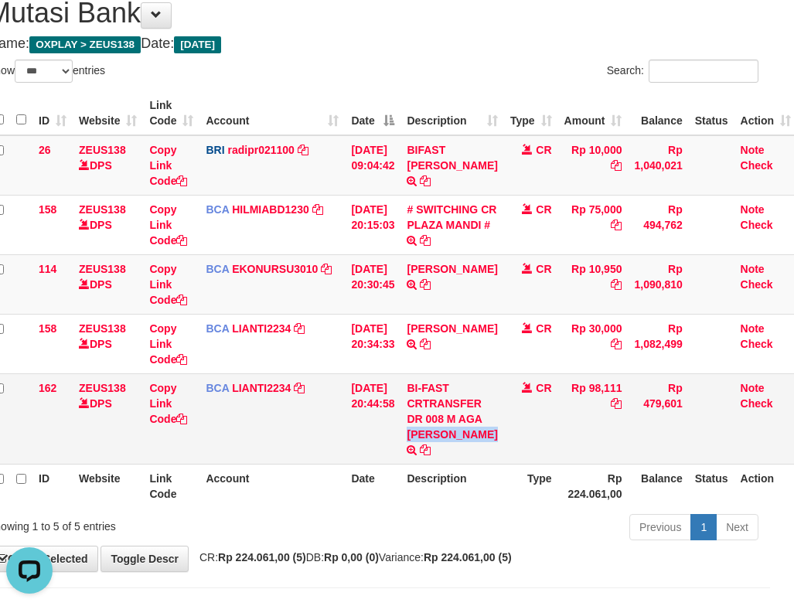
drag, startPoint x: 467, startPoint y: 472, endPoint x: 6, endPoint y: 387, distance: 468.7
click at [473, 464] on td "BI-FAST CRTRANSFER DR 008 M AGA IMAM SAPUTRA" at bounding box center [452, 418] width 103 height 90
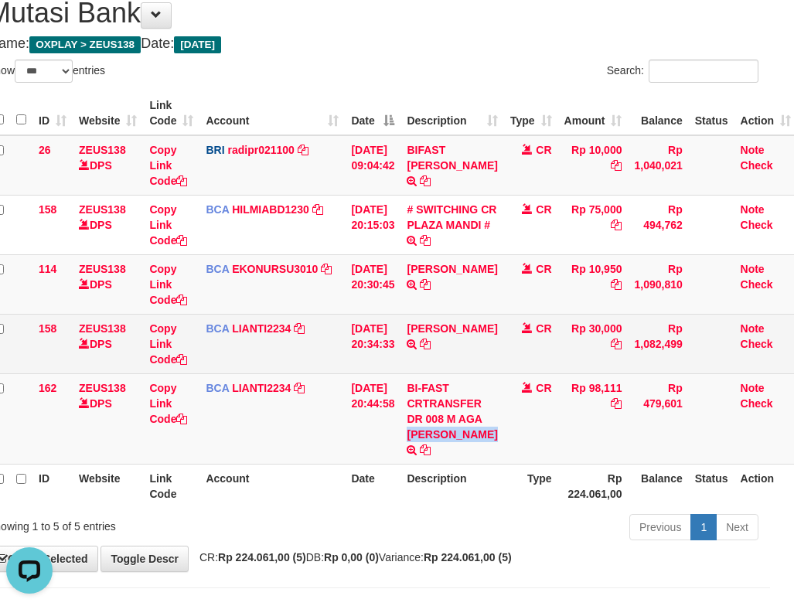
drag, startPoint x: 678, startPoint y: 394, endPoint x: 599, endPoint y: 377, distance: 80.5
click at [636, 373] on td "Rp 1,082,499" at bounding box center [658, 344] width 60 height 60
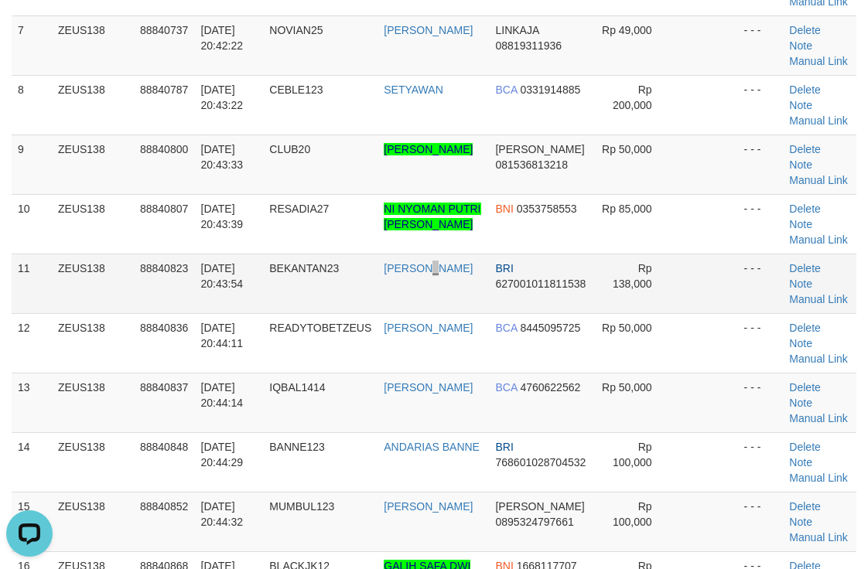
click at [434, 295] on td "ANIK RAHAYU" at bounding box center [432, 284] width 111 height 60
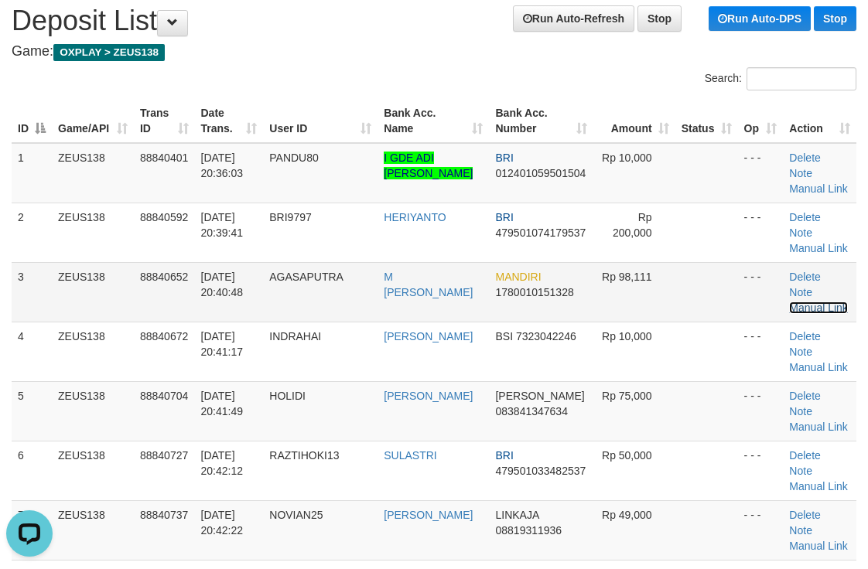
click at [826, 302] on link "Manual Link" at bounding box center [818, 308] width 59 height 12
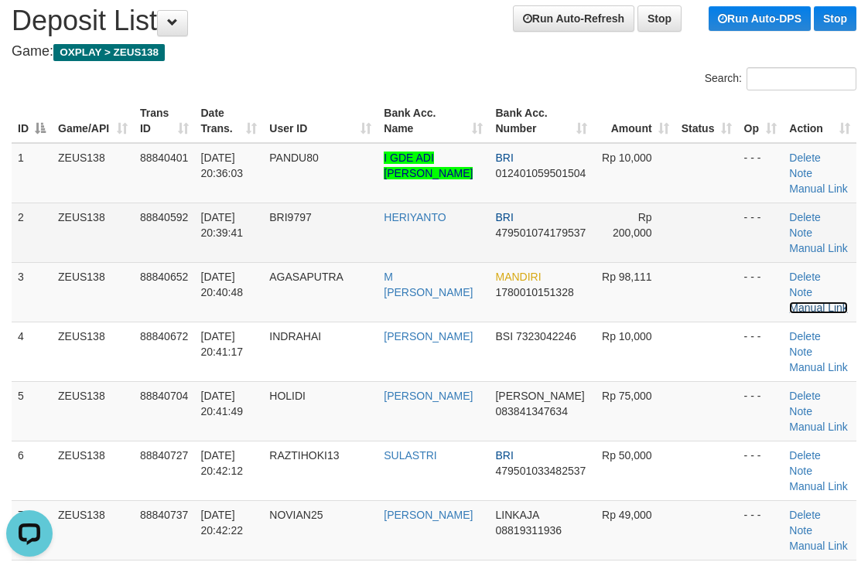
click at [789, 302] on link "Manual Link" at bounding box center [818, 308] width 59 height 12
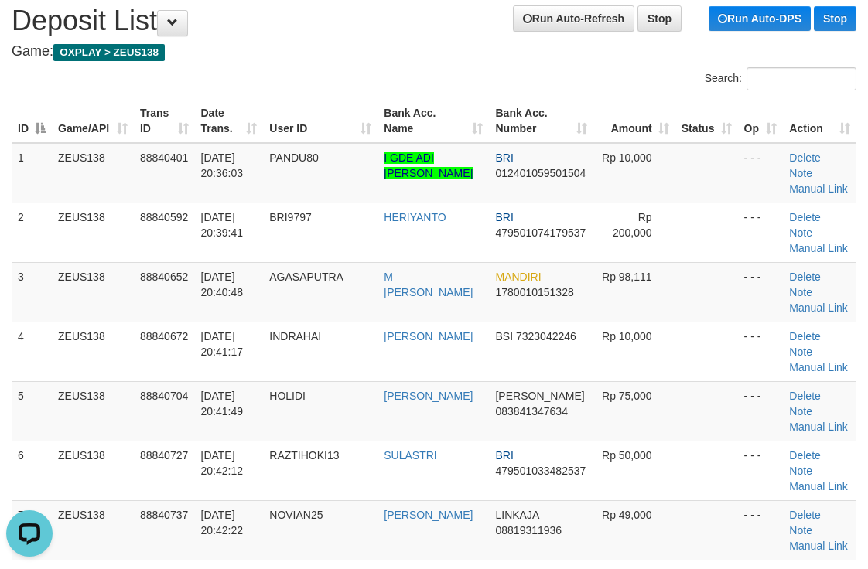
click at [422, 138] on th "Bank Acc. Name" at bounding box center [432, 121] width 111 height 44
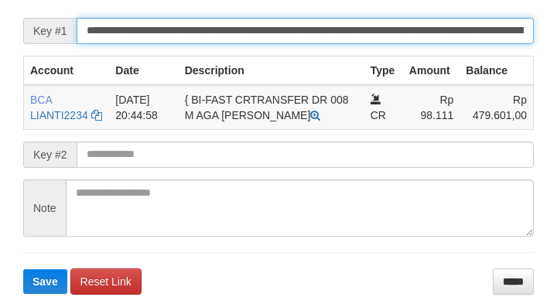
click at [23, 269] on button "Save" at bounding box center [45, 281] width 44 height 25
click at [415, 44] on input "**********" at bounding box center [305, 31] width 457 height 26
click at [23, 269] on button "Save" at bounding box center [45, 281] width 44 height 25
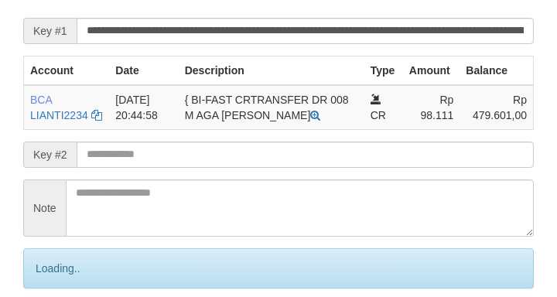
click at [426, 34] on input "**********" at bounding box center [305, 31] width 457 height 26
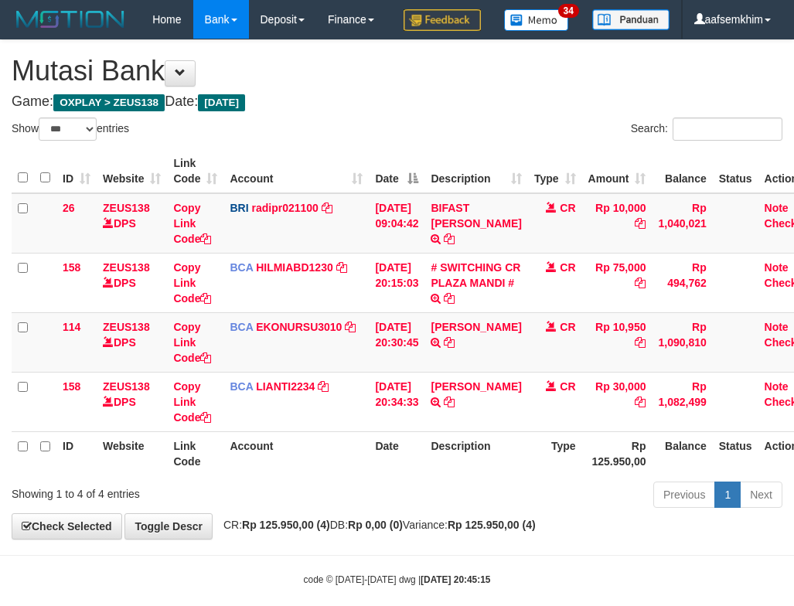
select select "***"
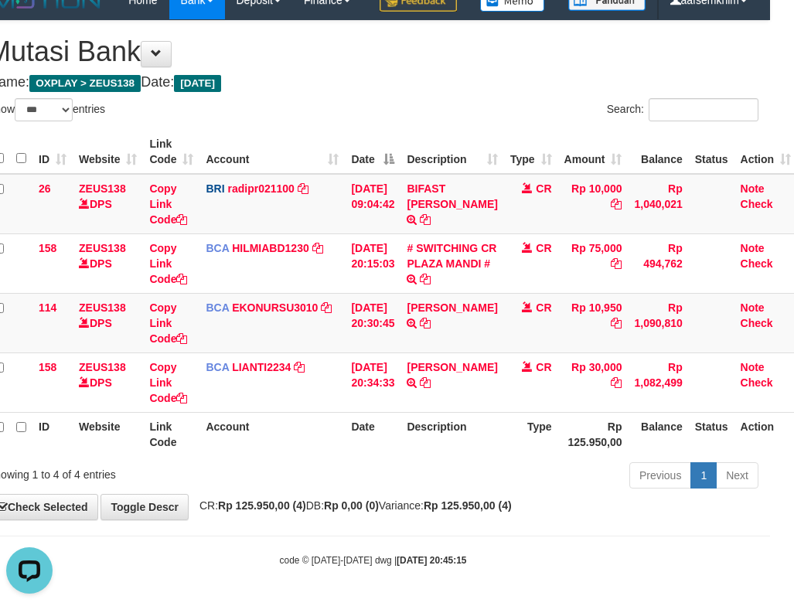
drag, startPoint x: 308, startPoint y: 120, endPoint x: 277, endPoint y: 132, distance: 34.0
click at [308, 122] on div "Show ** ** ** *** entries" at bounding box center [175, 111] width 374 height 27
drag, startPoint x: 348, startPoint y: 163, endPoint x: 7, endPoint y: 104, distance: 346.0
click at [349, 163] on tr "ID Website Link Code Account Date Description Type Amount Balance Status Action" at bounding box center [393, 152] width 810 height 44
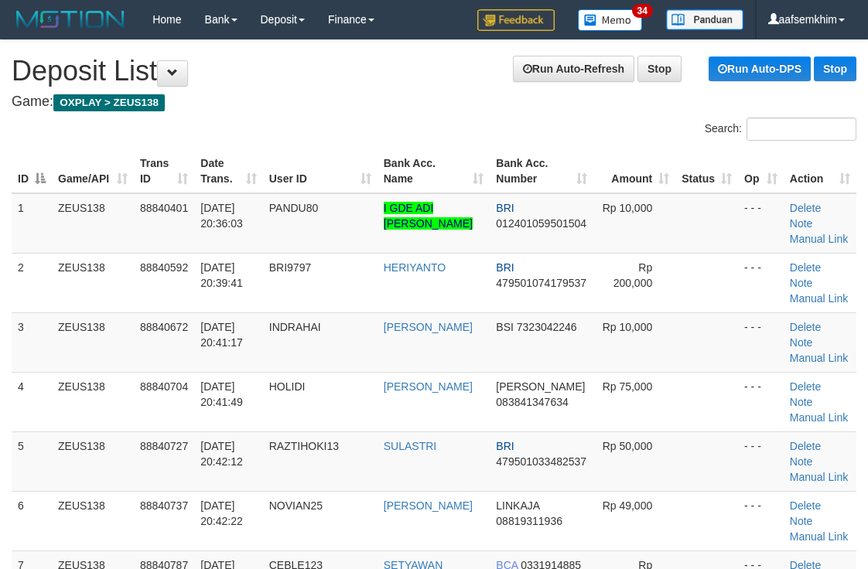
scroll to position [50, 0]
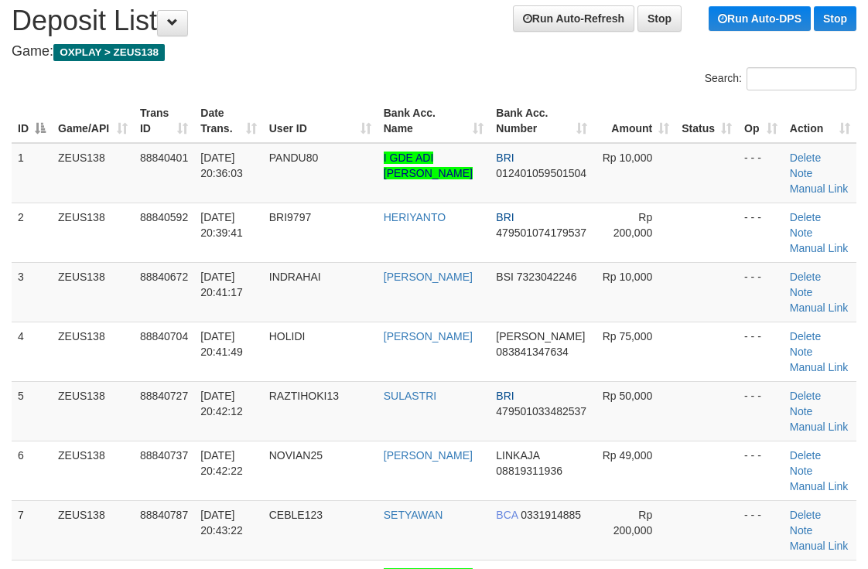
drag, startPoint x: 374, startPoint y: 134, endPoint x: 590, endPoint y: 133, distance: 215.7
click at [445, 128] on tr "ID Game/API Trans ID Date Trans. User ID Bank Acc. Name Bank Acc. Number Amount…" at bounding box center [434, 121] width 844 height 44
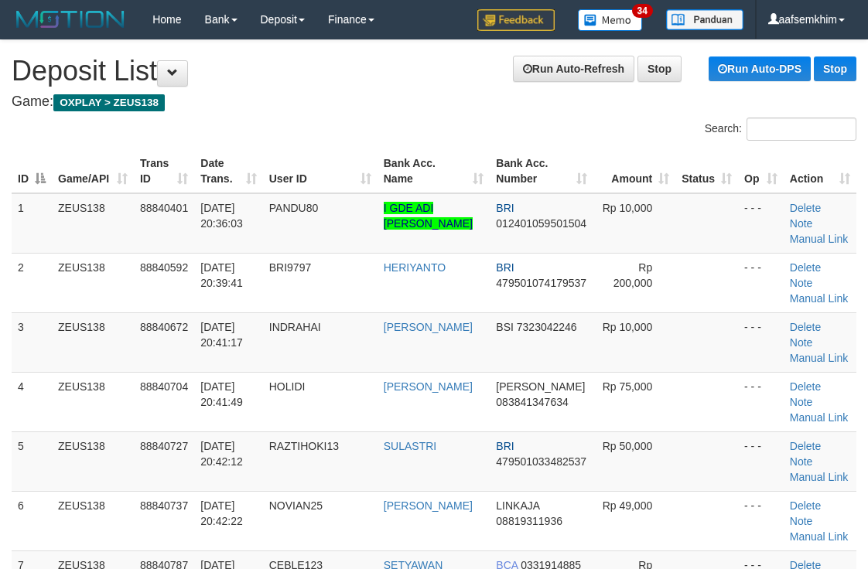
scroll to position [50, 0]
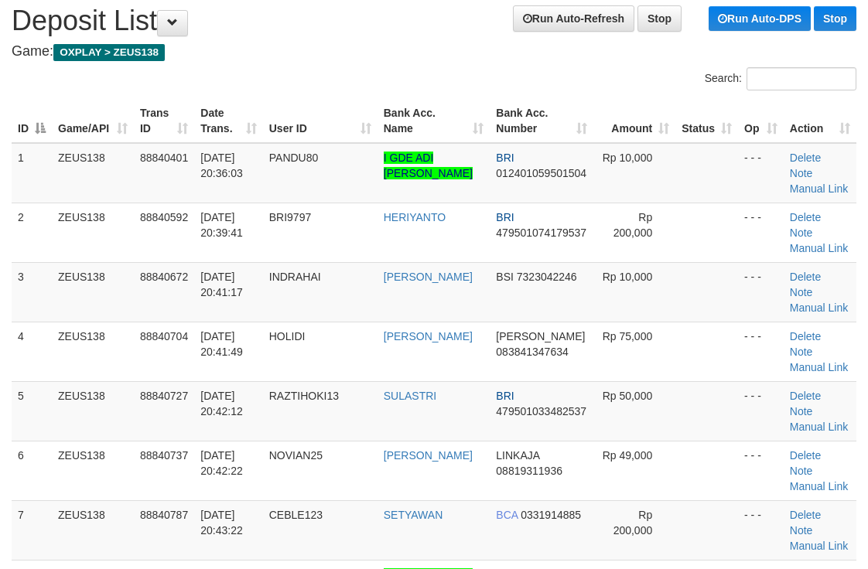
drag, startPoint x: 332, startPoint y: 105, endPoint x: 507, endPoint y: 92, distance: 175.2
click at [337, 104] on th "User ID" at bounding box center [320, 121] width 114 height 44
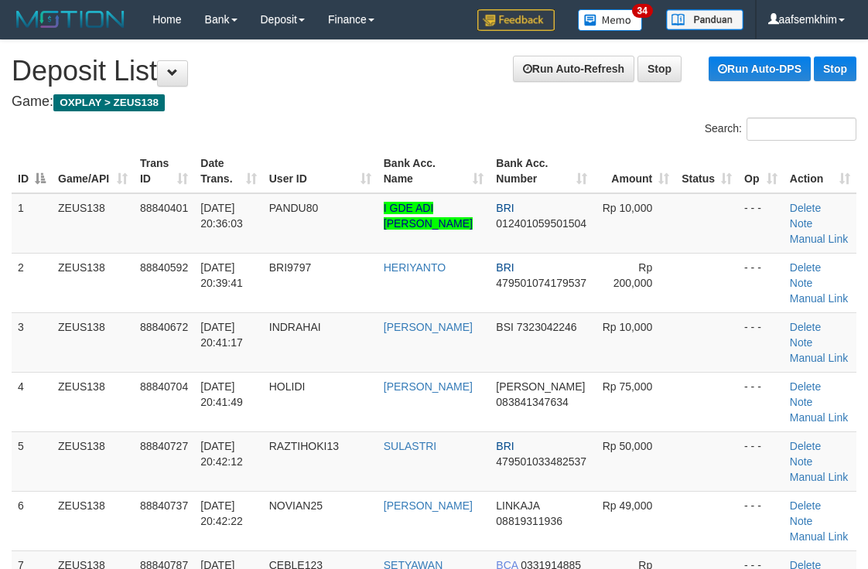
scroll to position [50, 0]
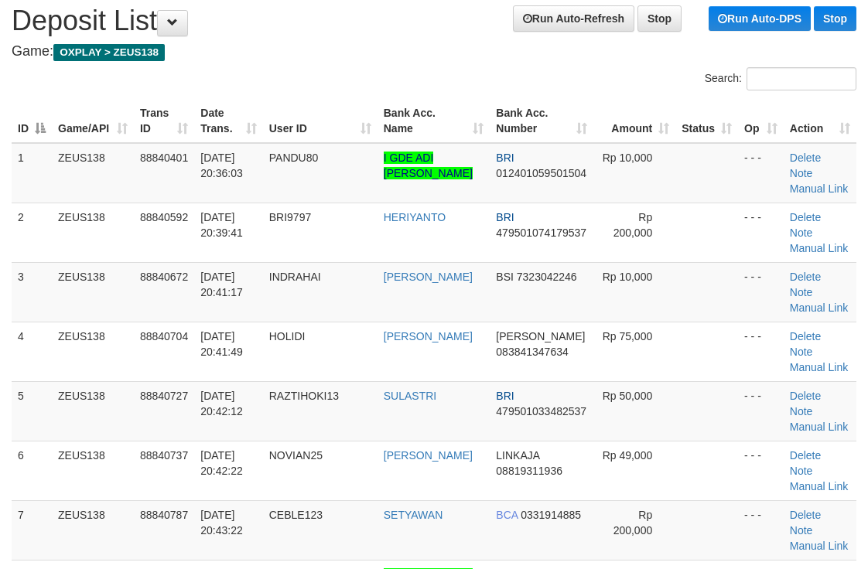
click at [436, 108] on th "Bank Acc. Name" at bounding box center [433, 121] width 113 height 44
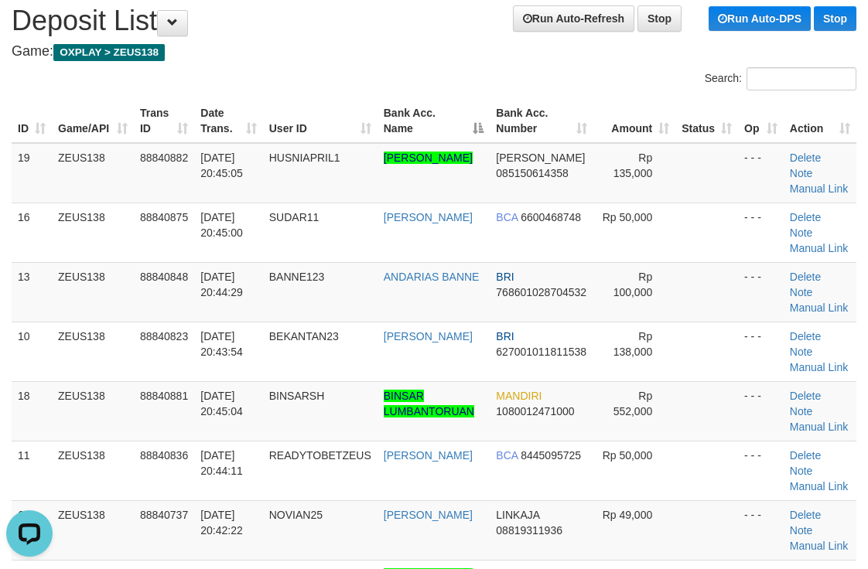
scroll to position [0, 0]
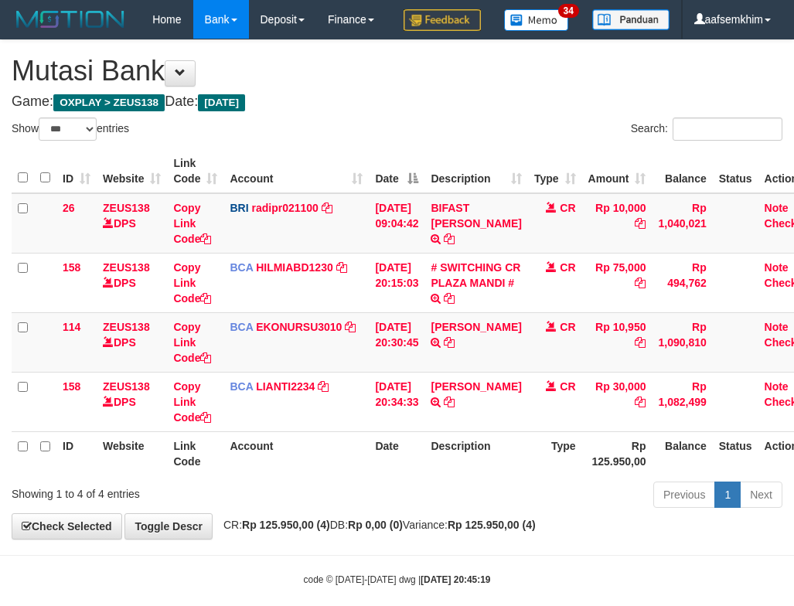
select select "***"
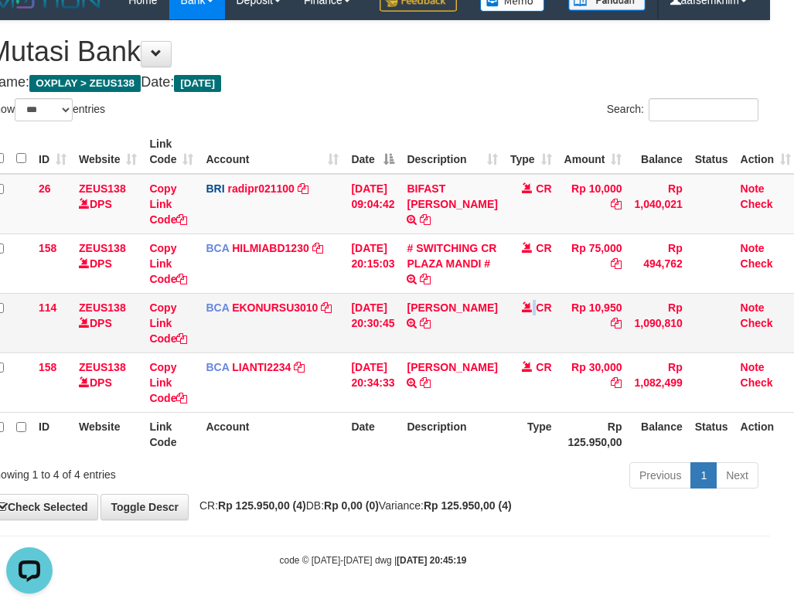
drag, startPoint x: 533, startPoint y: 332, endPoint x: 523, endPoint y: 336, distance: 11.3
click at [526, 336] on td "CR" at bounding box center [531, 323] width 54 height 60
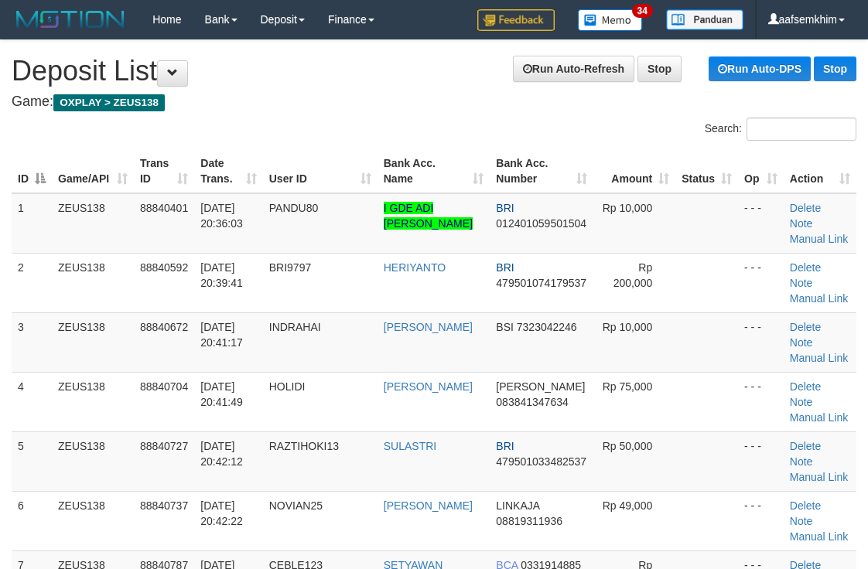
scroll to position [50, 0]
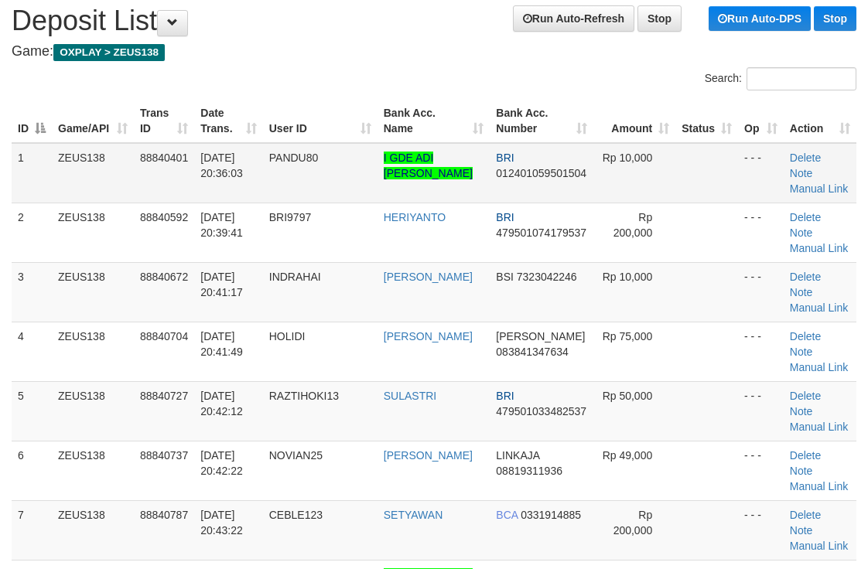
click at [366, 193] on td "PANDU80" at bounding box center [320, 173] width 114 height 60
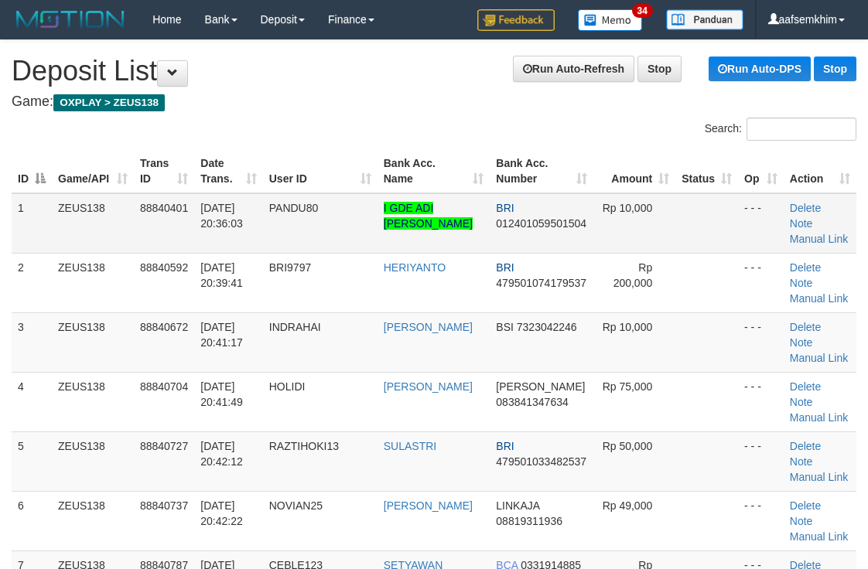
scroll to position [50, 0]
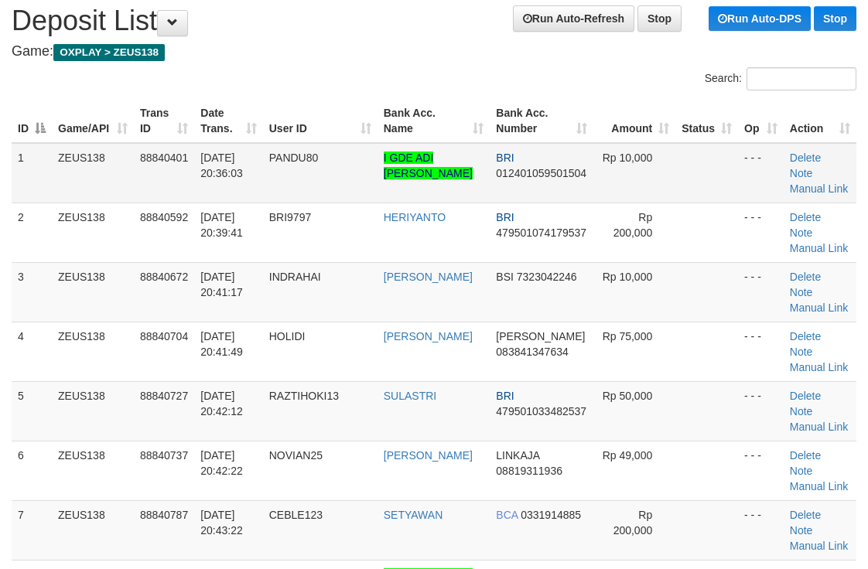
drag, startPoint x: 404, startPoint y: 60, endPoint x: 475, endPoint y: 73, distance: 72.3
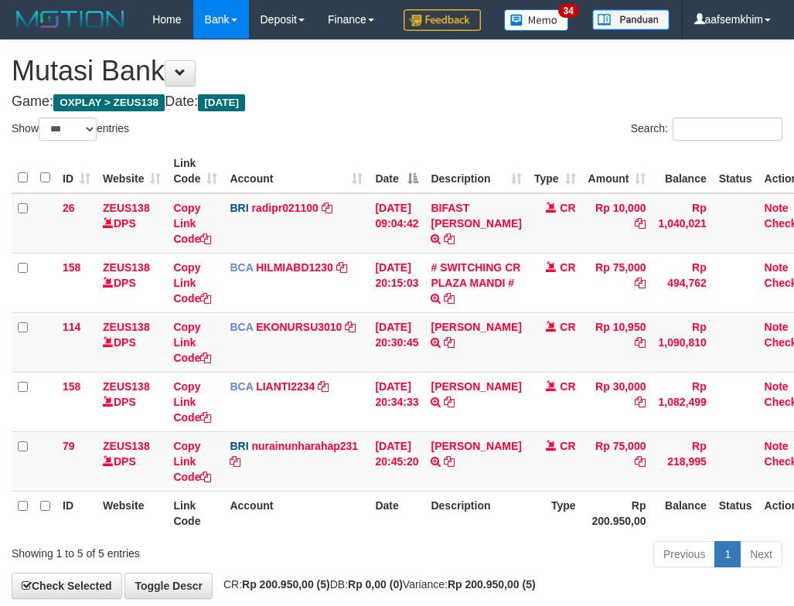
select select "***"
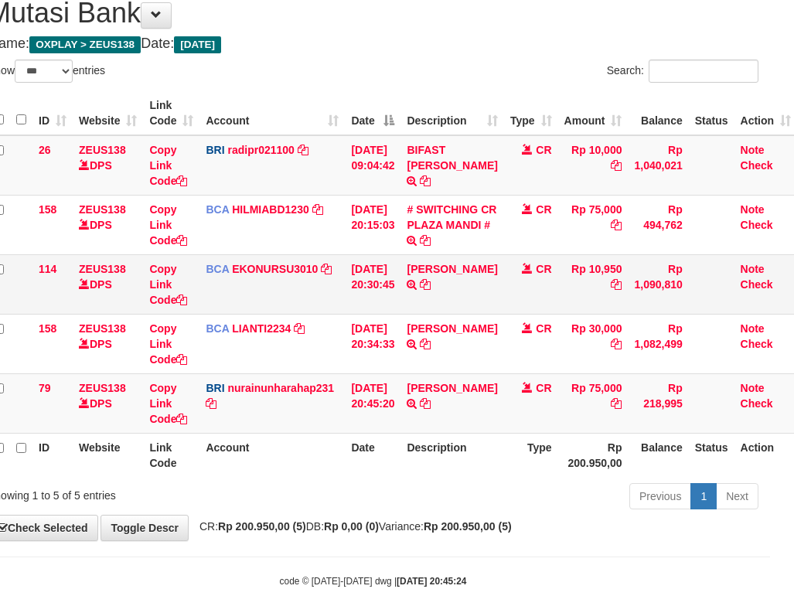
drag, startPoint x: 489, startPoint y: 310, endPoint x: 489, endPoint y: 334, distance: 24.0
click at [483, 312] on td "AHMAD AGUSTI TRSF E-BANKING CR 3009/FTSCY/WS95051 10950.002025093089200473 TRFD…" at bounding box center [452, 284] width 103 height 60
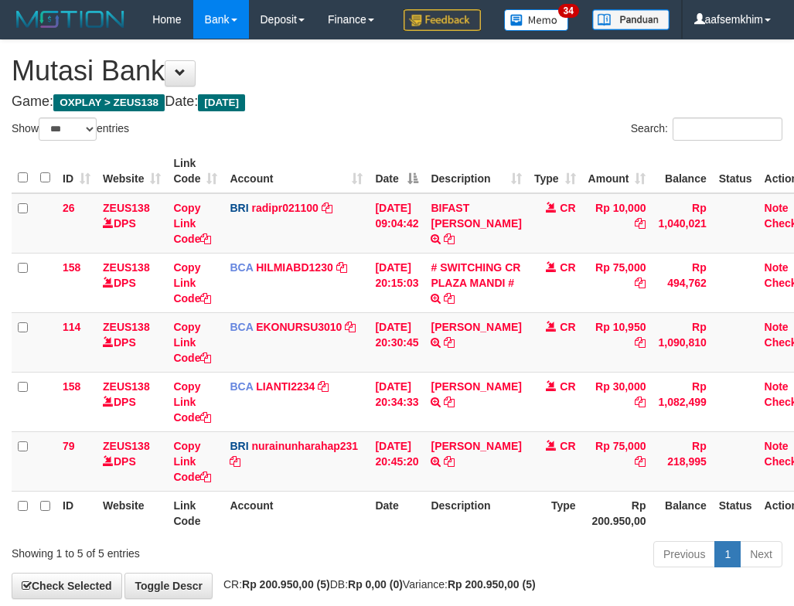
select select "***"
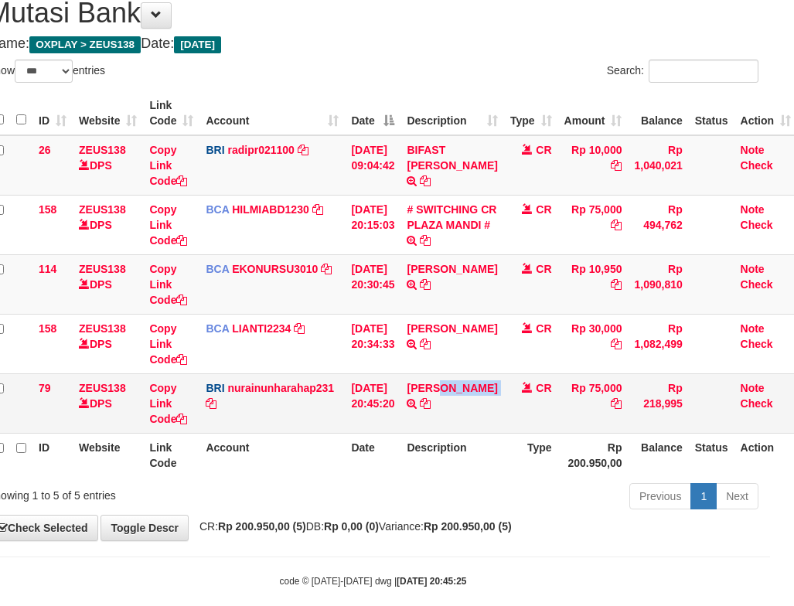
click at [458, 433] on td "[PERSON_NAME] TRANSFER NBMB [PERSON_NAME] TO [PERSON_NAME]" at bounding box center [452, 403] width 103 height 60
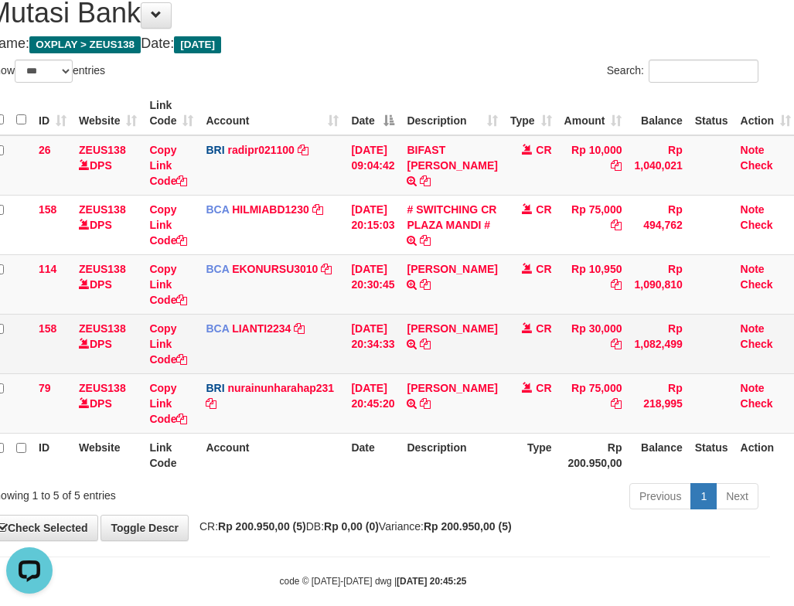
click at [312, 373] on td "BCA LIANTI2234 DPS YULIANTI mutasi_20250930_4646 | 158 mutasi_20250930_4646 | 1…" at bounding box center [271, 344] width 145 height 60
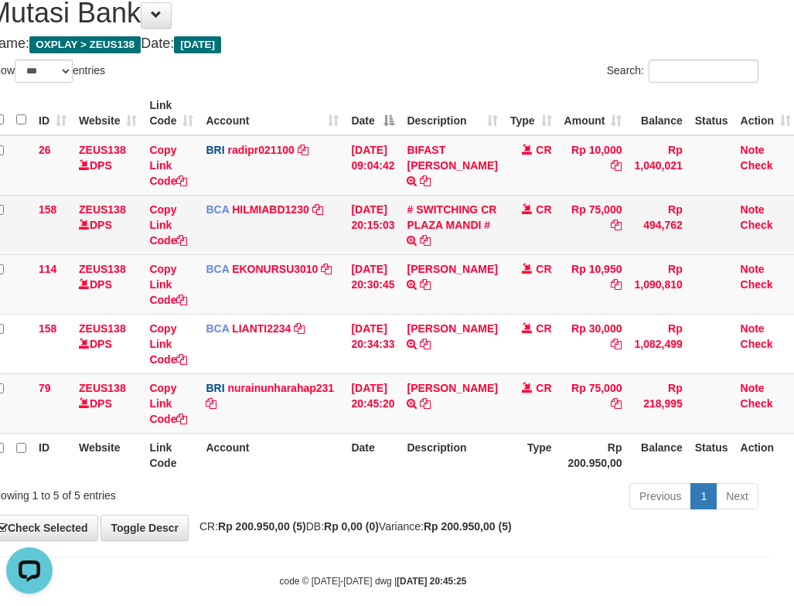
drag, startPoint x: 362, startPoint y: 343, endPoint x: 11, endPoint y: 266, distance: 359.4
click at [315, 314] on td "BCA EKONURSU3010 DPS EKO NUR SUSILO mutasi_20250930_3353 | 114 mutasi_20250930_…" at bounding box center [271, 284] width 145 height 60
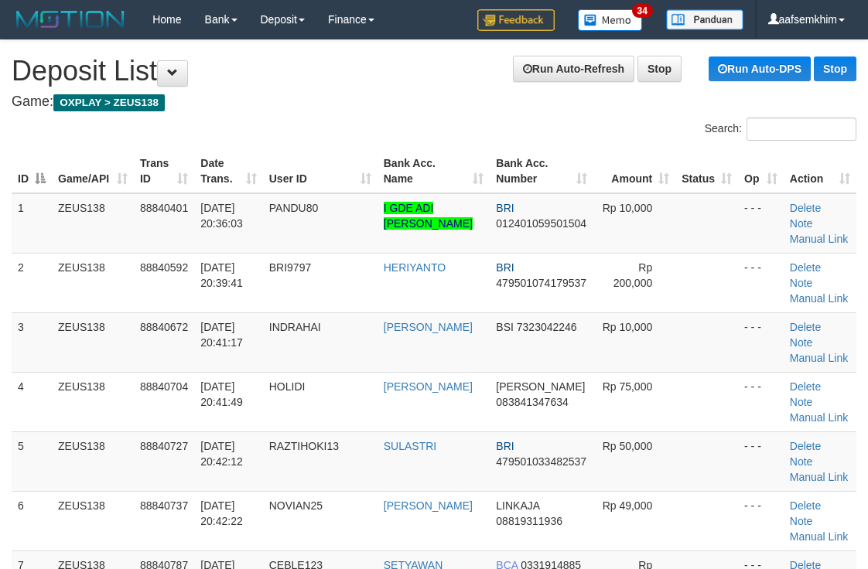
scroll to position [50, 0]
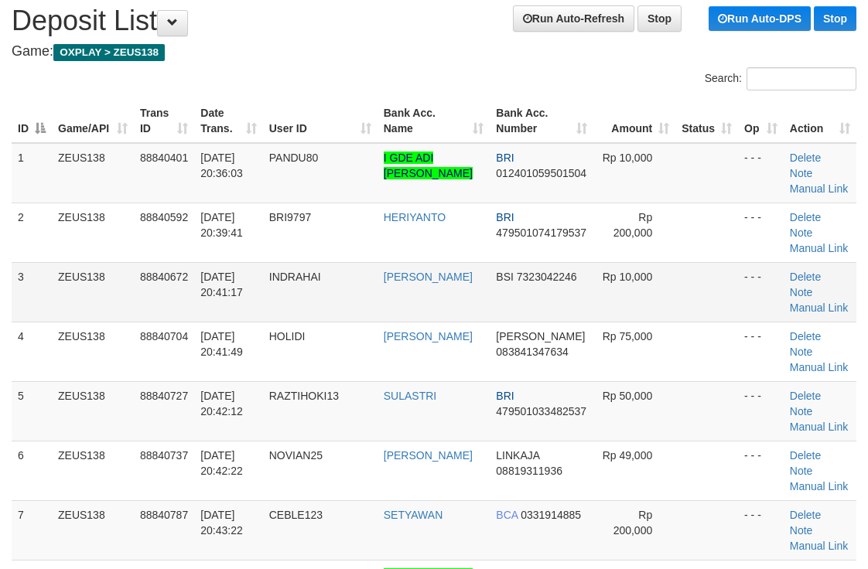
click at [621, 264] on td "Rp 10,000" at bounding box center [634, 292] width 82 height 60
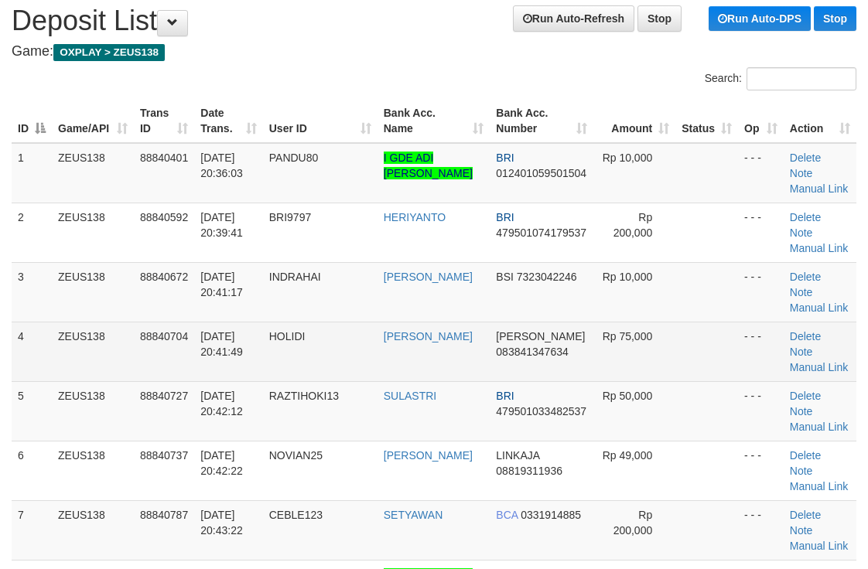
click at [817, 360] on td "Delete Note Manual Link" at bounding box center [819, 352] width 73 height 60
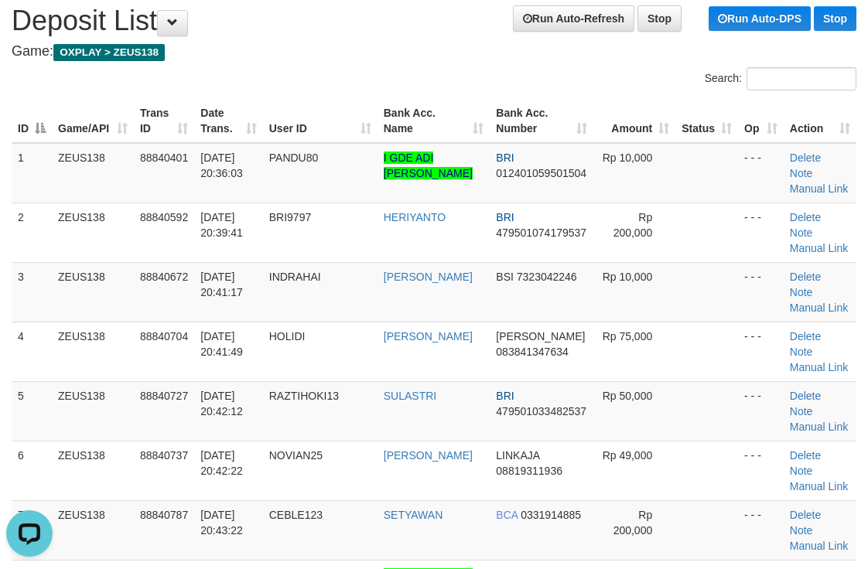
scroll to position [0, 0]
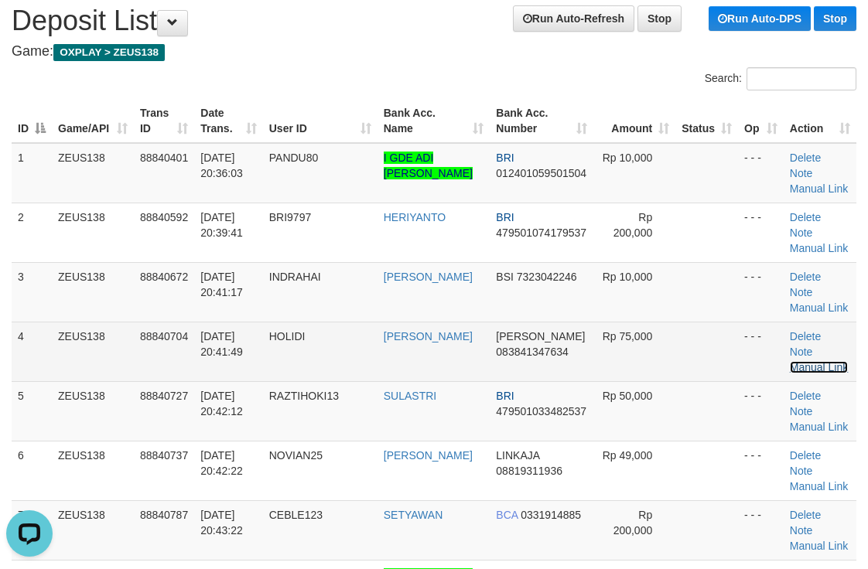
click at [827, 367] on link "Manual Link" at bounding box center [818, 367] width 59 height 12
click at [815, 366] on link "Manual Link" at bounding box center [818, 367] width 59 height 12
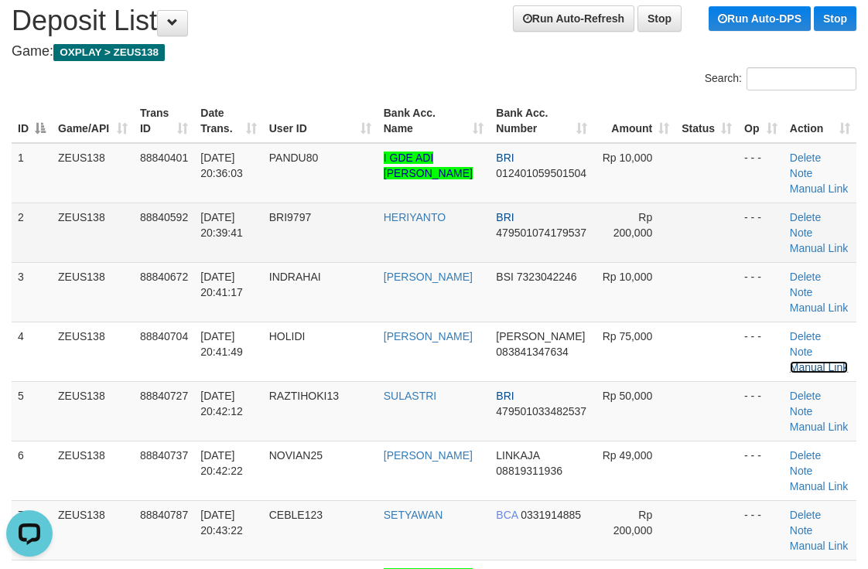
click at [789, 361] on link "Manual Link" at bounding box center [818, 367] width 59 height 12
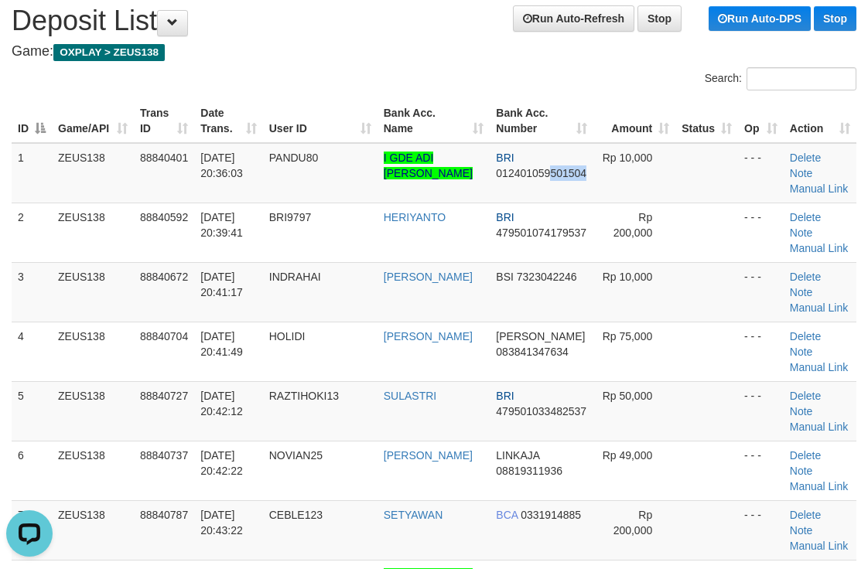
drag, startPoint x: 548, startPoint y: 184, endPoint x: 279, endPoint y: 101, distance: 281.7
click at [547, 187] on td "BRI 012401059501504" at bounding box center [541, 173] width 104 height 60
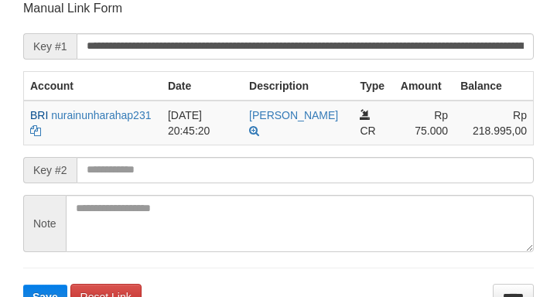
scroll to position [303, 0]
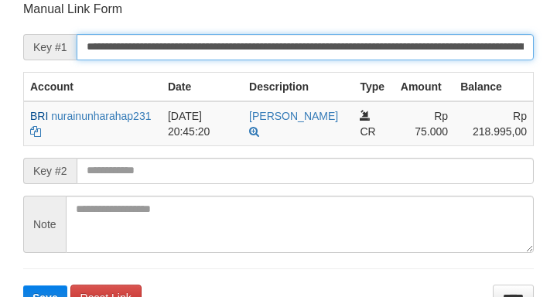
click at [469, 43] on input "**********" at bounding box center [305, 47] width 457 height 26
click at [23, 285] on button "Save" at bounding box center [45, 297] width 44 height 25
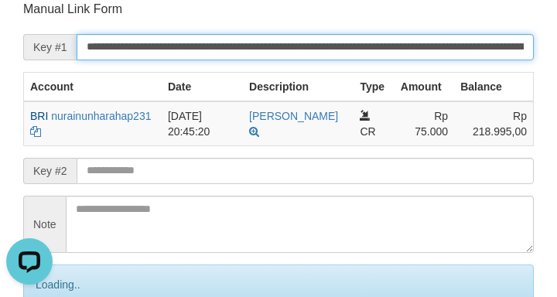
scroll to position [0, 0]
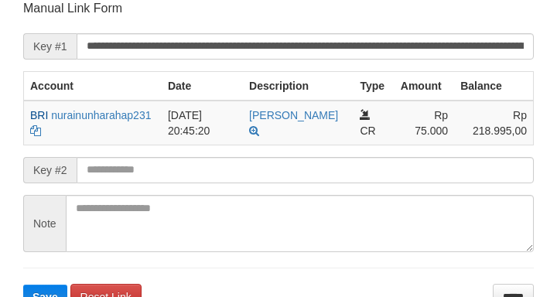
click at [419, 53] on input "**********" at bounding box center [305, 46] width 457 height 26
click at [23, 285] on button "Save" at bounding box center [45, 297] width 44 height 25
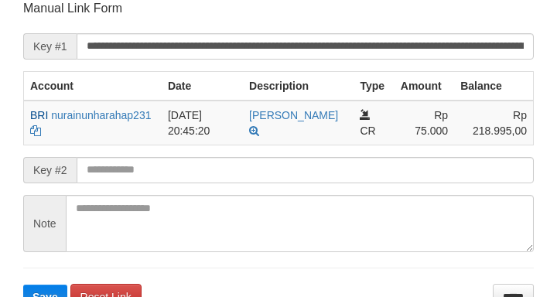
click at [421, 52] on input "**********" at bounding box center [305, 46] width 457 height 26
click at [23, 285] on button "Save" at bounding box center [45, 297] width 44 height 25
